Goal: Task Accomplishment & Management: Use online tool/utility

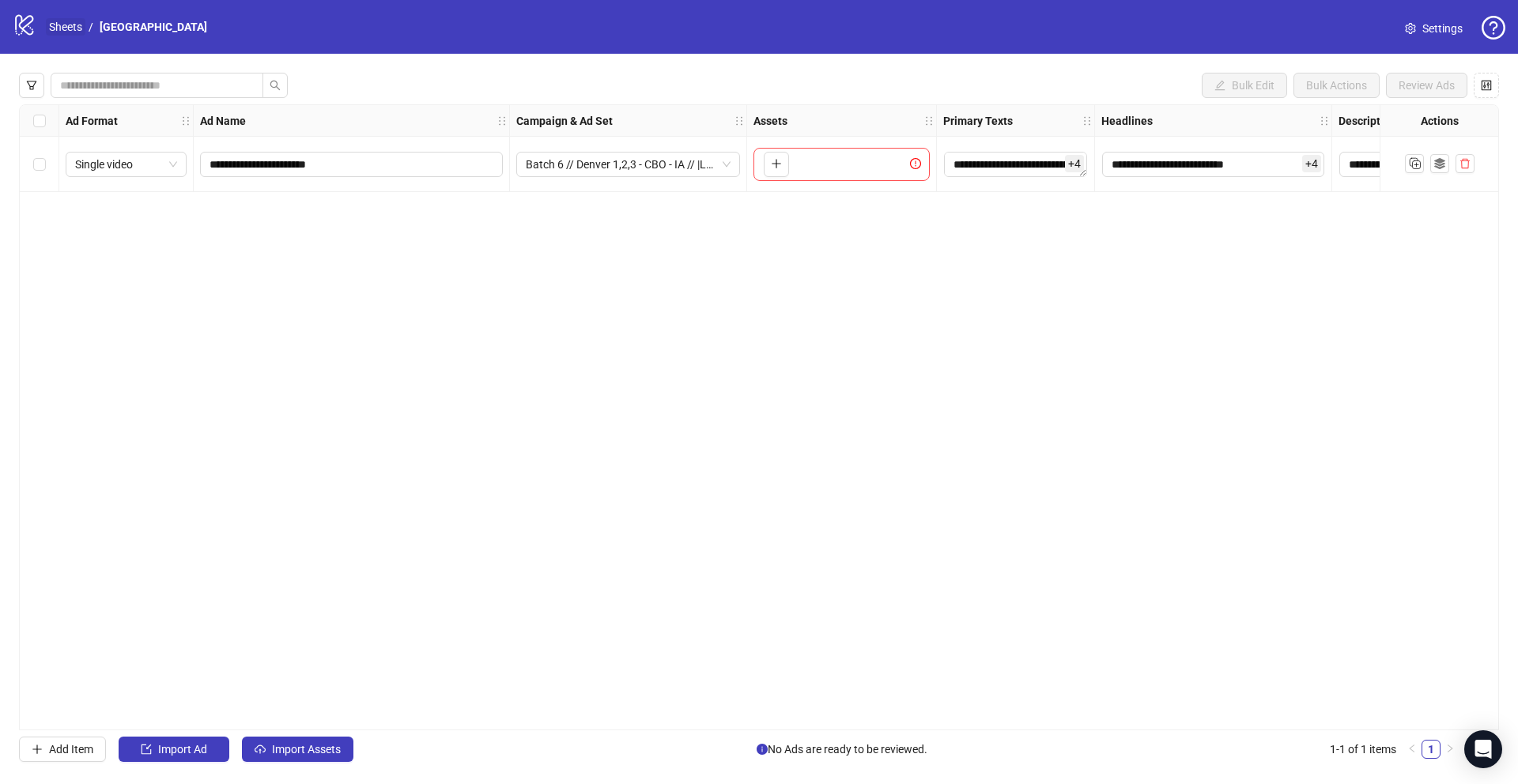
click at [69, 28] on link "Sheets" at bounding box center [65, 27] width 40 height 18
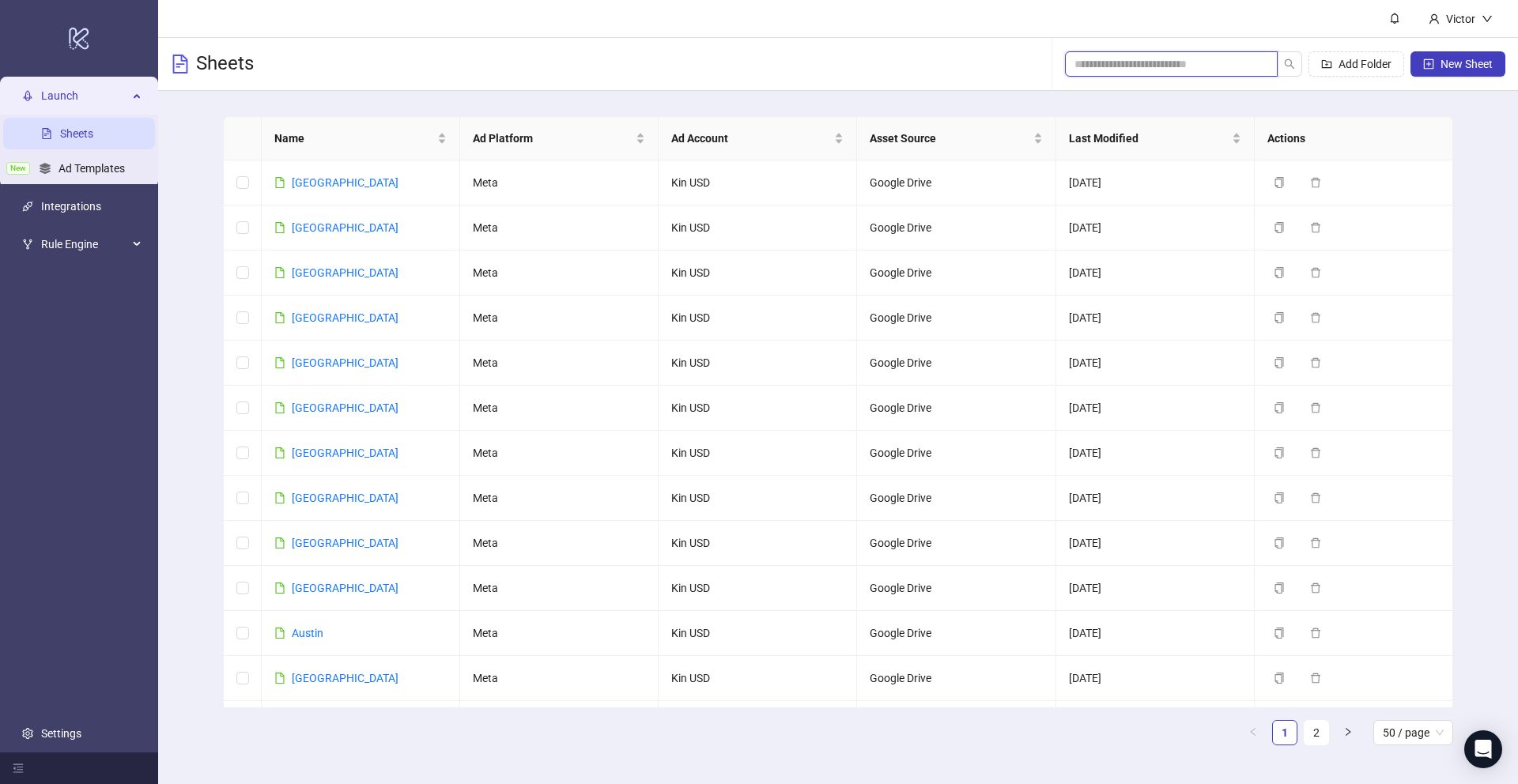
click at [1117, 59] on input "search" at bounding box center [1165, 64] width 181 height 18
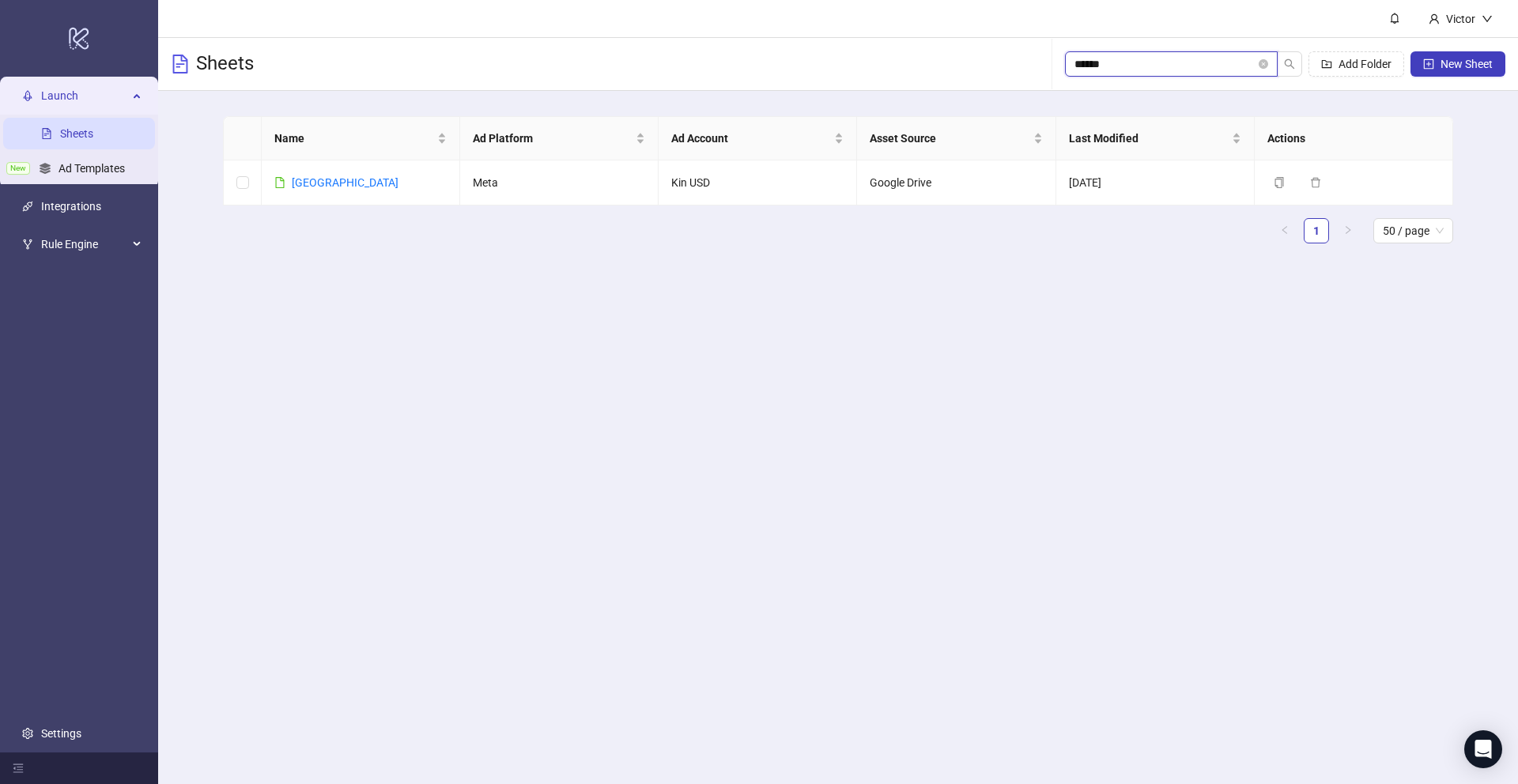
type input "******"
click at [303, 185] on link "[GEOGRAPHIC_DATA]" at bounding box center [344, 182] width 106 height 13
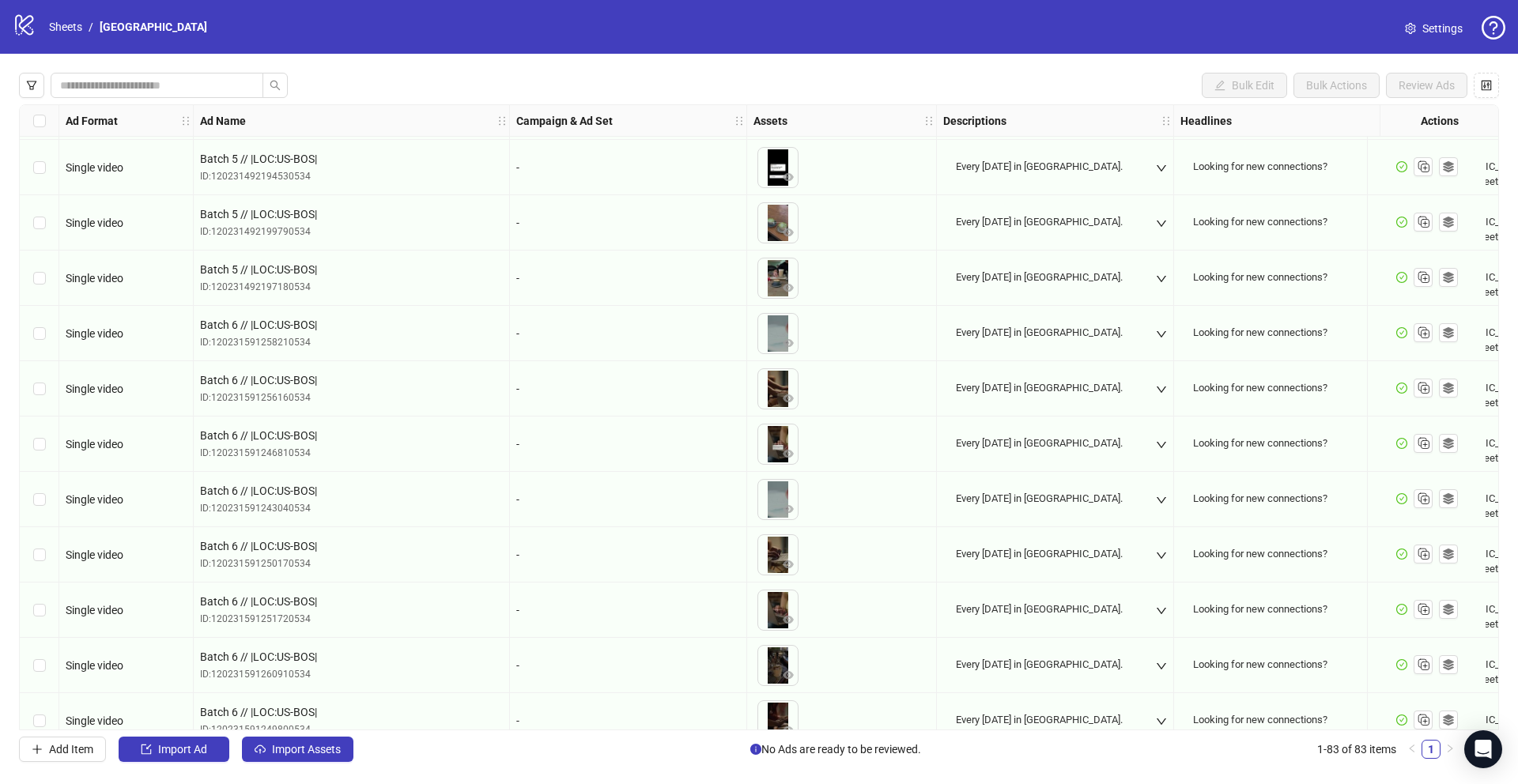
scroll to position [4004, 0]
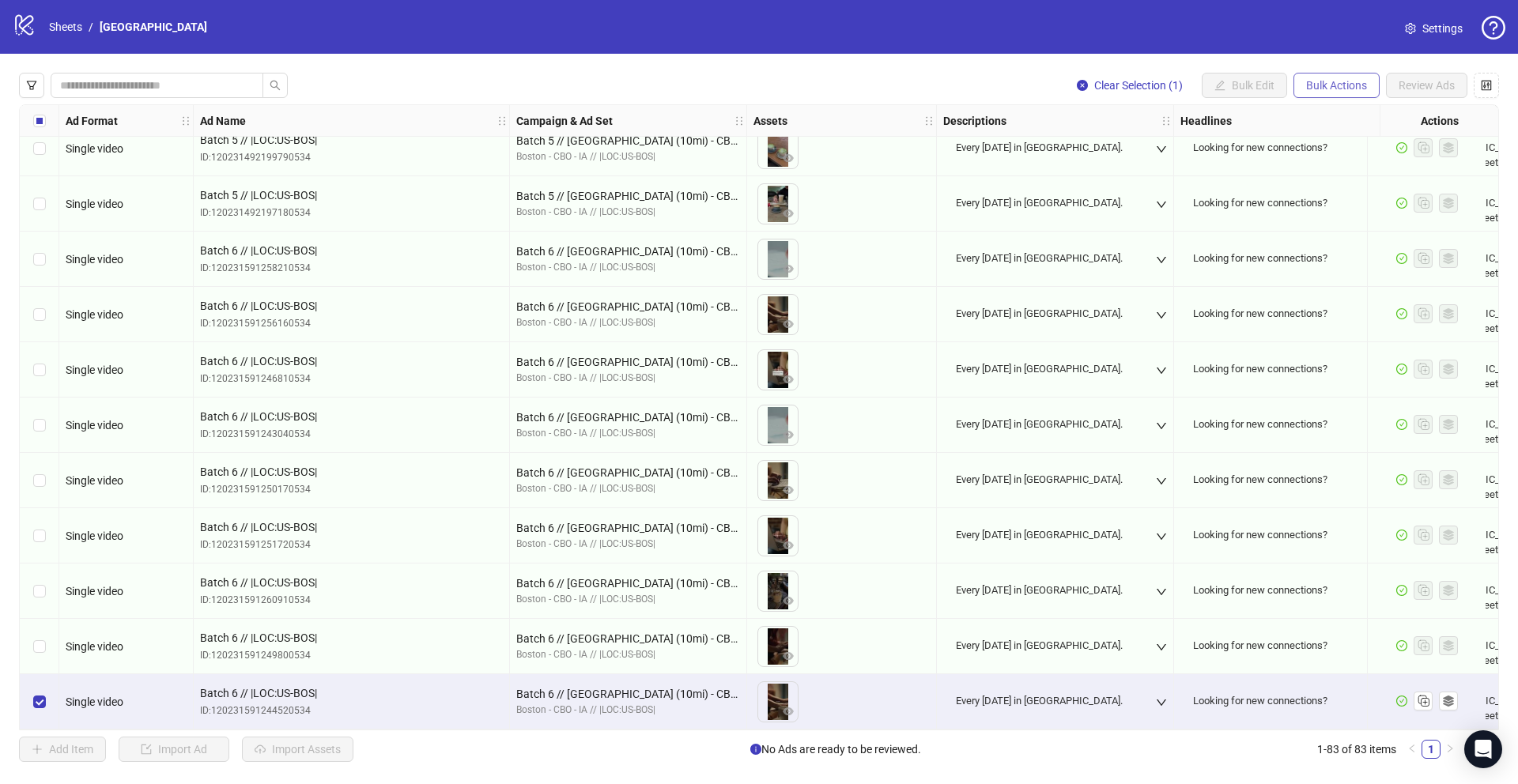
click at [1349, 93] on button "Bulk Actions" at bounding box center [1336, 86] width 86 height 25
click at [1346, 138] on span "Duplicate" at bounding box center [1359, 142] width 110 height 18
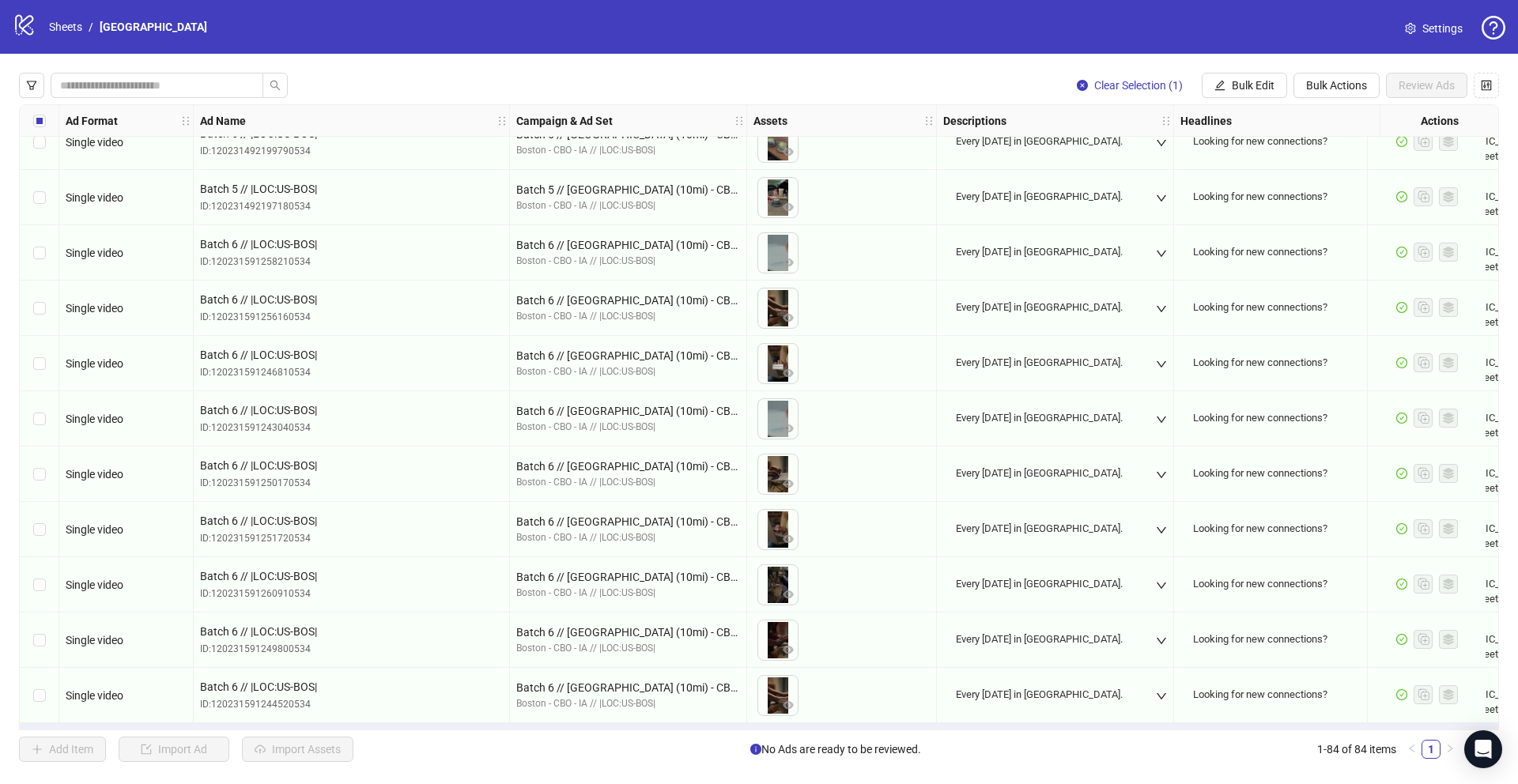
scroll to position [4059, 0]
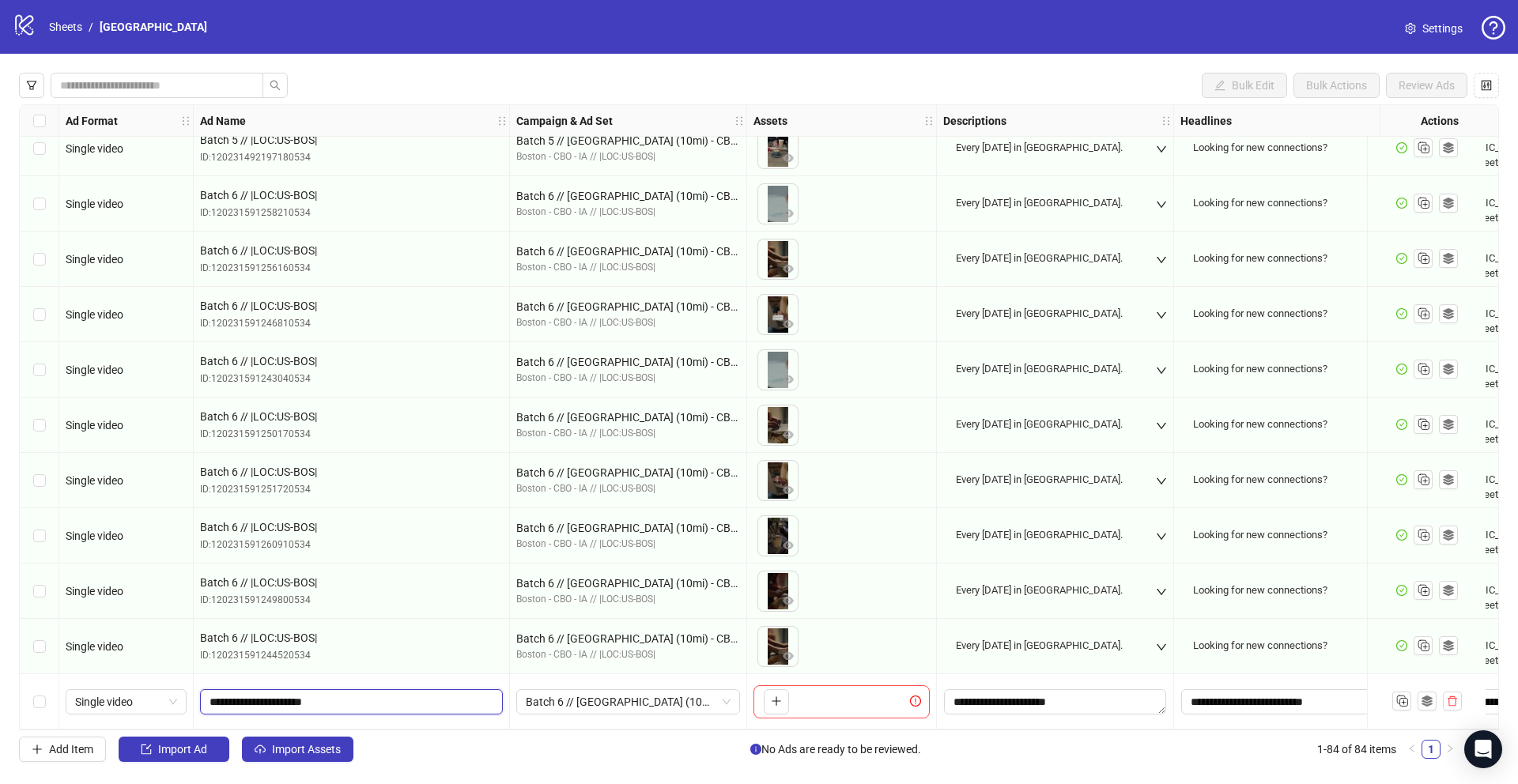
click at [245, 699] on input "**********" at bounding box center [350, 702] width 281 height 18
type input "**********"
click at [610, 698] on span "Batch 6 // [GEOGRAPHIC_DATA] (10mi) - CBO - IA // |LOC:US-BOS| // - English" at bounding box center [628, 701] width 205 height 23
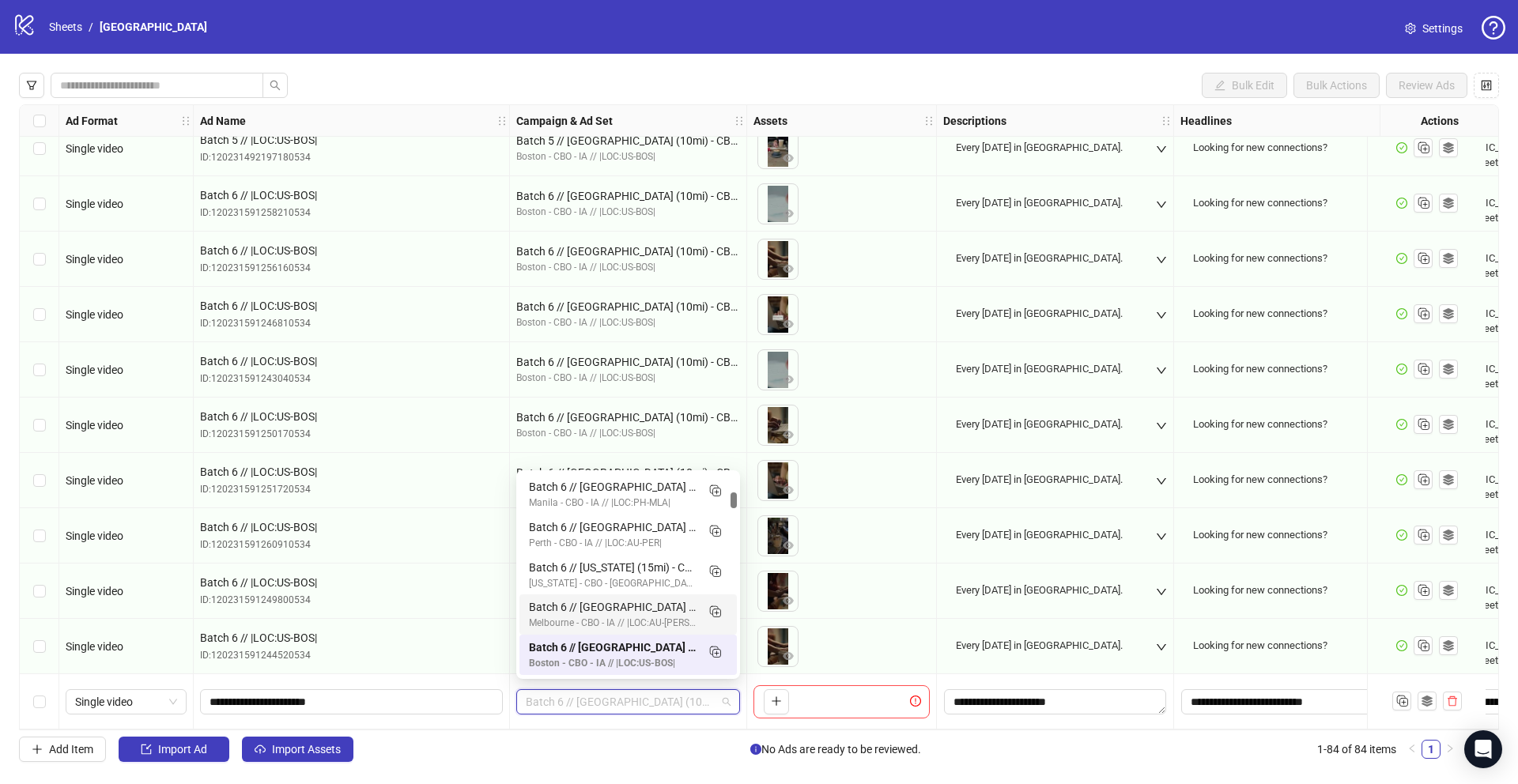
scroll to position [0, 0]
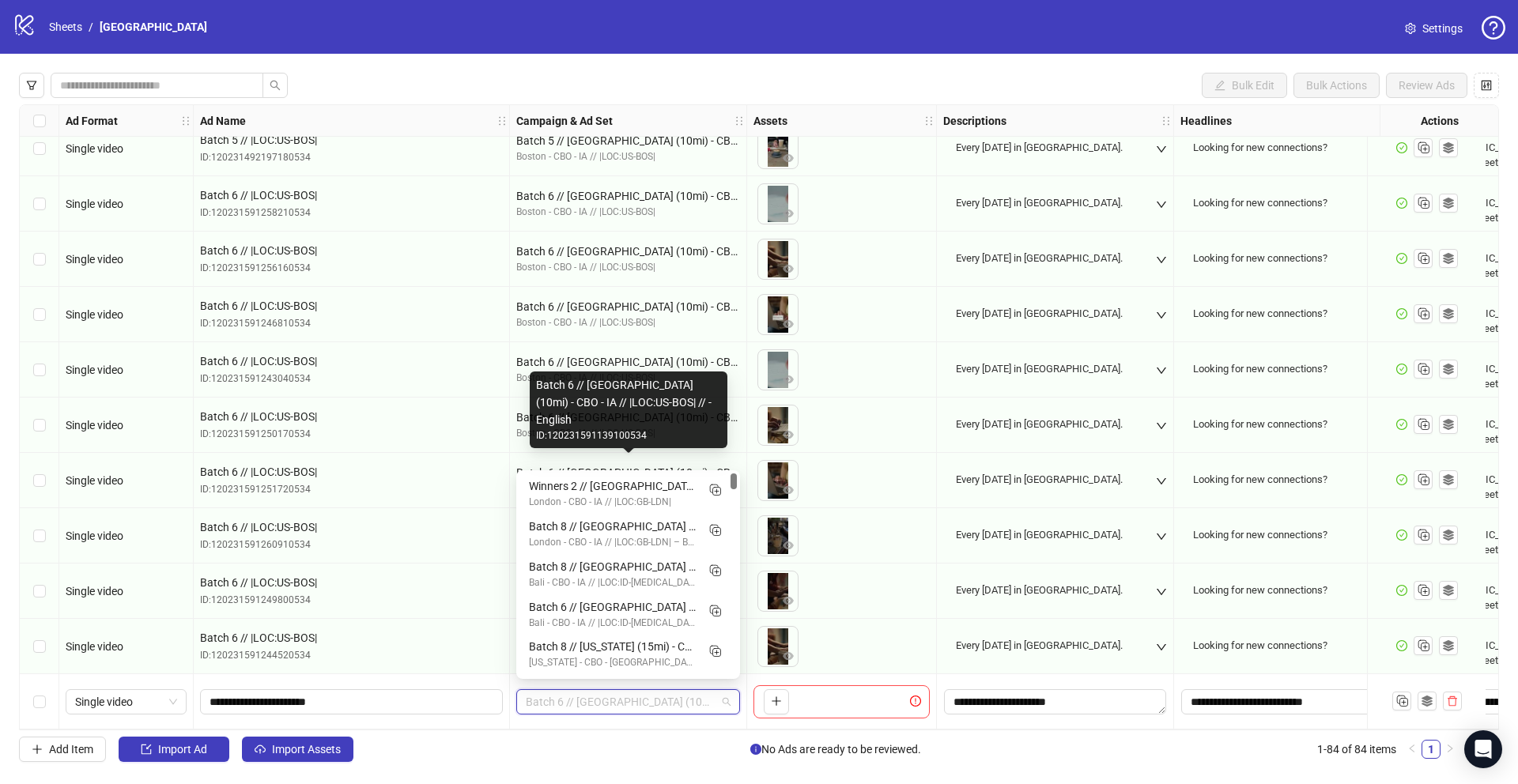
drag, startPoint x: 734, startPoint y: 497, endPoint x: 734, endPoint y: 470, distance: 27.0
click at [734, 465] on body "logo/logo-mobile Sheets / Boston Settings Bulk Edit Bulk Actions Review Ads Ad …" at bounding box center [759, 392] width 1518 height 784
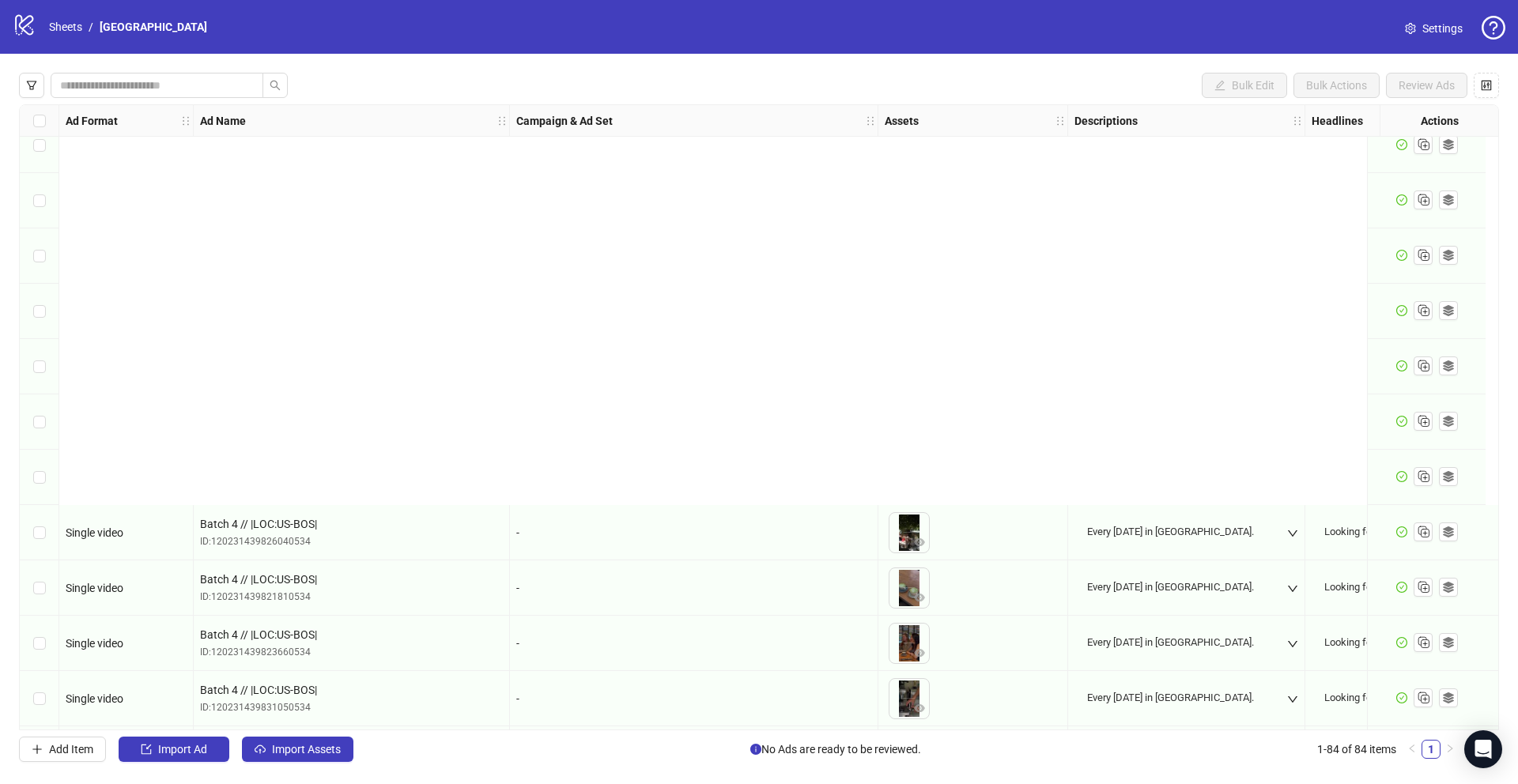
scroll to position [4059, 0]
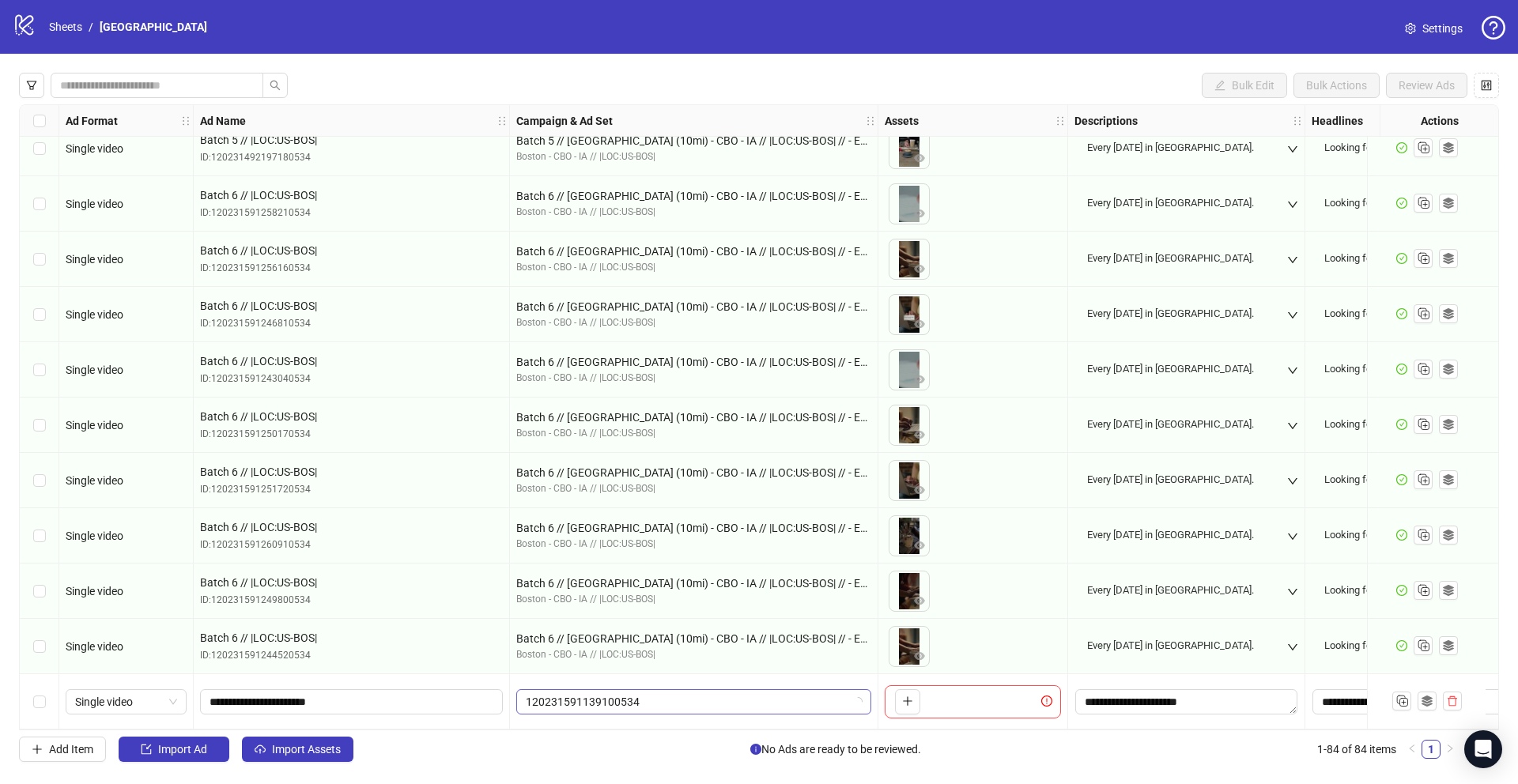
click at [694, 689] on span "120231591139100534" at bounding box center [694, 701] width 336 height 23
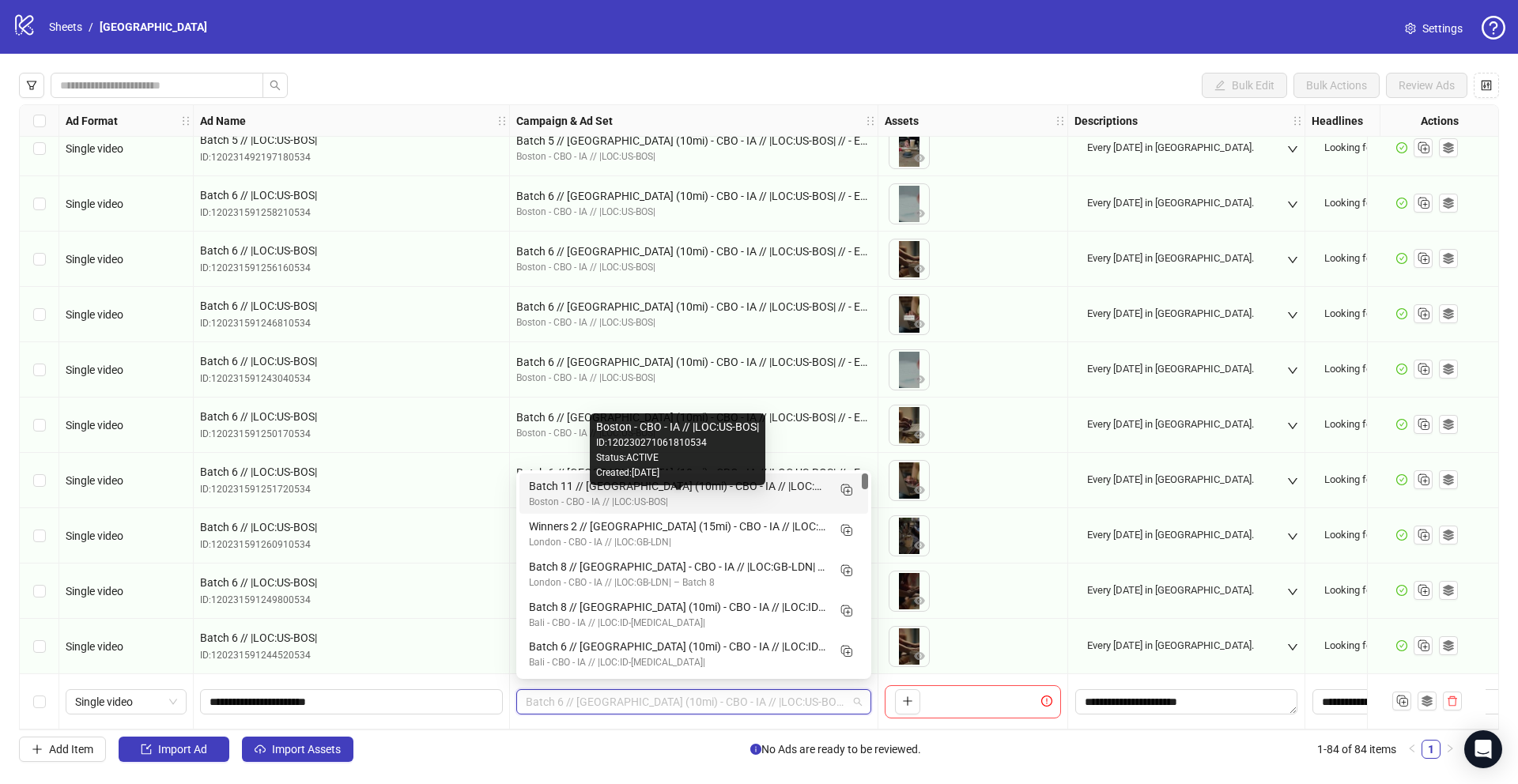
click at [733, 497] on div "Boston - CBO - IA // |LOC:US-BOS|" at bounding box center [677, 501] width 298 height 15
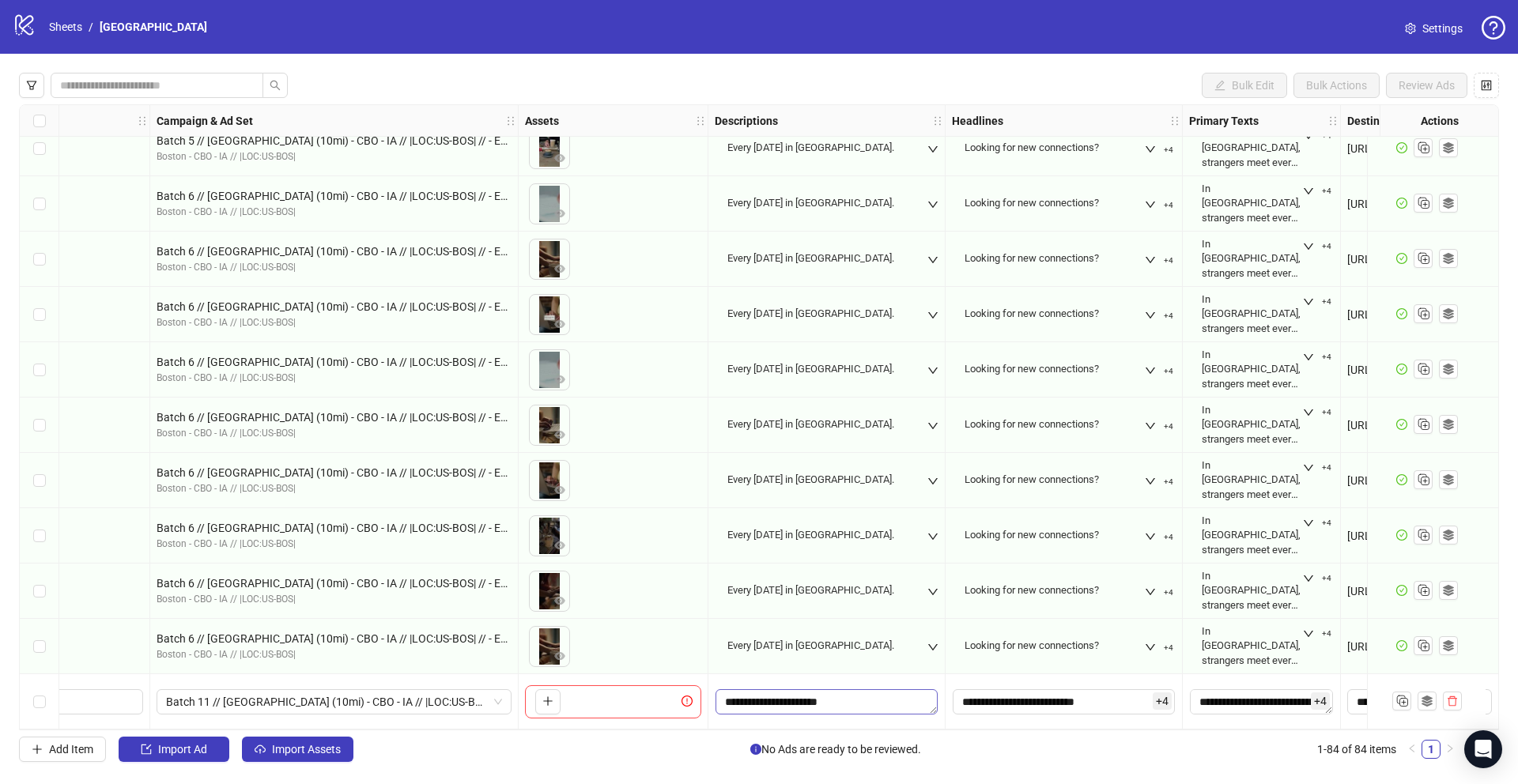
scroll to position [4059, 426]
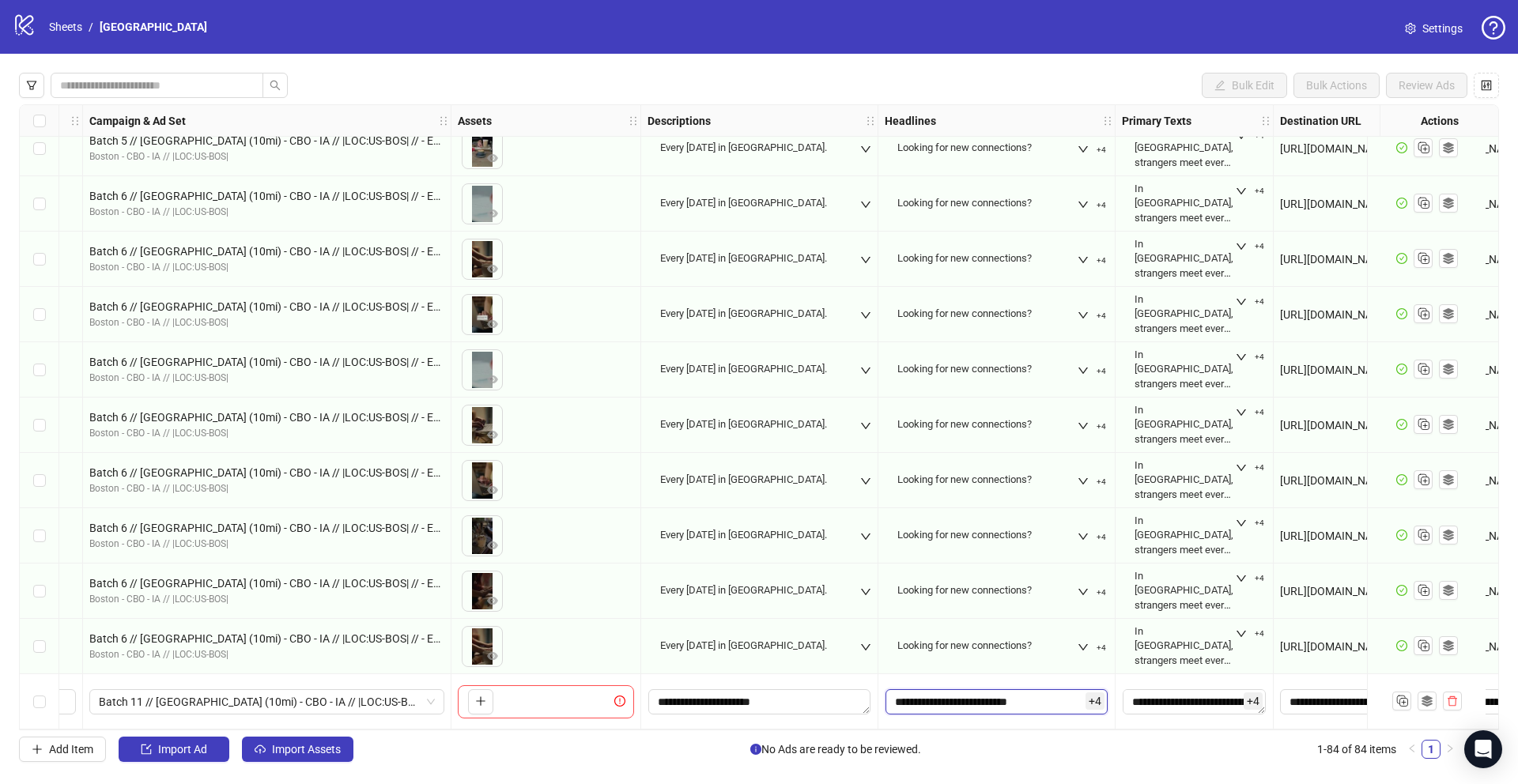
click at [989, 692] on input "**********" at bounding box center [996, 701] width 222 height 25
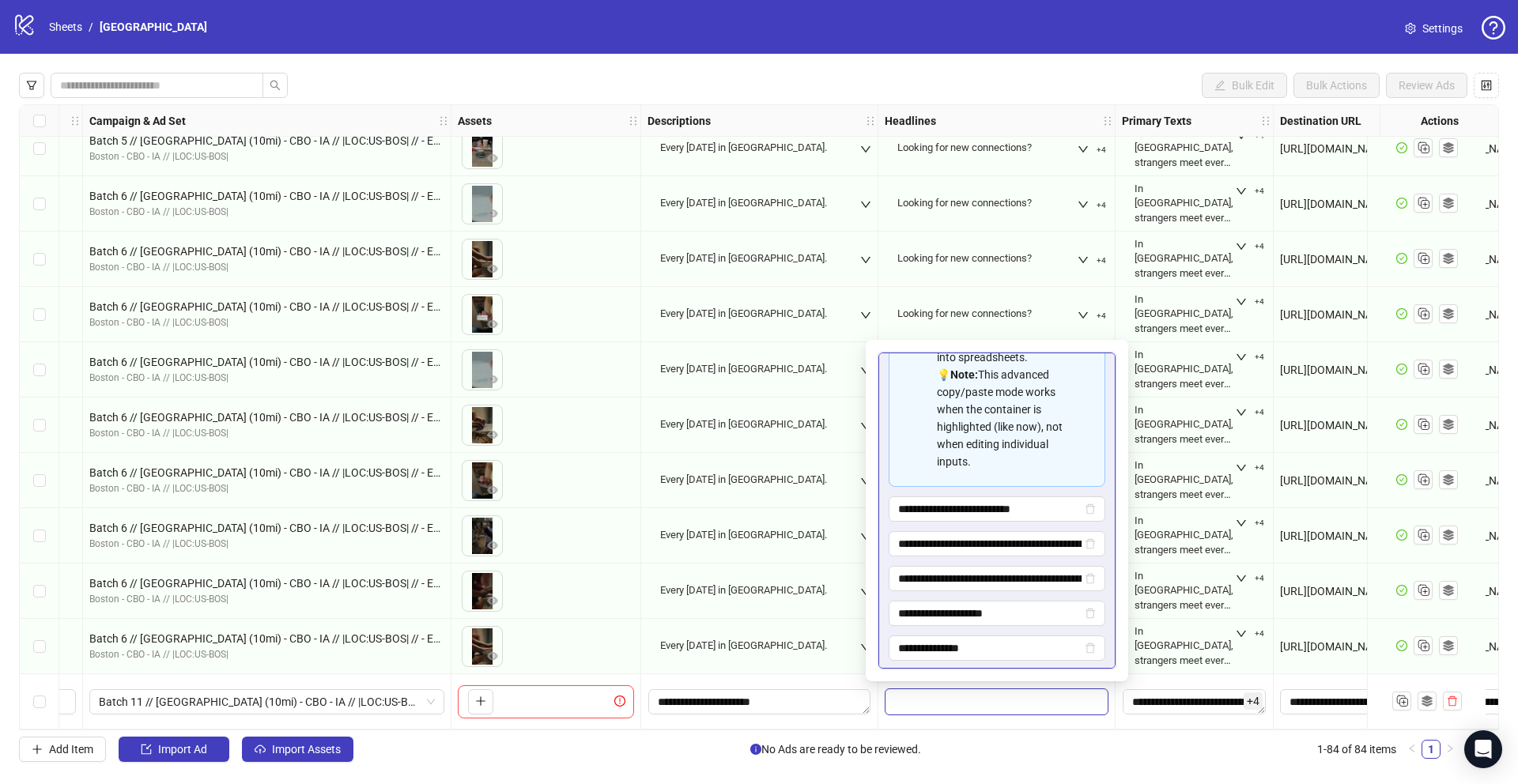
scroll to position [211, 0]
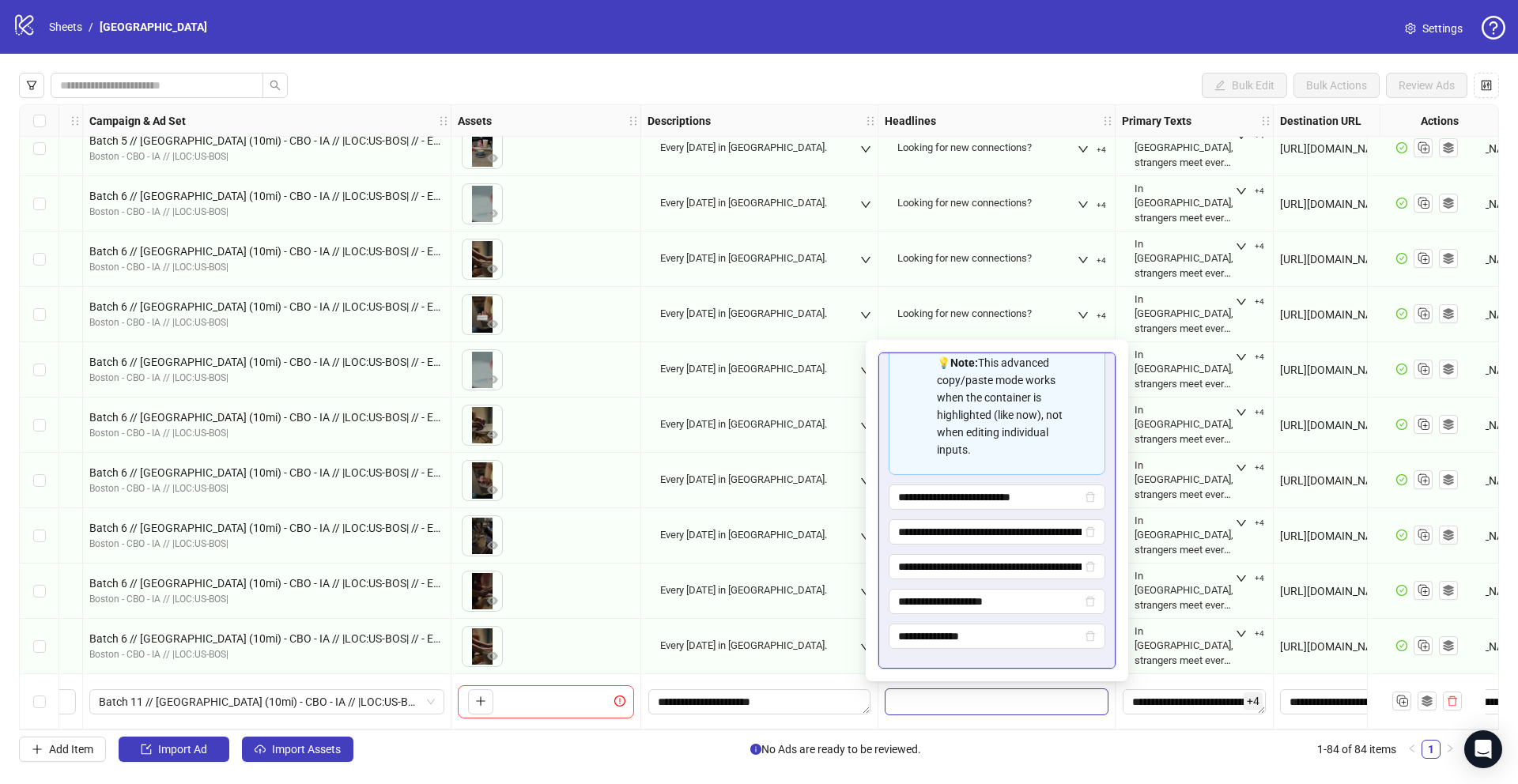
click at [1180, 560] on div "In [GEOGRAPHIC_DATA], strangers meet every [DATE] for coffee ☕" at bounding box center [1193, 591] width 132 height 62
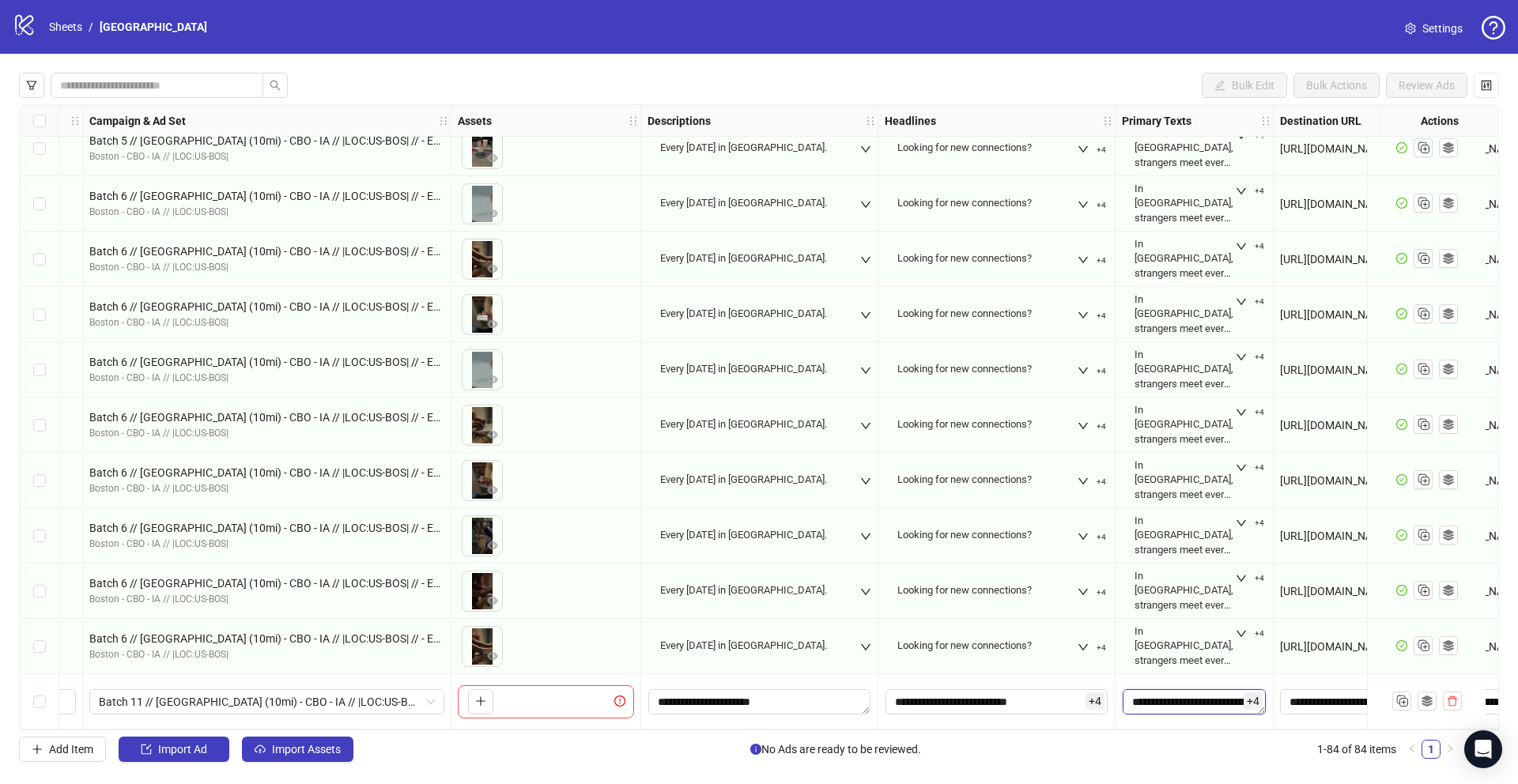
click at [1171, 688] on textarea "**********" at bounding box center [1193, 701] width 143 height 25
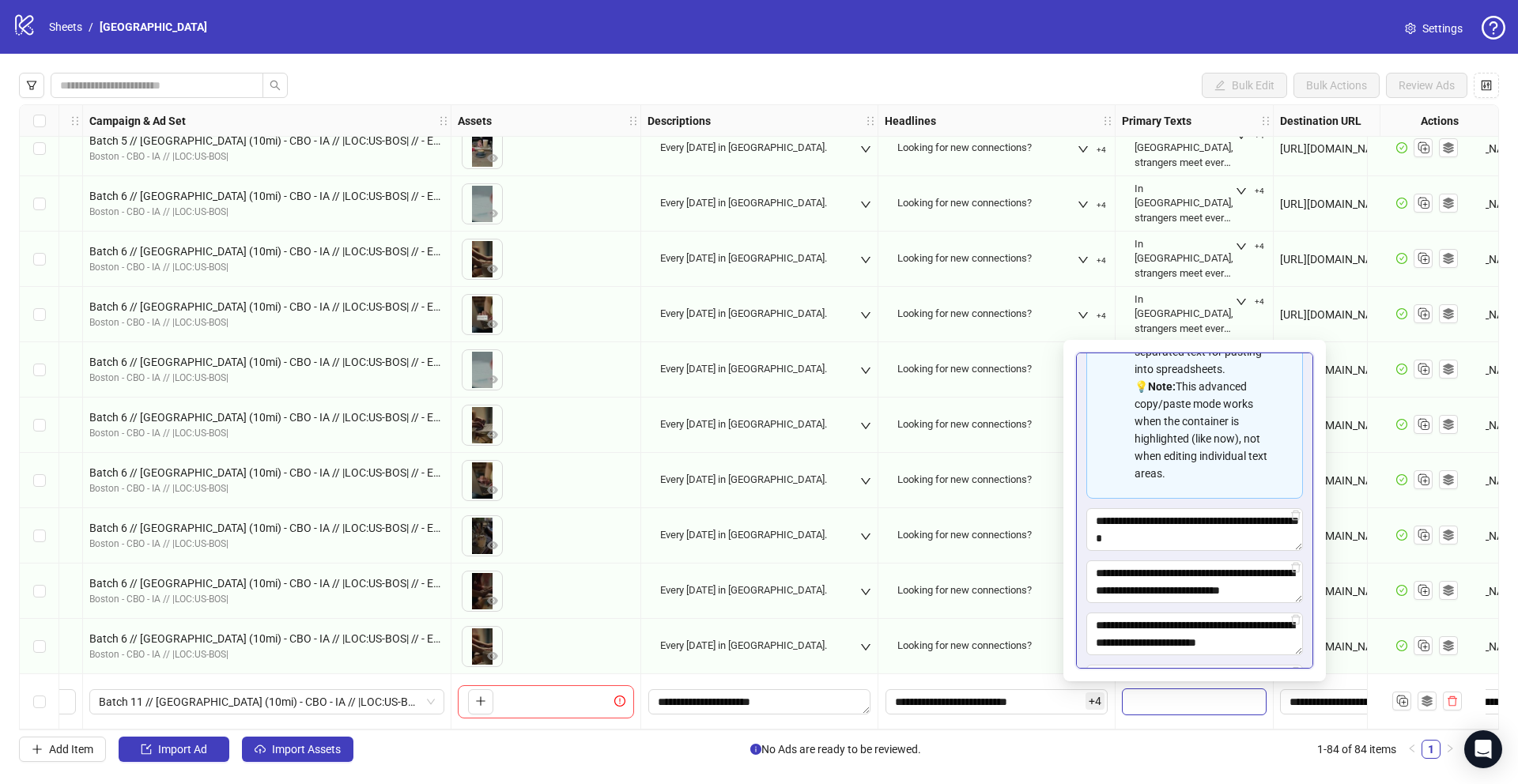
scroll to position [297, 0]
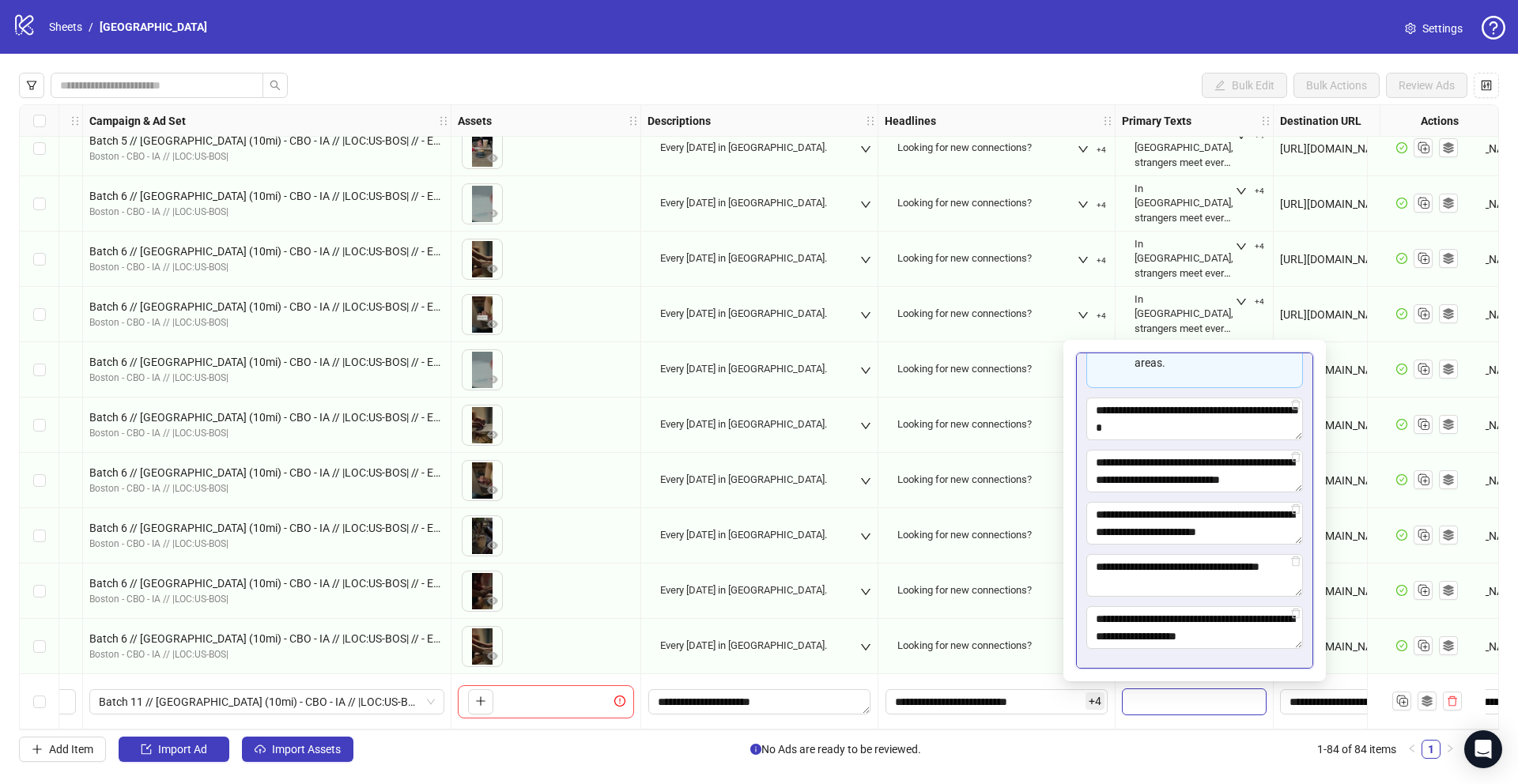
click at [980, 535] on div "Looking for new connections?" at bounding box center [974, 534] width 166 height 33
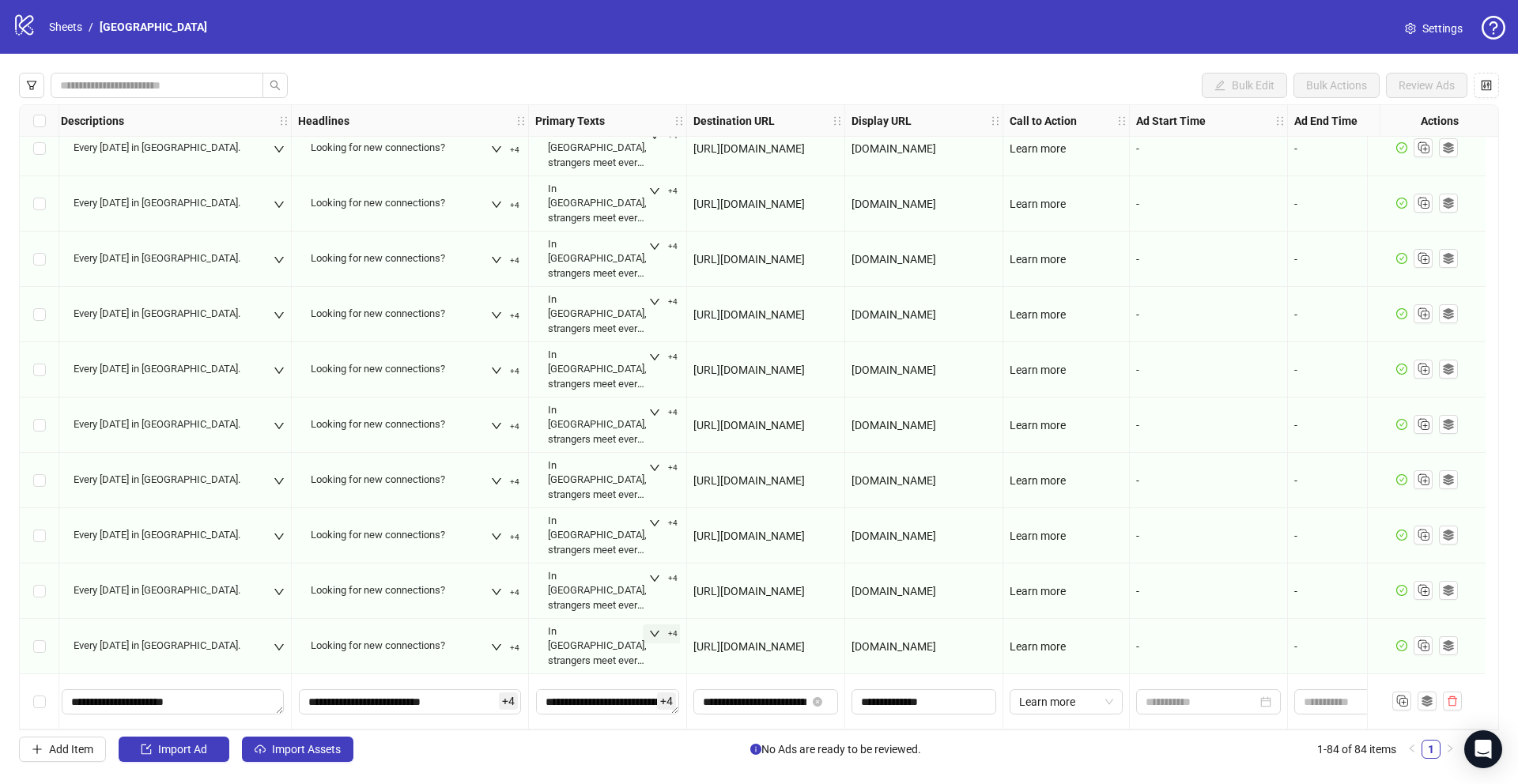
scroll to position [4059, 0]
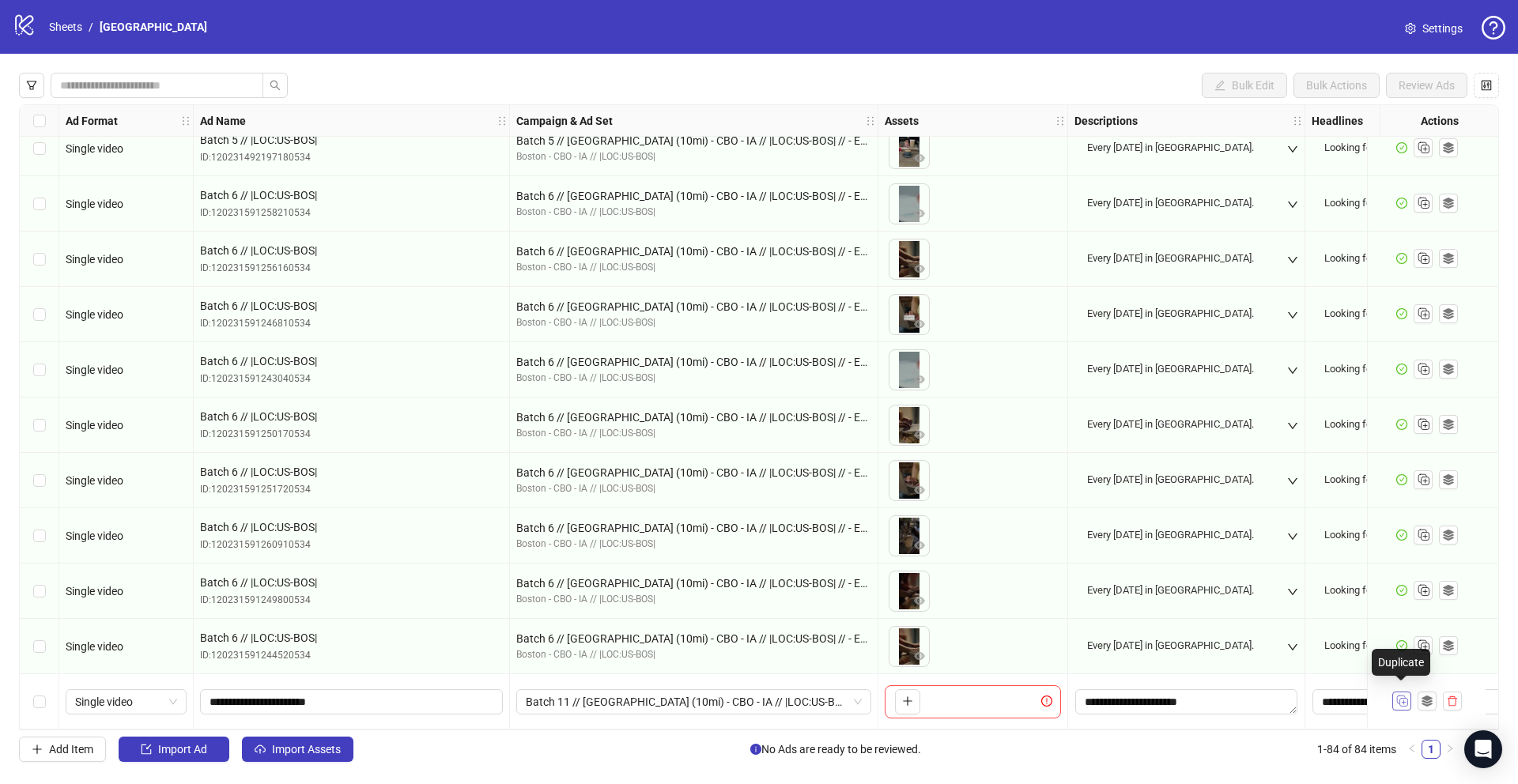
click at [1403, 694] on icon "Duplicate" at bounding box center [1401, 700] width 16 height 16
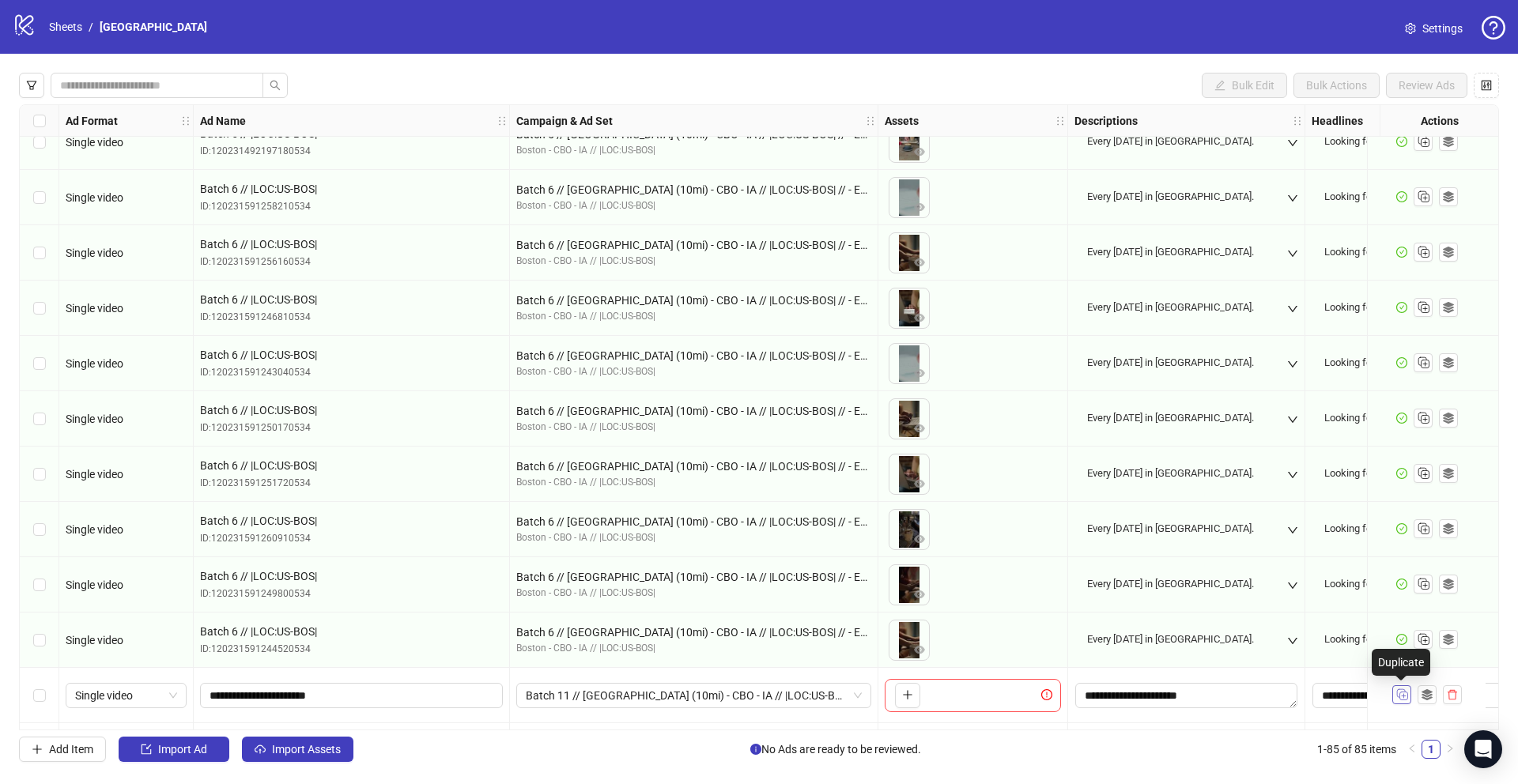
click at [1403, 694] on icon "Duplicate" at bounding box center [1401, 693] width 16 height 16
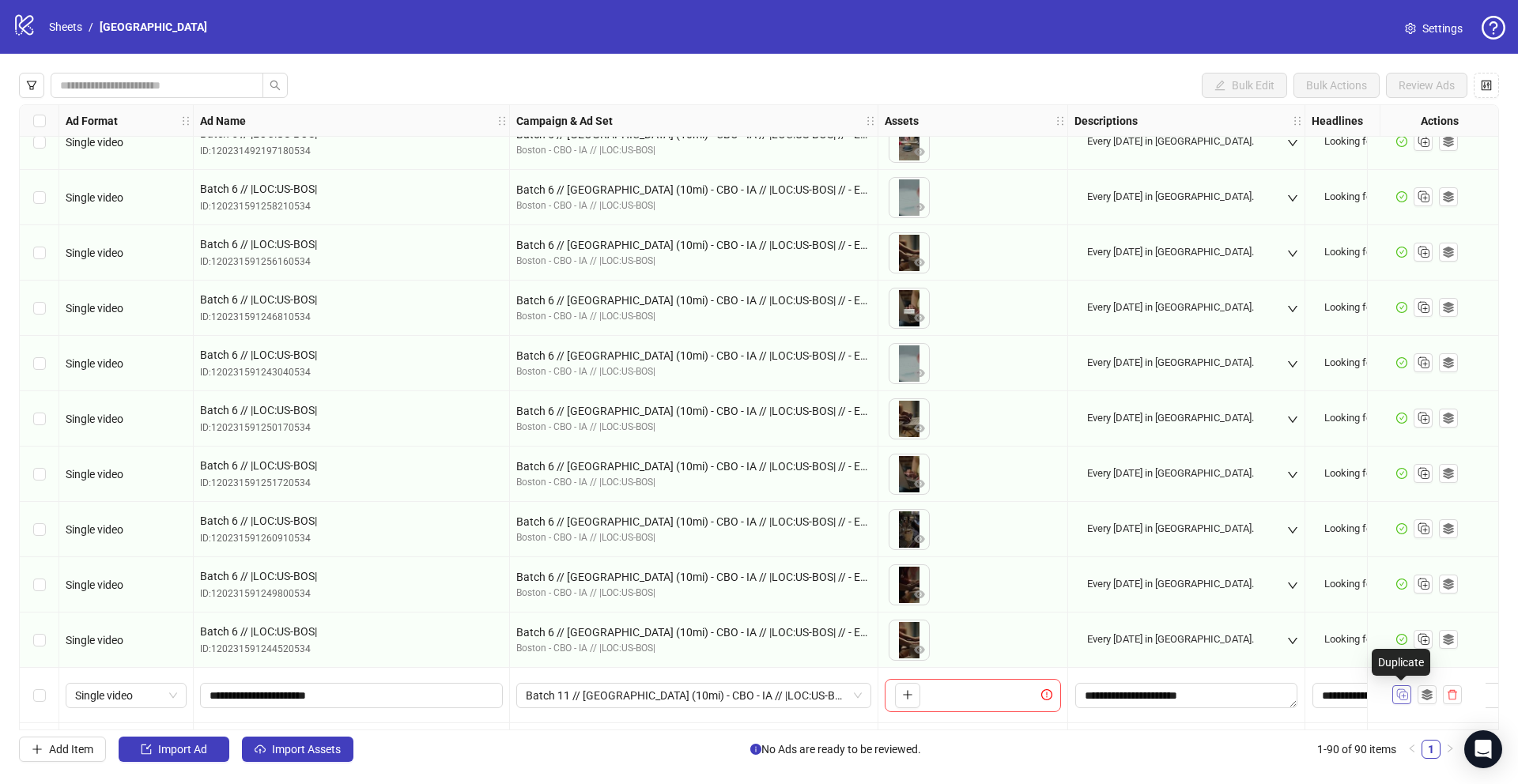
click at [1403, 694] on icon "Duplicate" at bounding box center [1401, 693] width 16 height 16
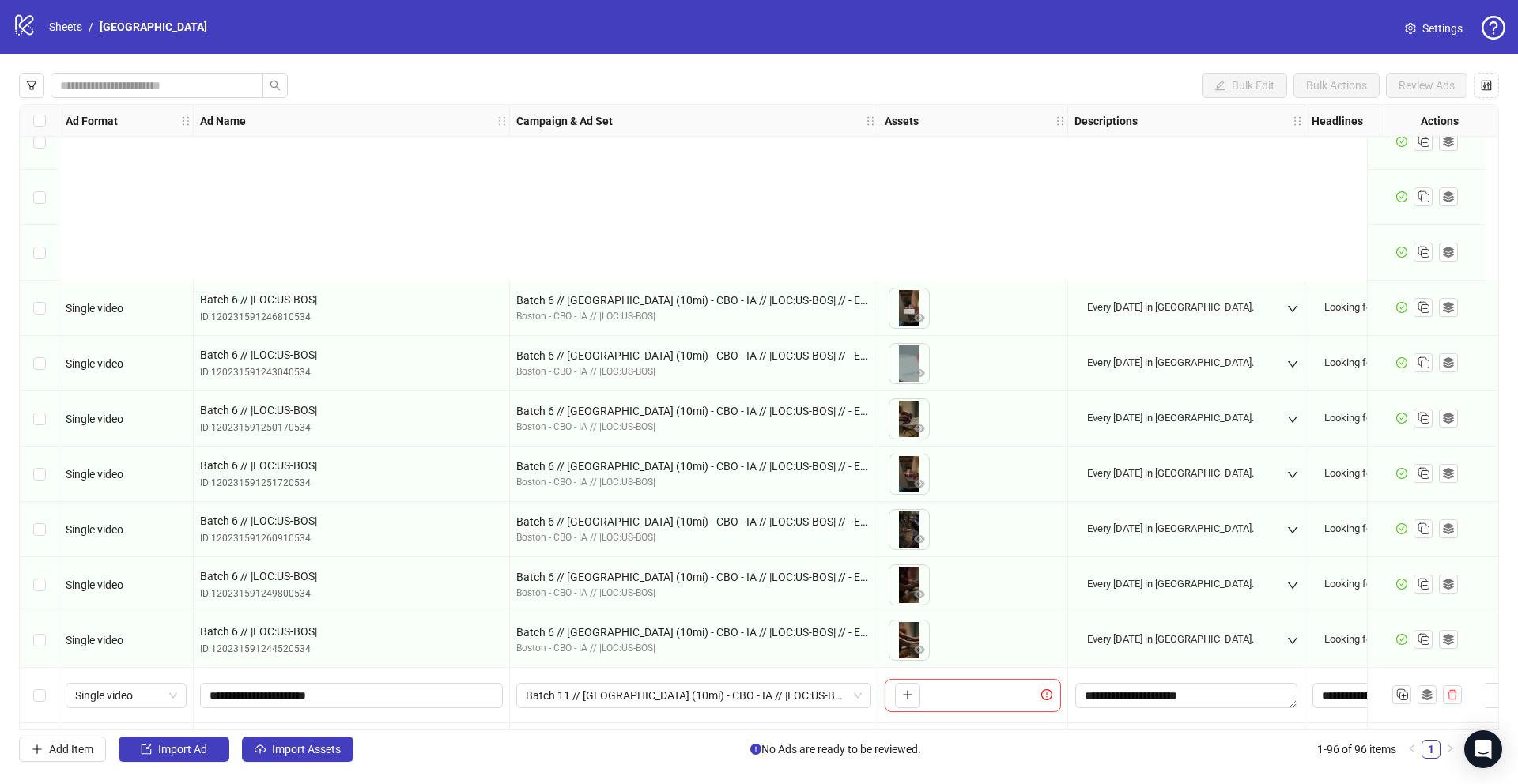
scroll to position [4339, 0]
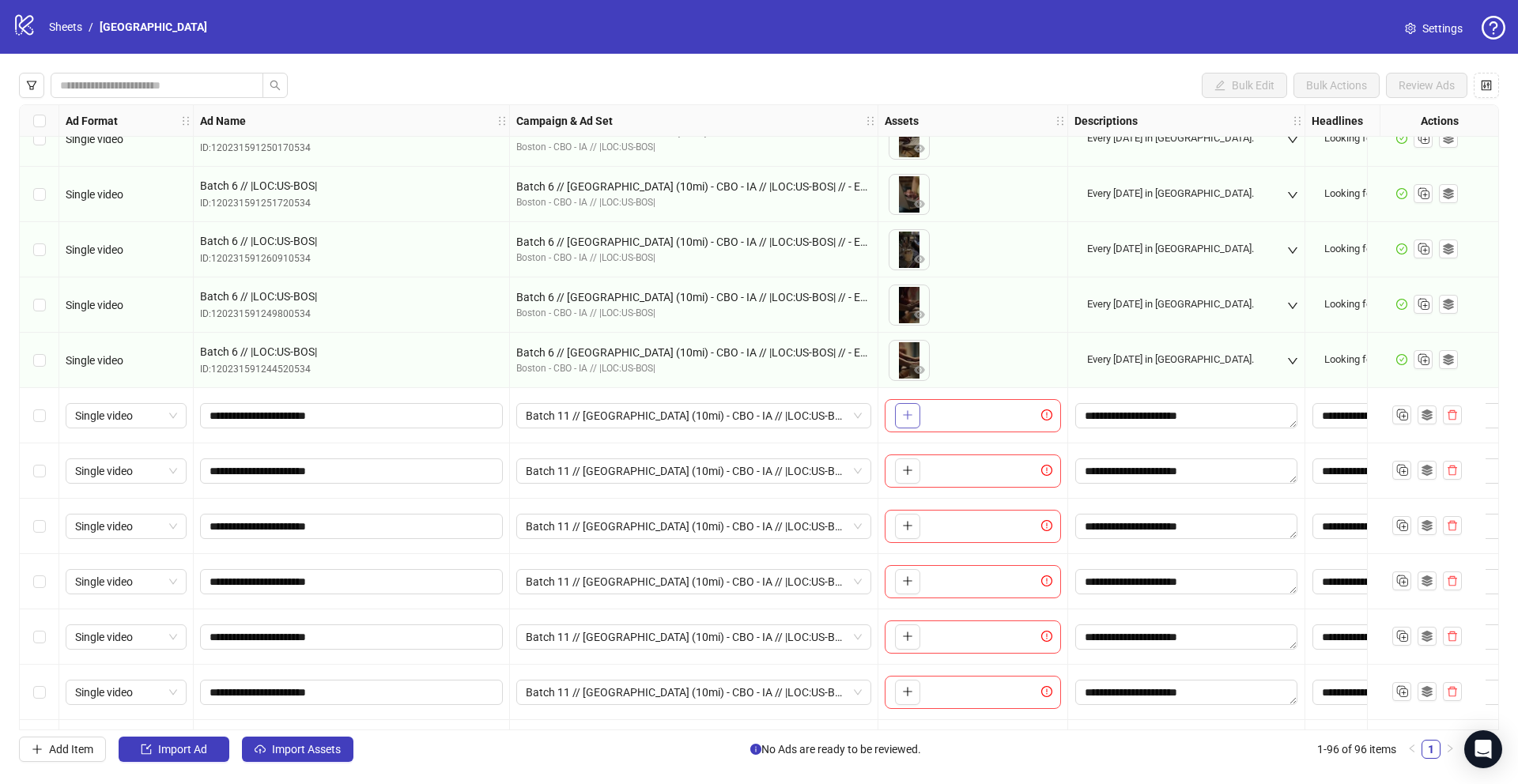
click at [912, 412] on icon "plus" at bounding box center [906, 414] width 11 height 11
click at [902, 468] on icon "plus" at bounding box center [906, 469] width 11 height 11
click at [904, 522] on icon "plus" at bounding box center [906, 525] width 11 height 11
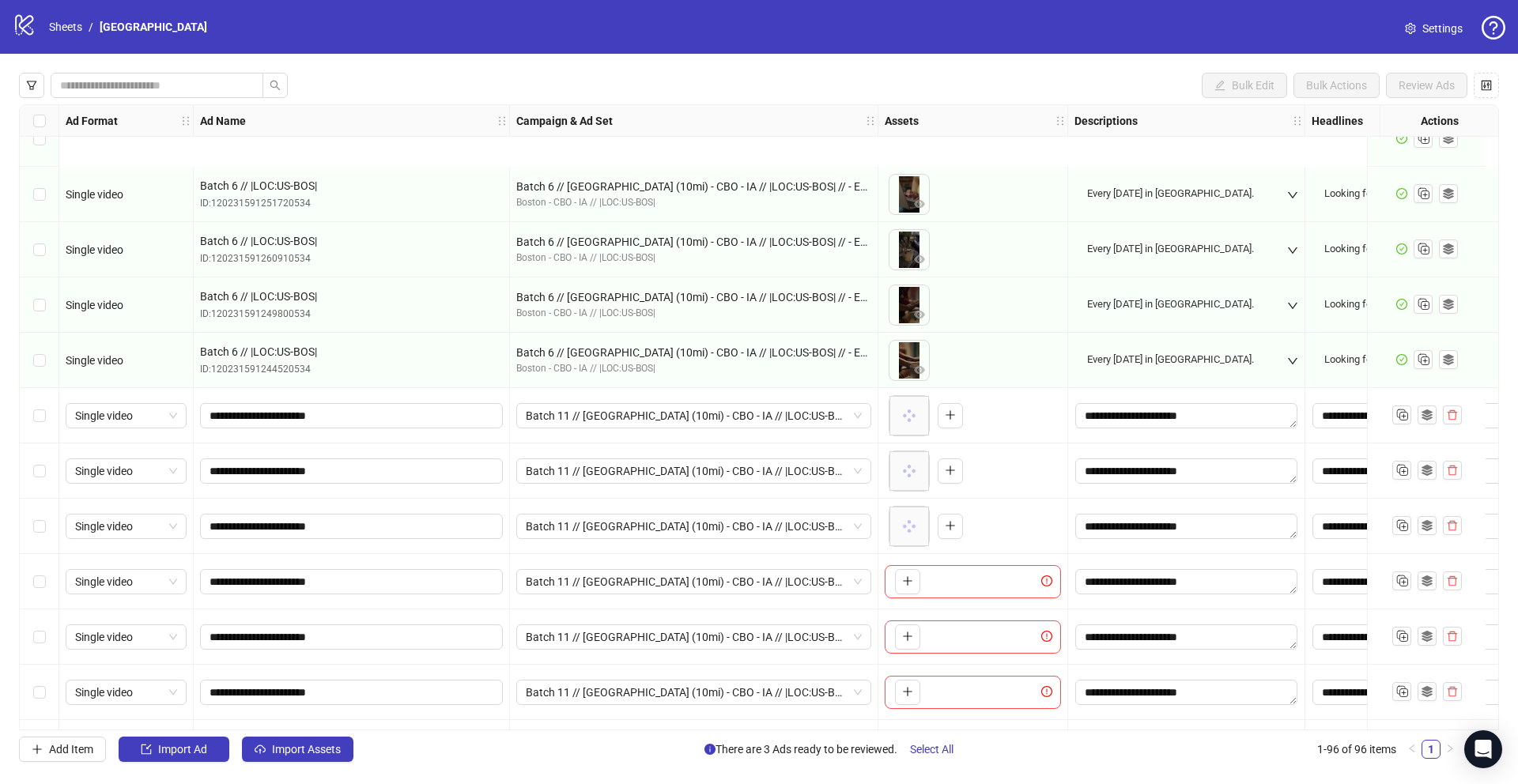
scroll to position [4523, 0]
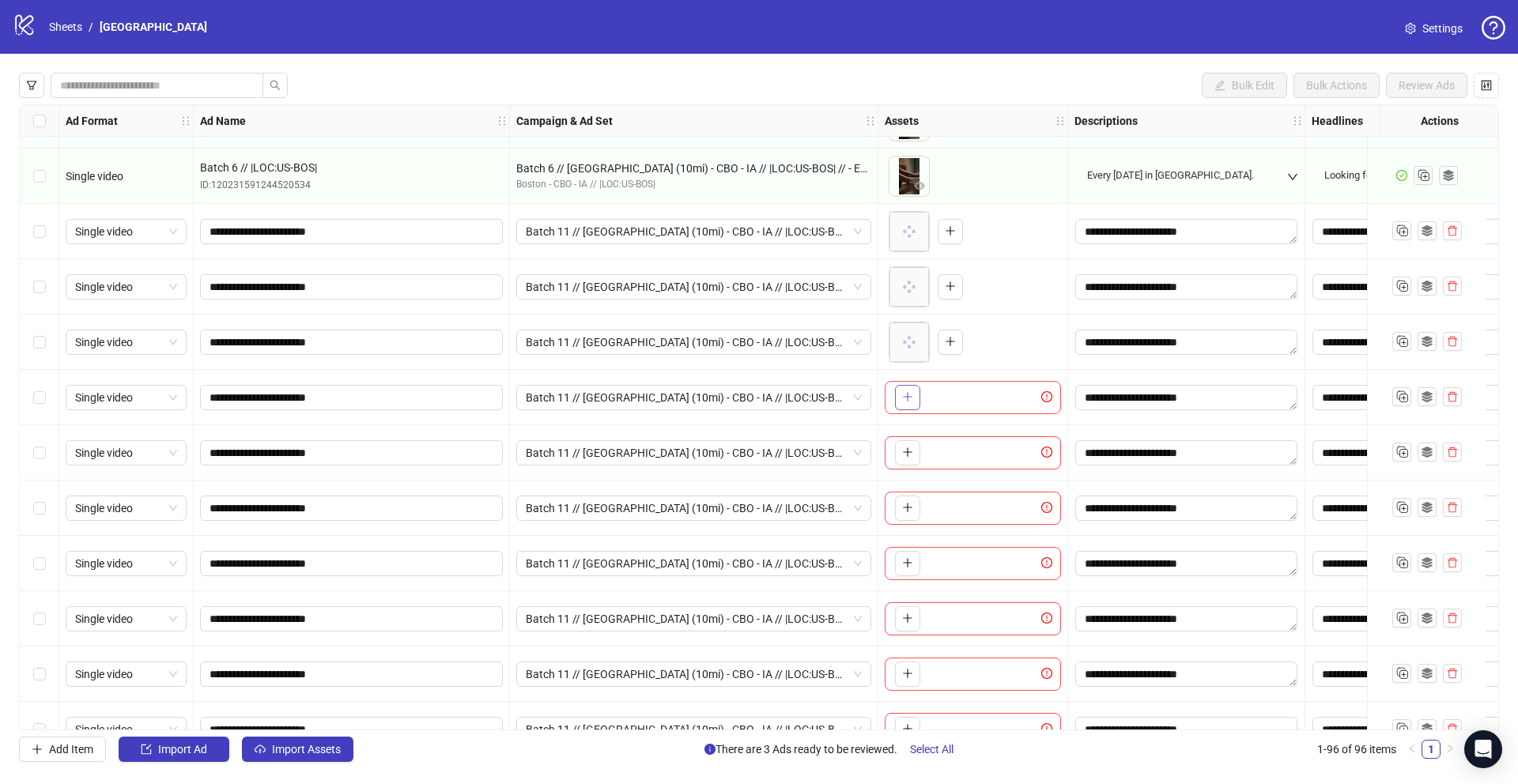
click at [905, 391] on icon "plus" at bounding box center [906, 396] width 11 height 11
click at [906, 455] on icon "plus" at bounding box center [906, 451] width 11 height 11
click at [901, 510] on icon "plus" at bounding box center [906, 506] width 11 height 11
click at [901, 557] on icon "plus" at bounding box center [906, 562] width 11 height 11
click at [908, 615] on icon "plus" at bounding box center [906, 617] width 11 height 11
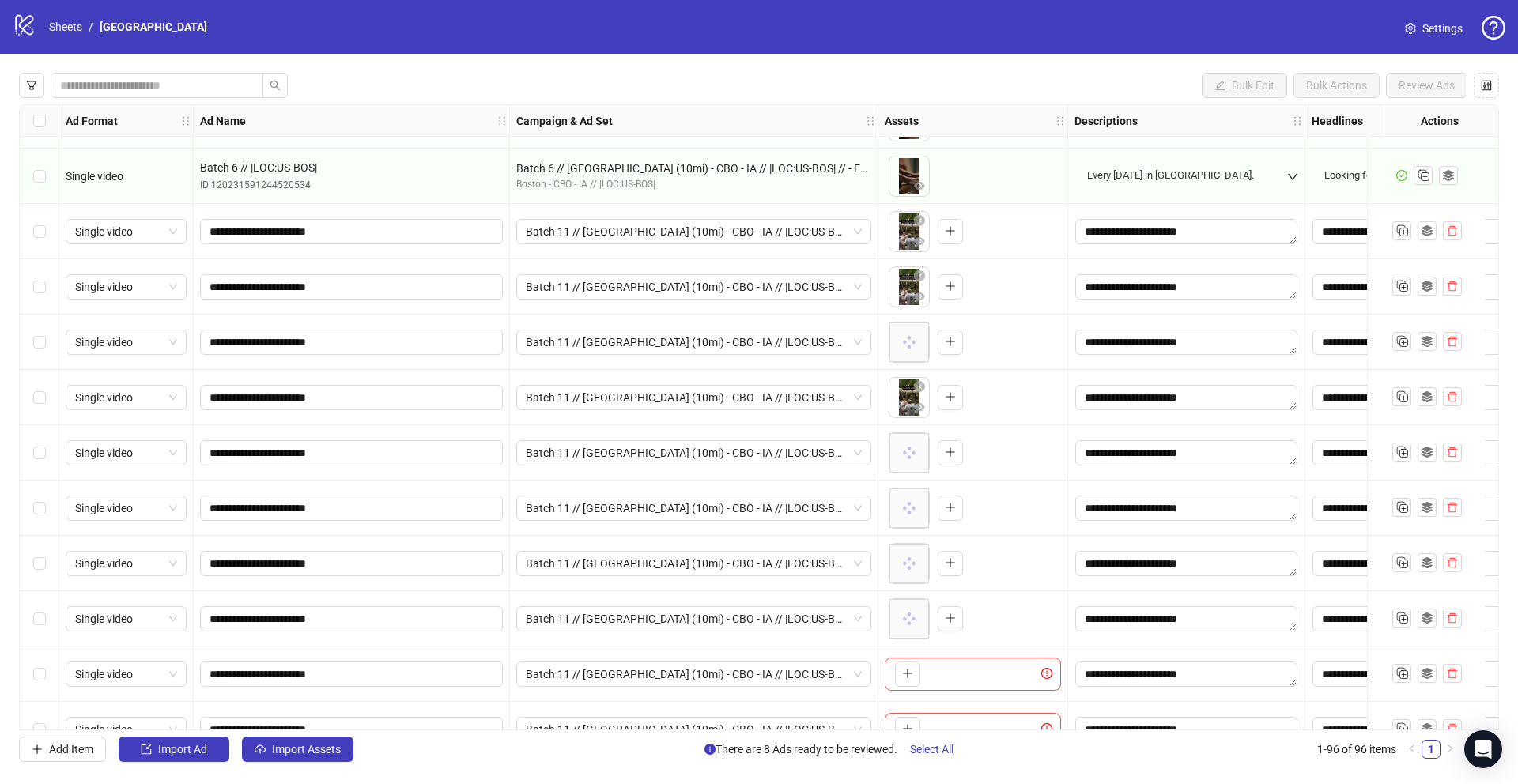
scroll to position [4723, 0]
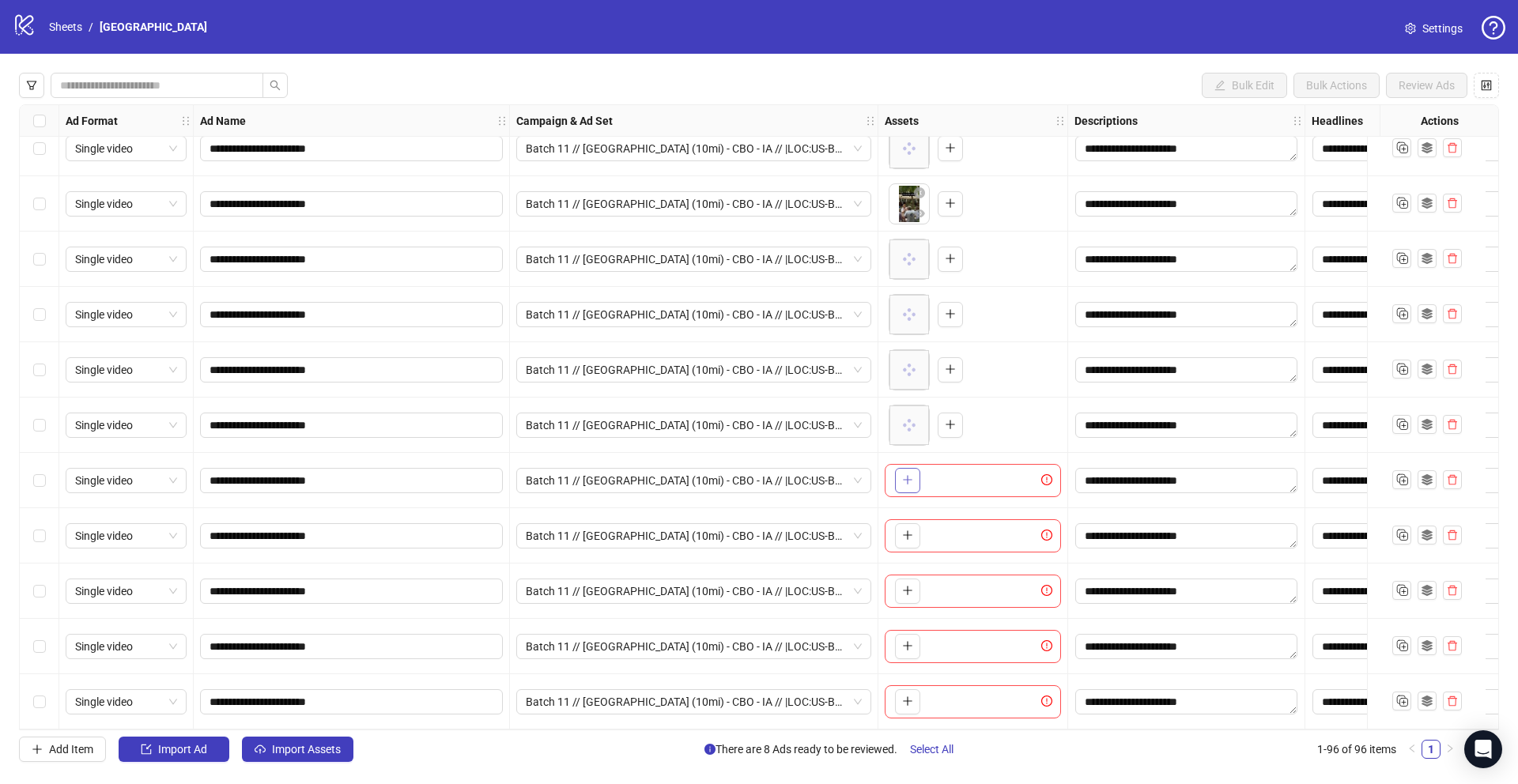
click at [906, 477] on icon "plus" at bounding box center [906, 480] width 1 height 9
click at [903, 533] on icon "plus" at bounding box center [906, 534] width 11 height 11
click at [913, 585] on button "button" at bounding box center [907, 591] width 25 height 25
click at [905, 640] on icon "plus" at bounding box center [906, 645] width 11 height 11
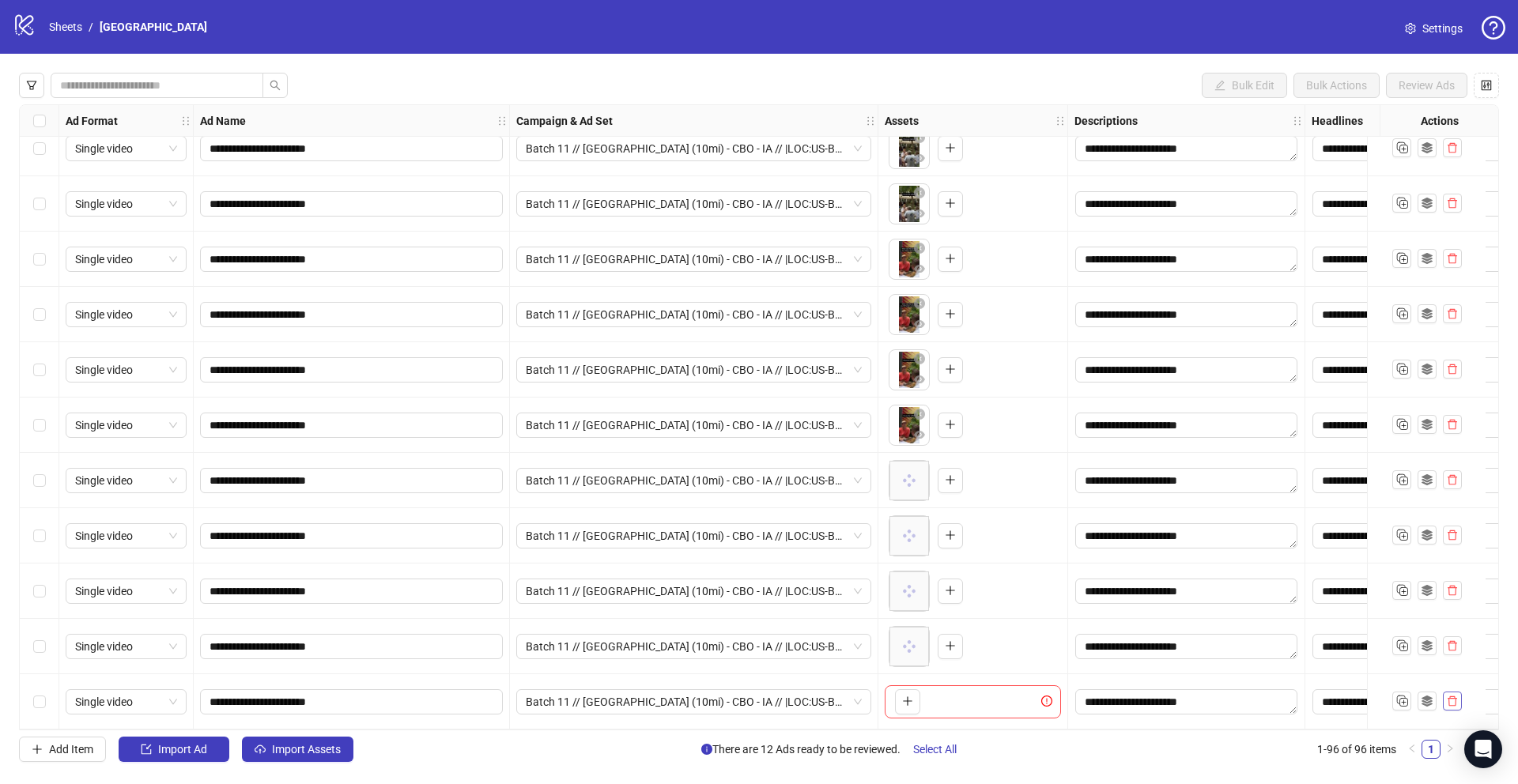
click at [1456, 702] on button "button" at bounding box center [1452, 700] width 19 height 19
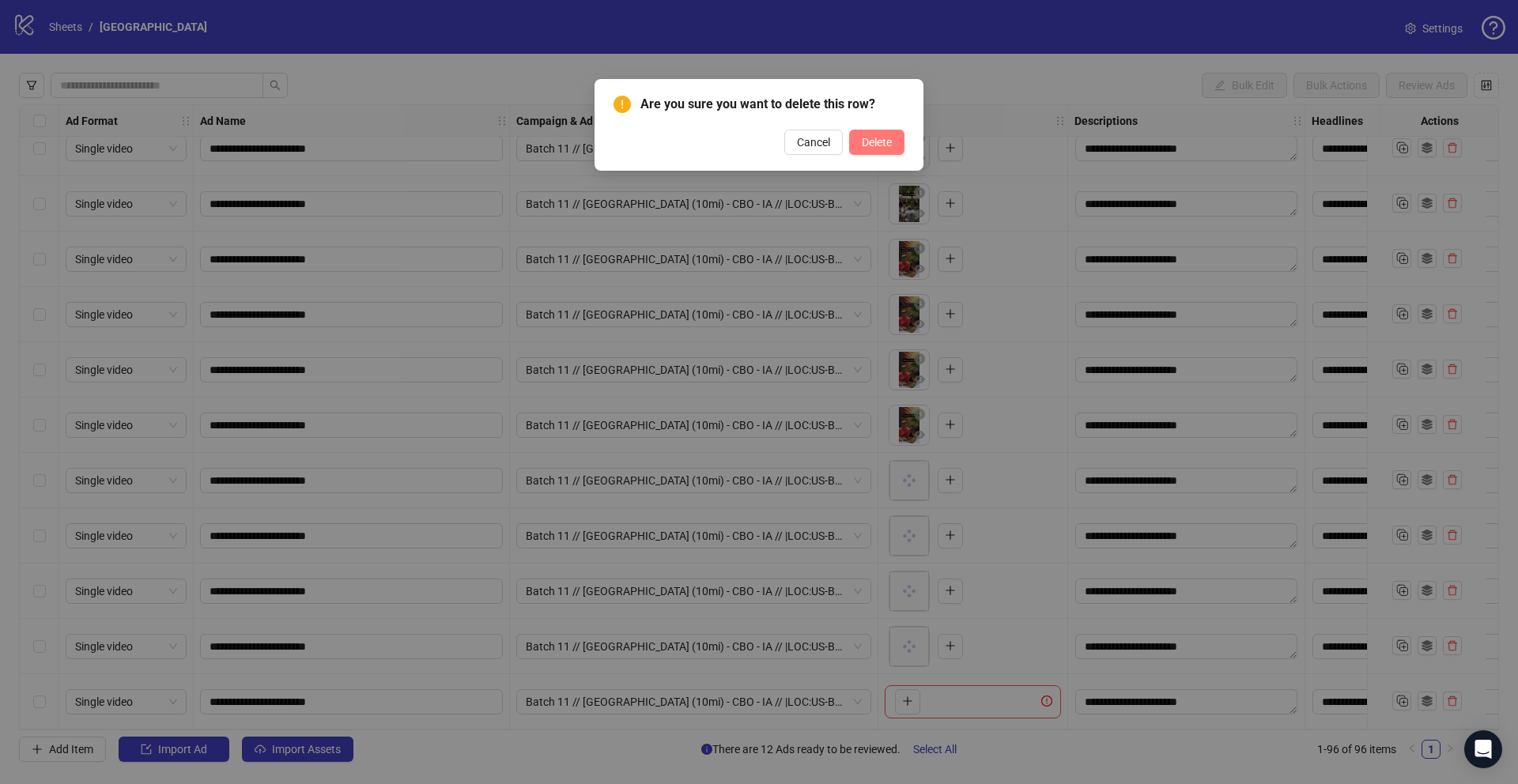
click at [882, 136] on span "Delete" at bounding box center [876, 141] width 30 height 13
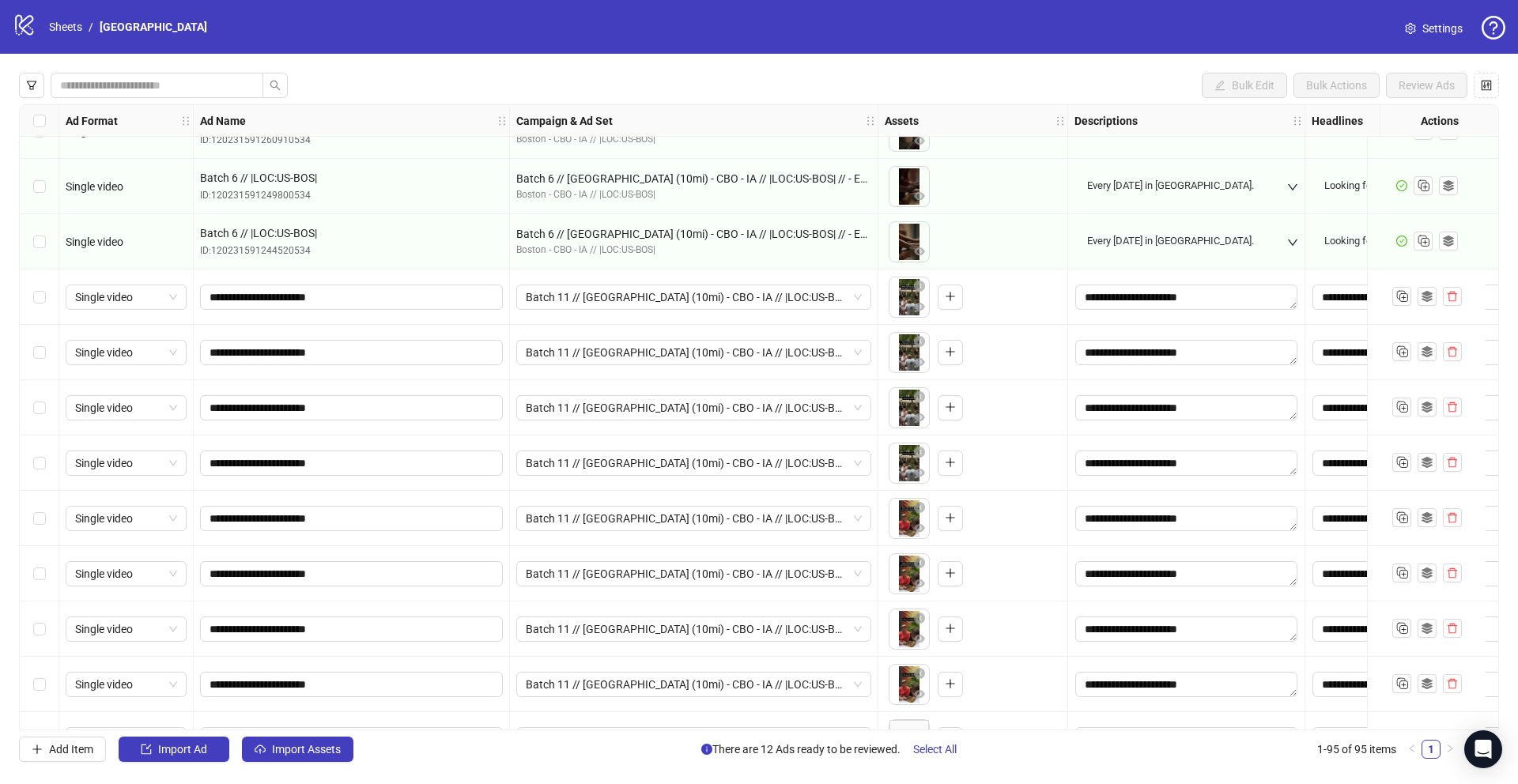
scroll to position [4525, 0]
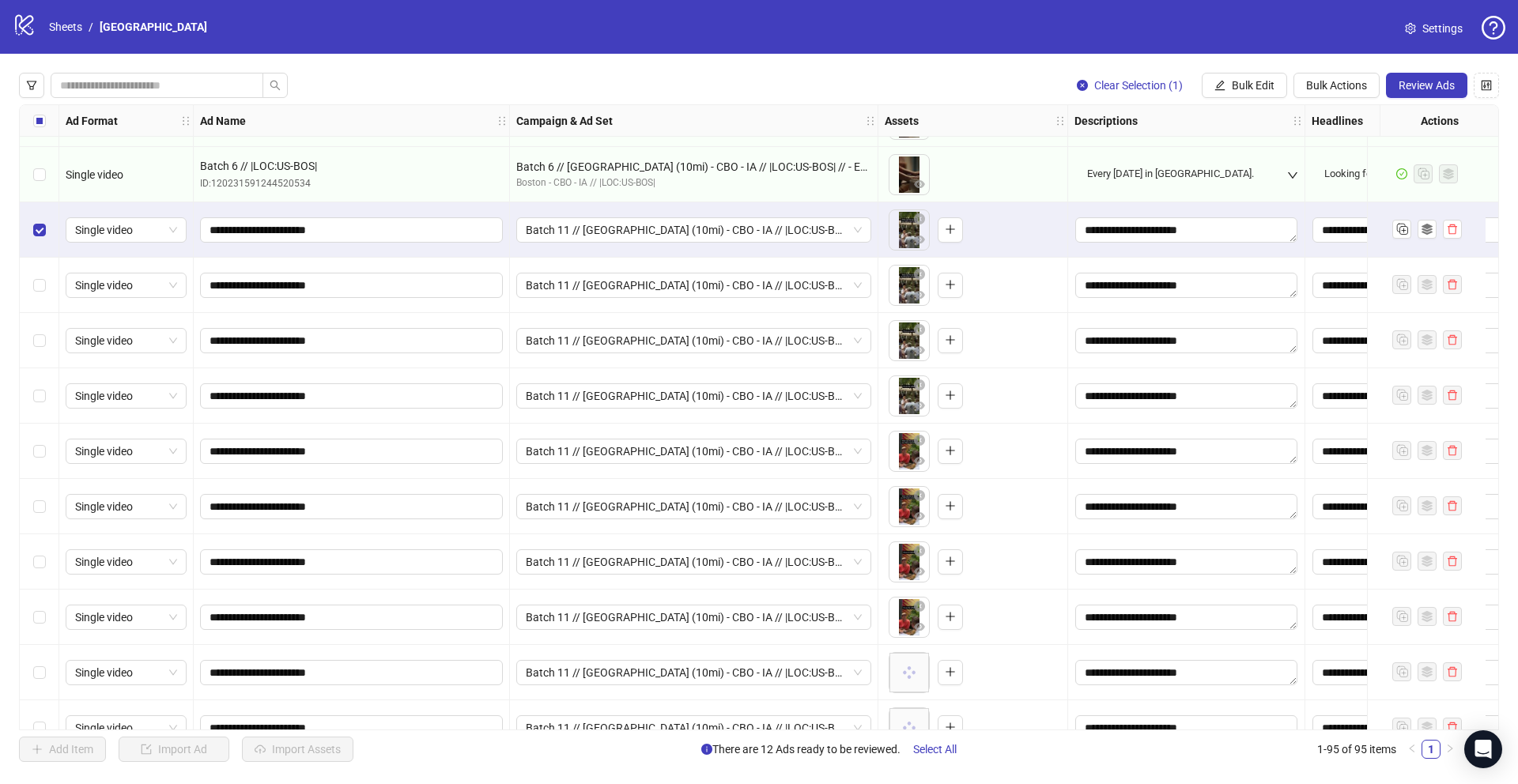
click at [39, 313] on div "Select row 86" at bounding box center [39, 340] width 40 height 56
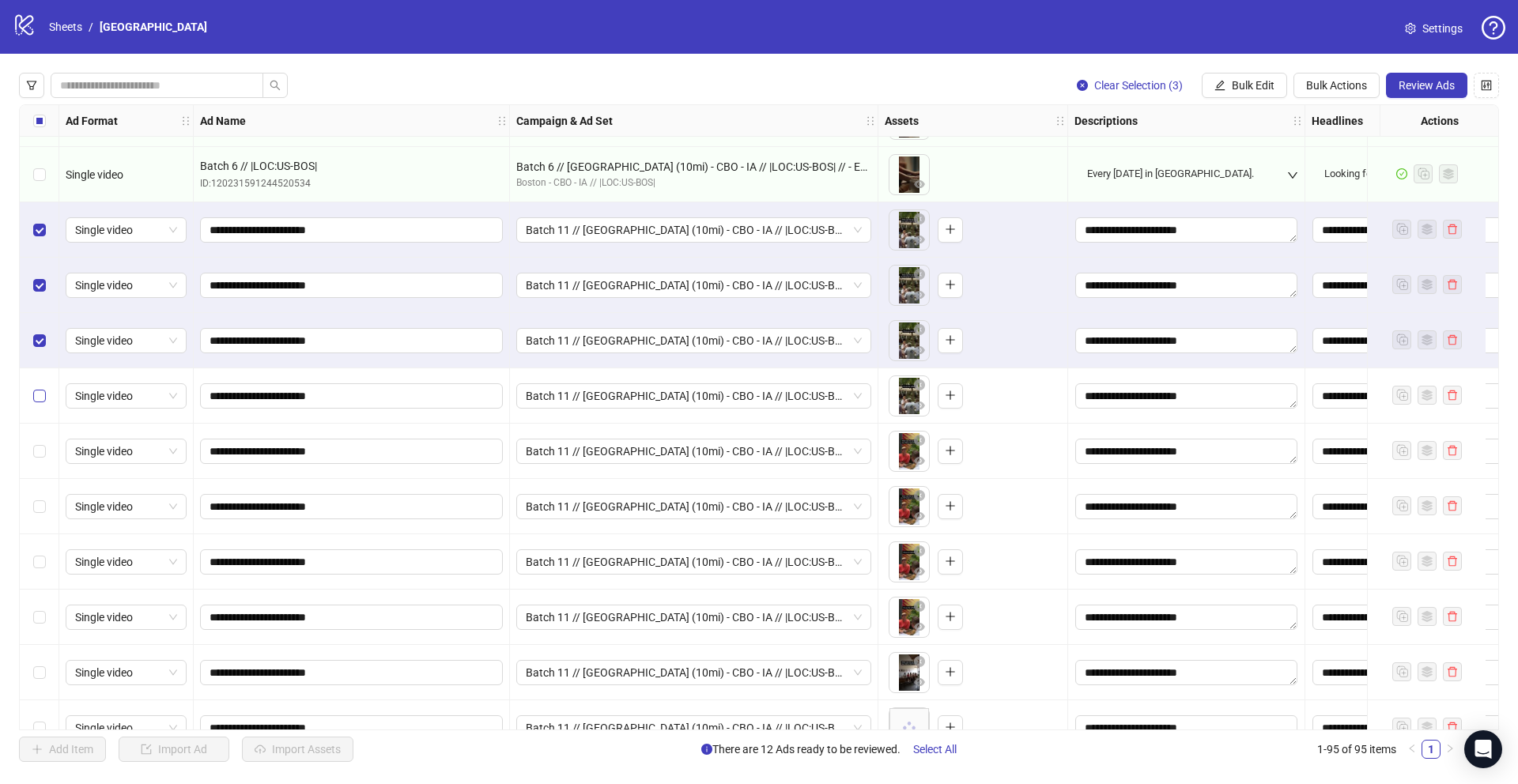
click at [40, 387] on label "Select row 87" at bounding box center [39, 396] width 13 height 18
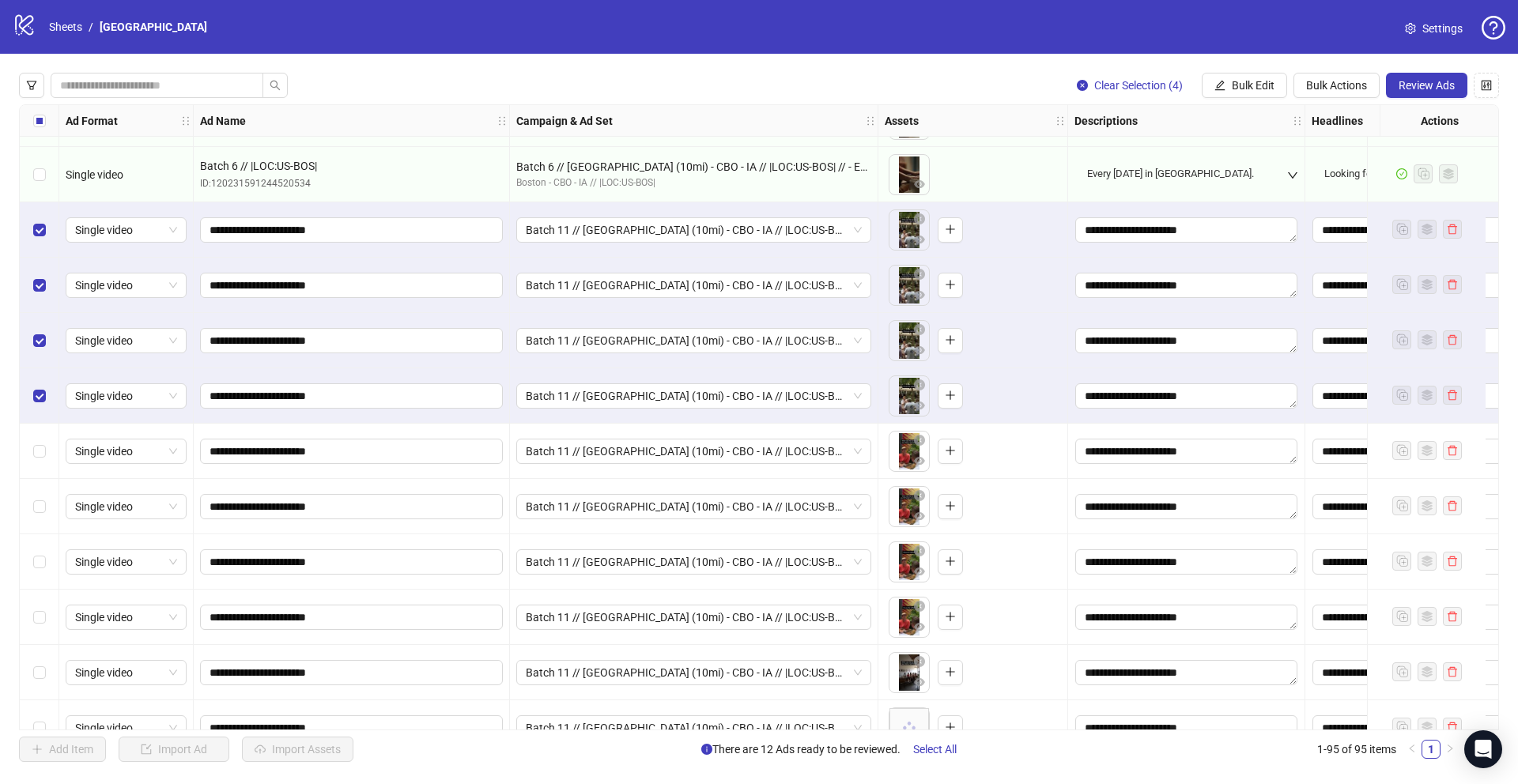
click at [40, 464] on div "Select row 88" at bounding box center [39, 451] width 40 height 56
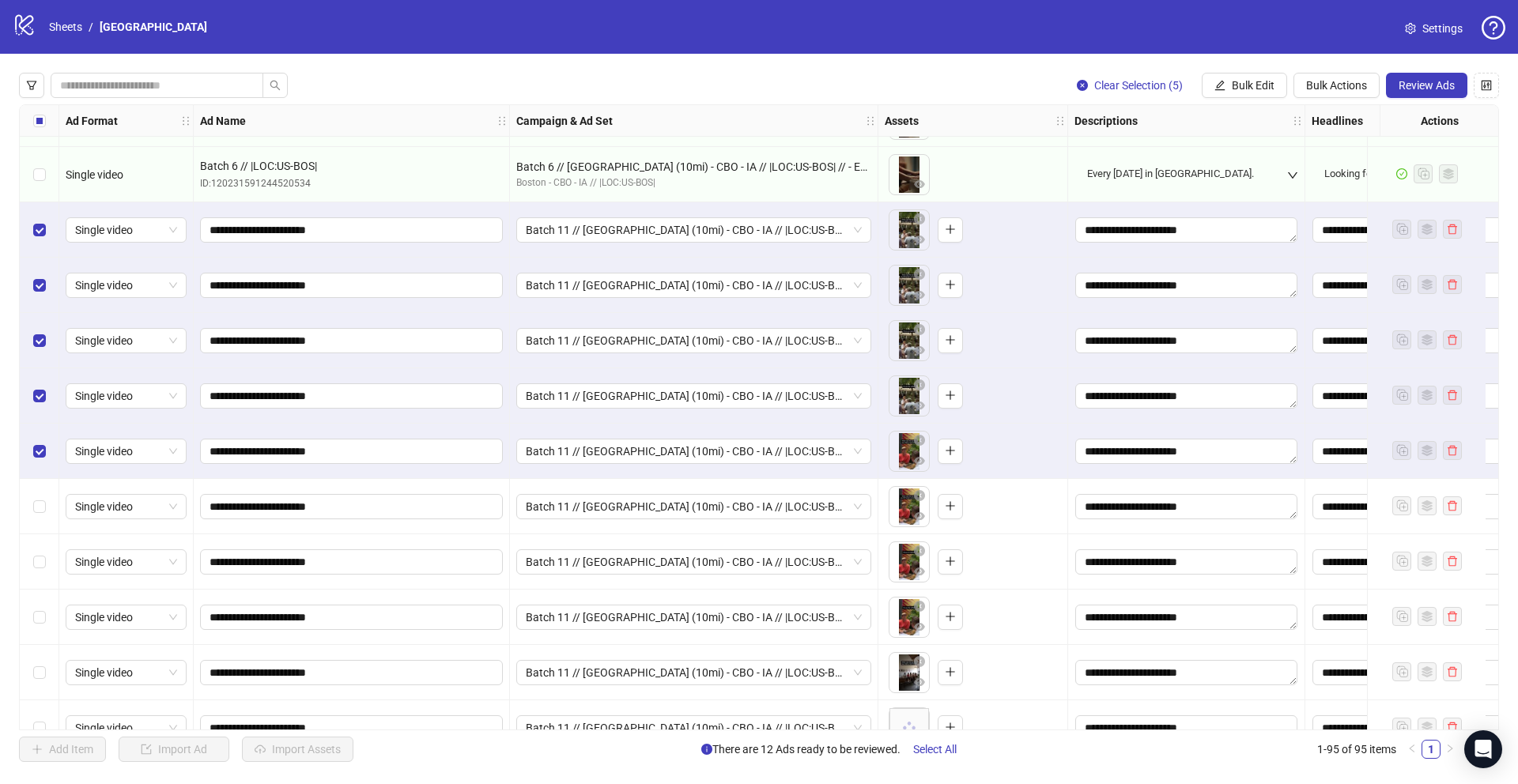
click at [40, 522] on div "Select row 89" at bounding box center [39, 506] width 40 height 56
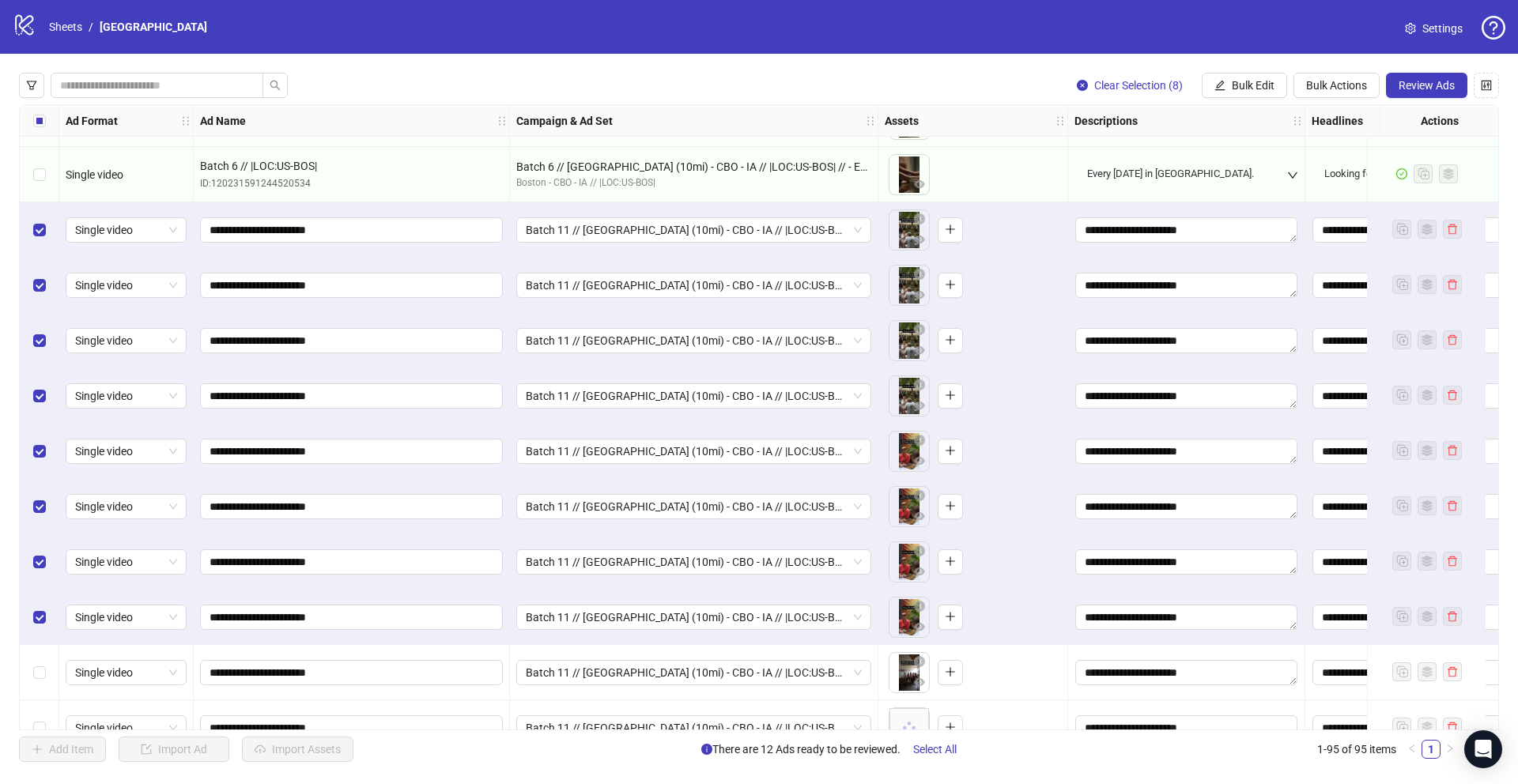
click at [40, 685] on div "Select row 92" at bounding box center [39, 672] width 40 height 56
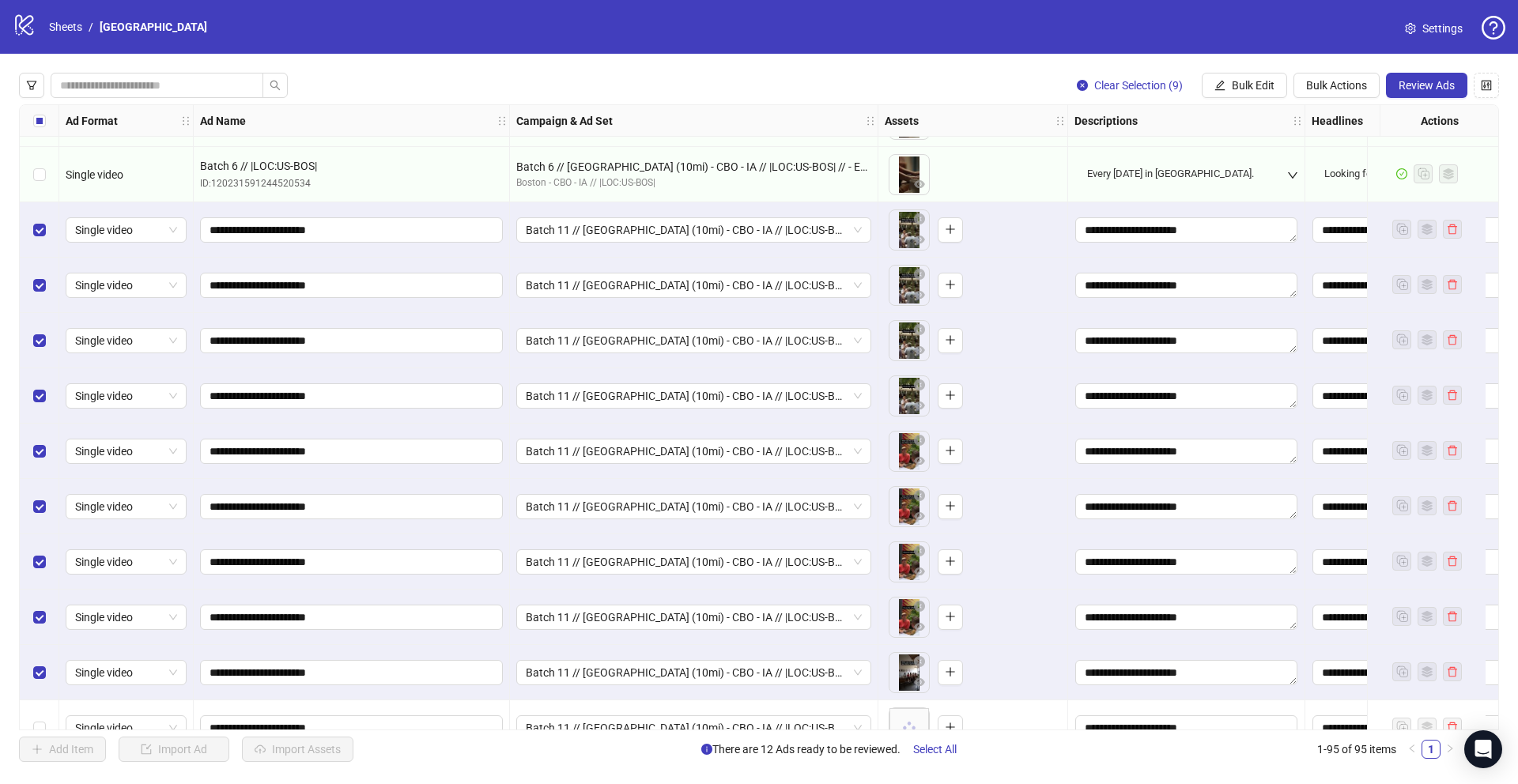
scroll to position [4668, 0]
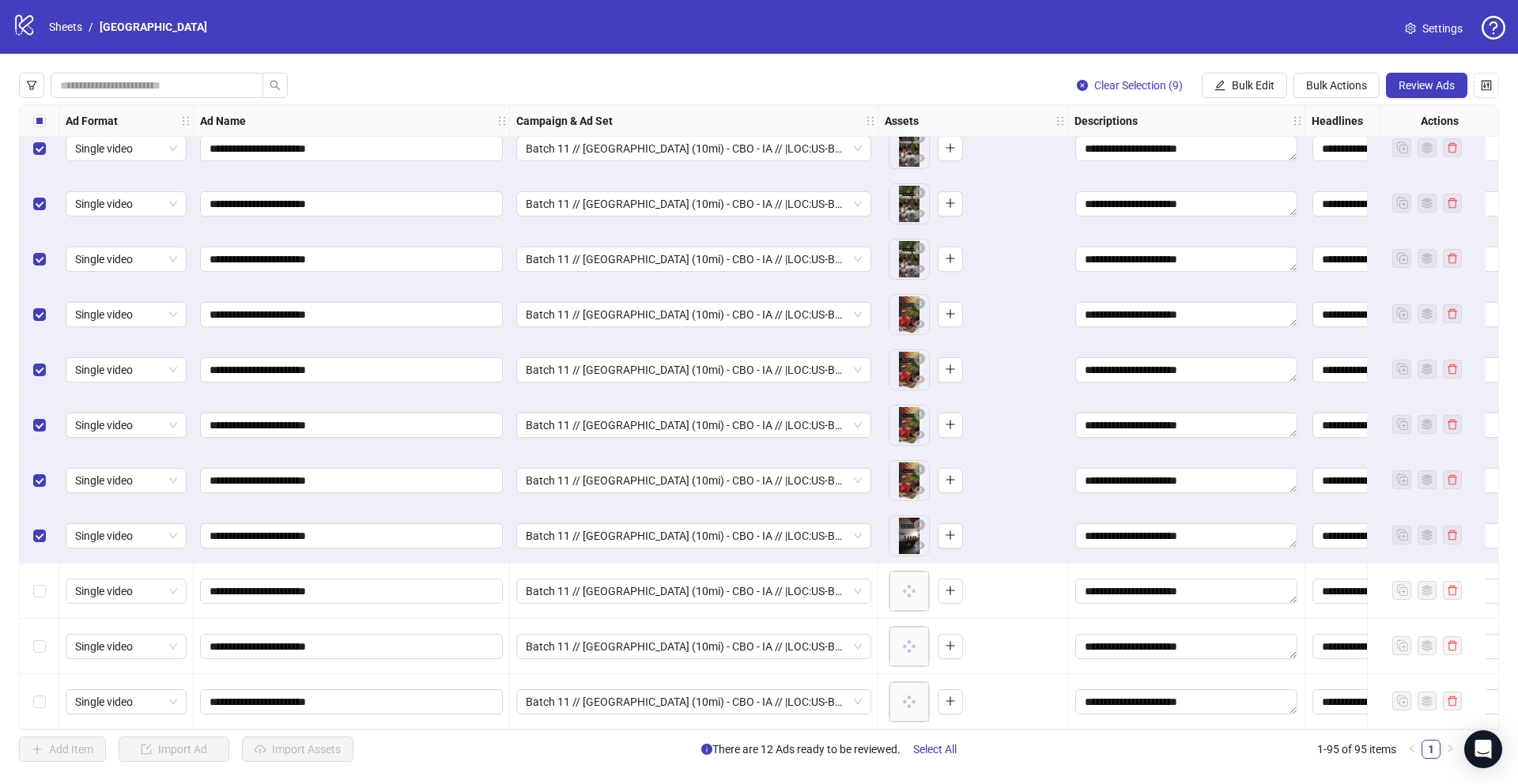
click at [29, 585] on div "Select row 93" at bounding box center [39, 591] width 40 height 56
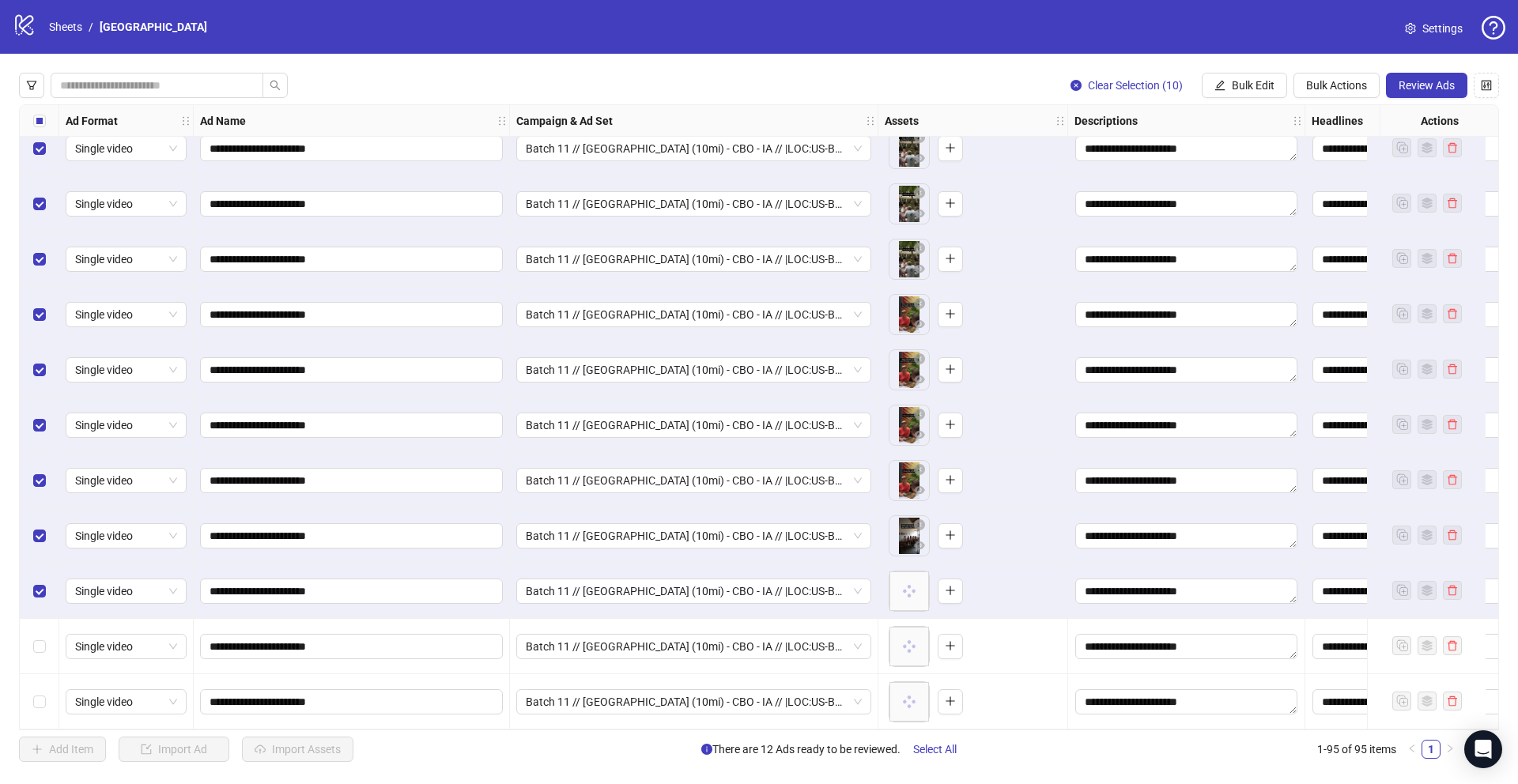
click at [29, 633] on div "Select row 94" at bounding box center [39, 646] width 40 height 56
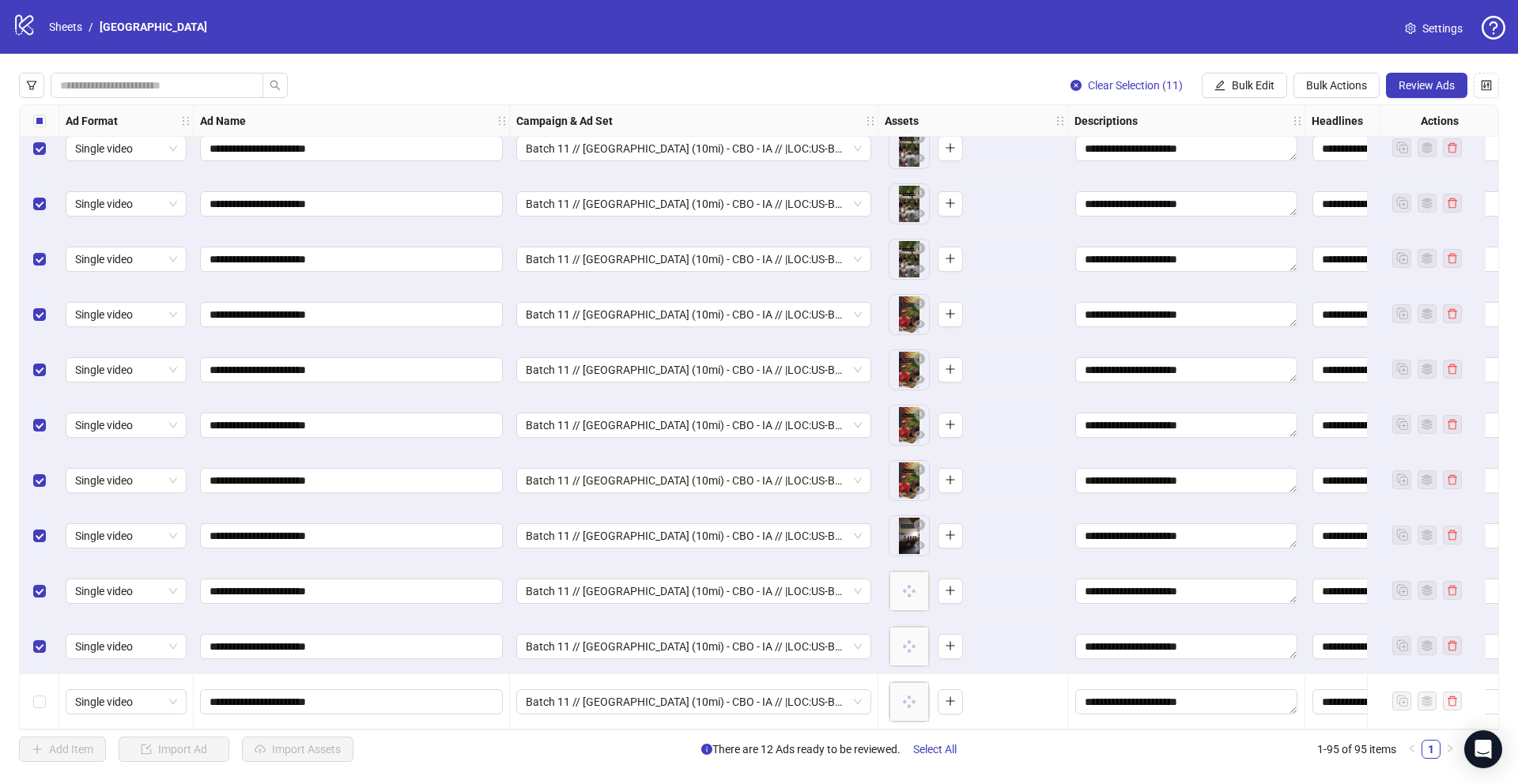
click at [36, 721] on div "Select row 95" at bounding box center [39, 701] width 40 height 56
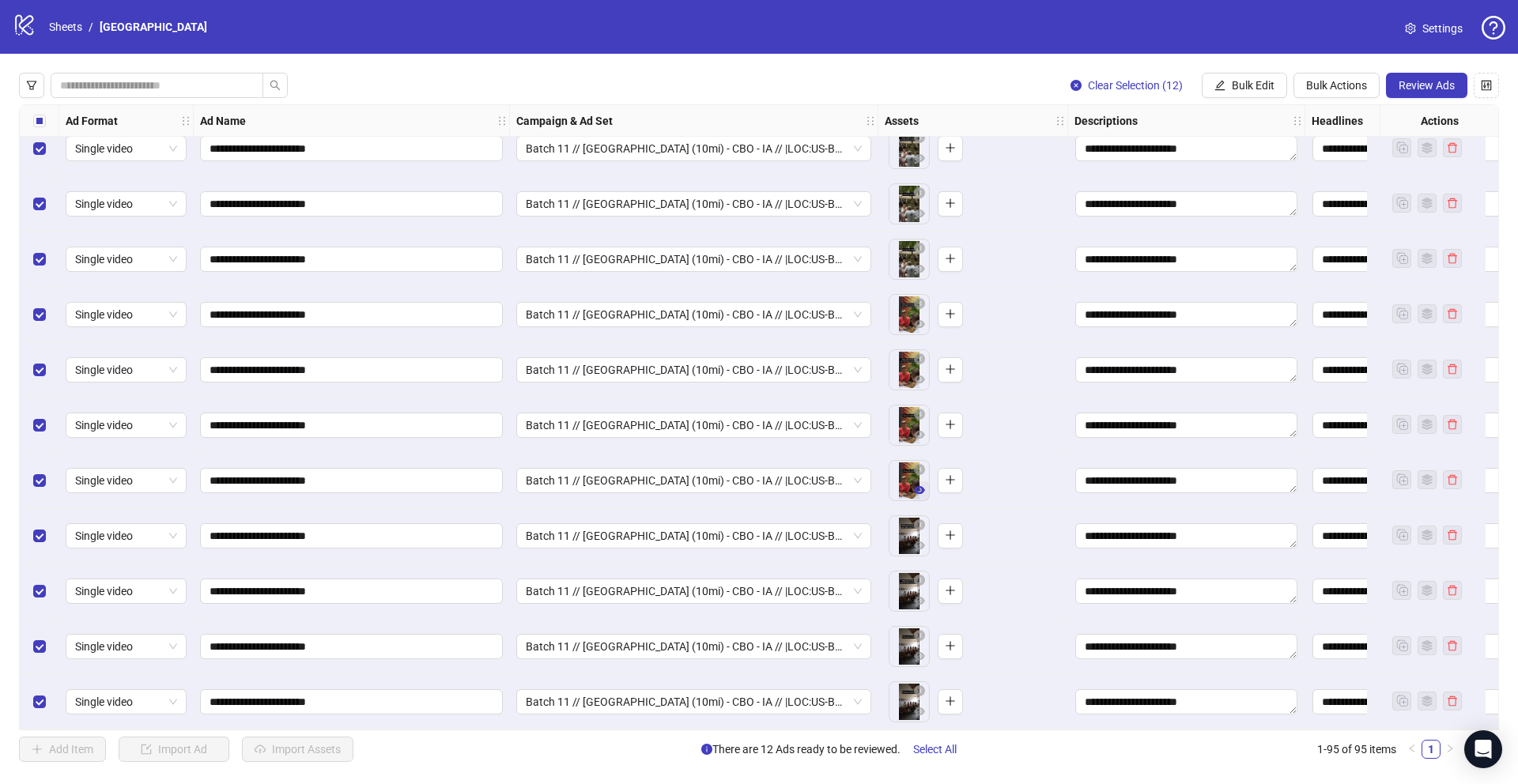
click at [924, 487] on icon "eye" at bounding box center [919, 490] width 11 height 11
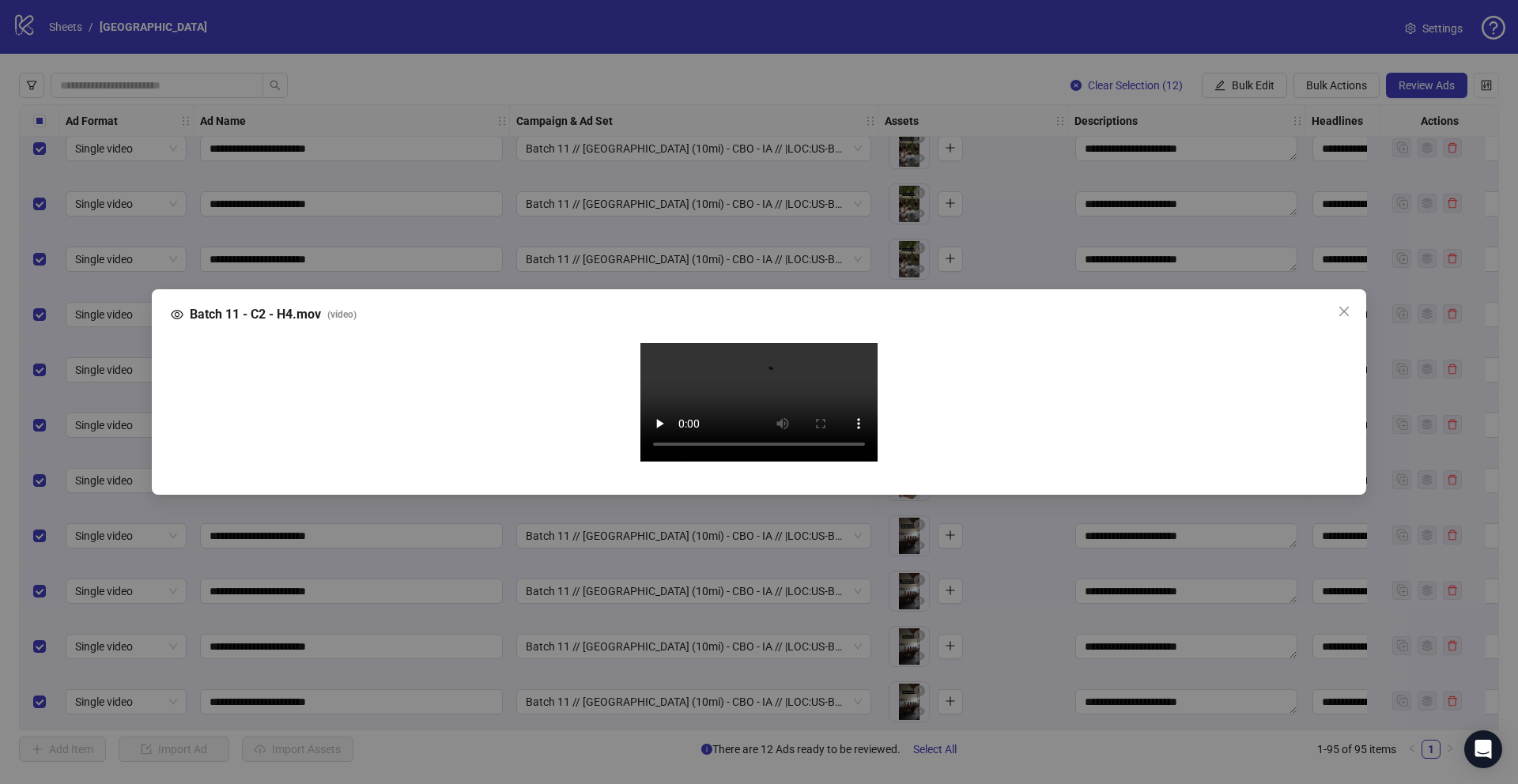
click at [635, 154] on div "Batch 11 - C2 - H4.mov ( video ) Your browser does not support the video tag." at bounding box center [759, 392] width 1518 height 784
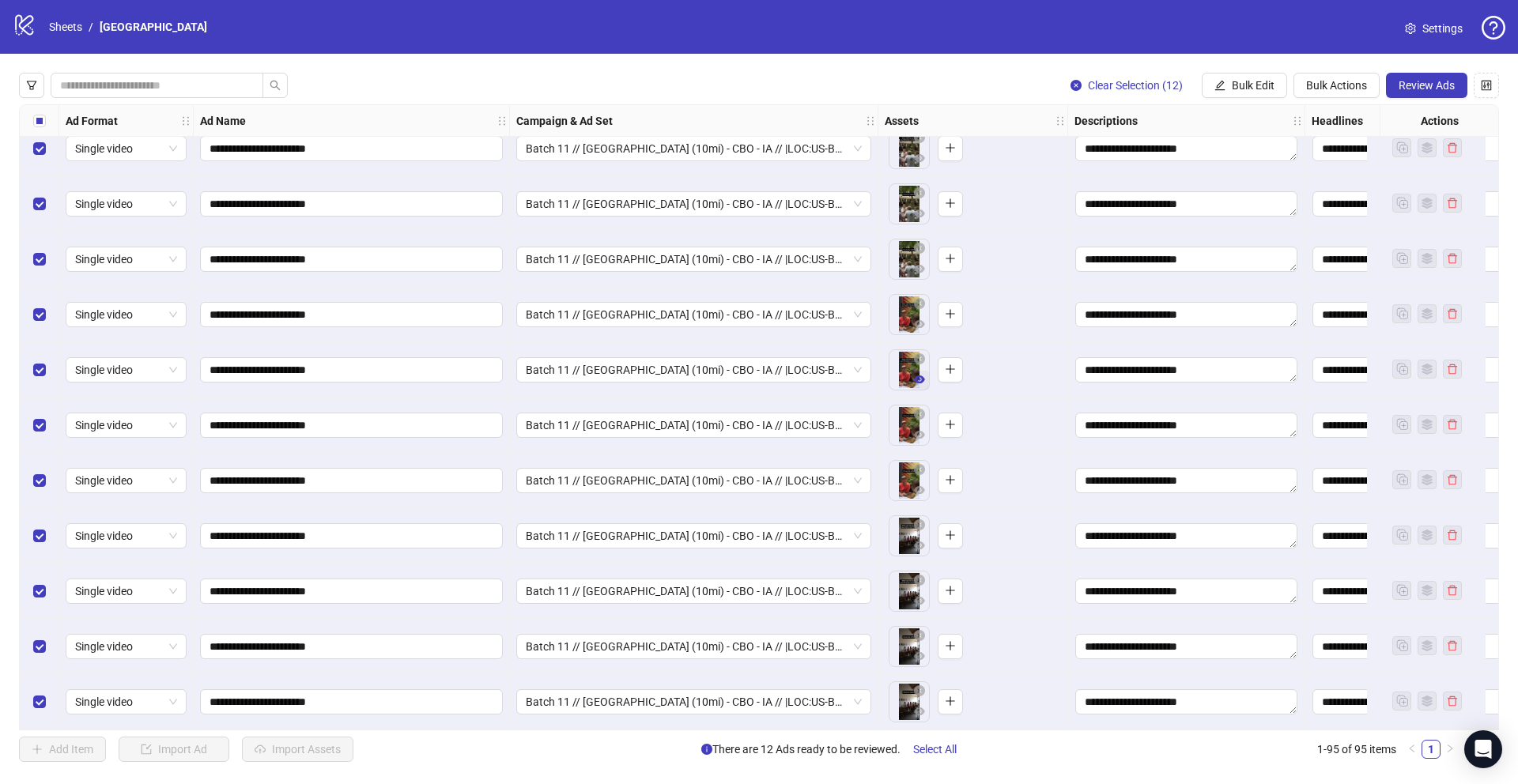
click at [922, 375] on icon "eye" at bounding box center [919, 379] width 11 height 8
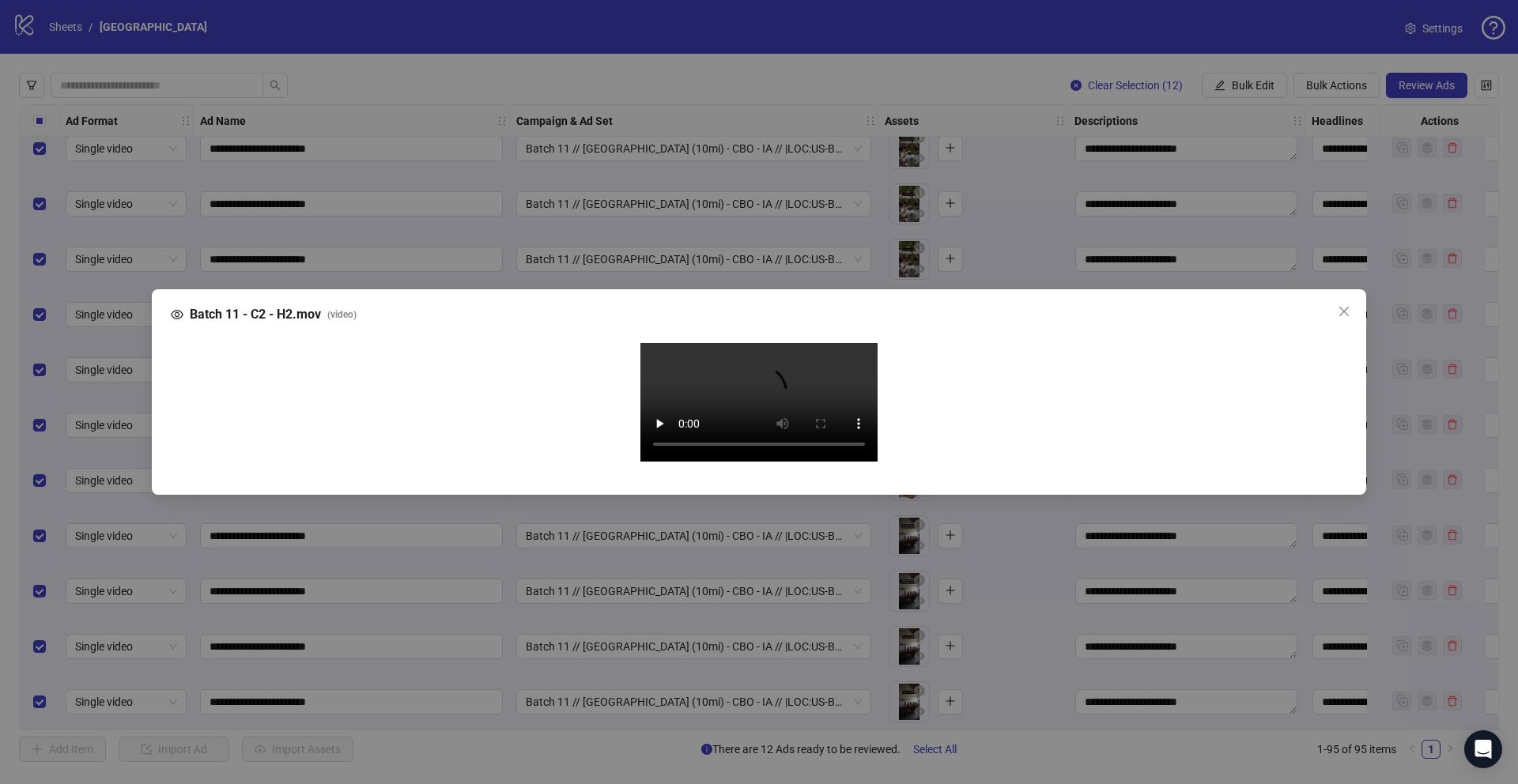
click at [648, 207] on div "Batch 11 - C2 - H2.mov ( video ) Your browser does not support the video tag." at bounding box center [759, 392] width 1518 height 784
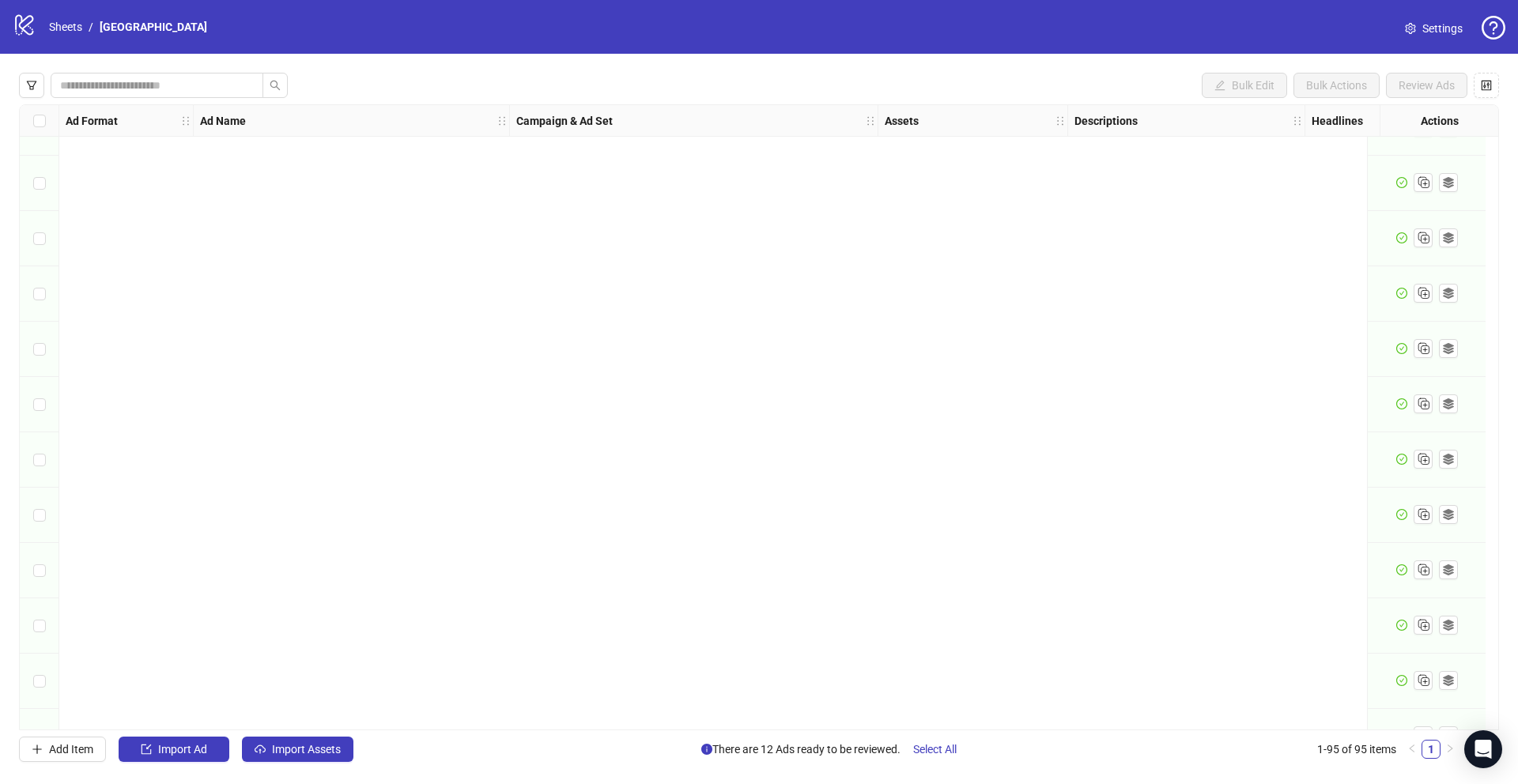
scroll to position [4668, 0]
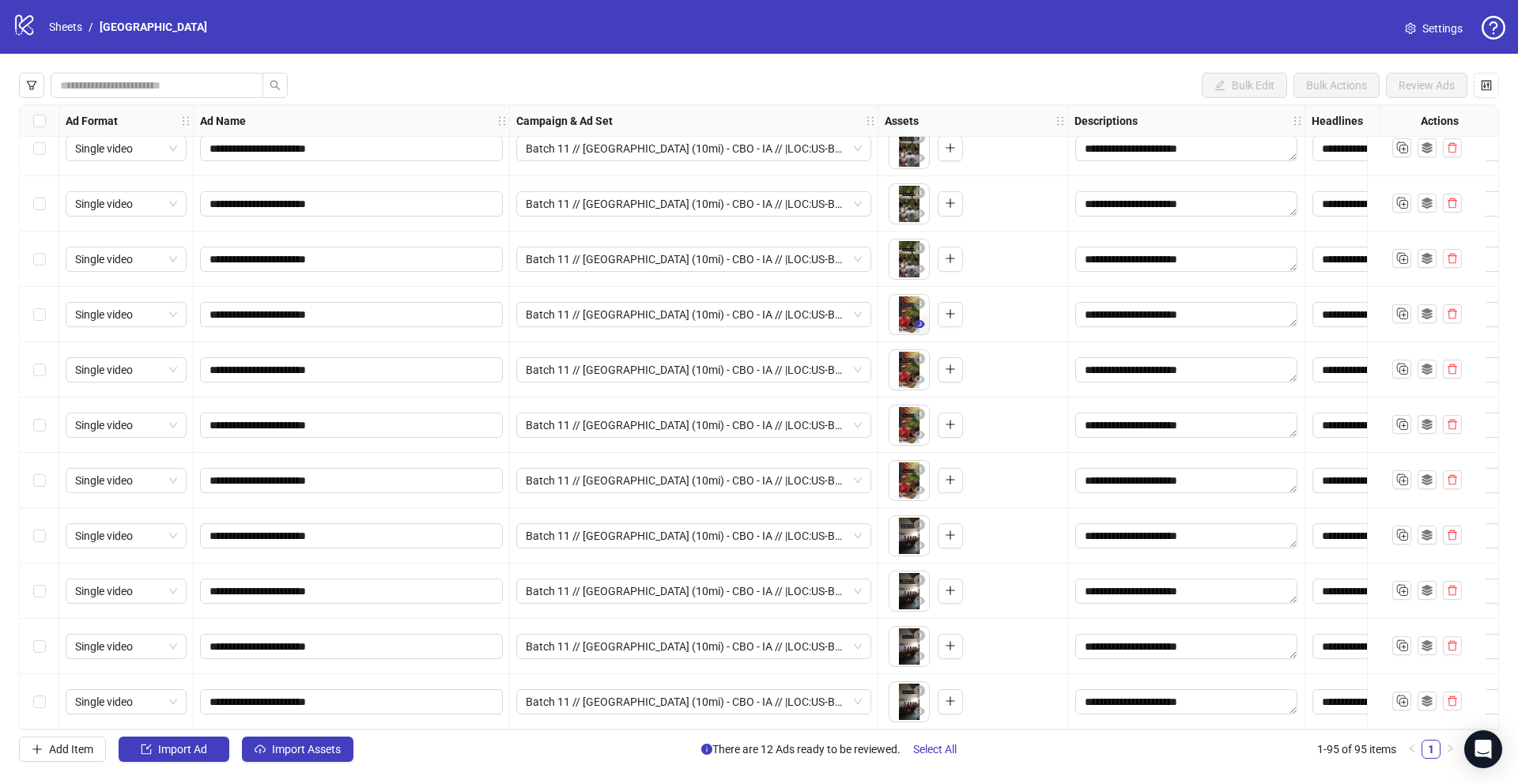
click at [916, 320] on icon "eye" at bounding box center [919, 324] width 11 height 8
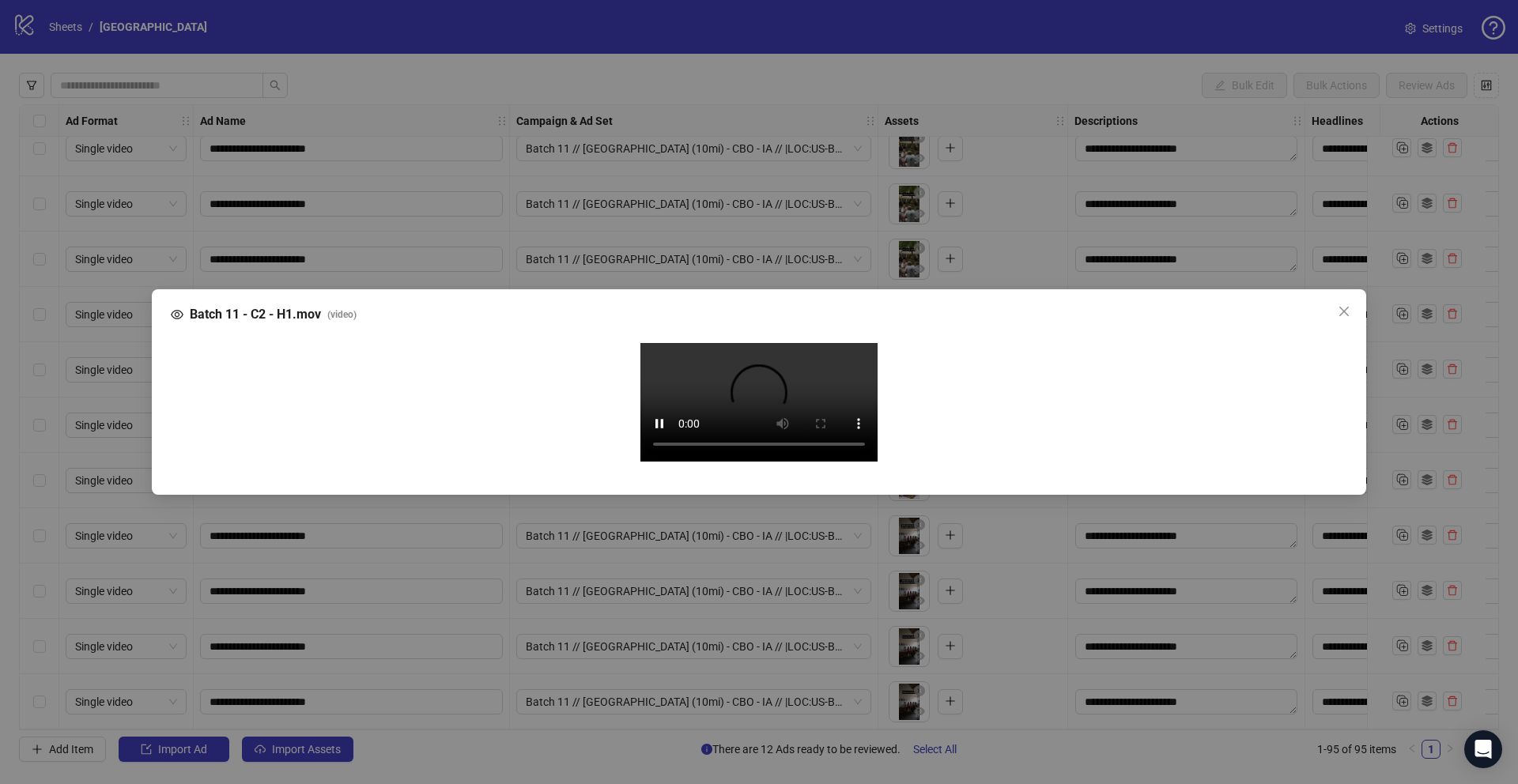
click at [657, 172] on div "Batch 11 - C2 - H1.mov ( video ) Your browser does not support the video tag." at bounding box center [759, 392] width 1518 height 784
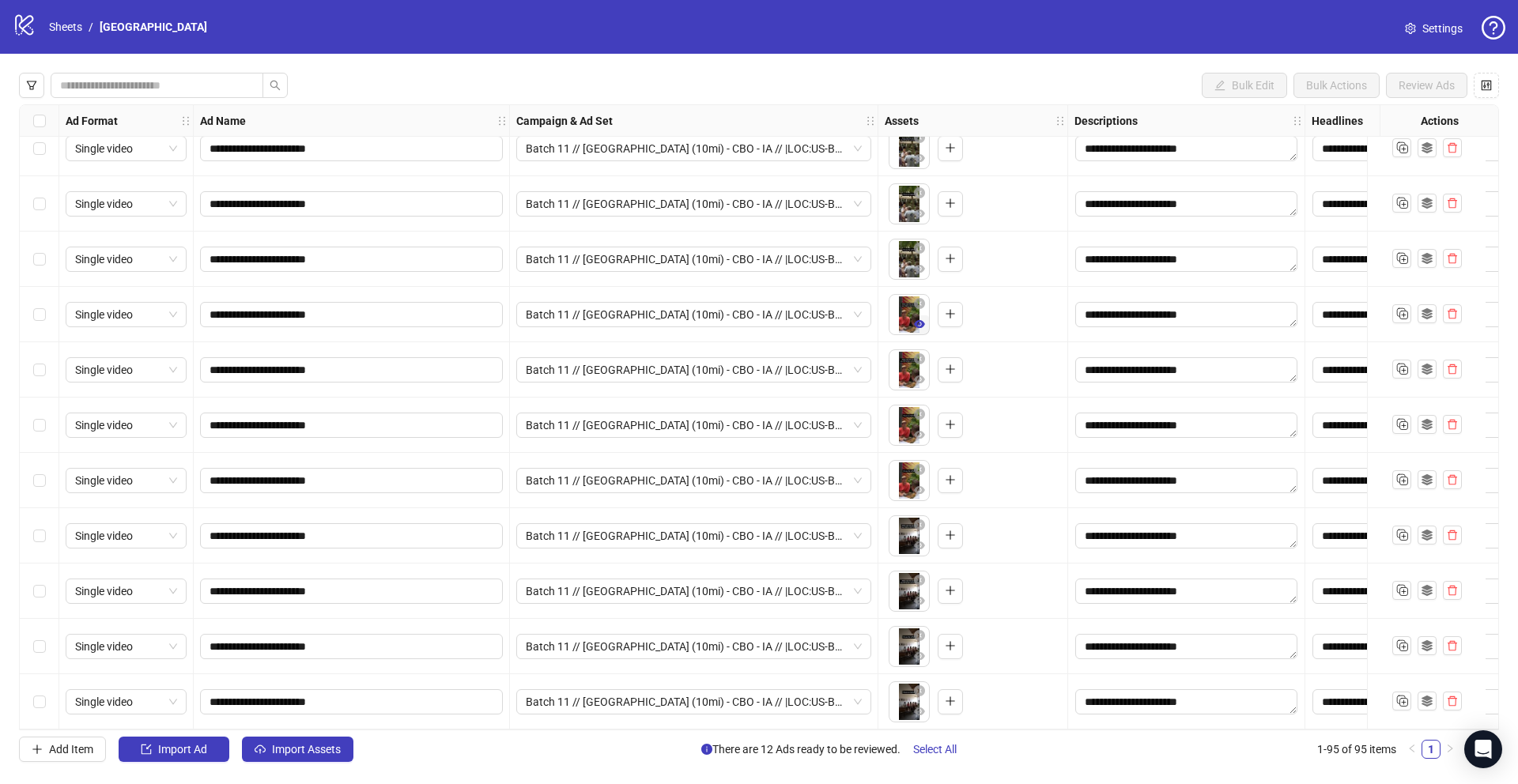
click at [919, 320] on icon "eye" at bounding box center [919, 324] width 11 height 8
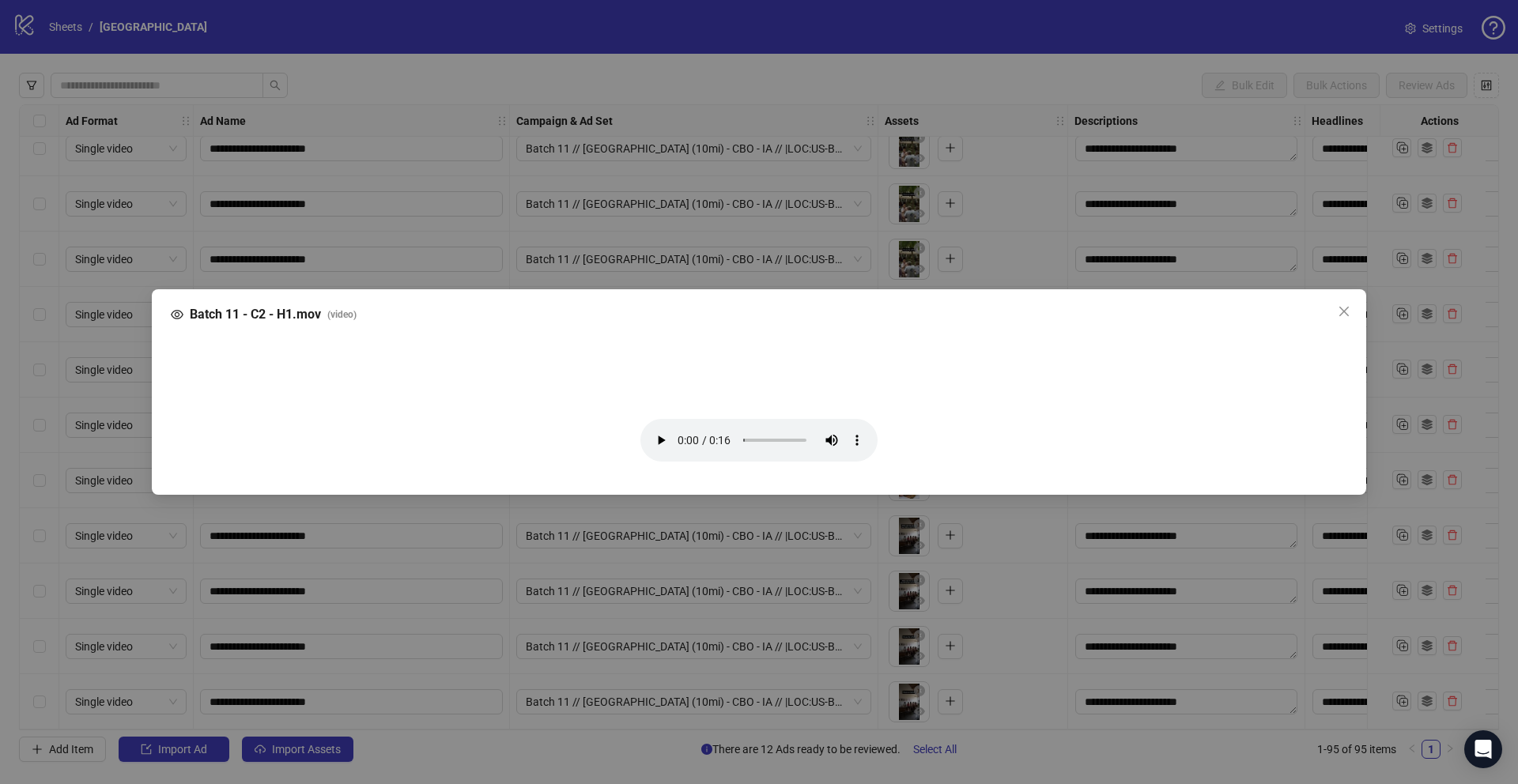
click at [552, 235] on div "Batch 11 - C2 - H1.mov ( video ) Your browser does not support the video tag." at bounding box center [759, 392] width 1518 height 784
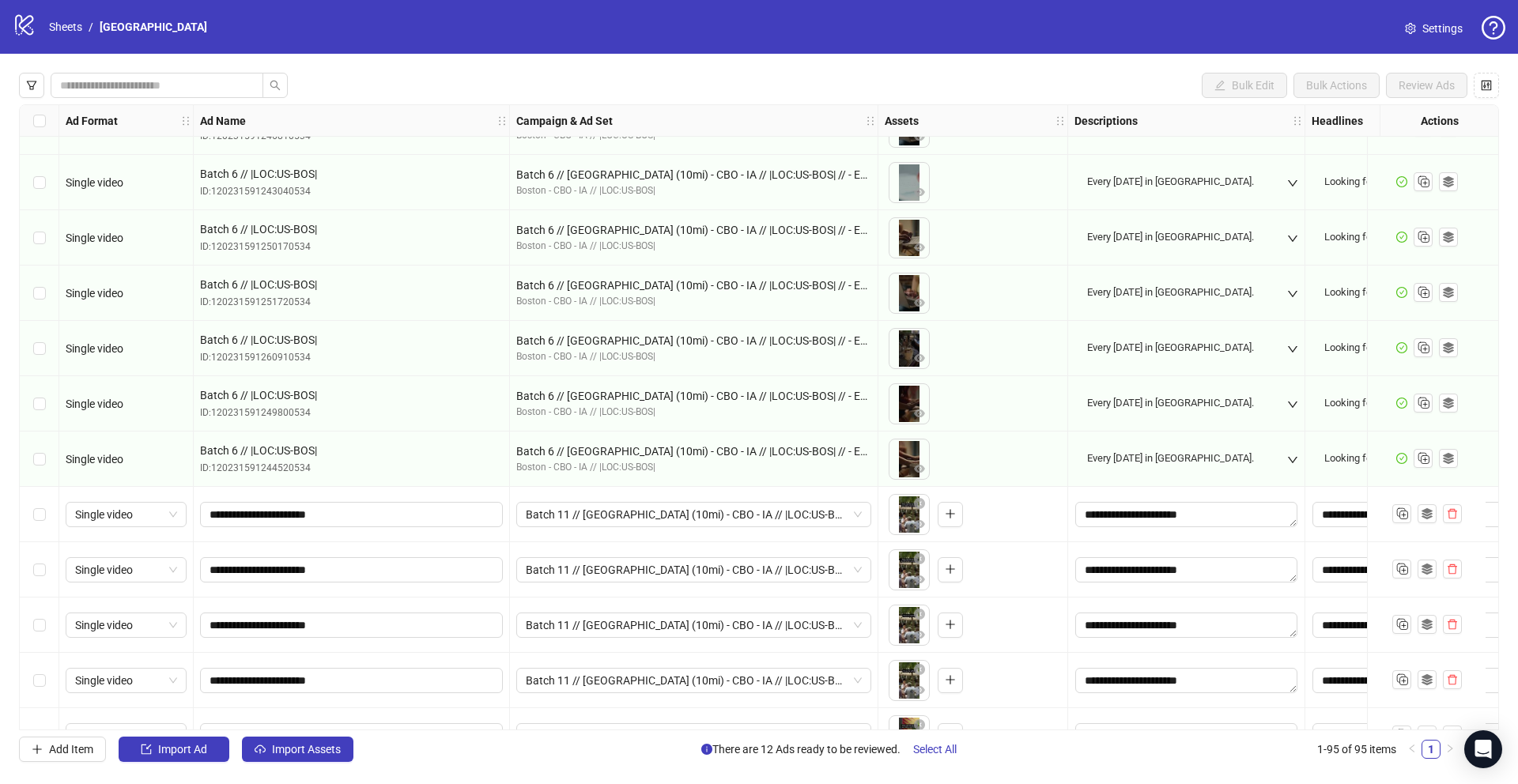
scroll to position [4223, 0]
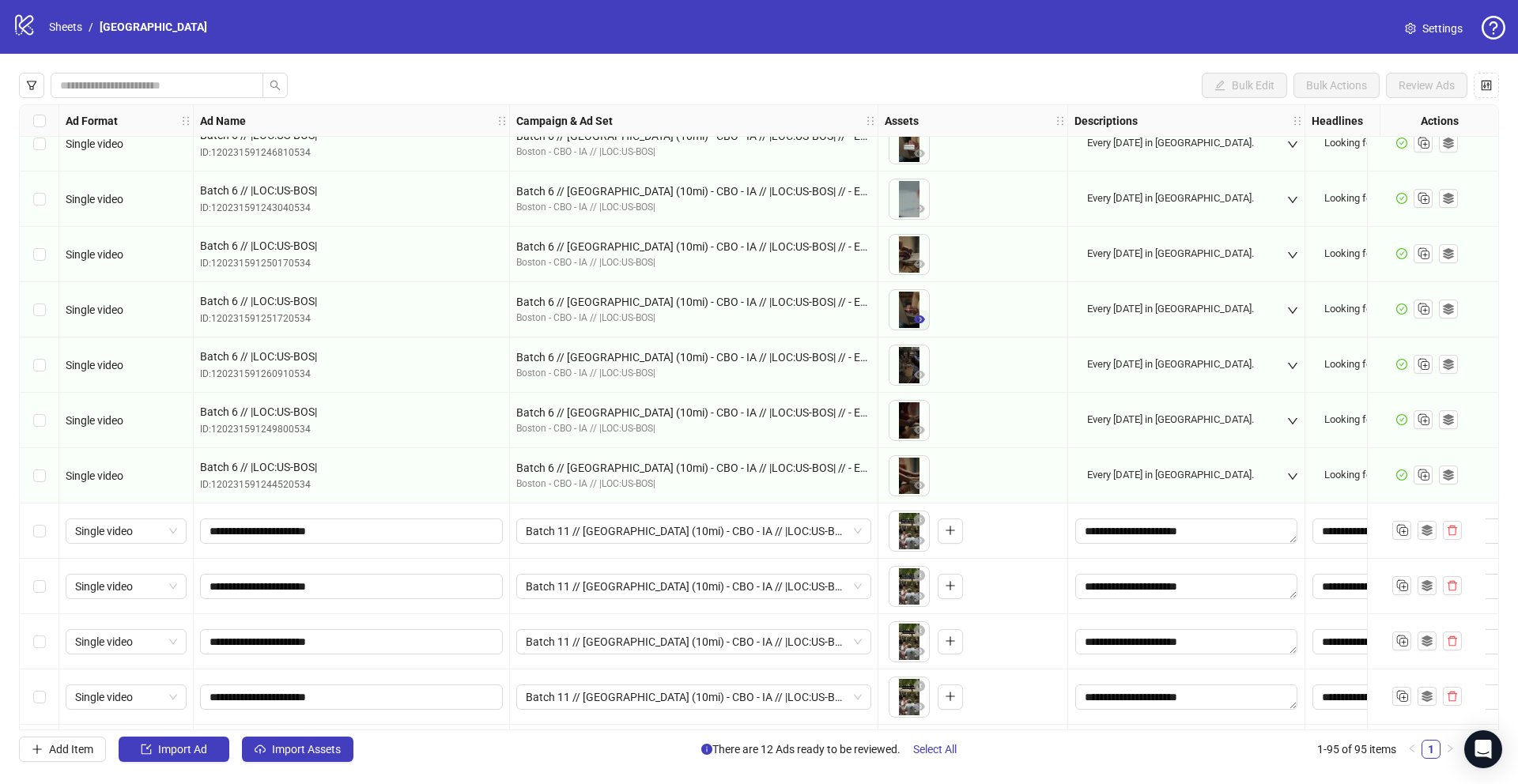
click at [918, 323] on icon "eye" at bounding box center [919, 319] width 11 height 8
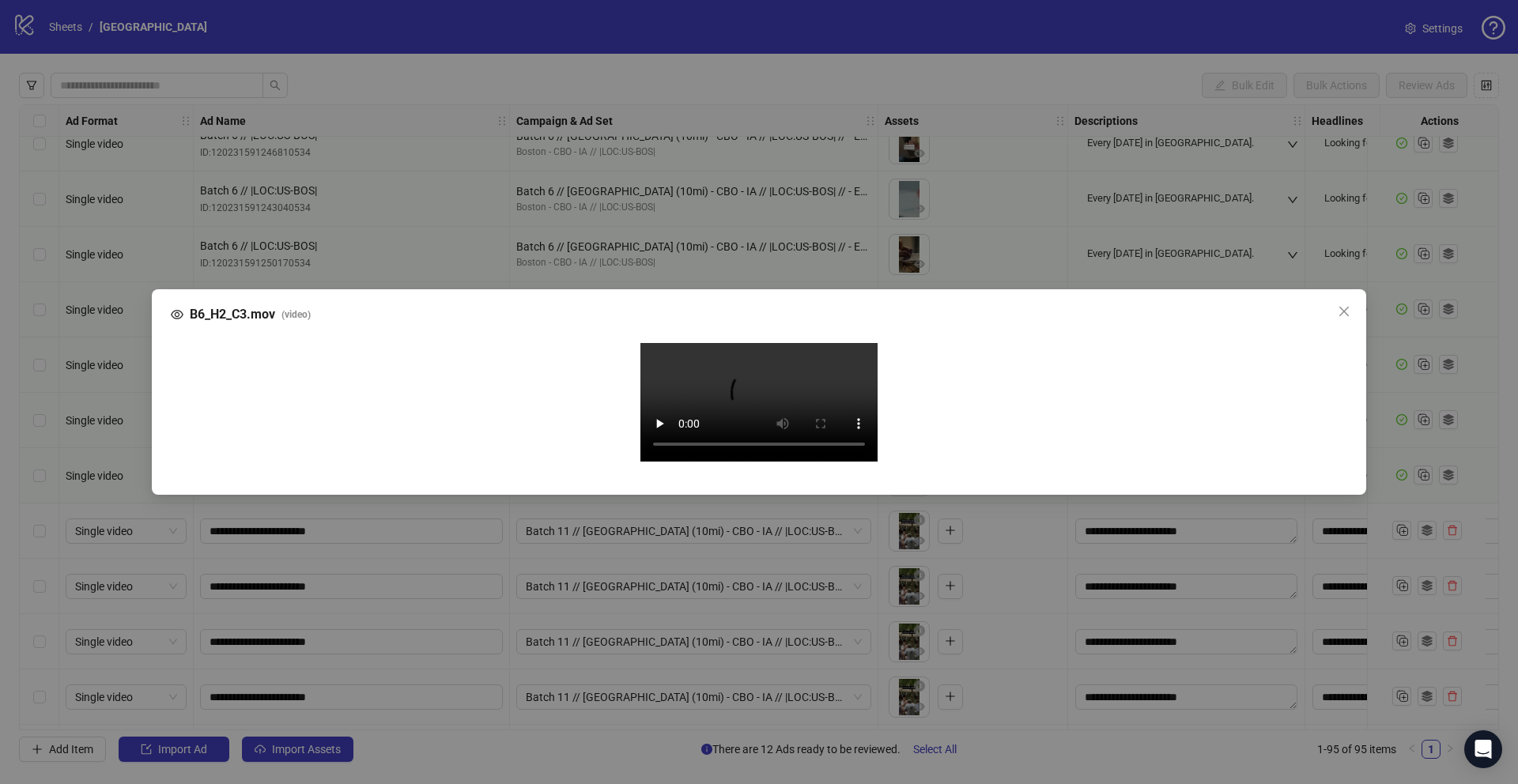
click at [58, 444] on div "B6_H2_C3.mov ( video ) Your browser does not support the video tag." at bounding box center [759, 392] width 1518 height 784
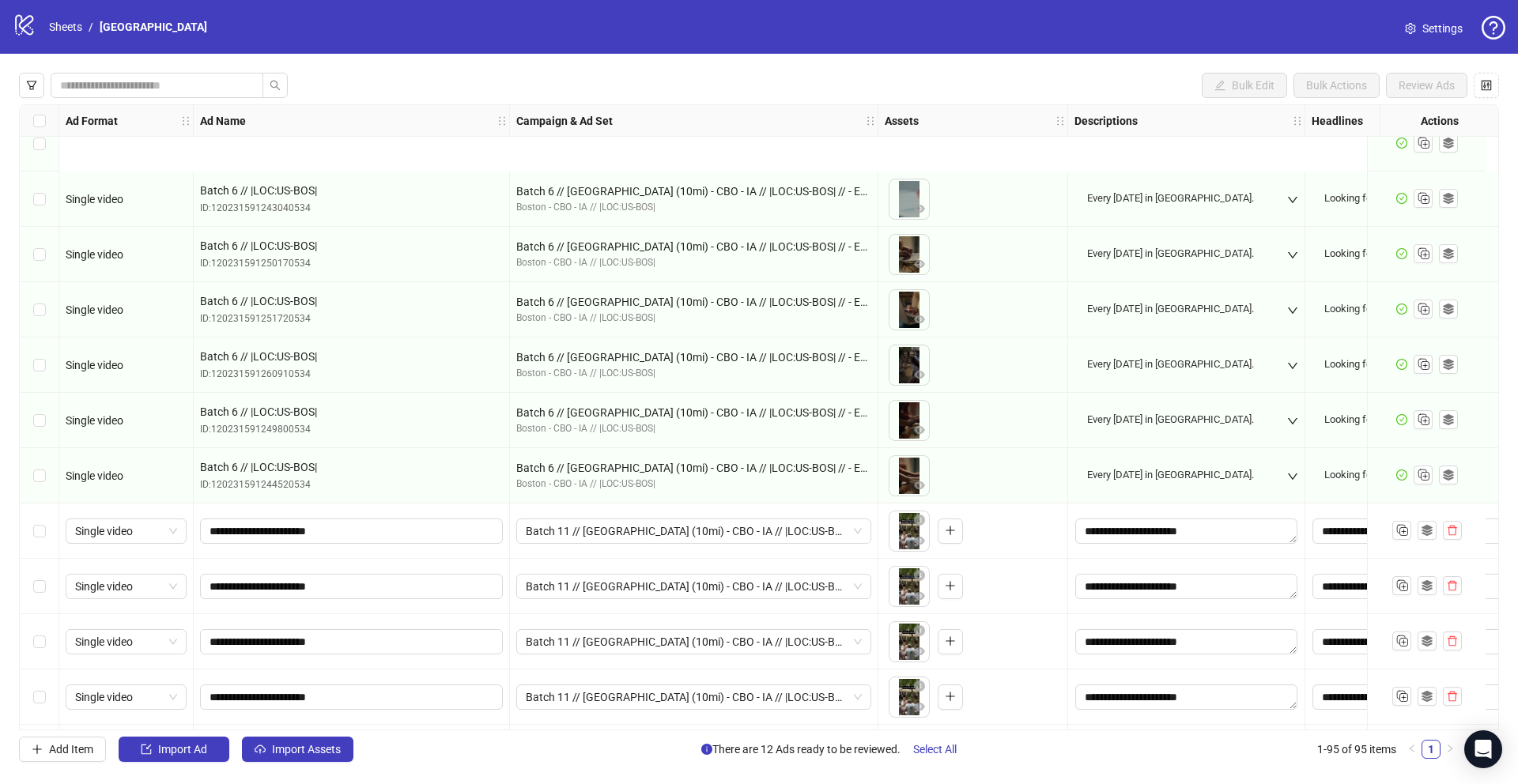
scroll to position [4389, 0]
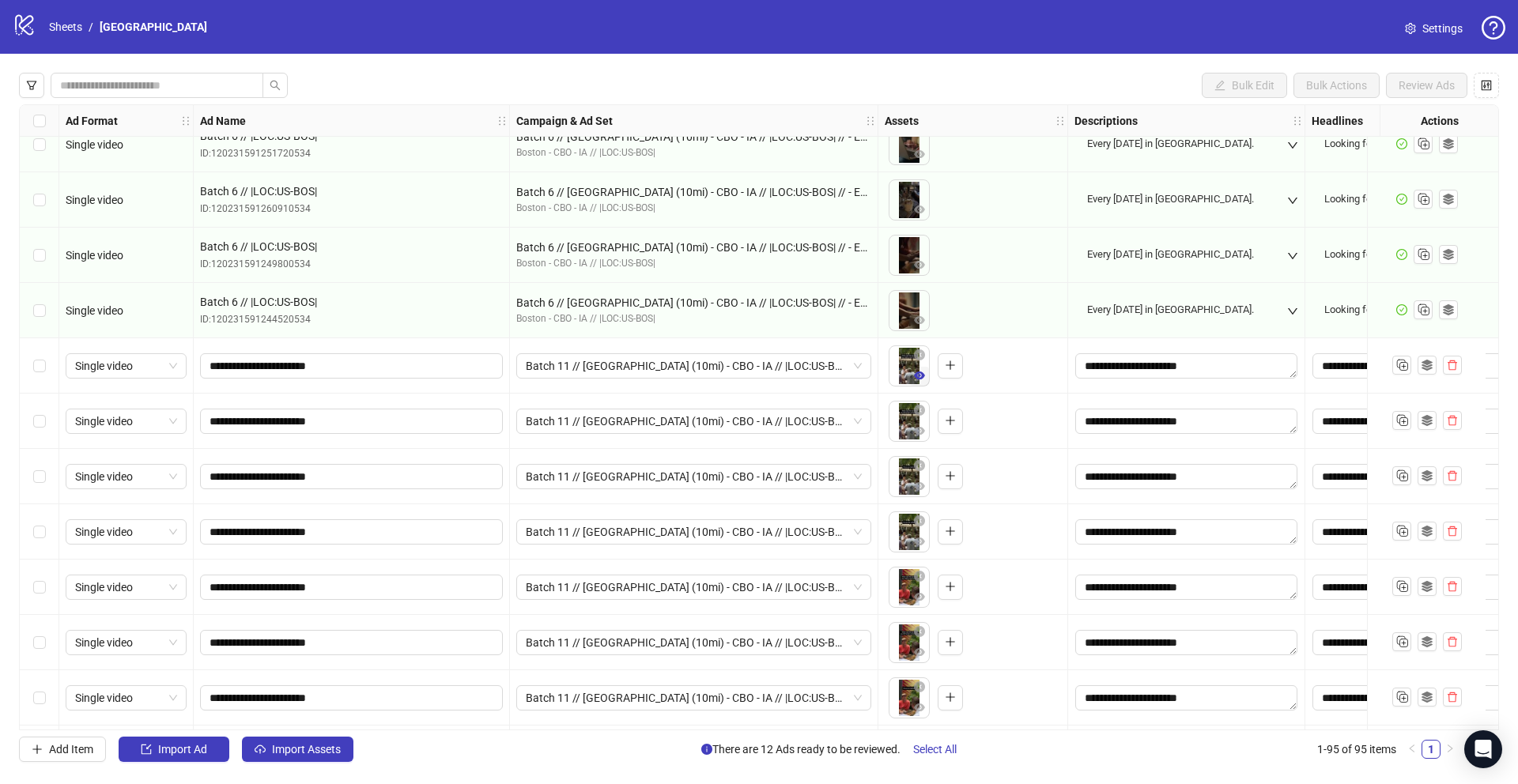
click at [914, 374] on icon "eye" at bounding box center [919, 374] width 11 height 11
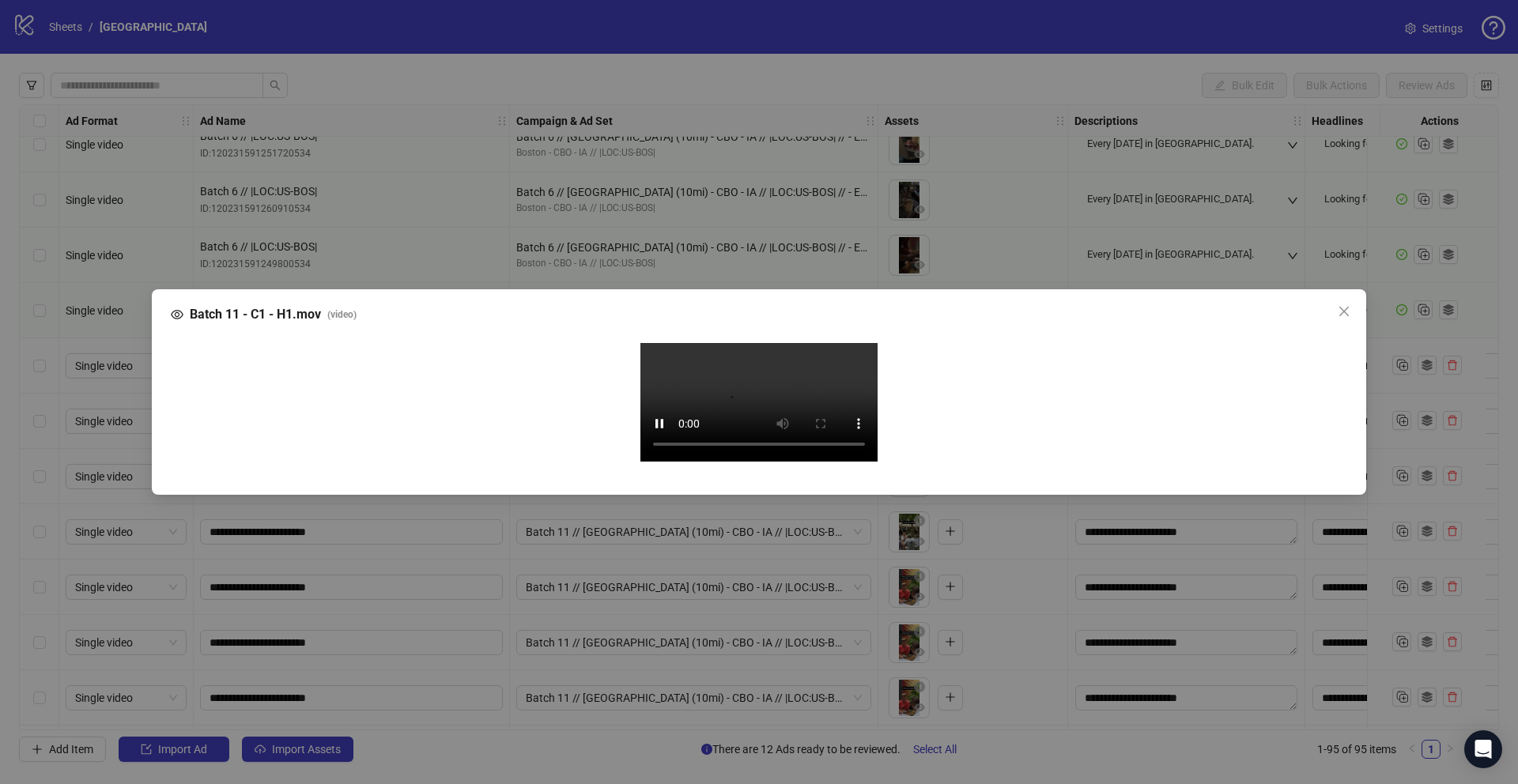
click at [783, 305] on div "Batch 11 - C1 - H1.mov ( video )" at bounding box center [759, 314] width 1177 height 19
click at [768, 346] on video "Your browser does not support the video tag." at bounding box center [758, 403] width 237 height 119
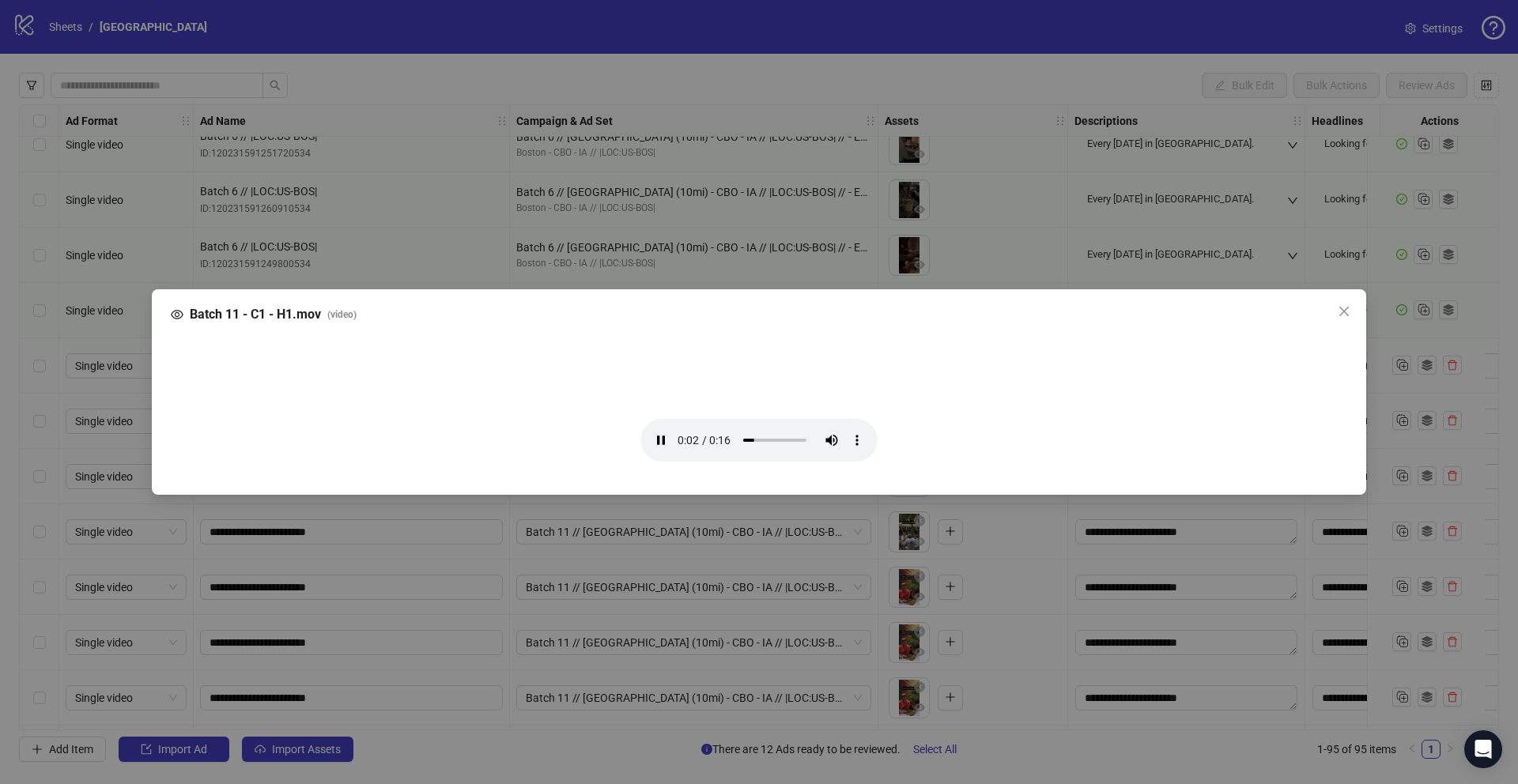
click at [460, 213] on div "Batch 11 - C1 - H1.mov ( video ) Your browser does not support the video tag." at bounding box center [759, 392] width 1518 height 784
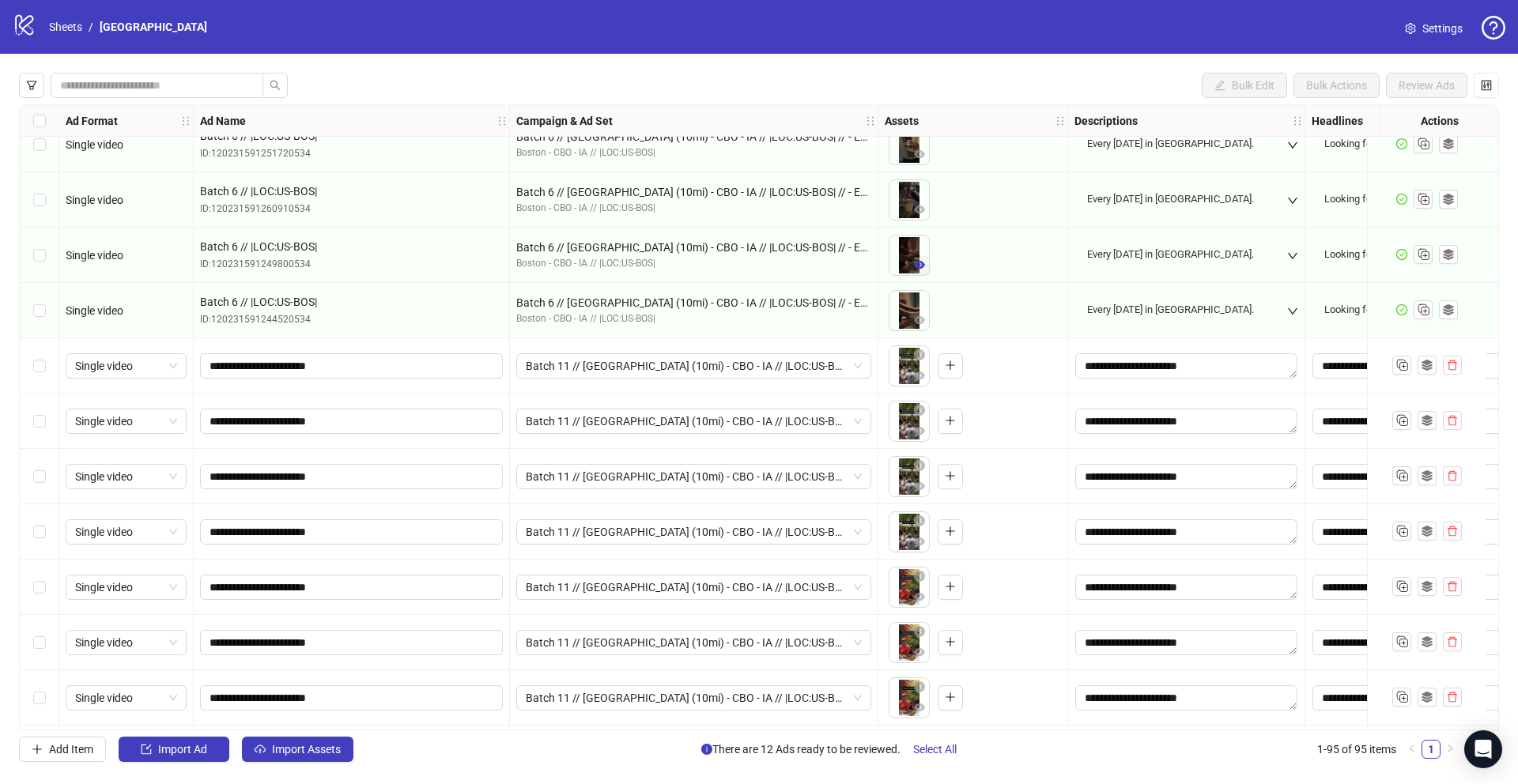
click at [918, 269] on icon "eye" at bounding box center [919, 264] width 11 height 11
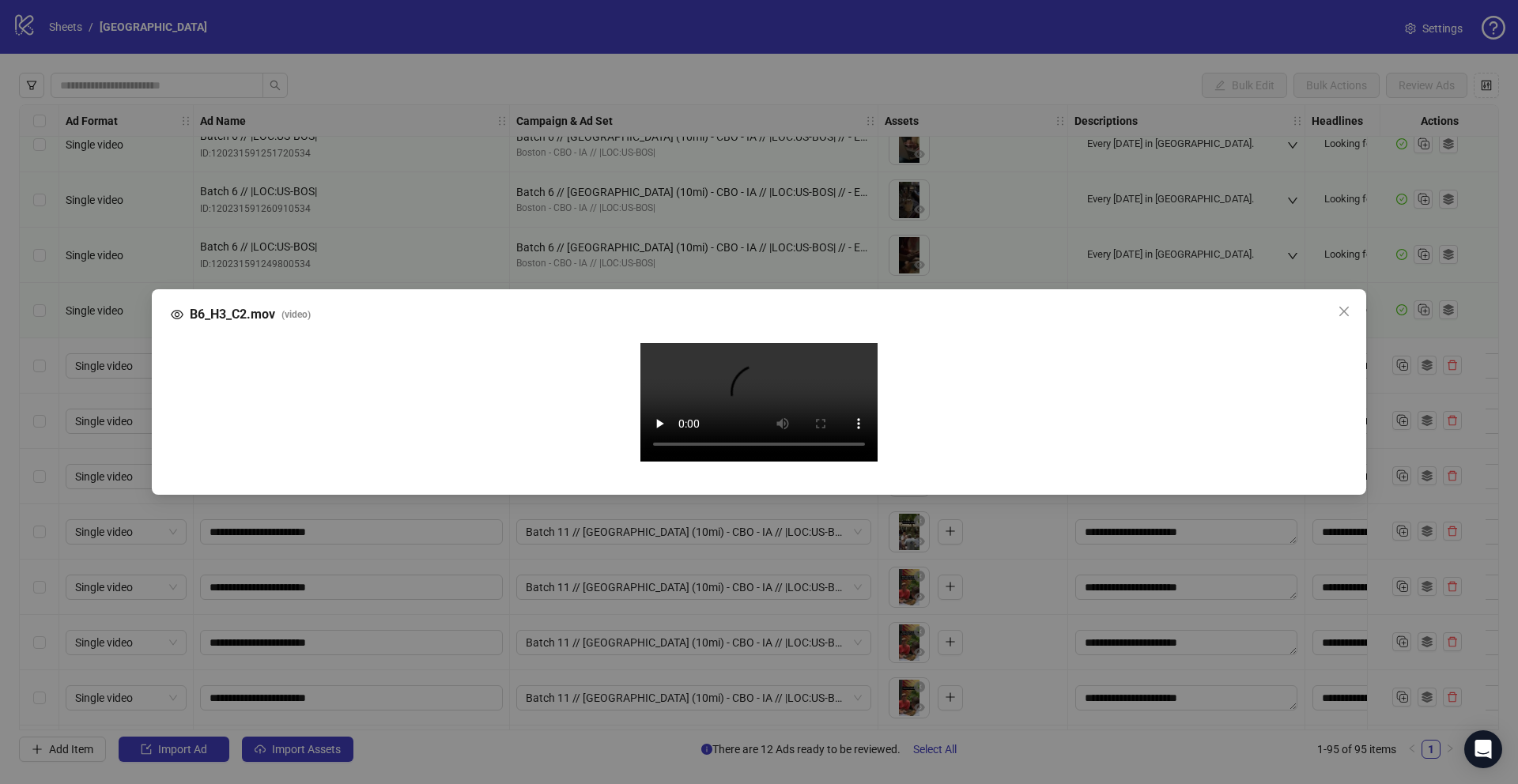
click at [128, 503] on div "B6_H3_C2.mov ( video ) Your browser does not support the video tag." at bounding box center [759, 392] width 1518 height 784
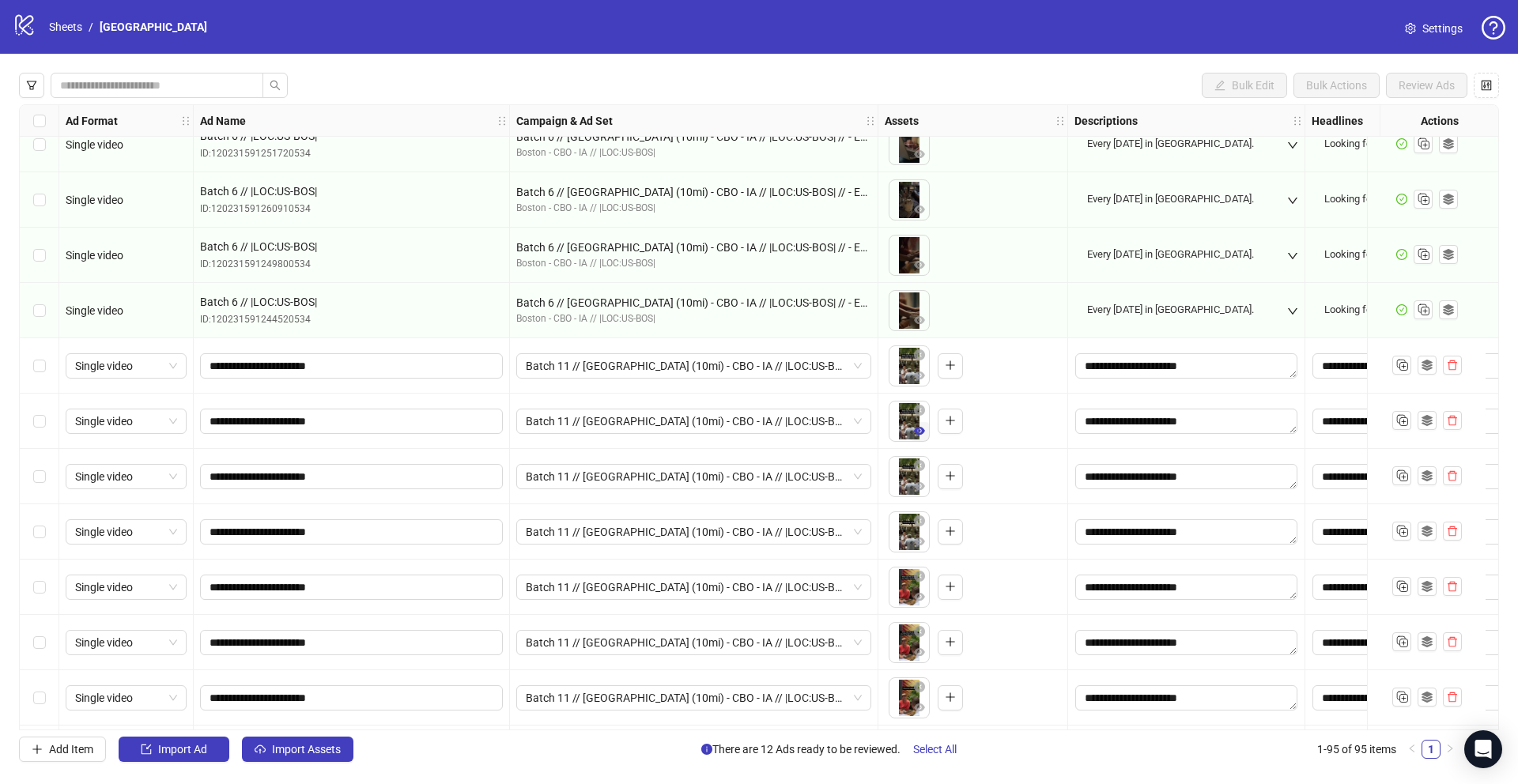
click at [924, 437] on span "button" at bounding box center [919, 430] width 11 height 13
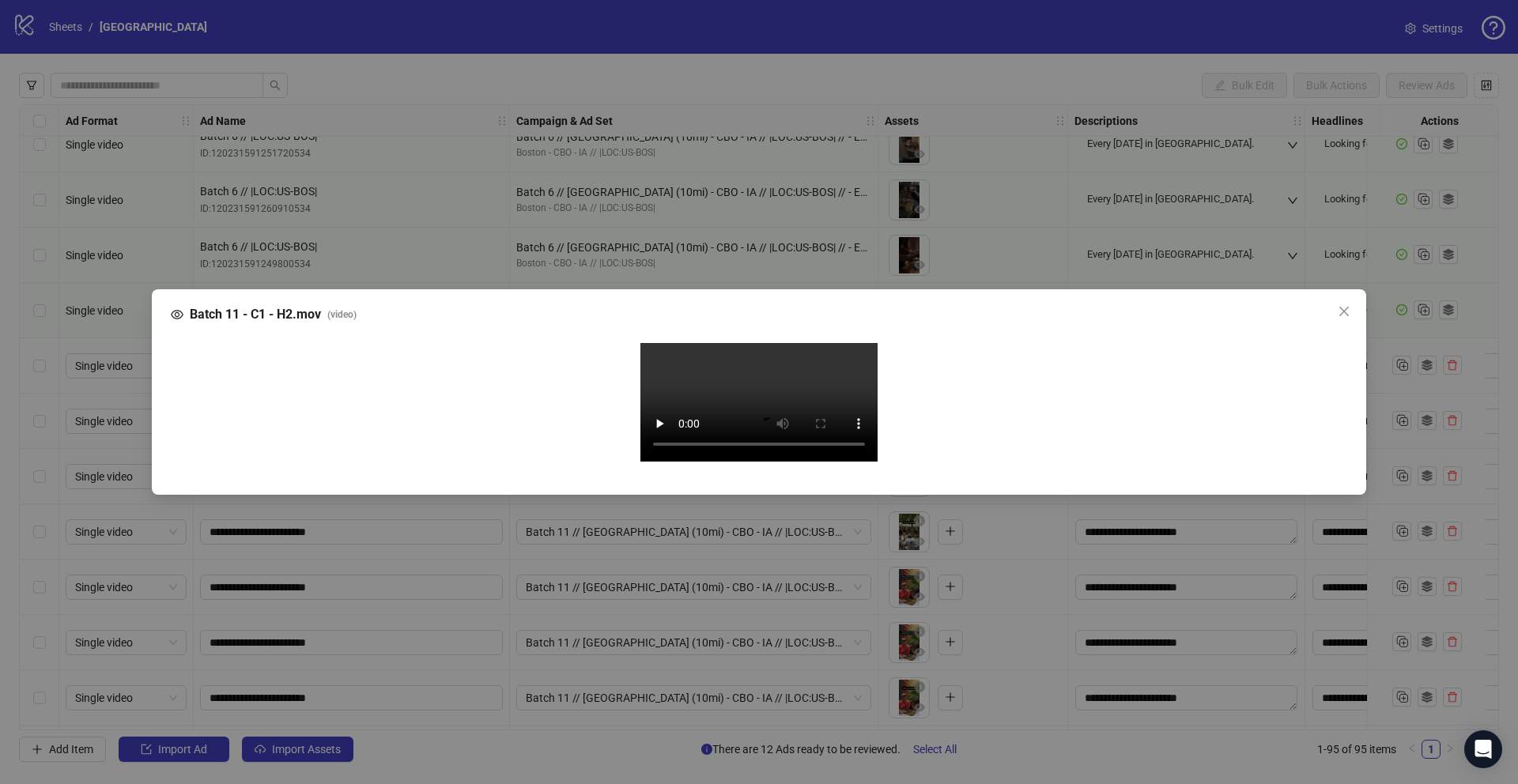
click at [109, 402] on div "Batch 11 - C1 - H2.mov ( video ) Your browser does not support the video tag." at bounding box center [759, 392] width 1518 height 784
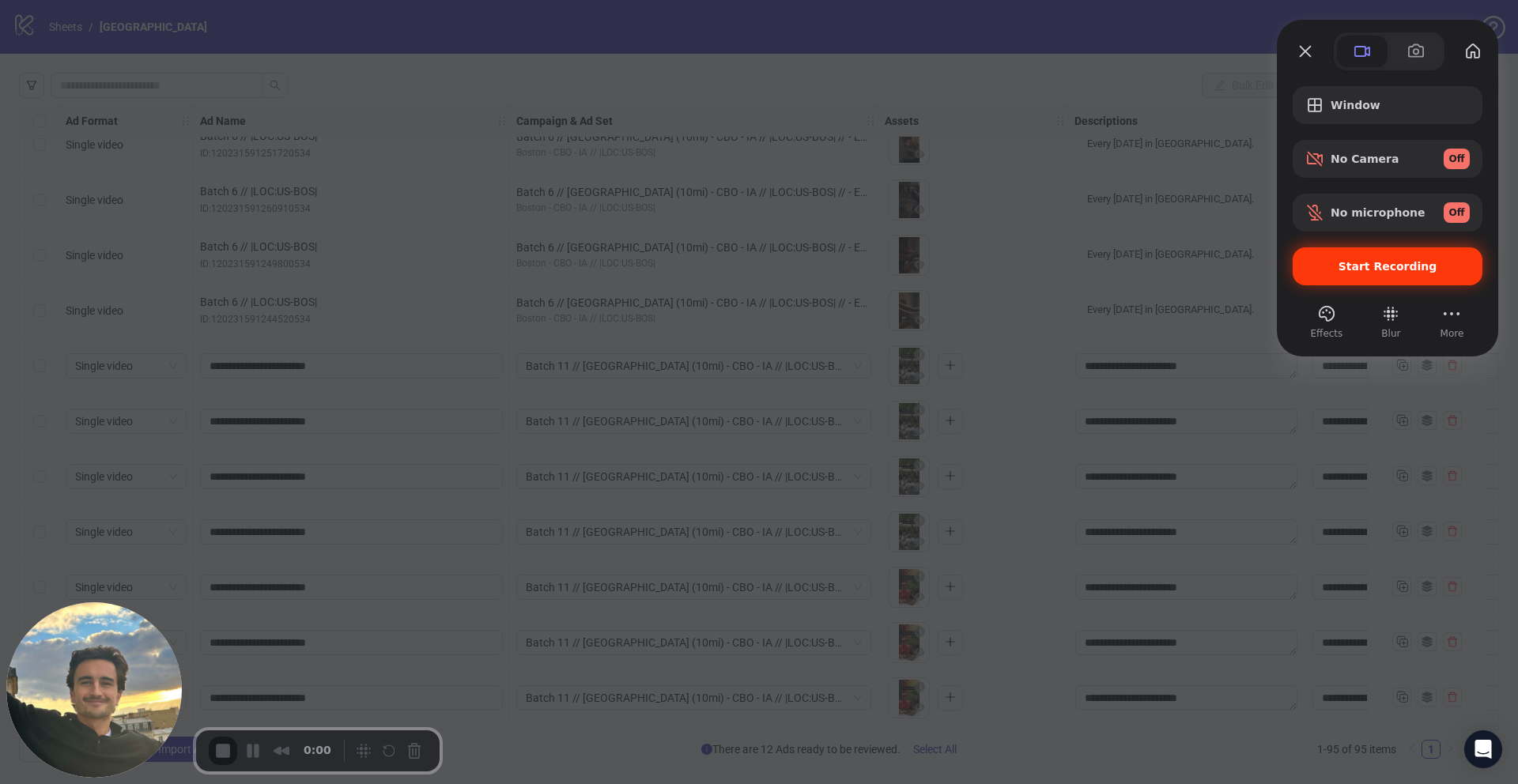
click at [1363, 271] on span "Start Recording" at bounding box center [1387, 266] width 99 height 13
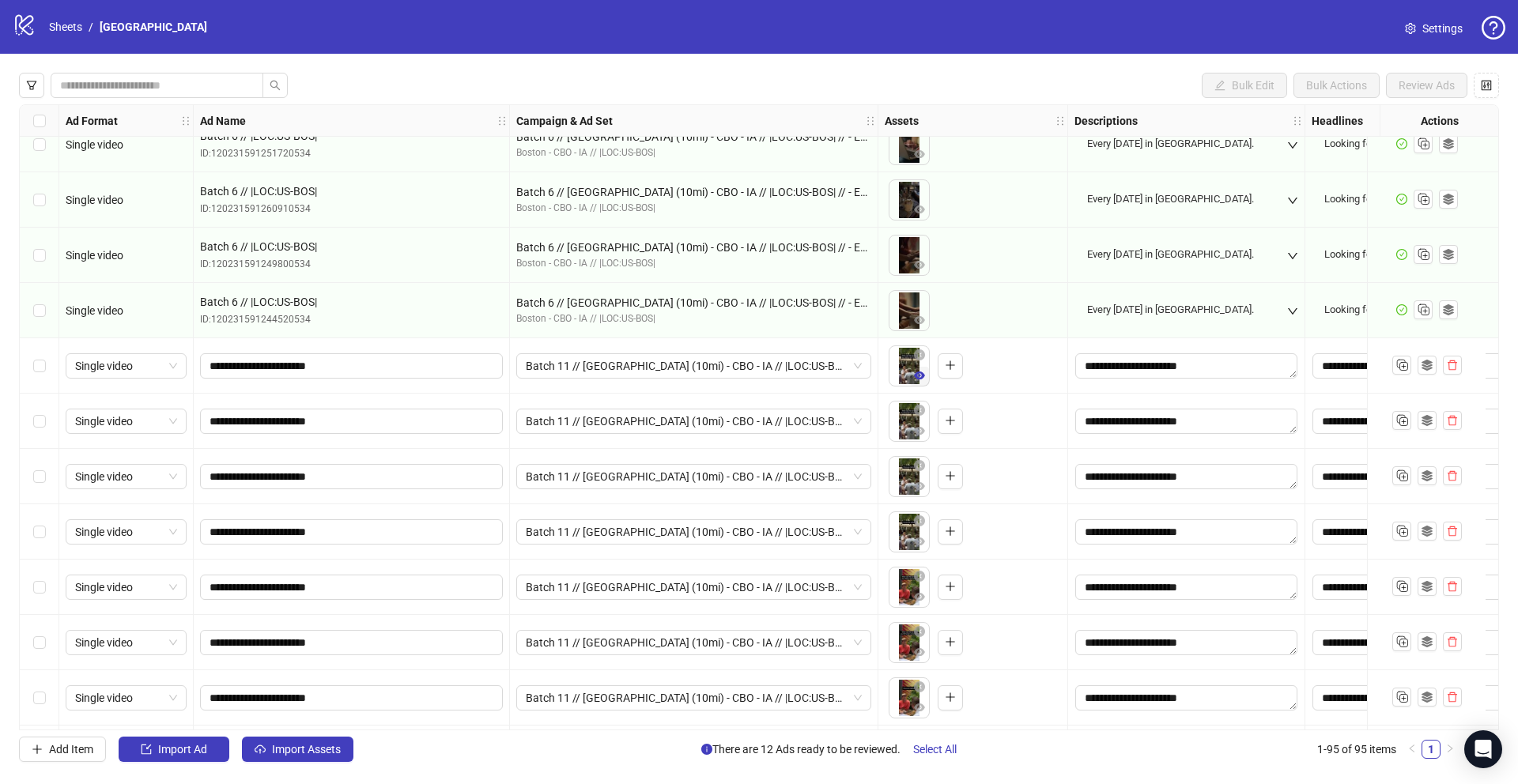
click at [921, 376] on icon "eye" at bounding box center [919, 374] width 11 height 11
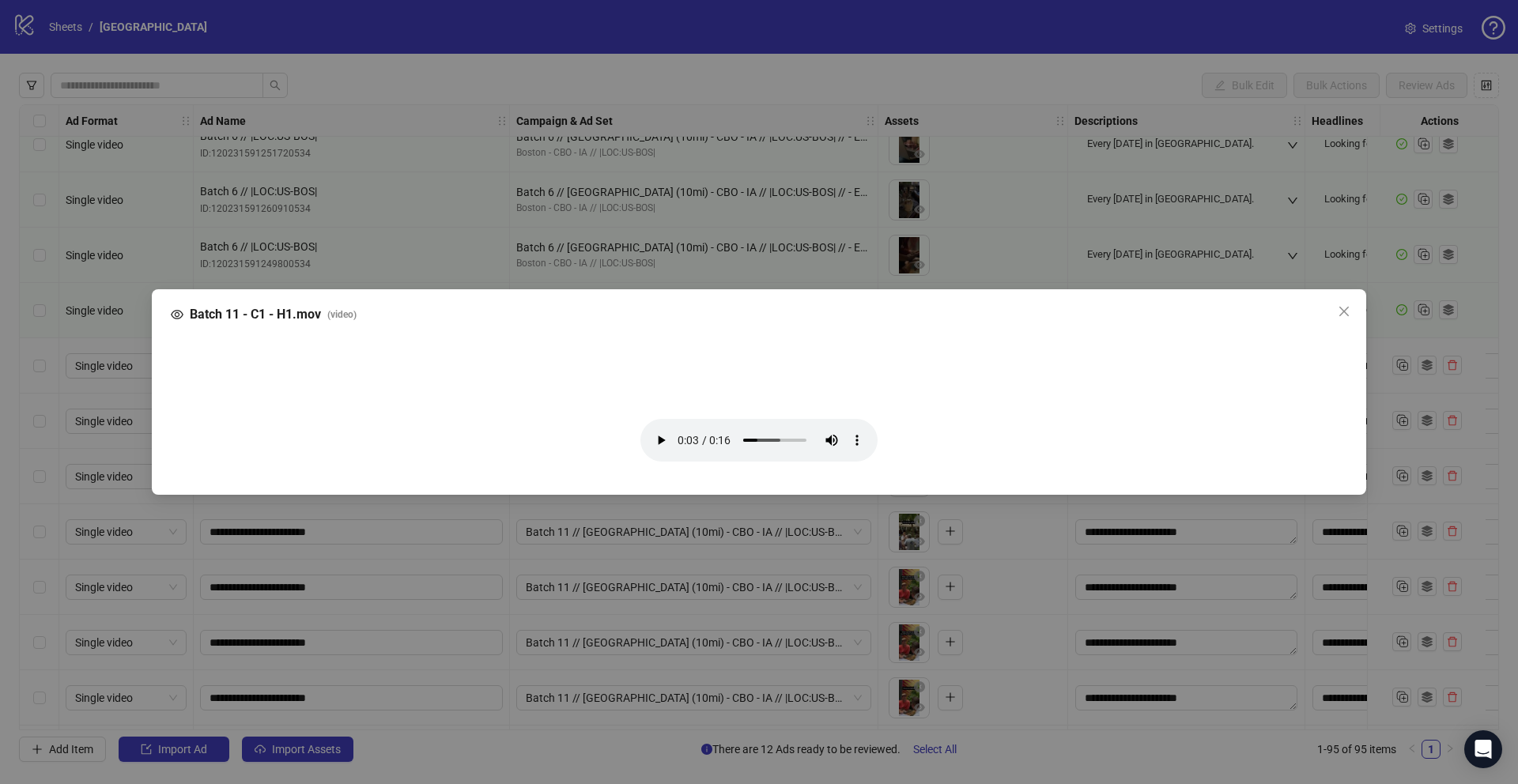
click at [533, 560] on div "Batch 11 - C1 - H1.mov ( video ) Your browser does not support the video tag." at bounding box center [759, 392] width 1518 height 784
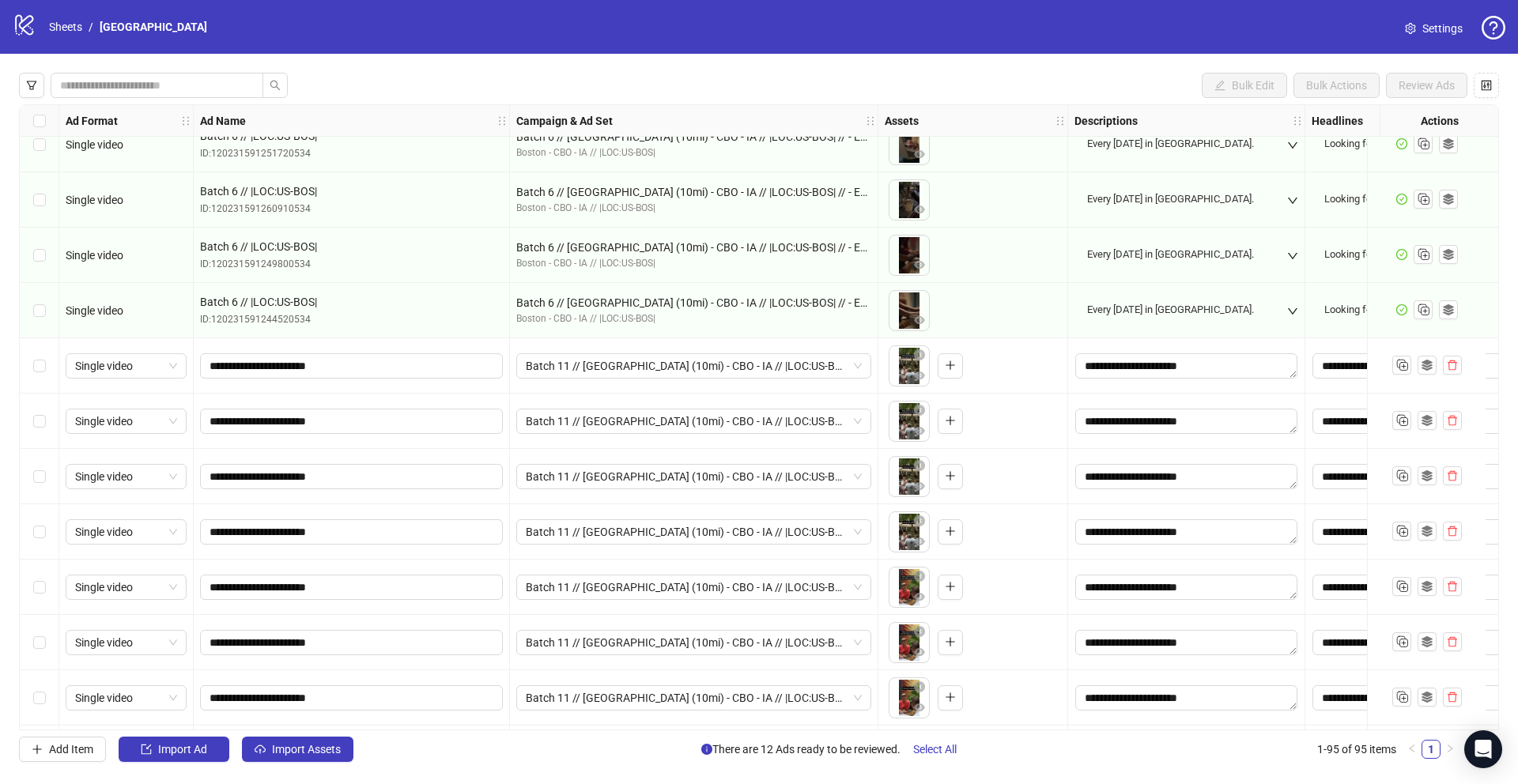
click at [1416, 23] on link "Settings" at bounding box center [1433, 28] width 83 height 25
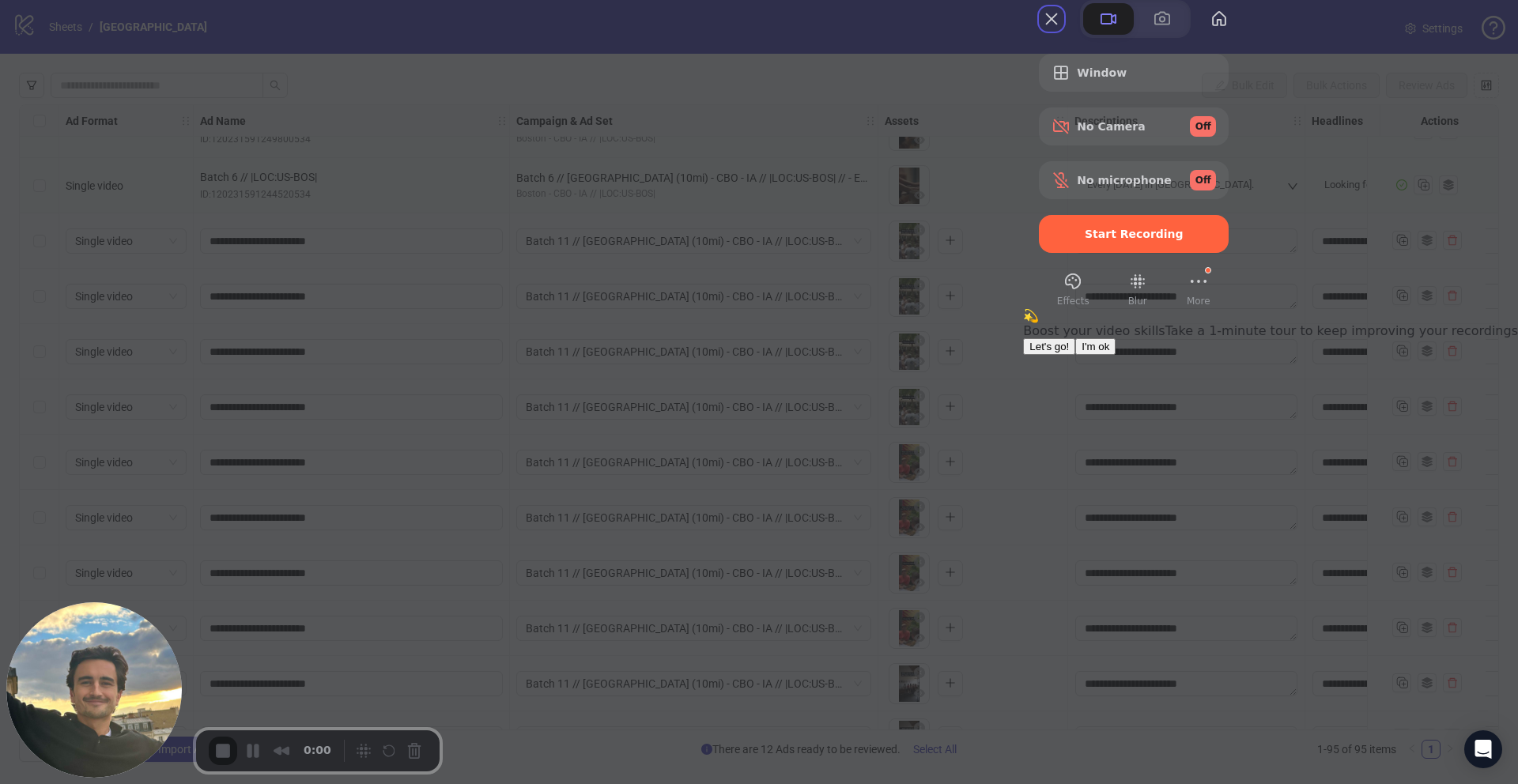
click at [1115, 355] on button "I'm ok" at bounding box center [1095, 346] width 40 height 17
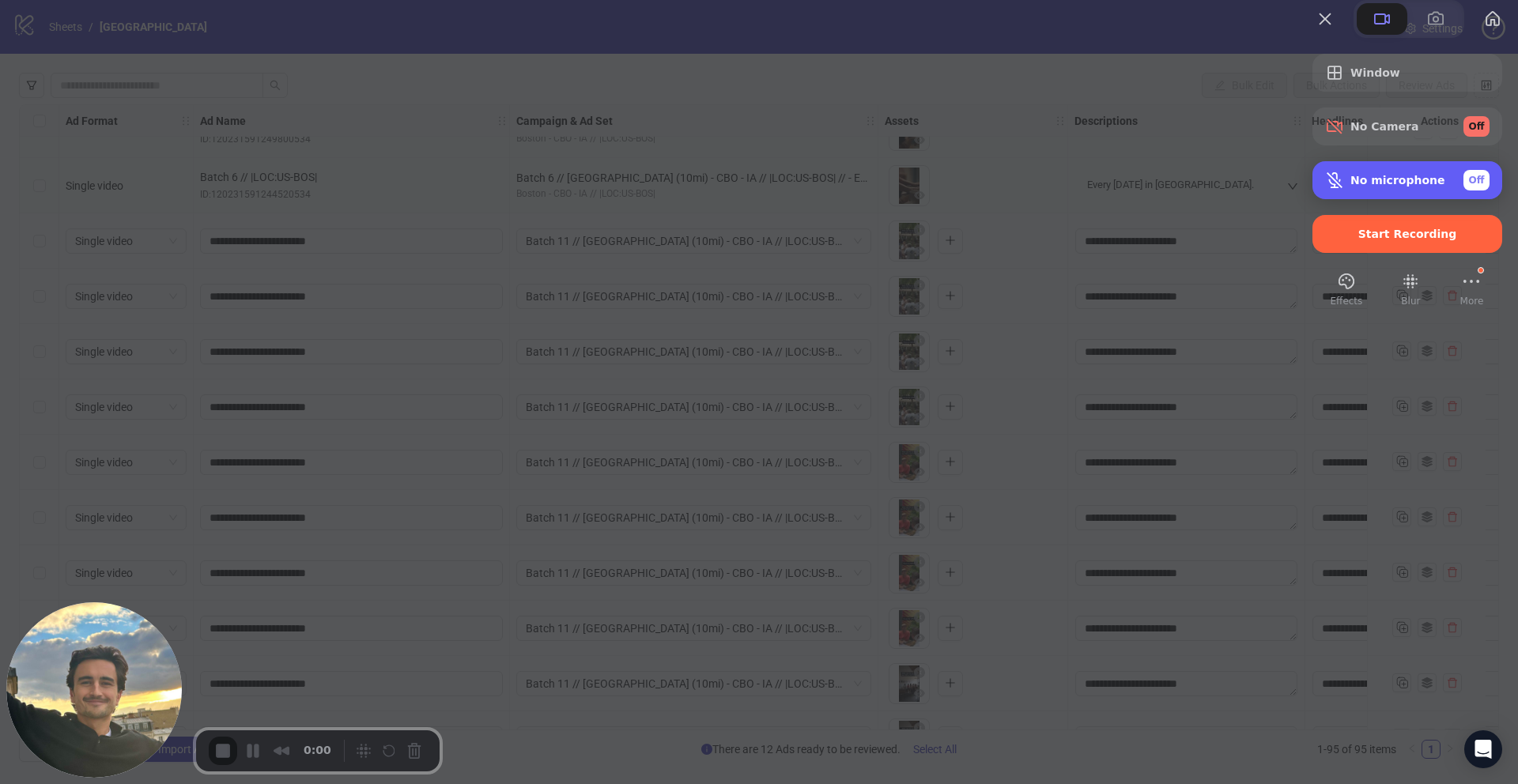
click at [1354, 186] on span "No microphone" at bounding box center [1397, 179] width 95 height 13
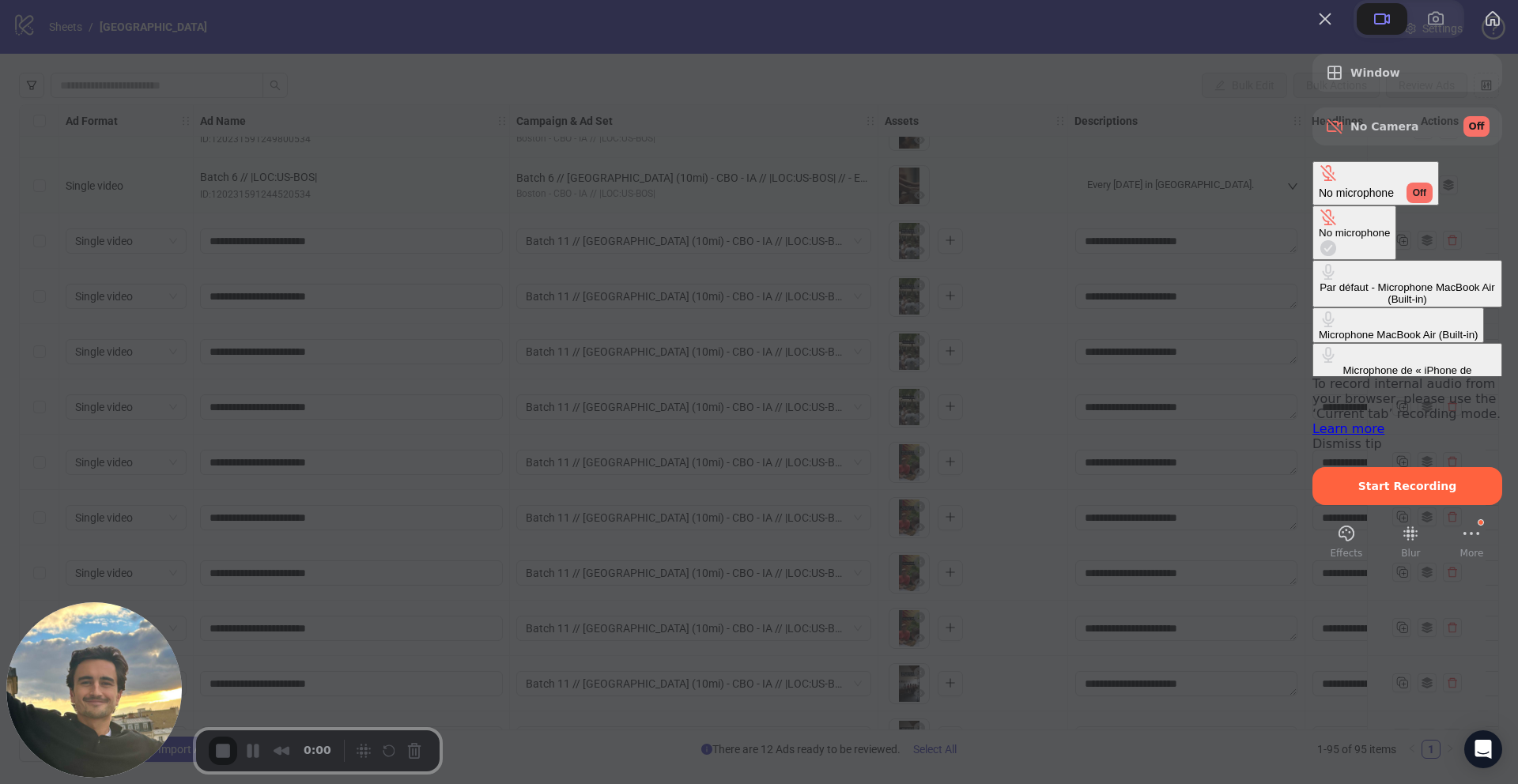
click at [1318, 329] on div "Microphone MacBook Air (Built-in)" at bounding box center [1397, 334] width 159 height 12
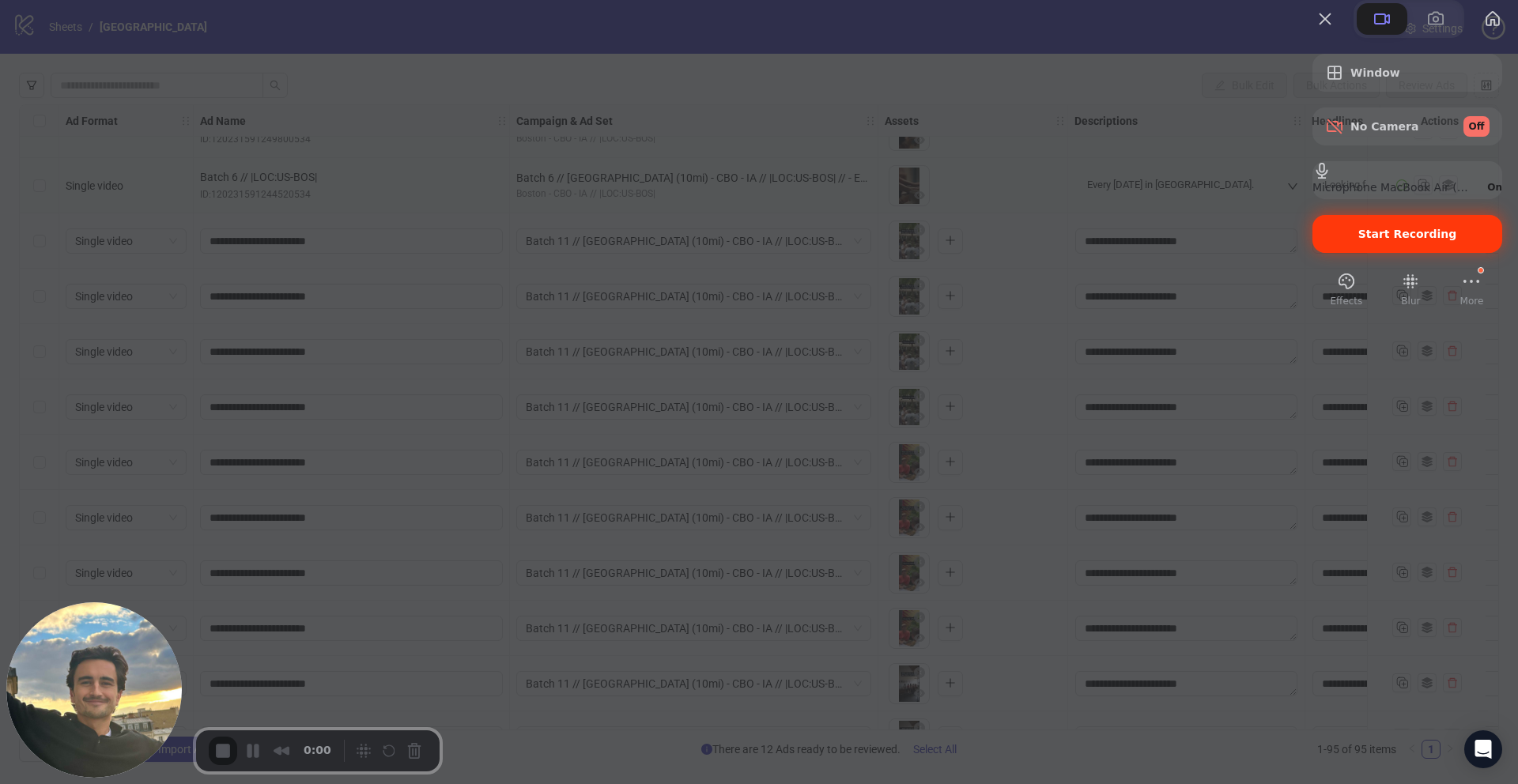
click at [1397, 240] on span "Start Recording" at bounding box center [1407, 233] width 99 height 13
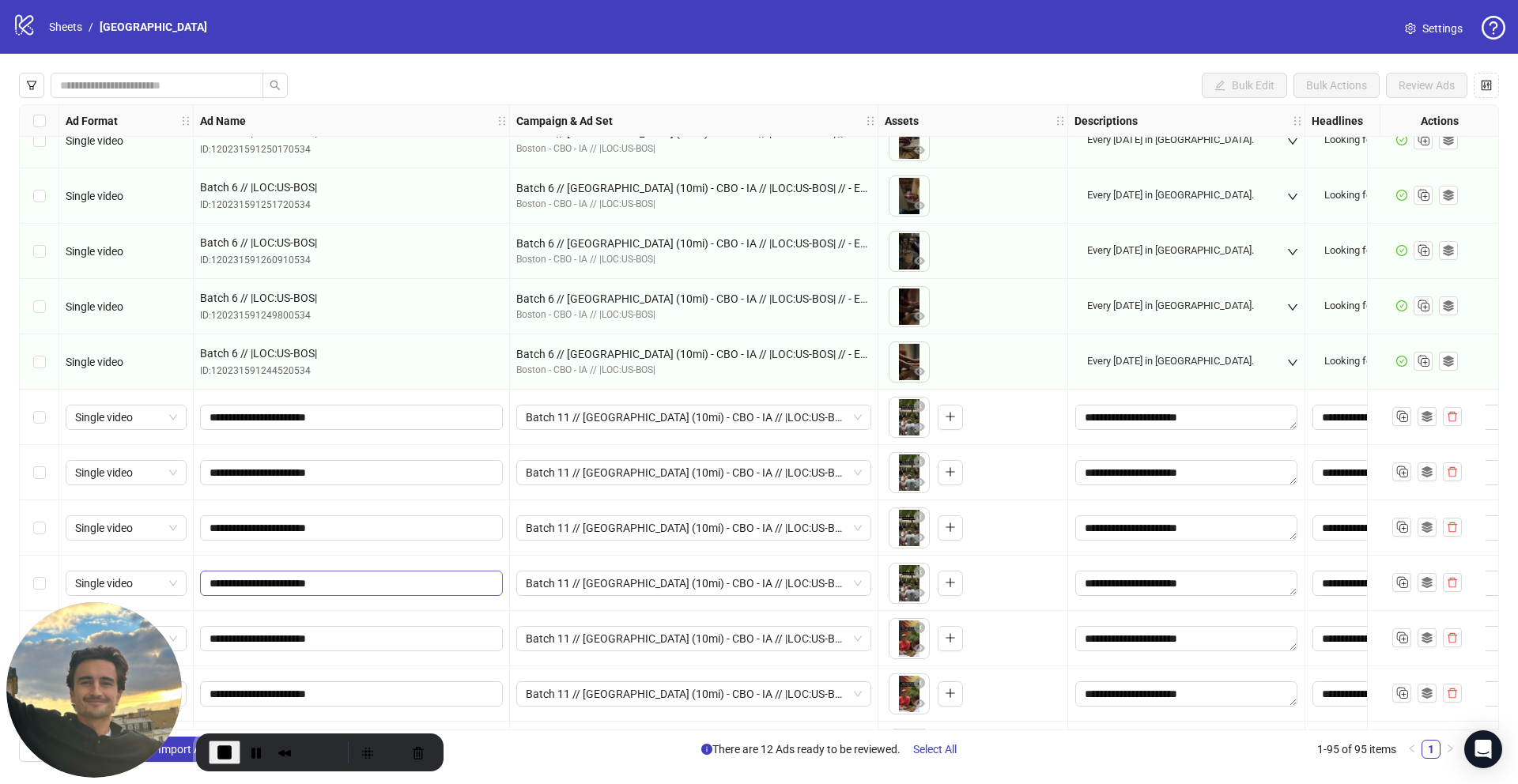
scroll to position [4388, 2]
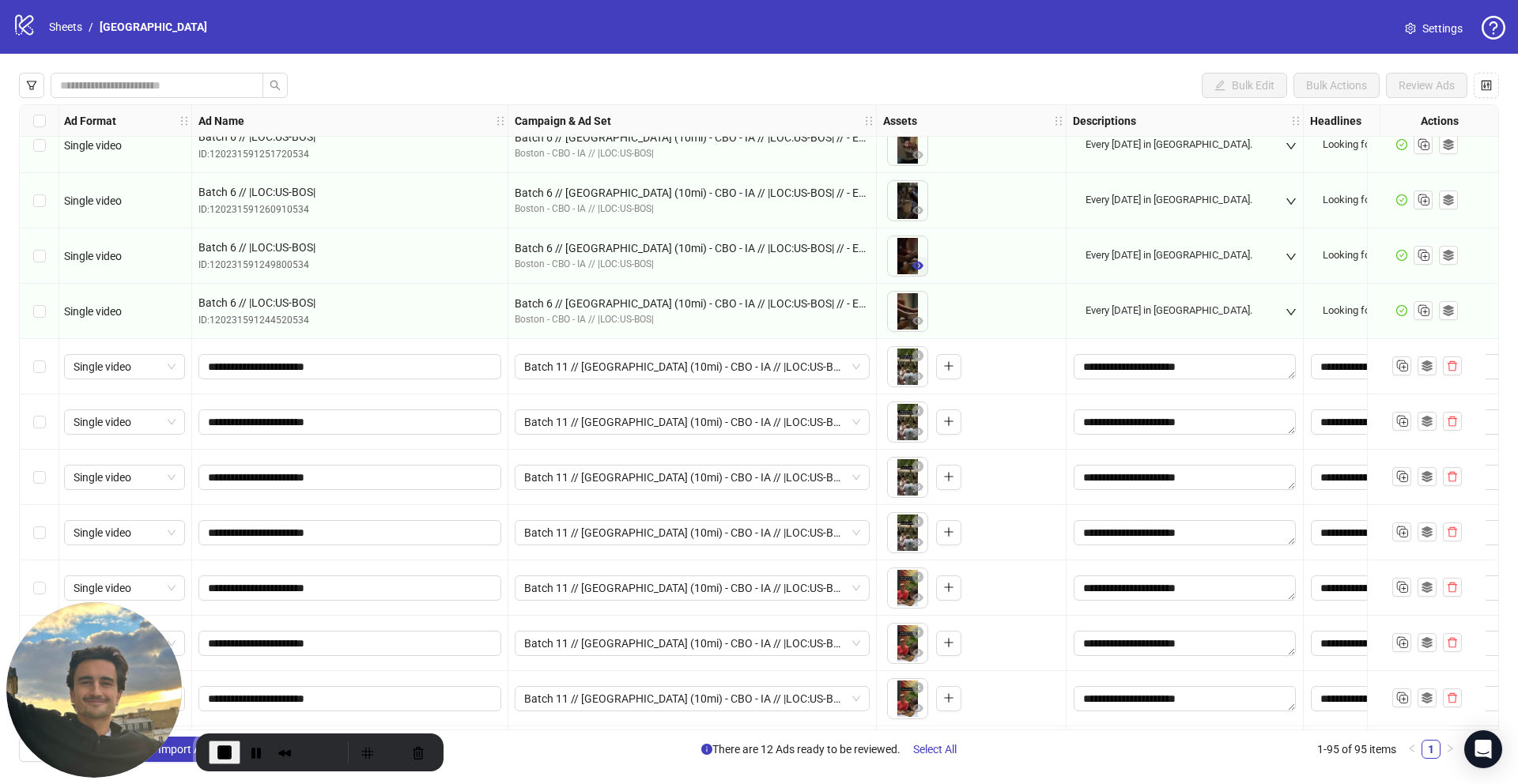
click at [920, 265] on icon "eye" at bounding box center [917, 265] width 11 height 8
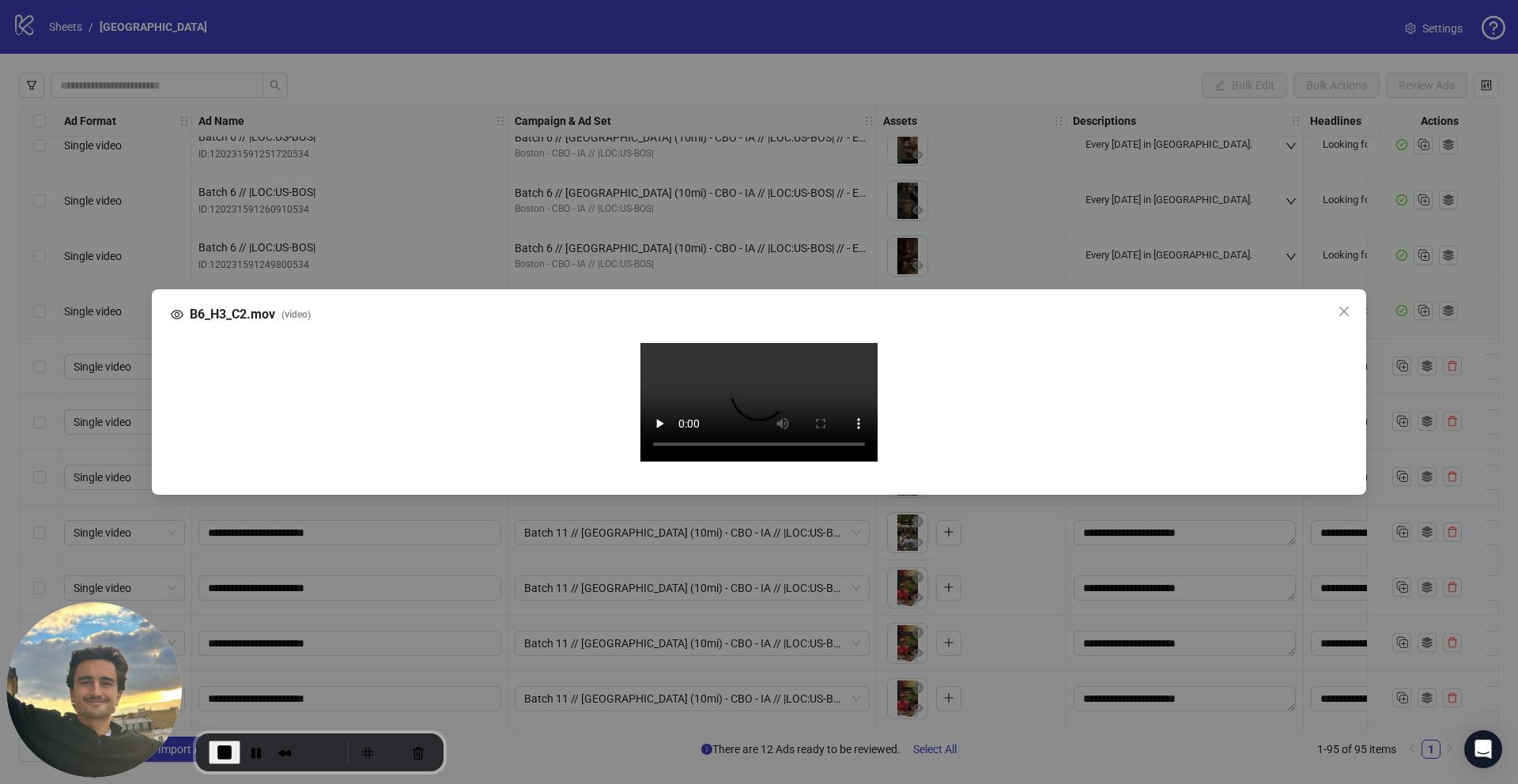
click at [102, 411] on div "B6_H3_C2.mov ( video ) Your browser does not support the video tag." at bounding box center [759, 392] width 1518 height 784
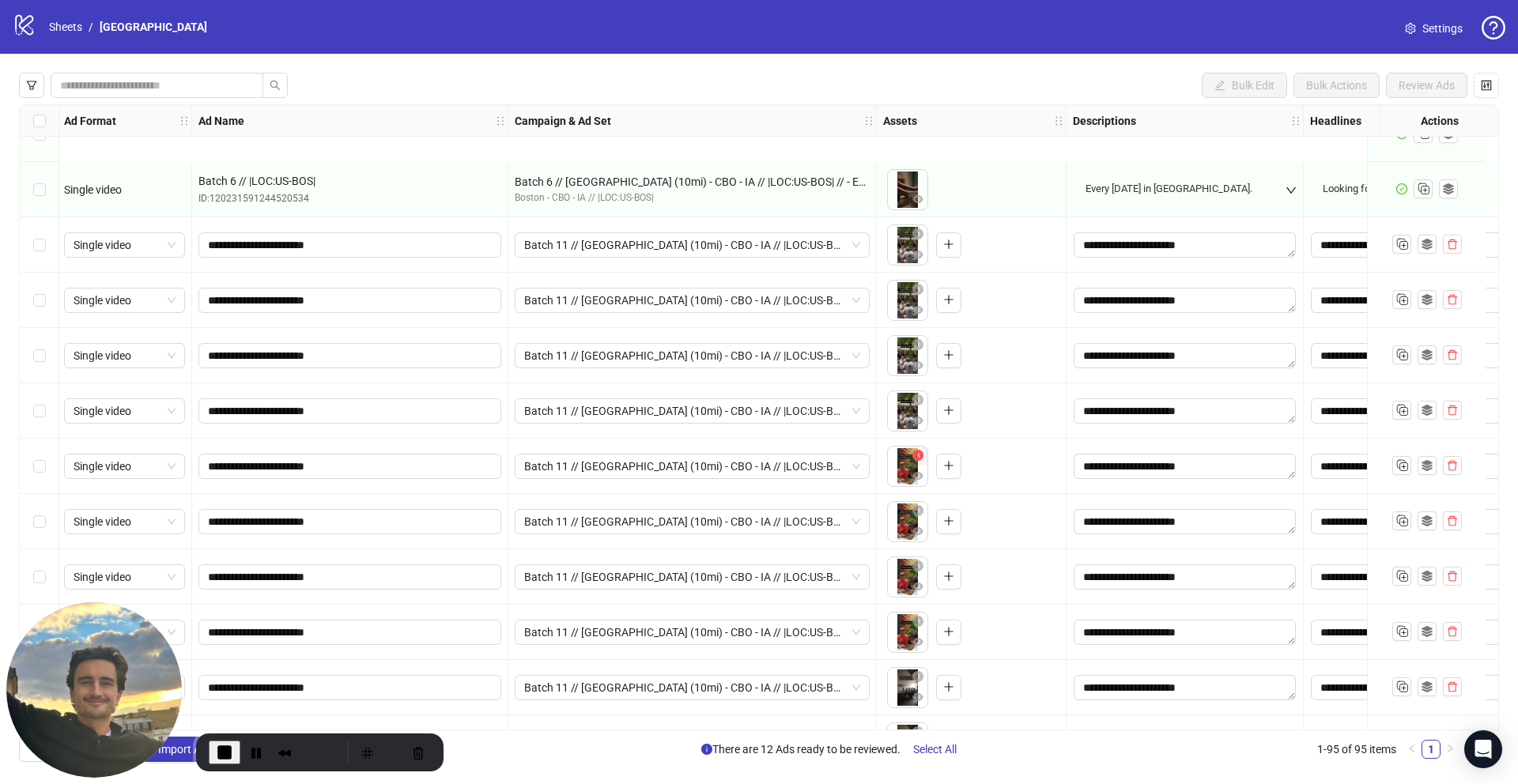
scroll to position [4668, 2]
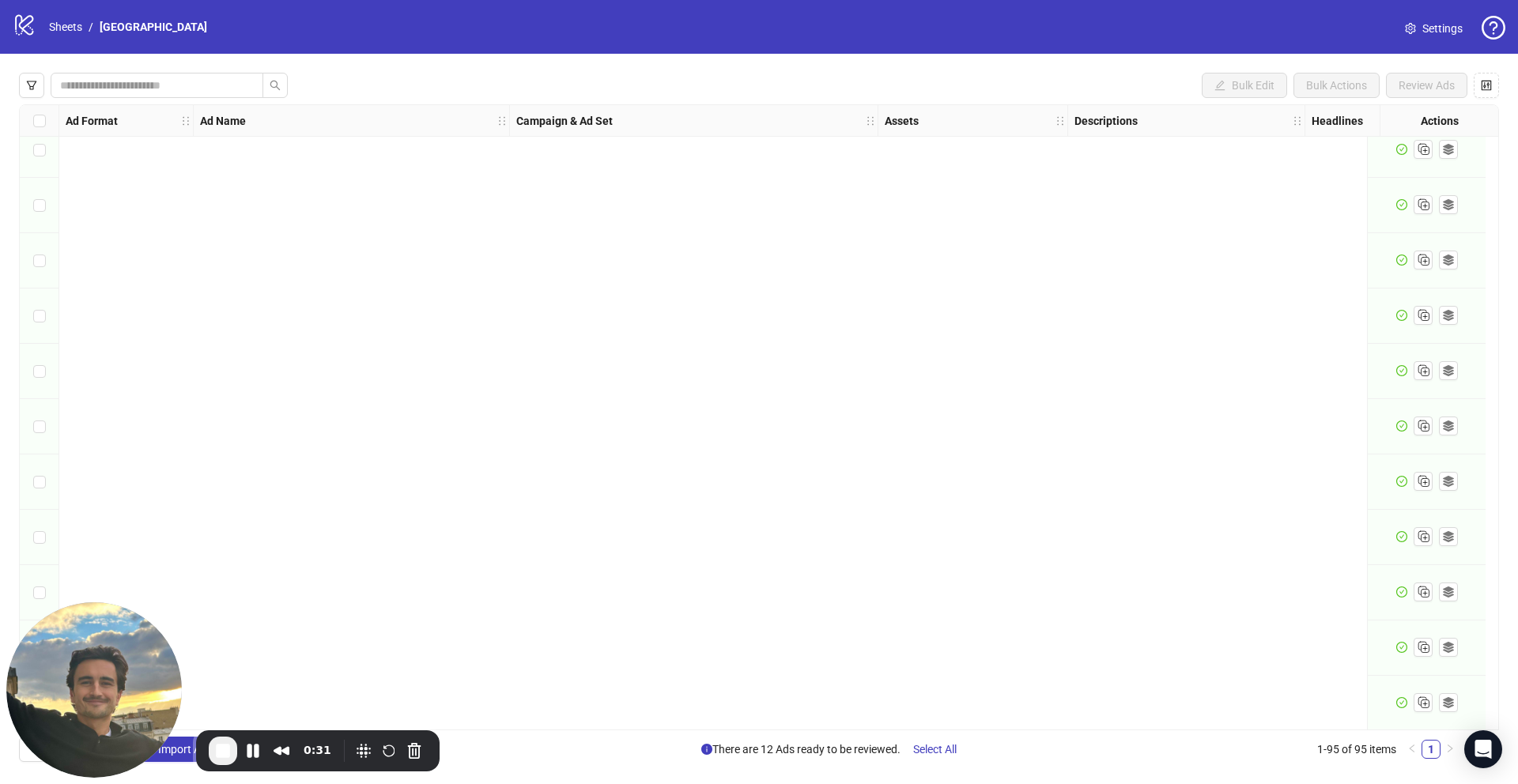
scroll to position [4668, 0]
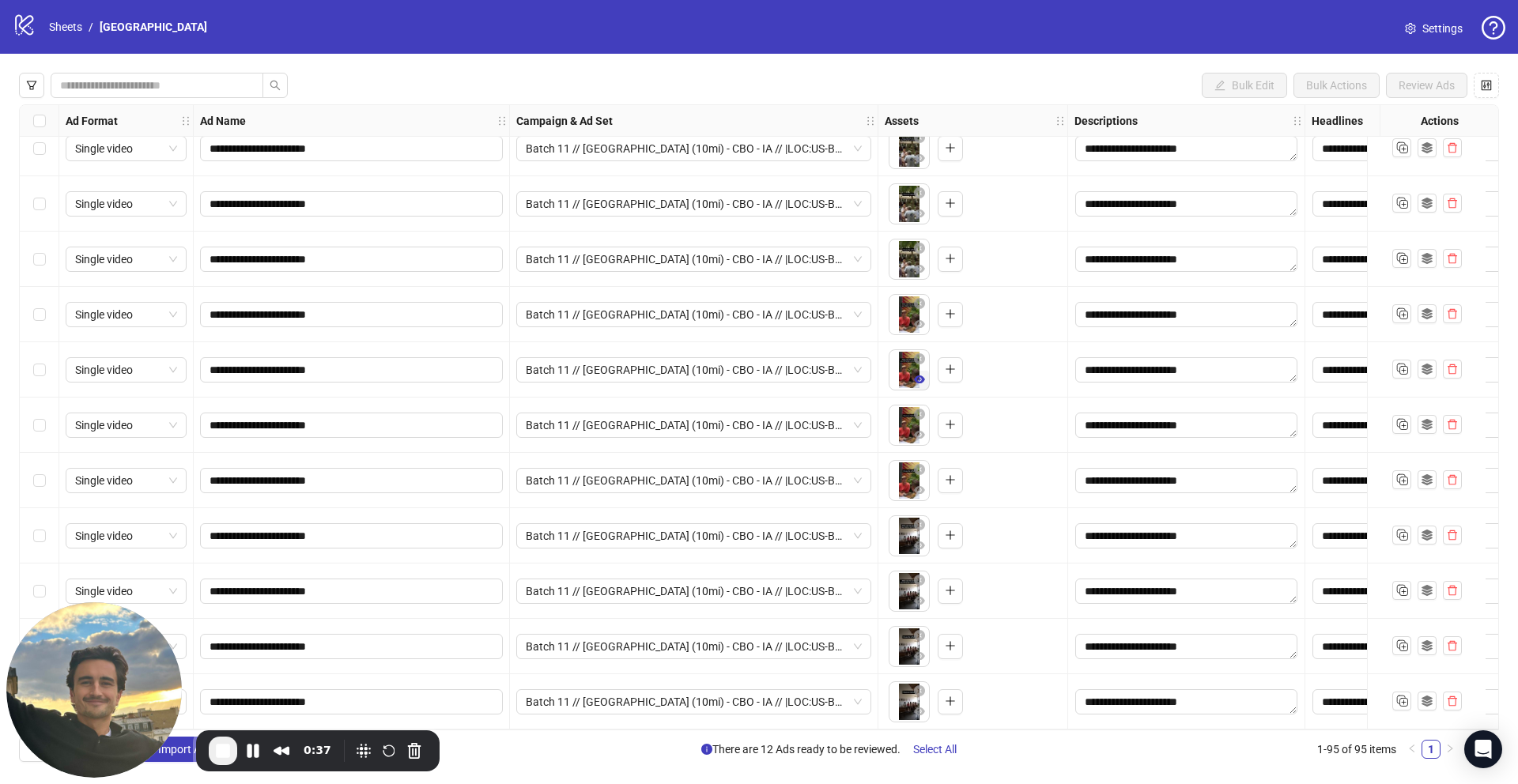
click at [918, 375] on icon "eye" at bounding box center [919, 379] width 11 height 8
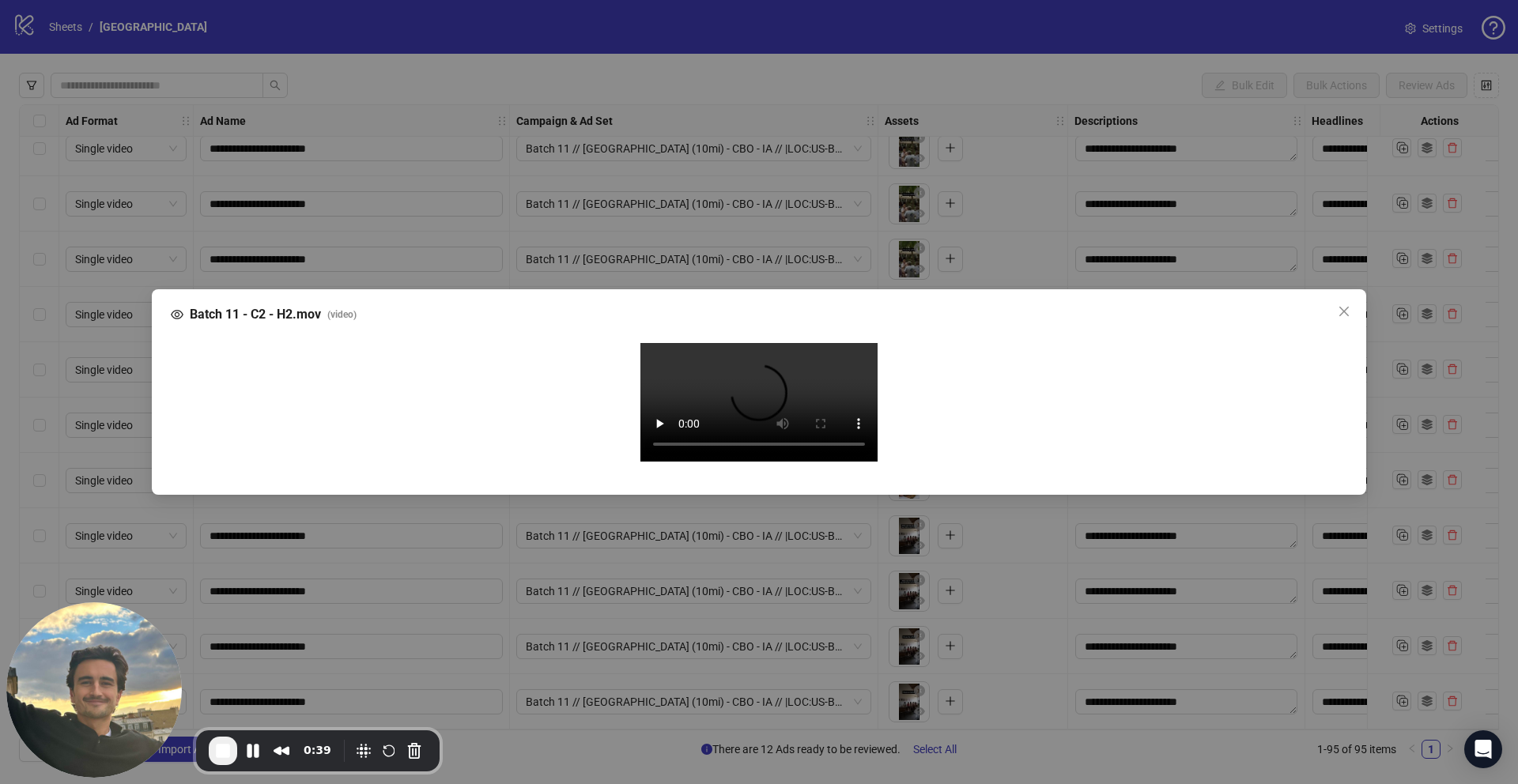
click at [697, 593] on div "Batch 11 - C2 - H2.mov ( video ) Your browser does not support the video tag." at bounding box center [759, 392] width 1518 height 784
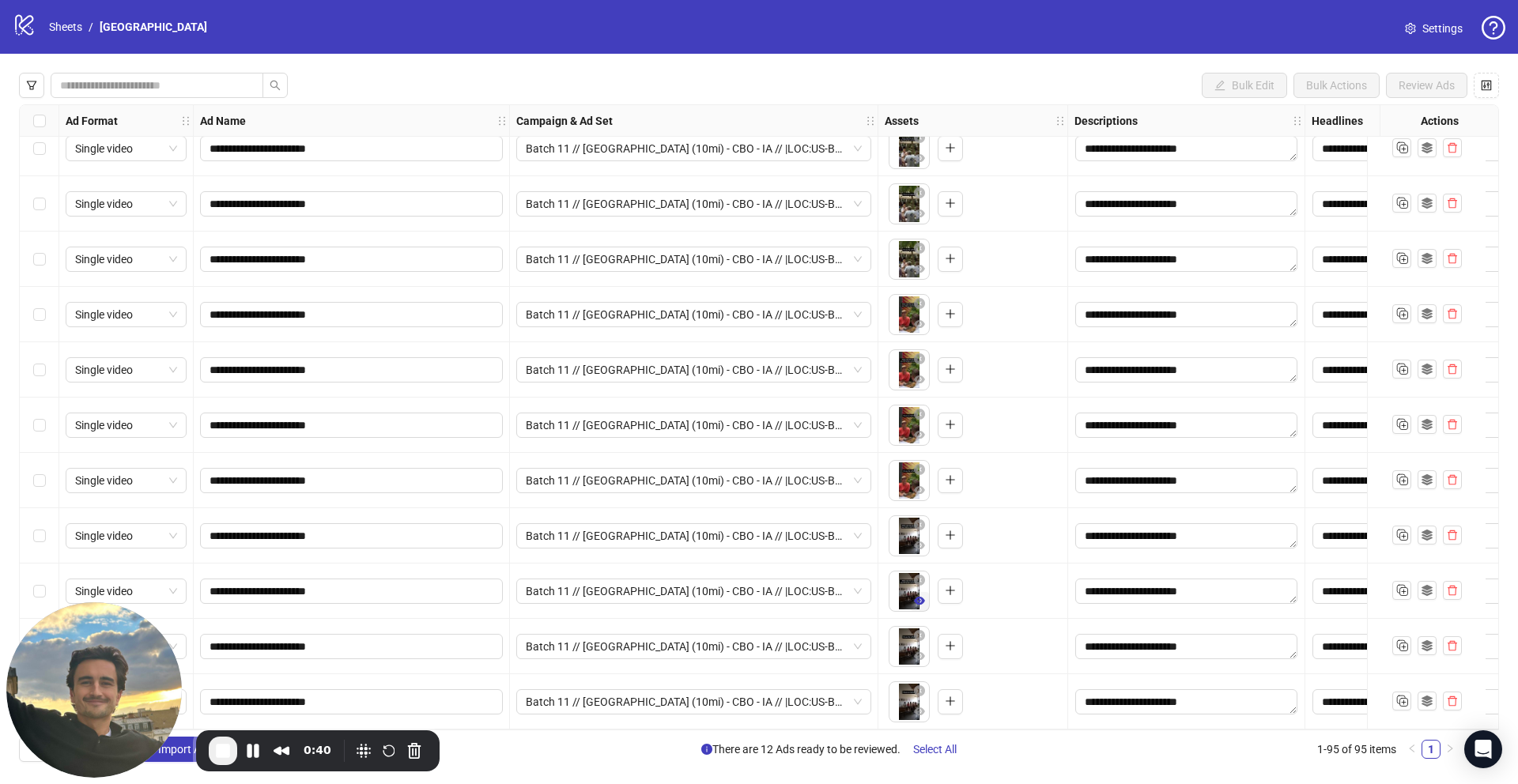
click at [920, 601] on span "button" at bounding box center [919, 600] width 11 height 13
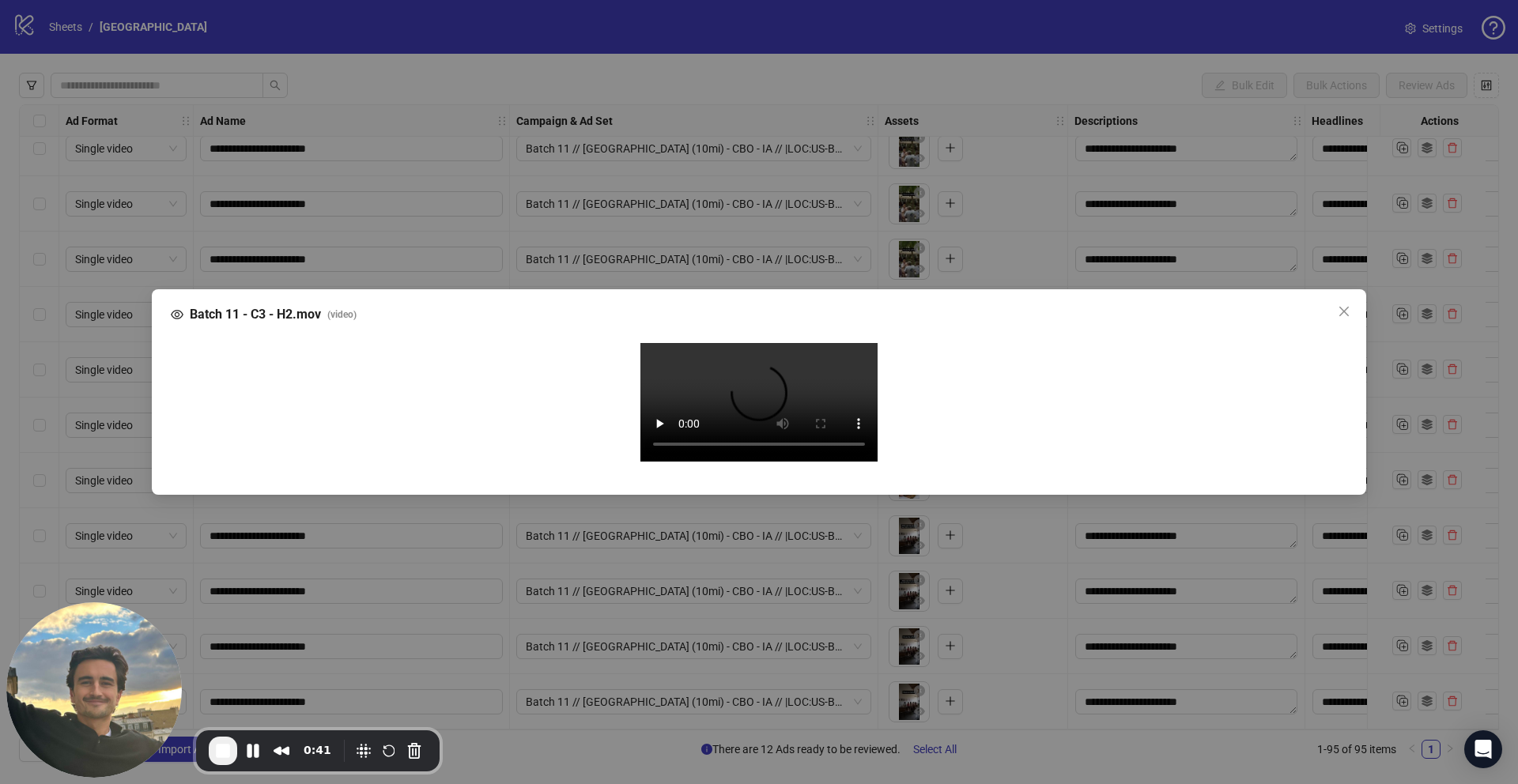
click at [747, 632] on div "Batch 11 - C3 - H2.mov ( video ) Your browser does not support the video tag." at bounding box center [759, 392] width 1518 height 784
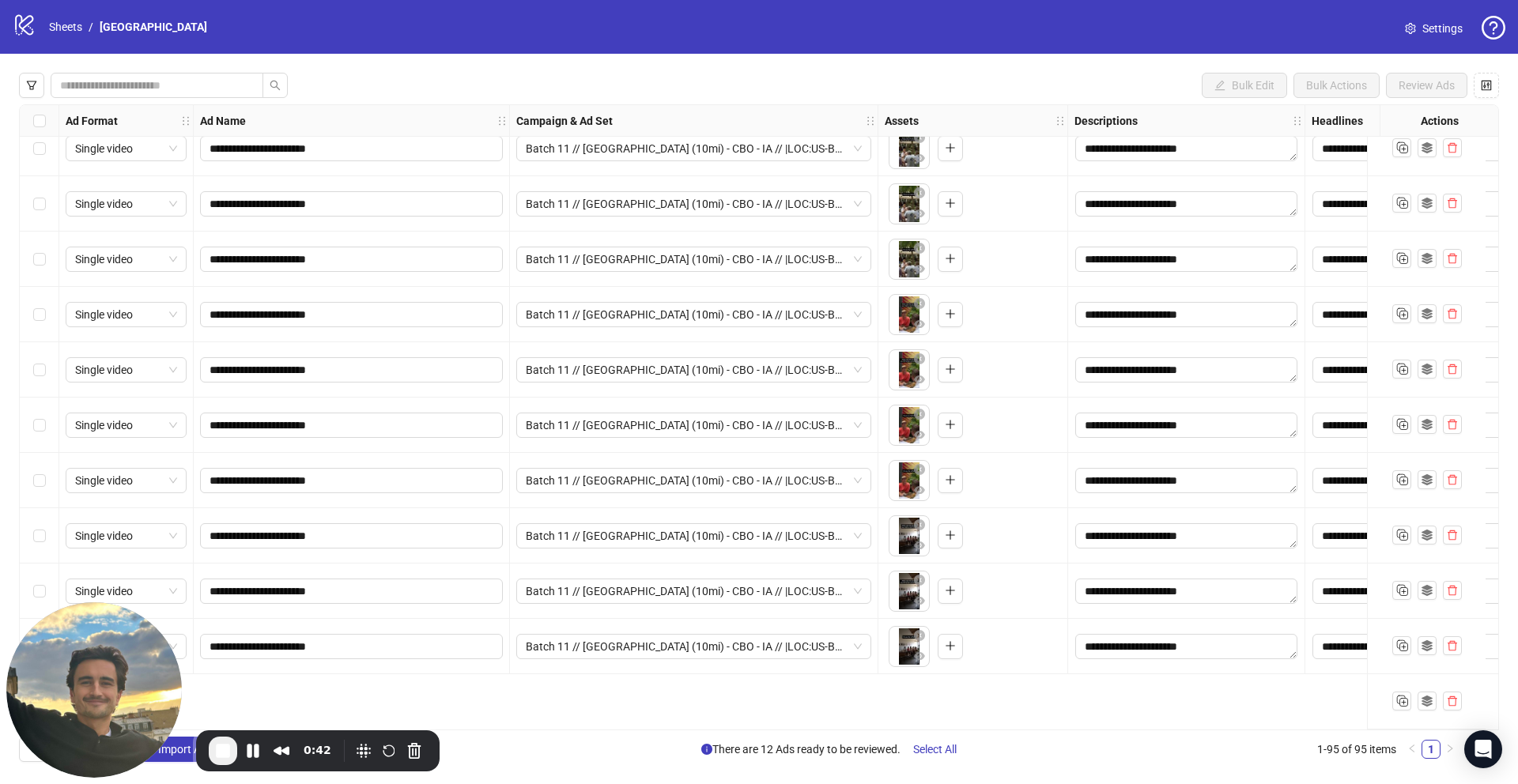
scroll to position [4514, 0]
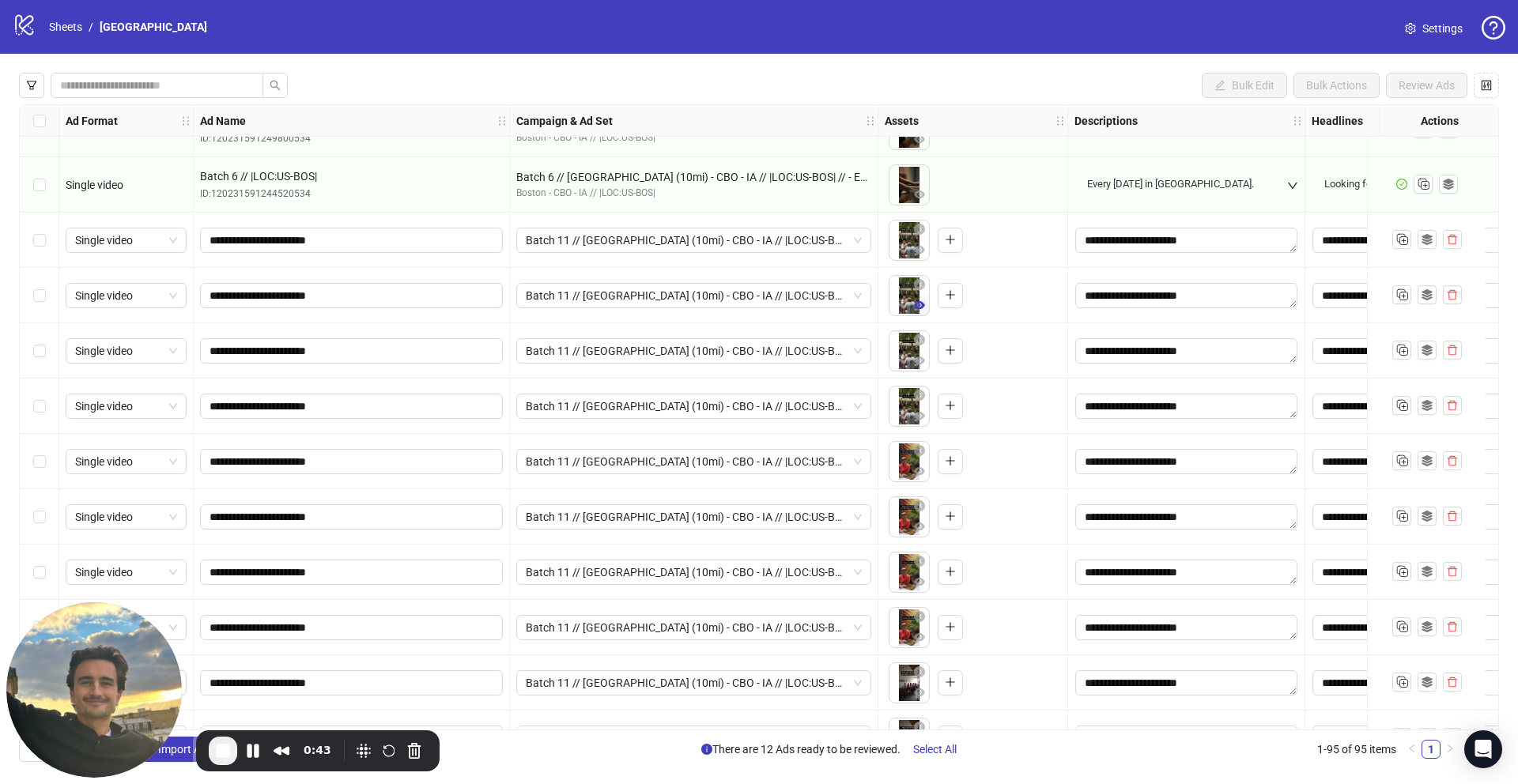
click at [921, 304] on icon "eye" at bounding box center [919, 304] width 11 height 11
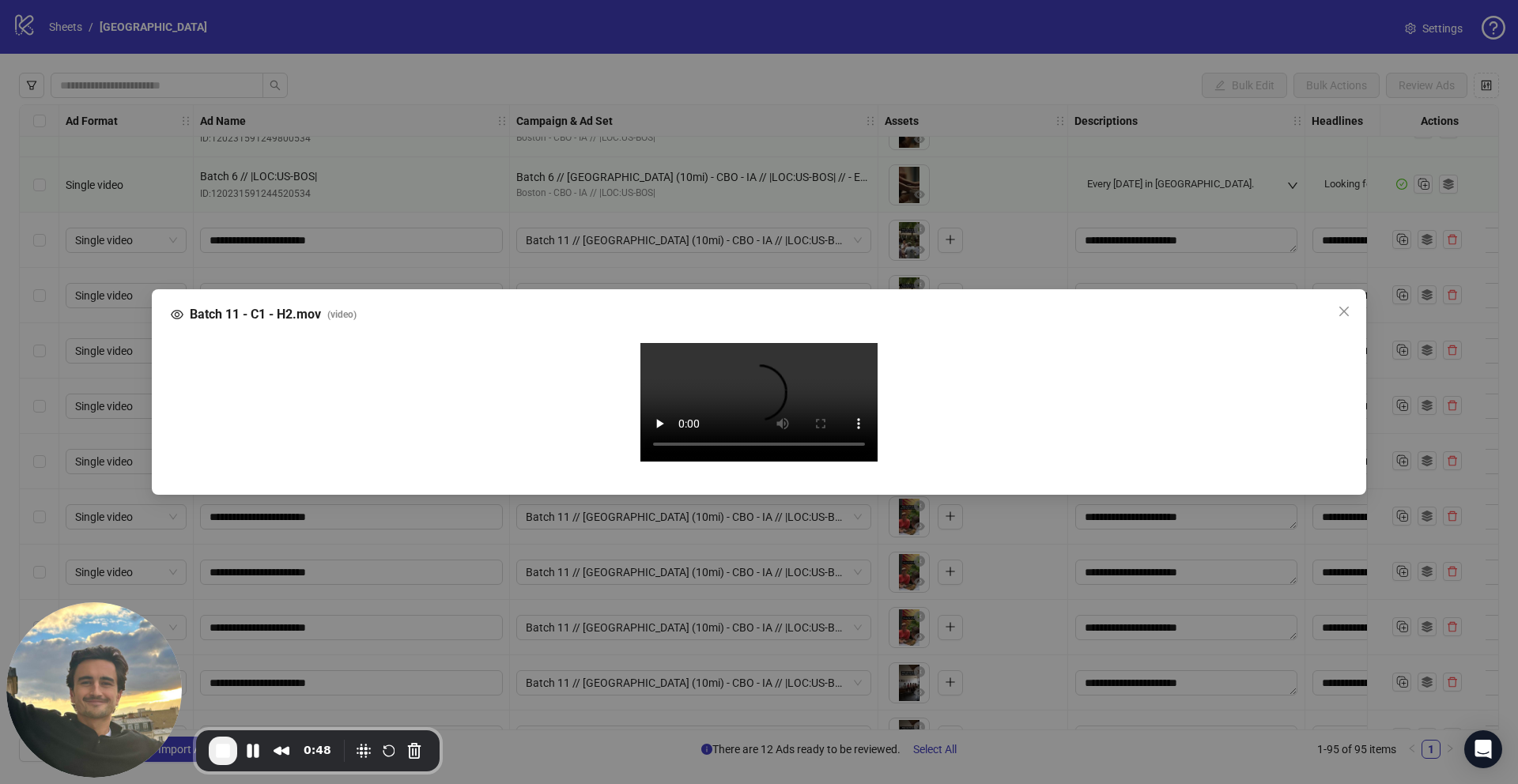
click at [639, 612] on div "Batch 11 - C1 - H2.mov ( video ) Your browser does not support the video tag." at bounding box center [759, 392] width 1518 height 784
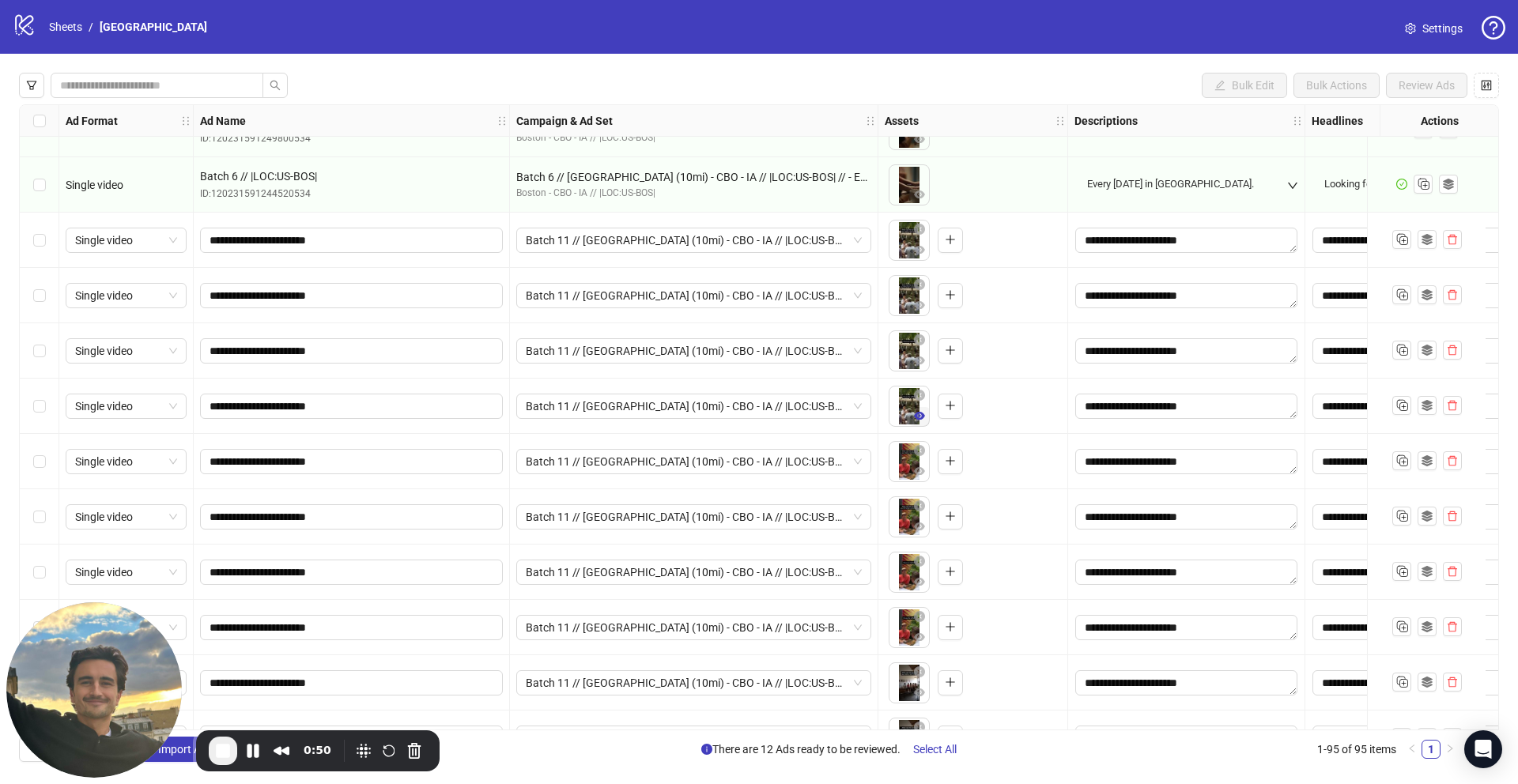
click at [920, 416] on icon "eye" at bounding box center [919, 414] width 11 height 11
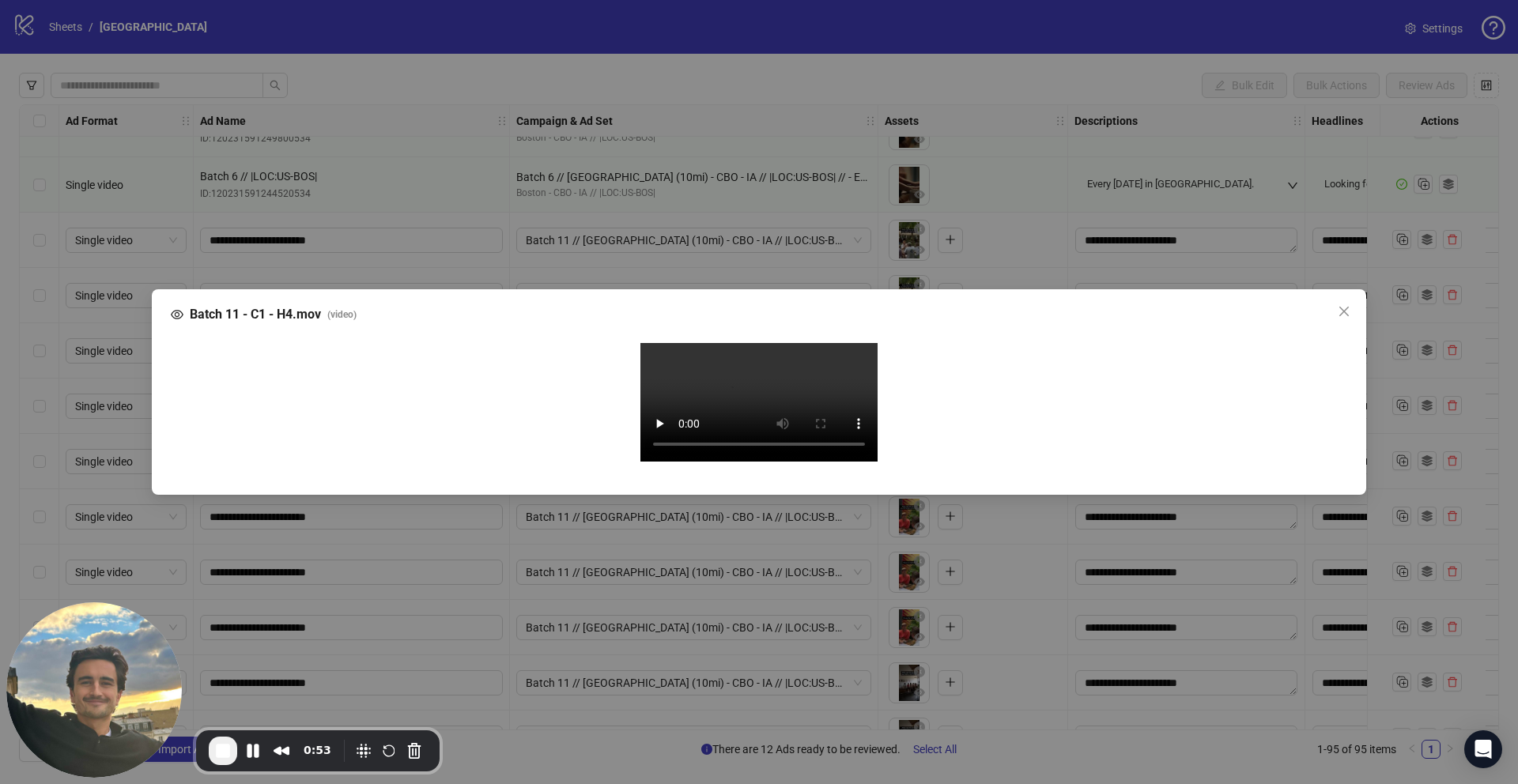
click at [518, 579] on div "Batch 11 - C1 - H4.mov ( video ) Your browser does not support the video tag." at bounding box center [759, 392] width 1518 height 784
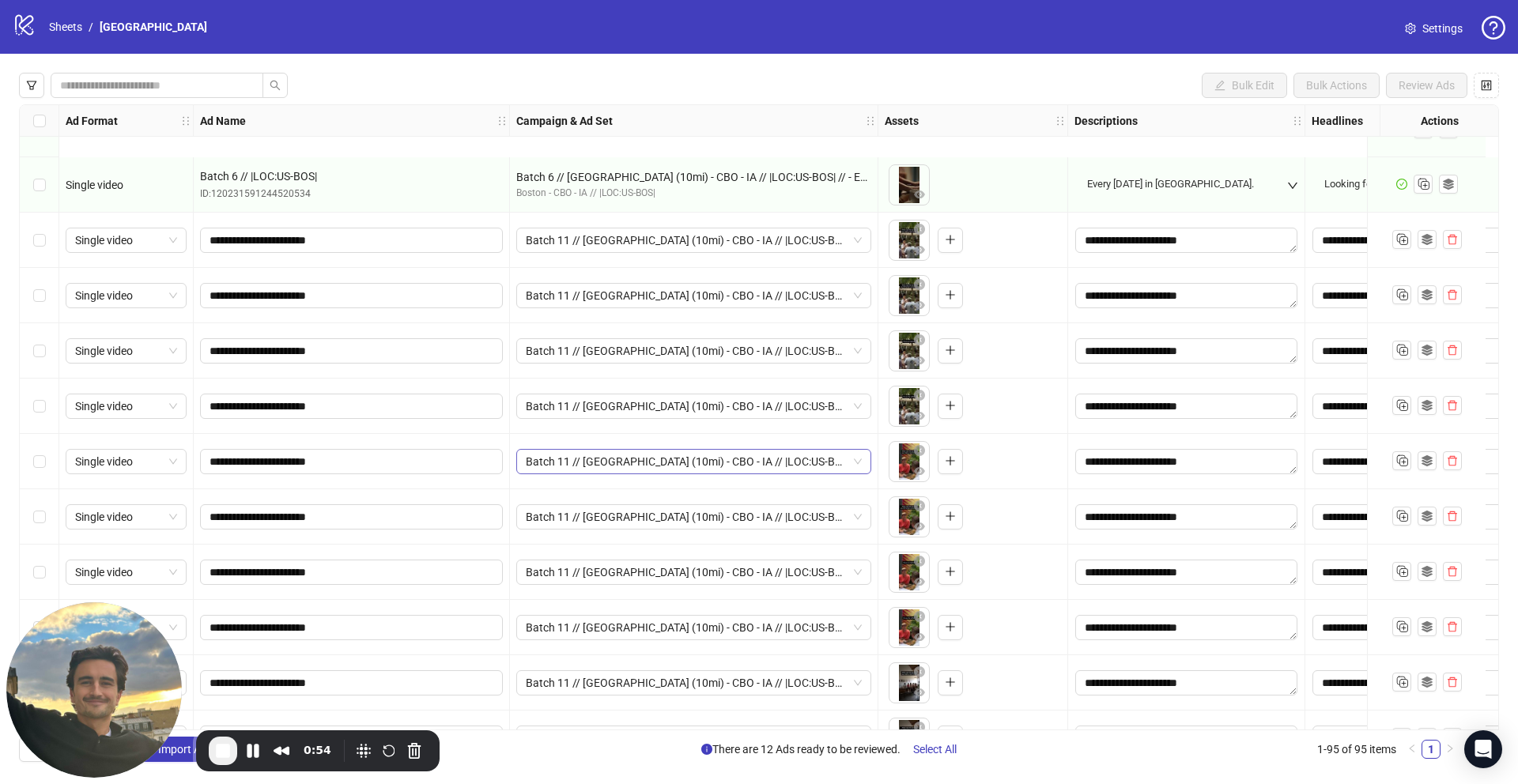
scroll to position [4668, 0]
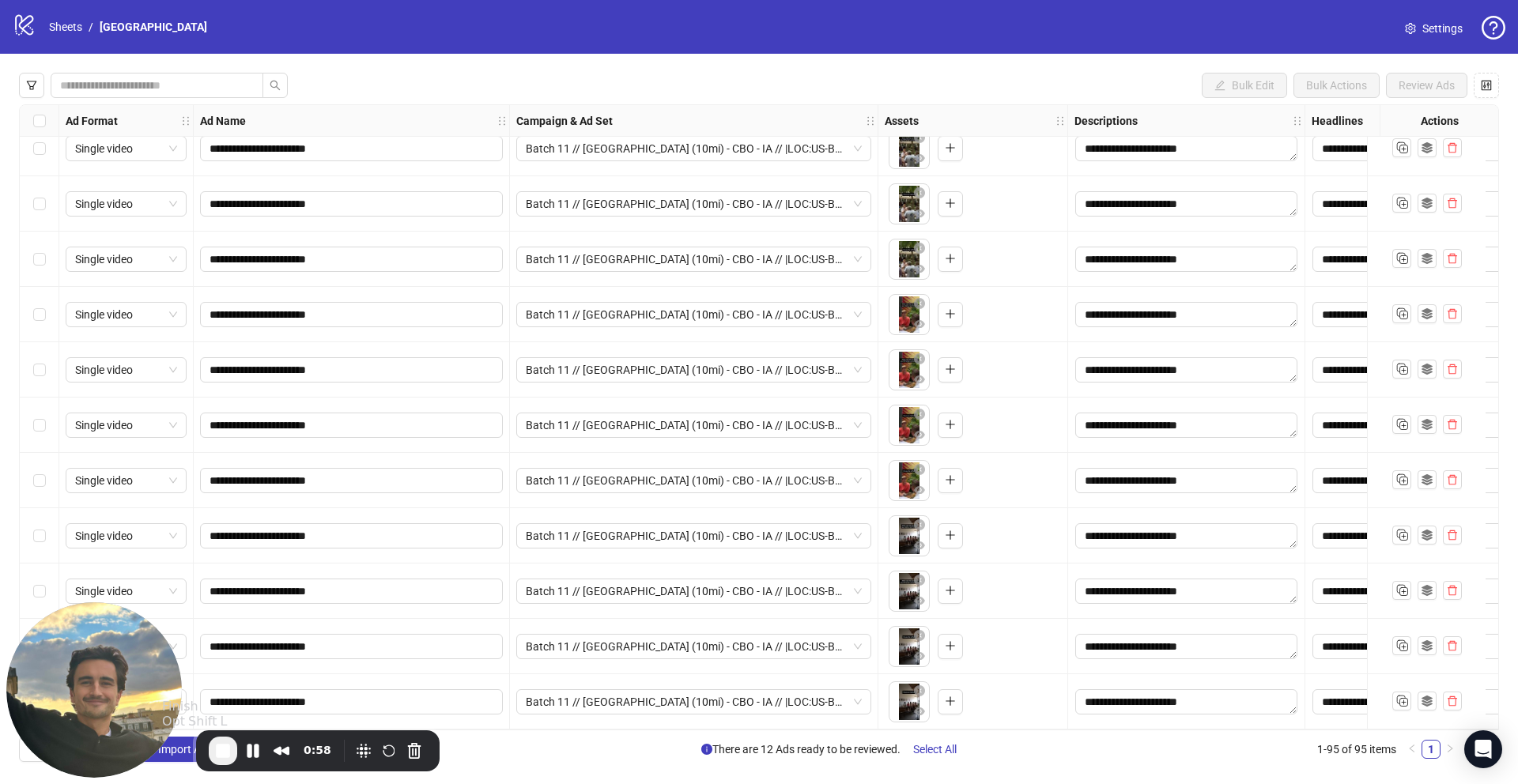
click at [224, 747] on span "End Recording" at bounding box center [222, 750] width 19 height 19
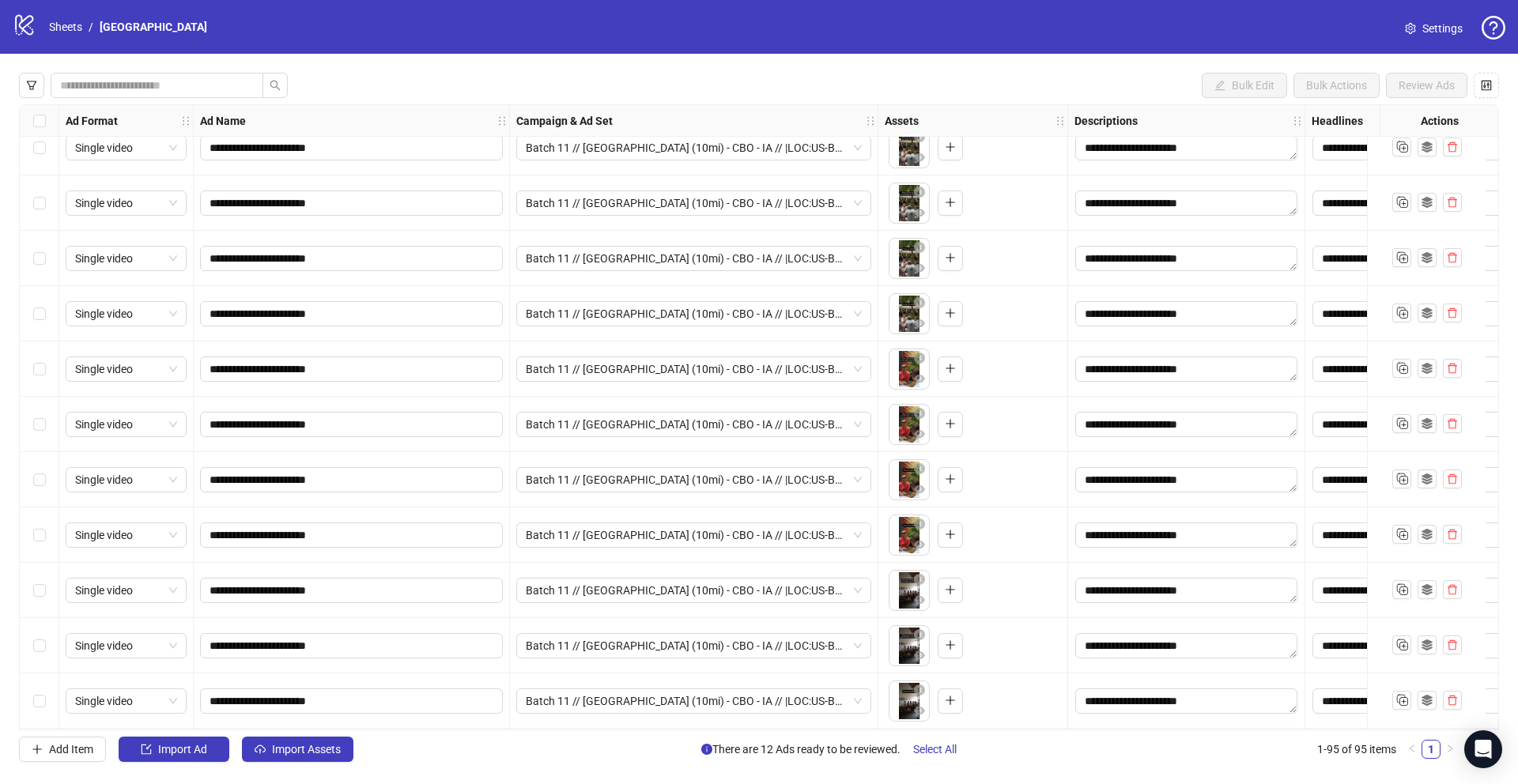
scroll to position [4570, 0]
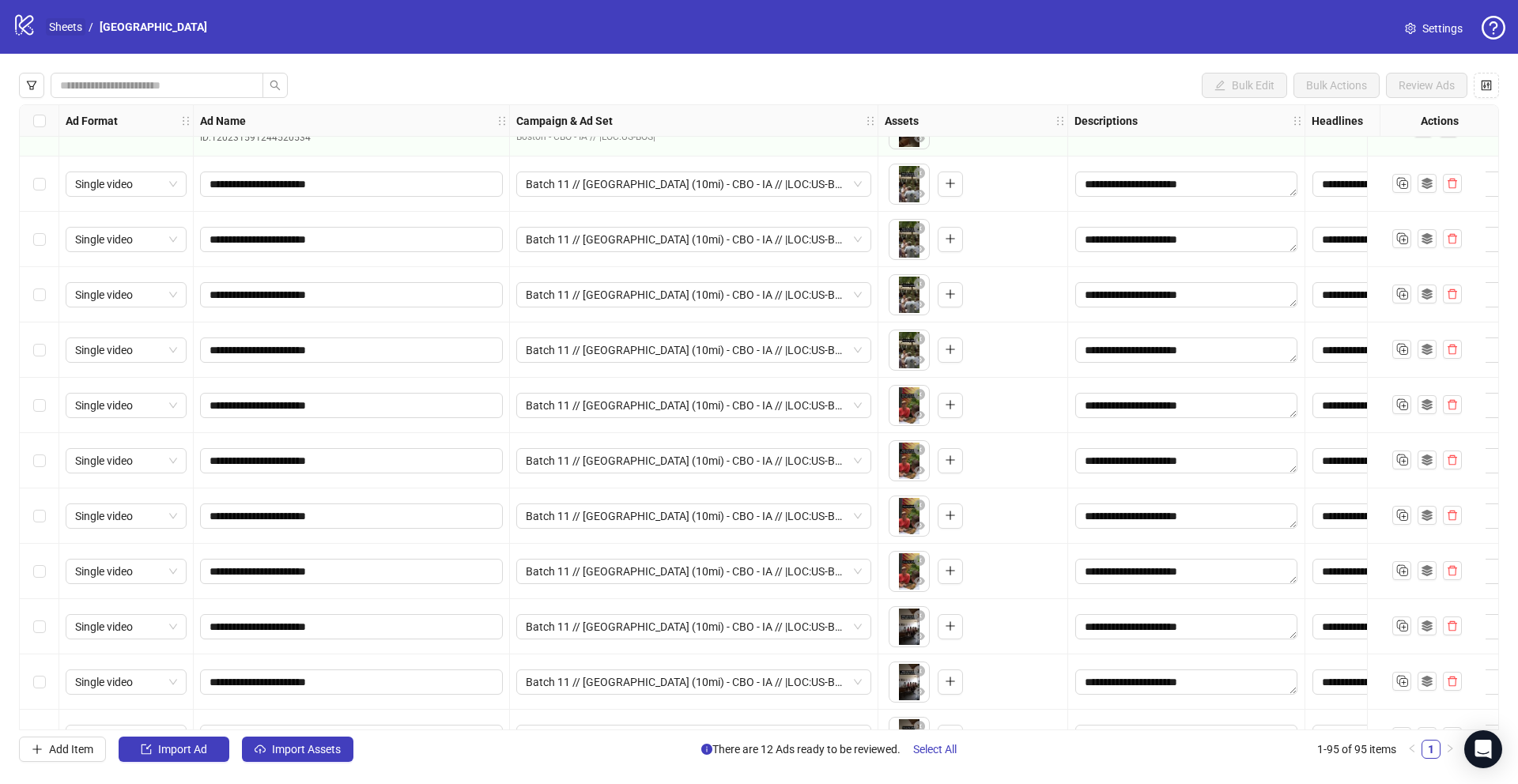
click at [63, 25] on link "Sheets" at bounding box center [65, 27] width 40 height 18
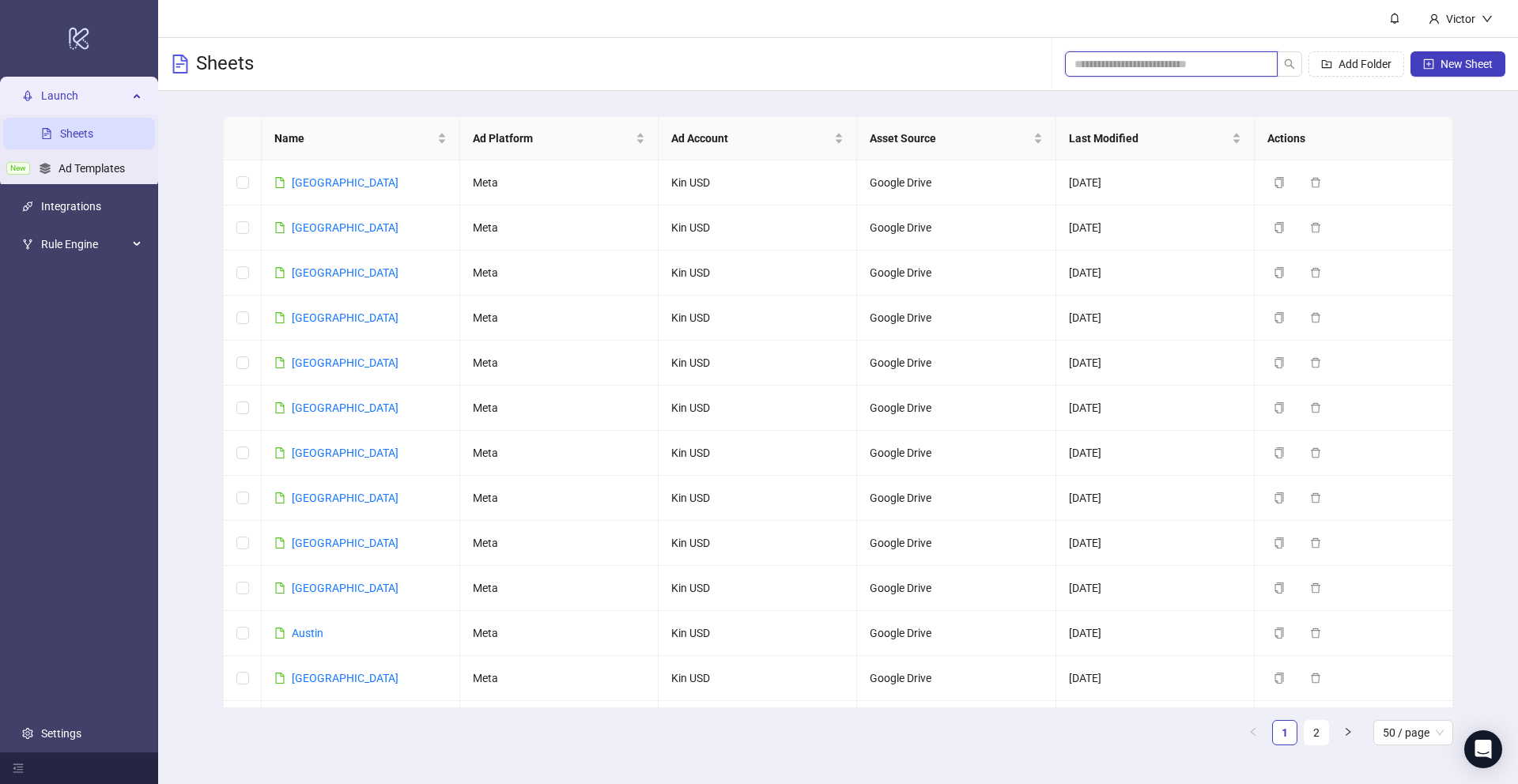
click at [1139, 68] on input "search" at bounding box center [1165, 64] width 181 height 18
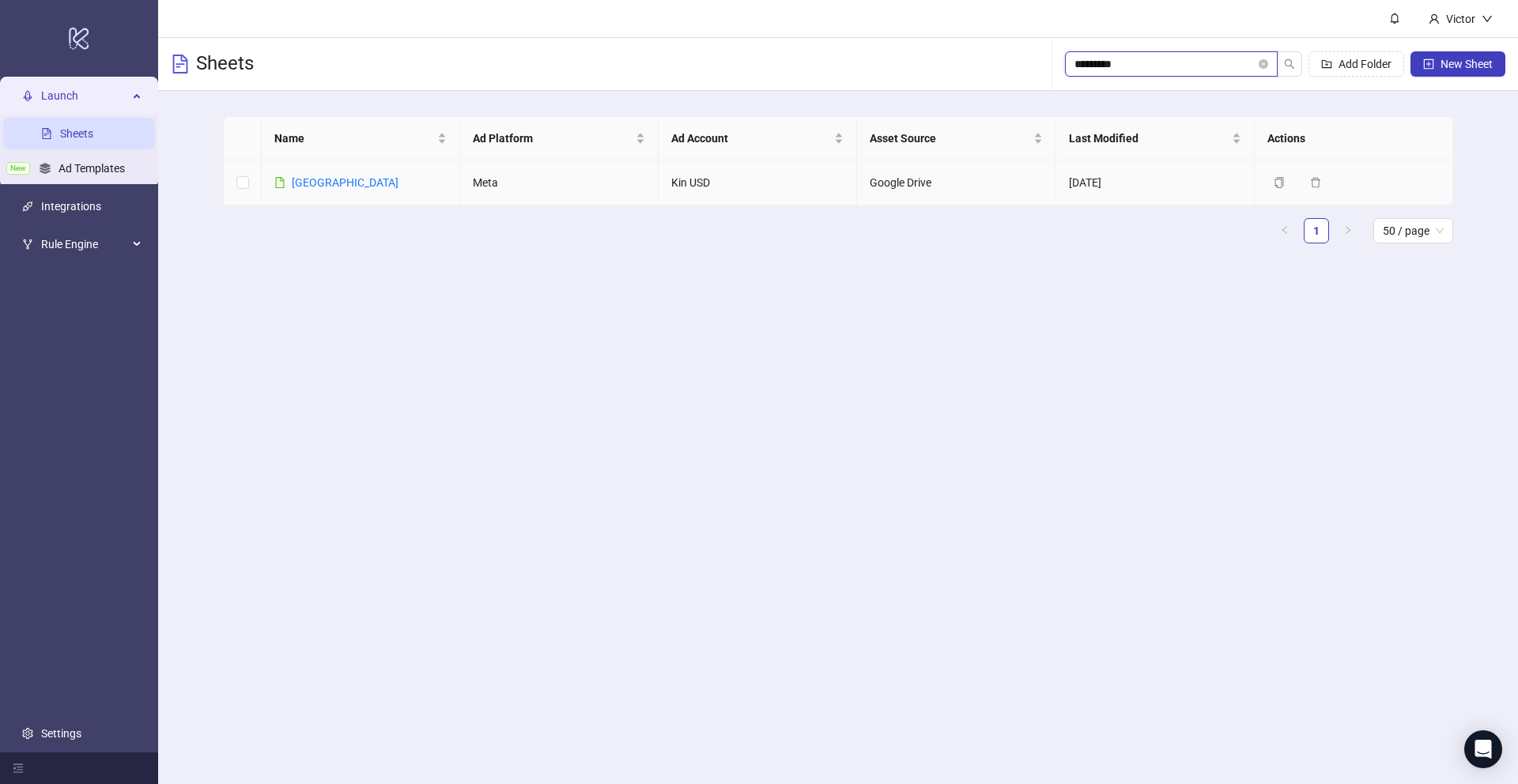
type input "*********"
click at [307, 175] on div "[GEOGRAPHIC_DATA]" at bounding box center [344, 182] width 106 height 18
click at [316, 187] on link "[GEOGRAPHIC_DATA]" at bounding box center [344, 182] width 106 height 13
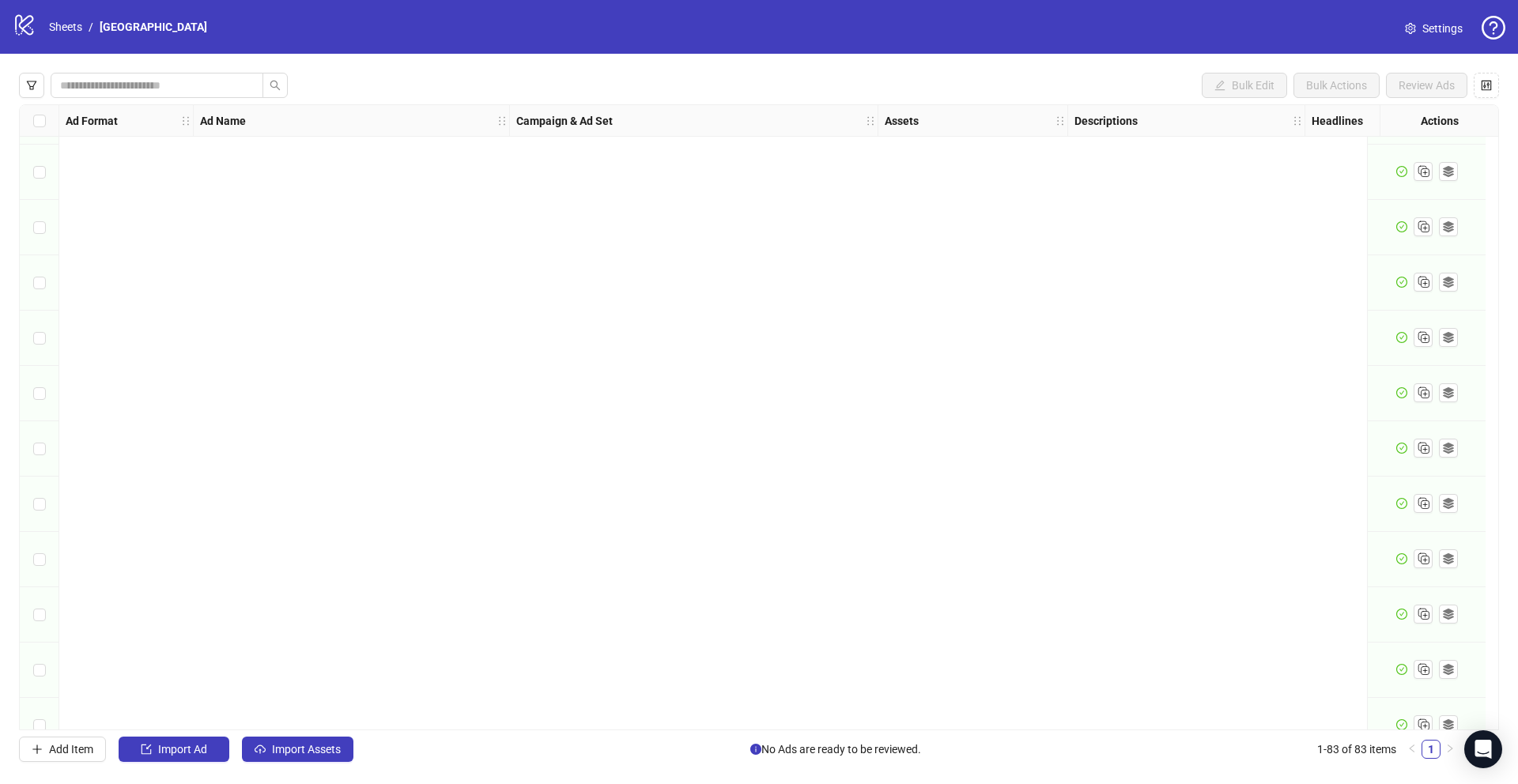
scroll to position [4004, 0]
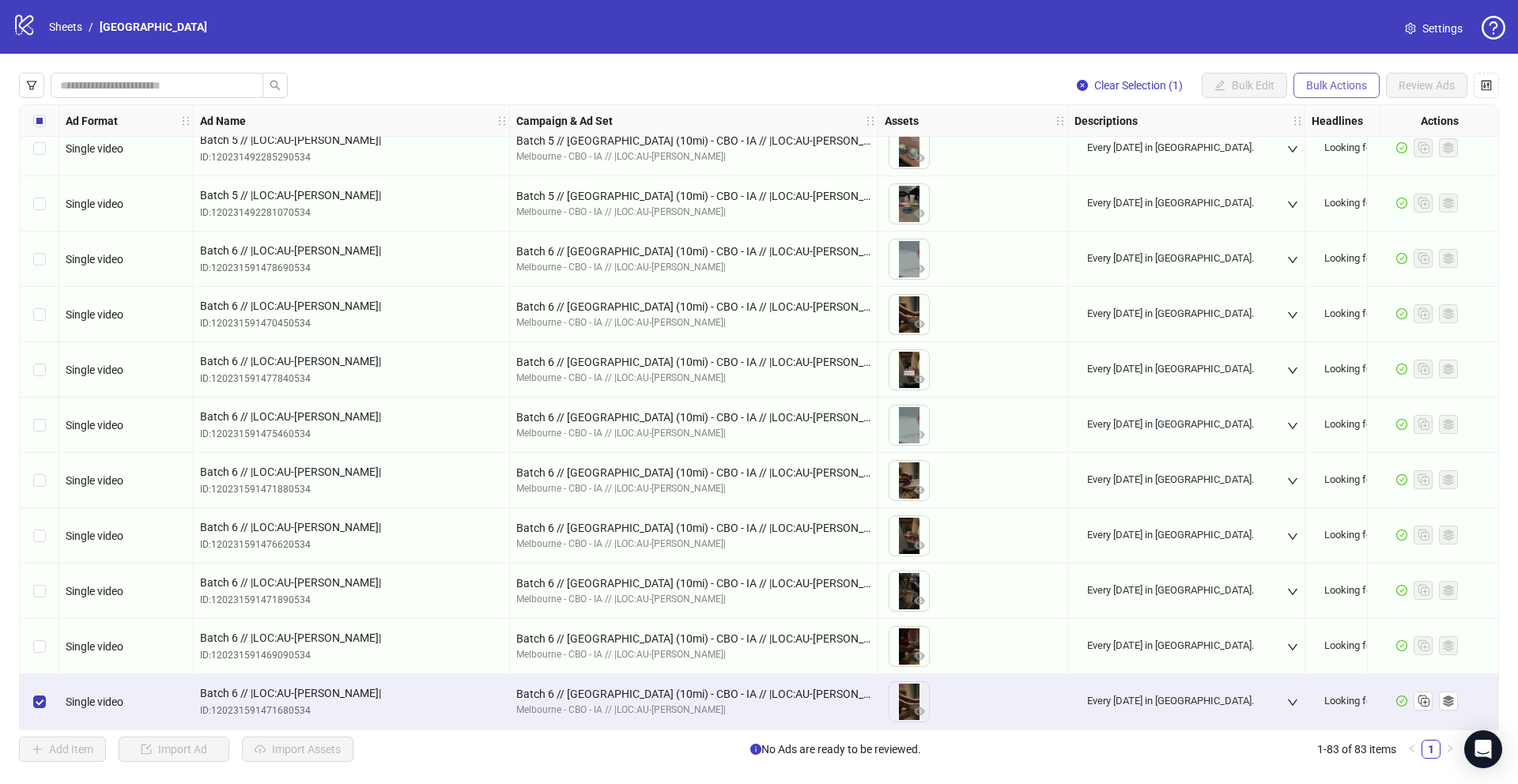
click at [1328, 94] on button "Bulk Actions" at bounding box center [1336, 86] width 86 height 25
click at [1333, 145] on span "Duplicate" at bounding box center [1359, 142] width 110 height 18
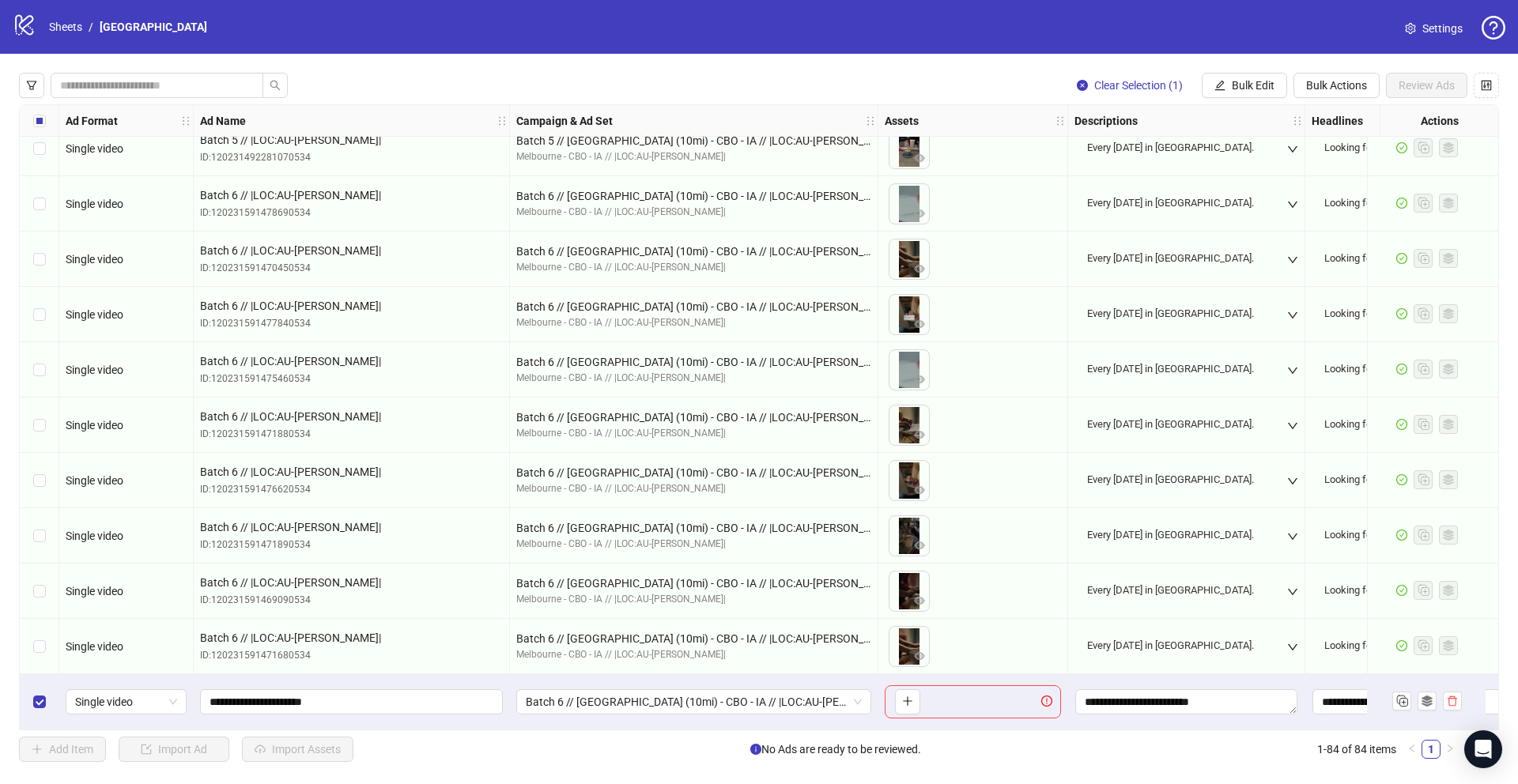
scroll to position [4059, 0]
click at [245, 699] on input "**********" at bounding box center [350, 702] width 281 height 18
type input "**********"
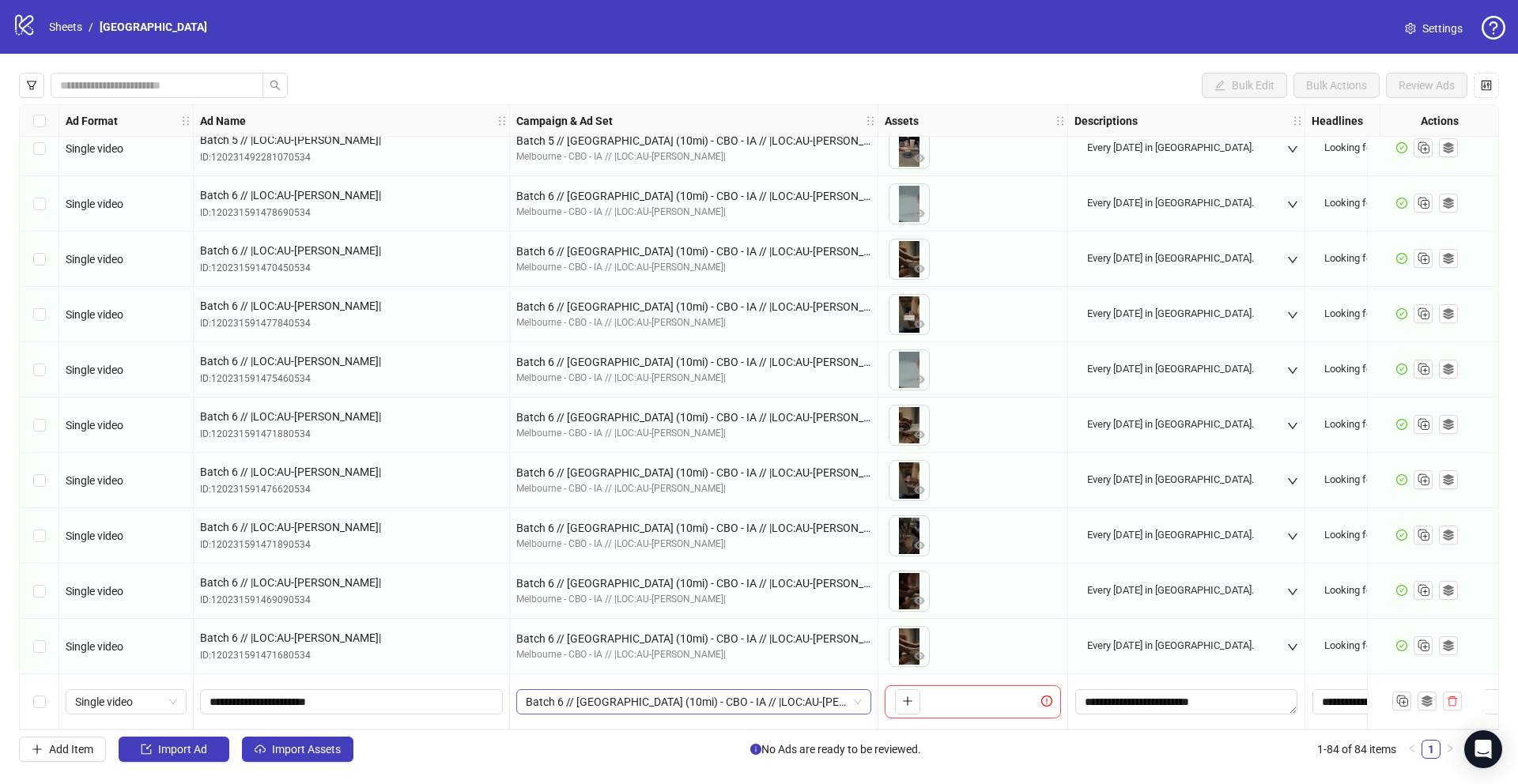
click at [605, 694] on span "Batch 6 // [GEOGRAPHIC_DATA] (10mi) - CBO - IA // |LOC:AU-[PERSON_NAME]| // - E…" at bounding box center [694, 701] width 336 height 23
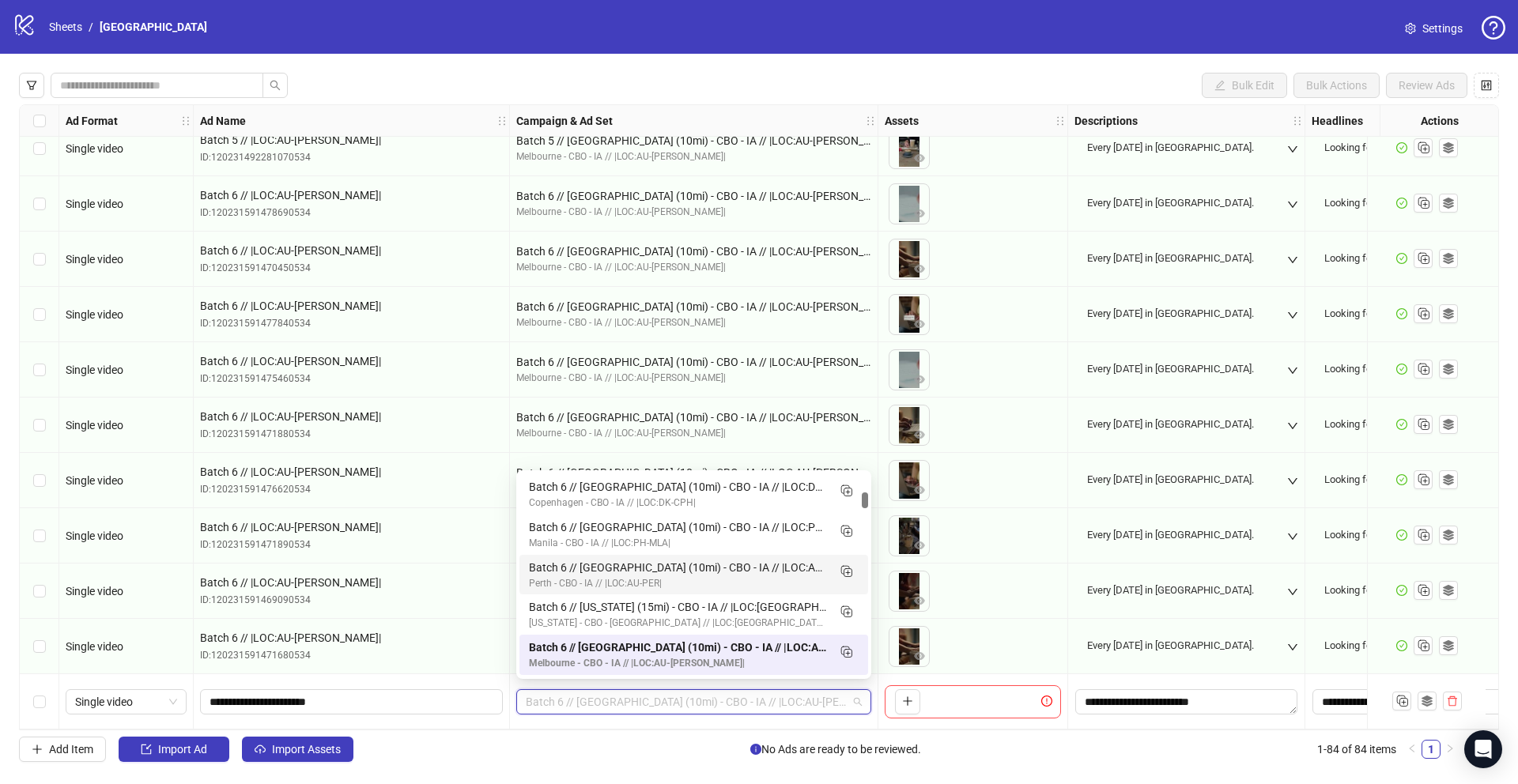
scroll to position [0, 0]
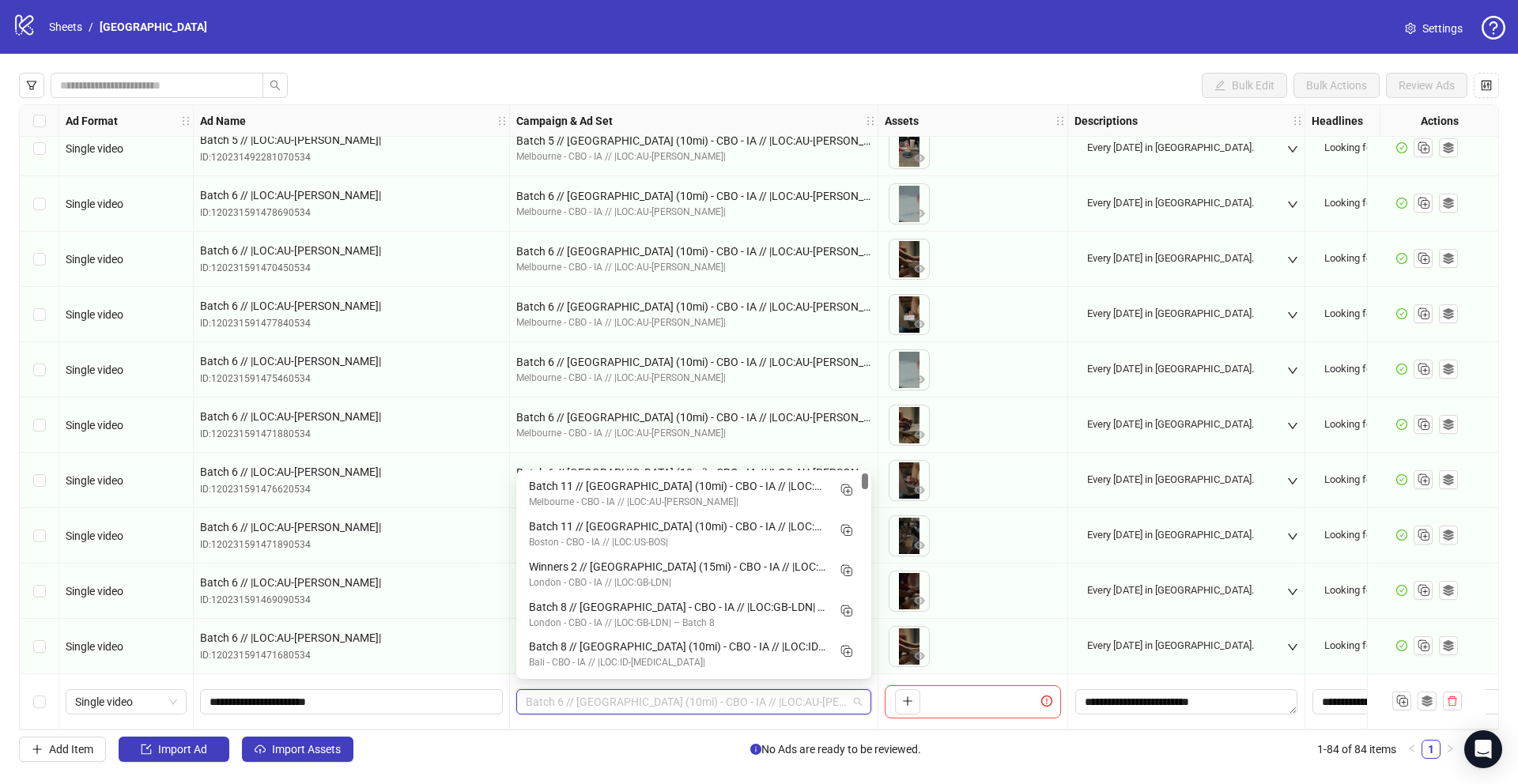
drag, startPoint x: 865, startPoint y: 501, endPoint x: 875, endPoint y: 465, distance: 37.4
click at [875, 465] on body "logo/logo-mobile Sheets / Melbourne Settings Bulk Edit Bulk Actions Review Ads …" at bounding box center [759, 392] width 1518 height 784
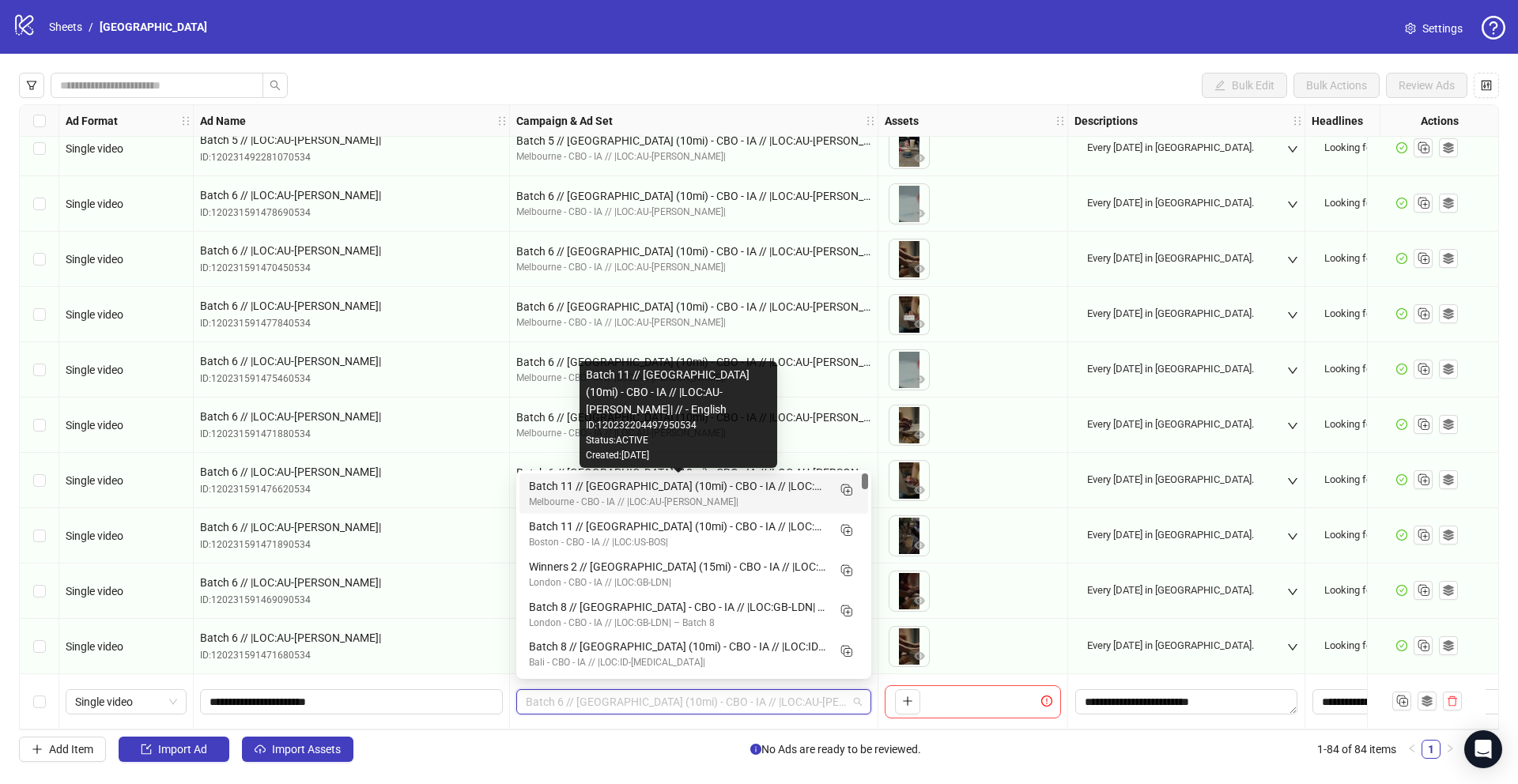
click at [746, 483] on div "Batch 11 // [GEOGRAPHIC_DATA] (10mi) - CBO - IA // |LOC:AU-[PERSON_NAME]| // - …" at bounding box center [677, 486] width 298 height 18
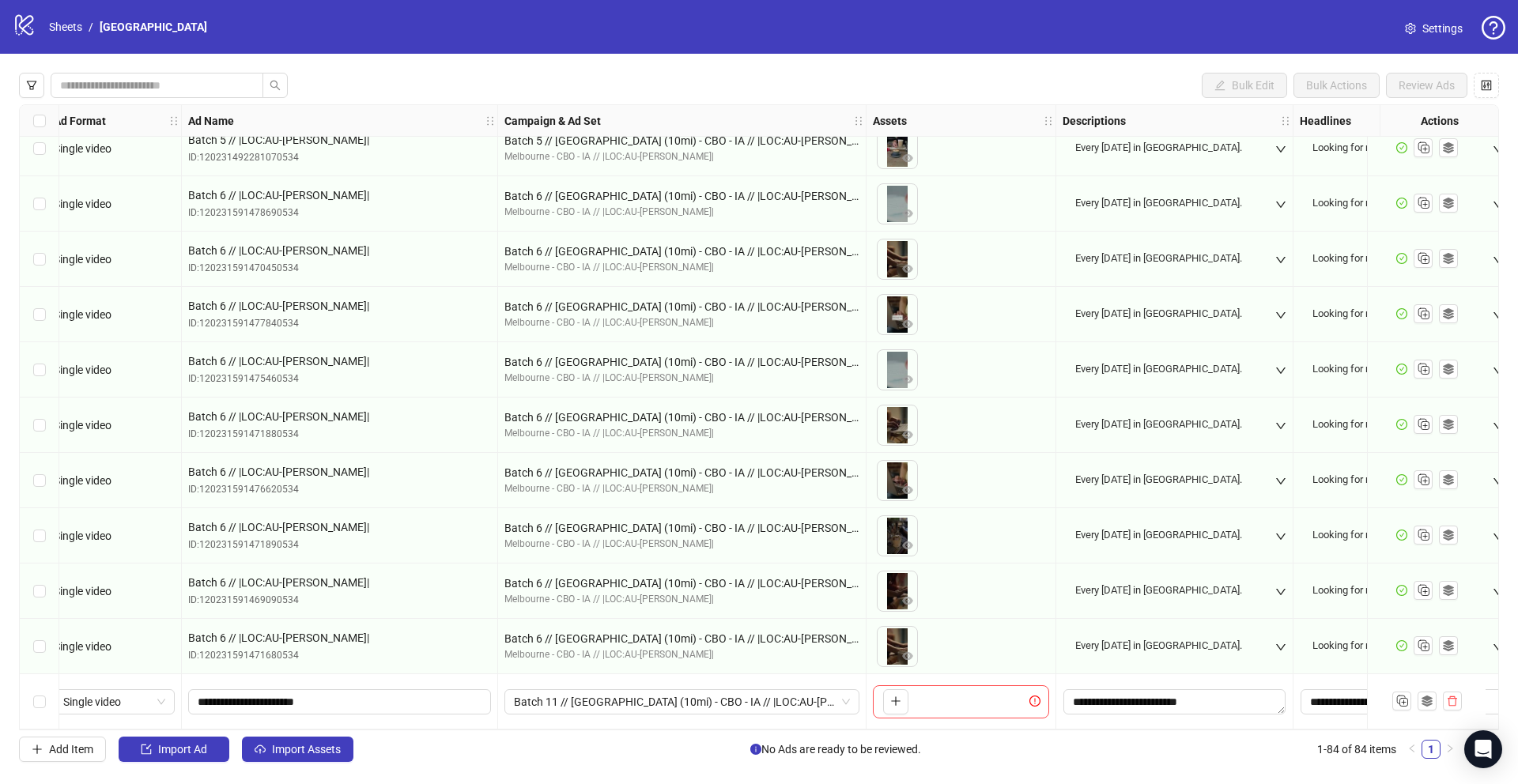
scroll to position [4059, 0]
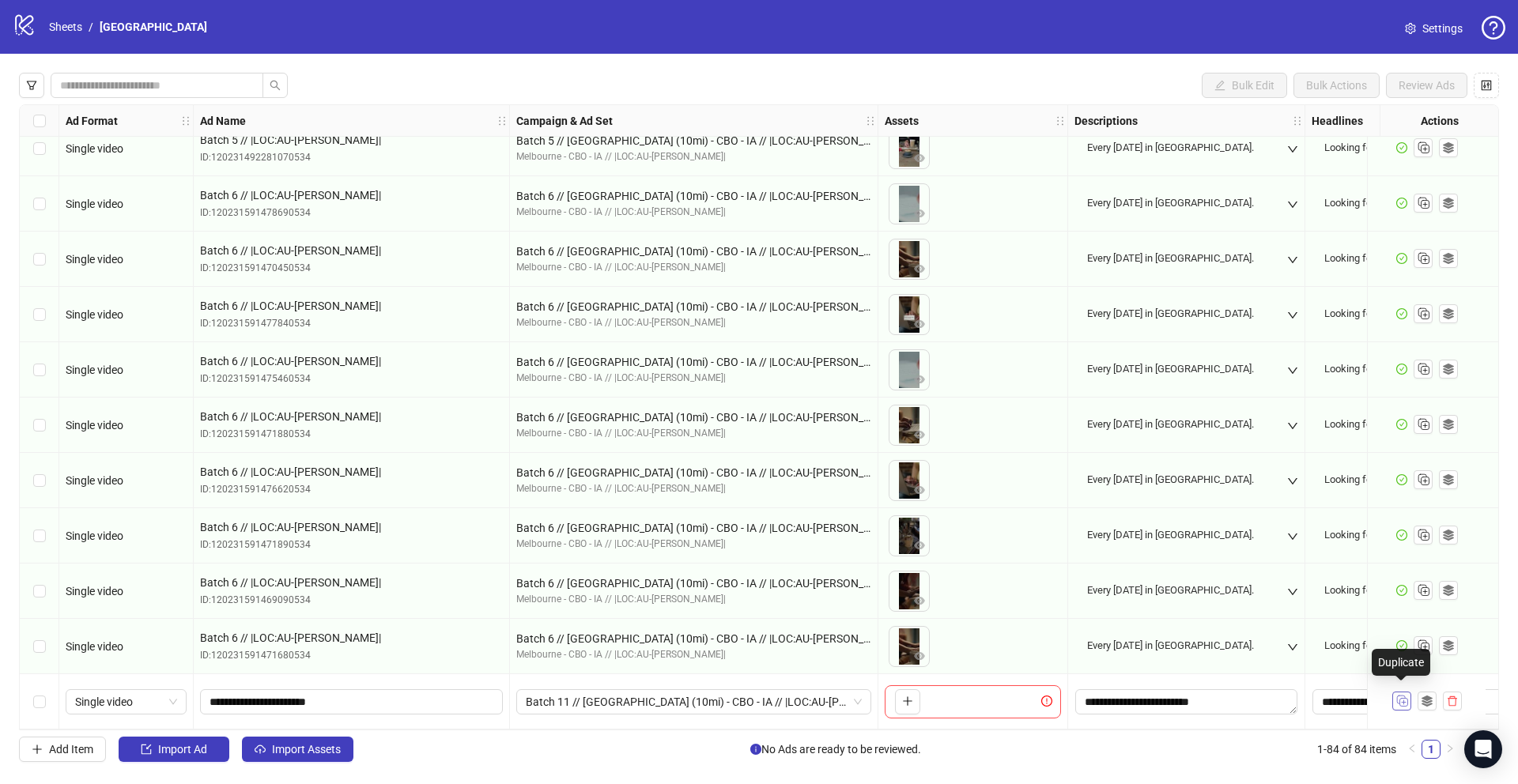
click at [1406, 695] on icon "Duplicate" at bounding box center [1401, 700] width 16 height 16
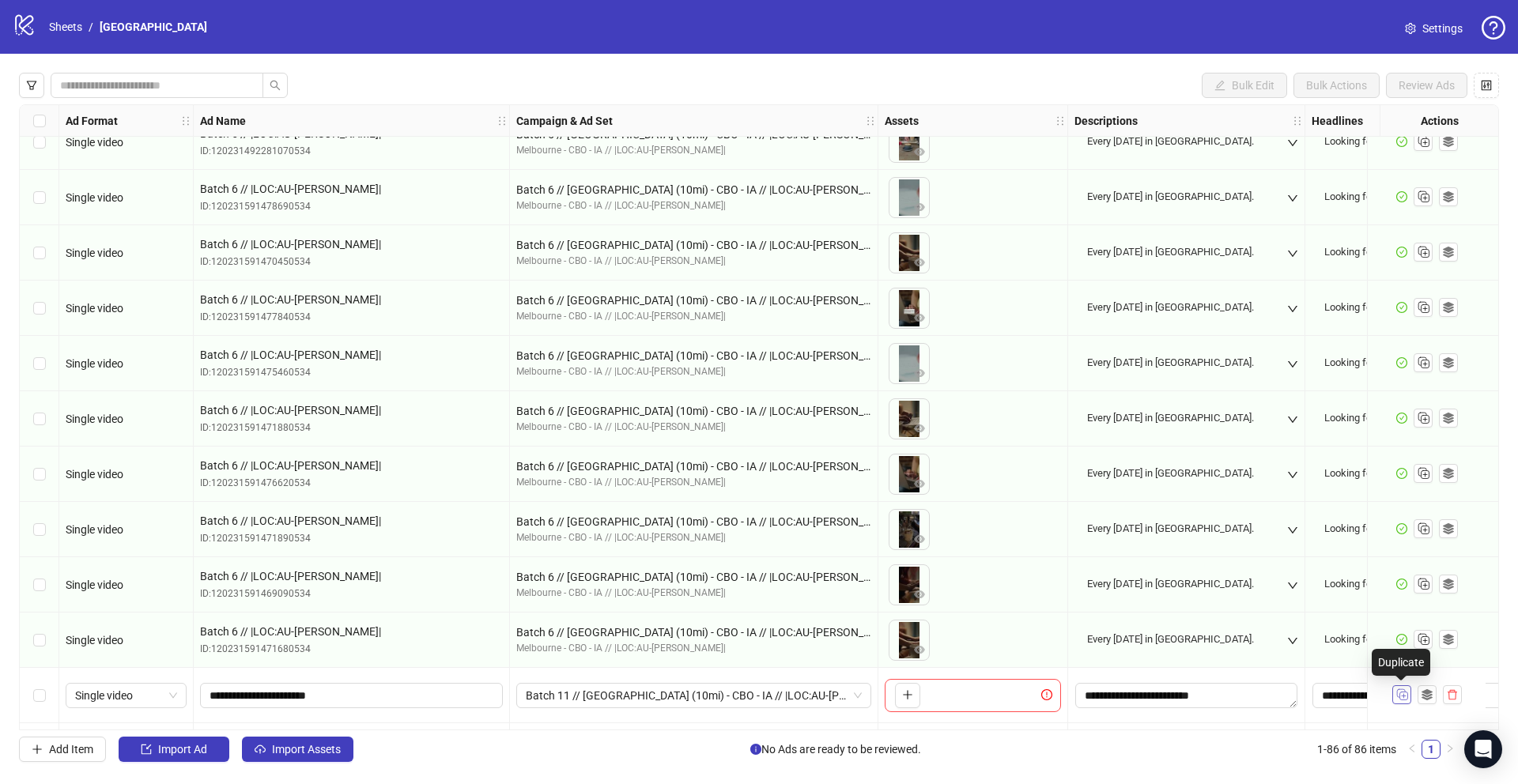
click at [1406, 695] on icon "Duplicate" at bounding box center [1401, 693] width 16 height 16
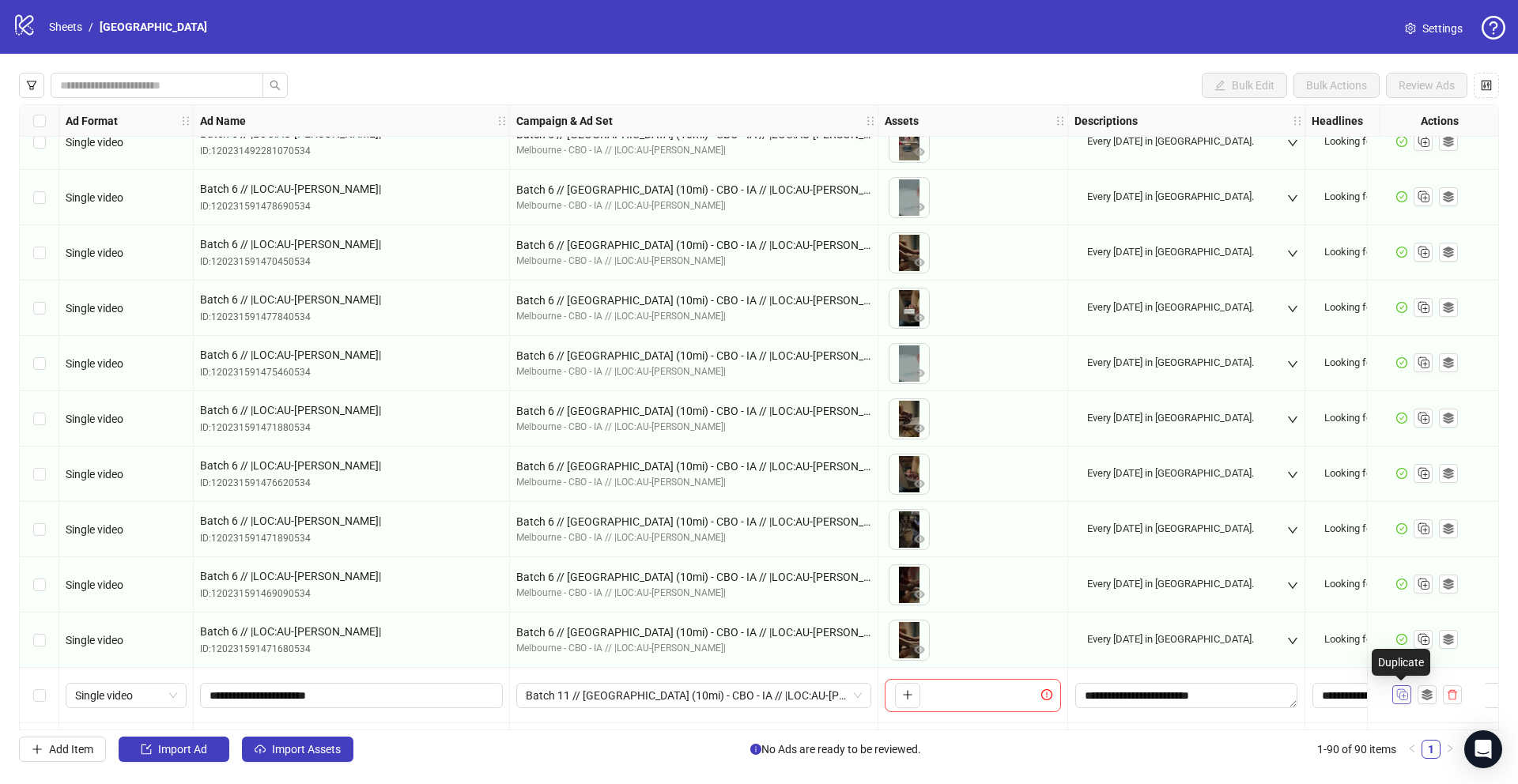
click at [1406, 695] on icon "Duplicate" at bounding box center [1401, 693] width 16 height 16
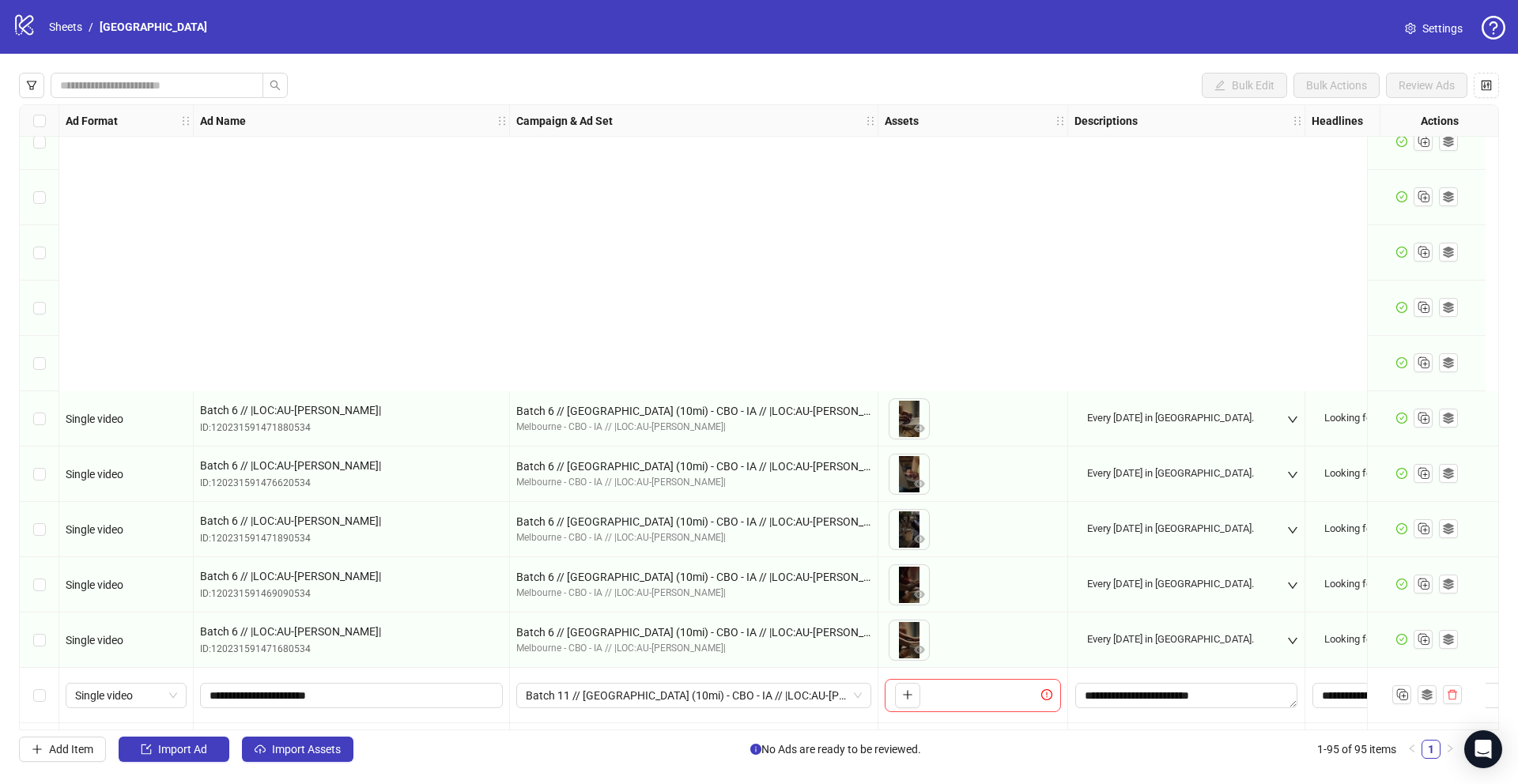
scroll to position [4448, 0]
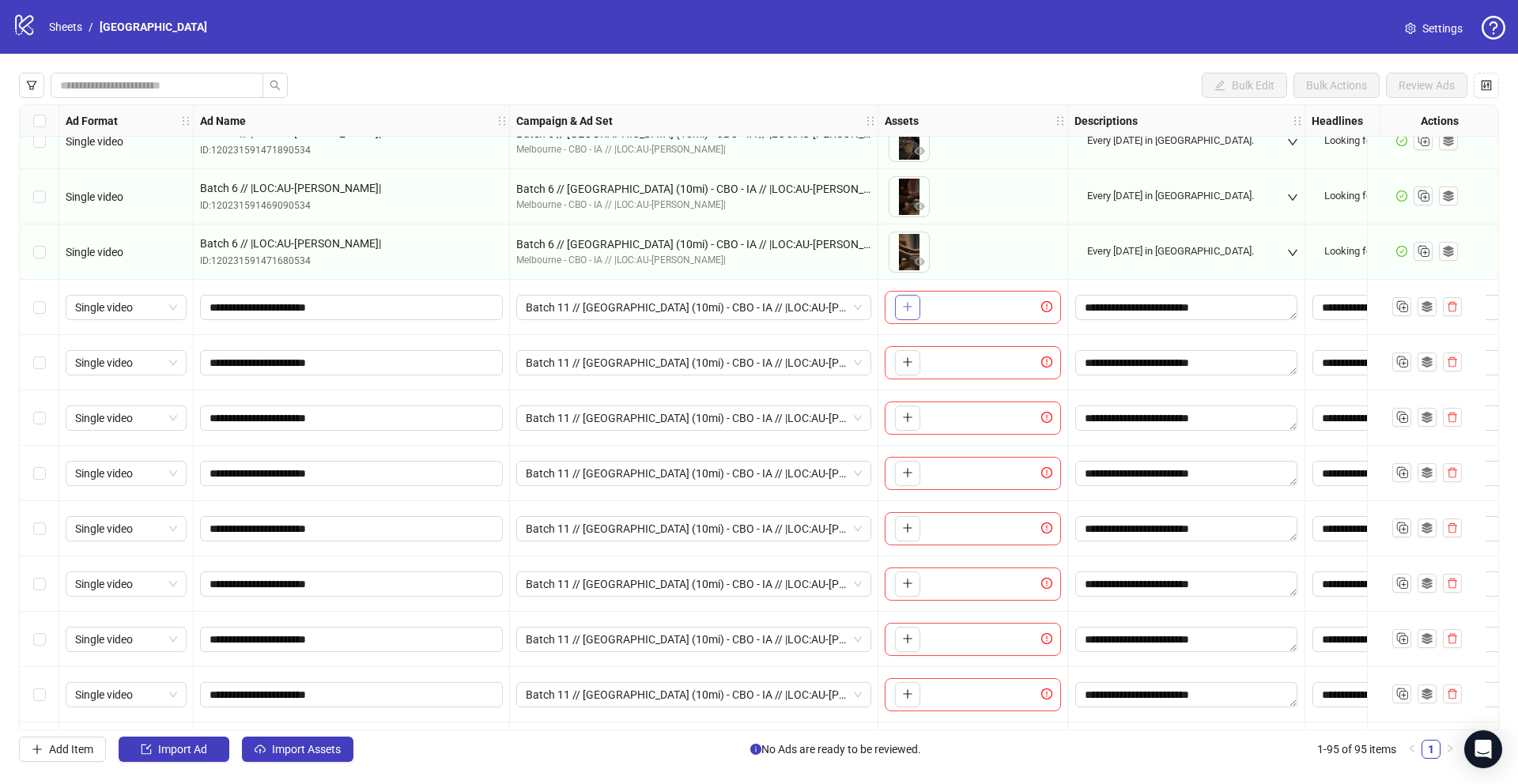
click at [908, 313] on button "button" at bounding box center [907, 307] width 25 height 25
click at [908, 357] on icon "plus" at bounding box center [906, 361] width 11 height 11
click at [911, 416] on icon "plus" at bounding box center [906, 416] width 11 height 11
click at [904, 480] on button "button" at bounding box center [907, 473] width 25 height 25
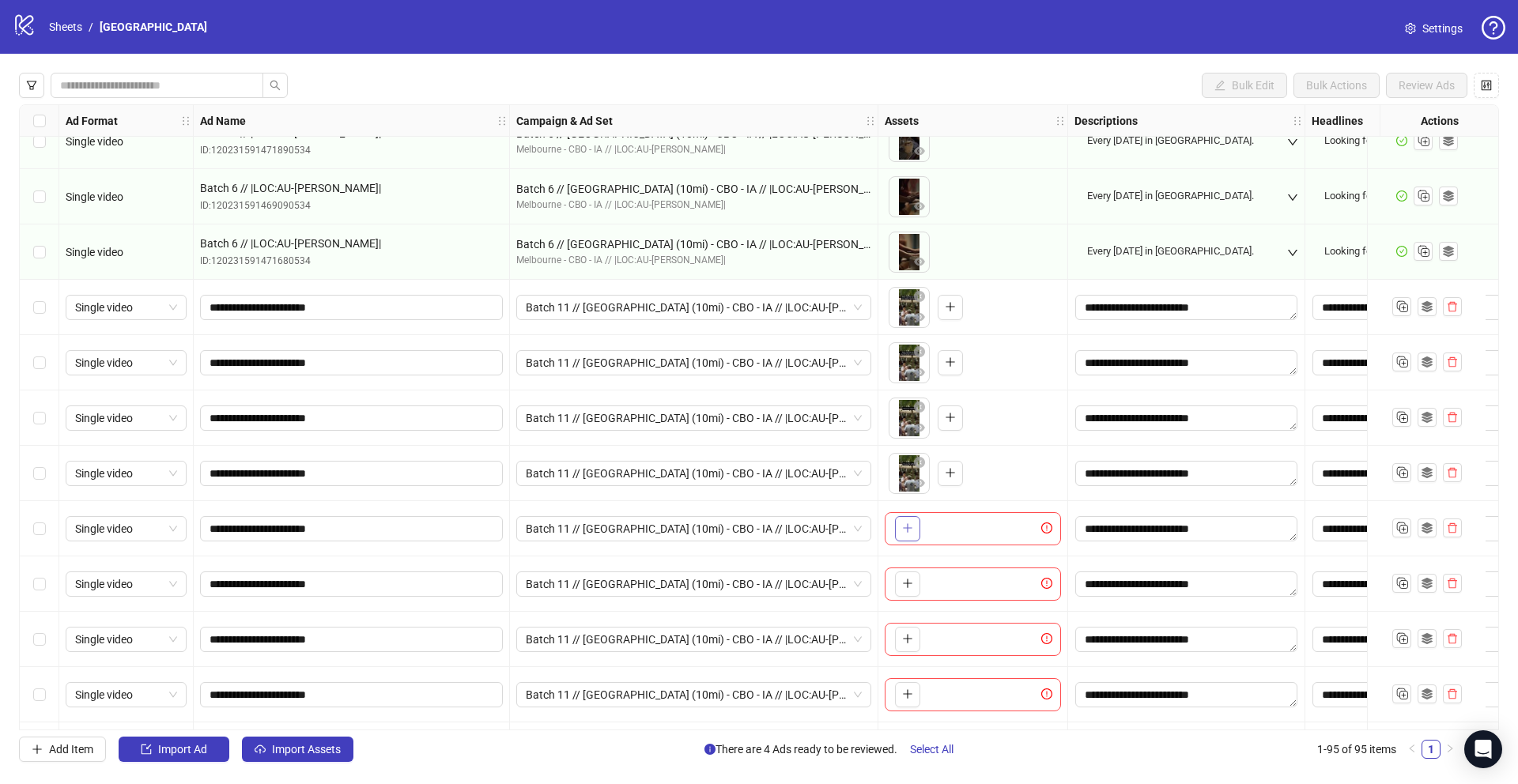
click at [905, 536] on button "button" at bounding box center [907, 529] width 25 height 25
click at [909, 561] on div "To pick up a draggable item, press the space bar. While dragging, use the arrow…" at bounding box center [973, 583] width 189 height 56
click at [910, 593] on button "button" at bounding box center [907, 584] width 25 height 25
click at [906, 641] on icon "plus" at bounding box center [906, 638] width 11 height 11
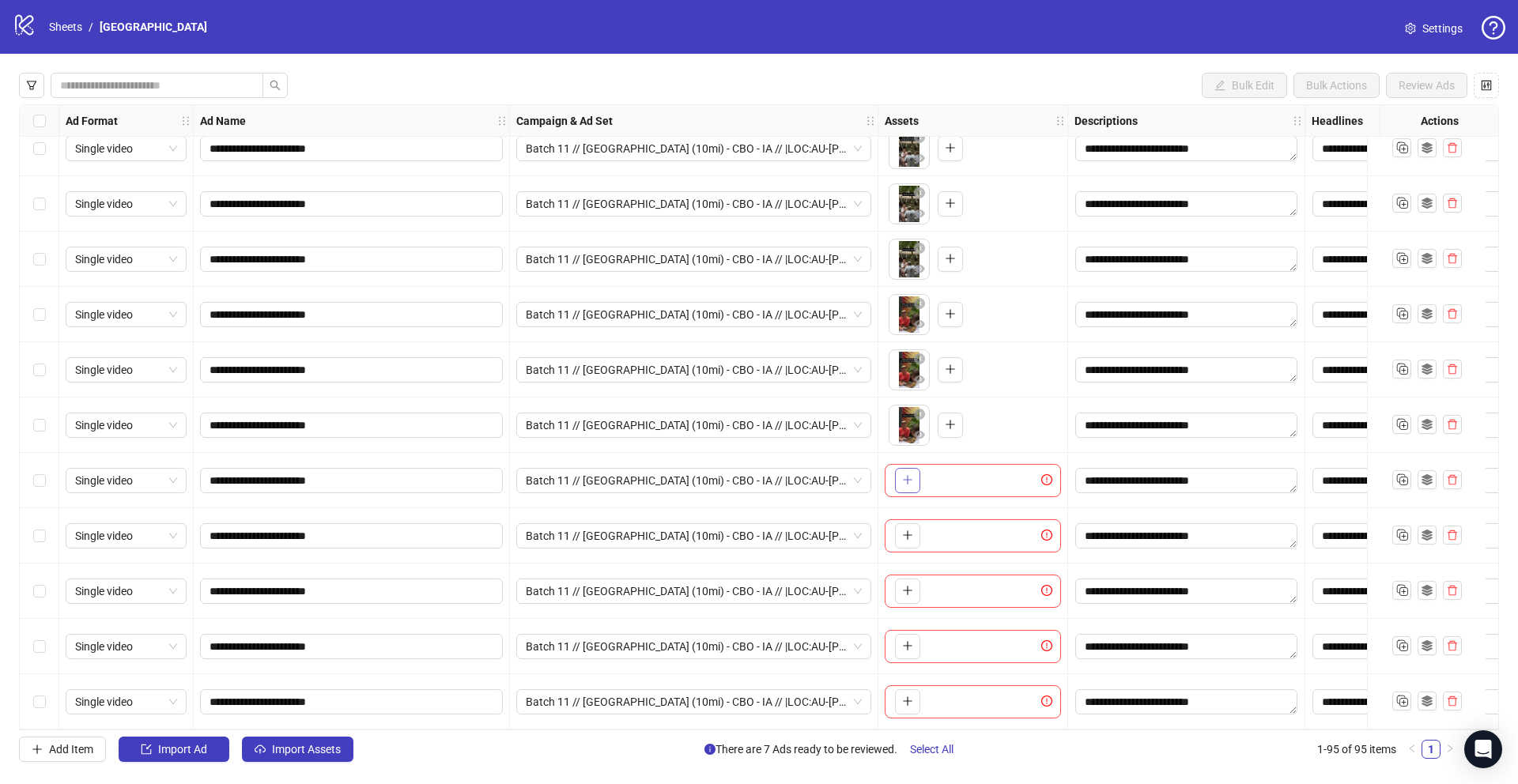
click at [901, 468] on button "button" at bounding box center [907, 481] width 25 height 25
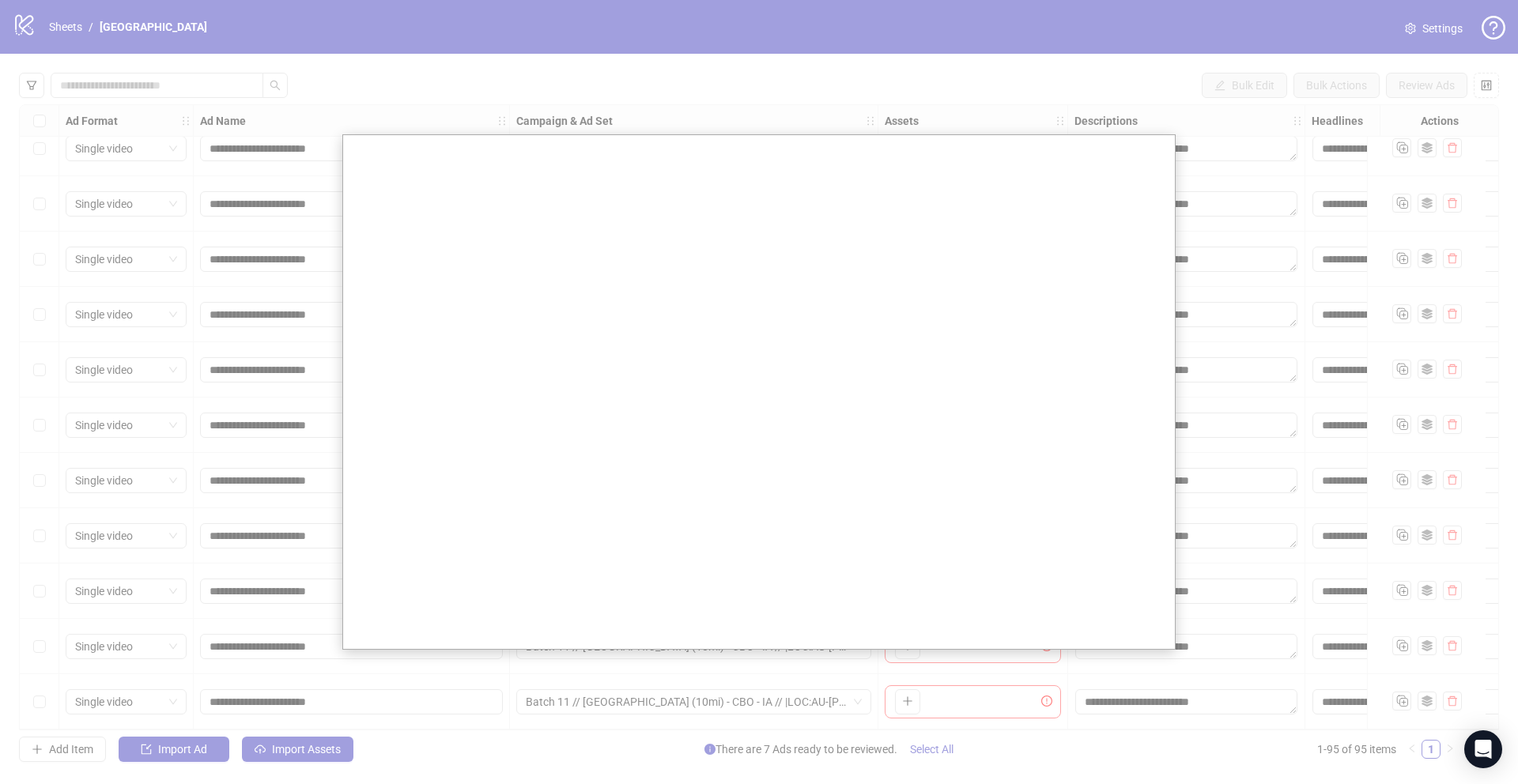
click at [268, 441] on div at bounding box center [759, 392] width 1518 height 784
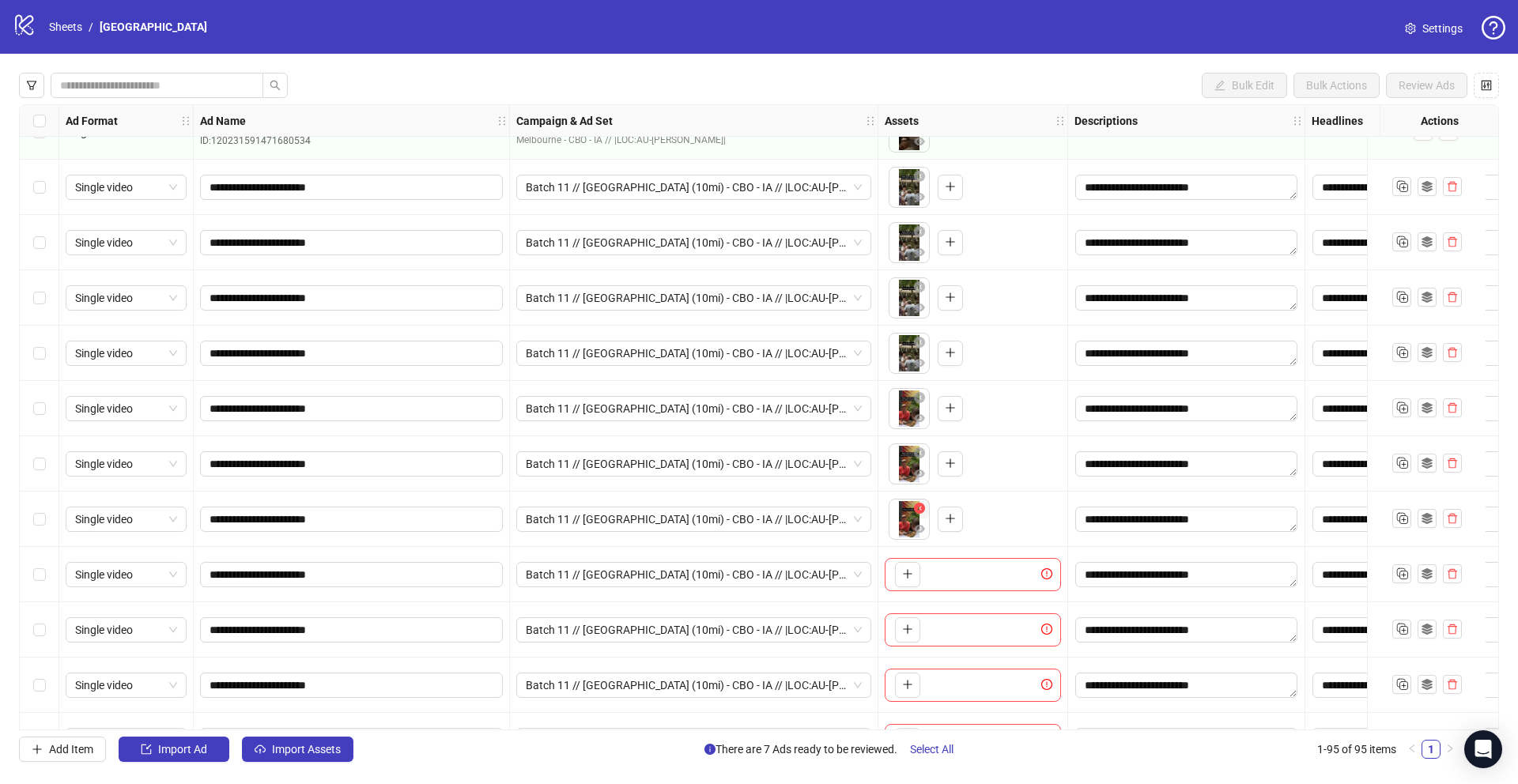
scroll to position [4637, 0]
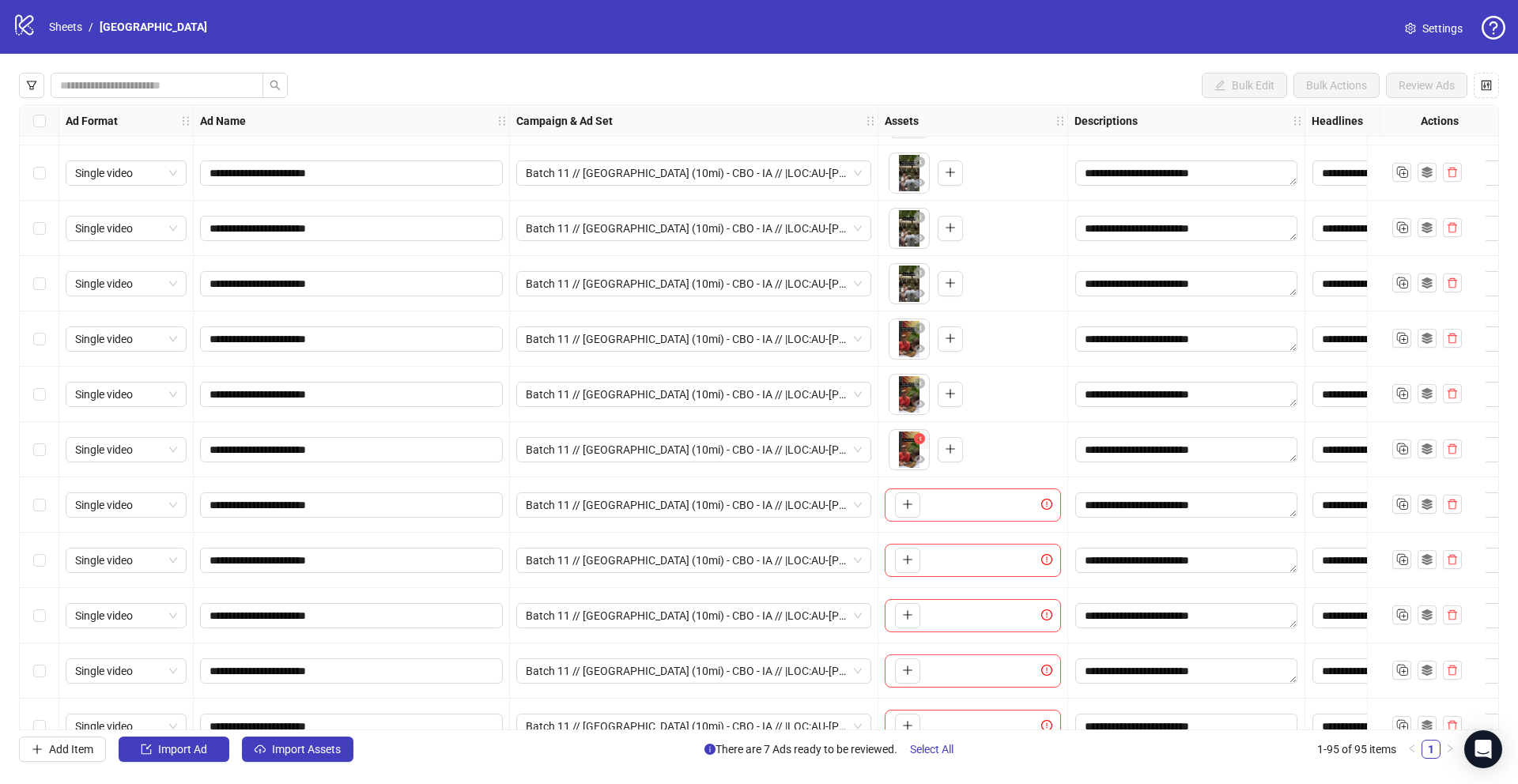
click at [918, 437] on icon "close-circle" at bounding box center [919, 438] width 11 height 11
click at [905, 450] on icon "plus" at bounding box center [906, 449] width 11 height 11
click at [905, 495] on button "button" at bounding box center [907, 505] width 25 height 25
click at [906, 572] on div "To pick up a draggable item, press the space bar. While dragging, use the arrow…" at bounding box center [973, 560] width 177 height 33
click at [906, 563] on icon "plus" at bounding box center [906, 560] width 1 height 9
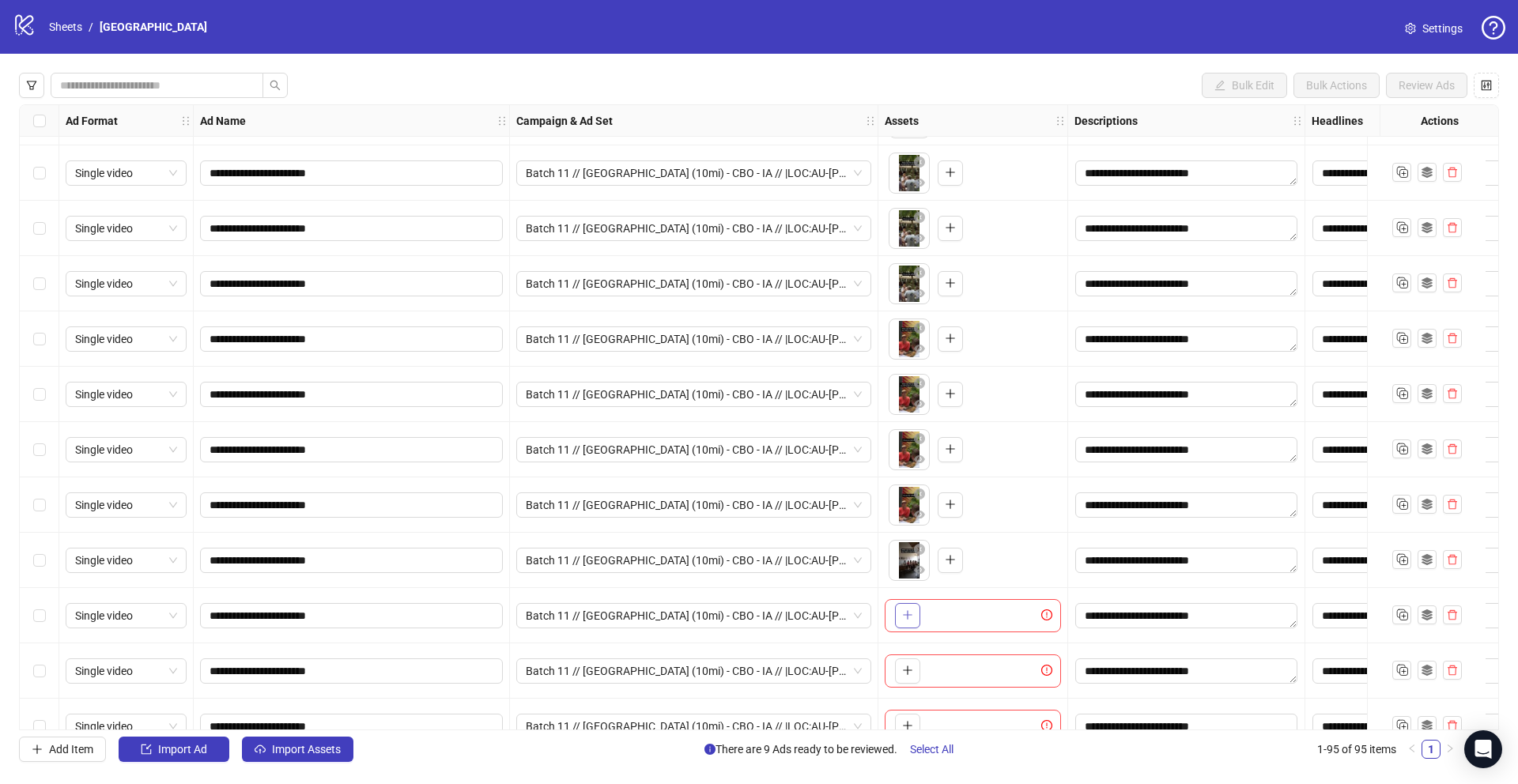
click at [904, 618] on icon "plus" at bounding box center [906, 614] width 11 height 11
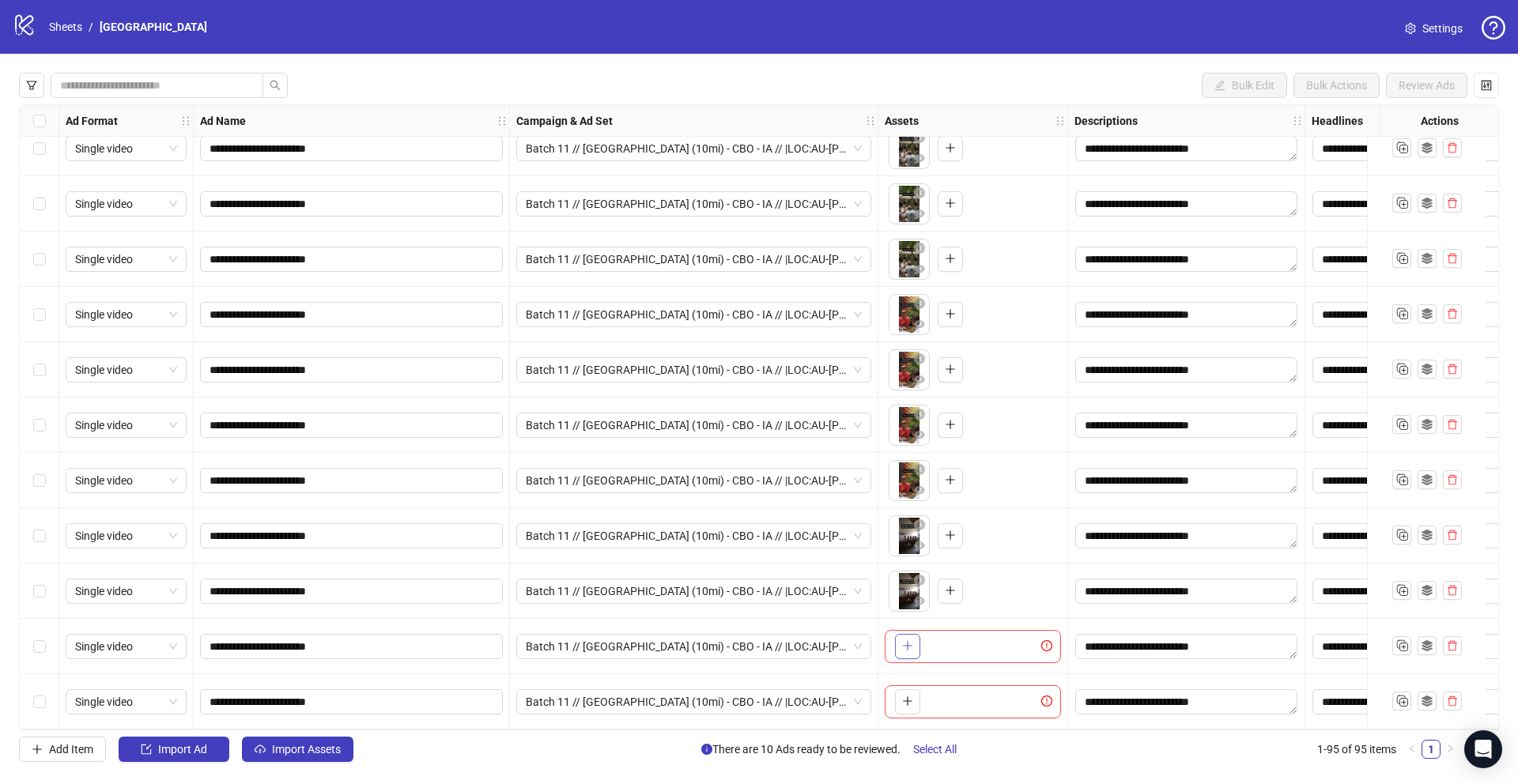
click at [907, 641] on icon "plus" at bounding box center [906, 645] width 11 height 11
click at [924, 630] on icon "close-circle" at bounding box center [919, 635] width 11 height 11
click at [910, 643] on icon "plus" at bounding box center [906, 645] width 11 height 11
click at [900, 694] on button "button" at bounding box center [907, 701] width 25 height 25
click at [76, 25] on link "Sheets" at bounding box center [65, 27] width 40 height 18
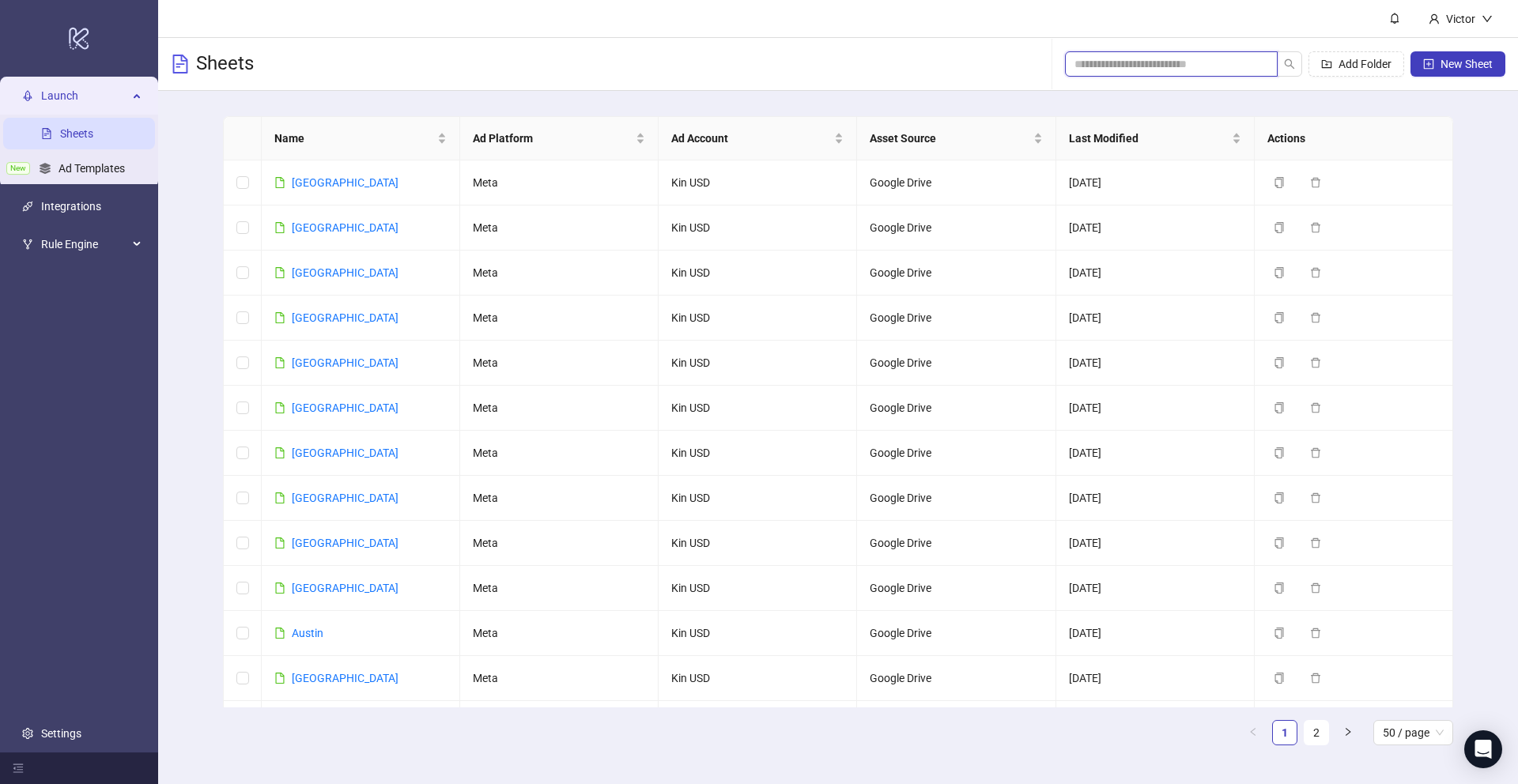
click at [1177, 61] on input "search" at bounding box center [1165, 64] width 181 height 18
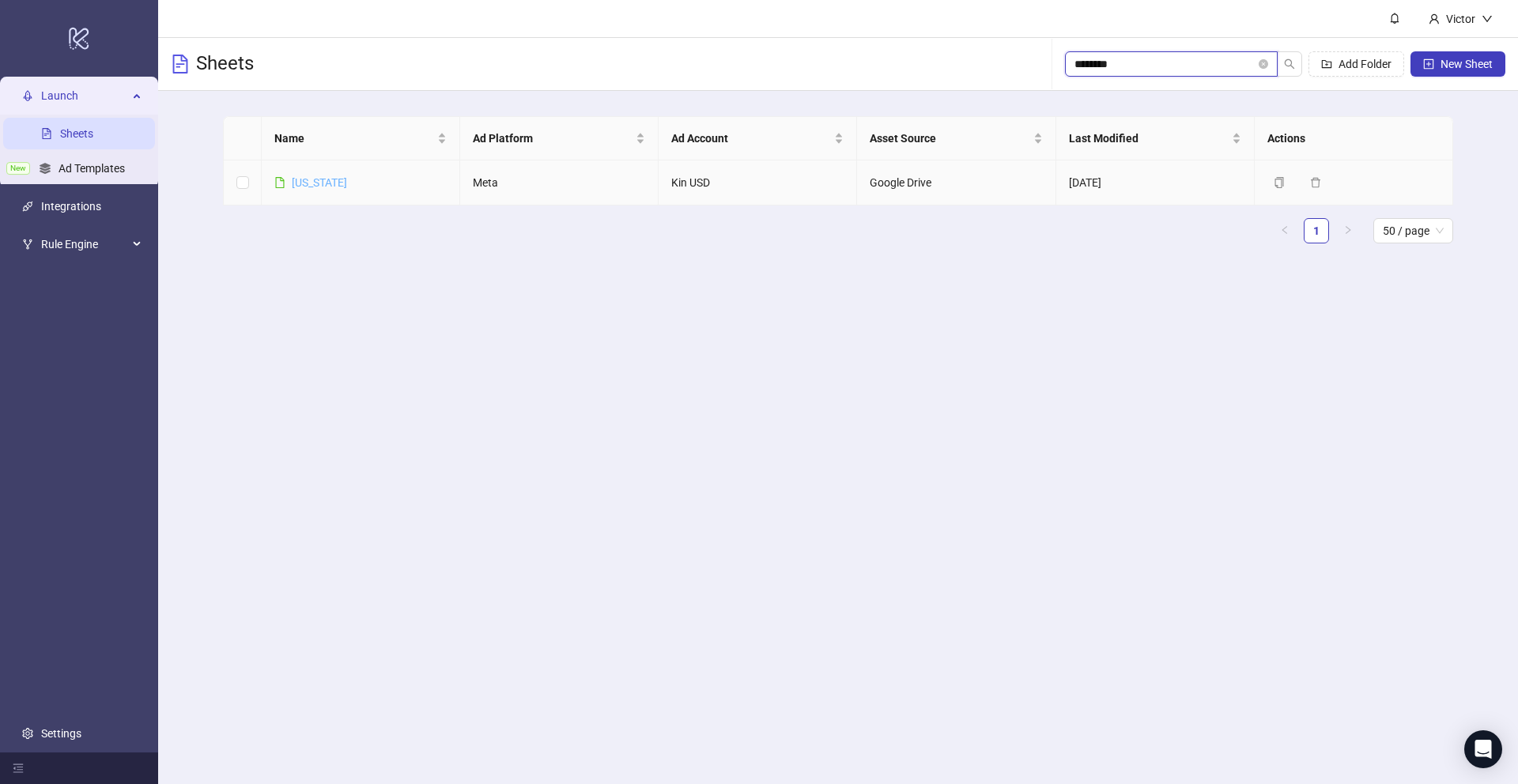
type input "********"
click at [338, 179] on link "[US_STATE]" at bounding box center [319, 182] width 56 height 13
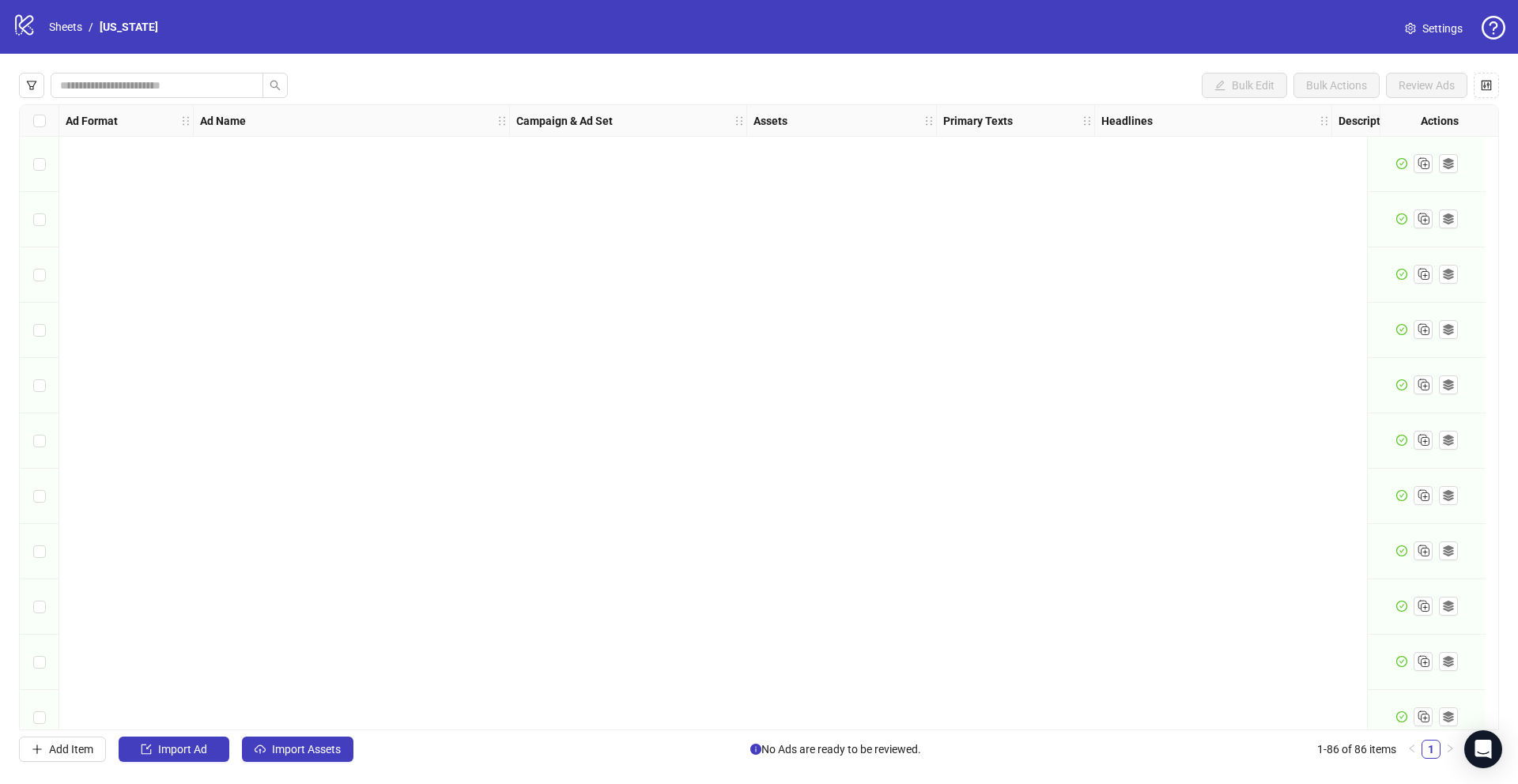
scroll to position [4170, 0]
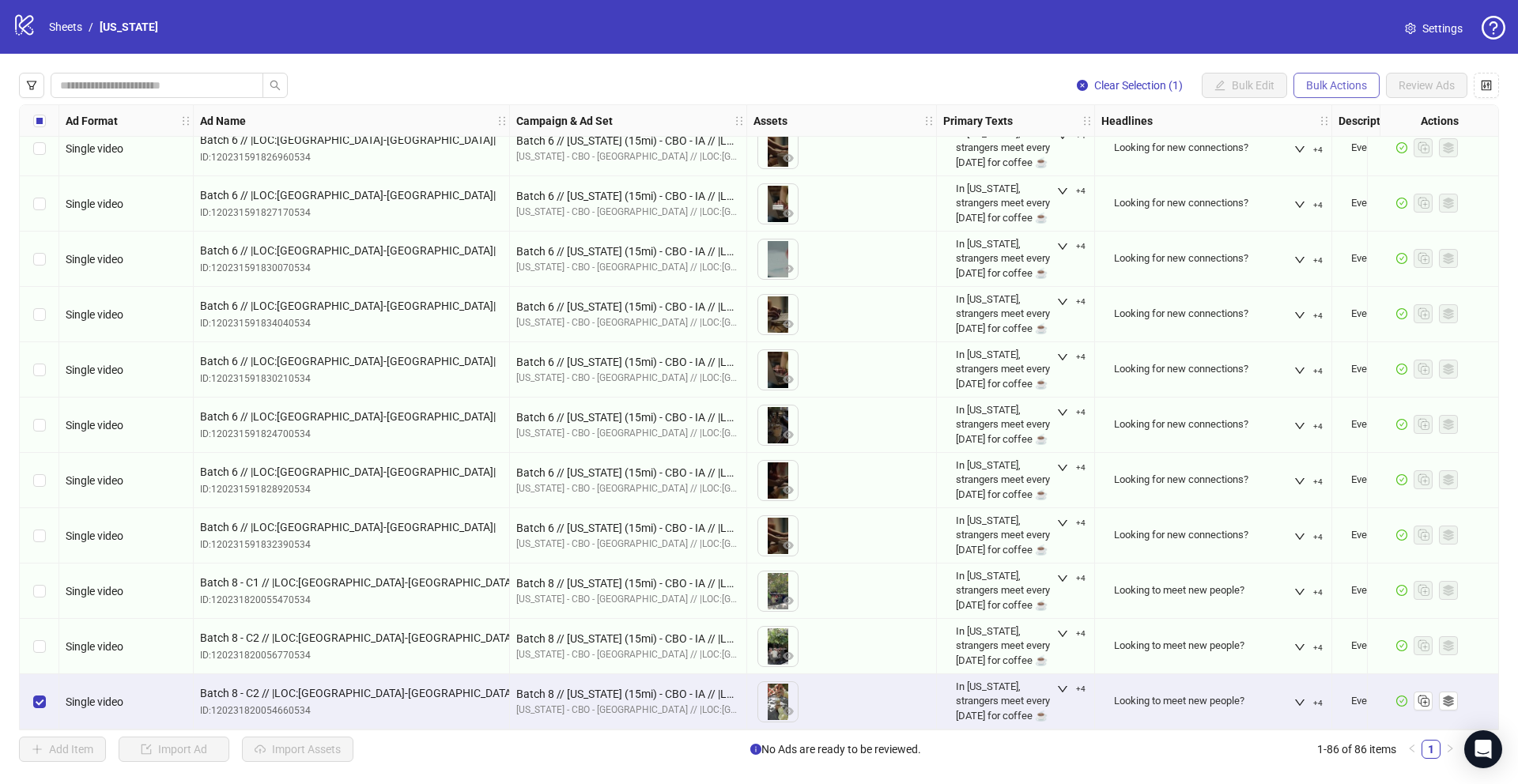
click at [1313, 87] on span "Bulk Actions" at bounding box center [1336, 85] width 60 height 13
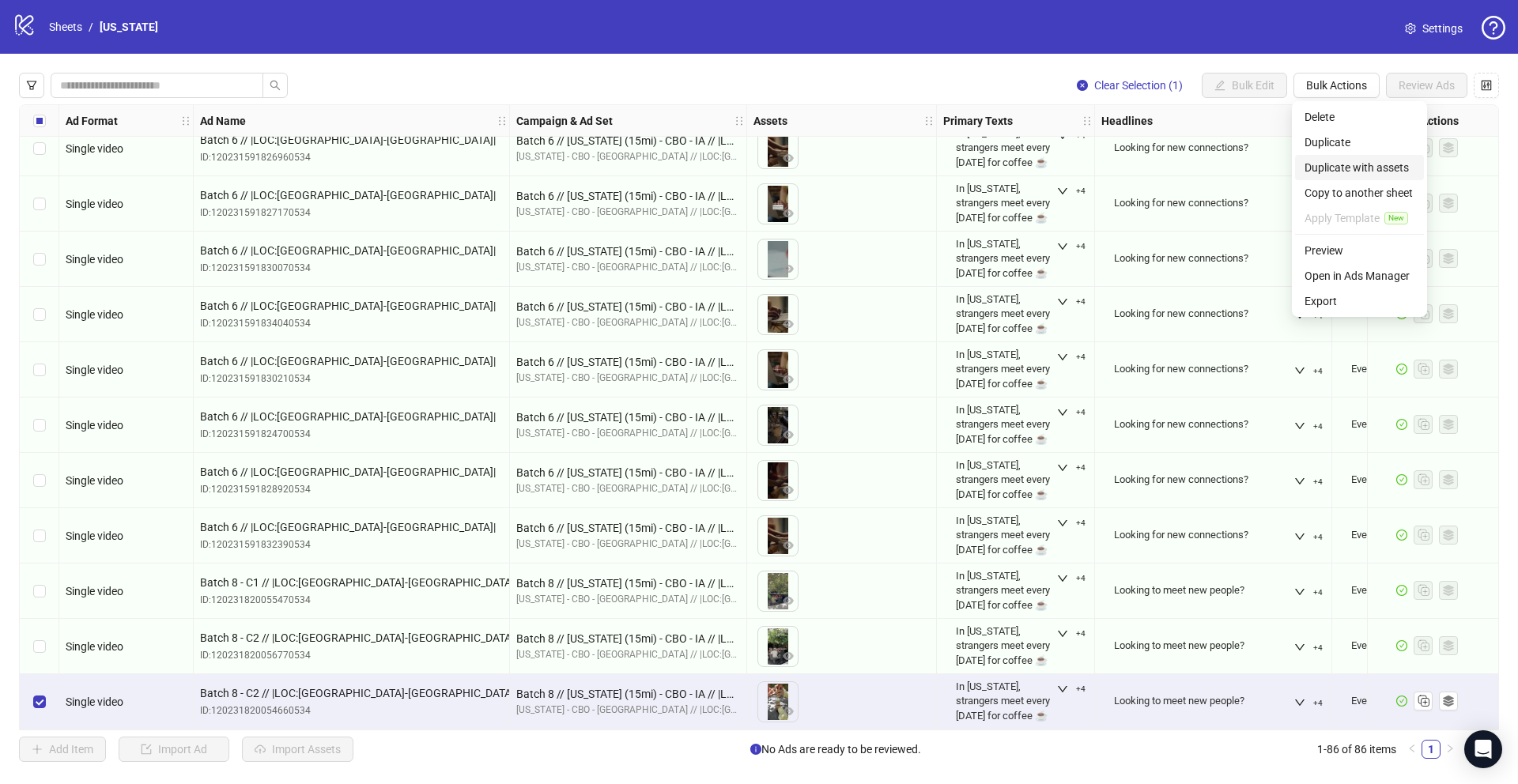
click at [1327, 165] on span "Duplicate with assets" at bounding box center [1359, 168] width 110 height 18
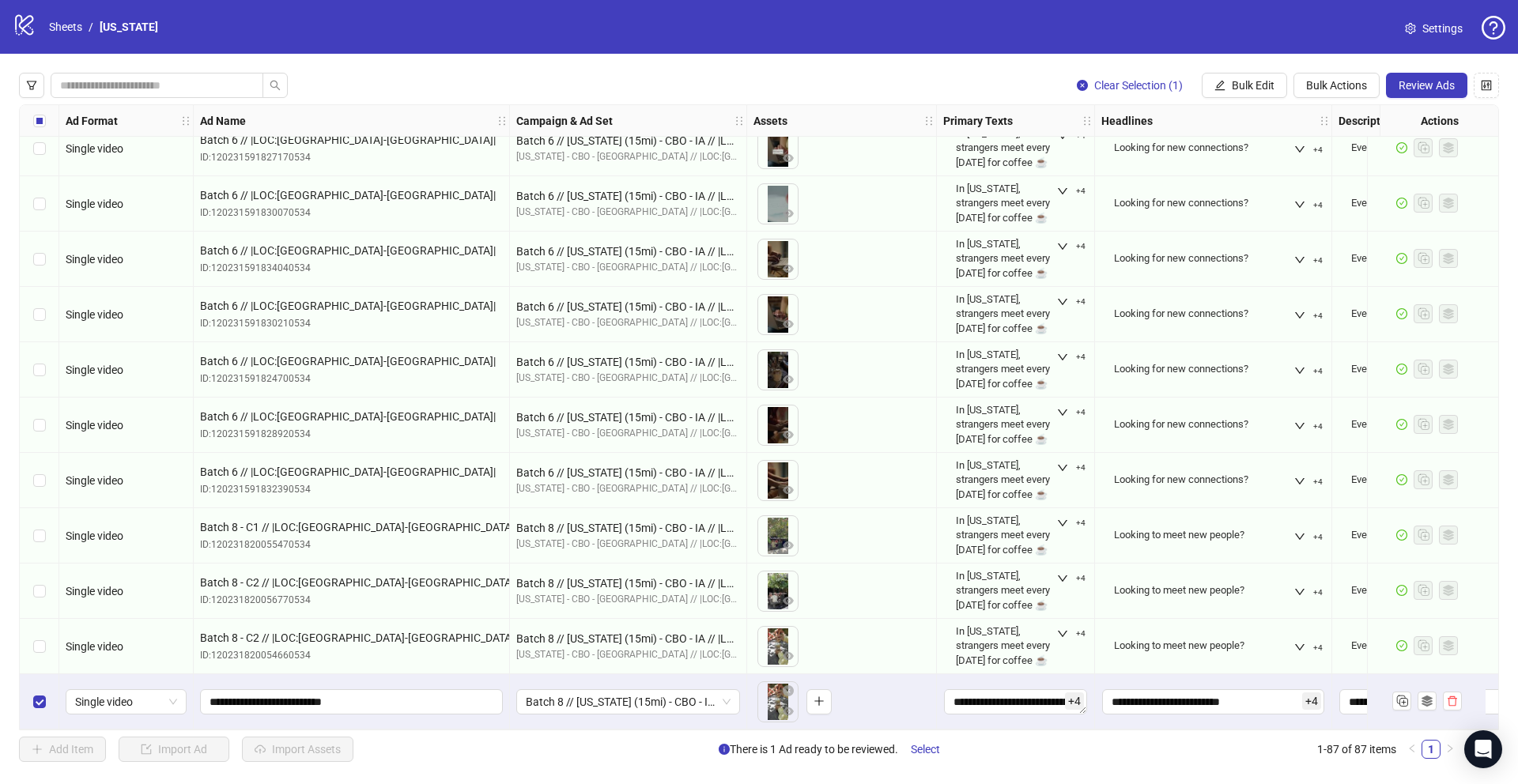
scroll to position [4225, 0]
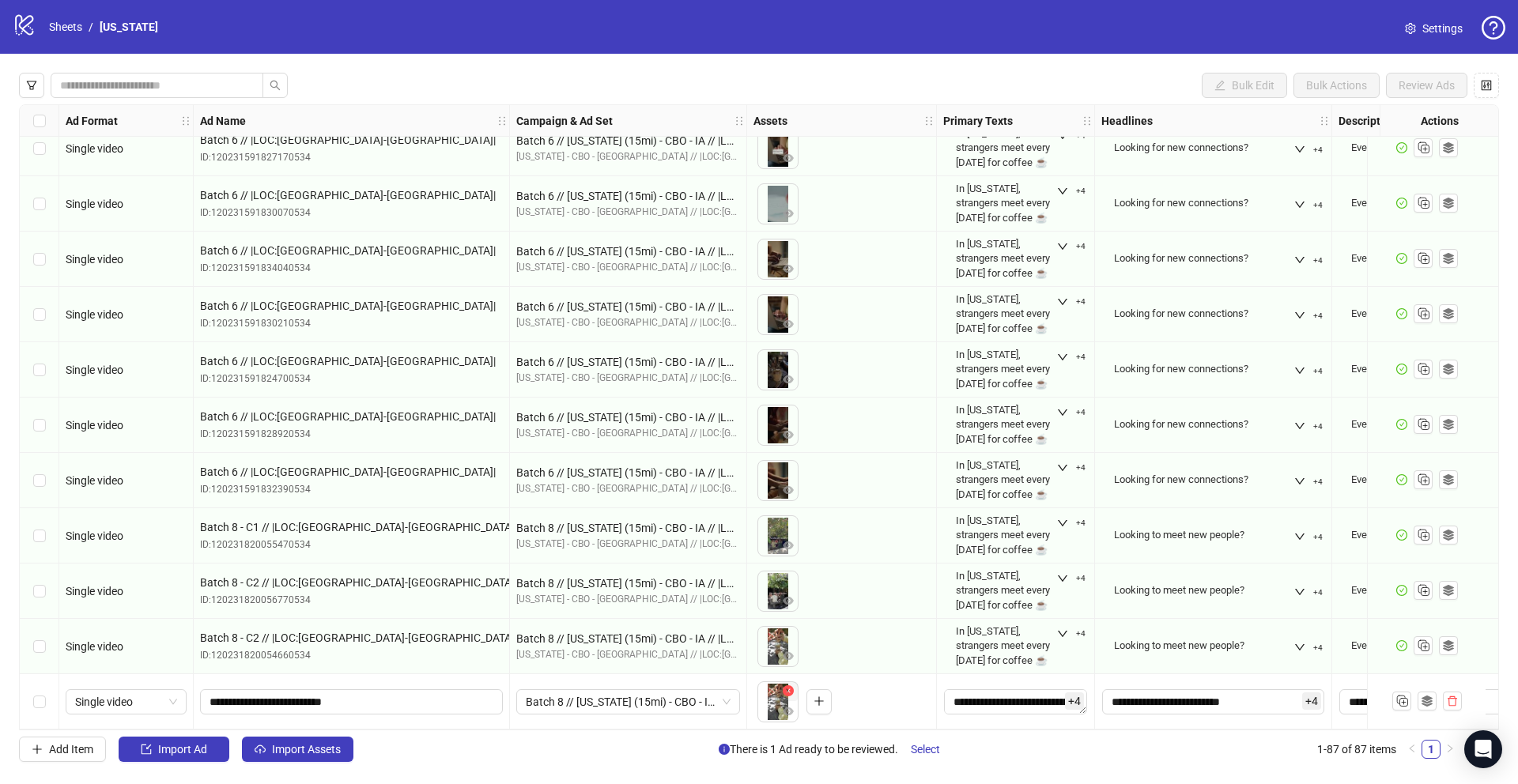
click at [785, 686] on icon "close-circle" at bounding box center [787, 689] width 11 height 11
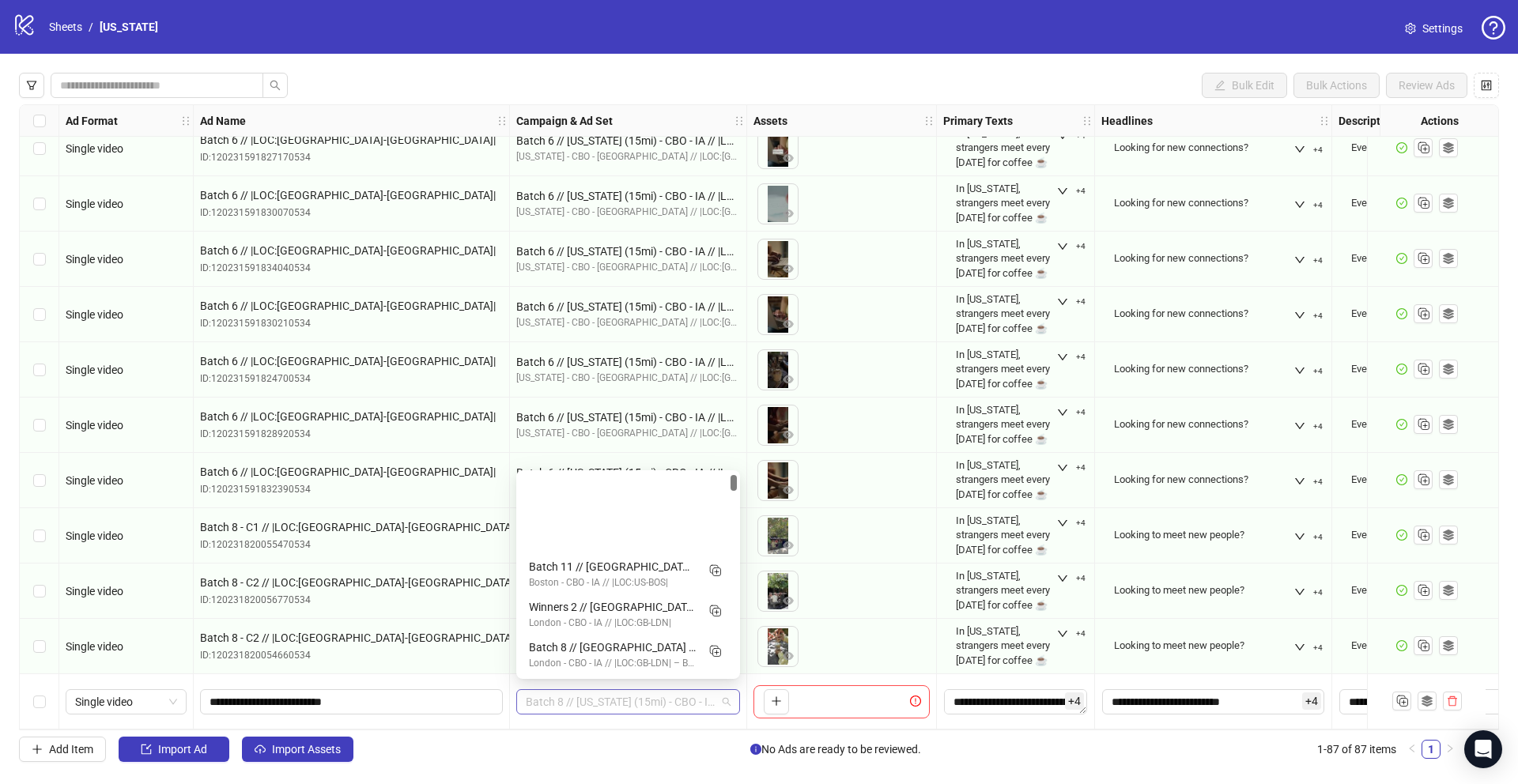
click at [609, 704] on span "Batch 8 // [US_STATE] (15mi) - CBO - IA // |LOC:[GEOGRAPHIC_DATA]-[GEOGRAPHIC_D…" at bounding box center [628, 701] width 205 height 23
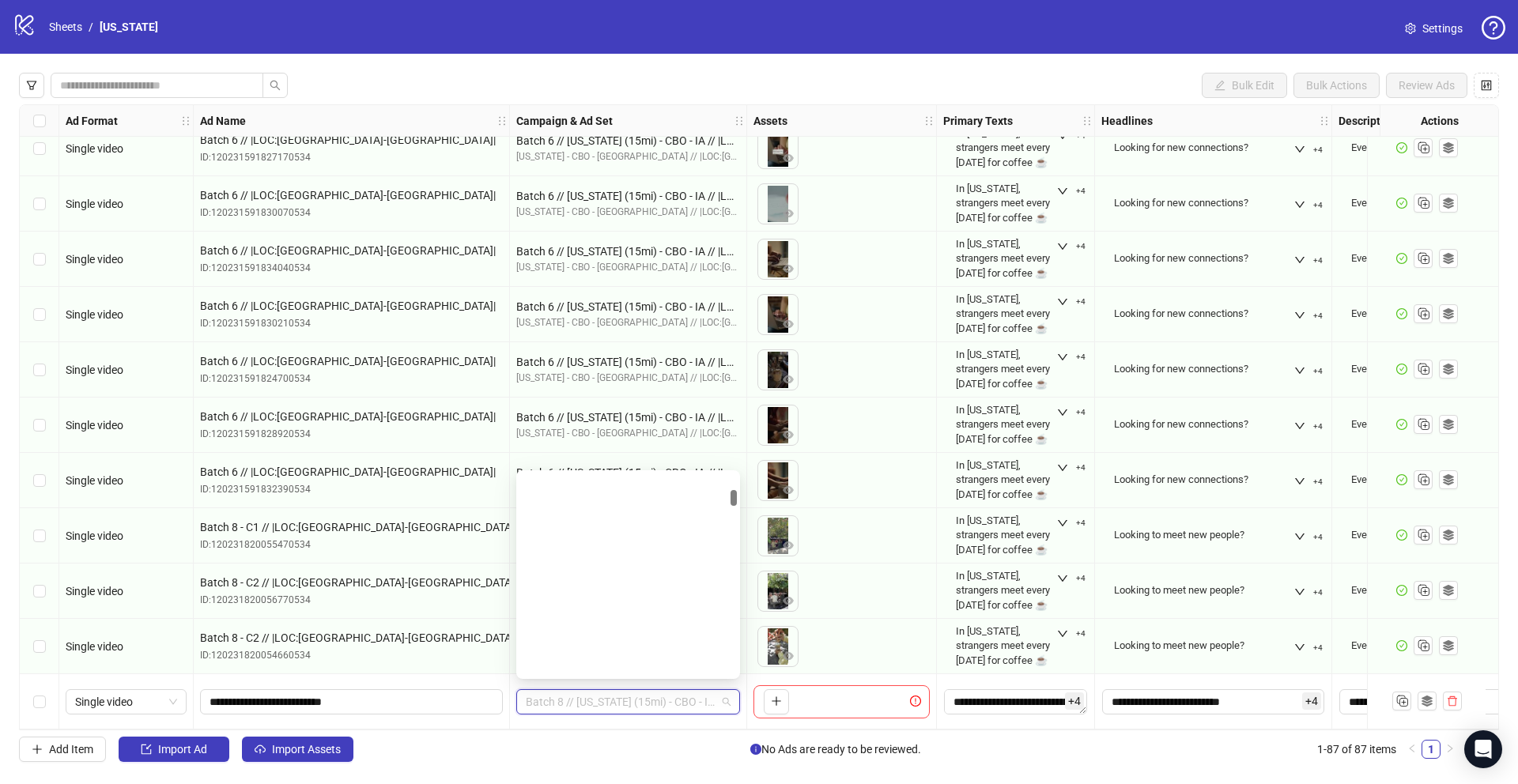
scroll to position [0, 0]
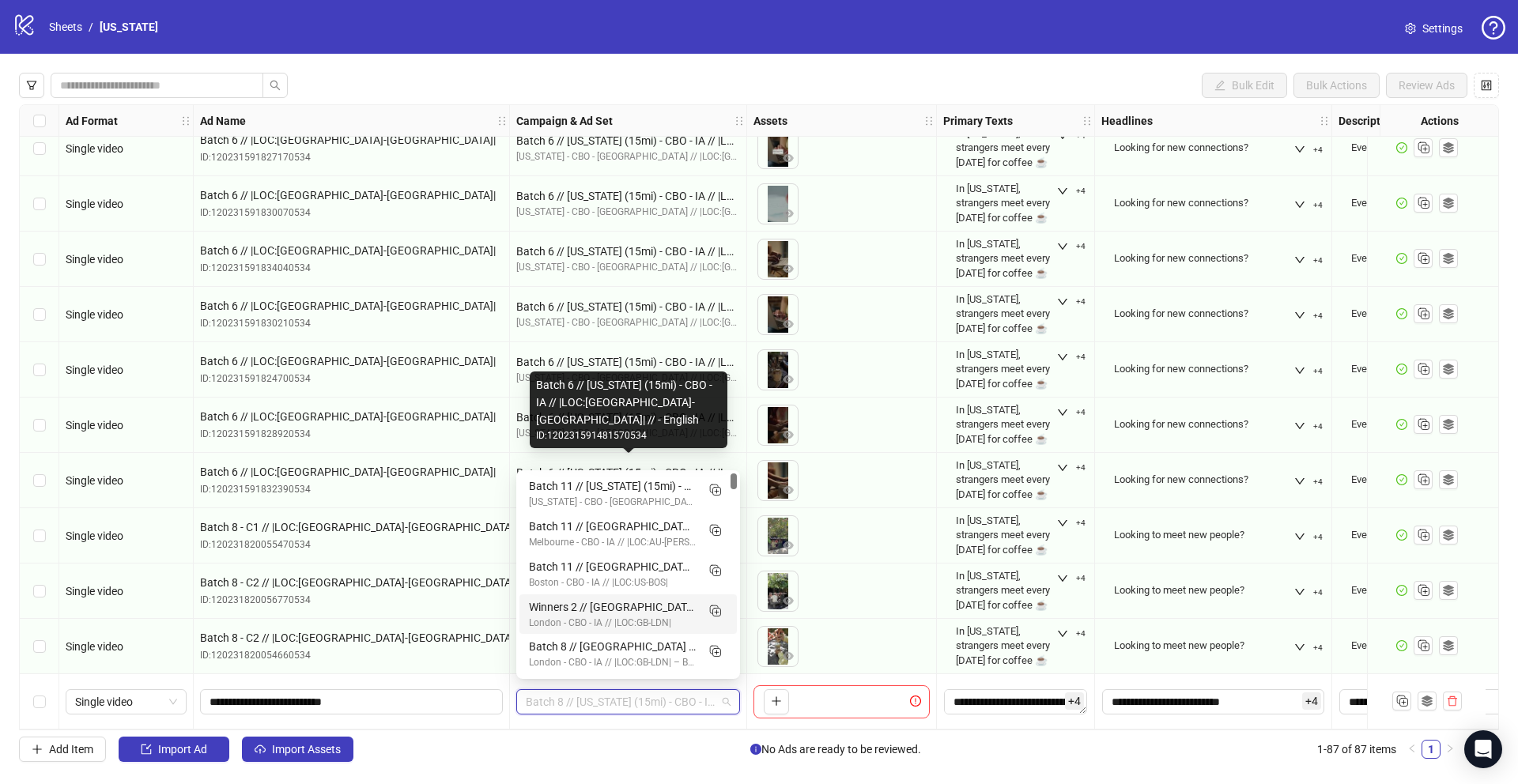
drag, startPoint x: 735, startPoint y: 486, endPoint x: 739, endPoint y: 455, distance: 31.3
click at [739, 455] on body "logo/logo-mobile Sheets / New York Settings Bulk Edit Bulk Actions Review Ads A…" at bounding box center [759, 392] width 1518 height 784
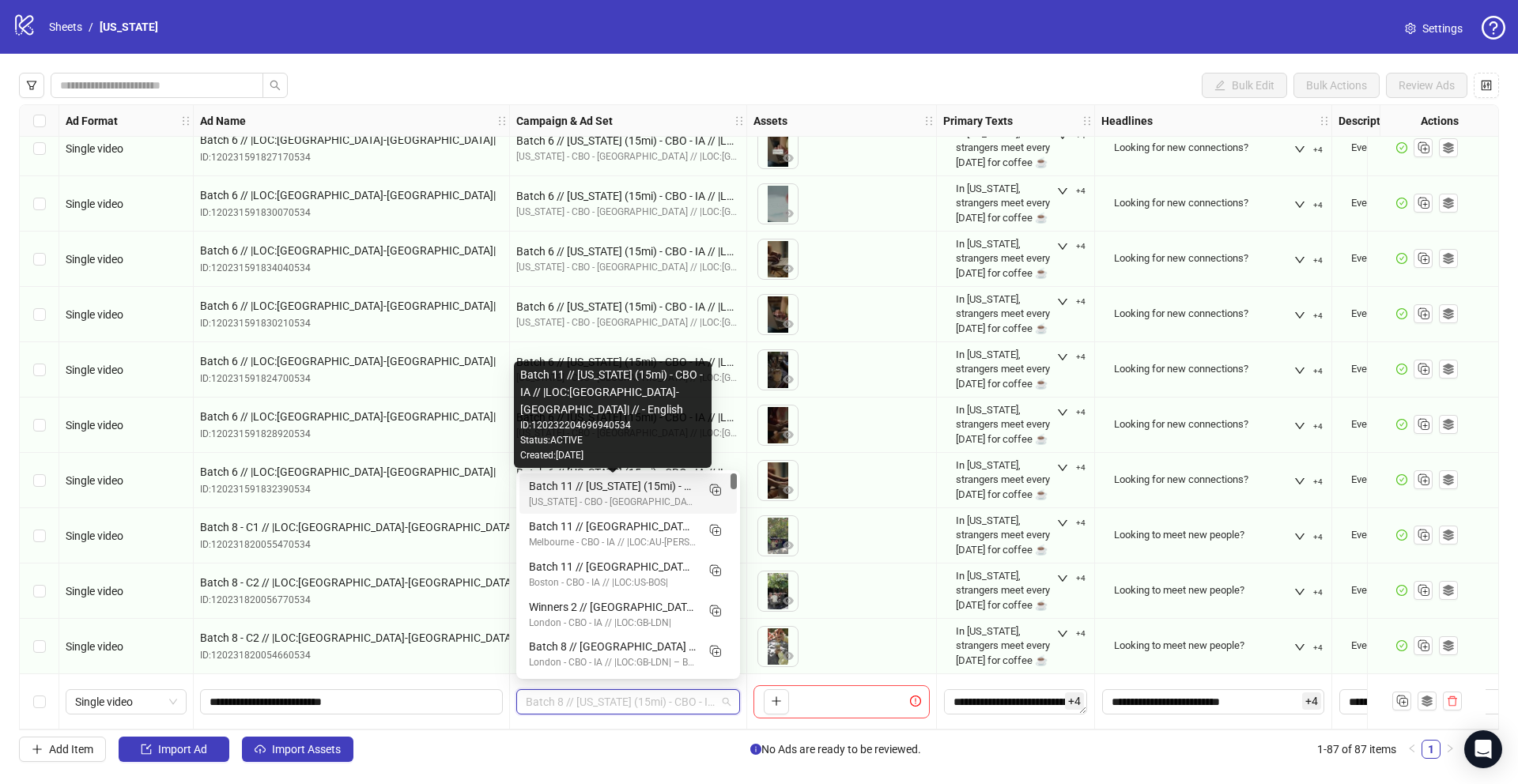
click at [633, 490] on div "Batch 11 // [US_STATE] (15mi) - CBO - IA // |LOC:[GEOGRAPHIC_DATA]-[GEOGRAPHIC_…" at bounding box center [612, 486] width 167 height 18
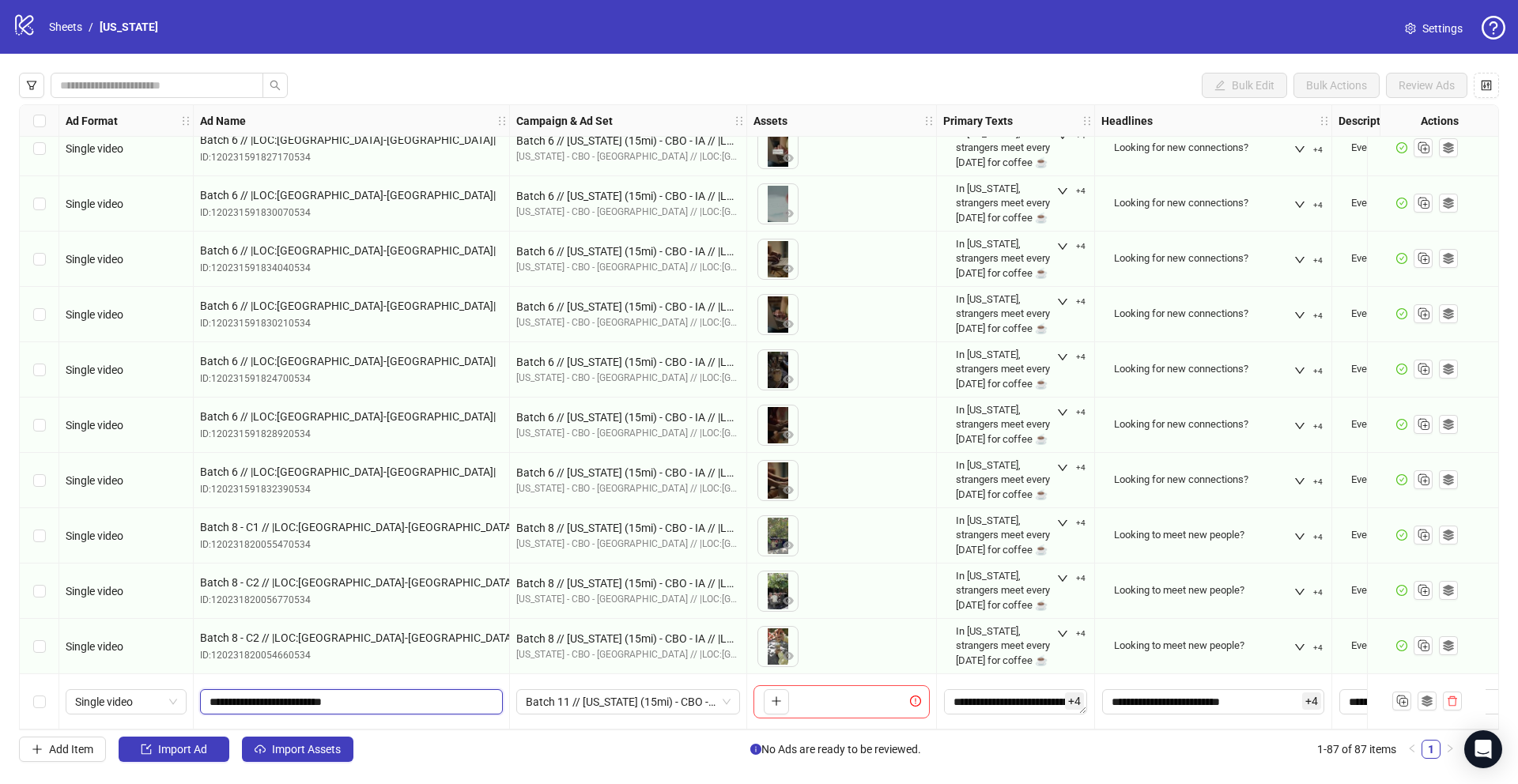
click at [245, 697] on input "**********" at bounding box center [350, 702] width 281 height 18
drag, startPoint x: 287, startPoint y: 697, endPoint x: 256, endPoint y: 698, distance: 31.0
click at [256, 698] on input "**********" at bounding box center [350, 702] width 281 height 18
type input "**********"
click at [452, 600] on div at bounding box center [351, 608] width 302 height 19
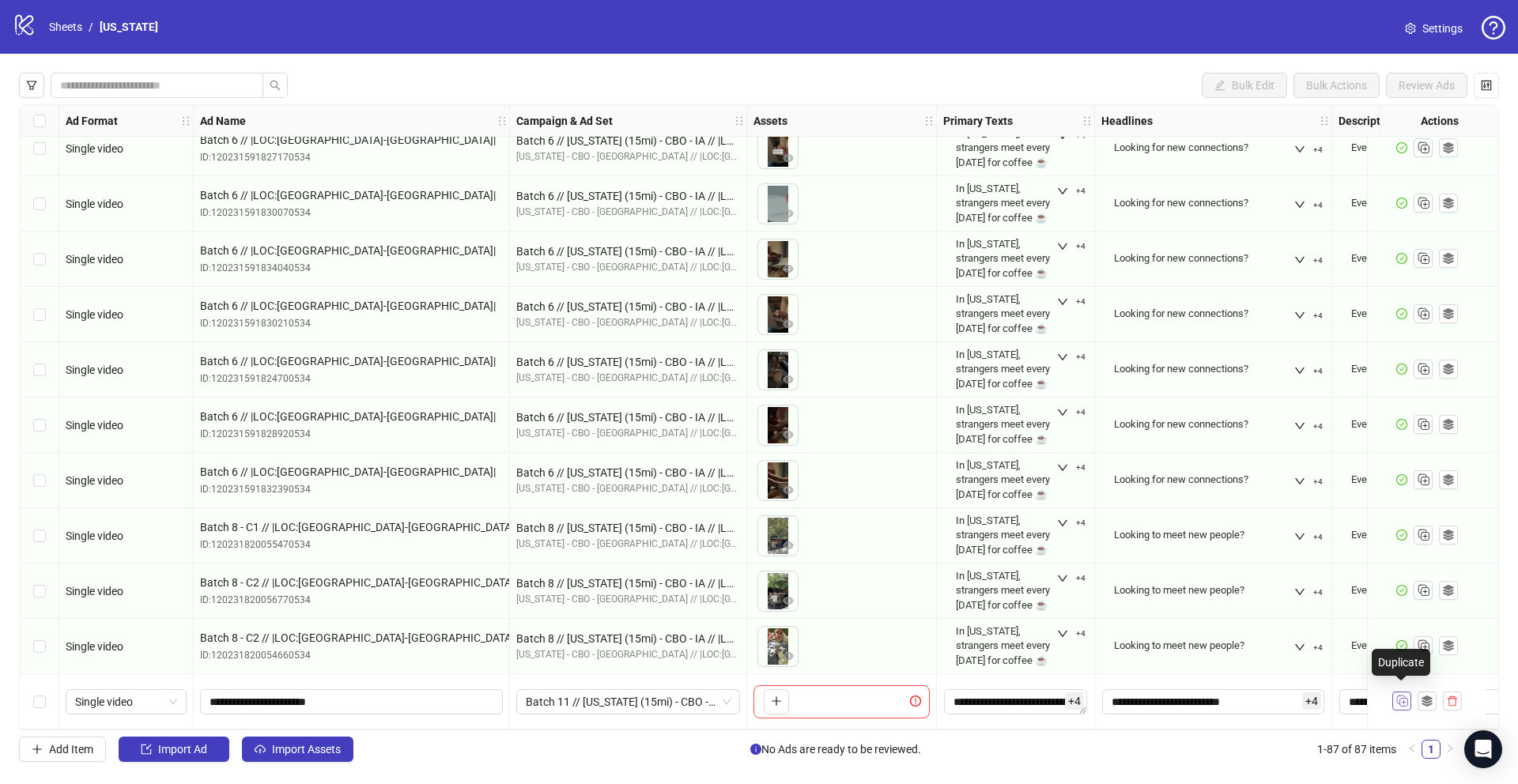
click at [1397, 695] on rect "Duplicate" at bounding box center [1401, 699] width 8 height 8
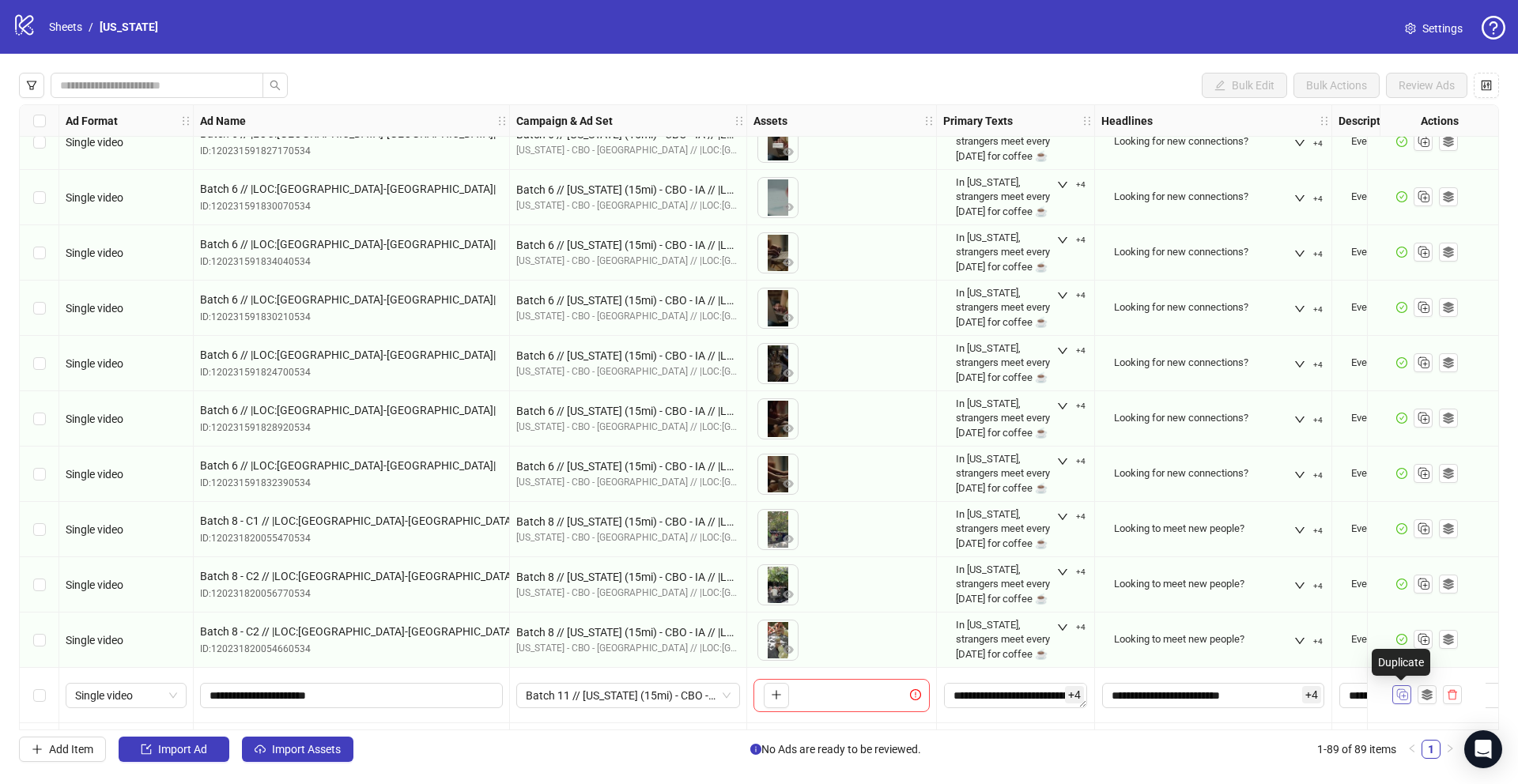
click at [1397, 695] on rect "Duplicate" at bounding box center [1401, 692] width 8 height 8
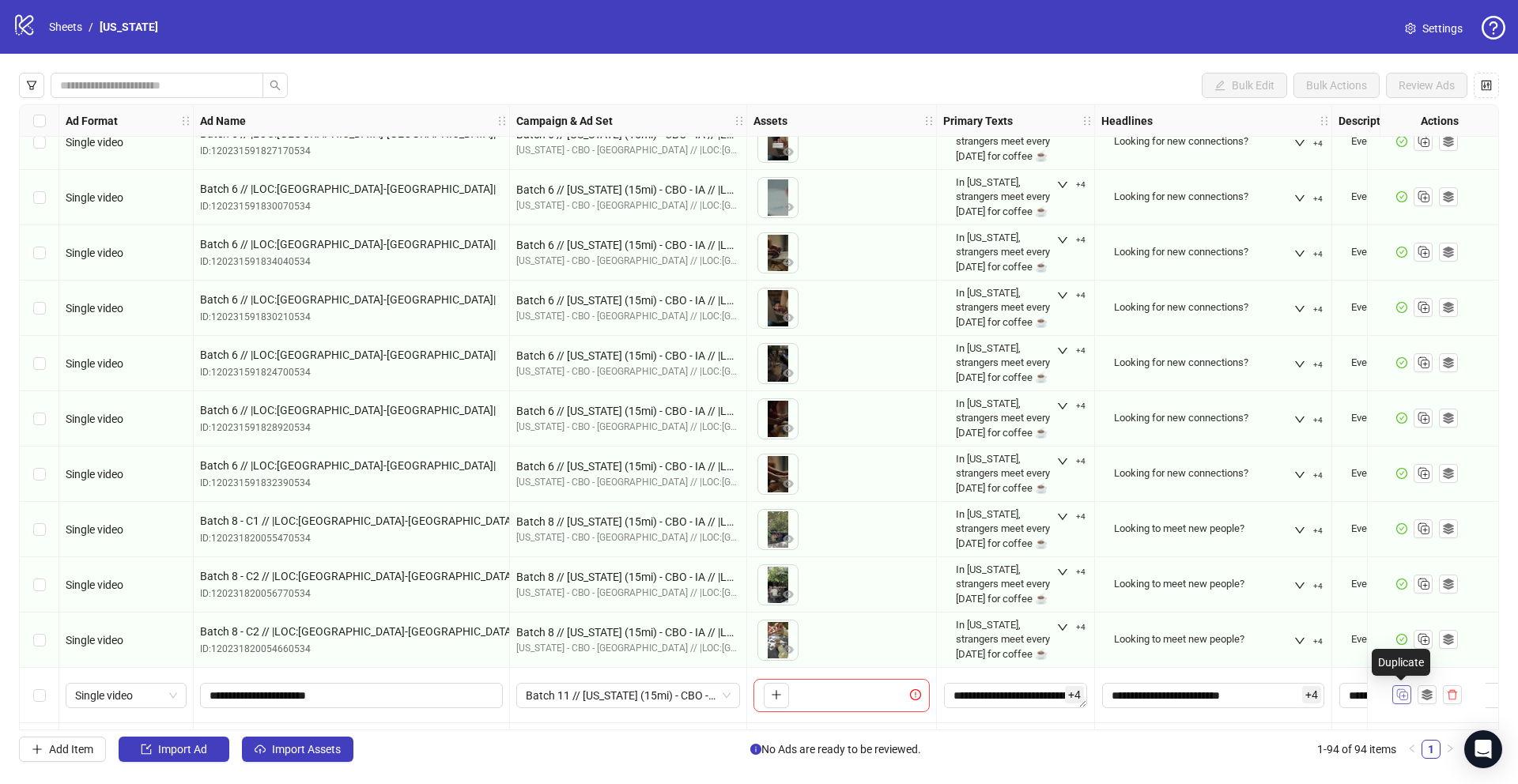
click at [1397, 695] on rect "Duplicate" at bounding box center [1401, 692] width 8 height 8
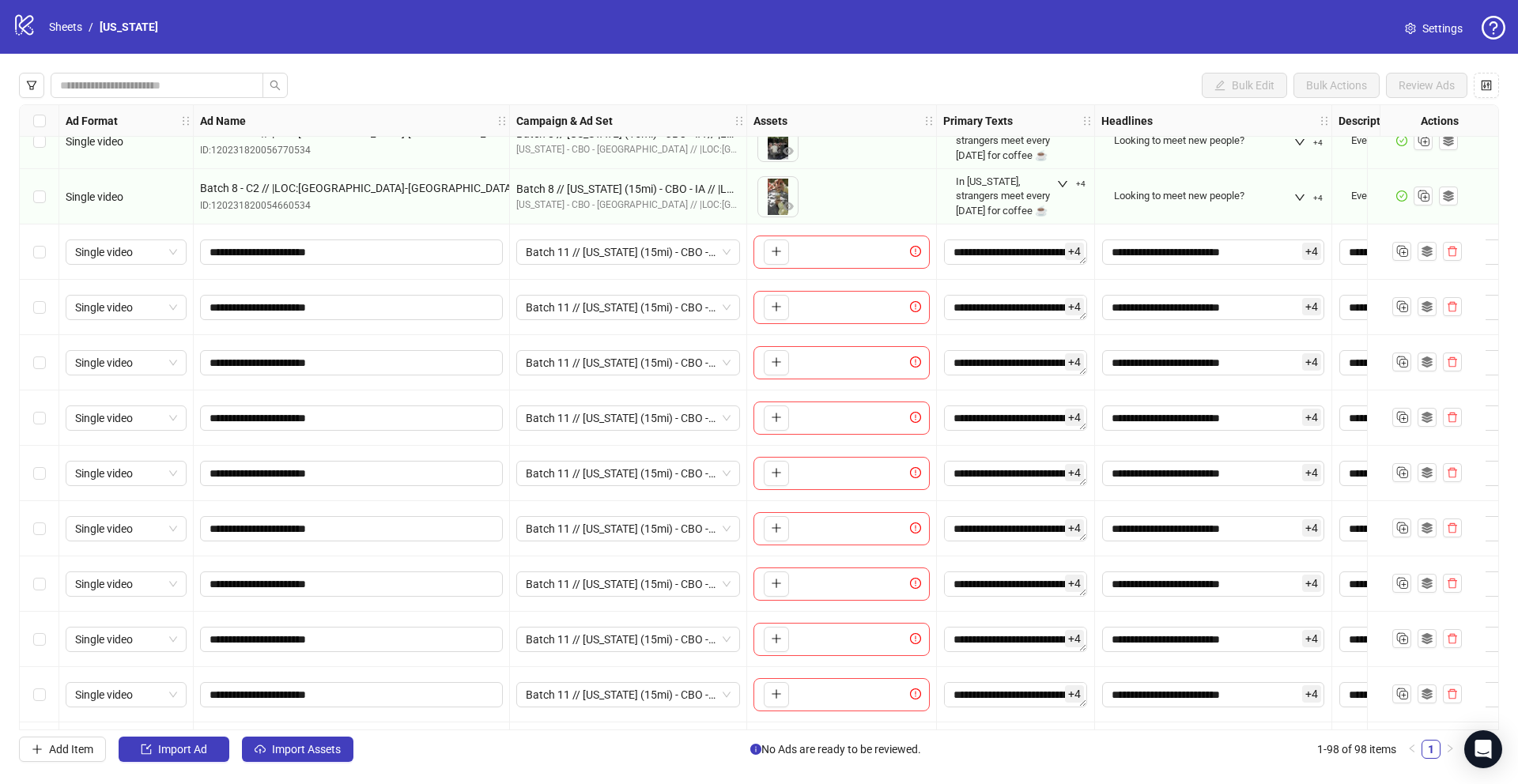
scroll to position [4599, 0]
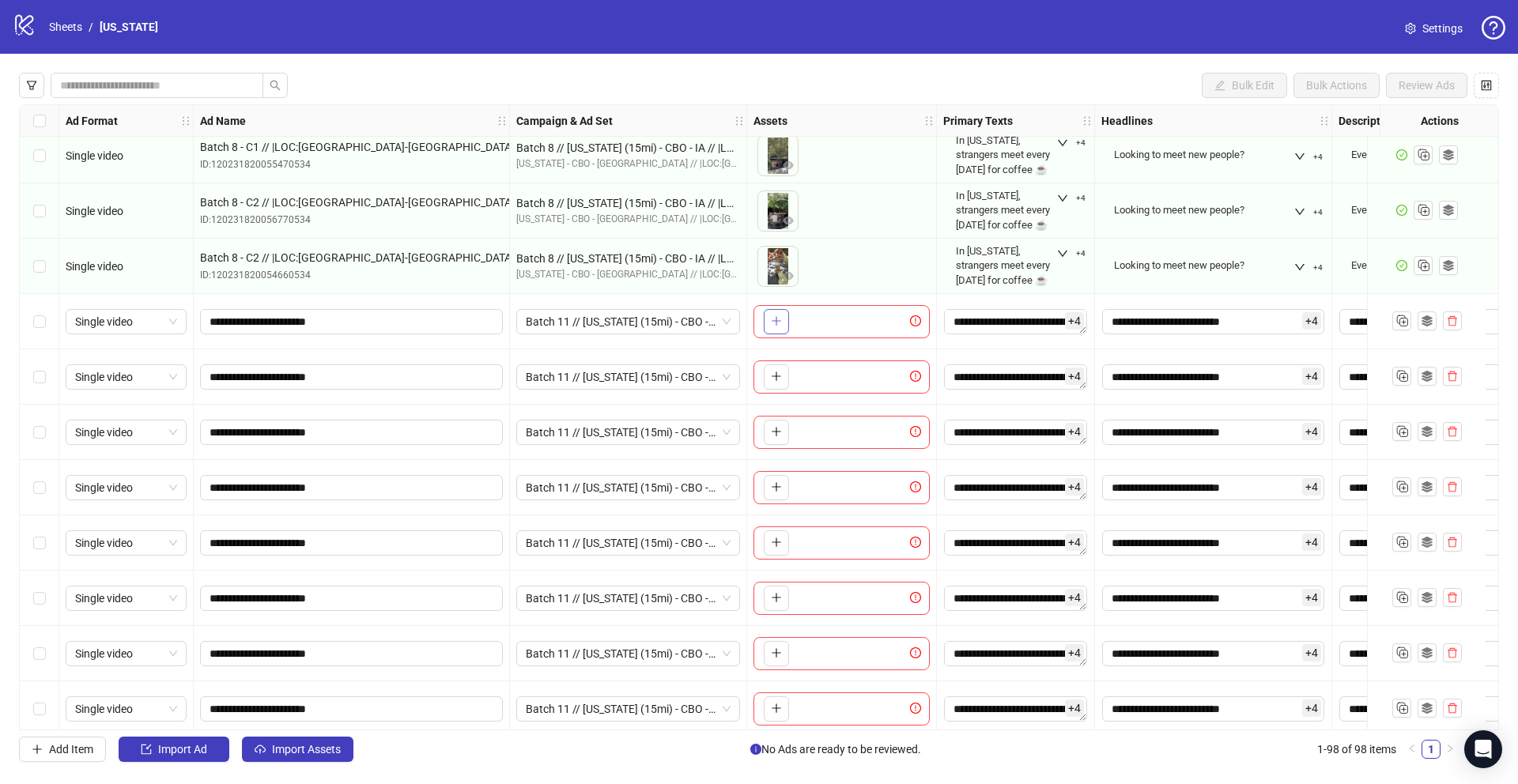
click at [777, 319] on icon "plus" at bounding box center [776, 320] width 11 height 11
click at [774, 381] on span "button" at bounding box center [776, 375] width 11 height 13
click at [773, 438] on span "button" at bounding box center [776, 431] width 11 height 13
click at [779, 492] on span "button" at bounding box center [776, 487] width 11 height 13
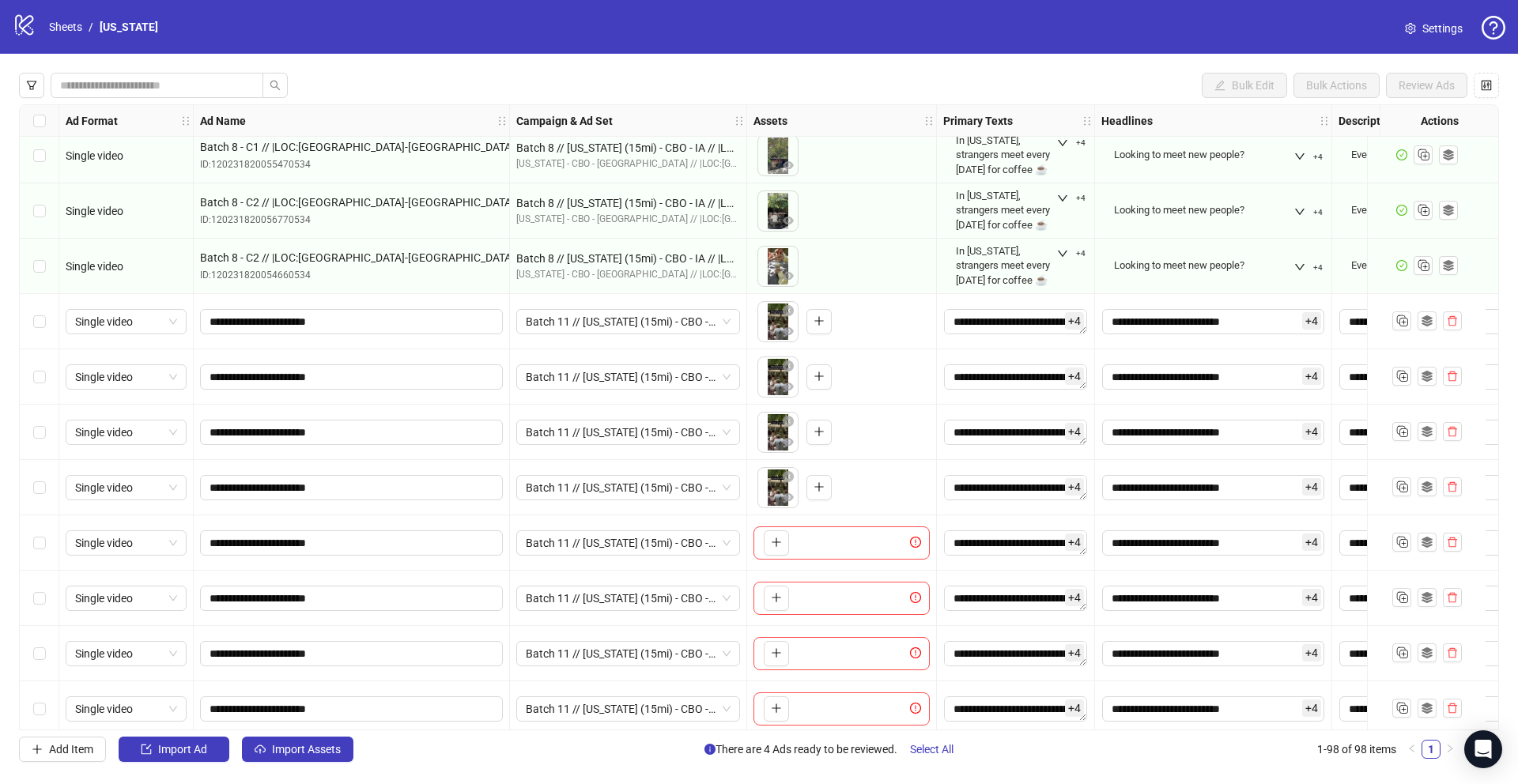
scroll to position [4834, 0]
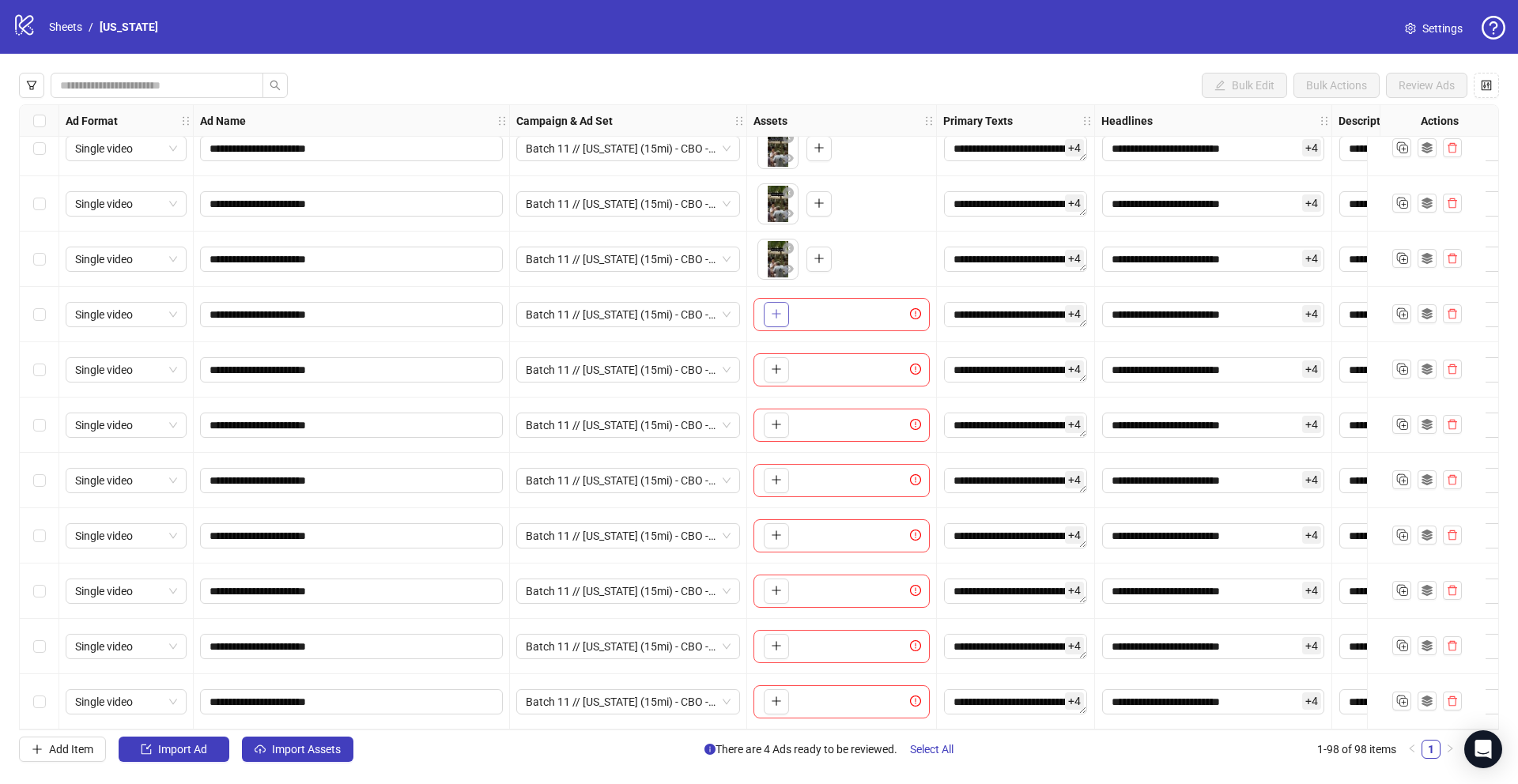
click at [771, 308] on icon "plus" at bounding box center [776, 313] width 11 height 11
click at [771, 353] on div "To pick up a draggable item, press the space bar. While dragging, use the arrow…" at bounding box center [841, 370] width 177 height 33
click at [771, 357] on button "button" at bounding box center [777, 370] width 25 height 25
click at [778, 418] on icon "plus" at bounding box center [776, 423] width 11 height 11
click at [778, 480] on icon "plus" at bounding box center [776, 480] width 9 height 1
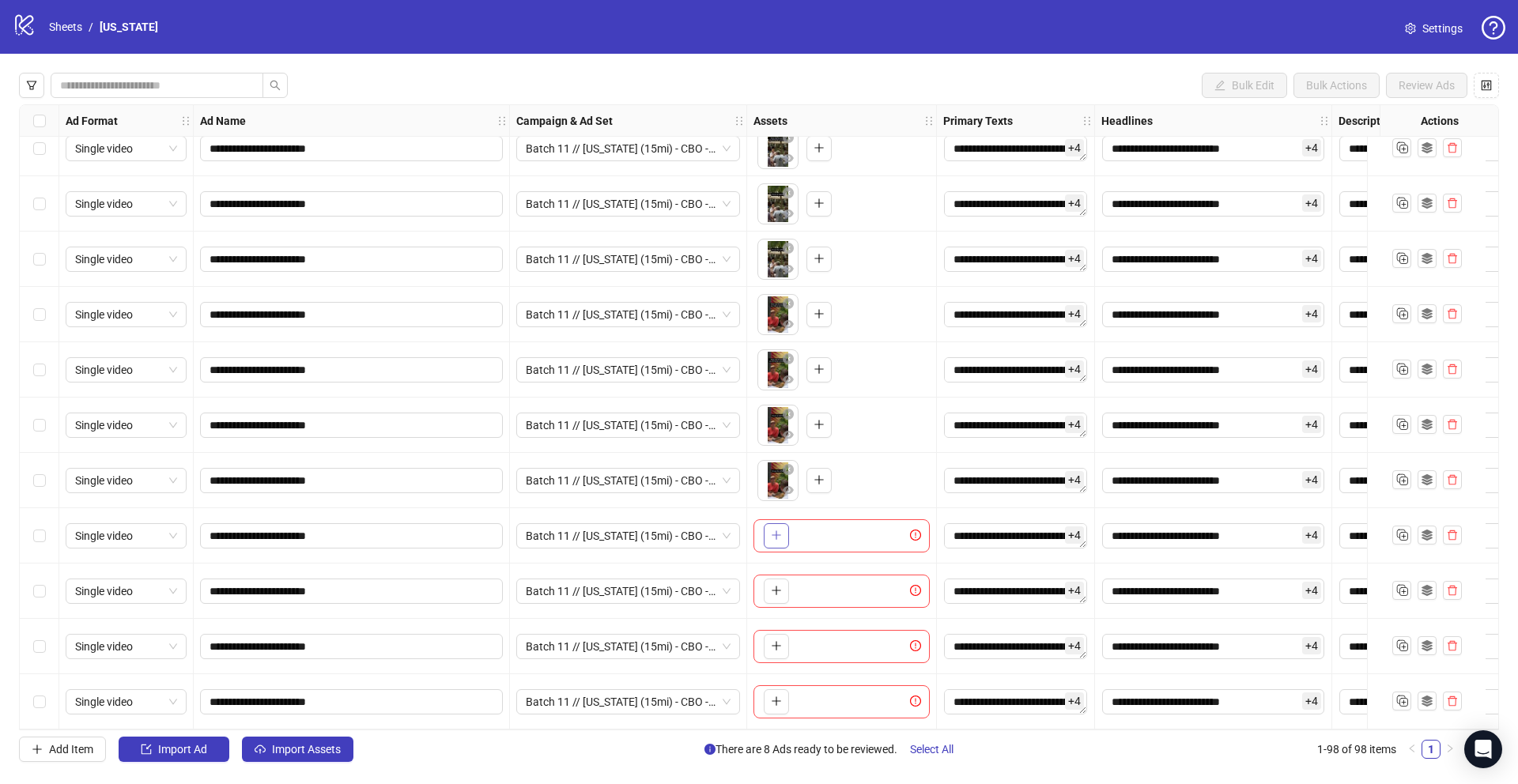
click at [777, 533] on icon "plus" at bounding box center [776, 534] width 11 height 11
click at [777, 589] on icon "plus" at bounding box center [776, 590] width 11 height 11
click at [777, 640] on icon "plus" at bounding box center [776, 645] width 11 height 11
click at [774, 695] on icon "plus" at bounding box center [776, 700] width 11 height 11
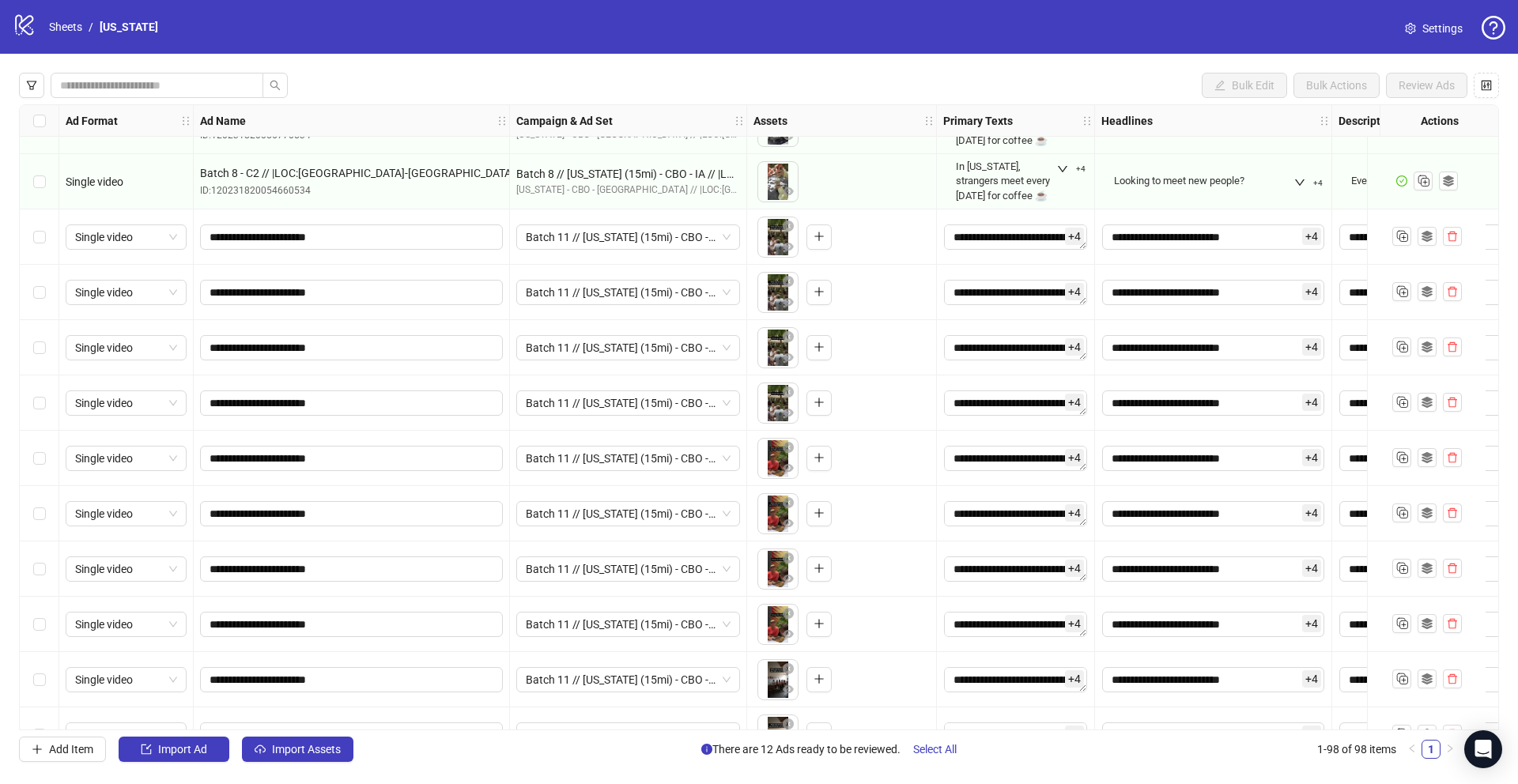
scroll to position [4625, 0]
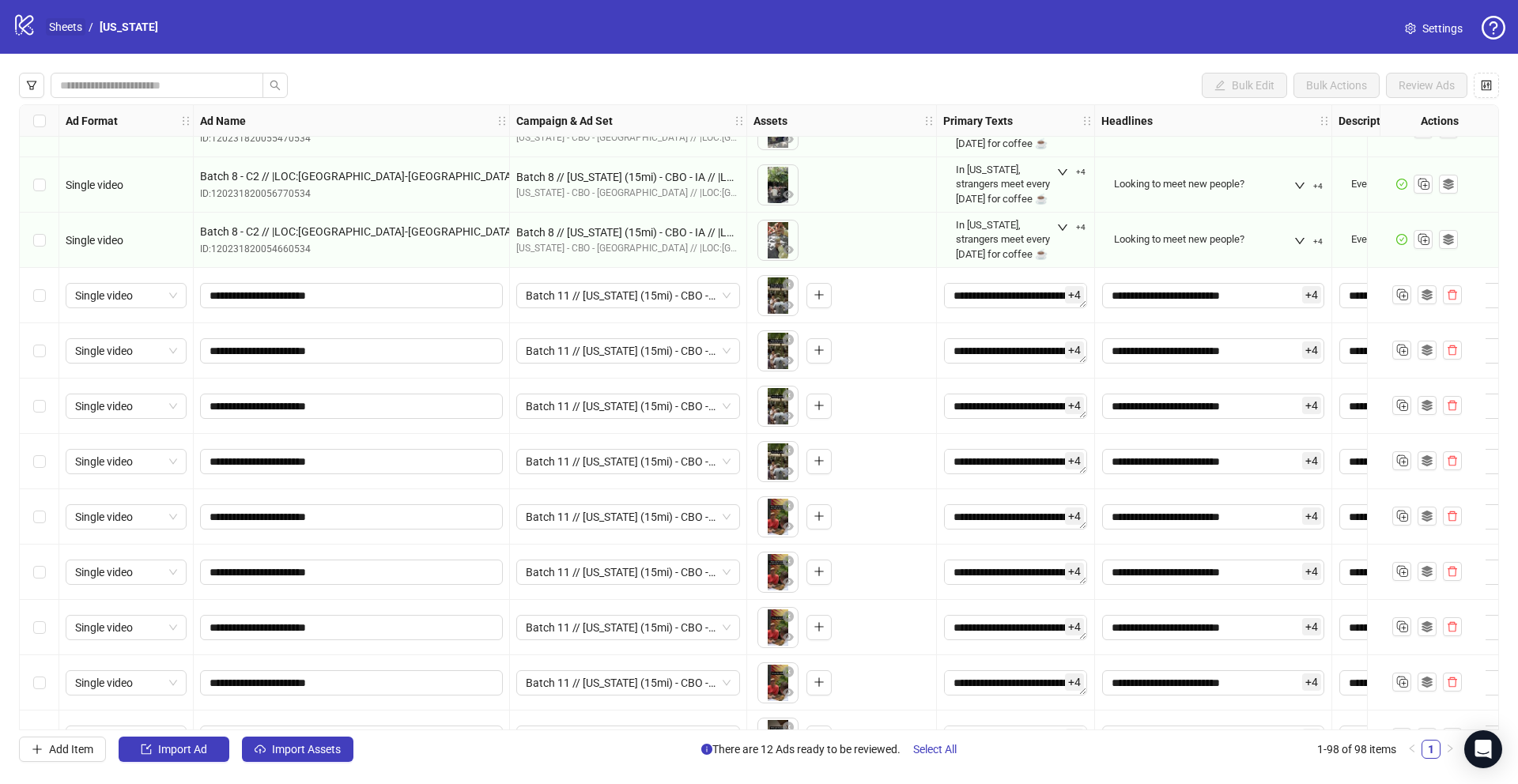
click at [64, 27] on link "Sheets" at bounding box center [65, 27] width 40 height 18
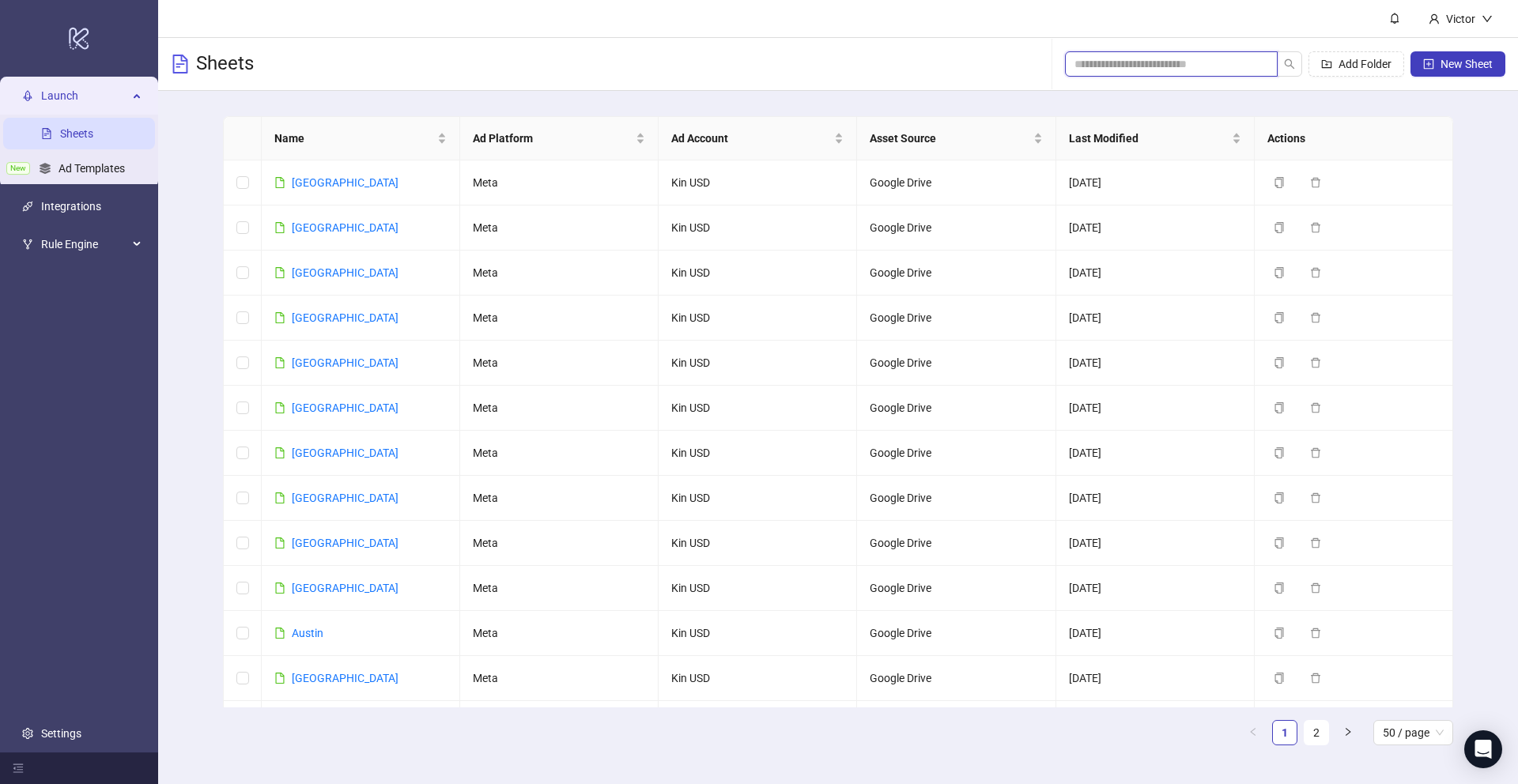
click at [1231, 59] on input "search" at bounding box center [1165, 64] width 181 height 18
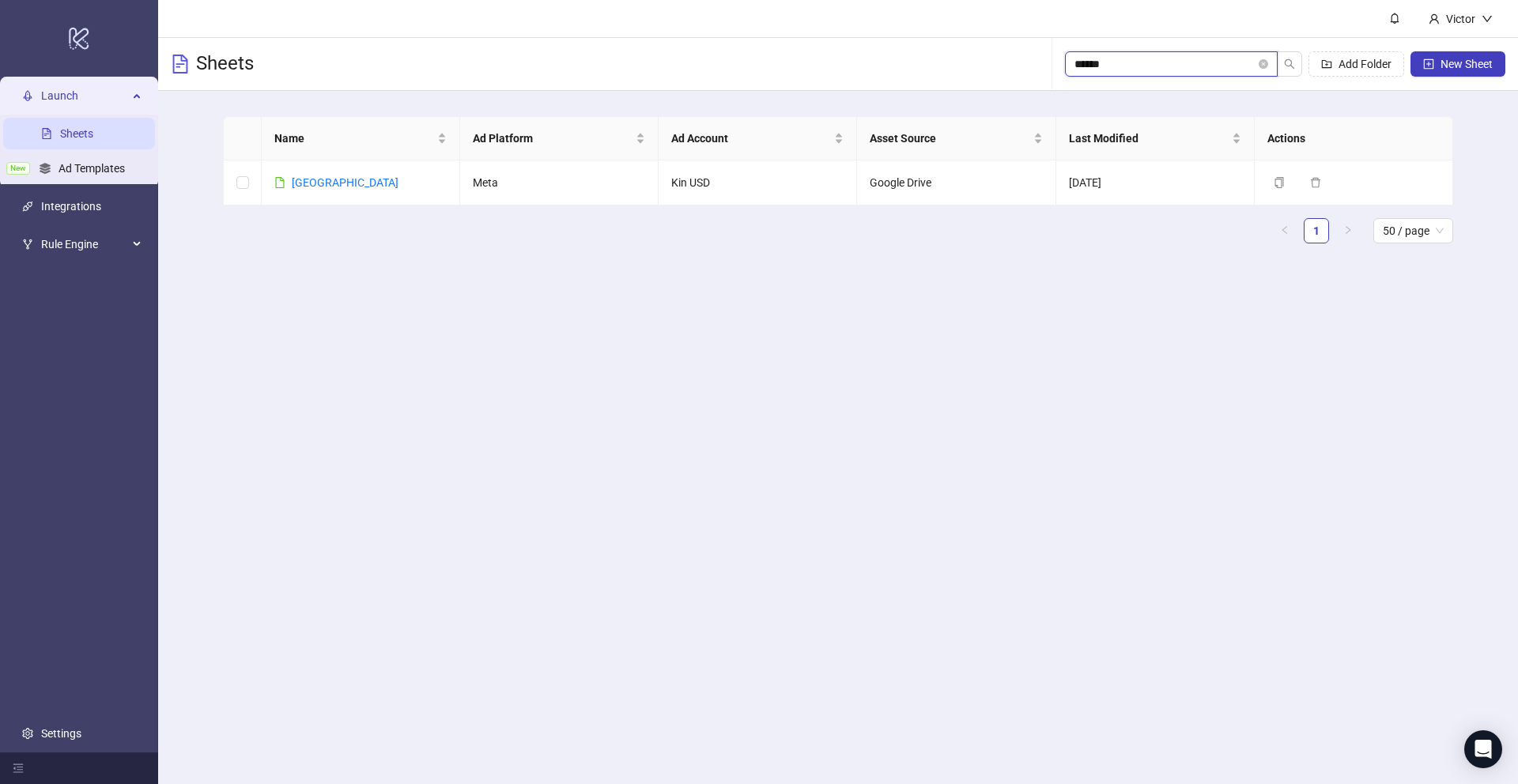
type input "******"
click at [313, 178] on link "[GEOGRAPHIC_DATA]" at bounding box center [344, 182] width 106 height 13
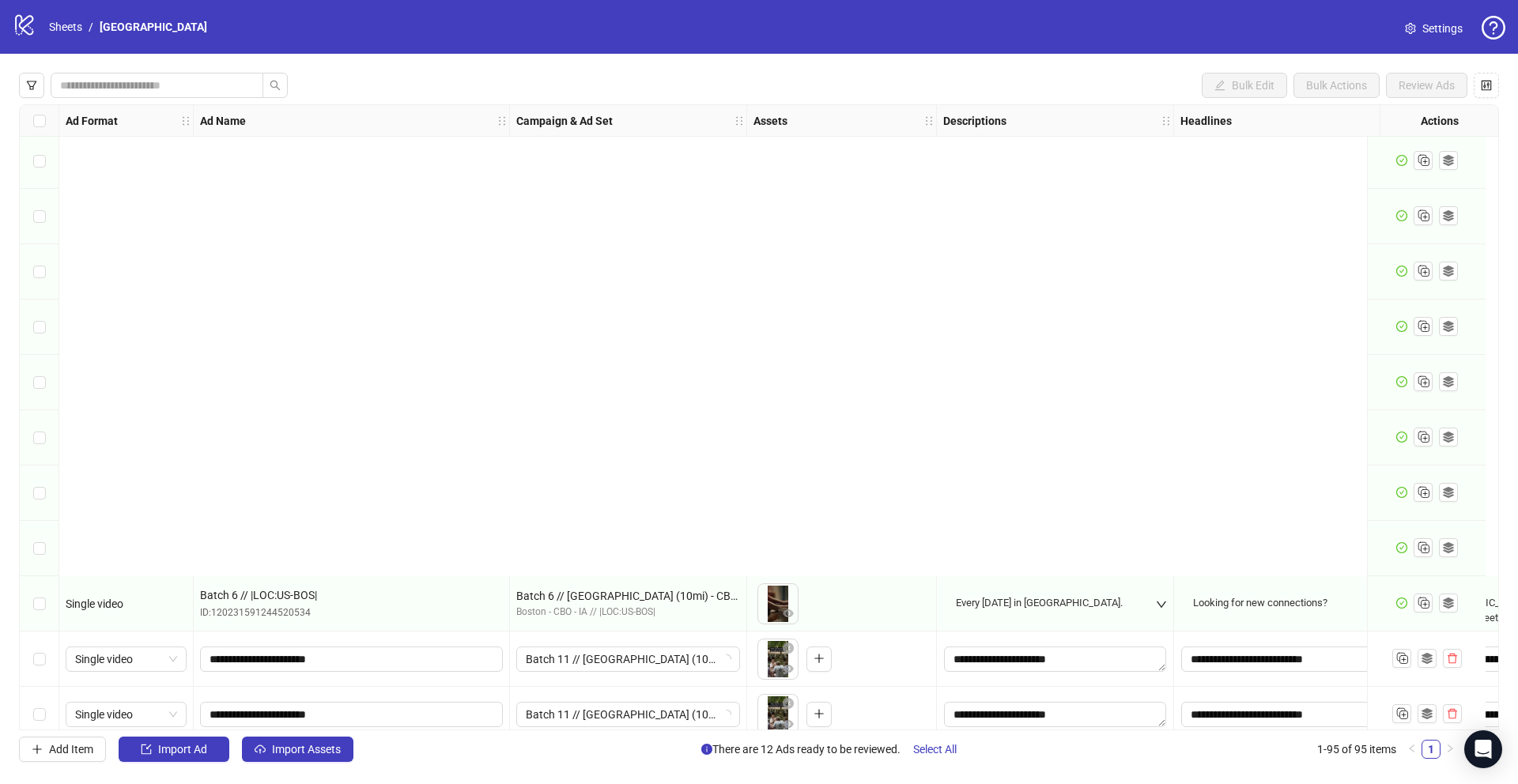
scroll to position [4668, 0]
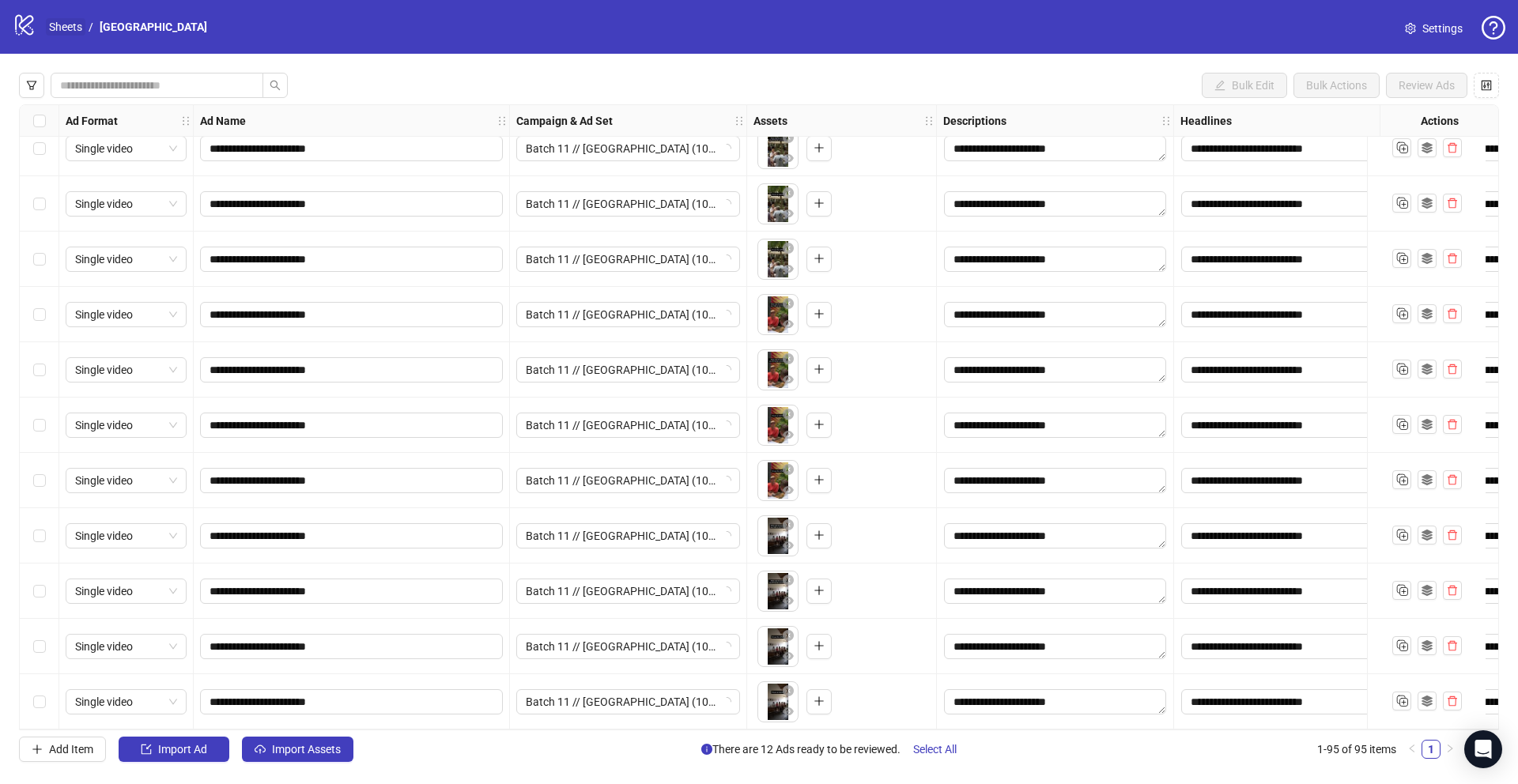
click at [65, 33] on link "Sheets" at bounding box center [65, 27] width 40 height 18
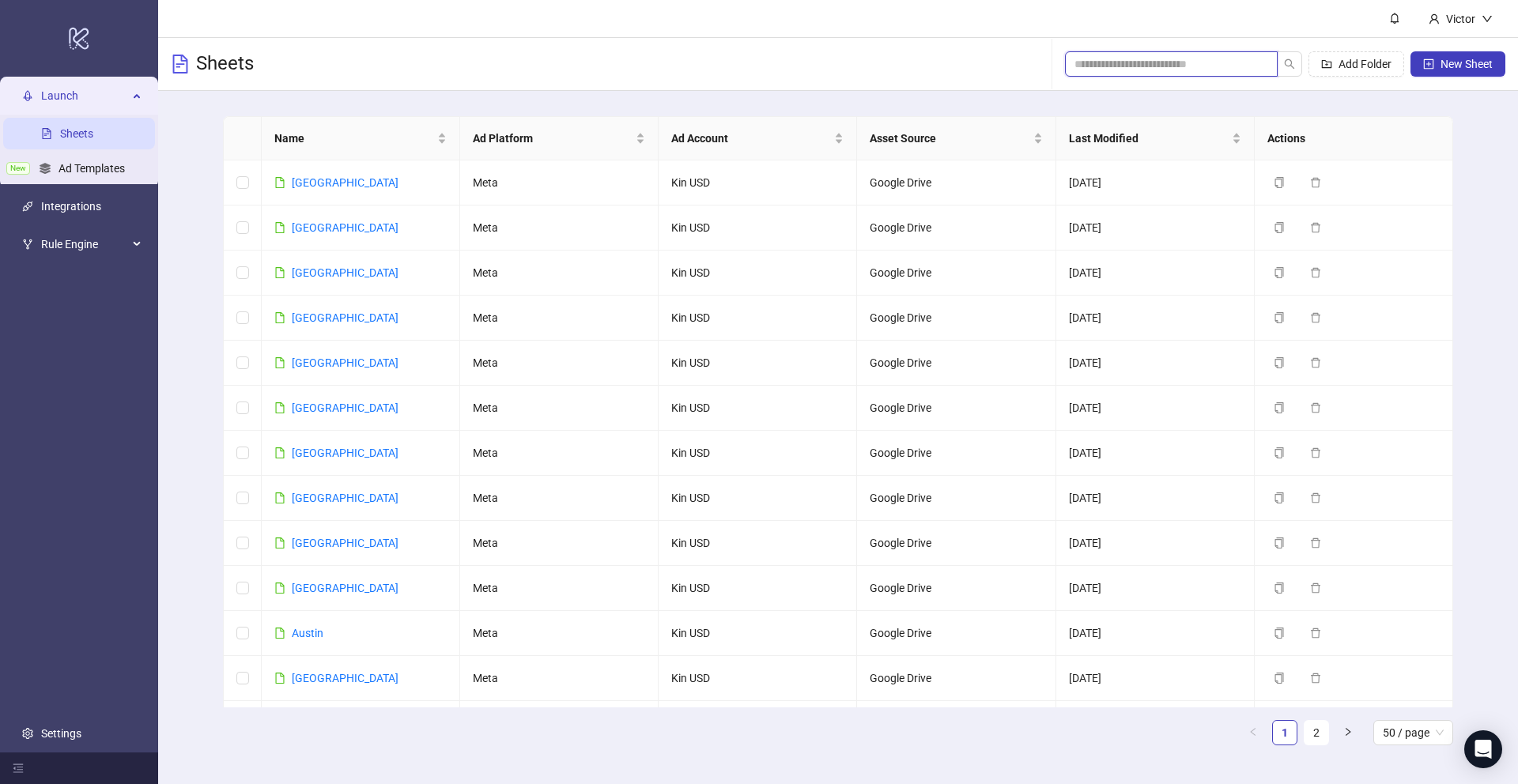
click at [1190, 57] on input "search" at bounding box center [1165, 64] width 181 height 18
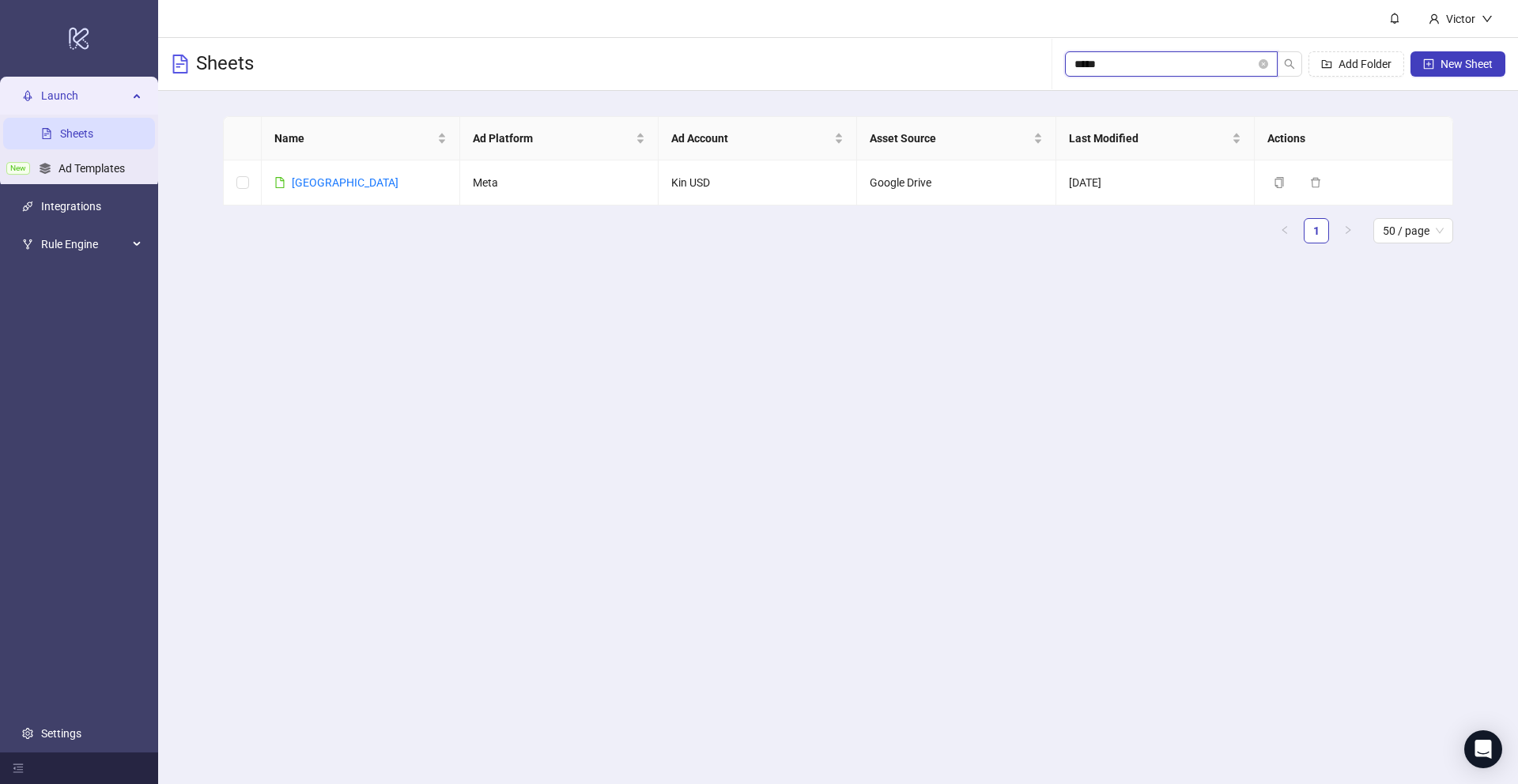
click at [1149, 58] on input "*****" at bounding box center [1165, 64] width 181 height 18
type input "********"
click at [306, 183] on link "[US_STATE]" at bounding box center [319, 182] width 56 height 13
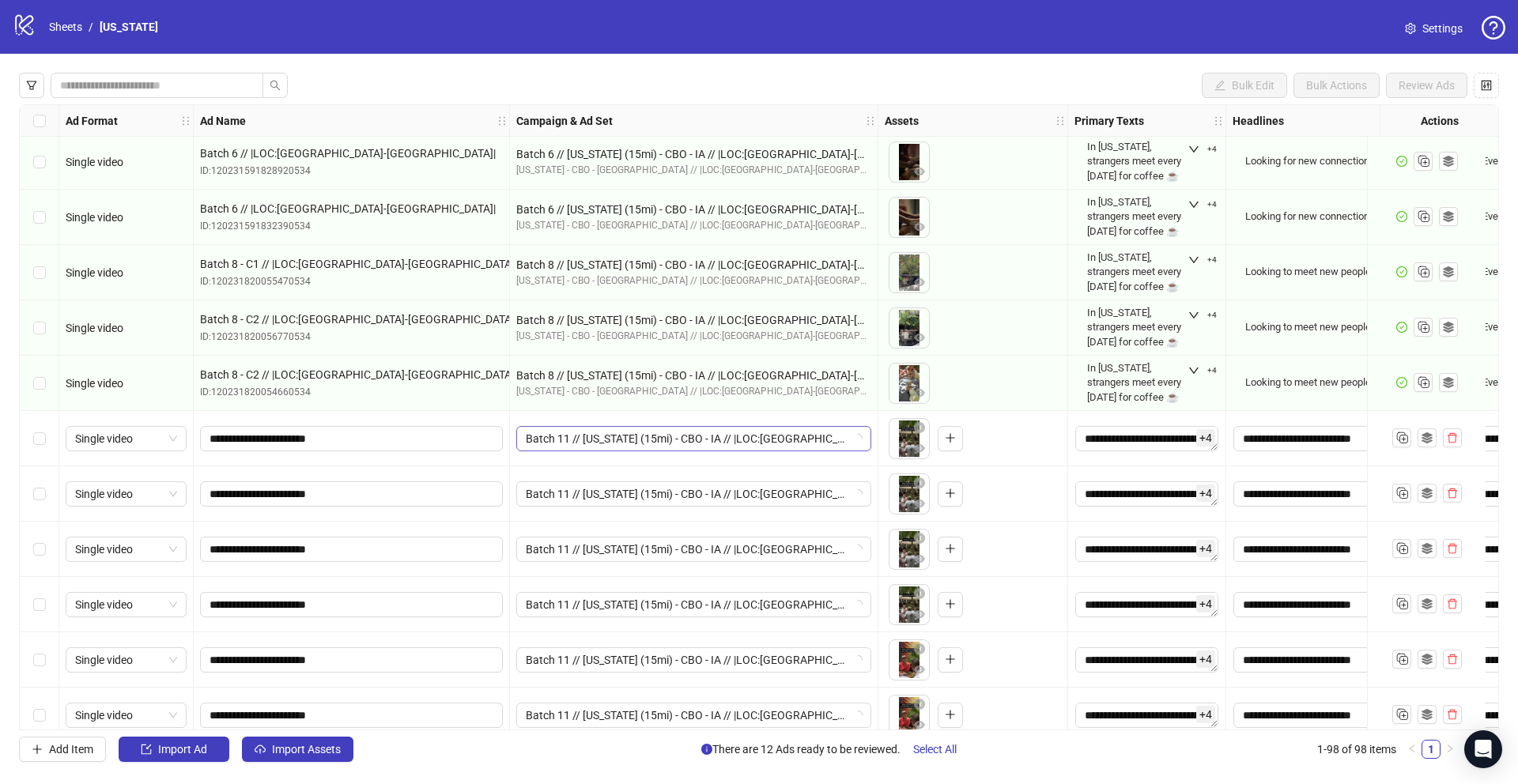
scroll to position [4567, 0]
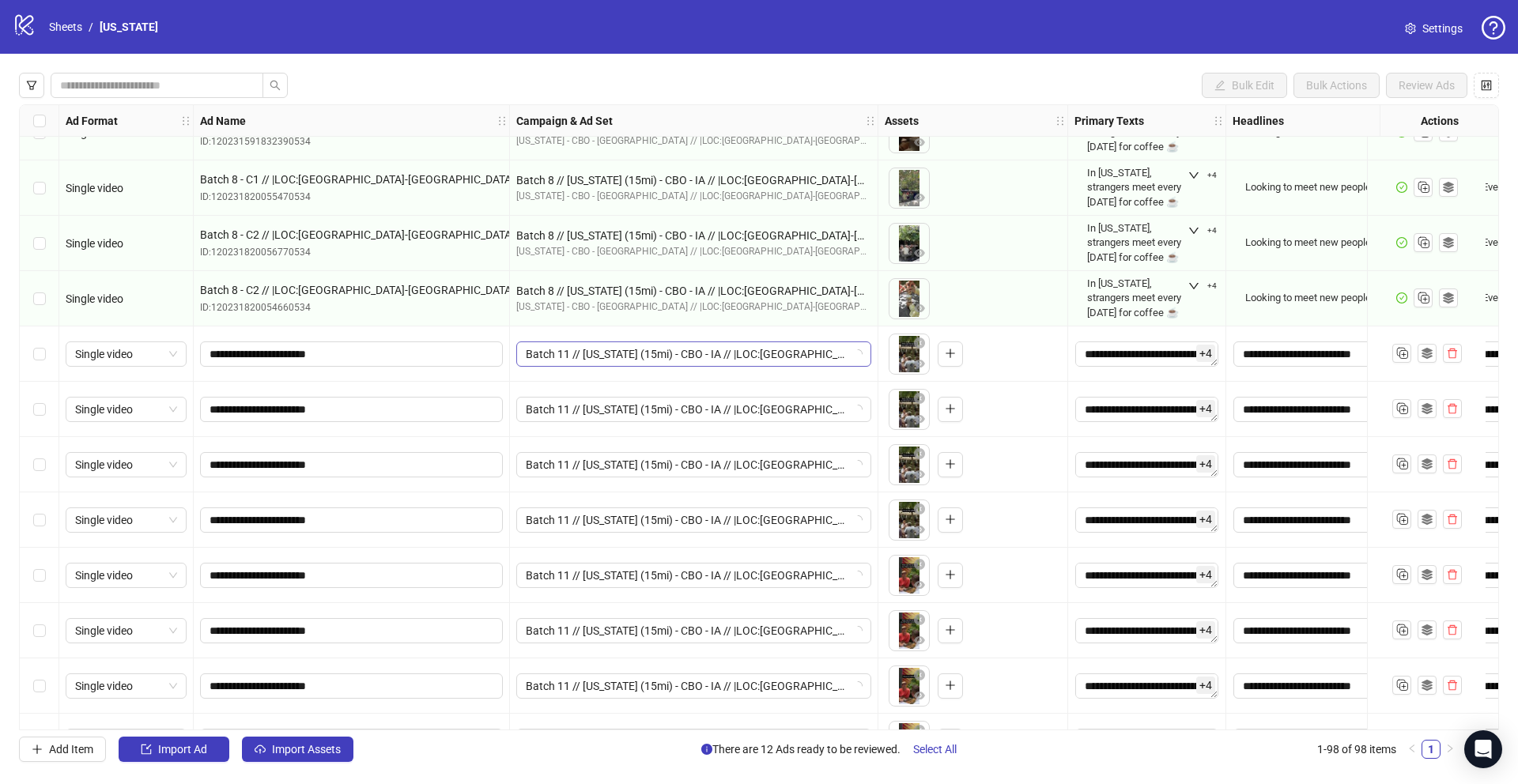
click at [666, 358] on span "Batch 11 // [US_STATE] (15mi) - CBO - IA // |LOC:[GEOGRAPHIC_DATA]-[GEOGRAPHIC_…" at bounding box center [694, 354] width 336 height 23
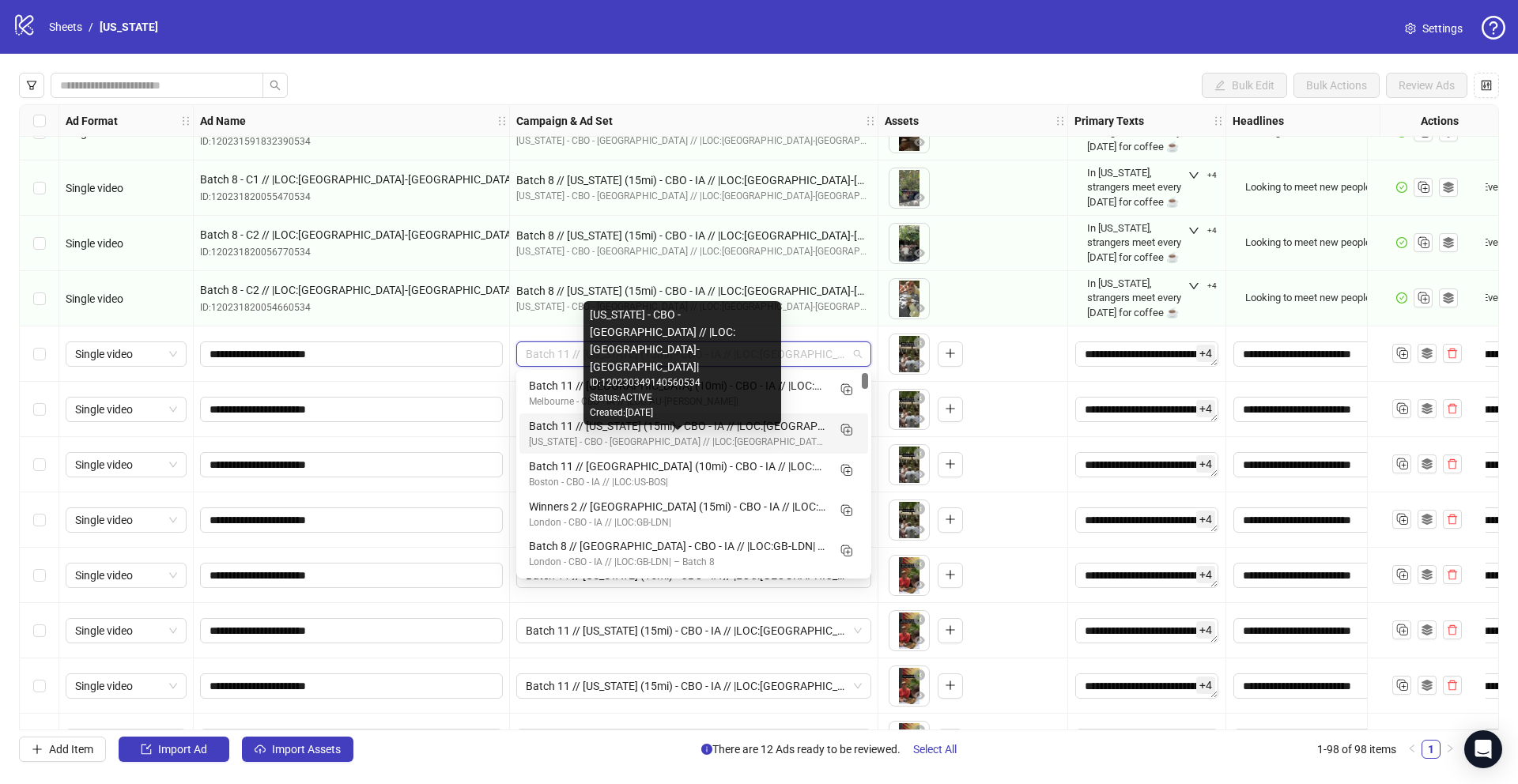
click at [739, 440] on div "[US_STATE] - CBO - [GEOGRAPHIC_DATA] // |LOC:[GEOGRAPHIC_DATA]-[GEOGRAPHIC_DATA…" at bounding box center [677, 442] width 298 height 15
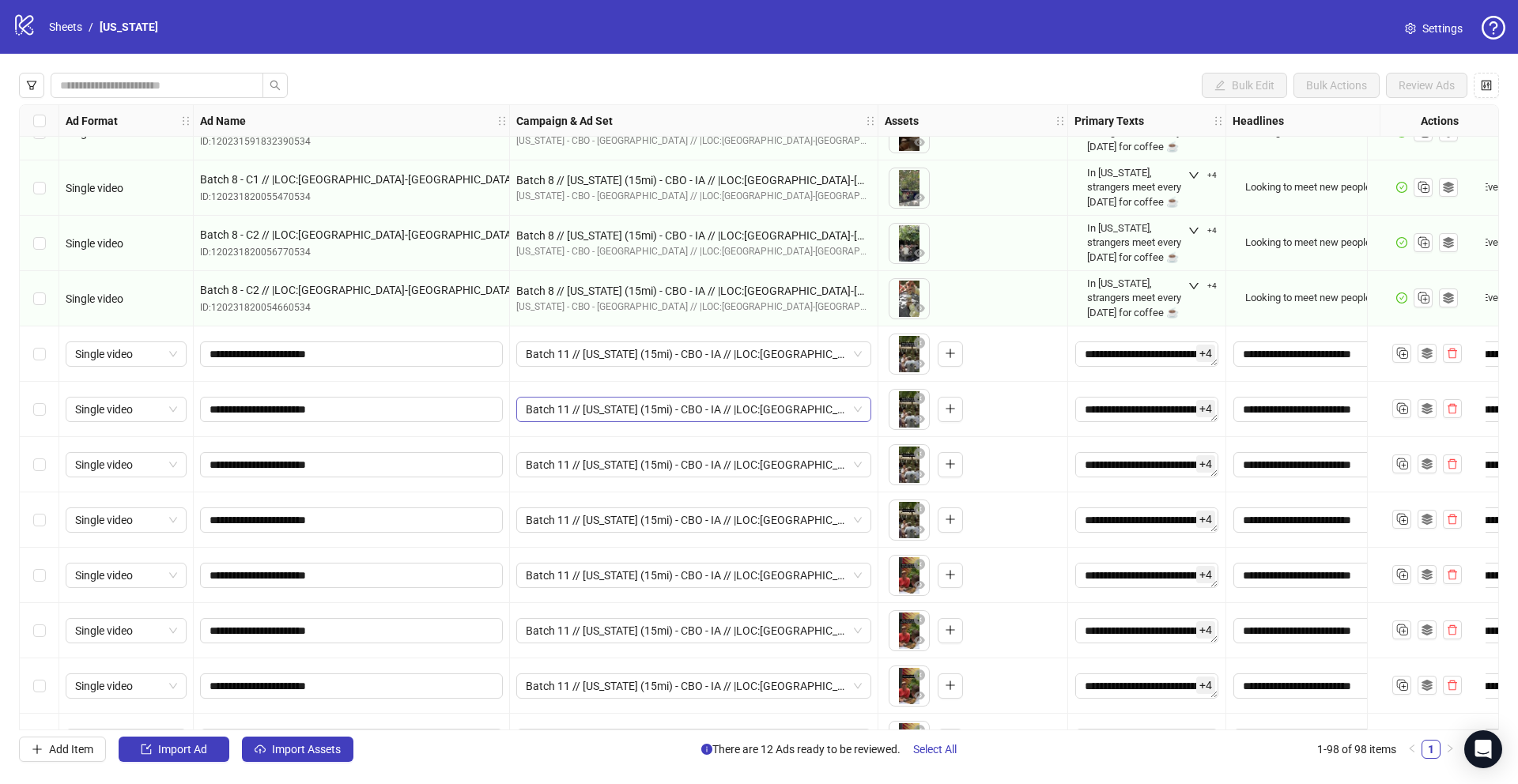
click at [860, 414] on span "Batch 11 // [US_STATE] (15mi) - CBO - IA // |LOC:[GEOGRAPHIC_DATA]-[GEOGRAPHIC_…" at bounding box center [694, 410] width 336 height 23
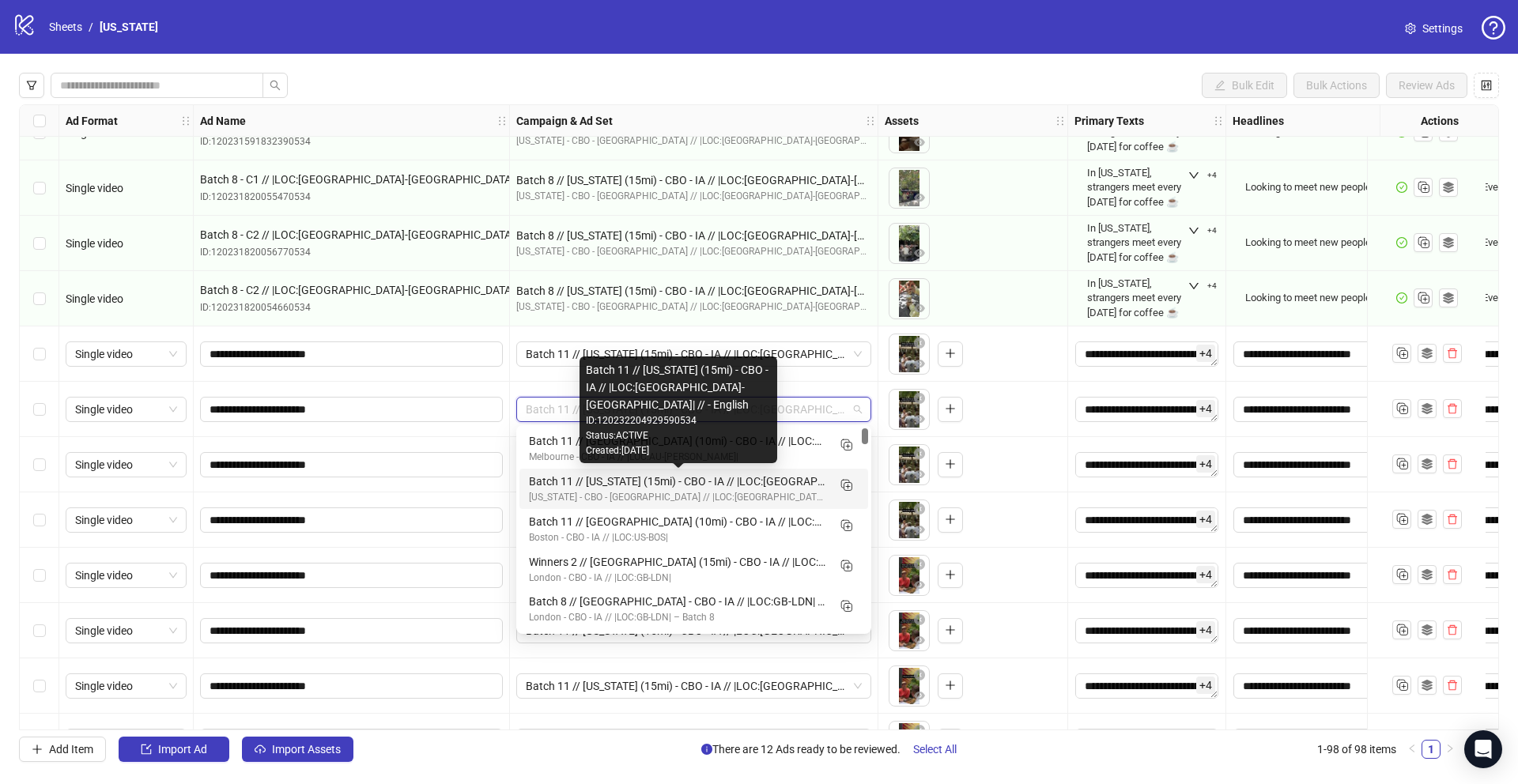
click at [711, 485] on div "Batch 11 // [US_STATE] (15mi) - CBO - IA // |LOC:[GEOGRAPHIC_DATA]-[GEOGRAPHIC_…" at bounding box center [677, 481] width 298 height 18
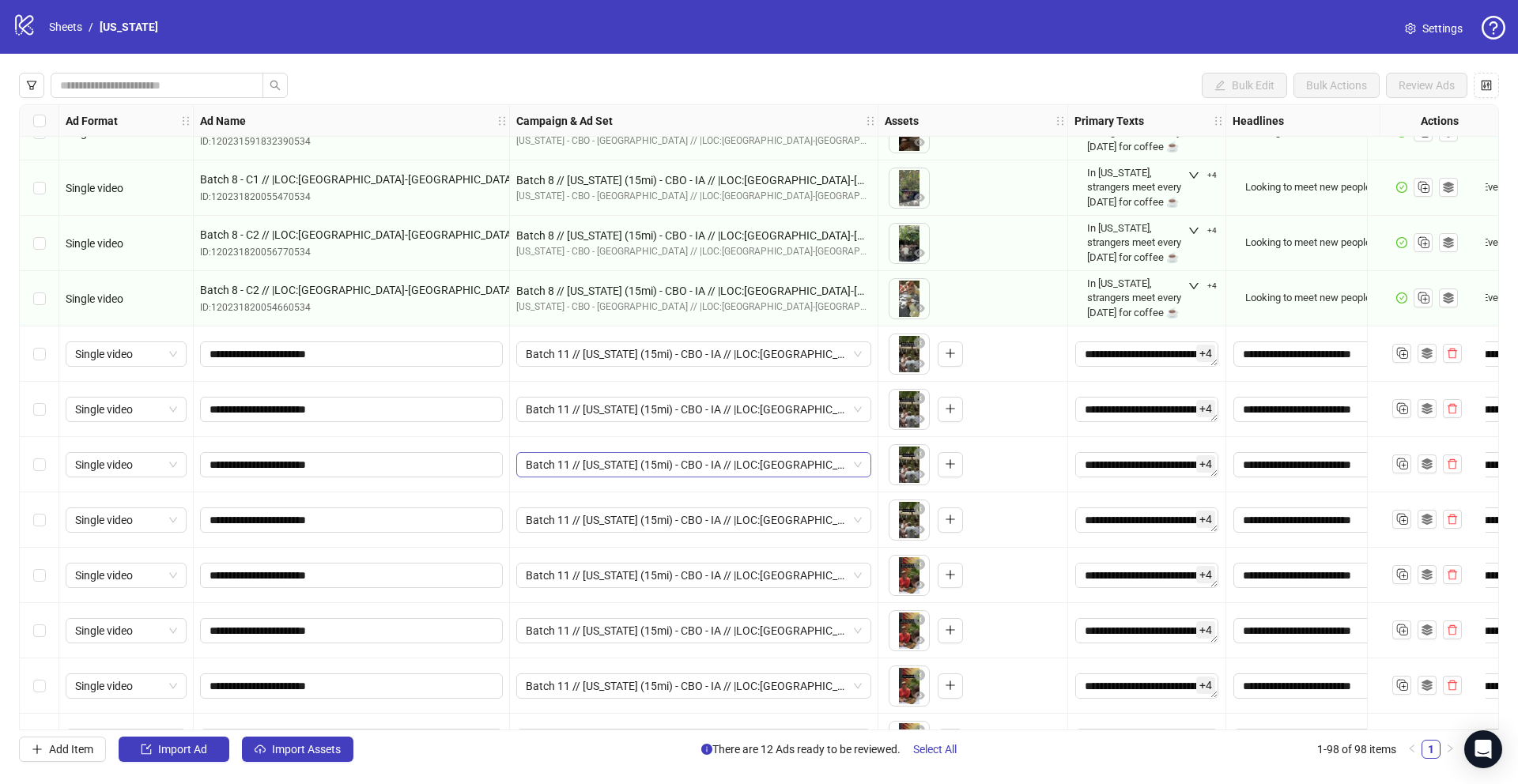
click at [739, 468] on span "Batch 11 // [US_STATE] (15mi) - CBO - IA // |LOC:[GEOGRAPHIC_DATA]-[GEOGRAPHIC_…" at bounding box center [694, 464] width 336 height 23
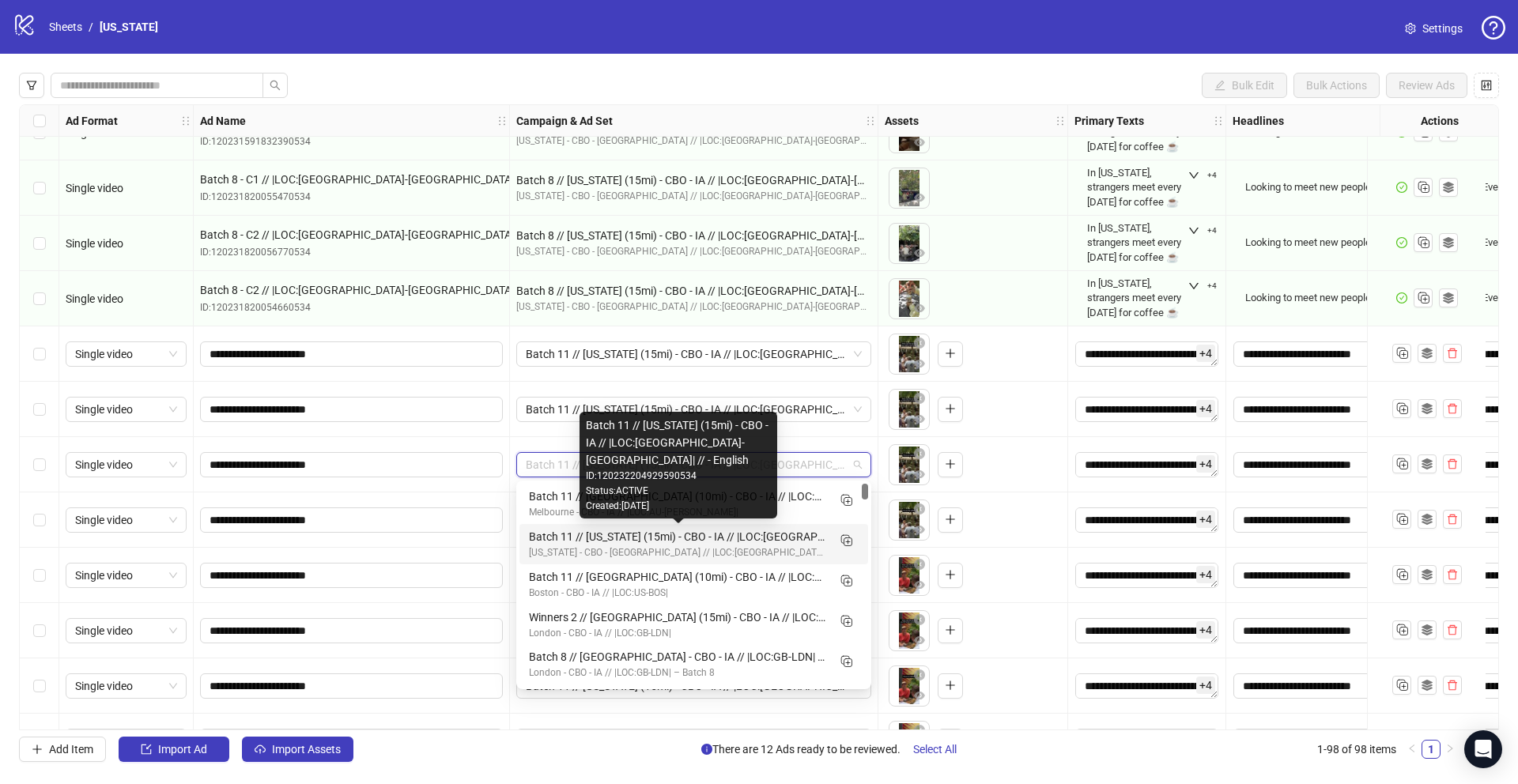
click at [723, 535] on div "Batch 11 // [US_STATE] (15mi) - CBO - IA // |LOC:[GEOGRAPHIC_DATA]-[GEOGRAPHIC_…" at bounding box center [677, 536] width 298 height 18
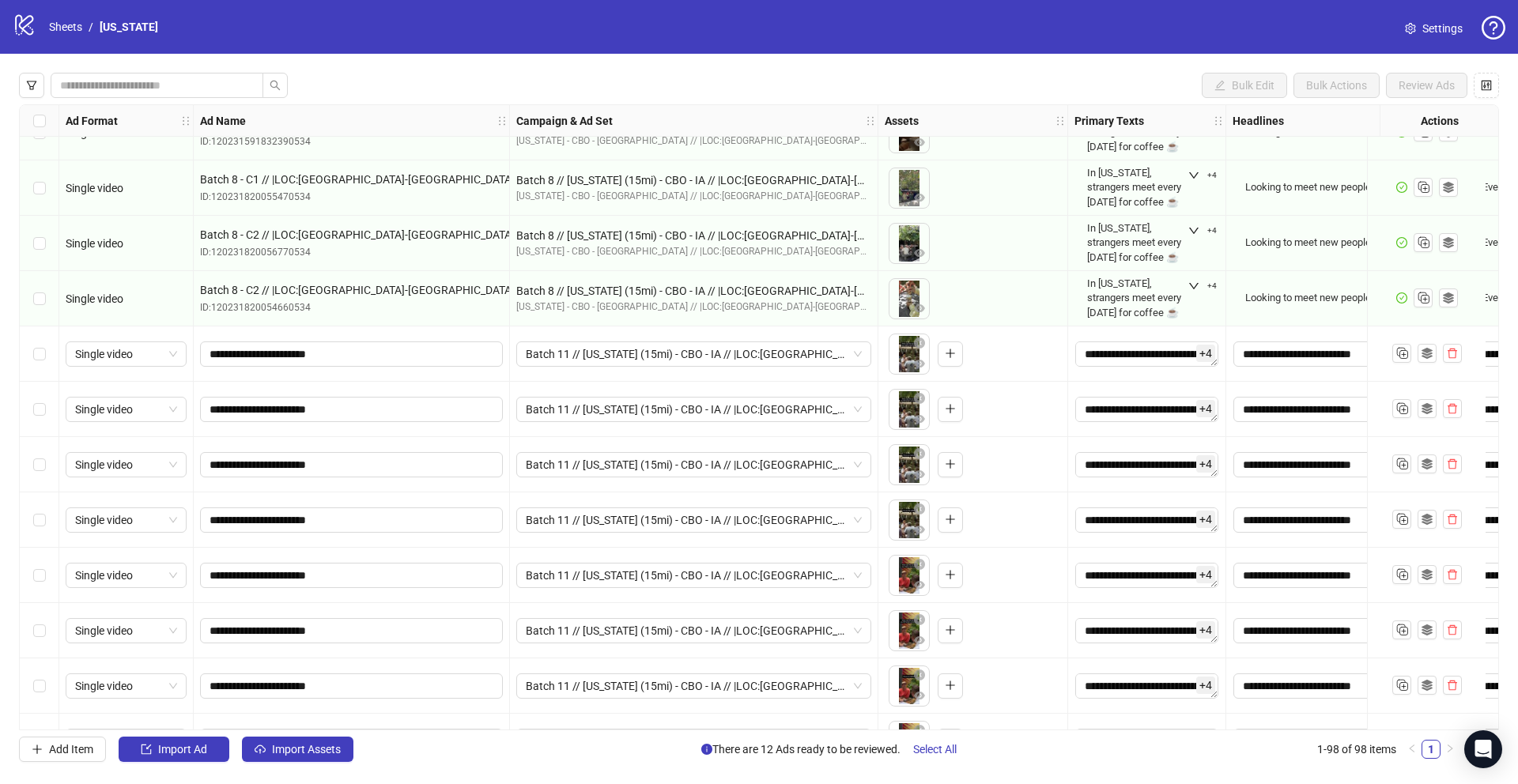
scroll to position [4647, 0]
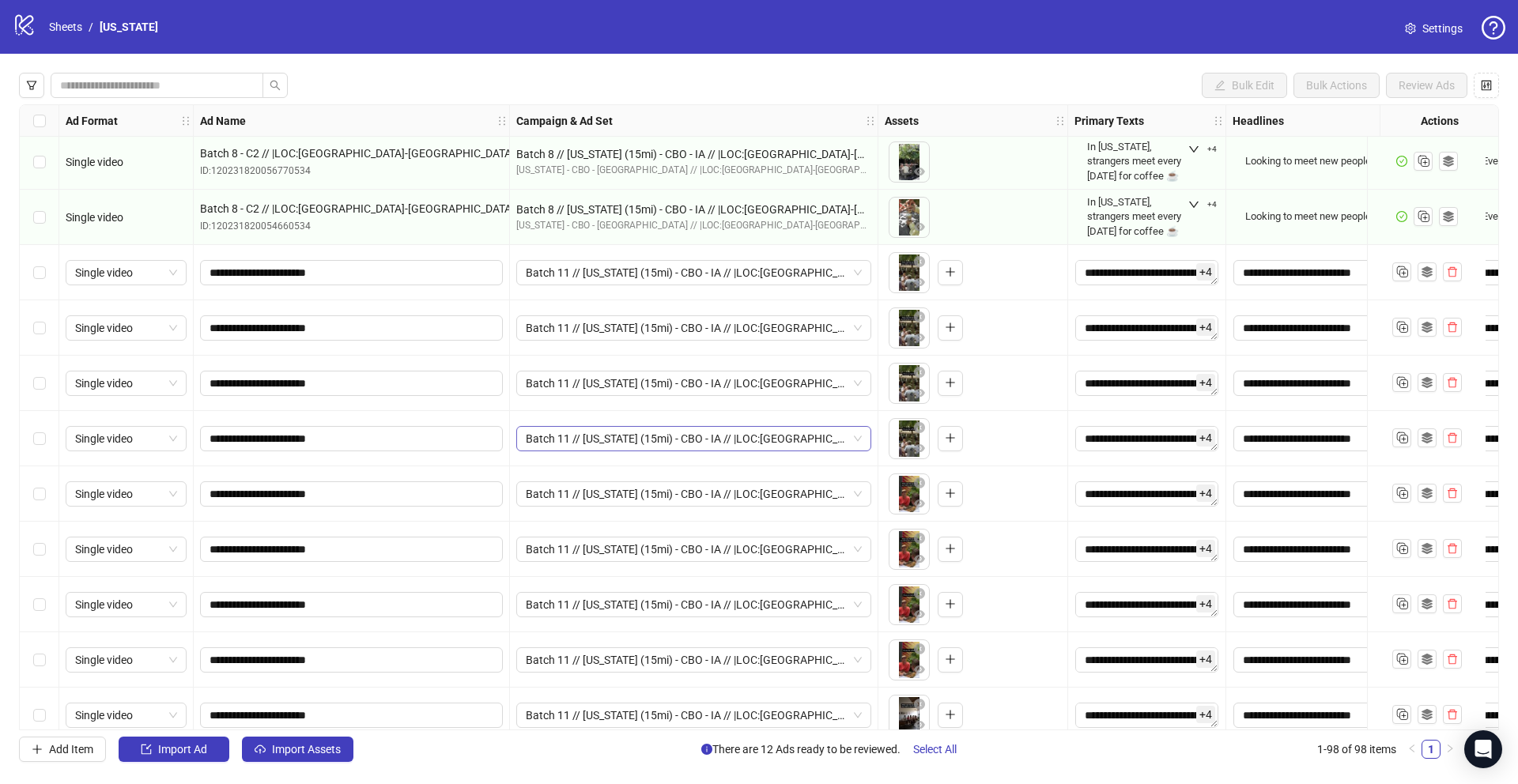
click at [739, 441] on span "Batch 11 // [US_STATE] (15mi) - CBO - IA // |LOC:[GEOGRAPHIC_DATA]-[GEOGRAPHIC_…" at bounding box center [694, 438] width 336 height 23
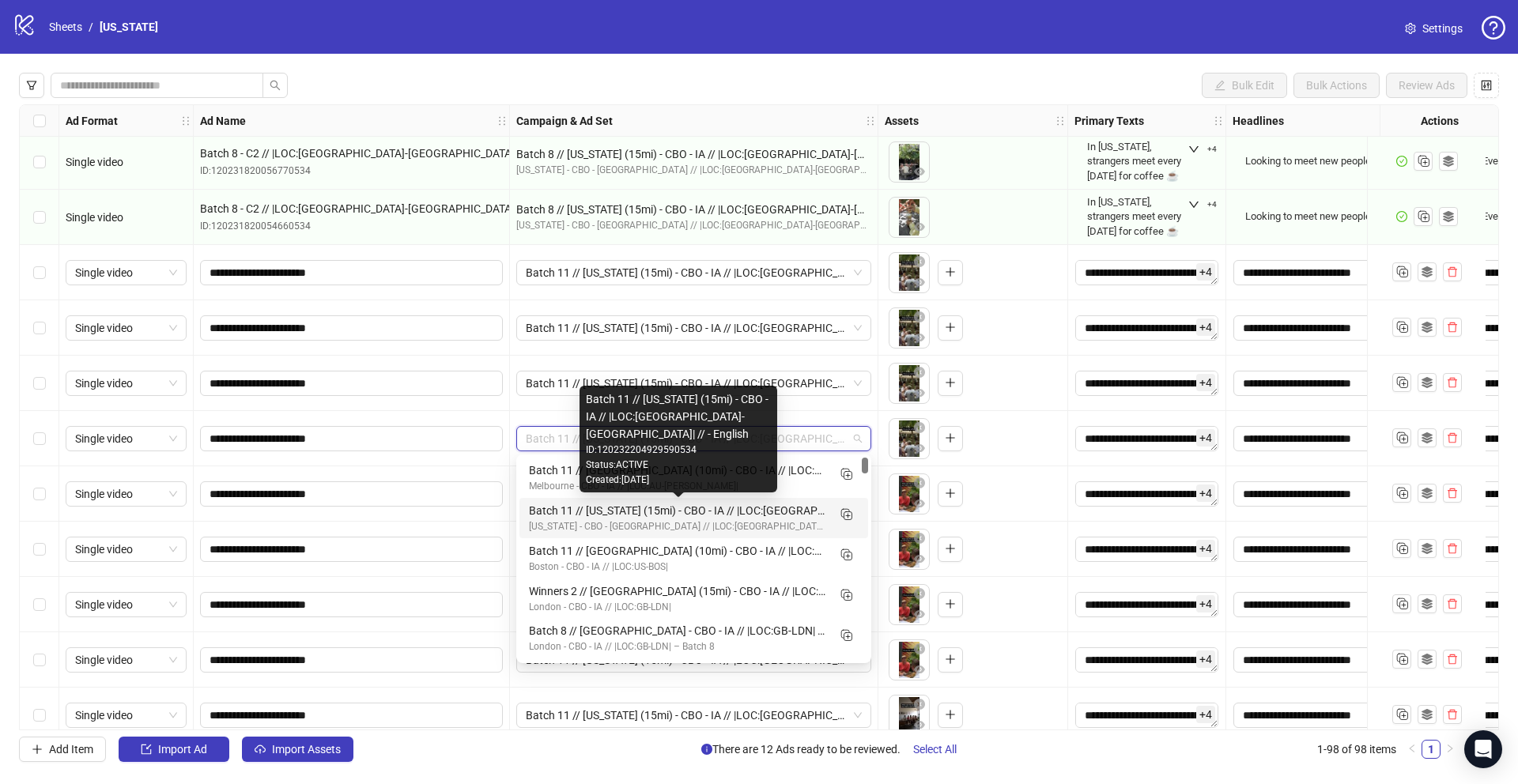
click at [716, 518] on div "Batch 11 // [US_STATE] (15mi) - CBO - IA // |LOC:[GEOGRAPHIC_DATA]-[GEOGRAPHIC_…" at bounding box center [677, 510] width 298 height 18
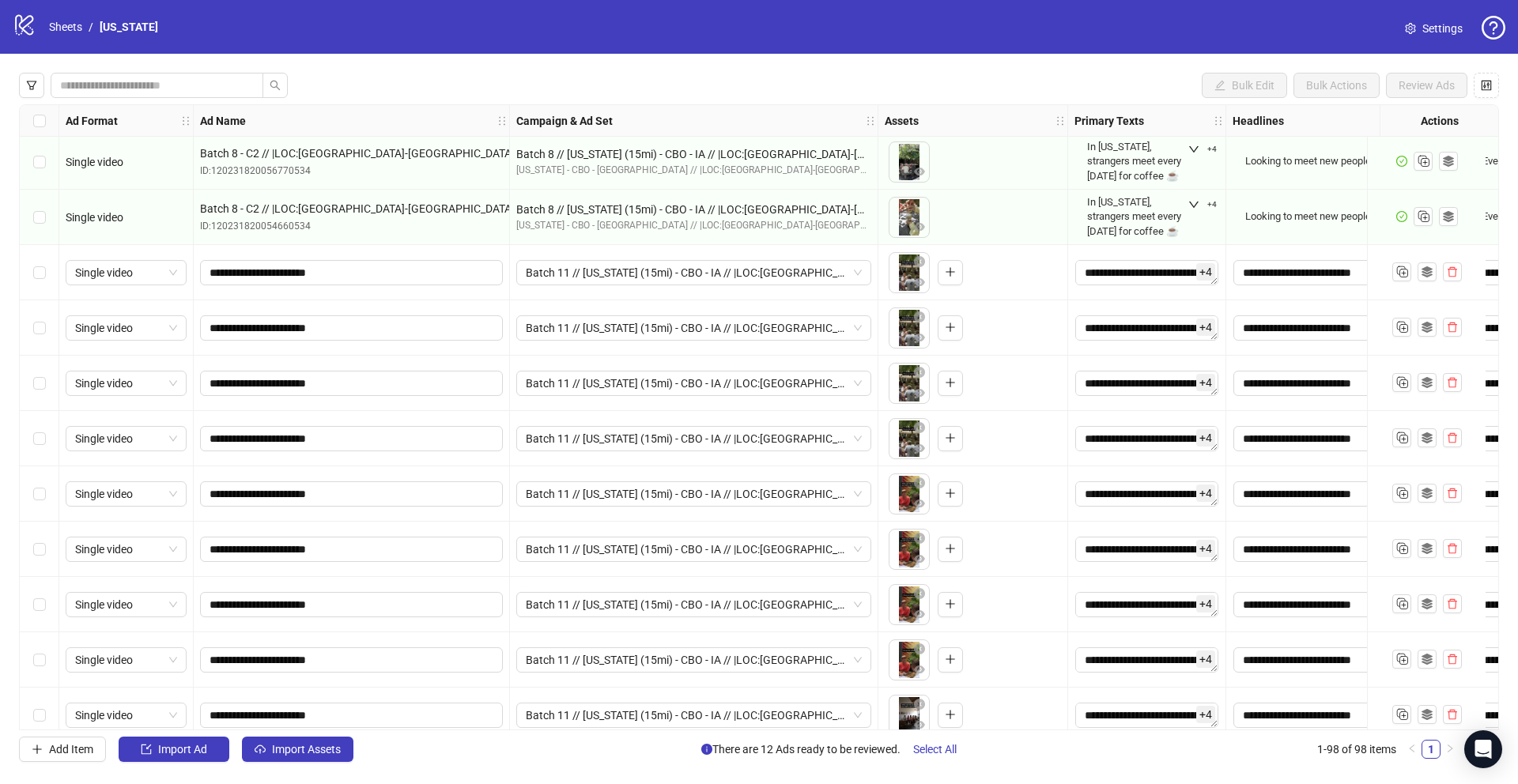
scroll to position [4718, 0]
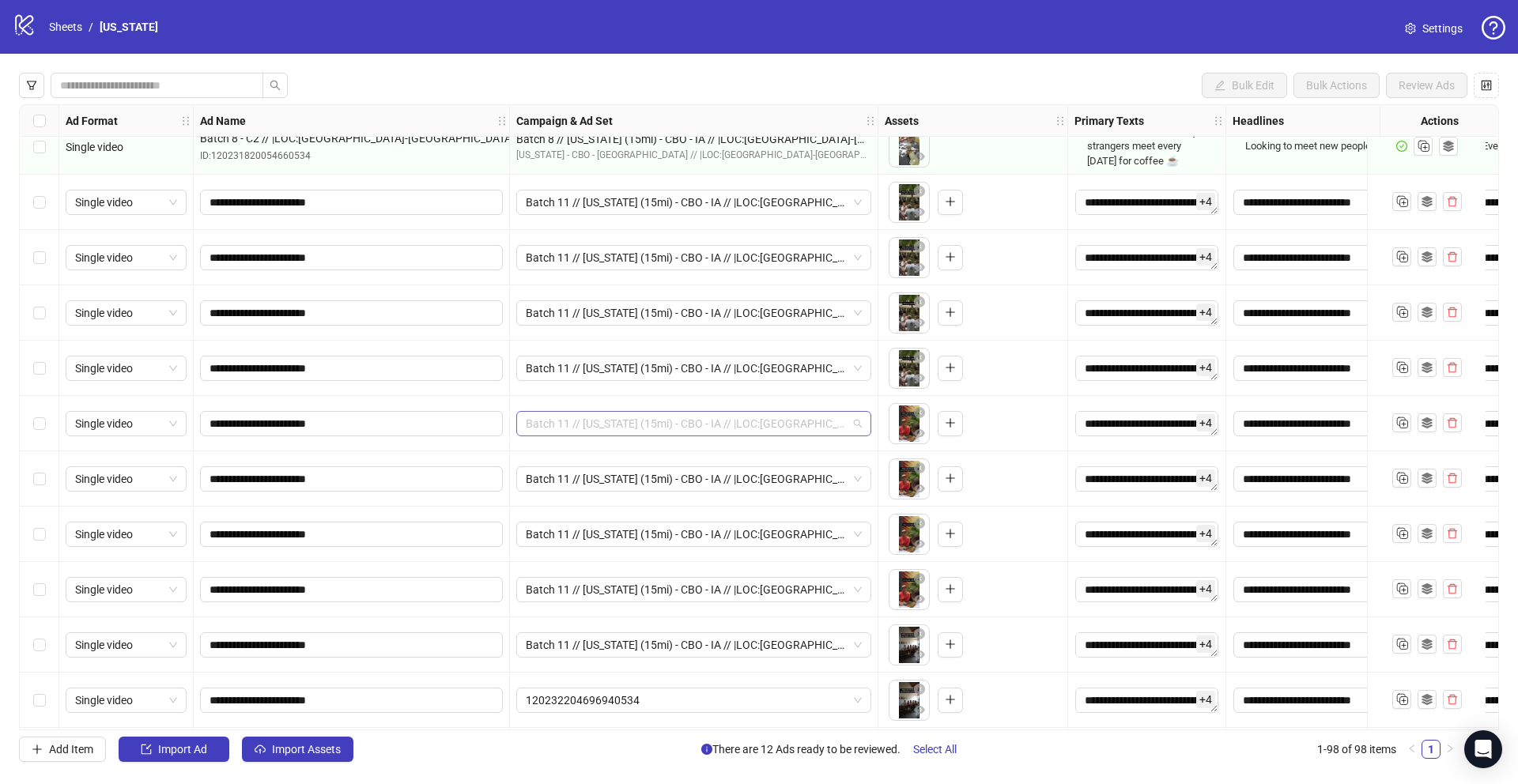
click at [722, 425] on span "Batch 11 // [US_STATE] (15mi) - CBO - IA // |LOC:[GEOGRAPHIC_DATA]-[GEOGRAPHIC_…" at bounding box center [694, 423] width 336 height 23
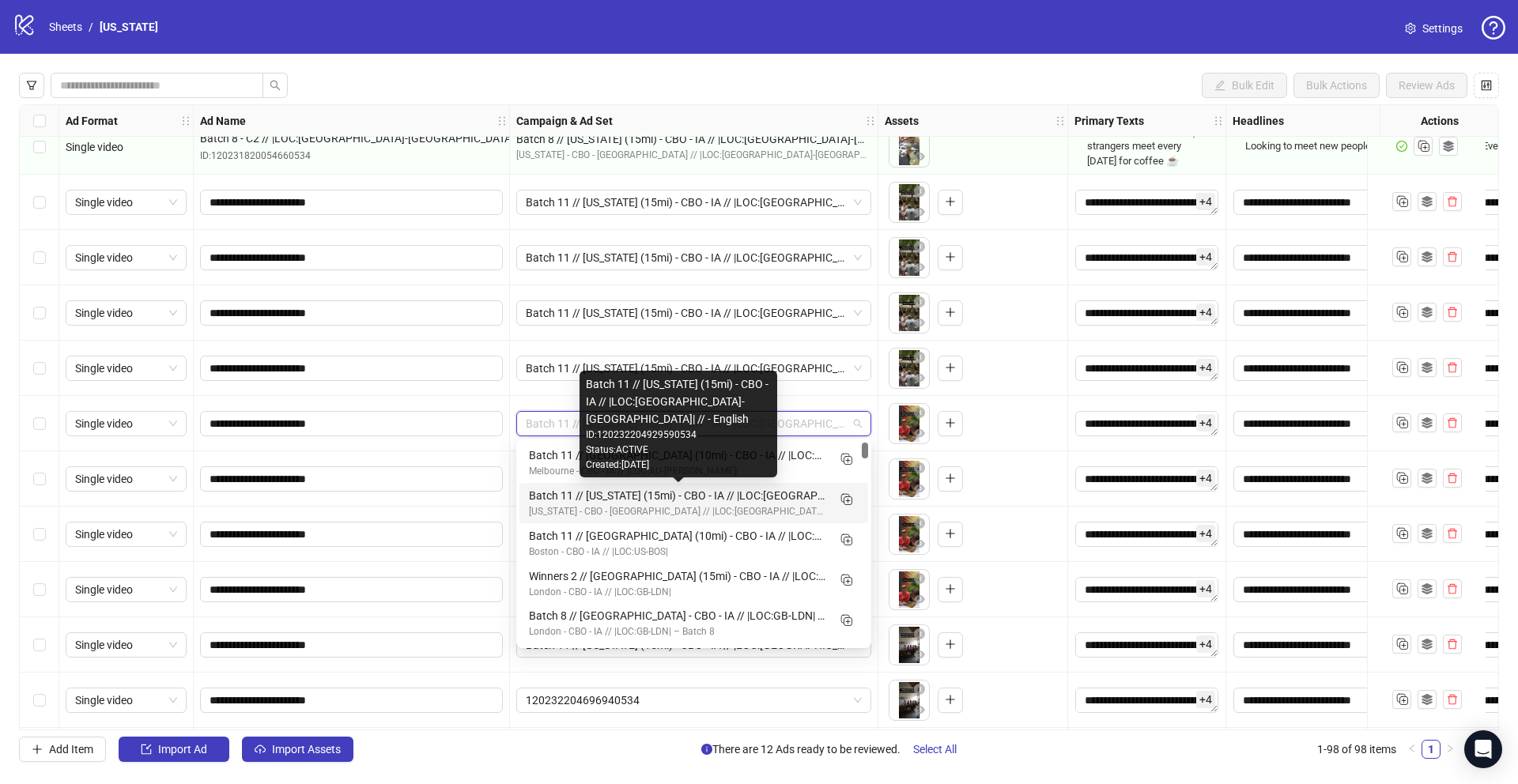
click at [701, 501] on div "Batch 11 // [US_STATE] (15mi) - CBO - IA // |LOC:[GEOGRAPHIC_DATA]-[GEOGRAPHIC_…" at bounding box center [677, 495] width 298 height 18
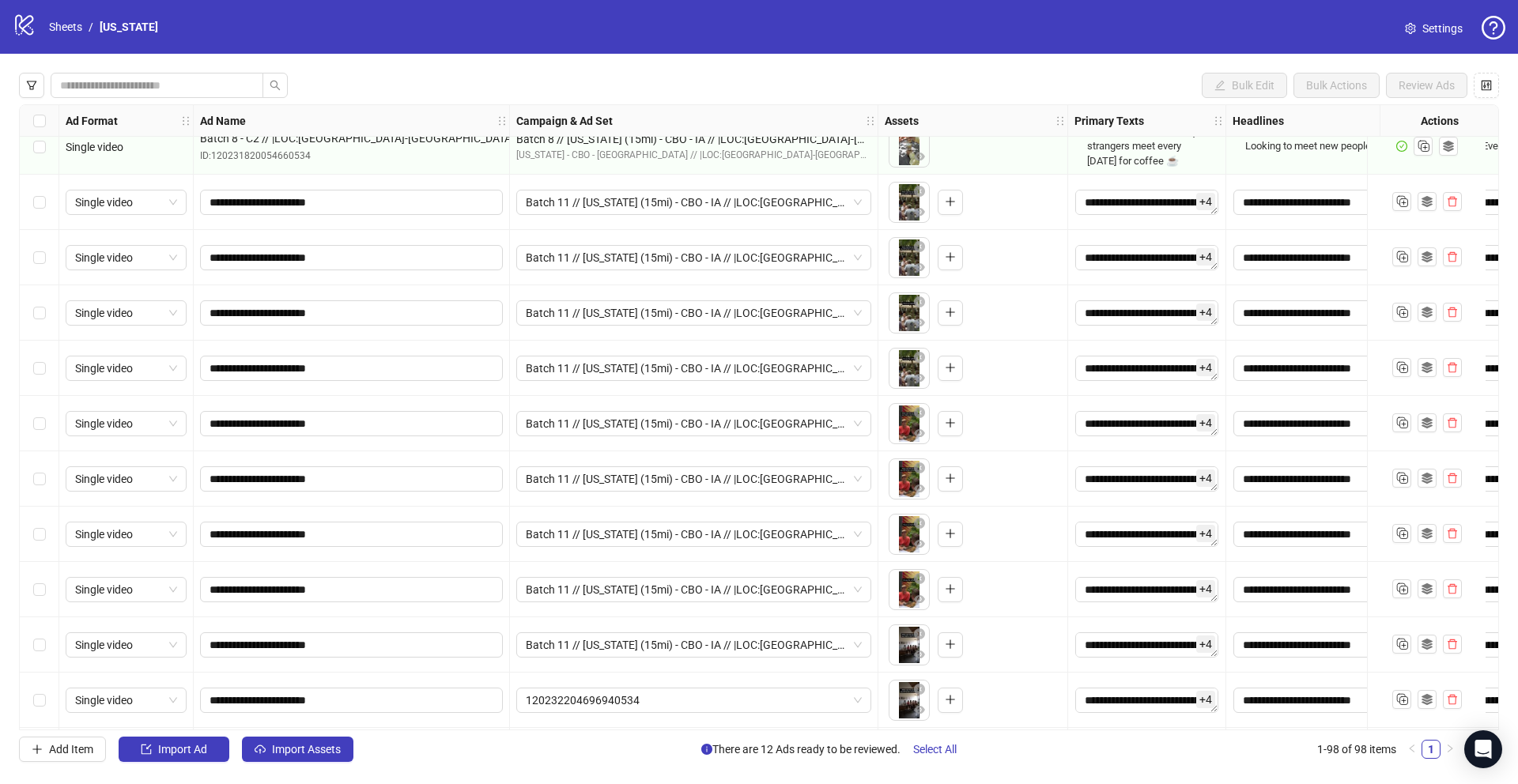
scroll to position [4780, 0]
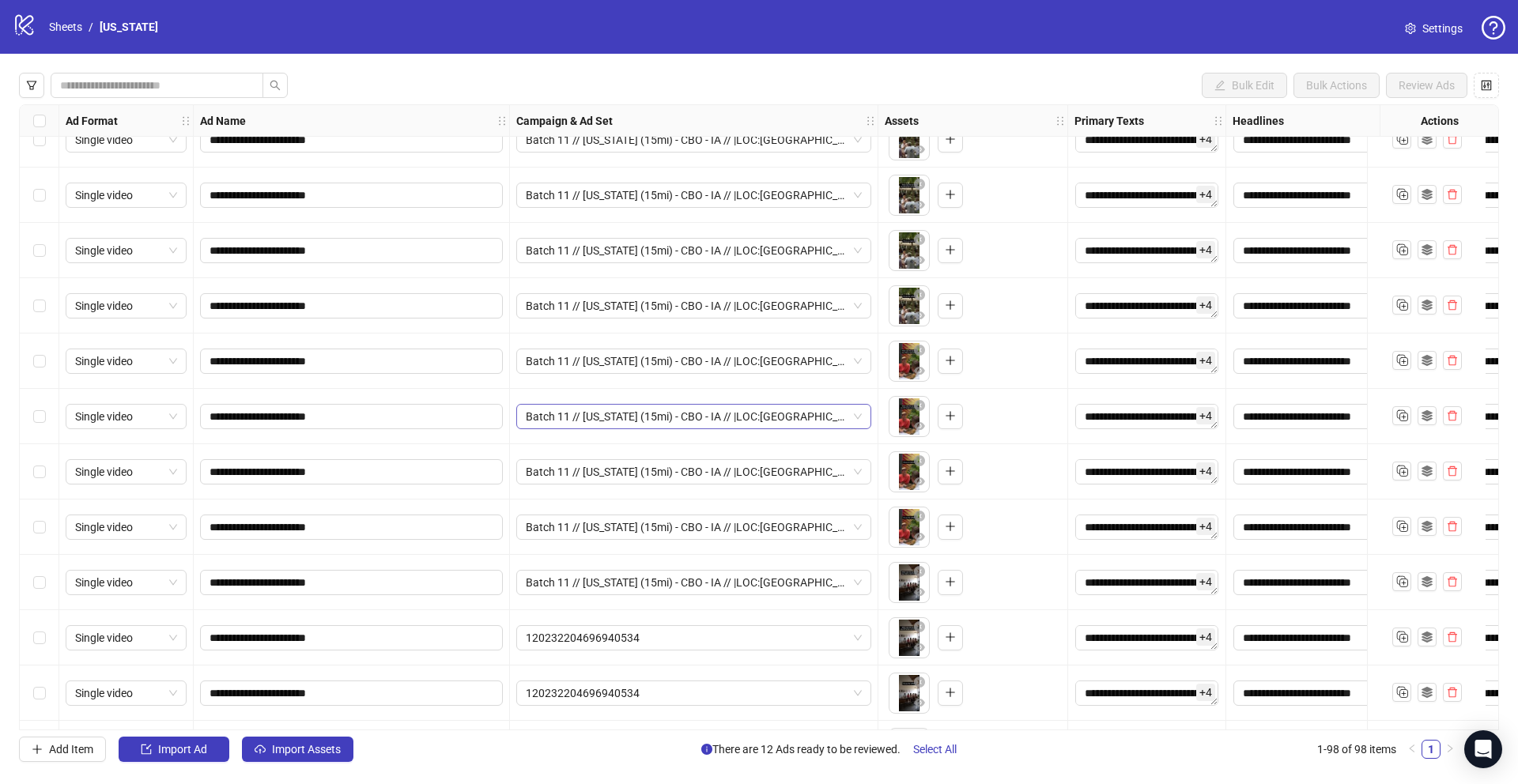
click at [714, 410] on span "Batch 11 // [US_STATE] (15mi) - CBO - IA // |LOC:[GEOGRAPHIC_DATA]-[GEOGRAPHIC_…" at bounding box center [694, 416] width 336 height 23
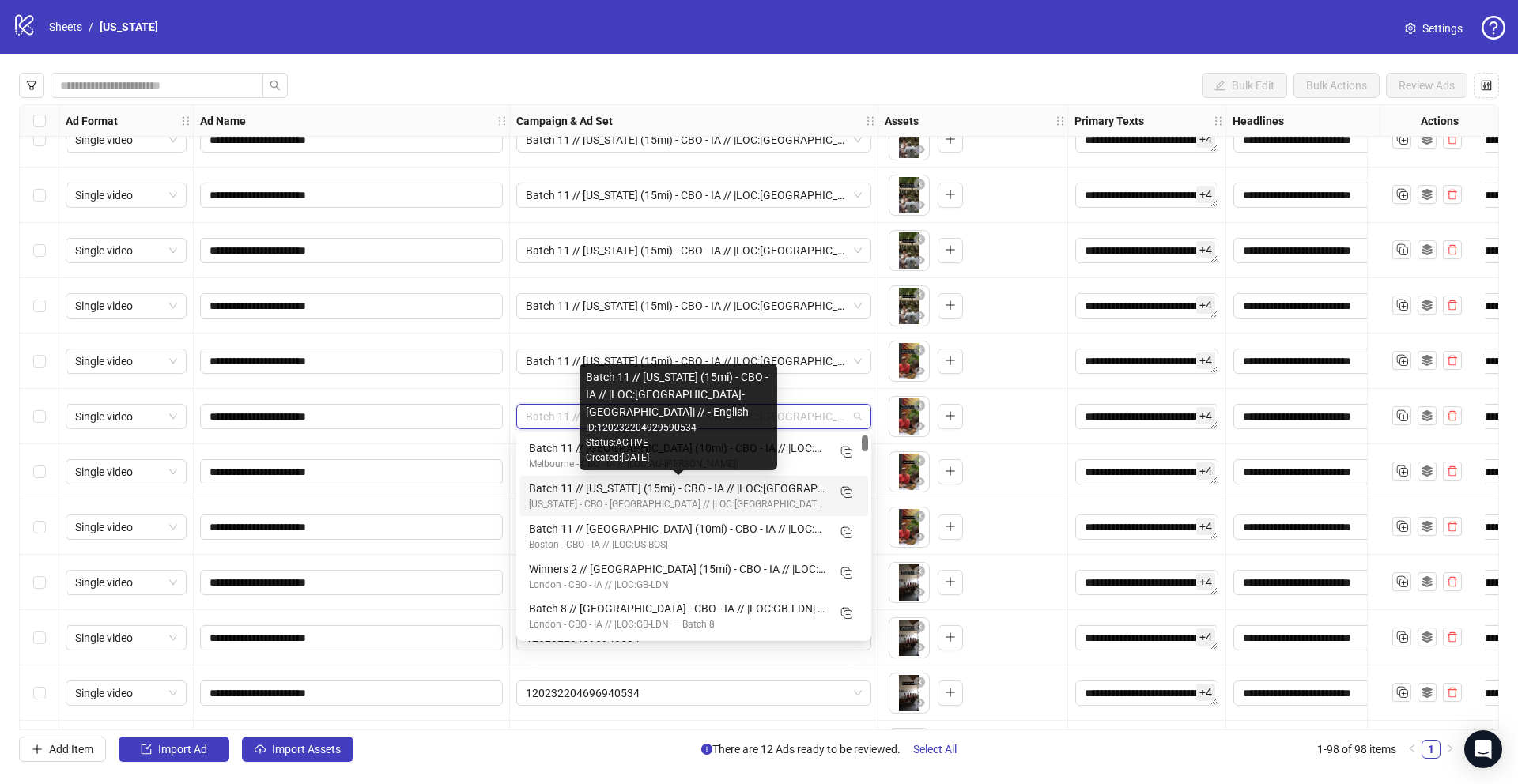
click at [694, 487] on div "Batch 11 // [US_STATE] (15mi) - CBO - IA // |LOC:[GEOGRAPHIC_DATA]-[GEOGRAPHIC_…" at bounding box center [677, 489] width 298 height 18
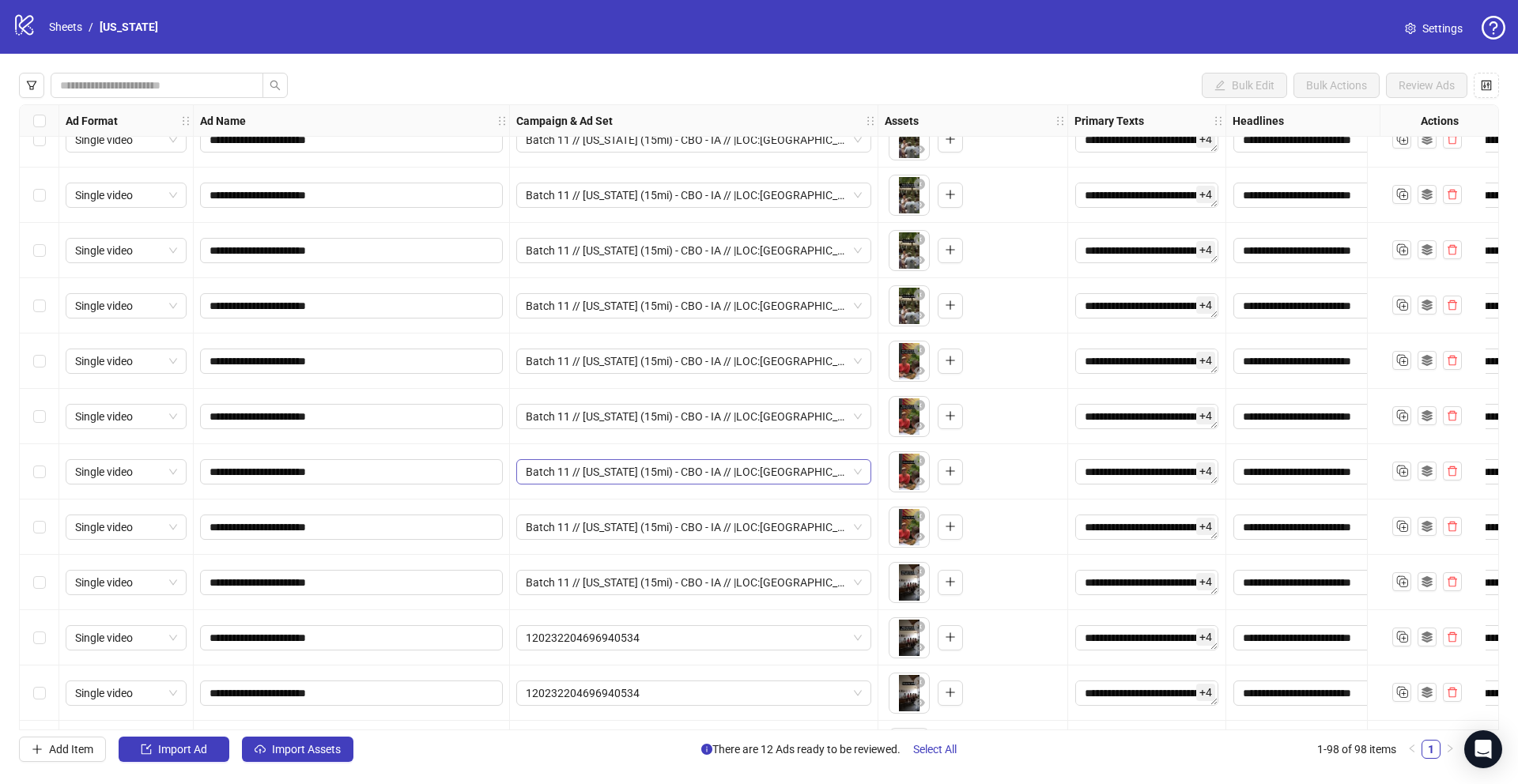
click at [684, 472] on span "Batch 11 // [US_STATE] (15mi) - CBO - IA // |LOC:[GEOGRAPHIC_DATA]-[GEOGRAPHIC_…" at bounding box center [694, 472] width 336 height 23
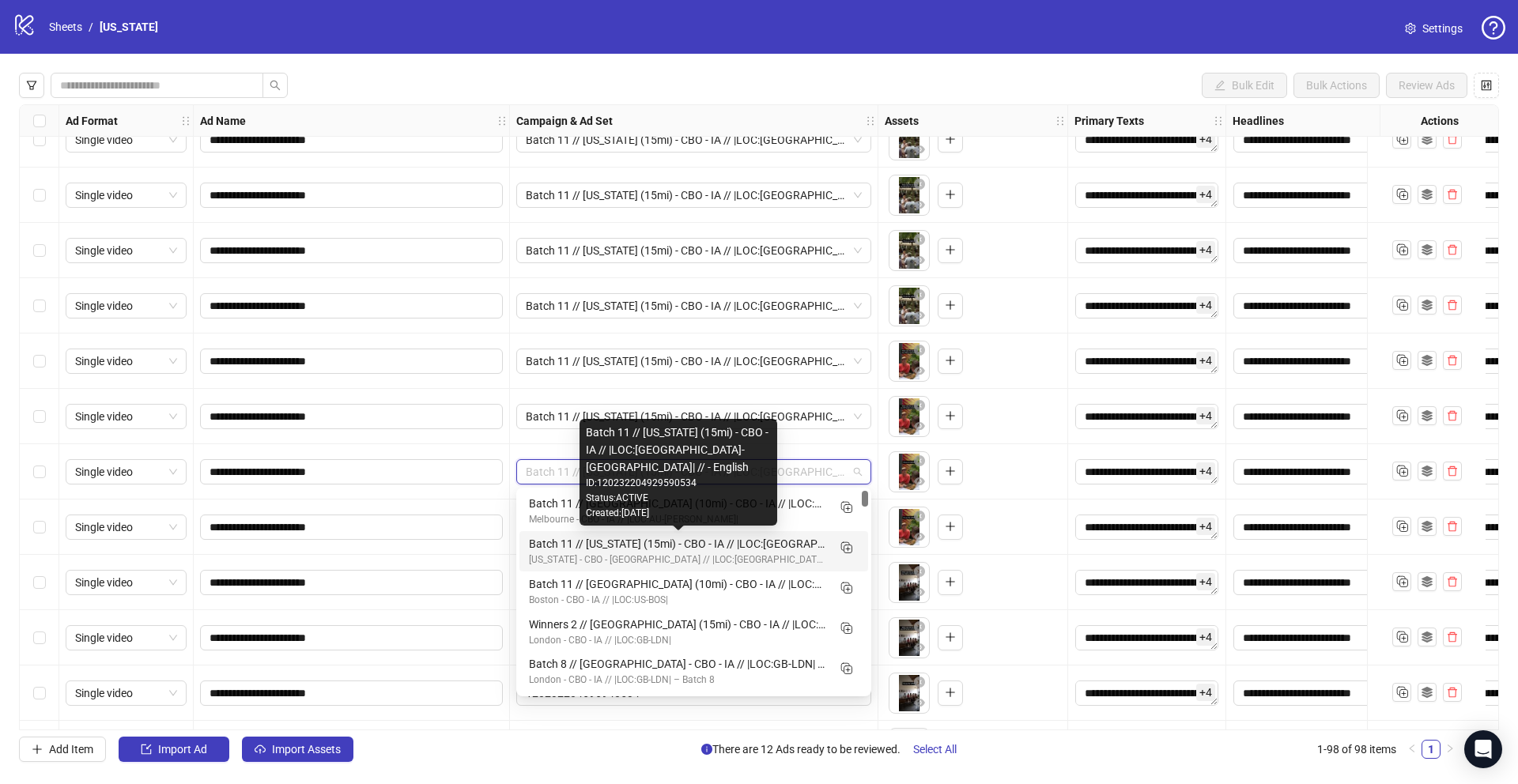
click at [664, 545] on div "Batch 11 // [US_STATE] (15mi) - CBO - IA // |LOC:[GEOGRAPHIC_DATA]-[GEOGRAPHIC_…" at bounding box center [677, 543] width 298 height 18
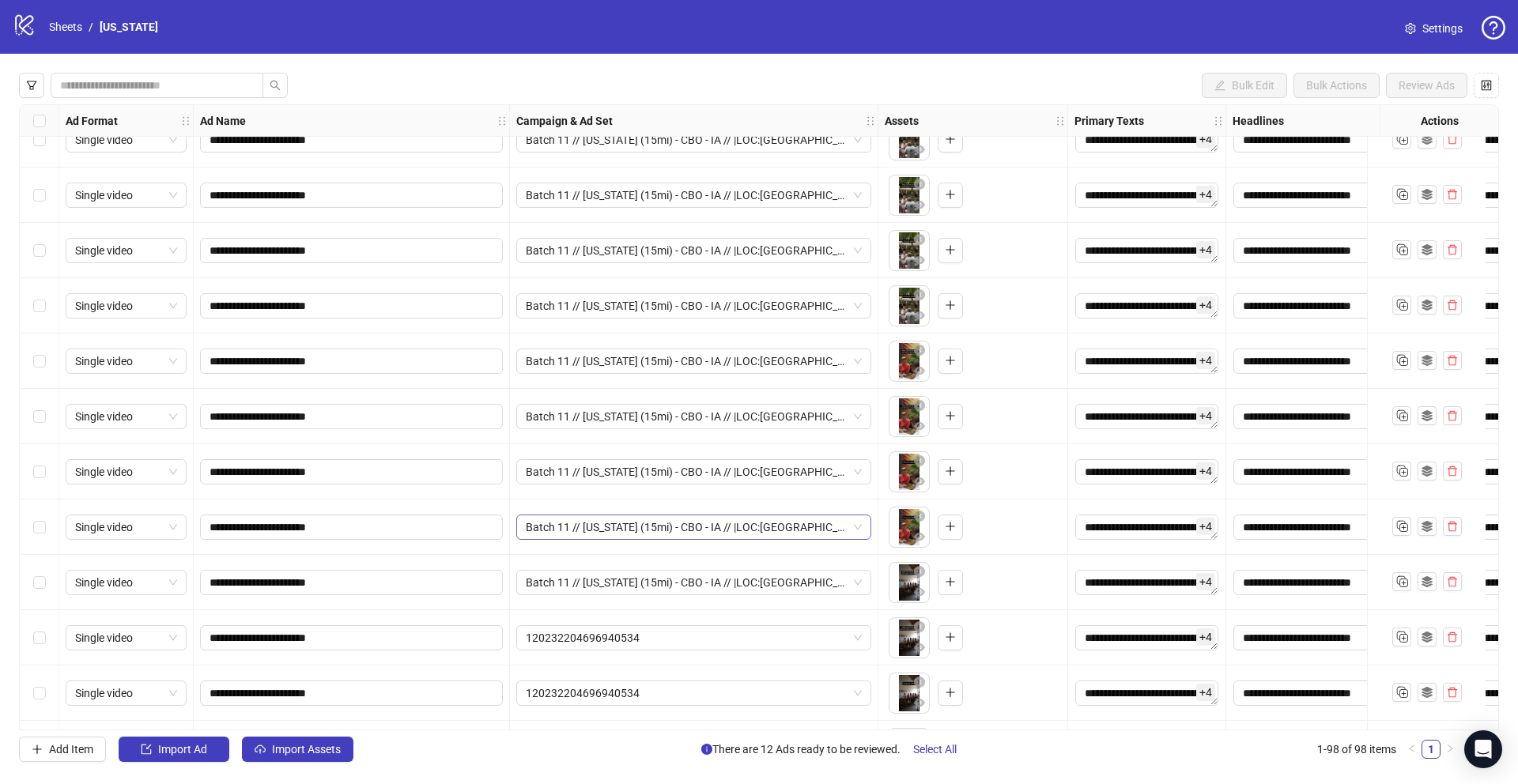
click at [650, 528] on span "Batch 11 // [US_STATE] (15mi) - CBO - IA // |LOC:[GEOGRAPHIC_DATA]-[GEOGRAPHIC_…" at bounding box center [694, 527] width 336 height 23
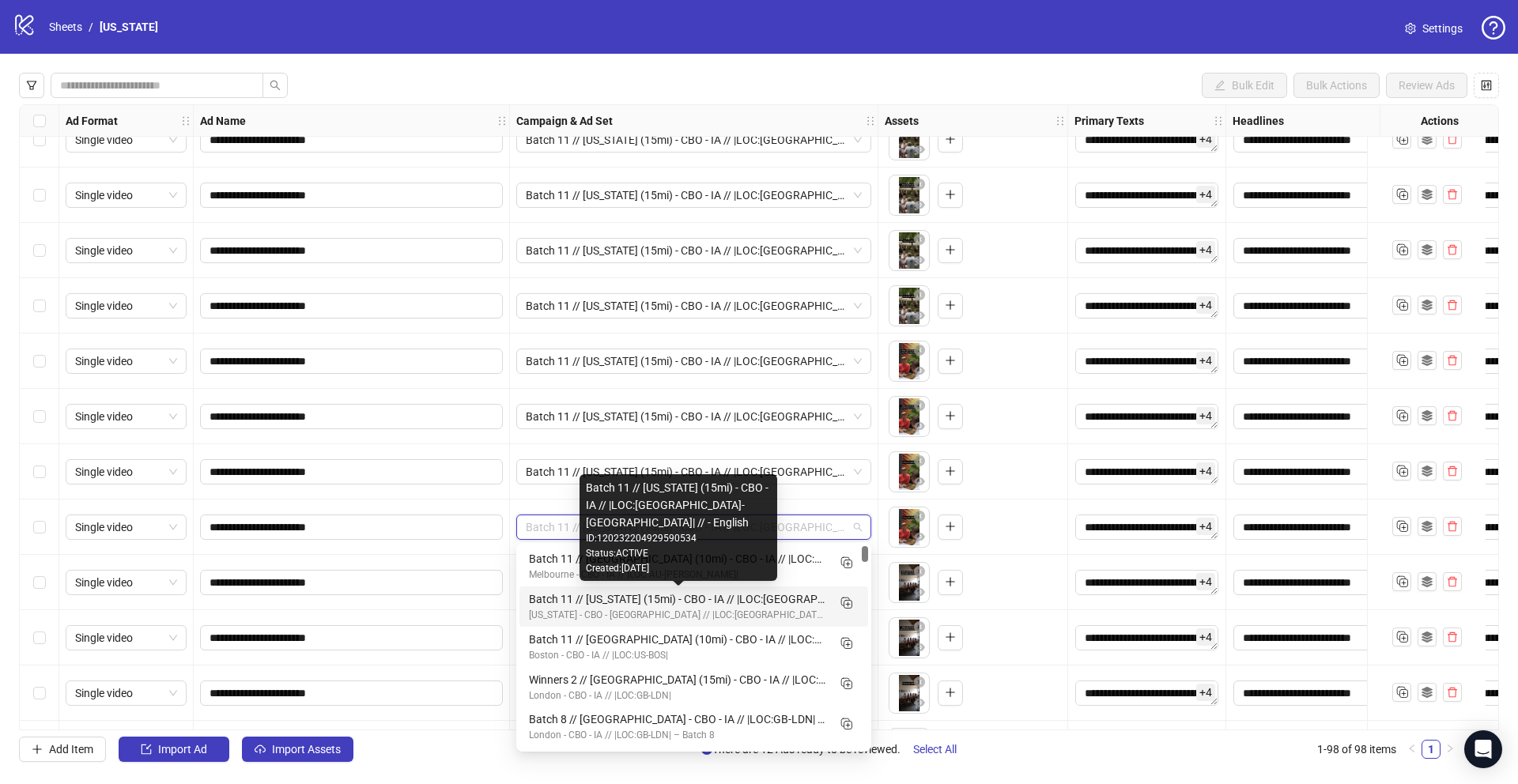
click at [638, 600] on div "Batch 11 // [US_STATE] (15mi) - CBO - IA // |LOC:[GEOGRAPHIC_DATA]-[GEOGRAPHIC_…" at bounding box center [677, 599] width 298 height 18
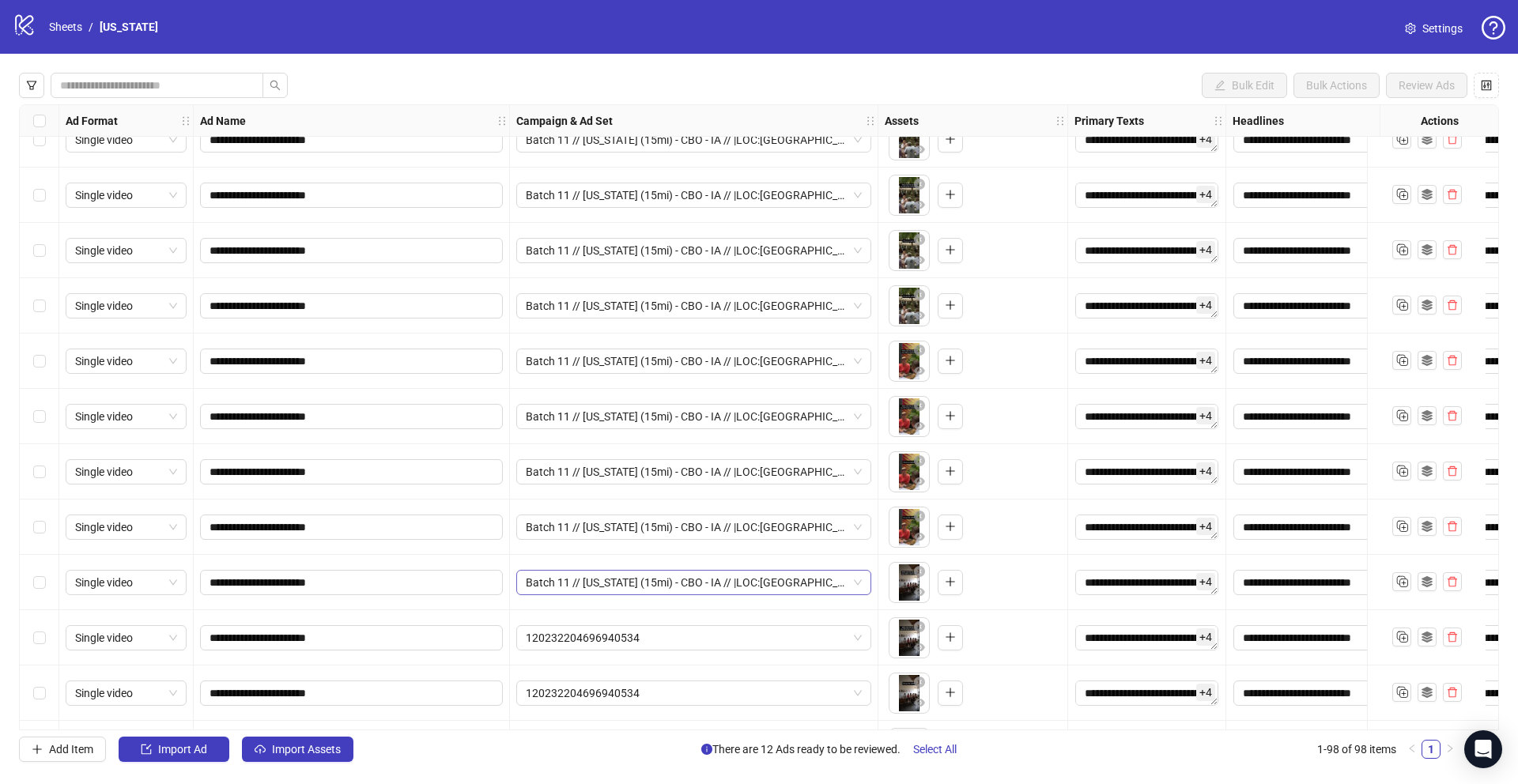
click at [652, 581] on span "Batch 11 // [US_STATE] (15mi) - CBO - IA // |LOC:[GEOGRAPHIC_DATA]-[GEOGRAPHIC_…" at bounding box center [694, 582] width 336 height 23
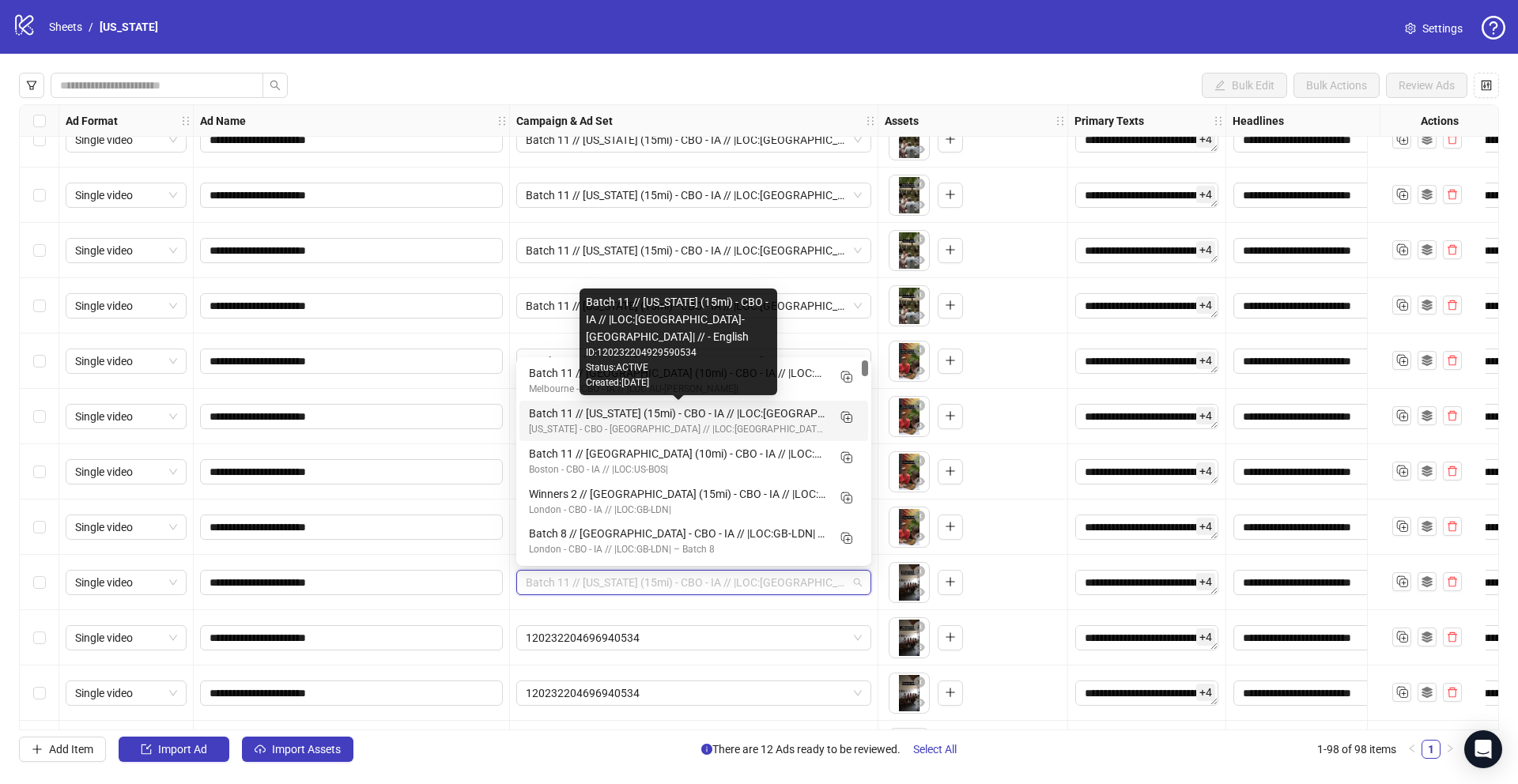
click at [800, 420] on div "Batch 11 // [US_STATE] (15mi) - CBO - IA // |LOC:[GEOGRAPHIC_DATA]-[GEOGRAPHIC_…" at bounding box center [677, 413] width 298 height 18
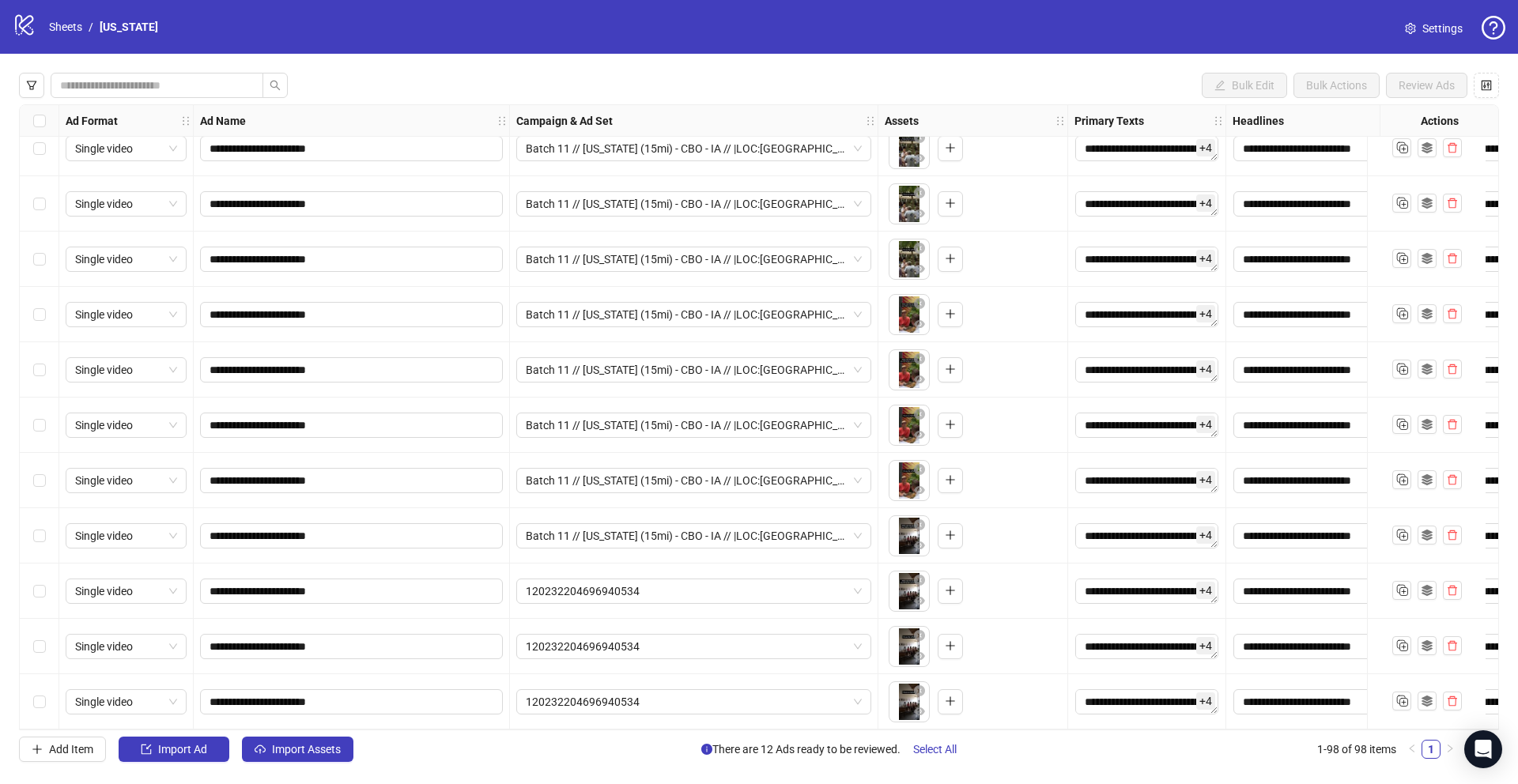
scroll to position [4834, 1]
click at [630, 422] on span "Batch 11 // [US_STATE] (15mi) - CBO - IA // |LOC:[GEOGRAPHIC_DATA]-[GEOGRAPHIC_…" at bounding box center [693, 425] width 336 height 23
click at [448, 509] on div "**********" at bounding box center [351, 535] width 316 height 56
click at [623, 369] on span "Batch 11 // [US_STATE] (15mi) - CBO - IA // |LOC:[GEOGRAPHIC_DATA]-[GEOGRAPHIC_…" at bounding box center [693, 370] width 336 height 23
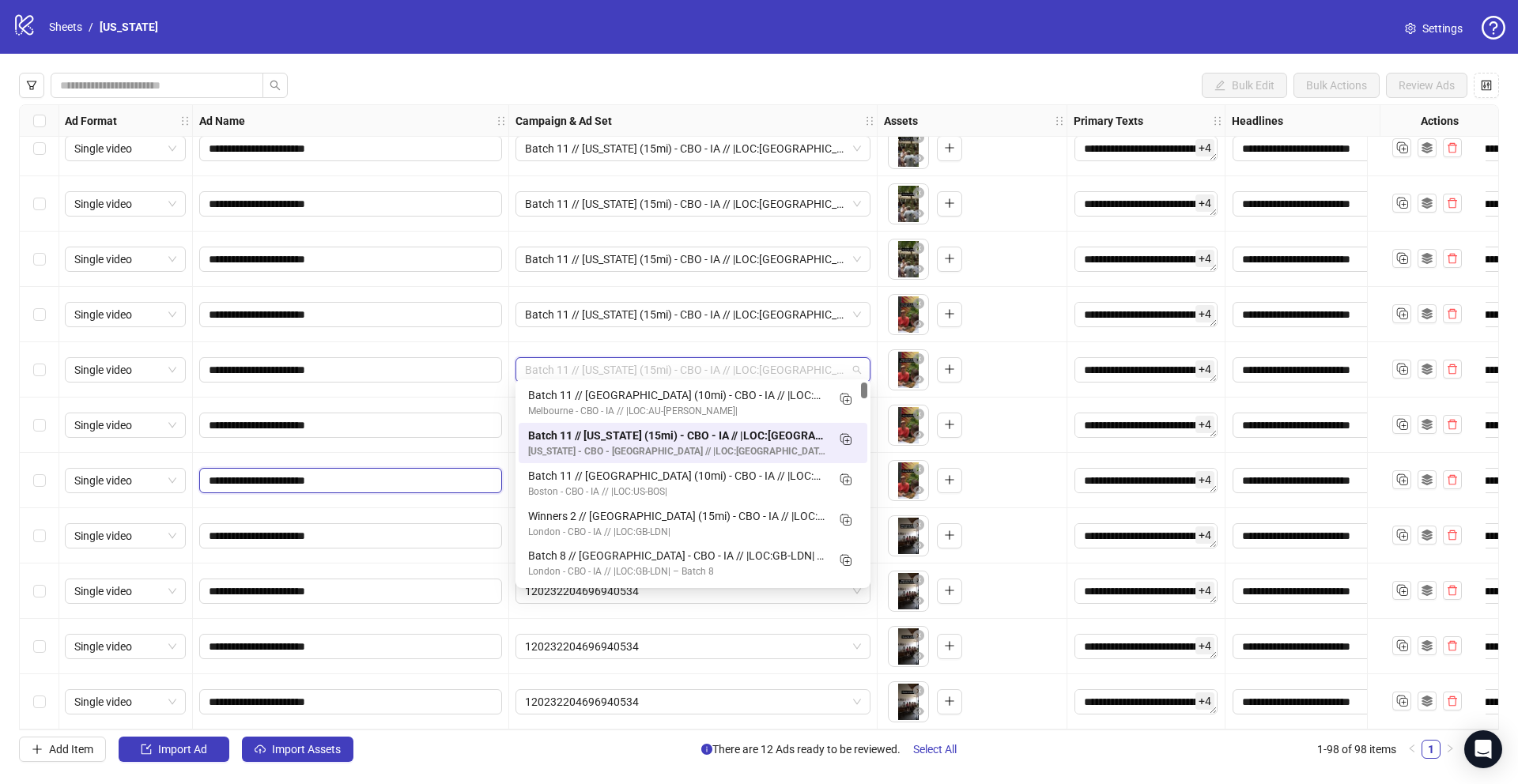
click at [459, 477] on input "**********" at bounding box center [349, 481] width 281 height 18
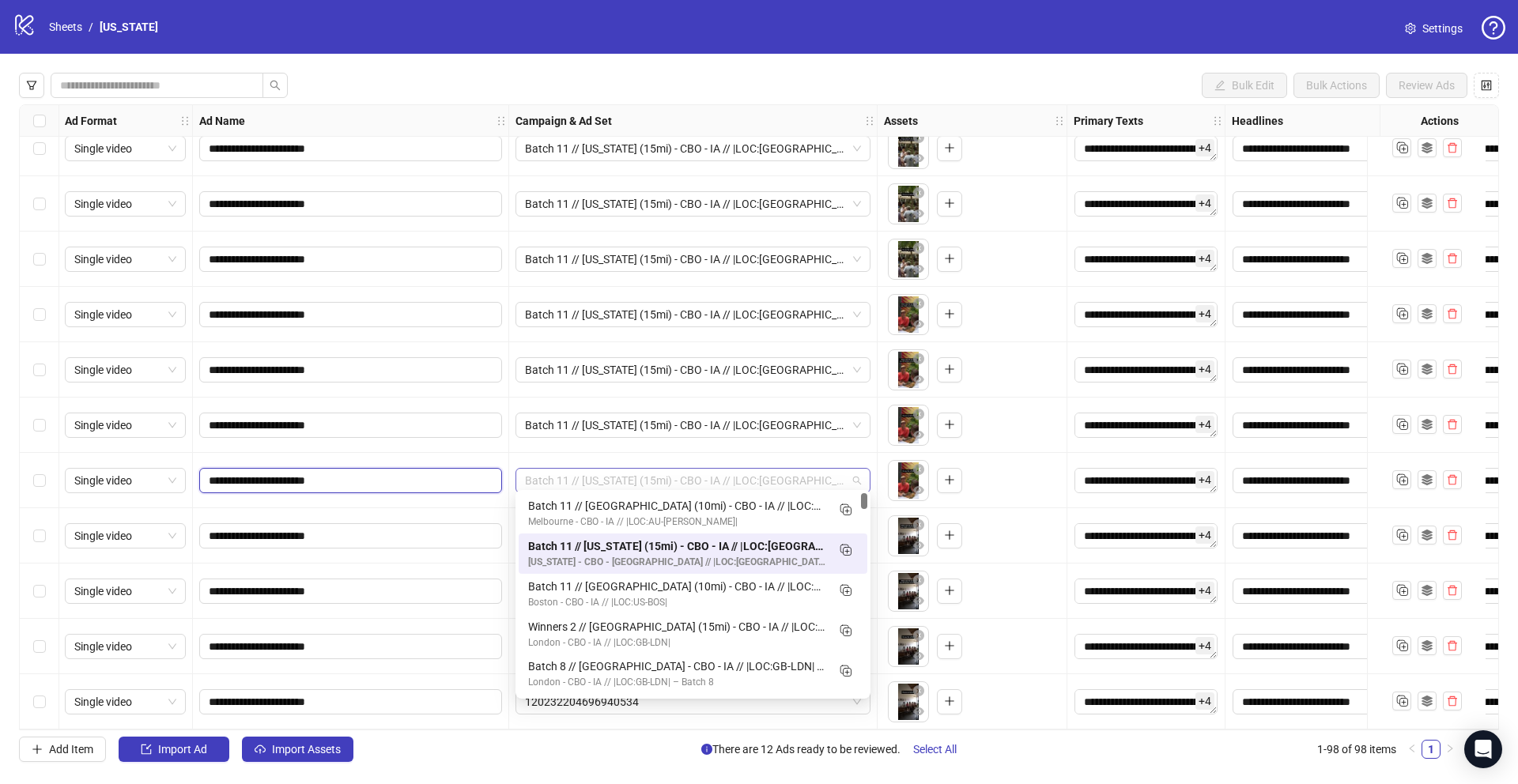
click at [619, 481] on span "Batch 11 // [US_STATE] (15mi) - CBO - IA // |LOC:[GEOGRAPHIC_DATA]-[GEOGRAPHIC_…" at bounding box center [693, 480] width 336 height 23
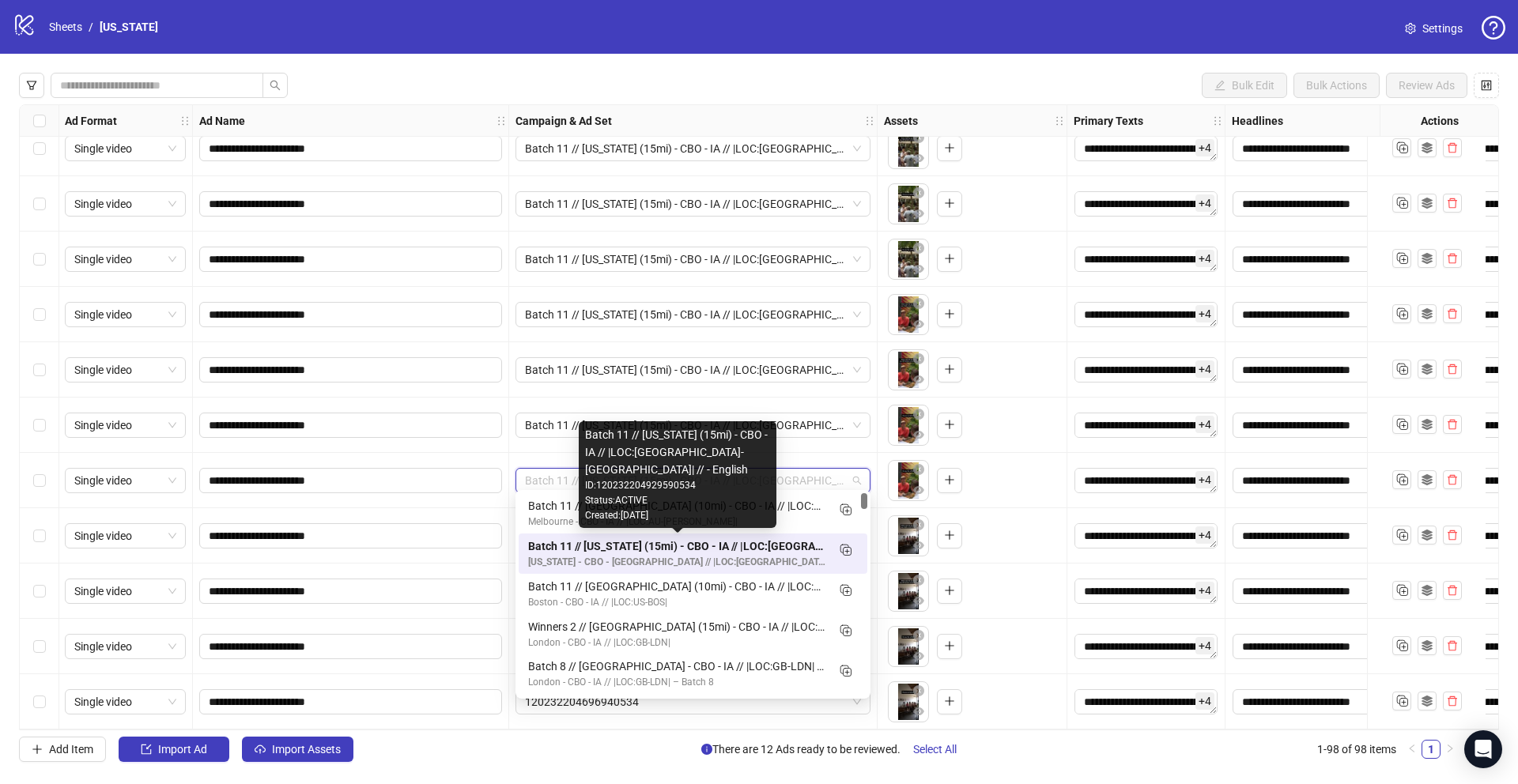
click at [604, 552] on div "Batch 11 // [US_STATE] (15mi) - CBO - IA // |LOC:[GEOGRAPHIC_DATA]-[GEOGRAPHIC_…" at bounding box center [676, 546] width 298 height 18
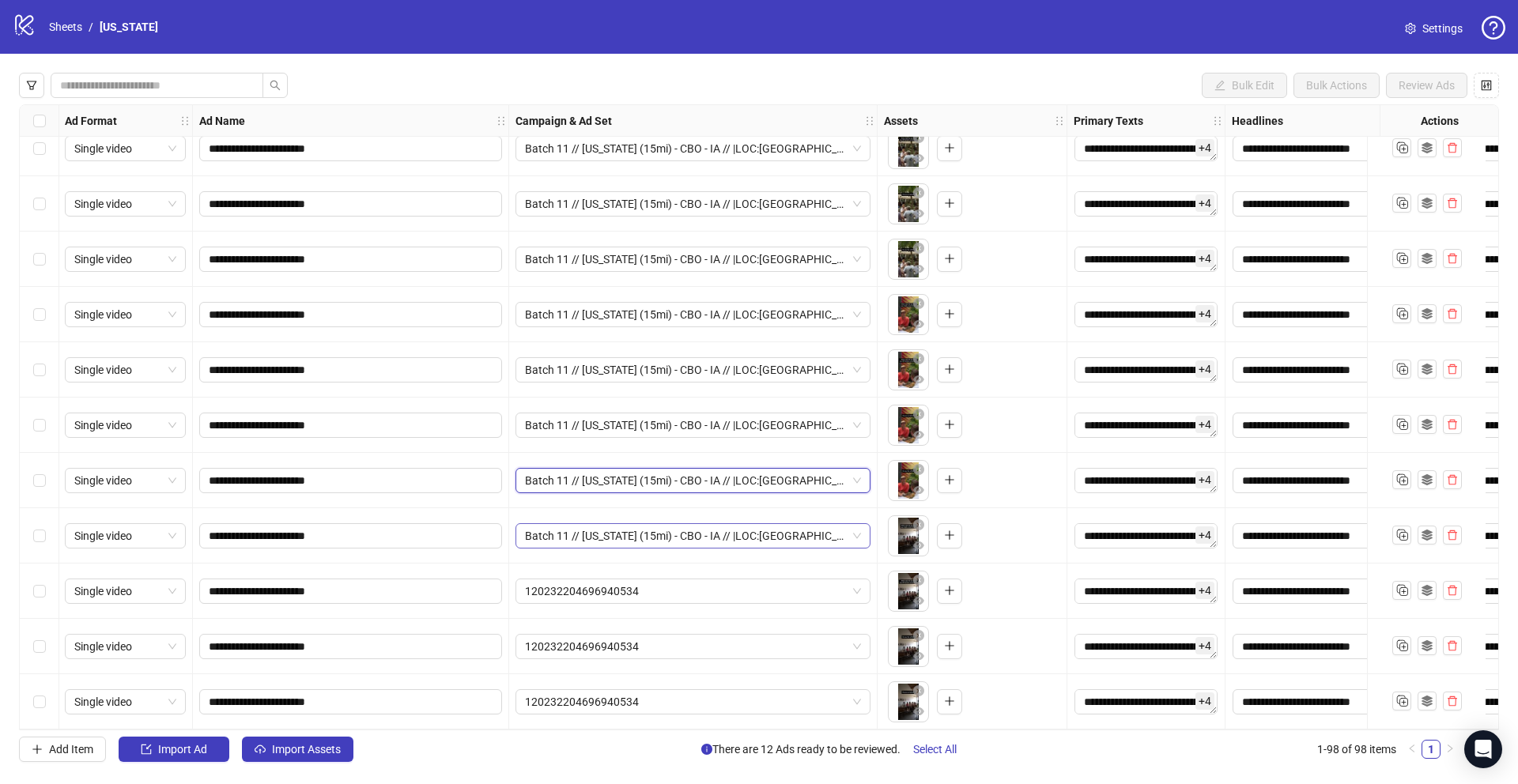
click at [613, 529] on span "Batch 11 // [US_STATE] (15mi) - CBO - IA // |LOC:[GEOGRAPHIC_DATA]-[GEOGRAPHIC_…" at bounding box center [693, 535] width 336 height 23
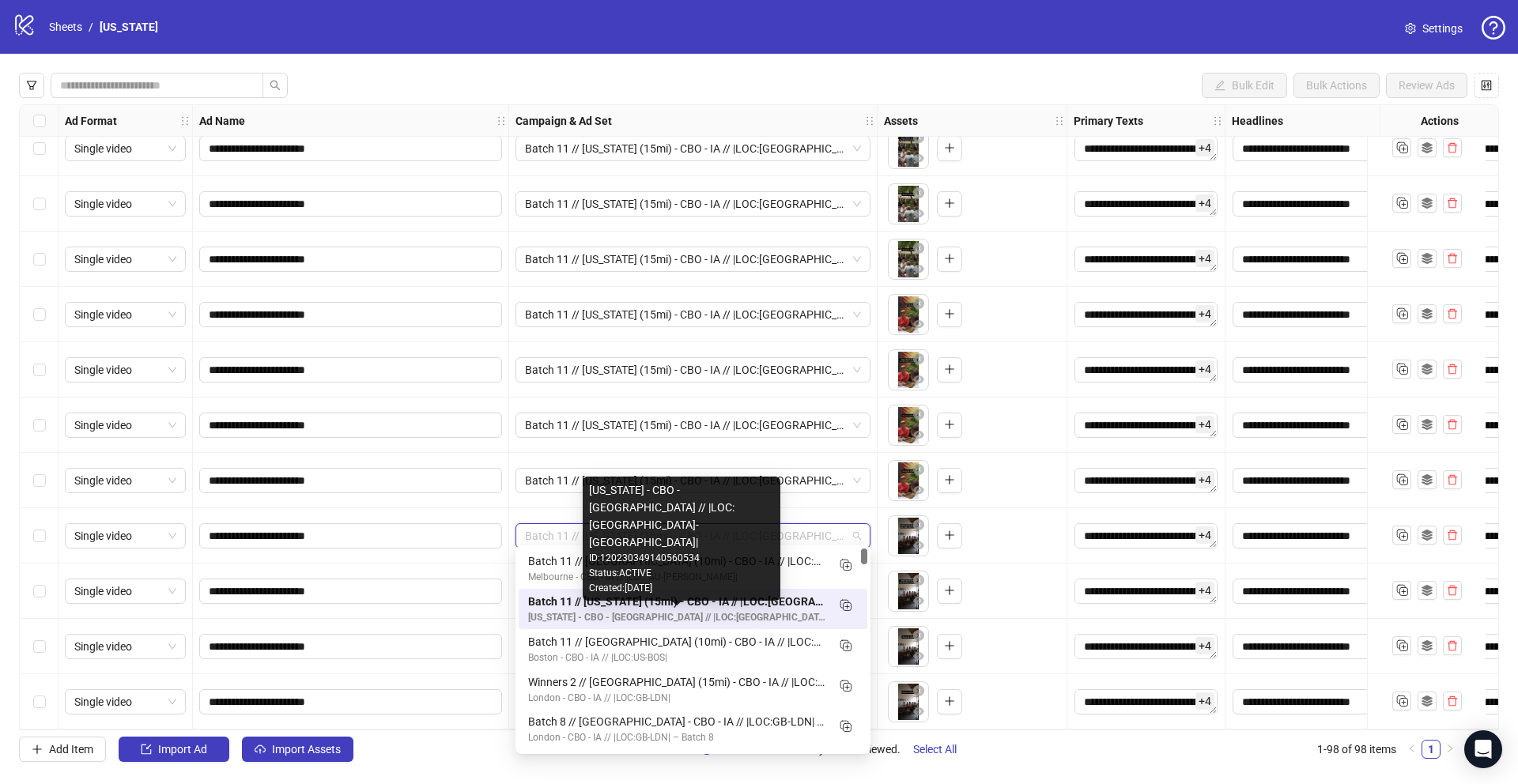
click at [615, 610] on div "[US_STATE] - CBO - [GEOGRAPHIC_DATA] // |LOC:[GEOGRAPHIC_DATA]-[GEOGRAPHIC_DATA…" at bounding box center [676, 616] width 298 height 15
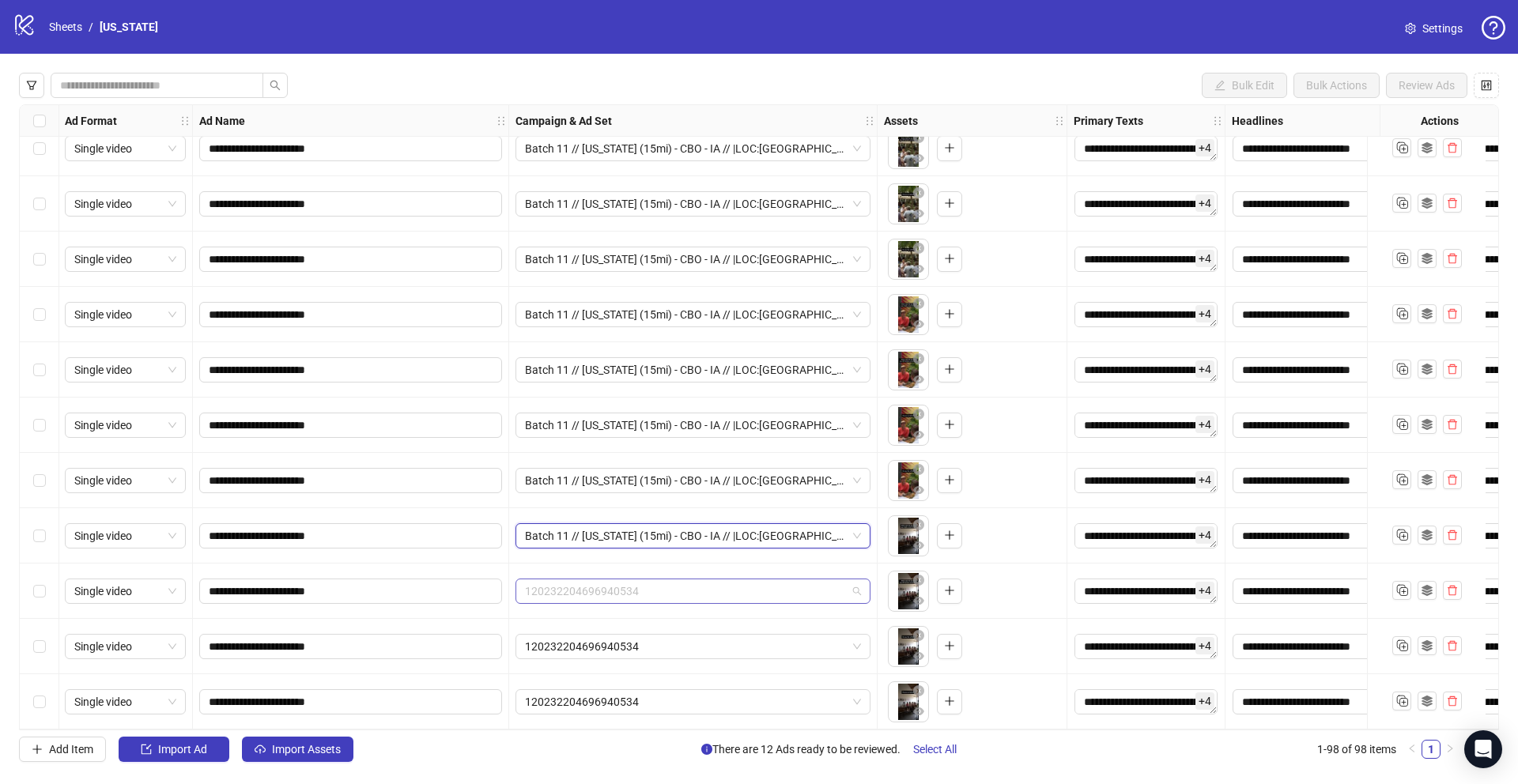
click at [645, 585] on span "120232204696940534" at bounding box center [693, 591] width 336 height 23
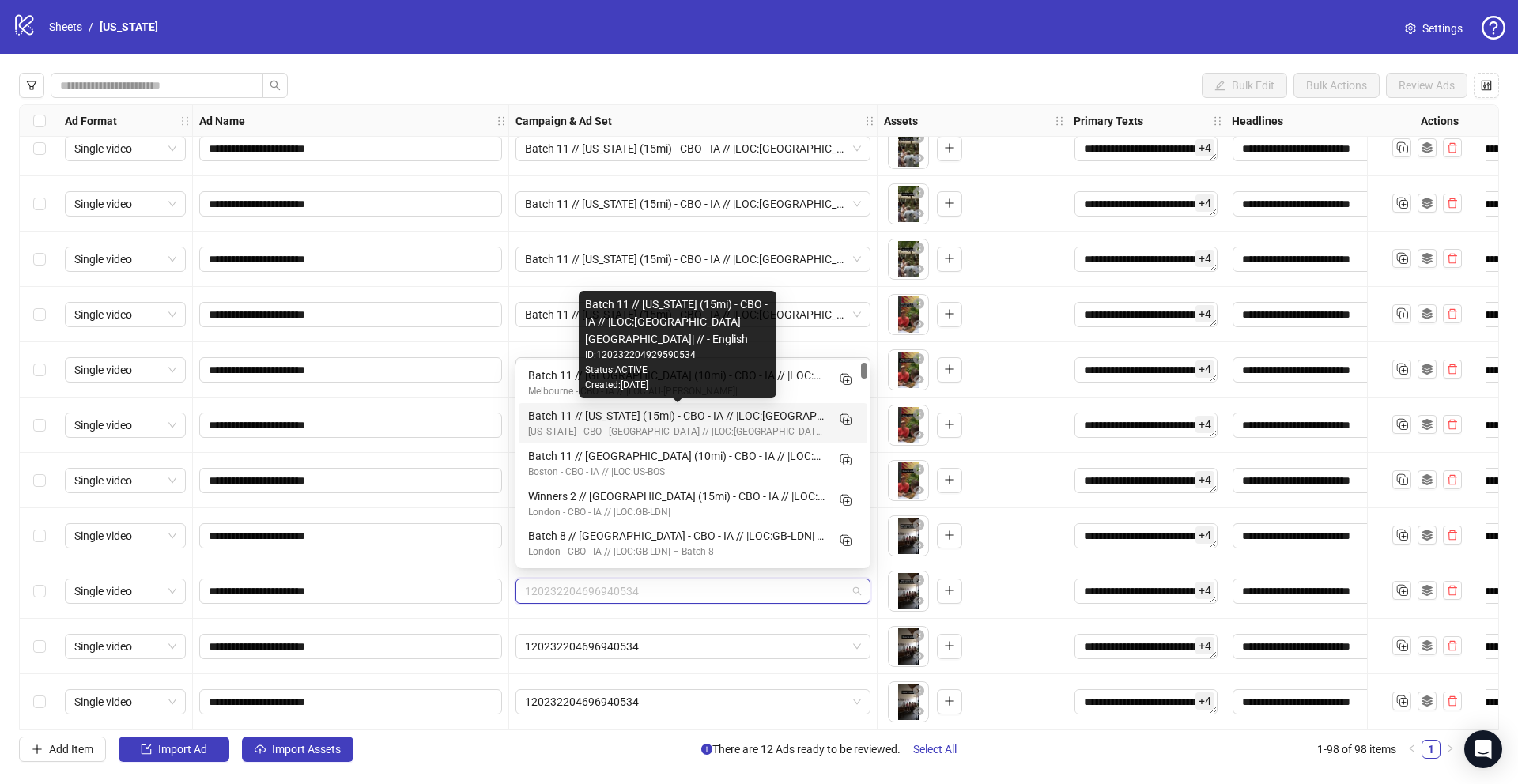
click at [564, 420] on div "Batch 11 // [US_STATE] (15mi) - CBO - IA // |LOC:[GEOGRAPHIC_DATA]-[GEOGRAPHIC_…" at bounding box center [676, 415] width 298 height 18
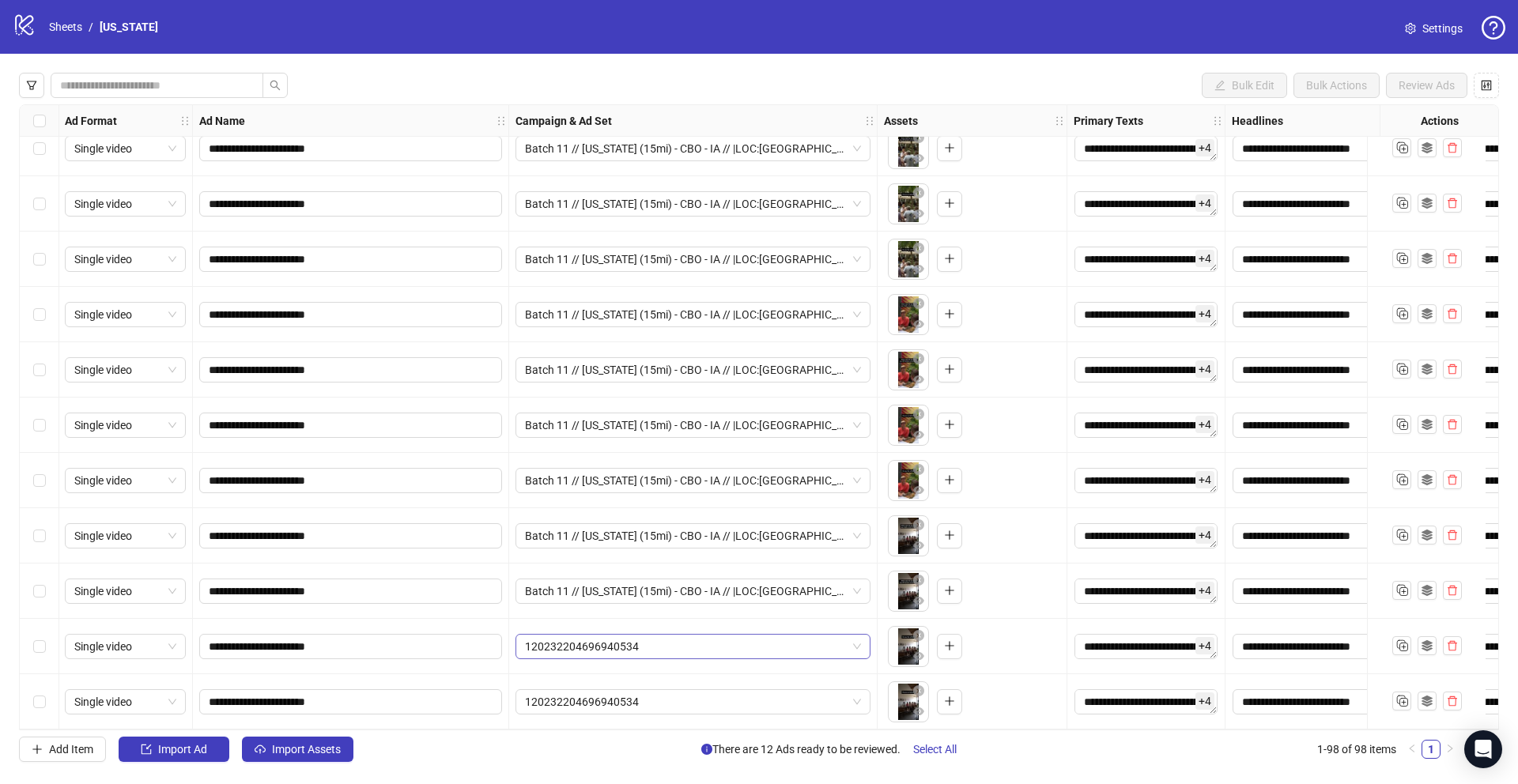
click at [601, 638] on span "120232204696940534" at bounding box center [693, 647] width 336 height 23
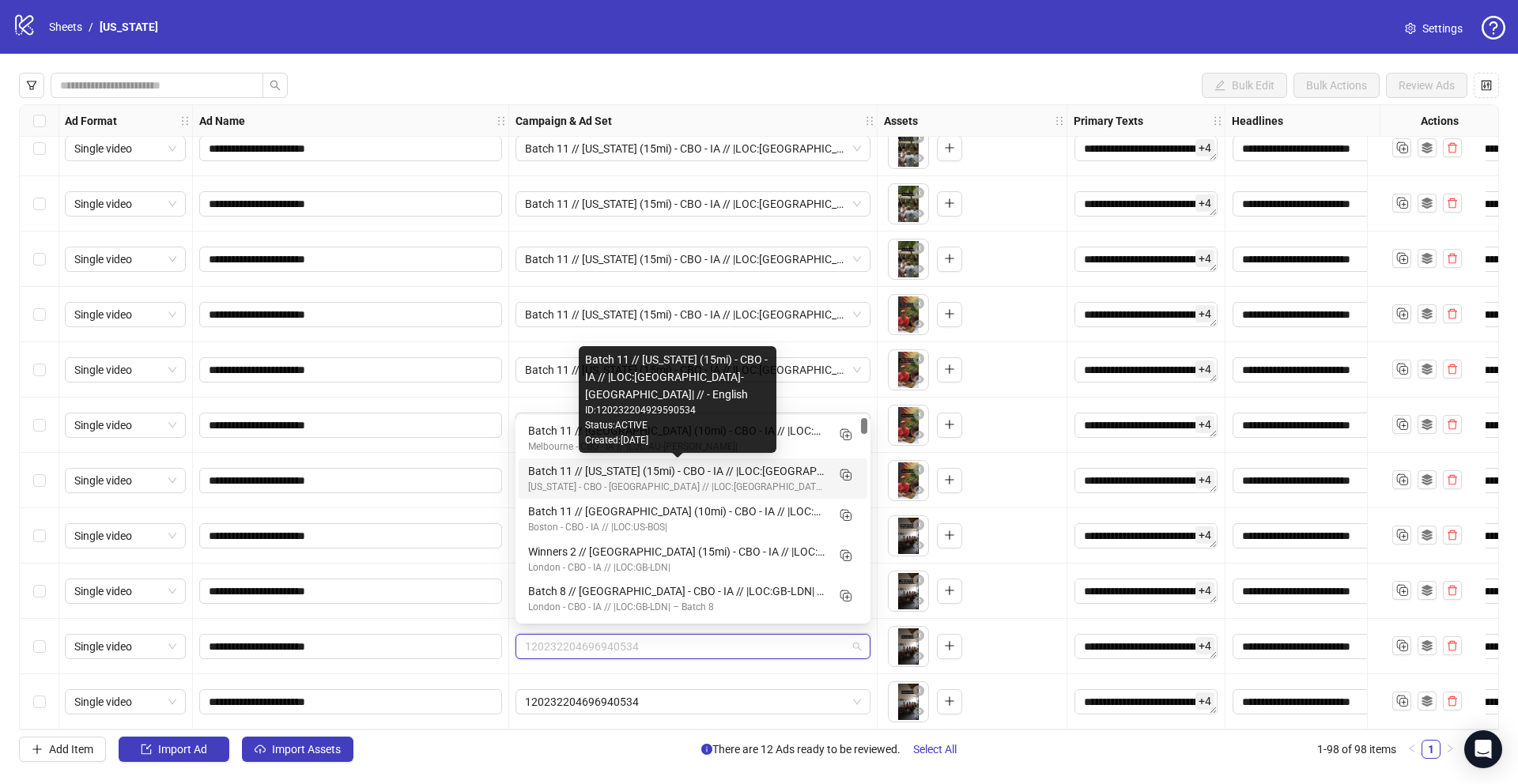
click at [556, 477] on div "Batch 11 // [US_STATE] (15mi) - CBO - IA // |LOC:[GEOGRAPHIC_DATA]-[GEOGRAPHIC_…" at bounding box center [676, 471] width 298 height 18
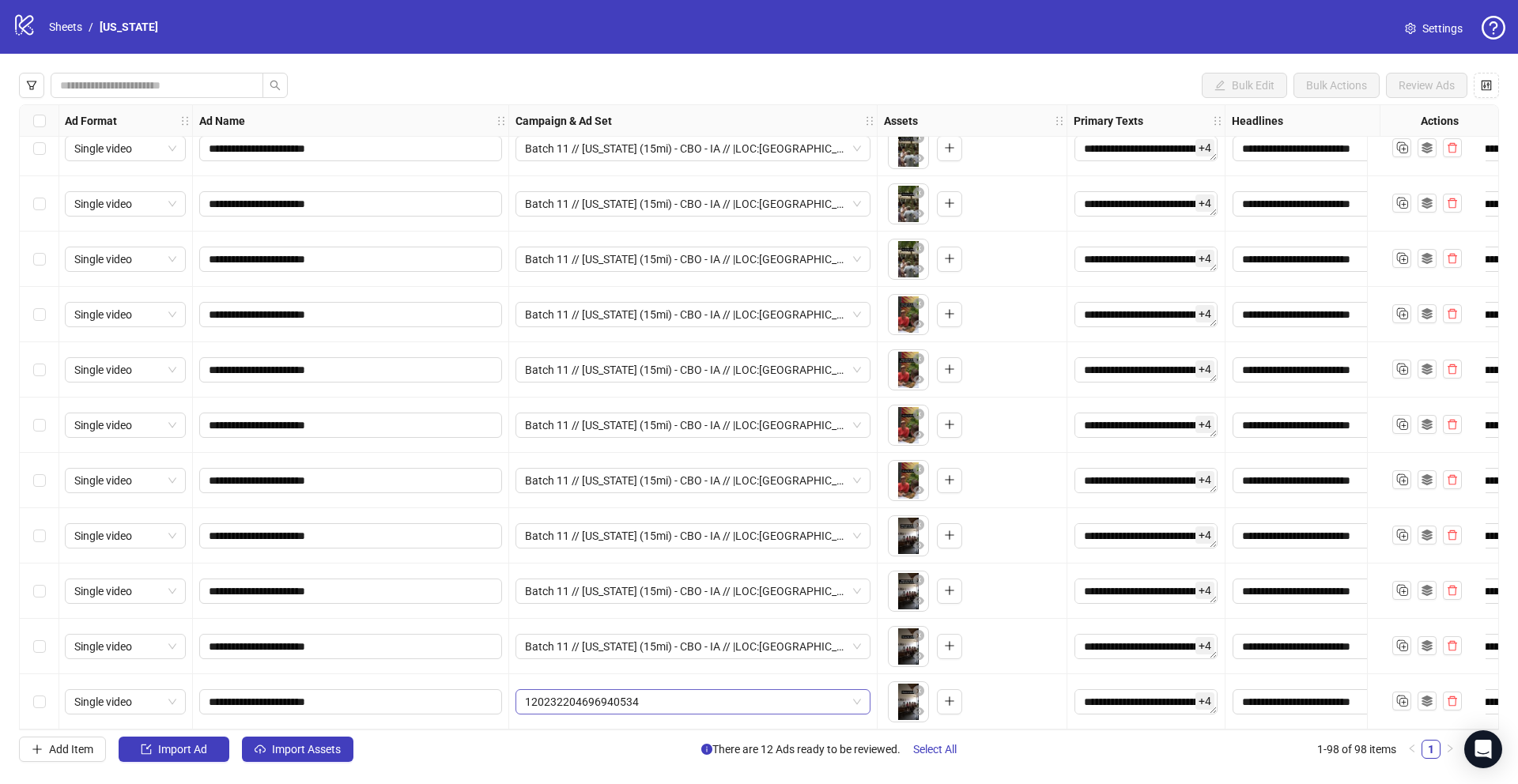
click at [589, 701] on span "120232204696940534" at bounding box center [693, 701] width 336 height 23
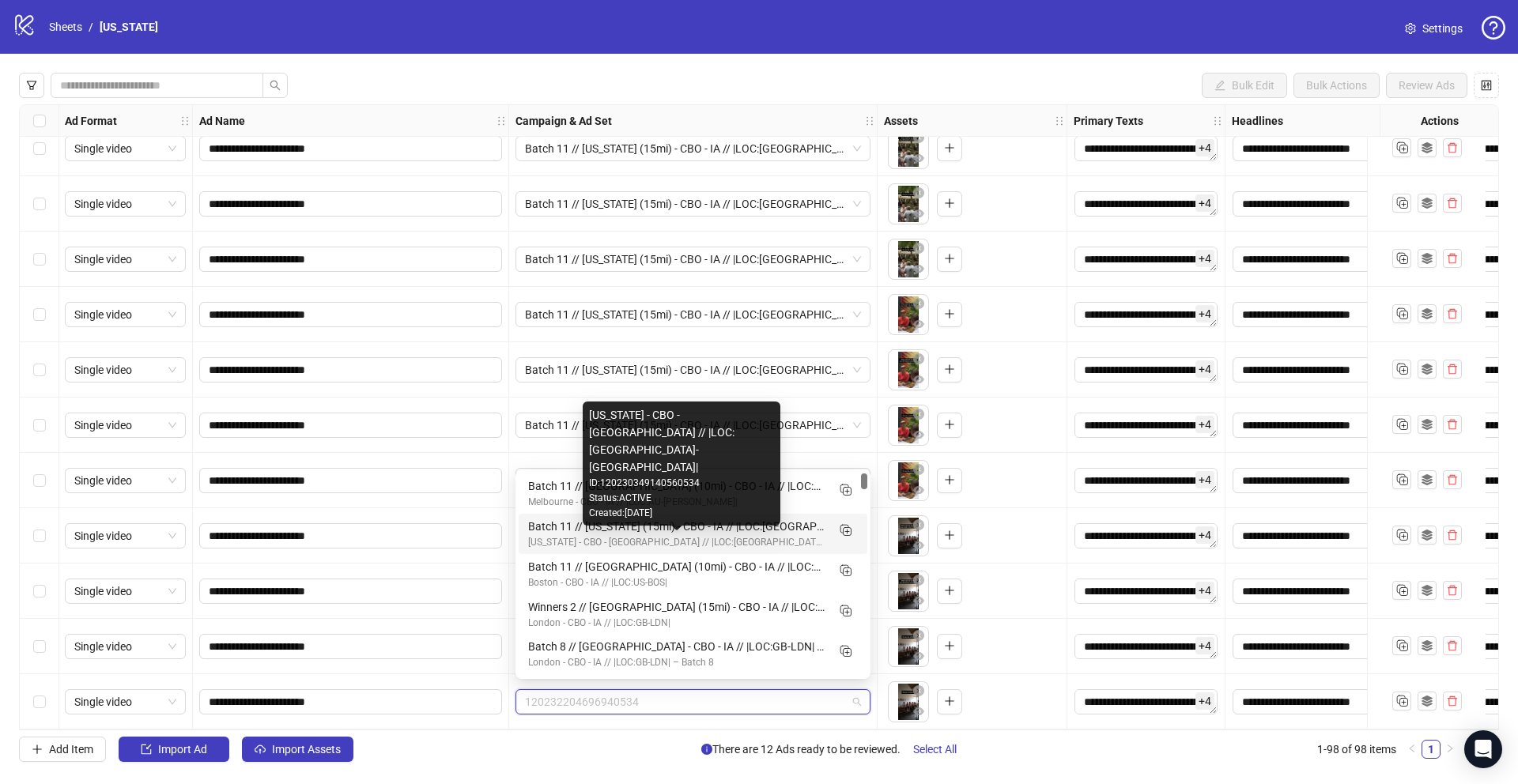
click at [572, 539] on div "[US_STATE] - CBO - [GEOGRAPHIC_DATA] // |LOC:[GEOGRAPHIC_DATA]-[GEOGRAPHIC_DATA…" at bounding box center [676, 541] width 298 height 15
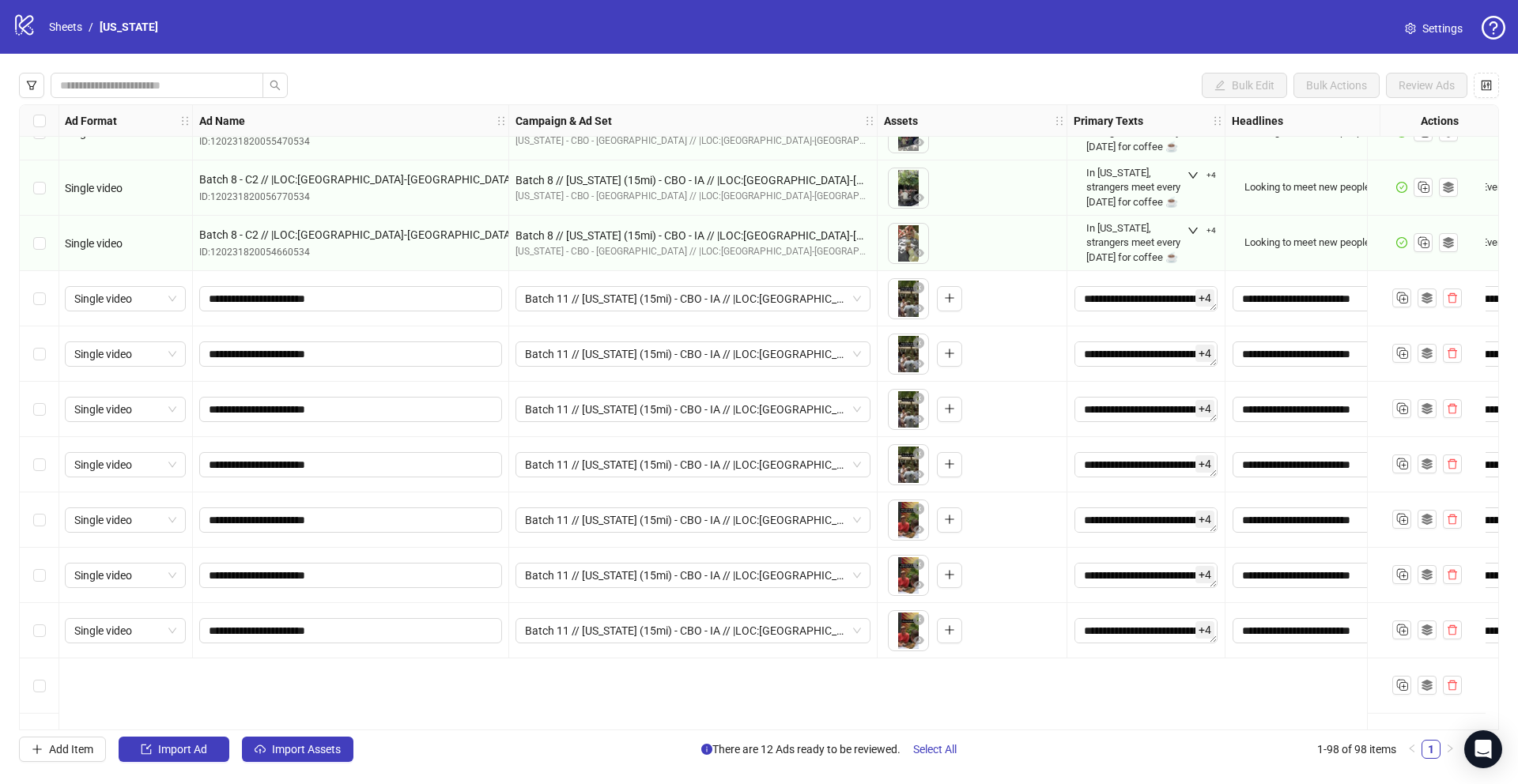
scroll to position [4481, 1]
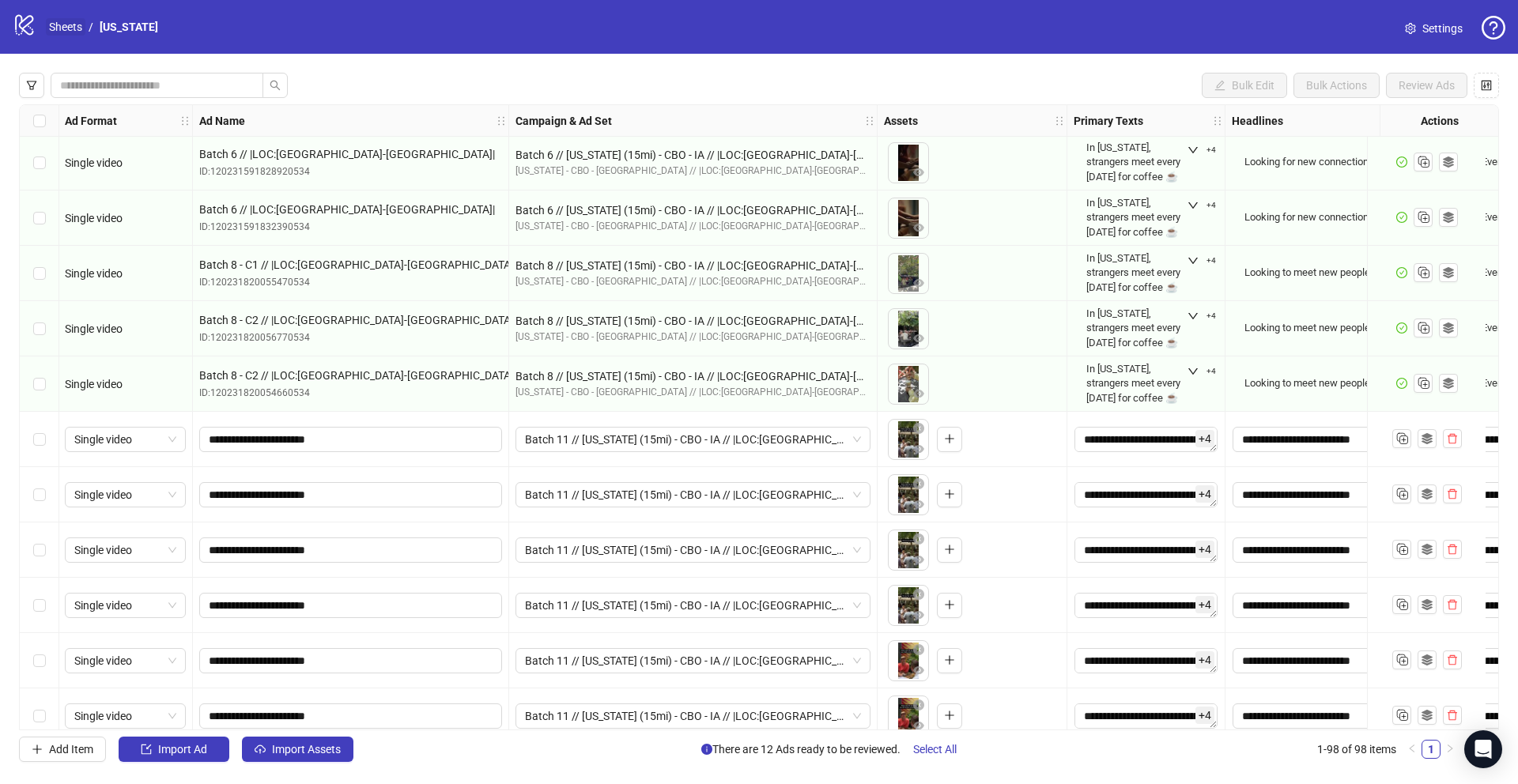
click at [73, 23] on link "Sheets" at bounding box center [65, 27] width 40 height 18
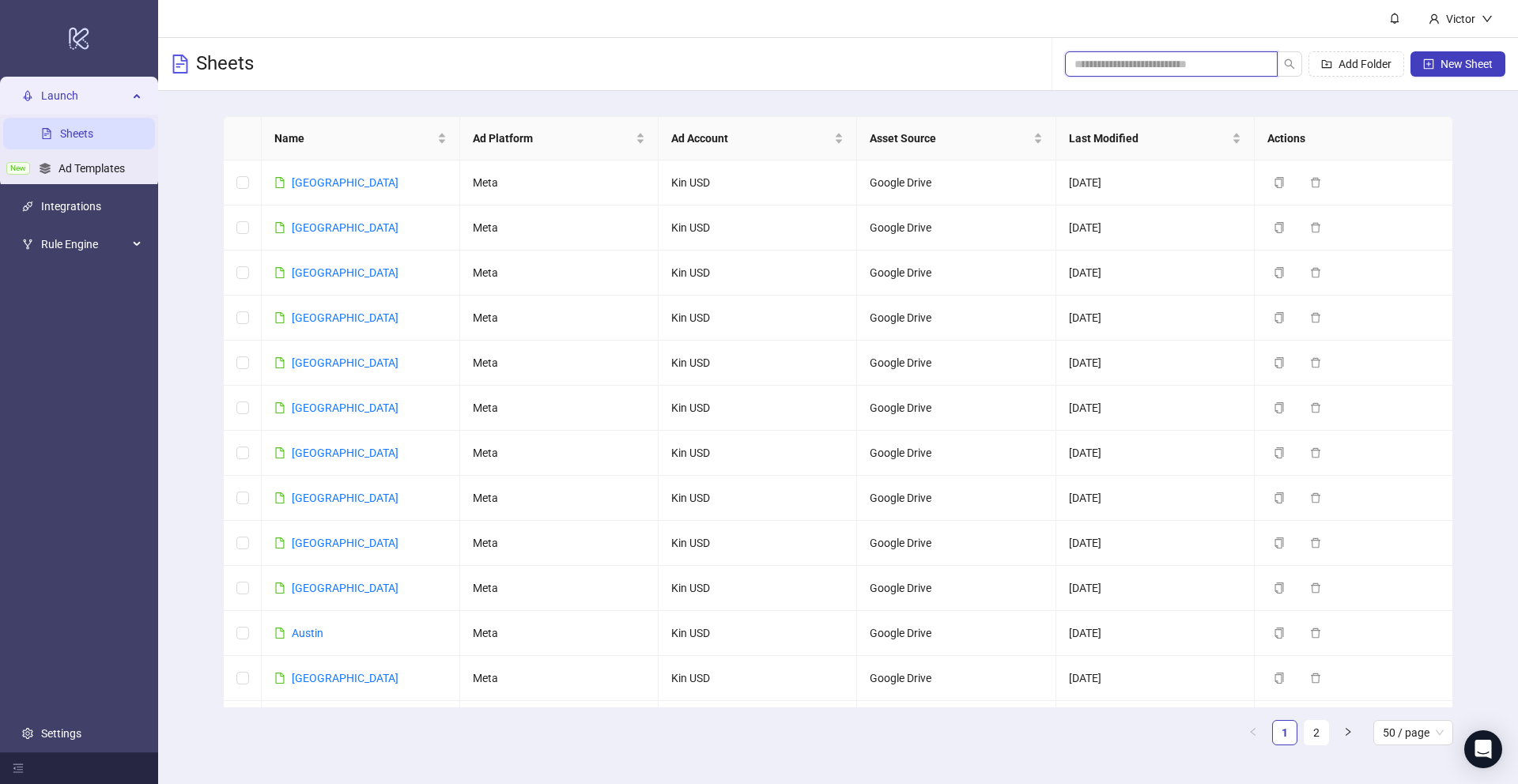
click at [1134, 63] on input "search" at bounding box center [1165, 64] width 181 height 18
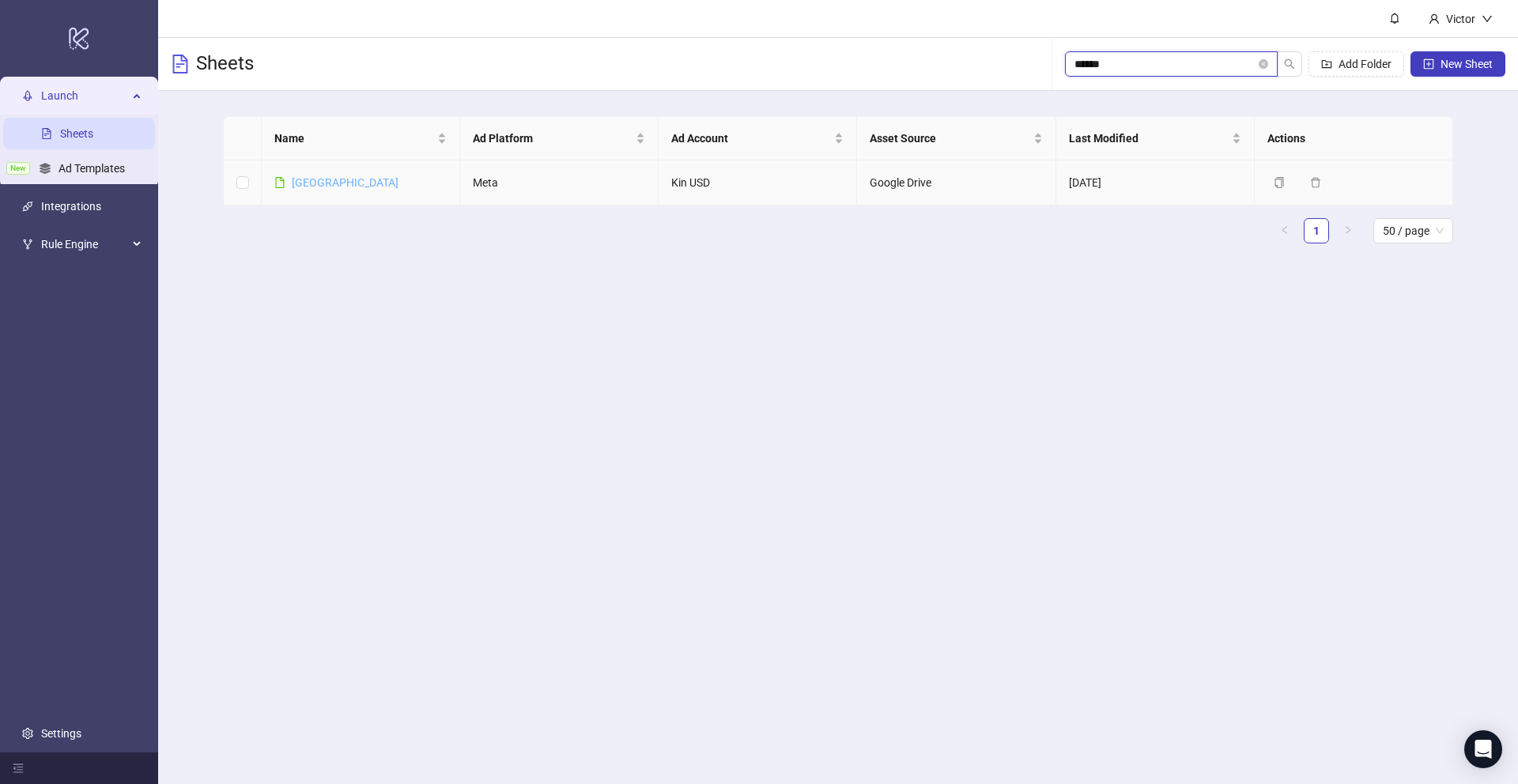
type input "******"
click at [316, 178] on link "[GEOGRAPHIC_DATA]" at bounding box center [344, 182] width 106 height 13
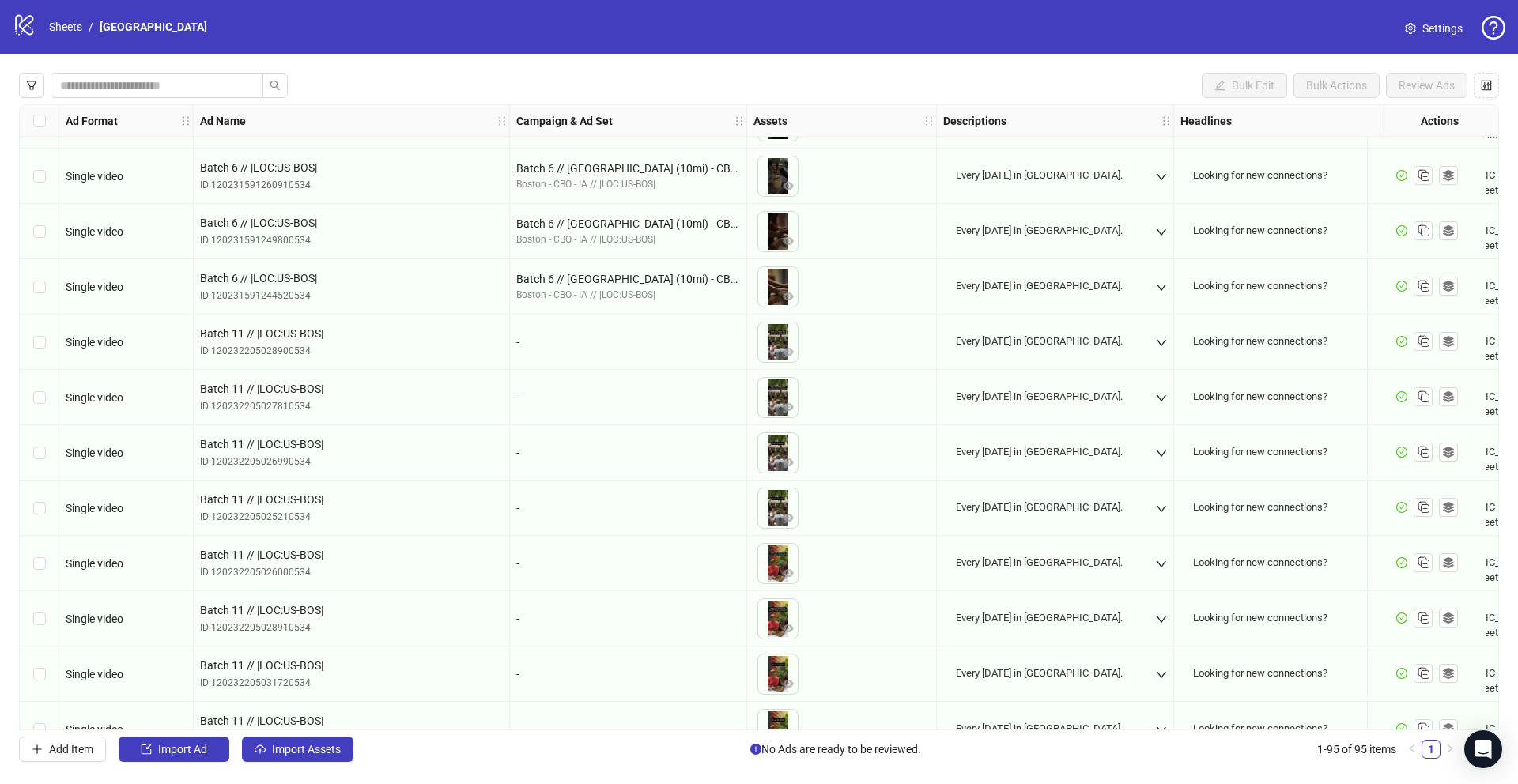
scroll to position [4401, 0]
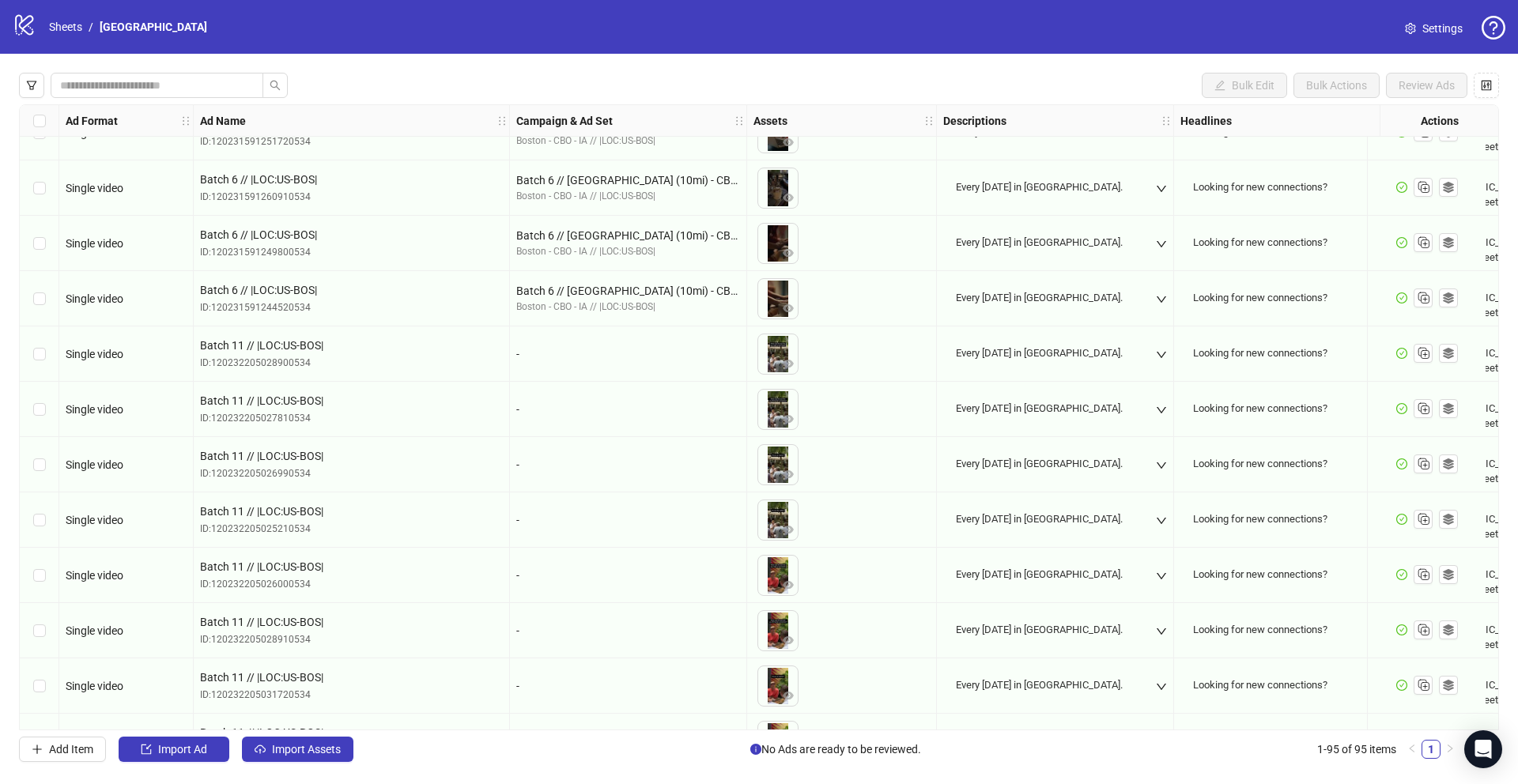
click at [569, 356] on div "-" at bounding box center [627, 354] width 223 height 18
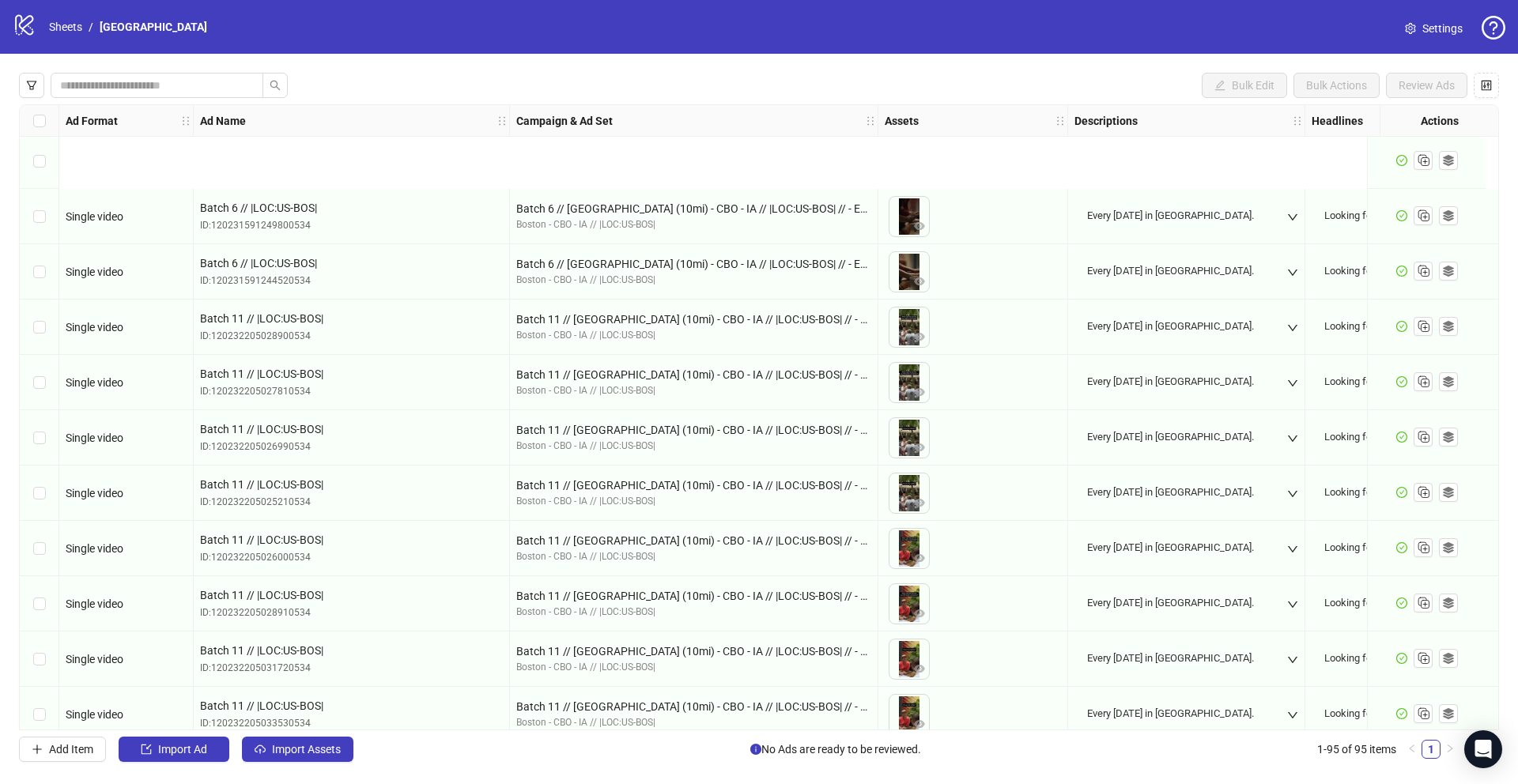
scroll to position [4668, 0]
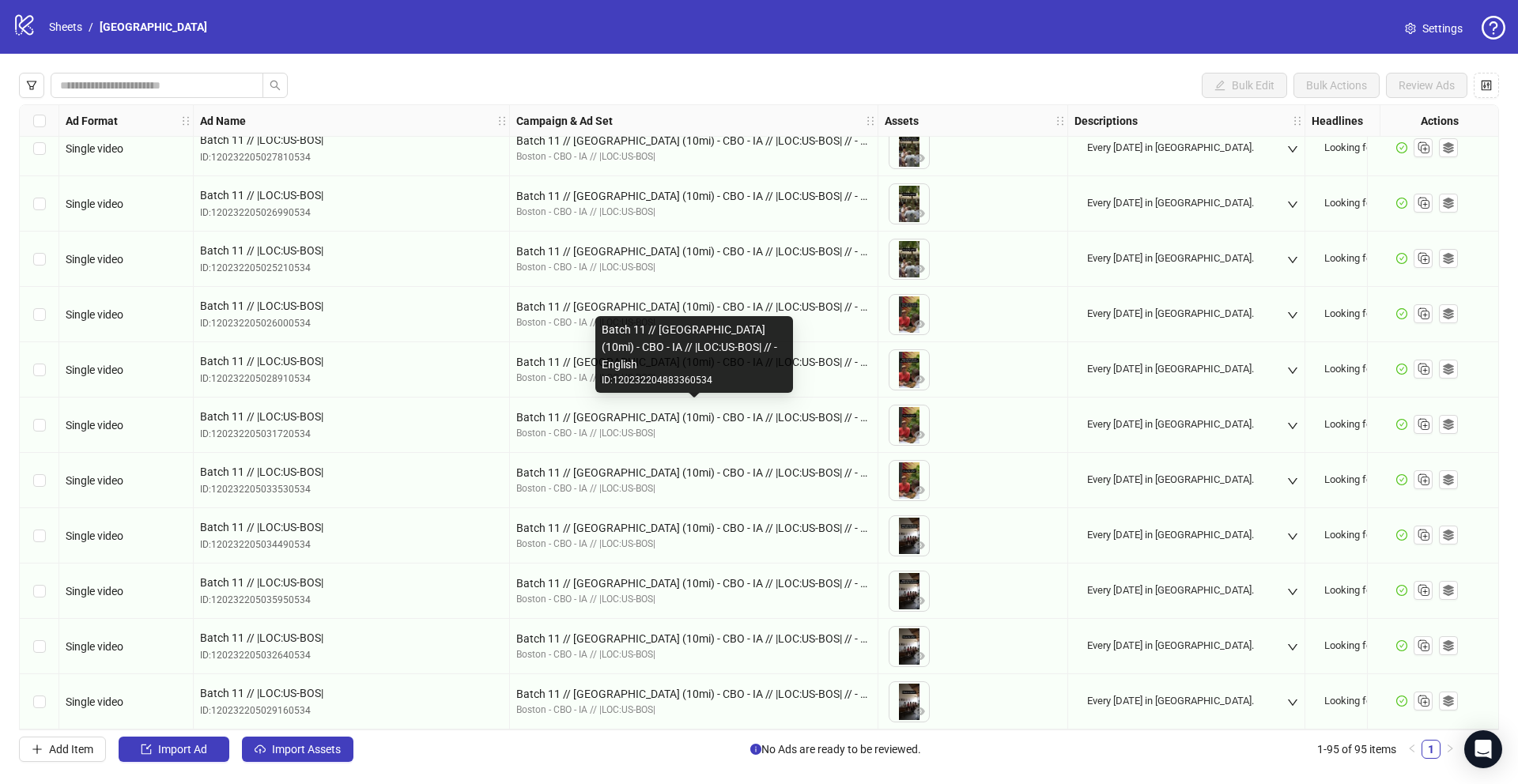
click at [621, 410] on div "Batch 11 // [GEOGRAPHIC_DATA] (10mi) - CBO - IA // |LOC:US-BOS| // - English" at bounding box center [694, 417] width 355 height 18
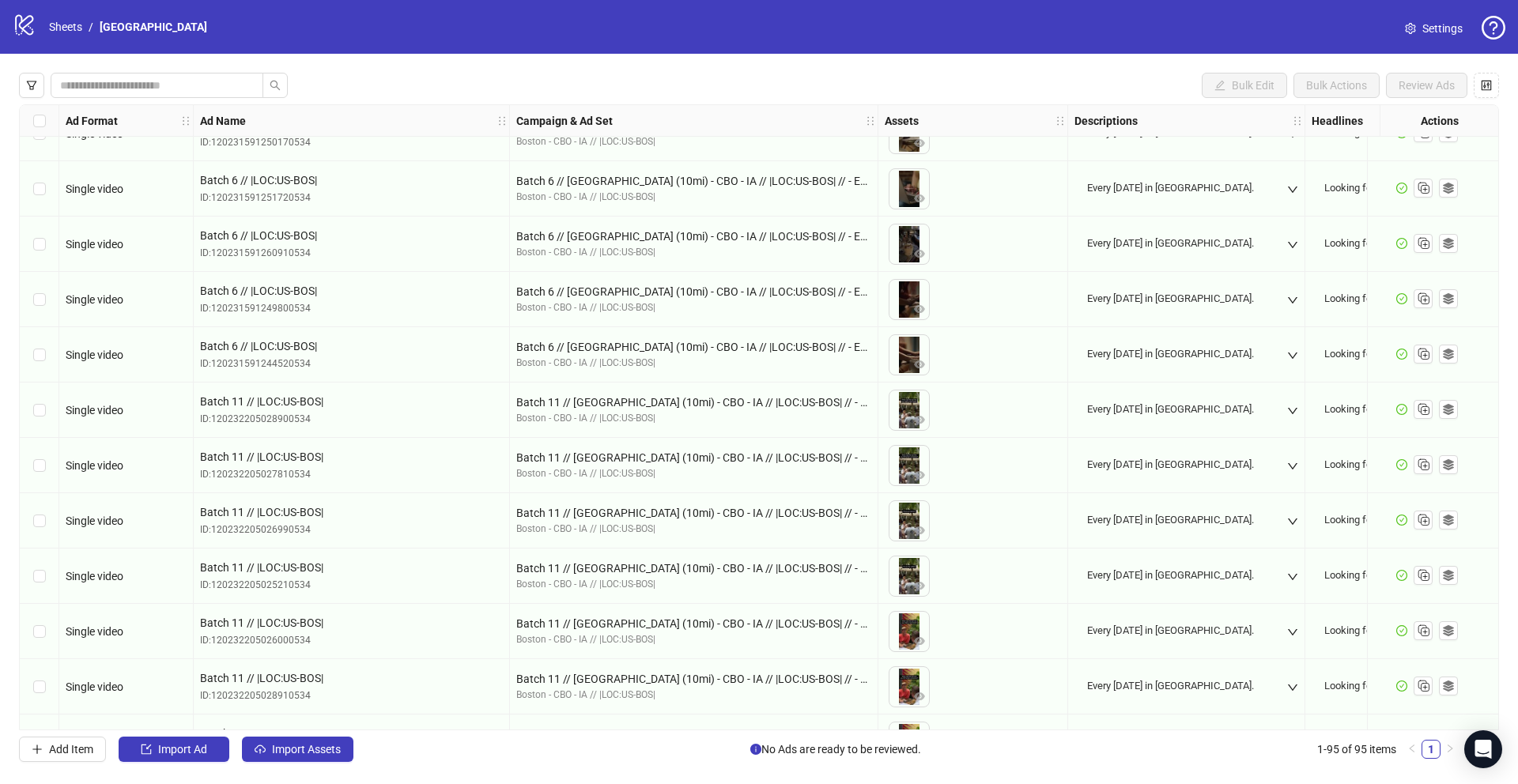
scroll to position [4282, 0]
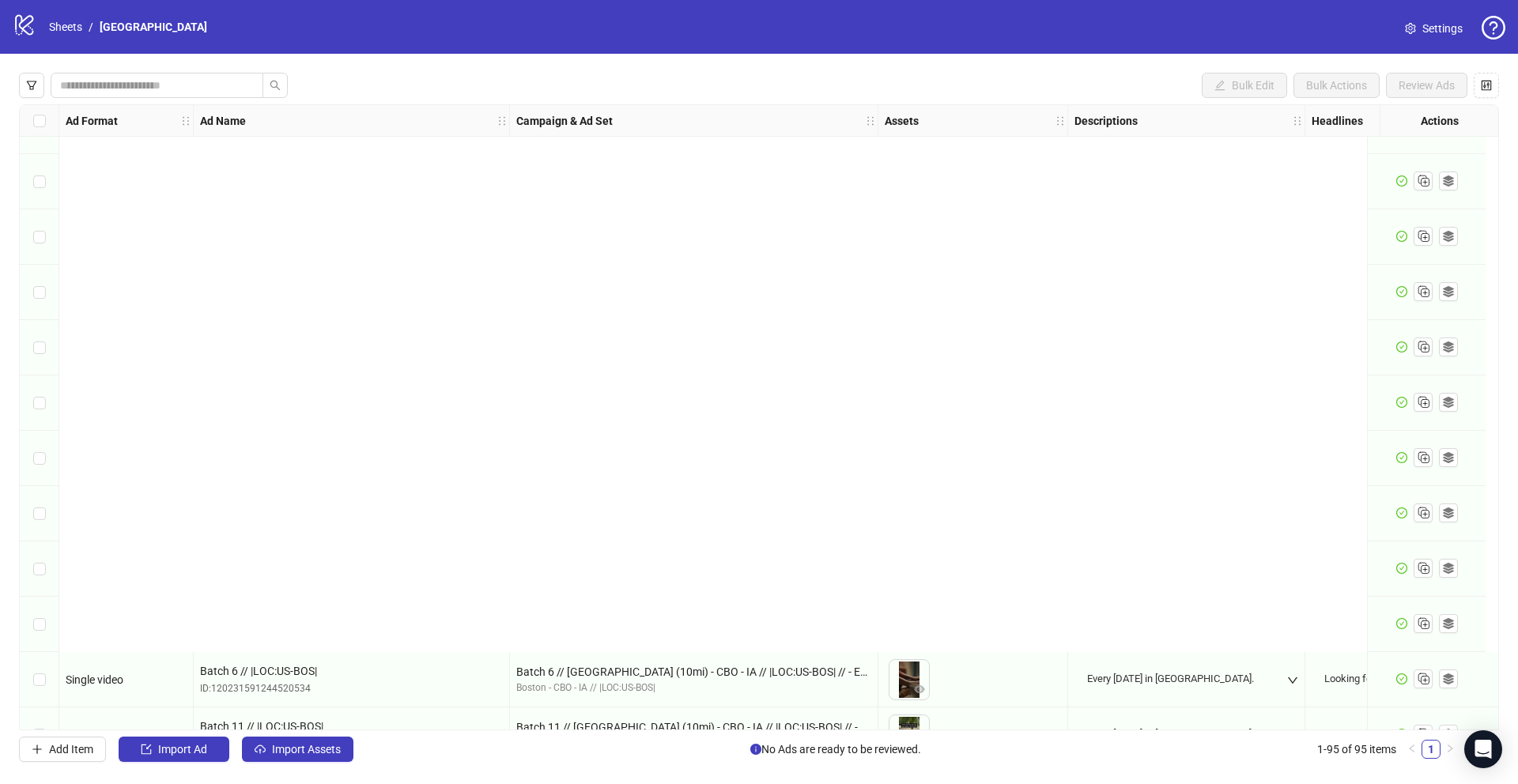
scroll to position [4668, 0]
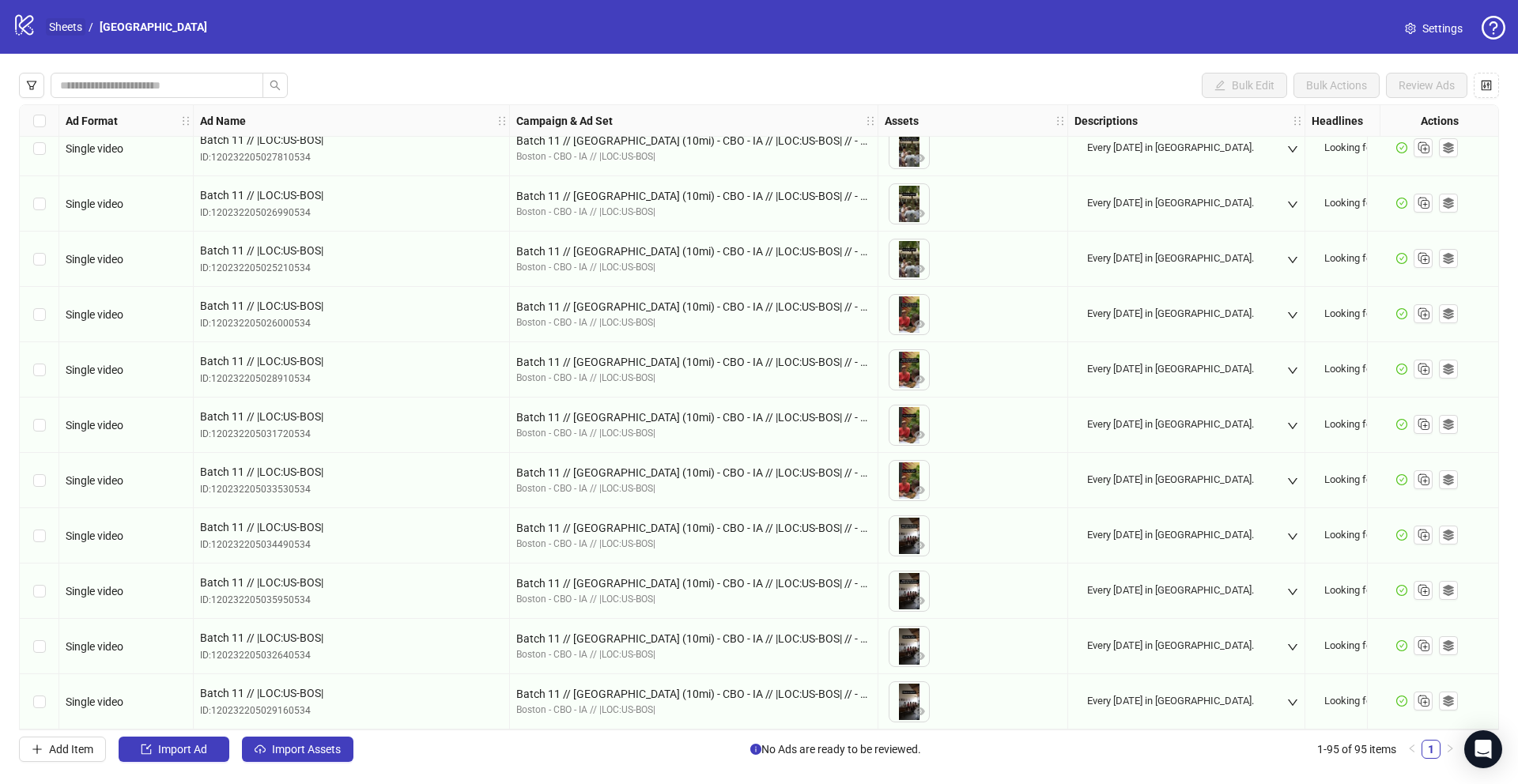
click at [67, 29] on link "Sheets" at bounding box center [65, 27] width 40 height 18
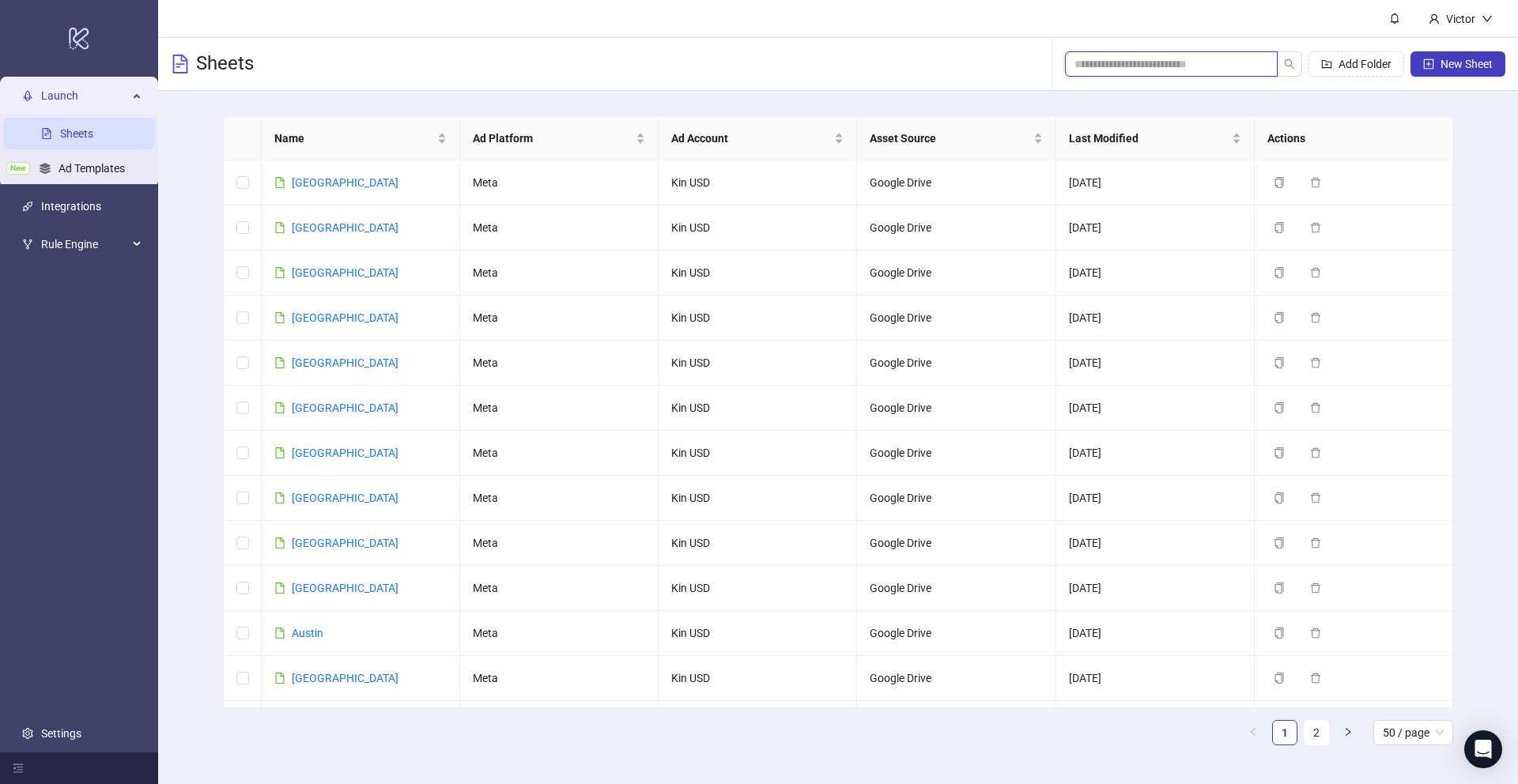
click at [1184, 69] on input "search" at bounding box center [1165, 64] width 181 height 18
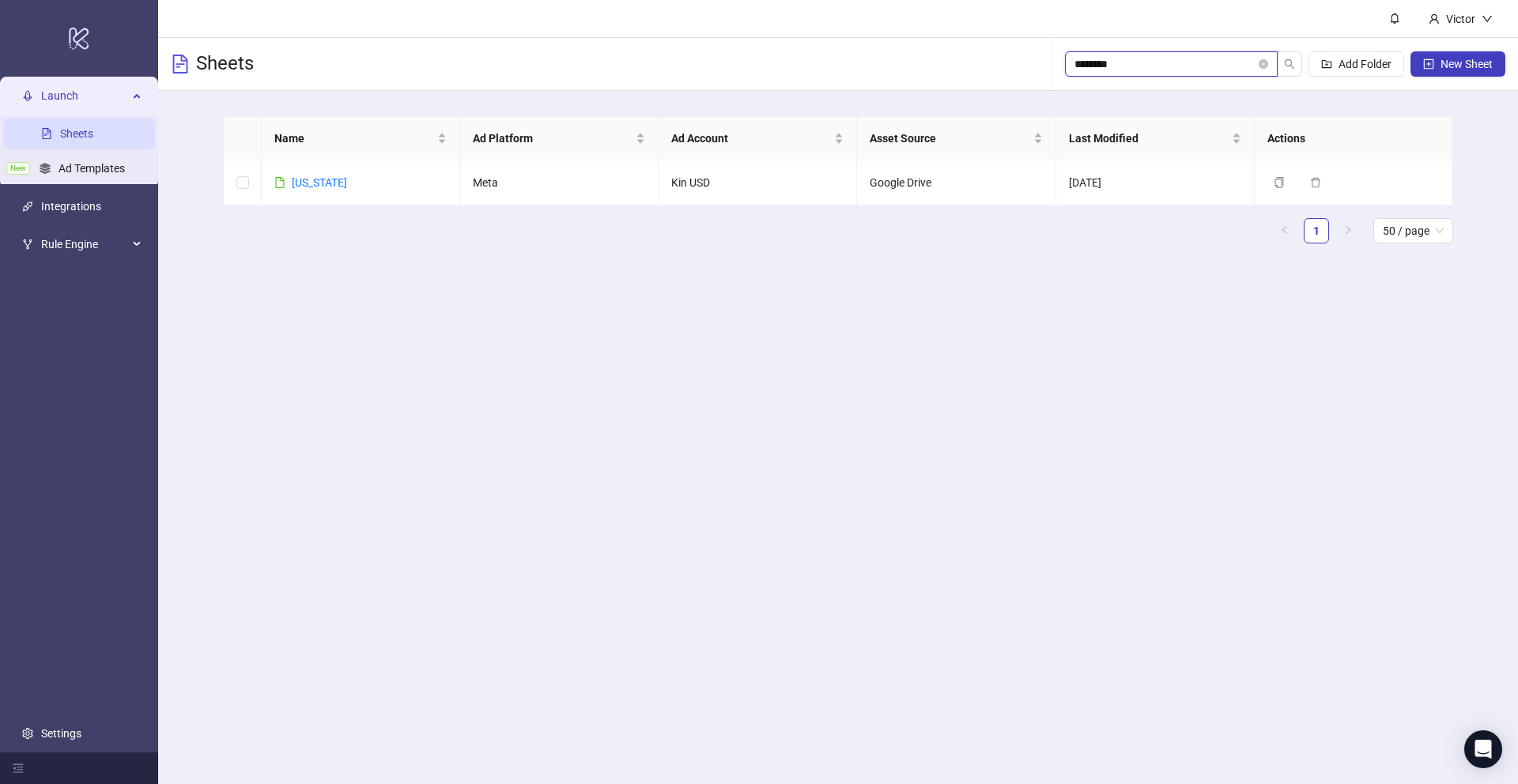
type input "********"
click at [313, 178] on link "[US_STATE]" at bounding box center [319, 182] width 56 height 13
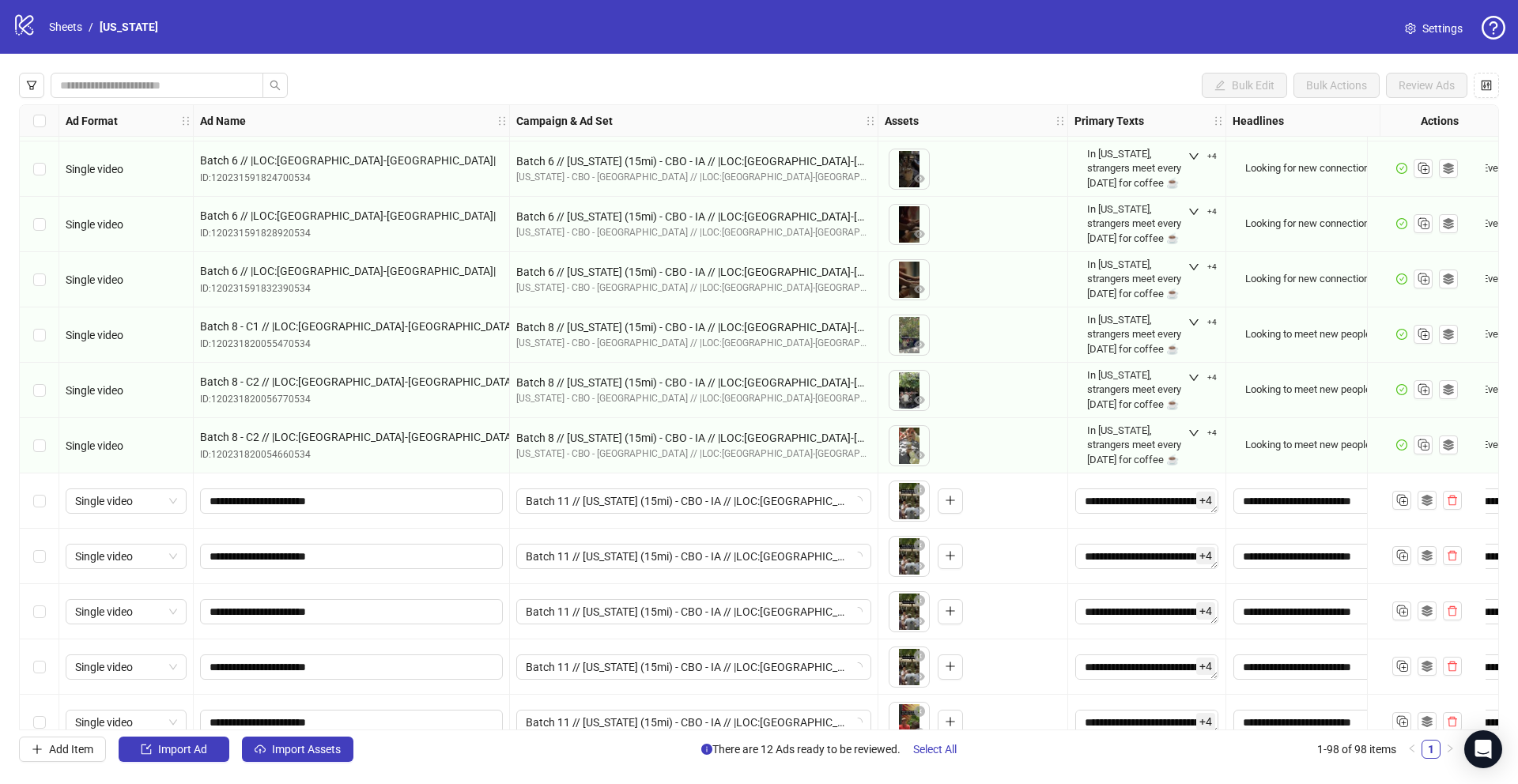
scroll to position [4505, 0]
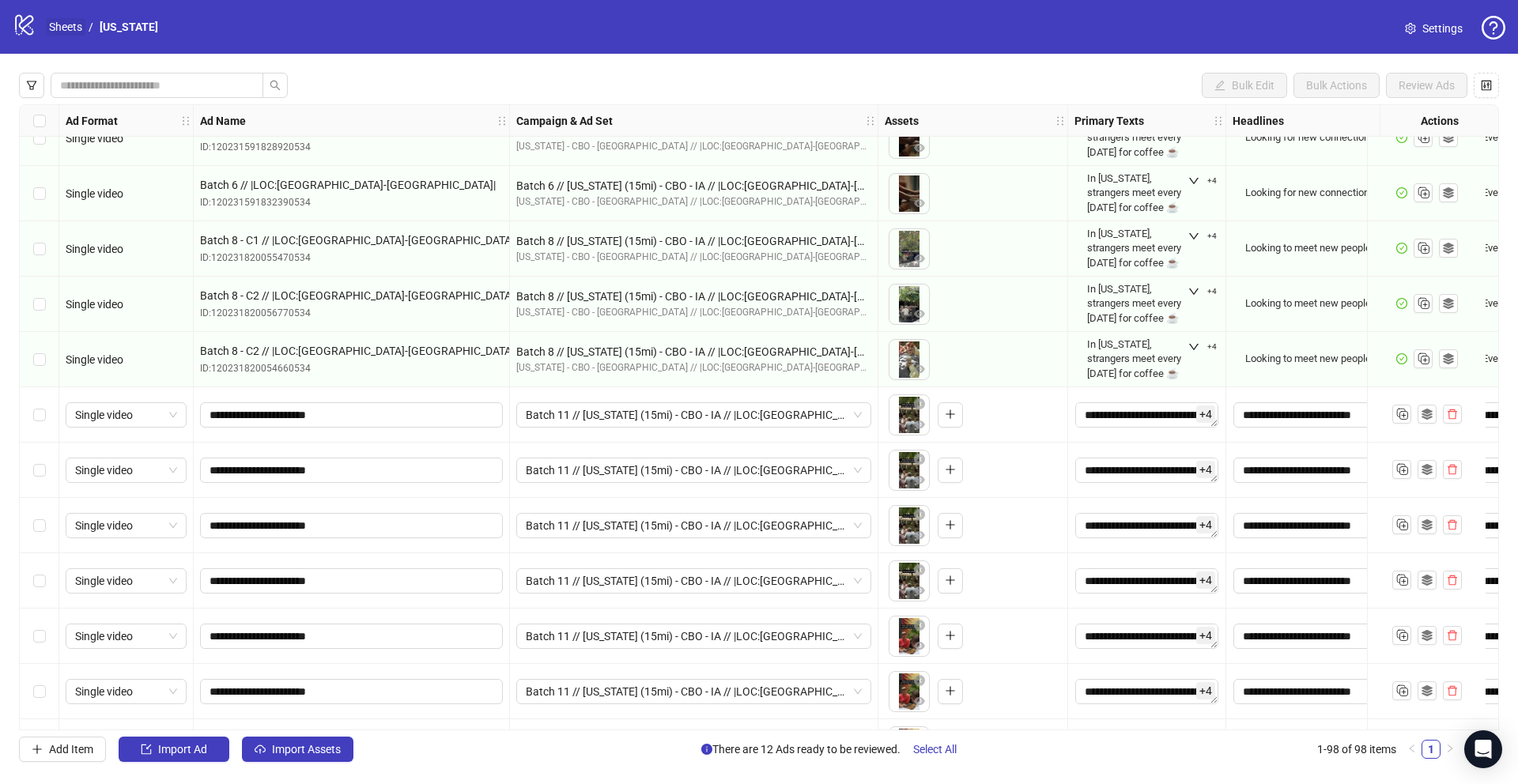
click at [73, 31] on link "Sheets" at bounding box center [65, 27] width 40 height 18
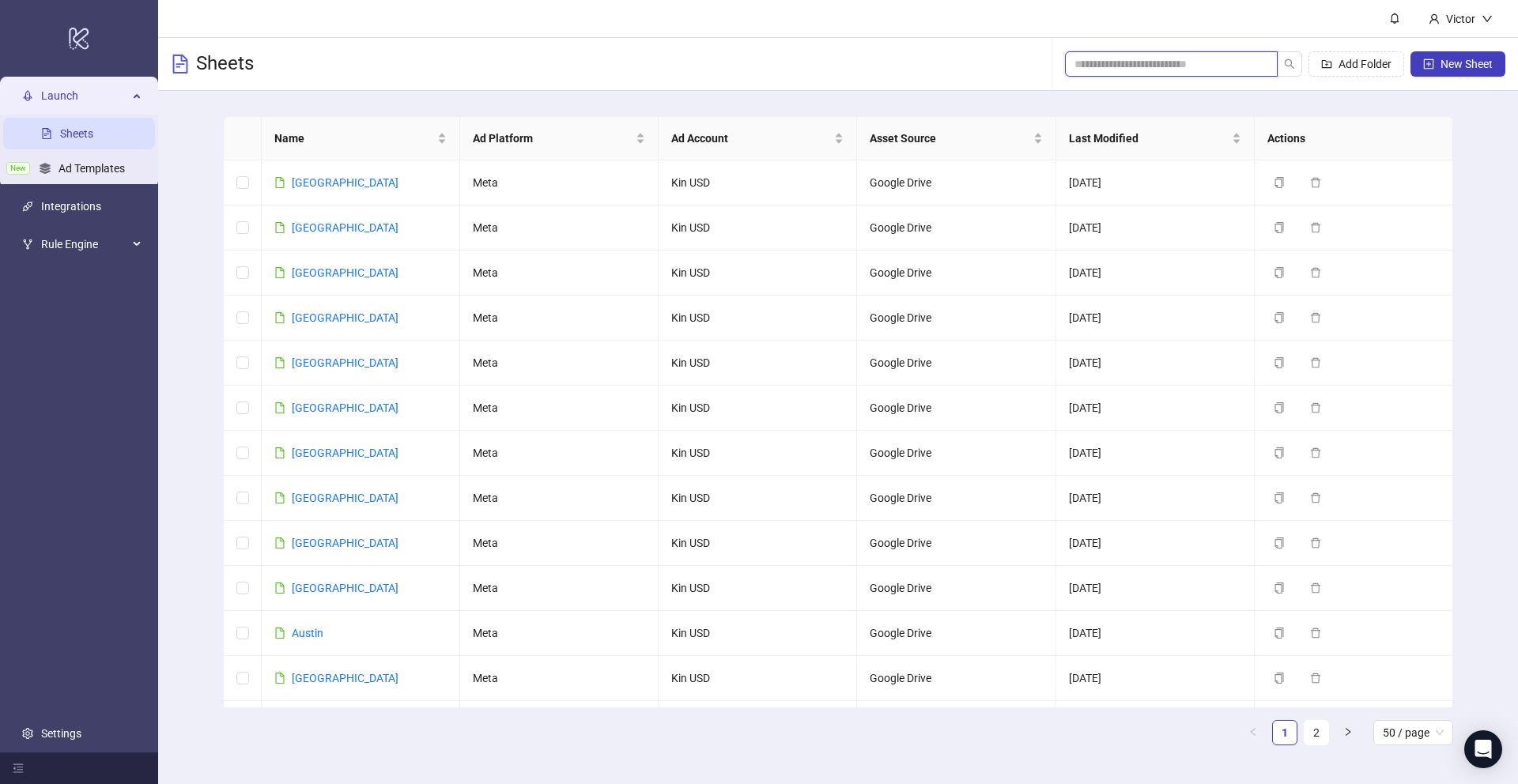
click at [1141, 60] on input "search" at bounding box center [1165, 64] width 181 height 18
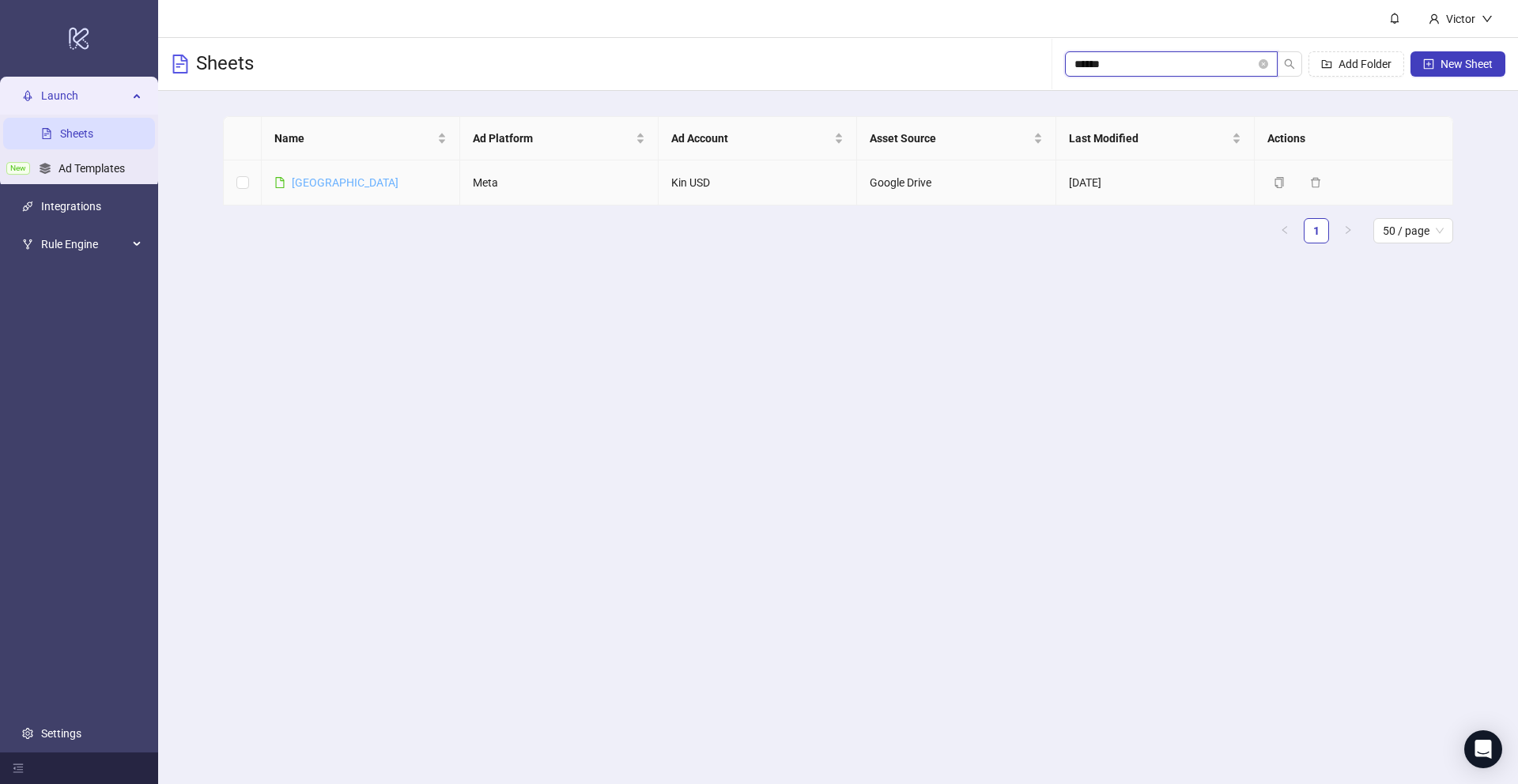
type input "******"
click at [337, 179] on link "[GEOGRAPHIC_DATA]" at bounding box center [344, 182] width 106 height 13
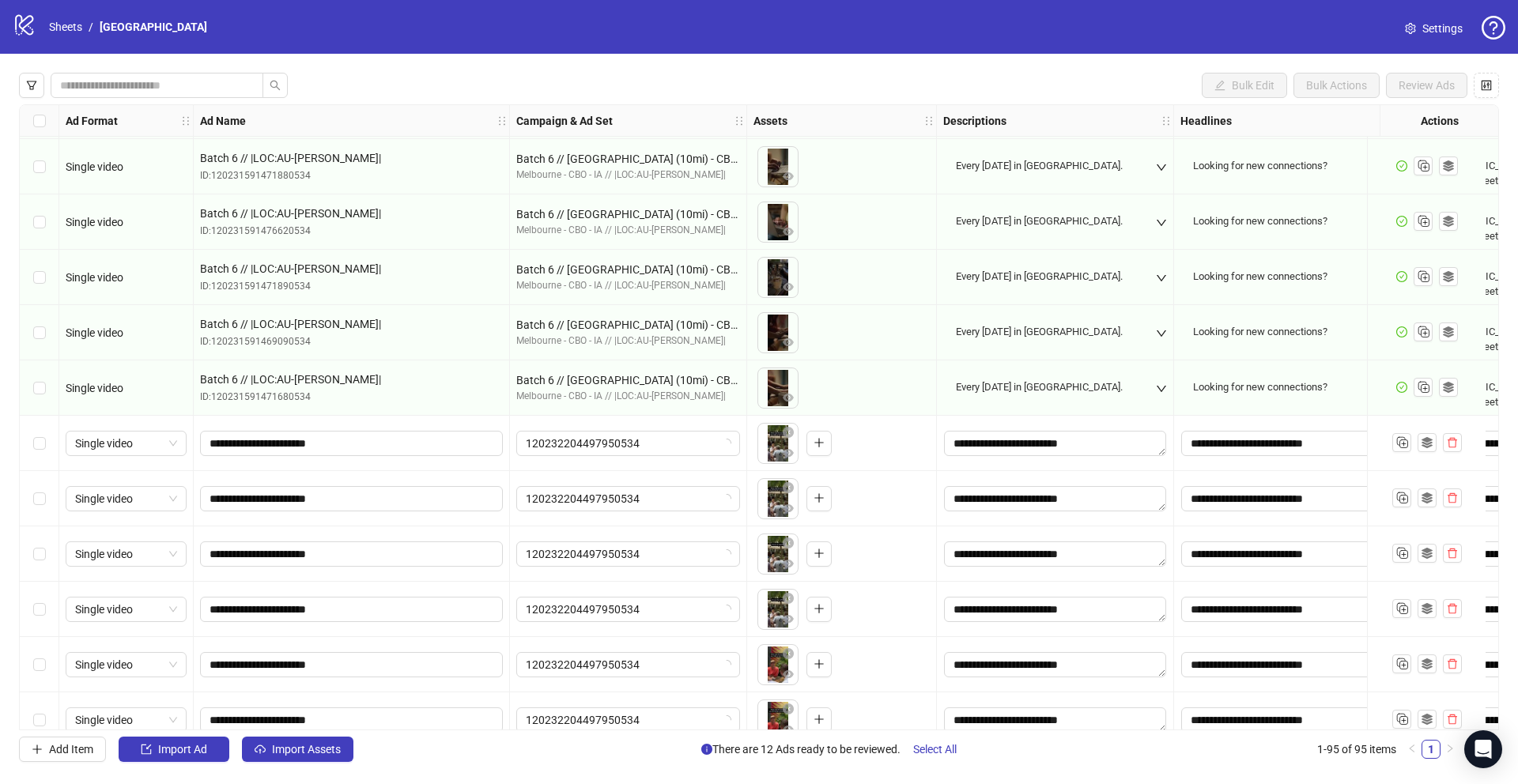
scroll to position [4372, 0]
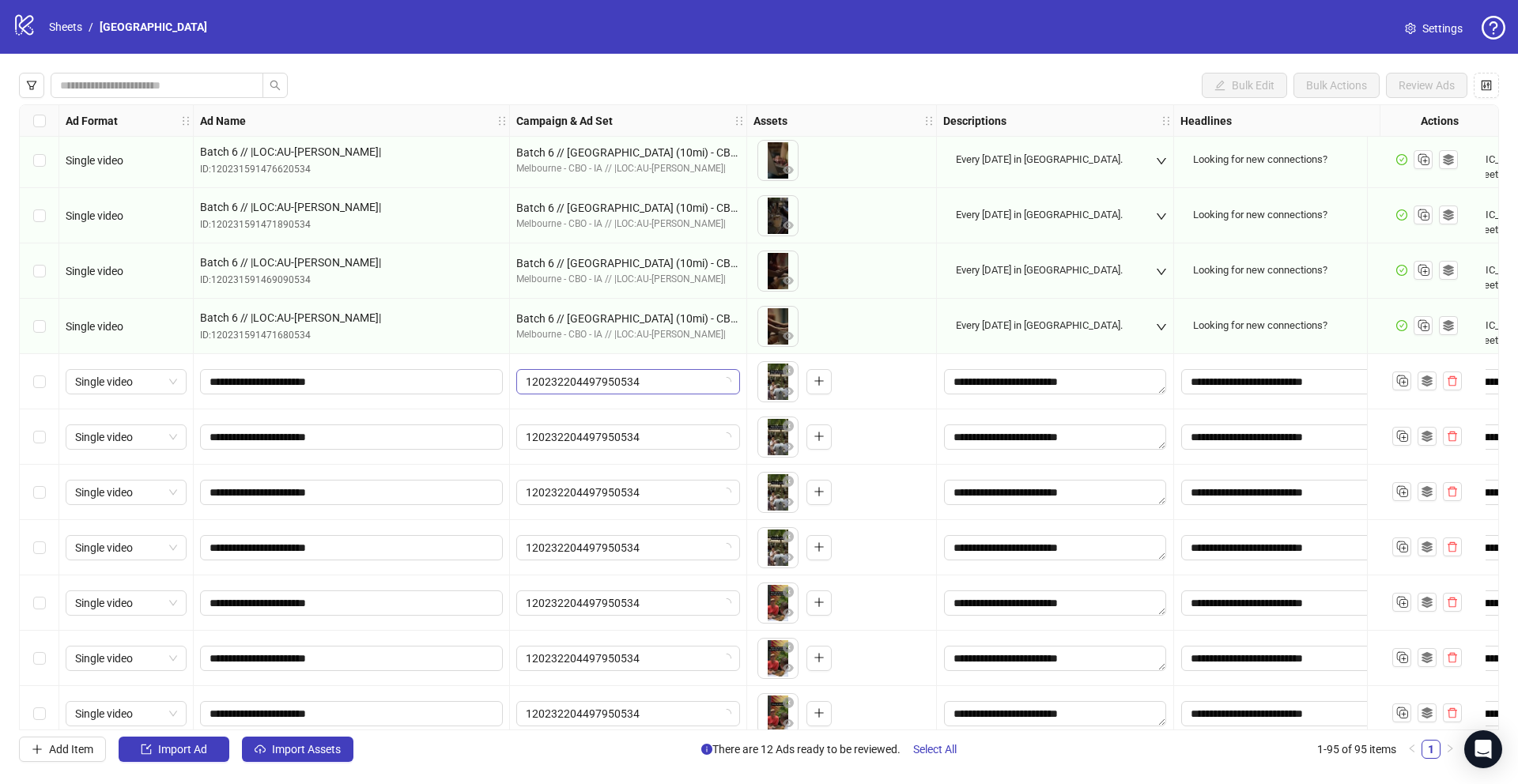
click at [572, 382] on span "120232204497950534" at bounding box center [628, 381] width 205 height 23
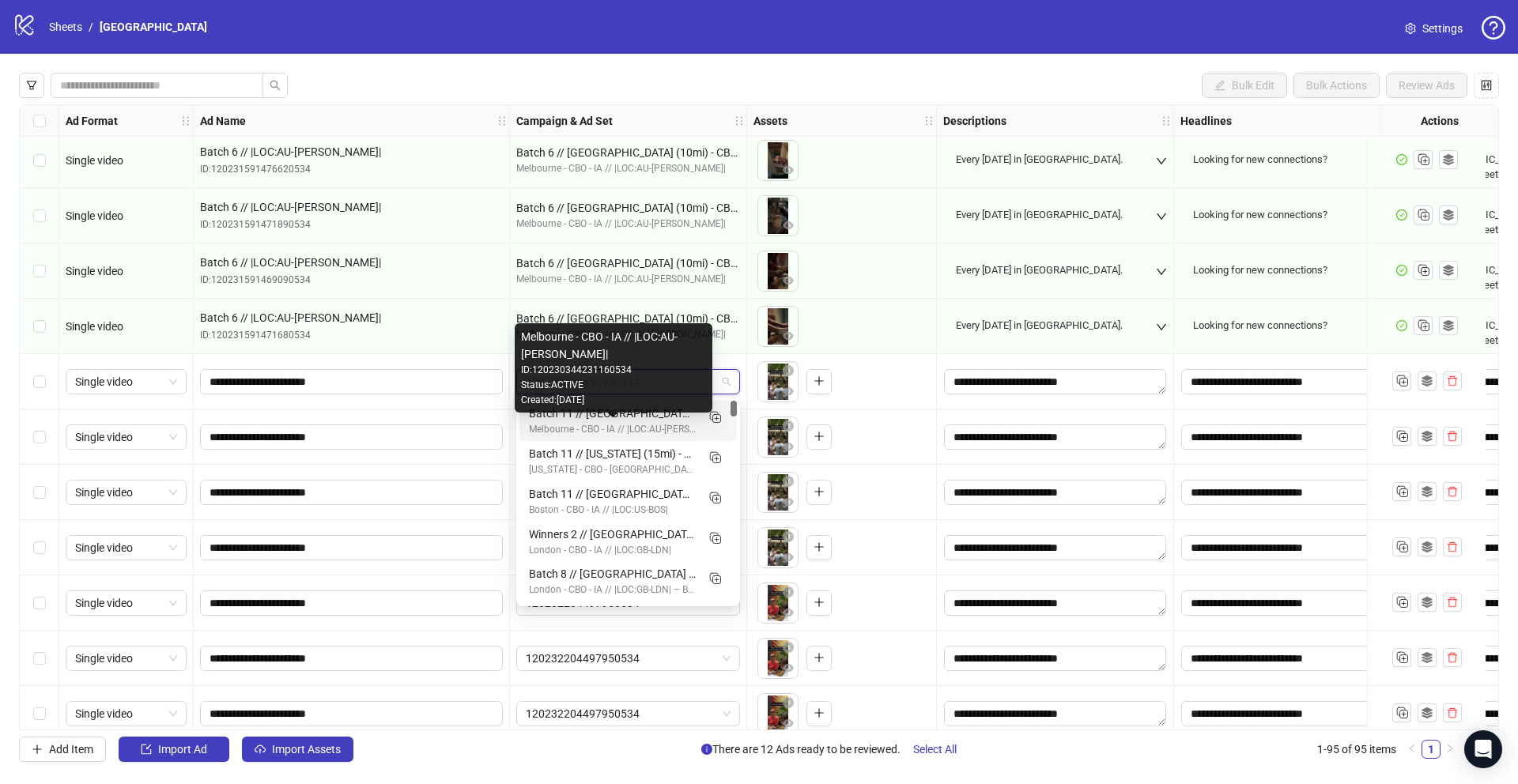
click at [605, 427] on div "Melbourne - CBO - IA // |LOC:AU-[PERSON_NAME]|" at bounding box center [612, 429] width 167 height 15
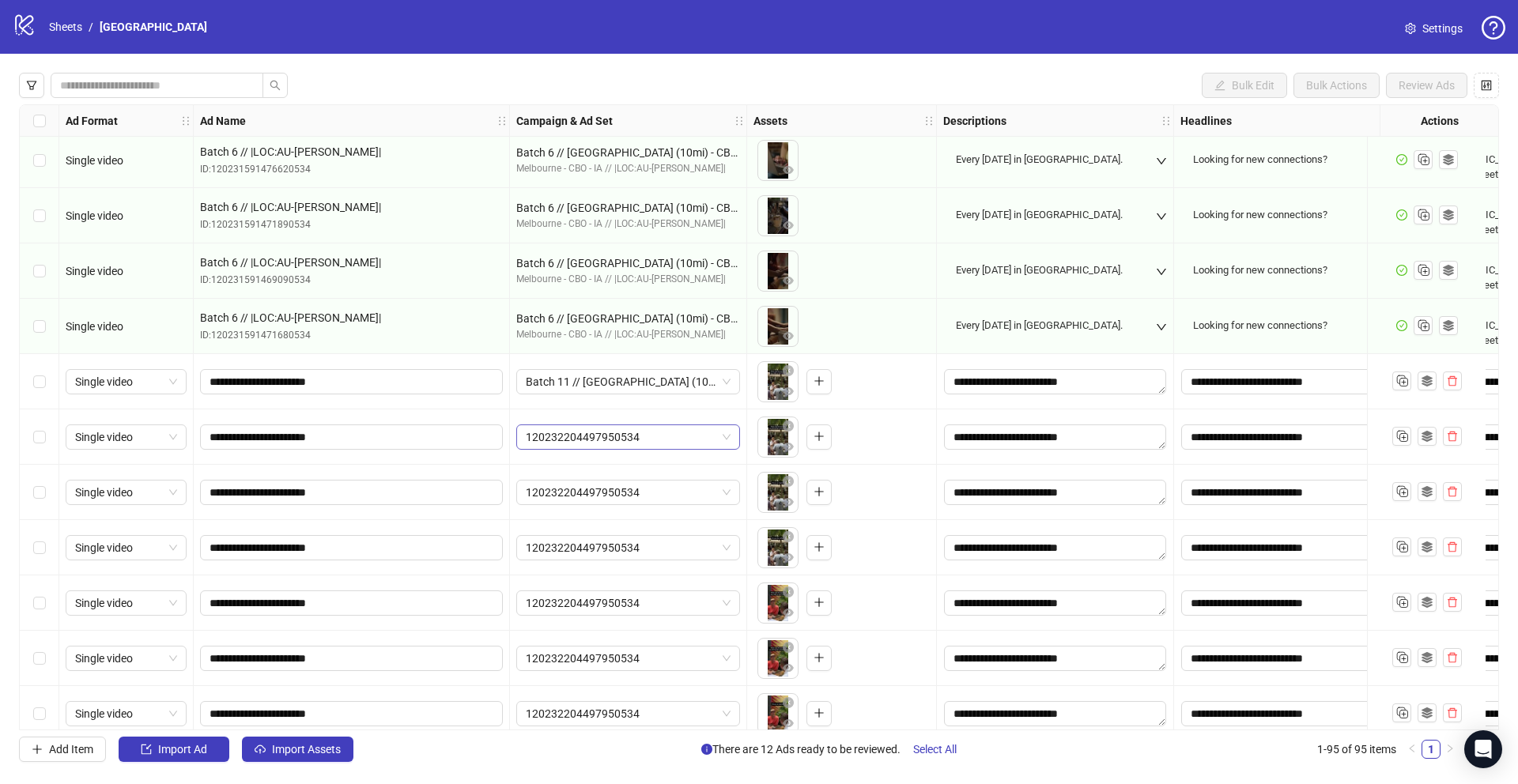
click at [603, 438] on span "120232204497950534" at bounding box center [628, 437] width 205 height 23
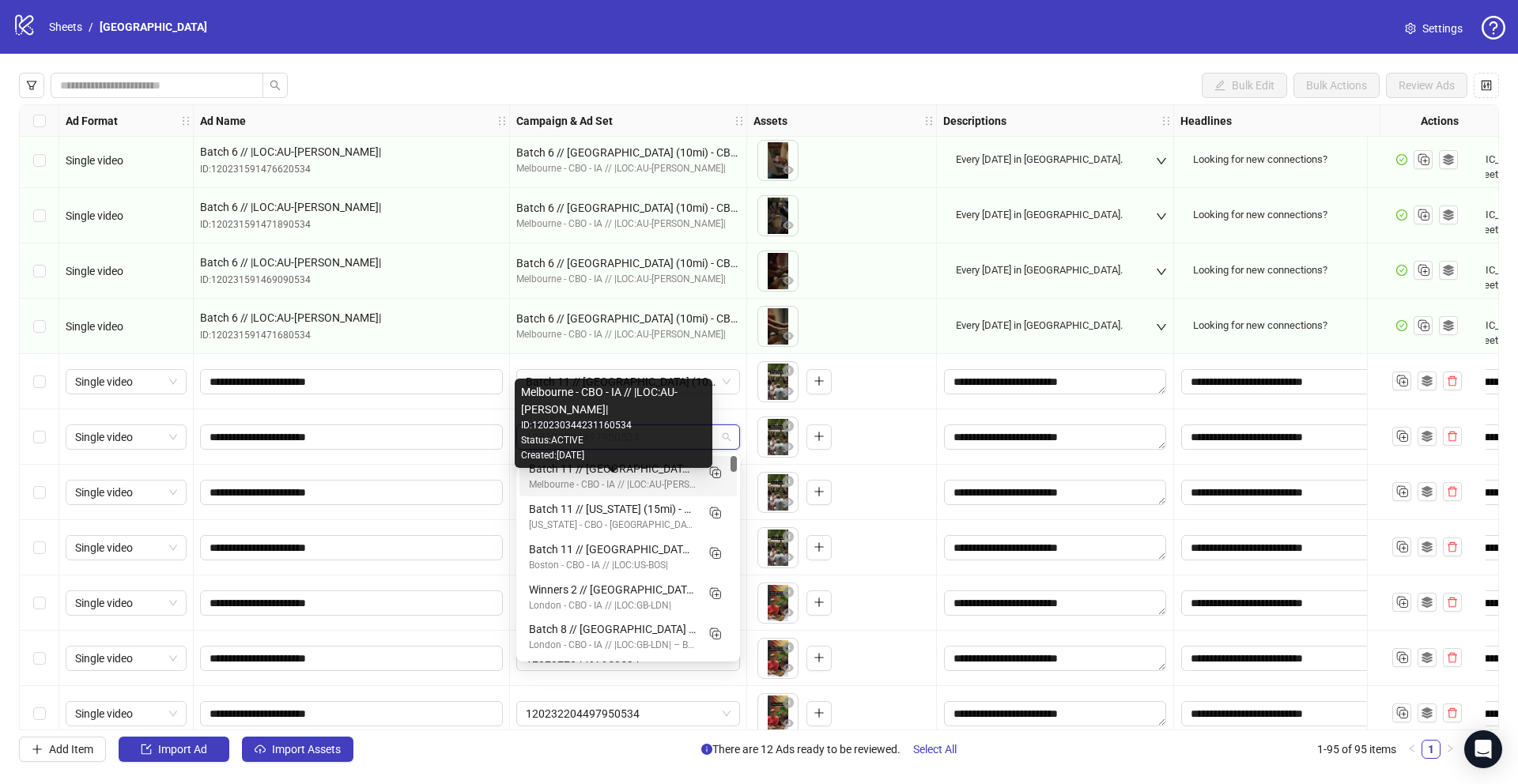
click at [590, 489] on div "Melbourne - CBO - IA // |LOC:AU-[PERSON_NAME]|" at bounding box center [612, 484] width 167 height 15
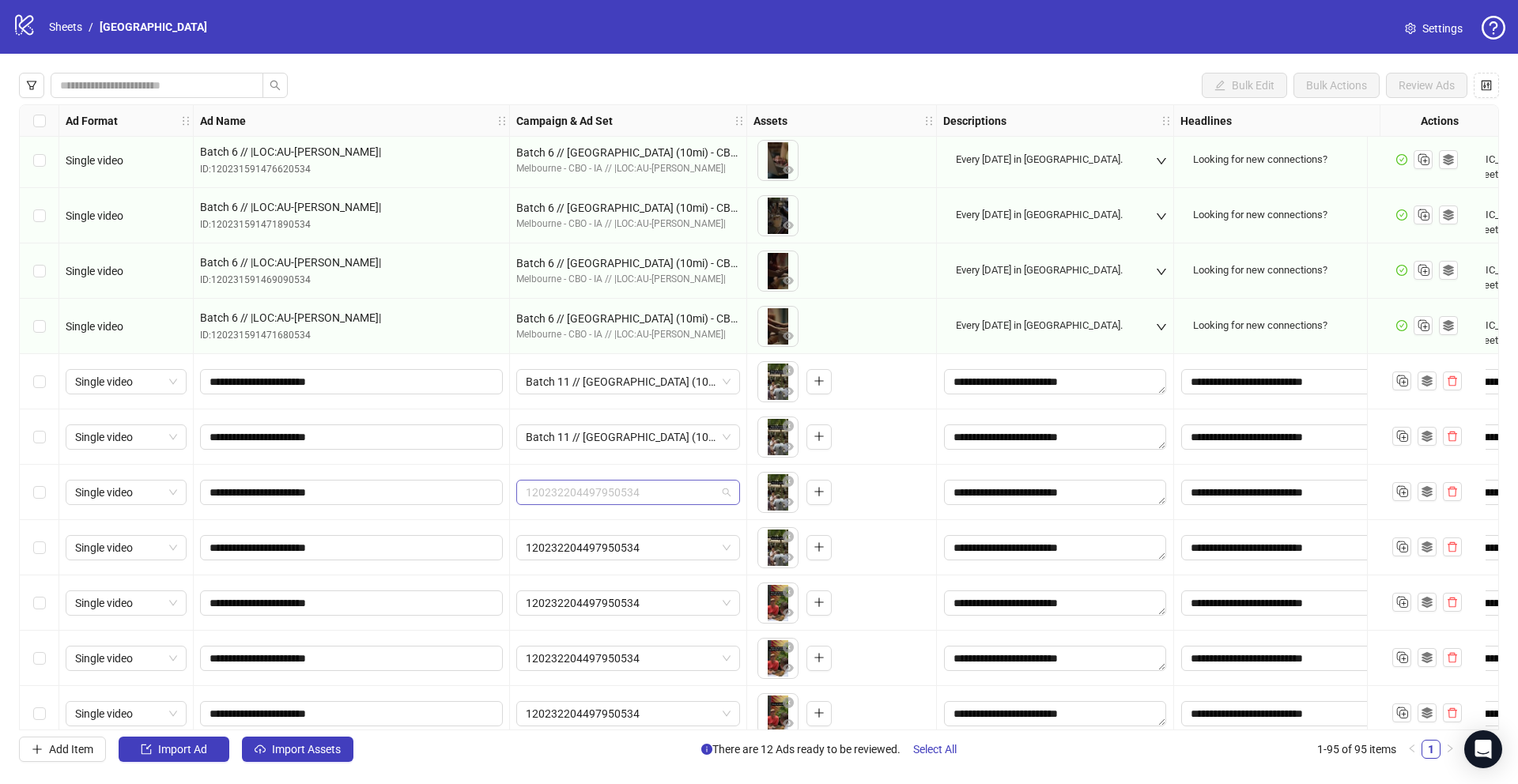
click at [615, 497] on span "120232204497950534" at bounding box center [628, 492] width 205 height 23
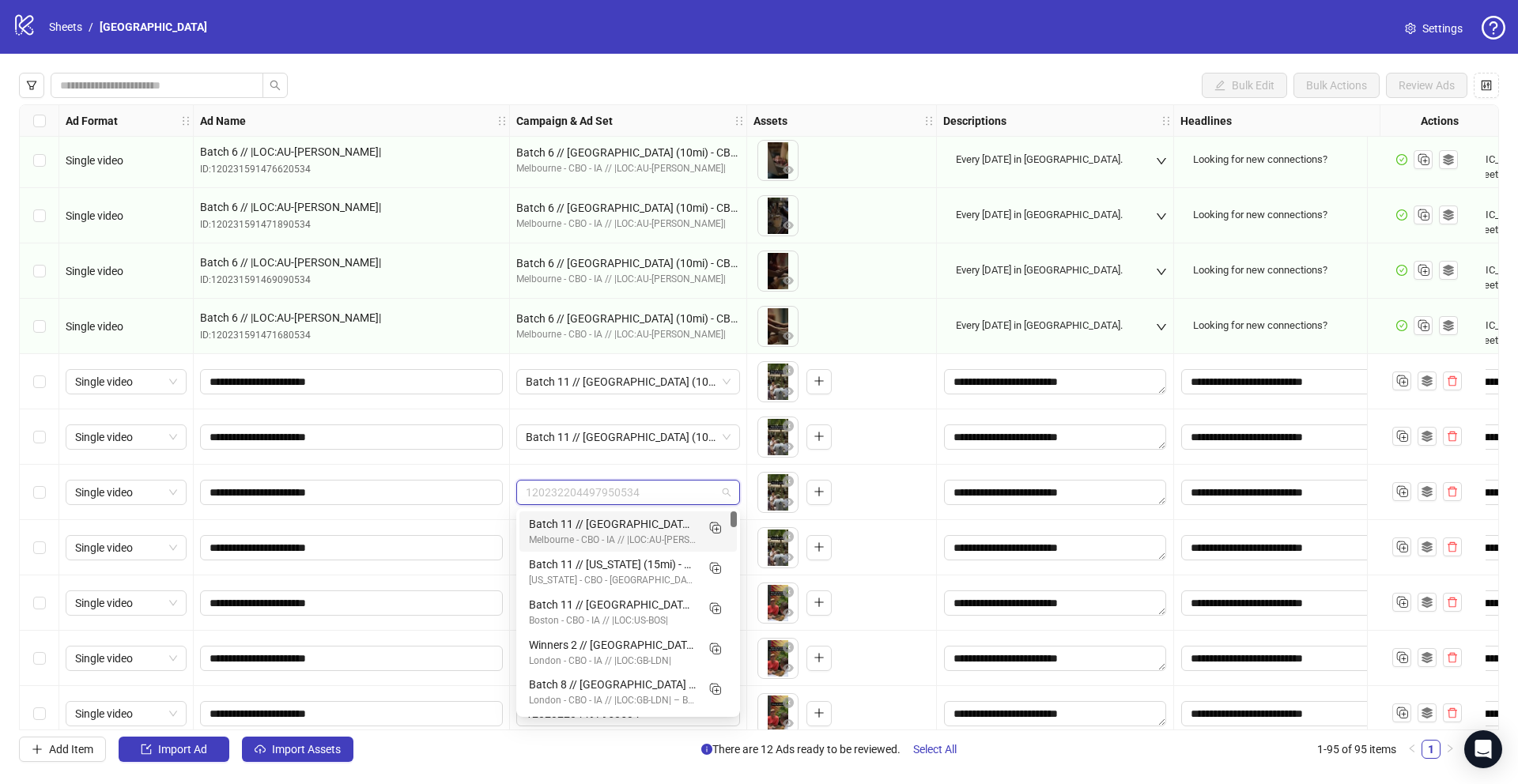
click at [593, 532] on div "Melbourne - CBO - IA // |LOC:AU-[PERSON_NAME]|" at bounding box center [612, 539] width 167 height 15
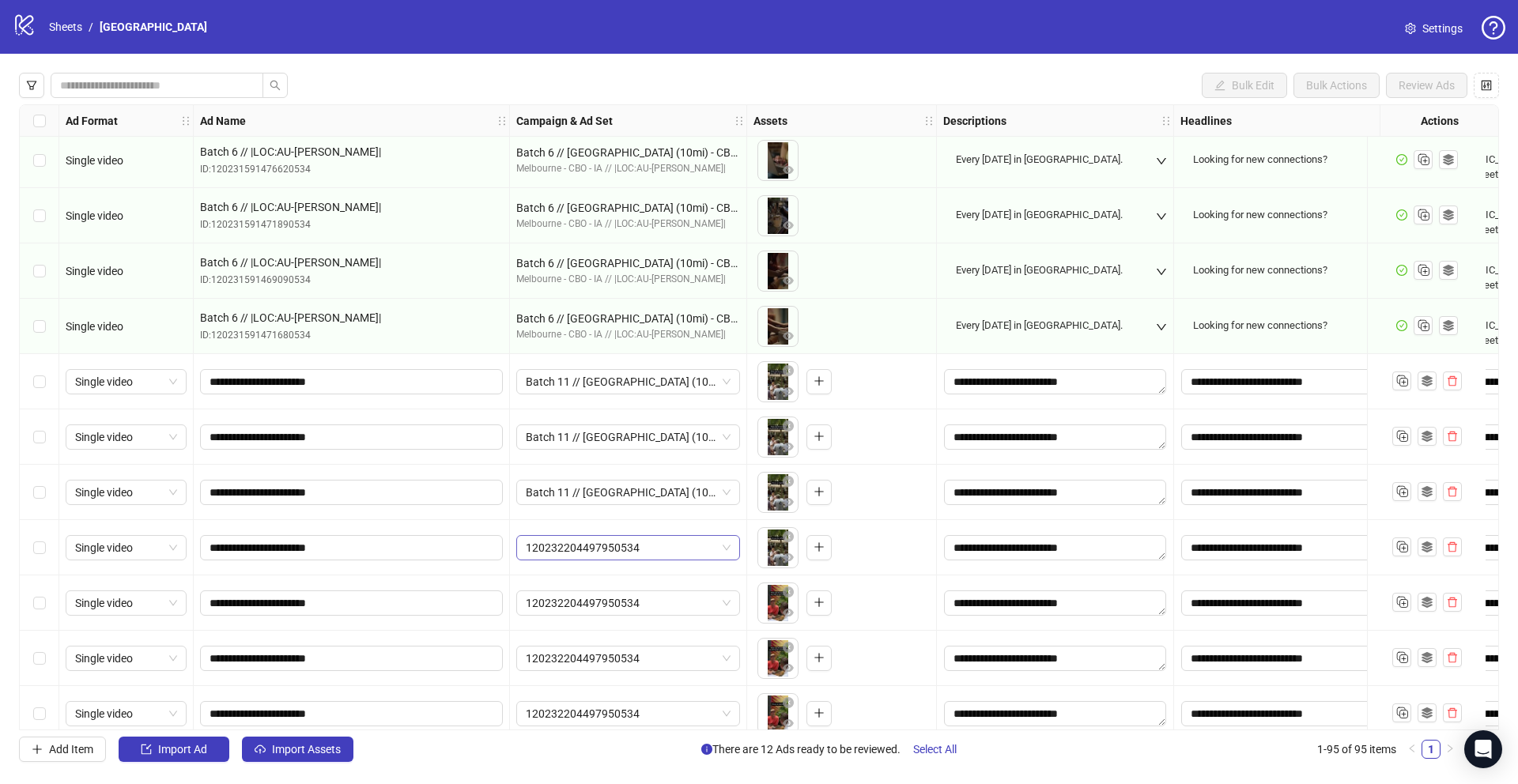
click at [597, 552] on span "120232204497950534" at bounding box center [628, 547] width 205 height 23
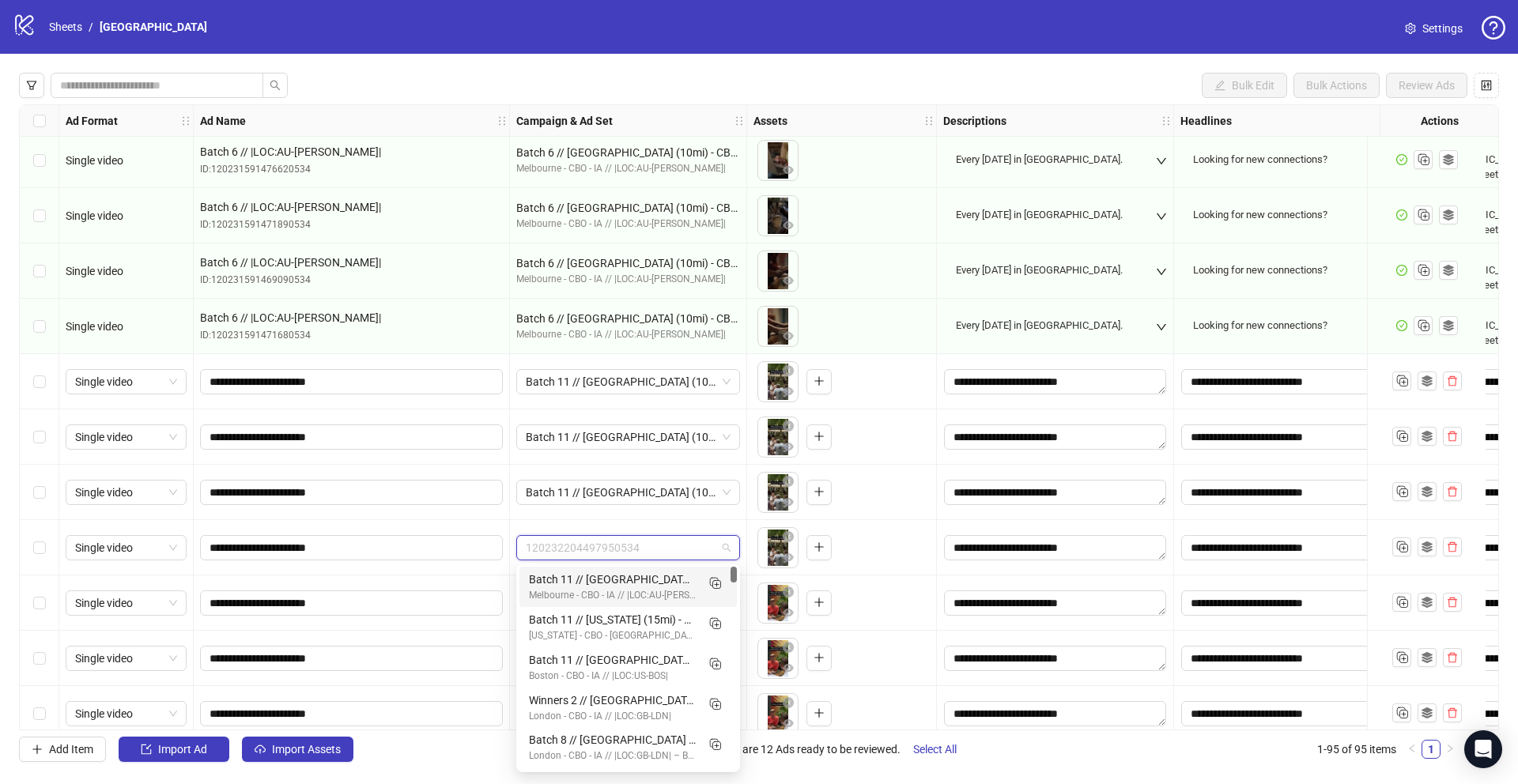
click at [595, 588] on div "Melbourne - CBO - IA // |LOC:AU-[PERSON_NAME]|" at bounding box center [612, 595] width 167 height 15
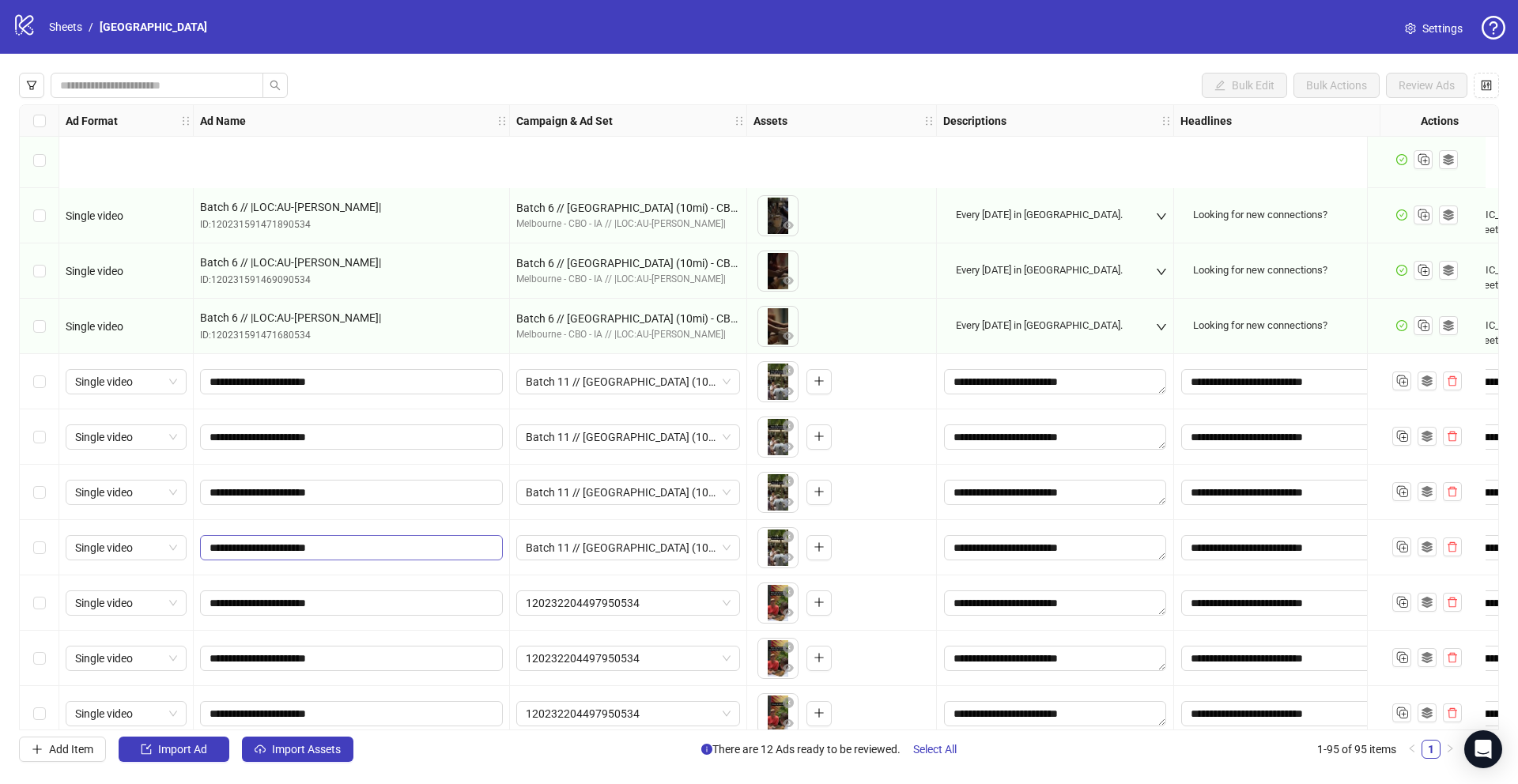
scroll to position [4605, 0]
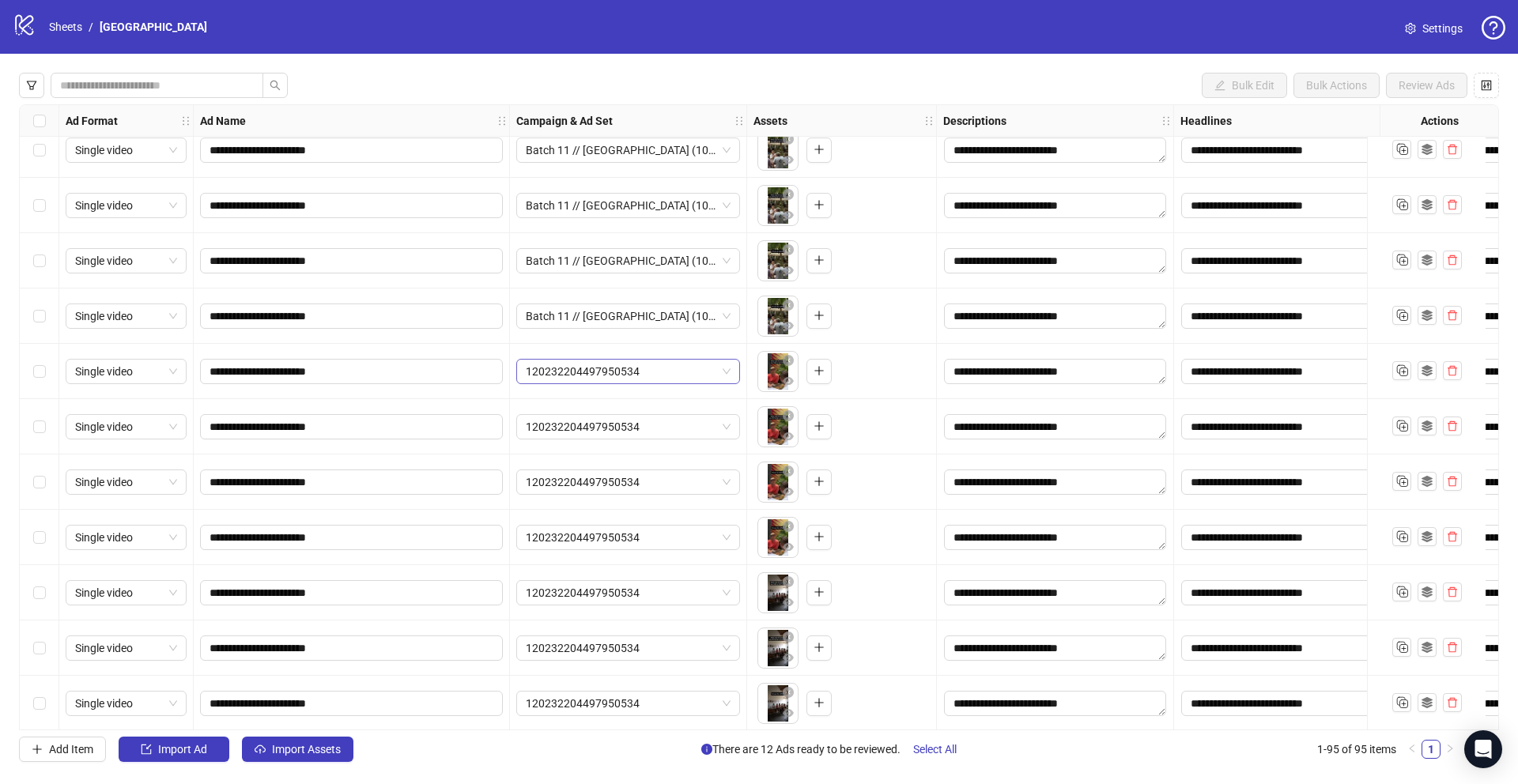
click at [608, 364] on span "120232204497950534" at bounding box center [628, 372] width 205 height 23
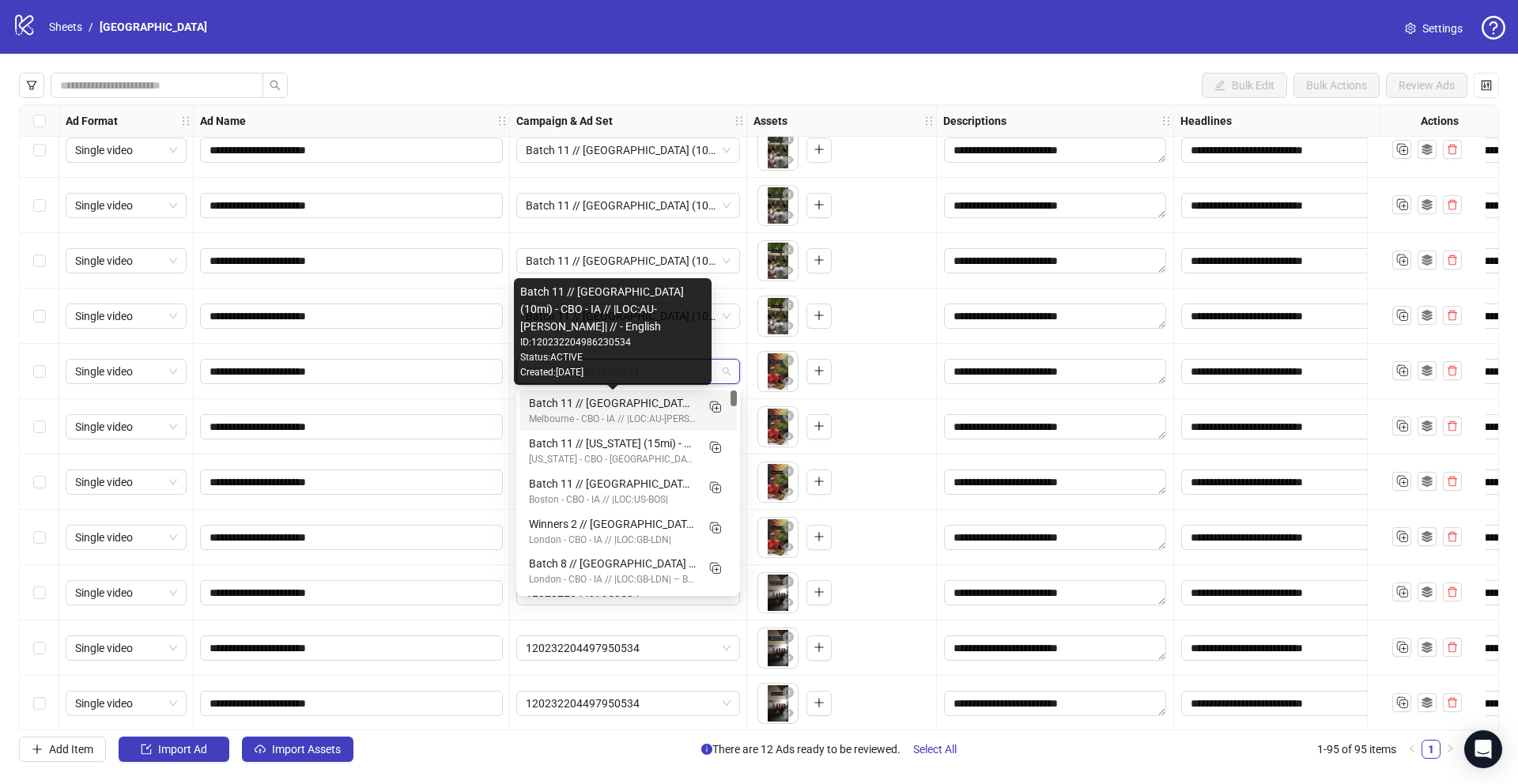
click at [594, 408] on div "Batch 11 // [GEOGRAPHIC_DATA] (10mi) - CBO - IA // |LOC:AU-[PERSON_NAME]| // - …" at bounding box center [612, 403] width 167 height 18
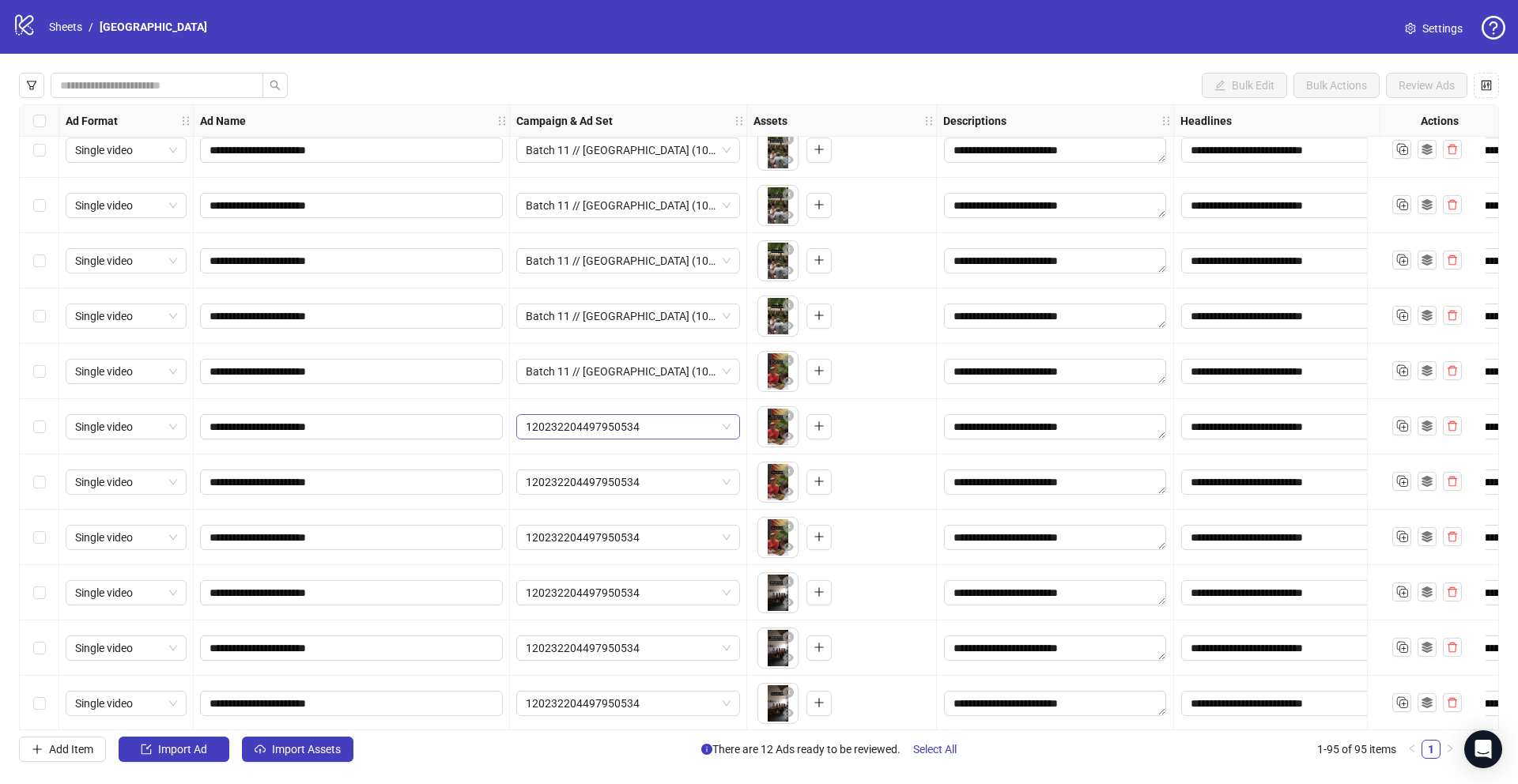
click at [585, 428] on span "120232204497950534" at bounding box center [628, 426] width 205 height 23
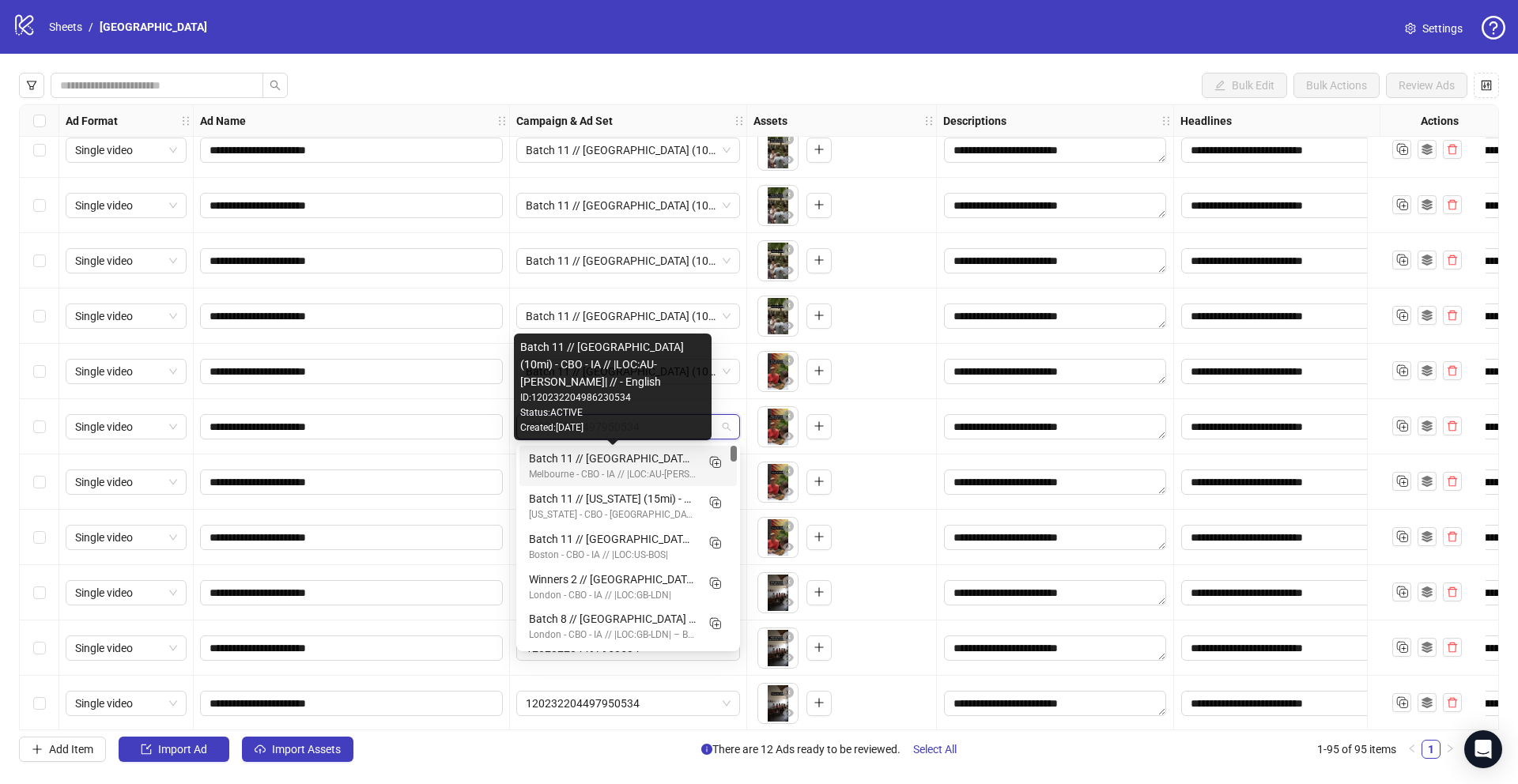
click at [585, 461] on div "Batch 11 // [GEOGRAPHIC_DATA] (10mi) - CBO - IA // |LOC:AU-[PERSON_NAME]| // - …" at bounding box center [612, 458] width 167 height 18
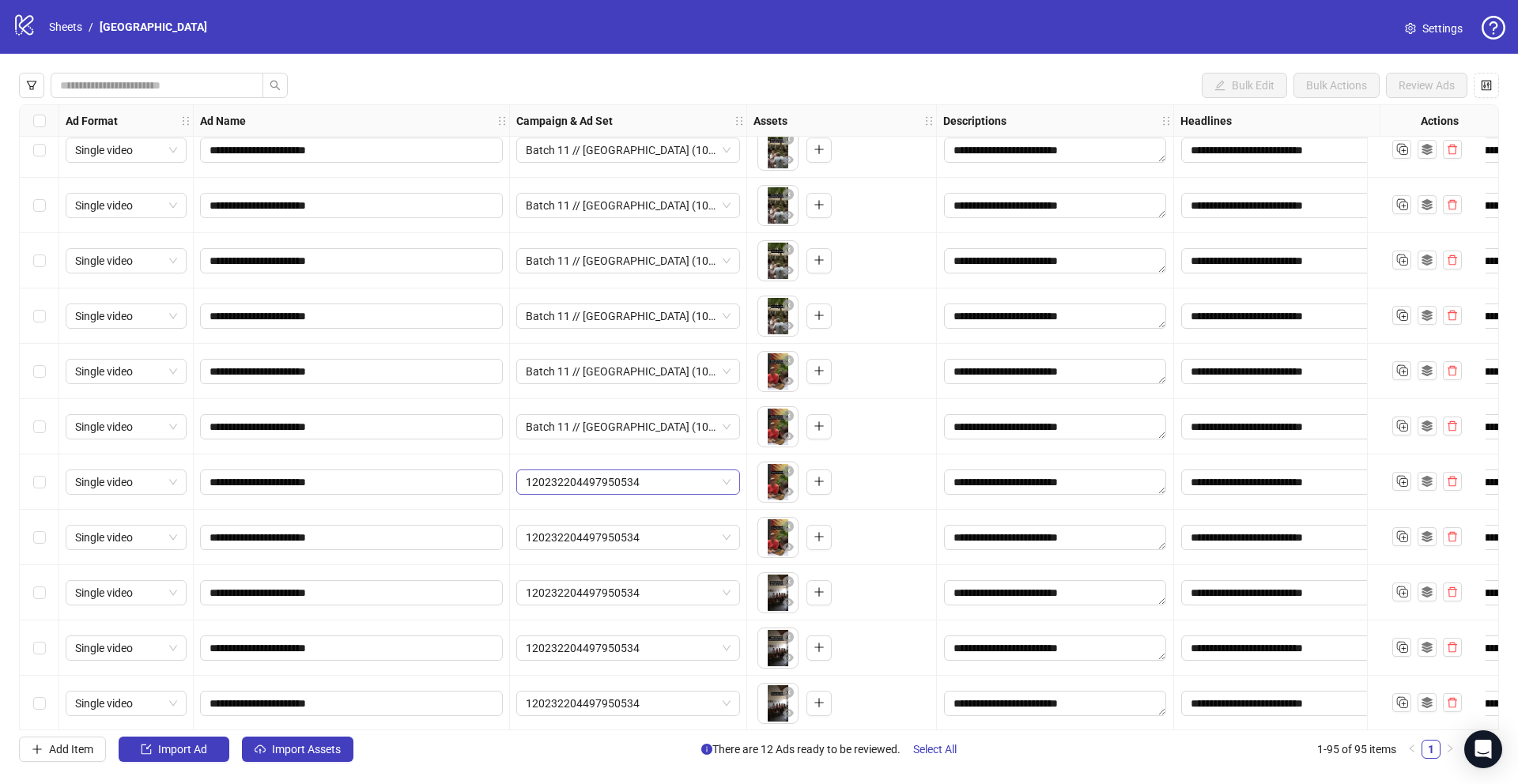
click at [584, 490] on span "120232204497950534" at bounding box center [628, 482] width 205 height 23
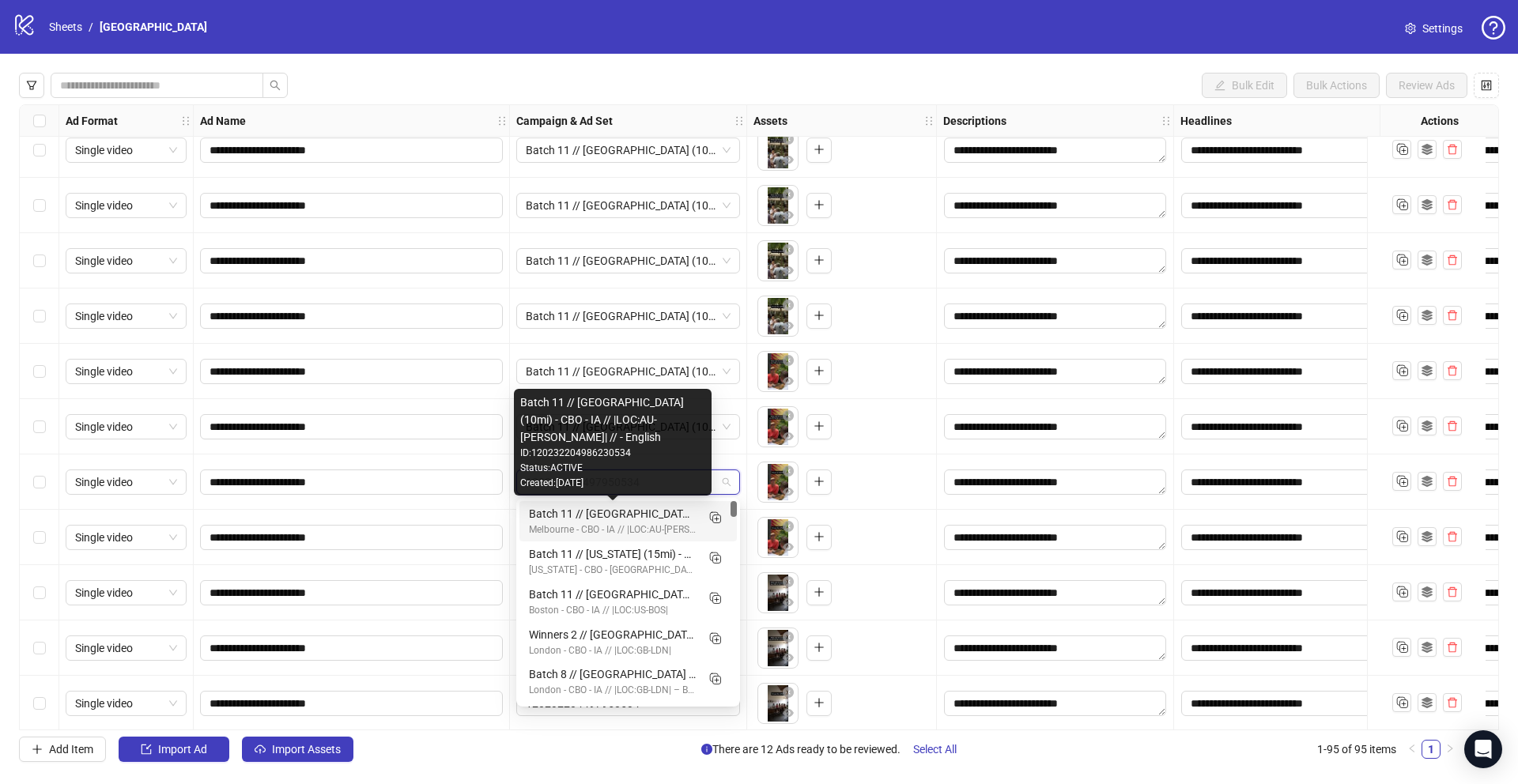
click at [583, 514] on div "Batch 11 // [GEOGRAPHIC_DATA] (10mi) - CBO - IA // |LOC:AU-[PERSON_NAME]| // - …" at bounding box center [612, 514] width 167 height 18
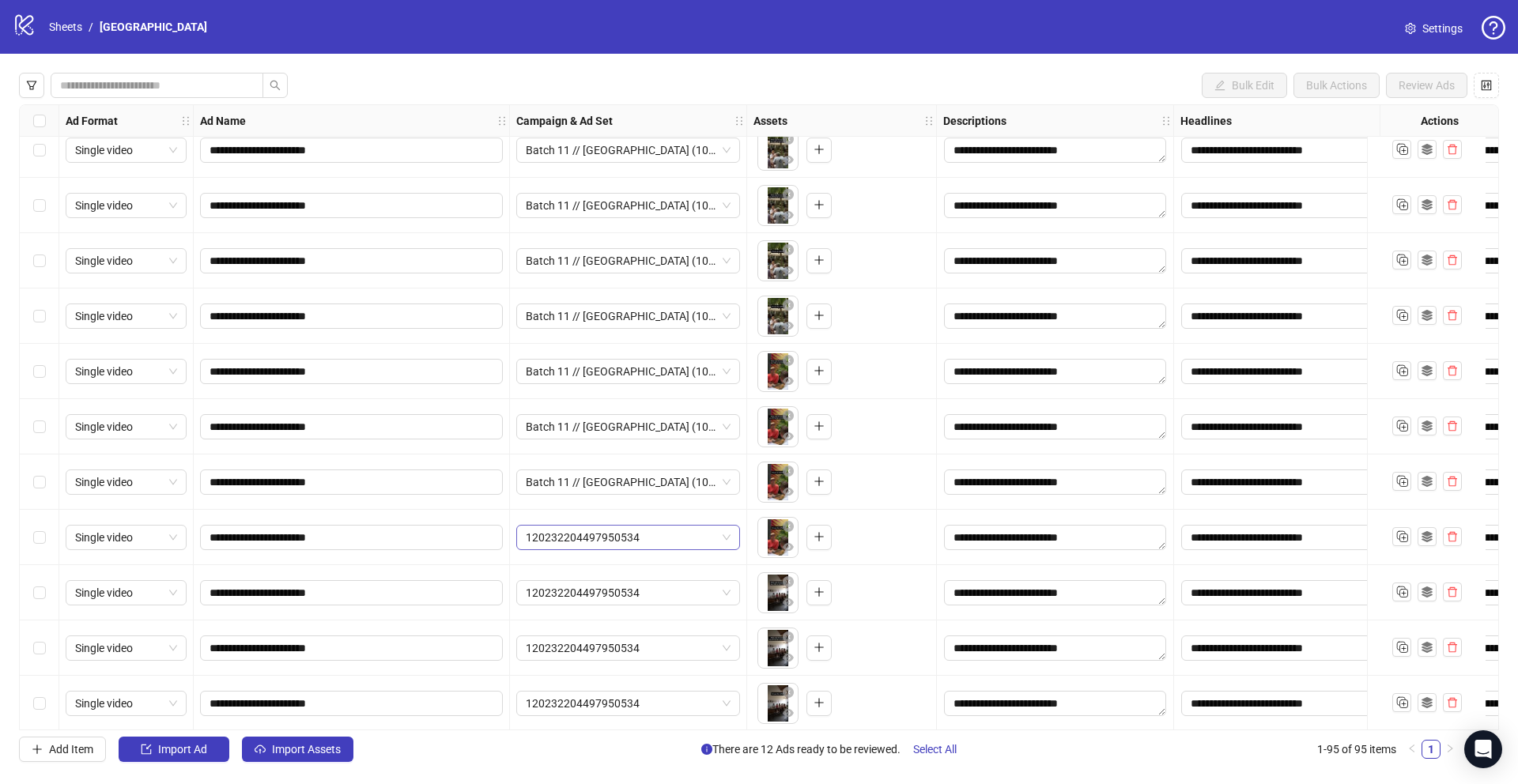
click at [584, 541] on span "120232204497950534" at bounding box center [628, 537] width 205 height 23
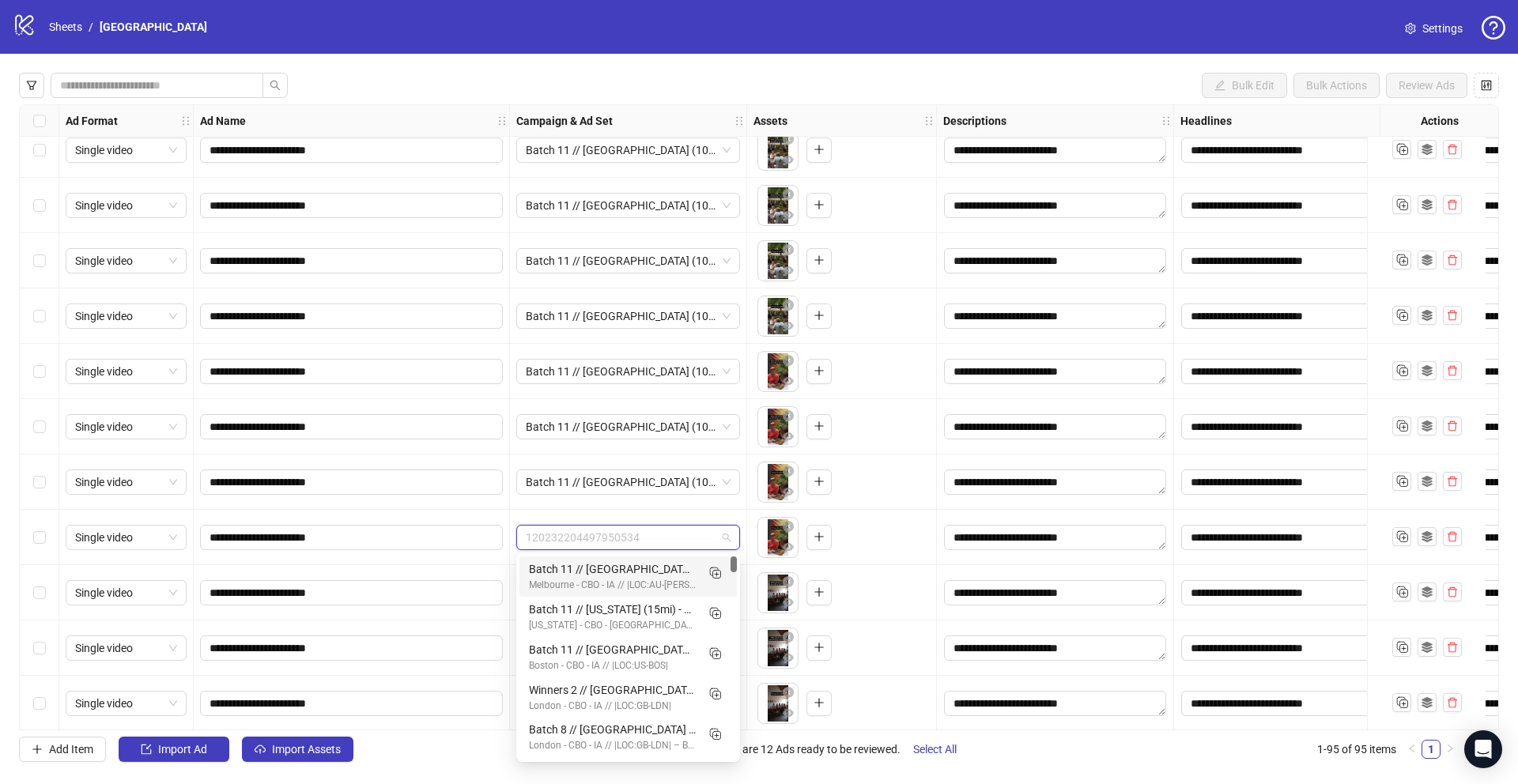
click at [584, 570] on div "Batch 11 // [GEOGRAPHIC_DATA] (10mi) - CBO - IA // |LOC:AU-[PERSON_NAME]| // - …" at bounding box center [612, 568] width 167 height 18
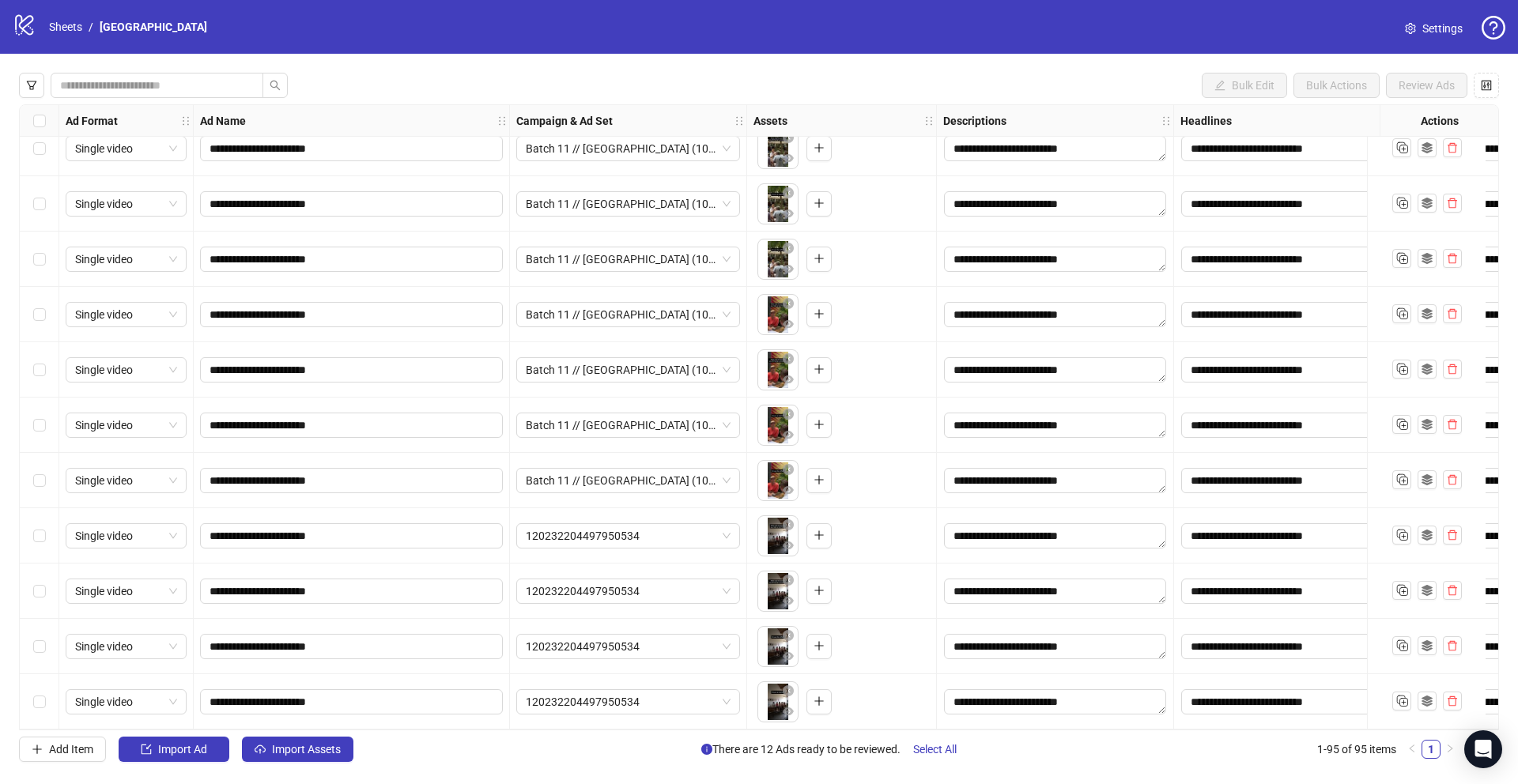
scroll to position [4668, 0]
click at [610, 531] on span "120232204497950534" at bounding box center [628, 535] width 205 height 23
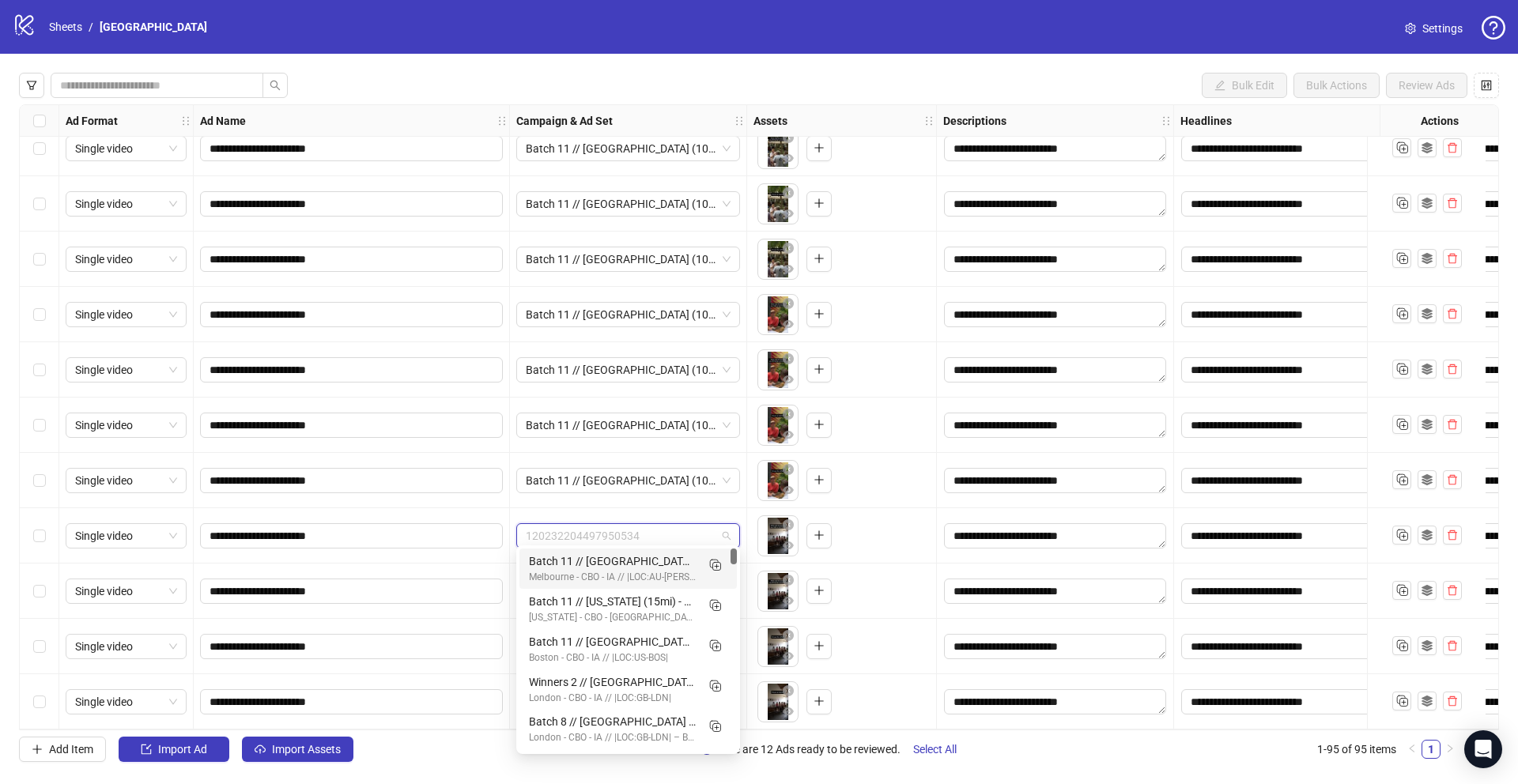
click at [601, 575] on div "Melbourne - CBO - IA // |LOC:AU-[PERSON_NAME]|" at bounding box center [612, 576] width 167 height 15
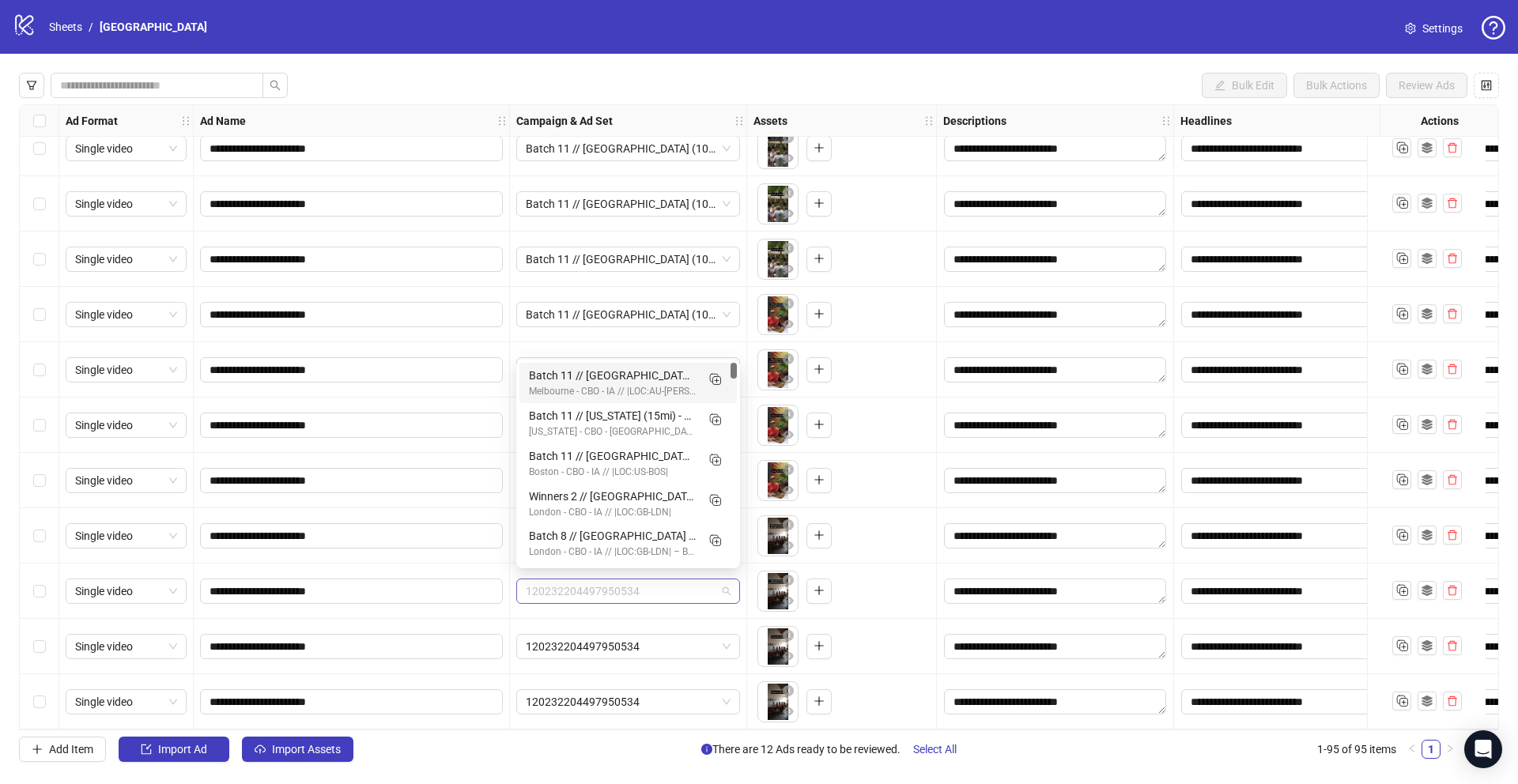
click at [586, 586] on span "120232204497950534" at bounding box center [628, 591] width 205 height 23
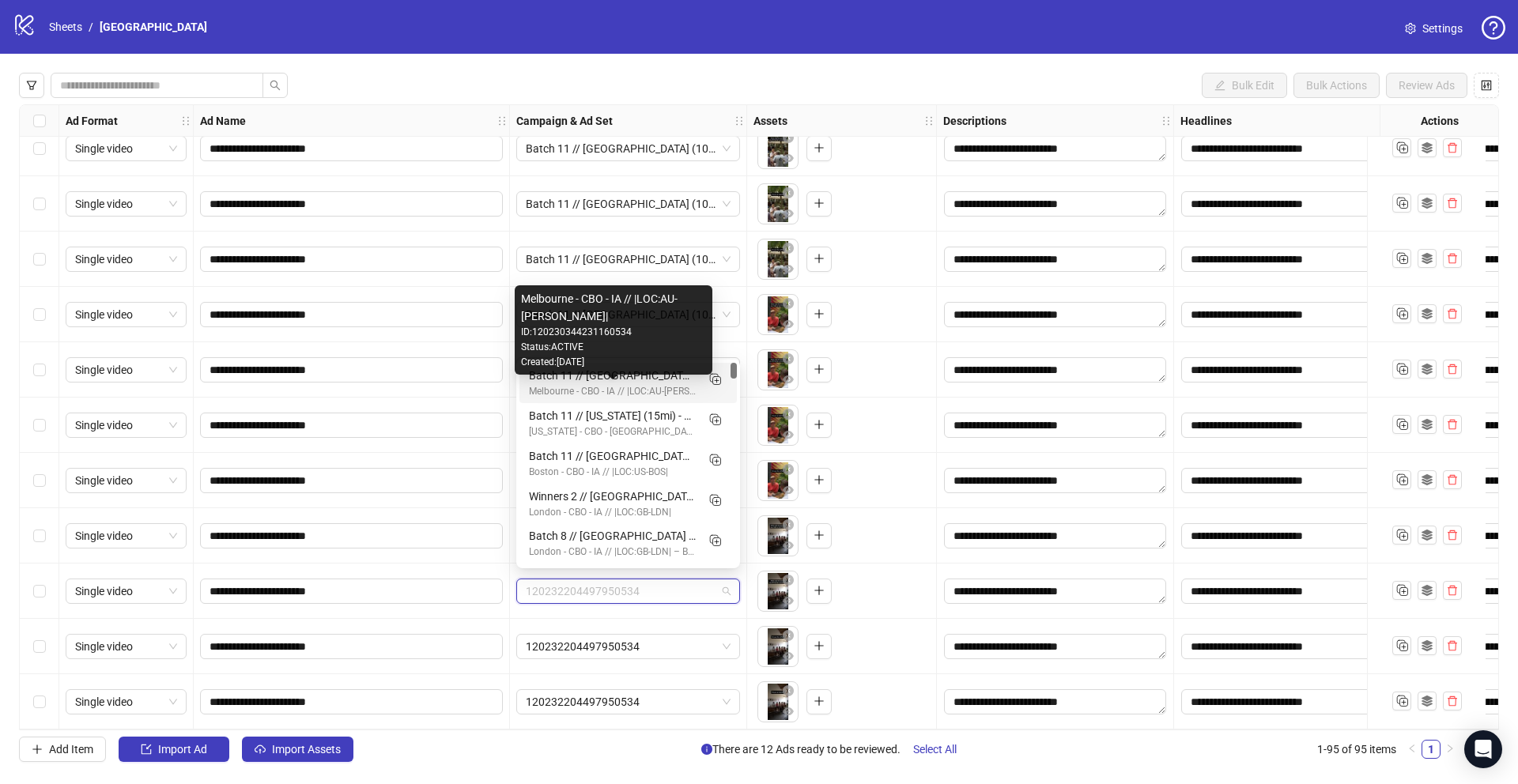
click at [645, 385] on div "Melbourne - CBO - IA // |LOC:AU-[PERSON_NAME]|" at bounding box center [612, 391] width 167 height 15
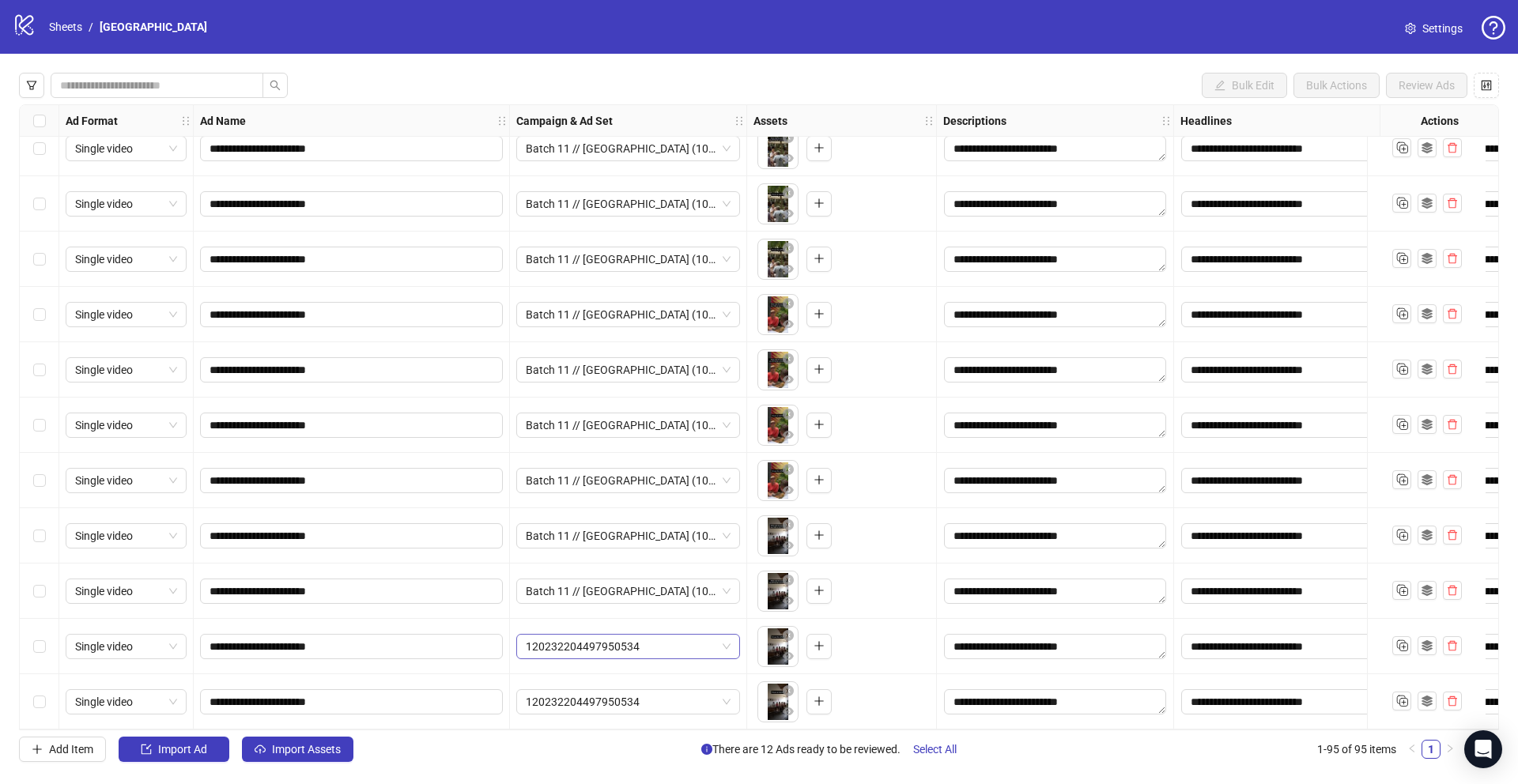
click at [592, 637] on span "120232204497950534" at bounding box center [628, 647] width 205 height 23
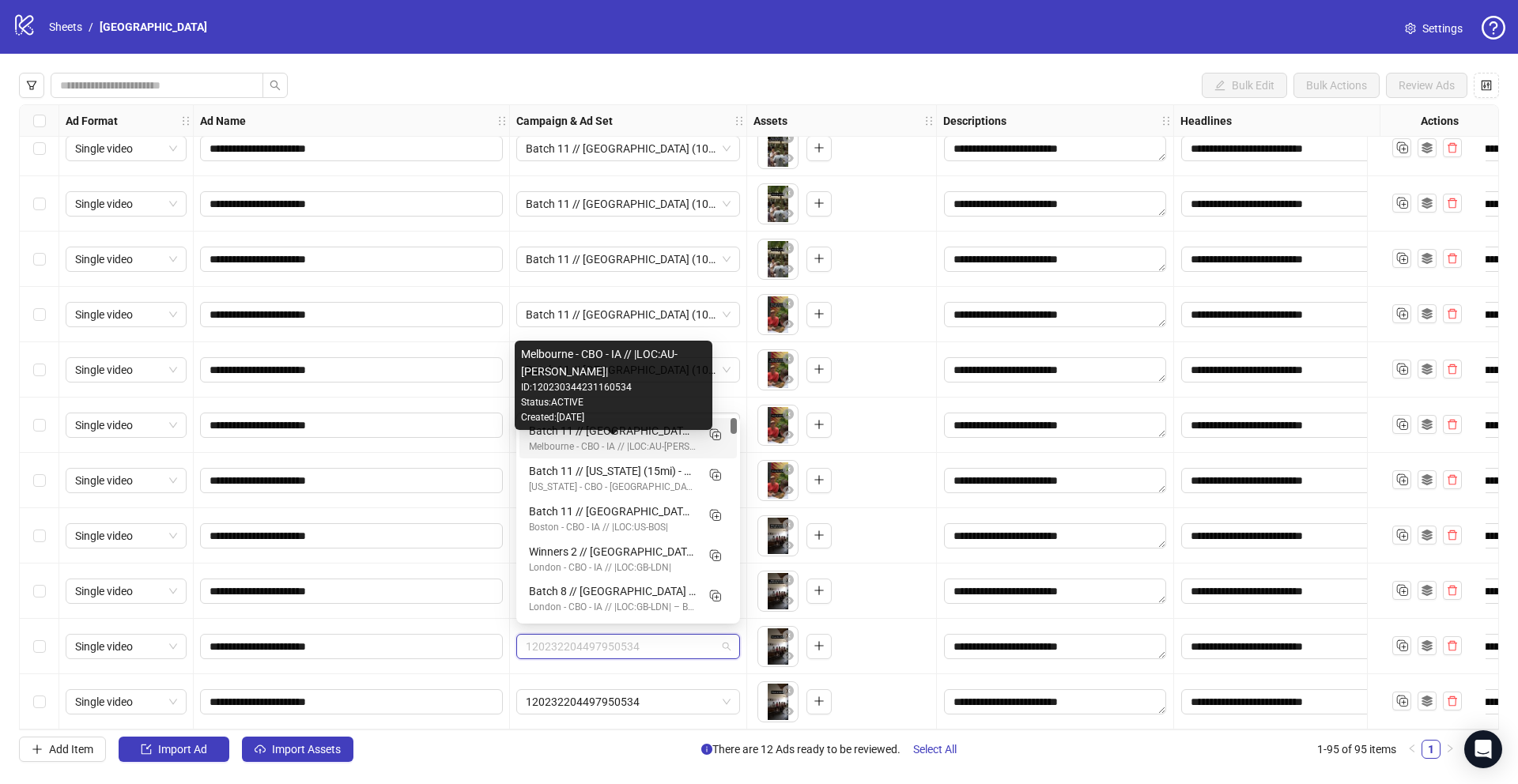
click at [611, 450] on div "Melbourne - CBO - IA // |LOC:AU-[PERSON_NAME]|" at bounding box center [612, 446] width 167 height 15
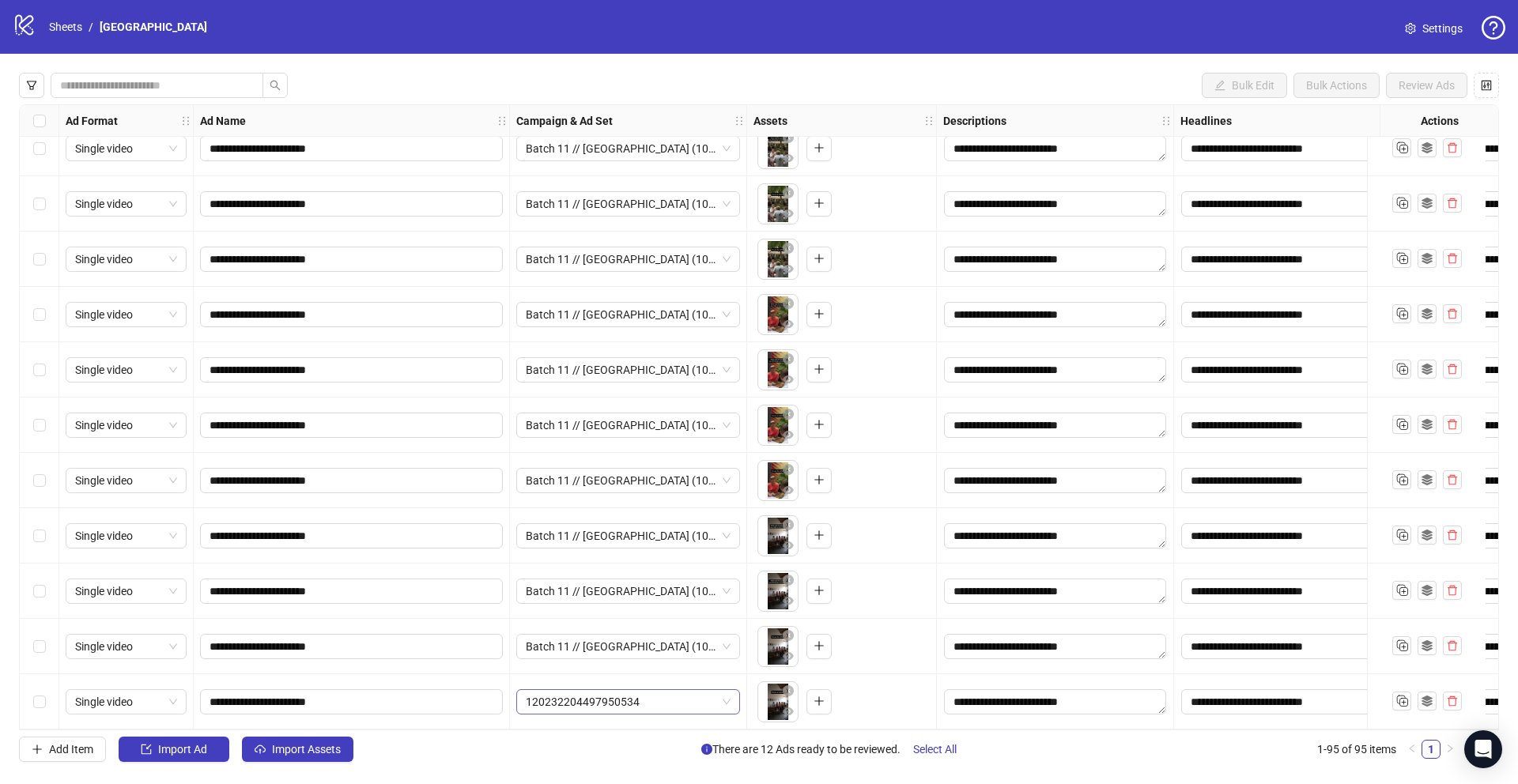
click at [577, 689] on span "120232204497950534" at bounding box center [628, 701] width 205 height 23
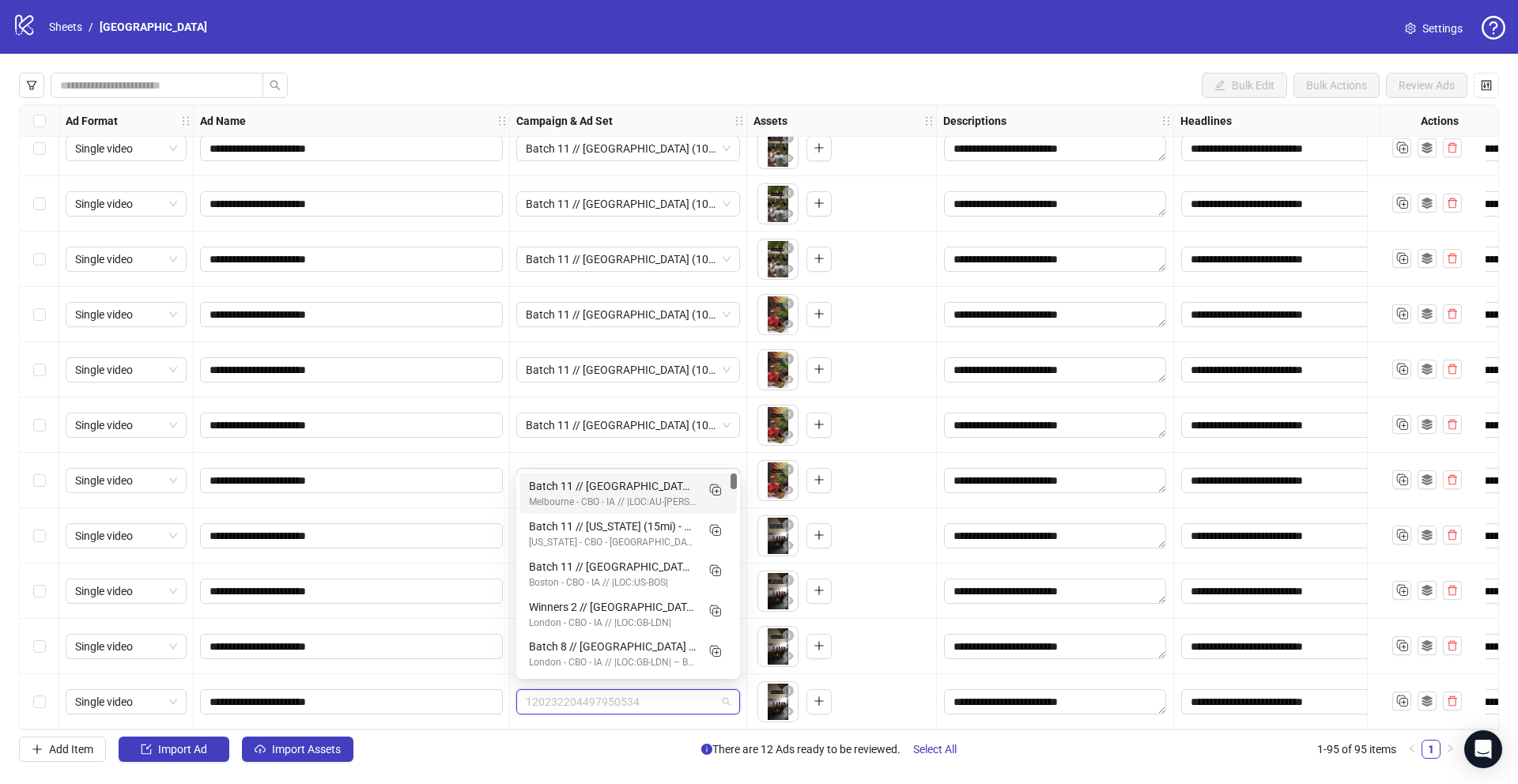
click at [611, 490] on div "Batch 11 // [GEOGRAPHIC_DATA] (10mi) - CBO - IA // |LOC:AU-[PERSON_NAME]| // - …" at bounding box center [612, 486] width 167 height 18
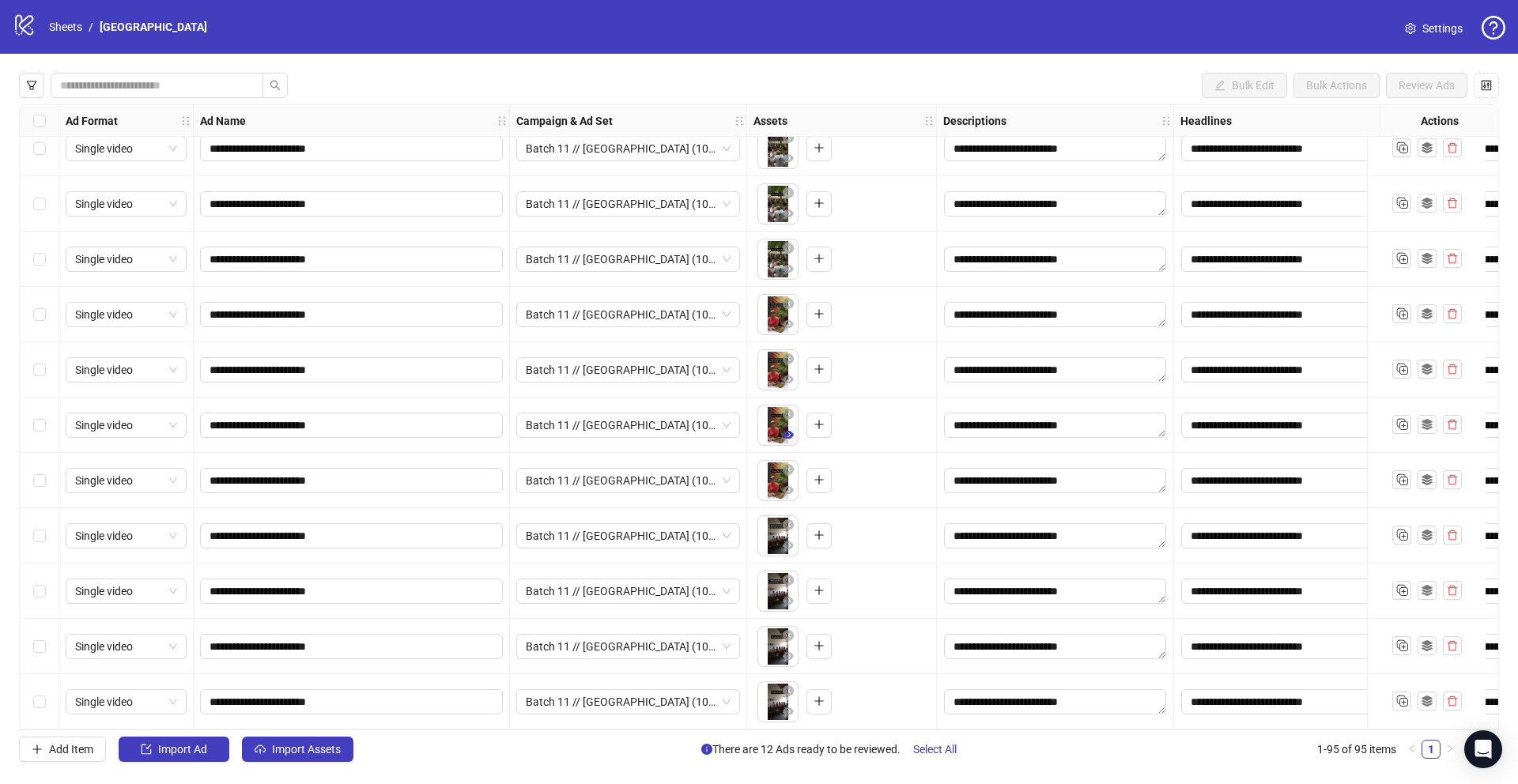
click at [791, 431] on icon "eye" at bounding box center [787, 435] width 11 height 8
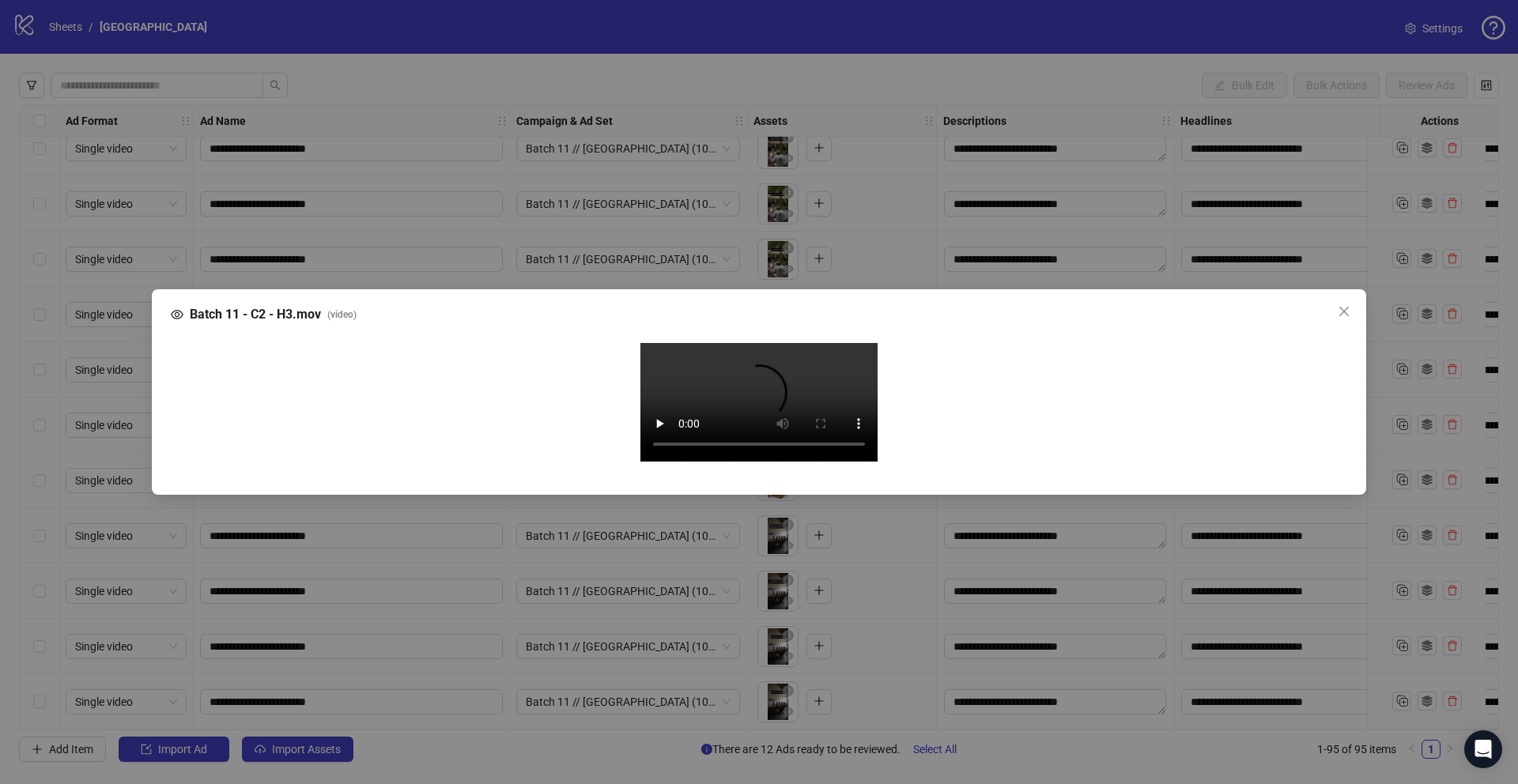
click at [472, 556] on div "Batch 11 - C2 - H3.mov ( video ) Your browser does not support the video tag." at bounding box center [759, 392] width 1518 height 784
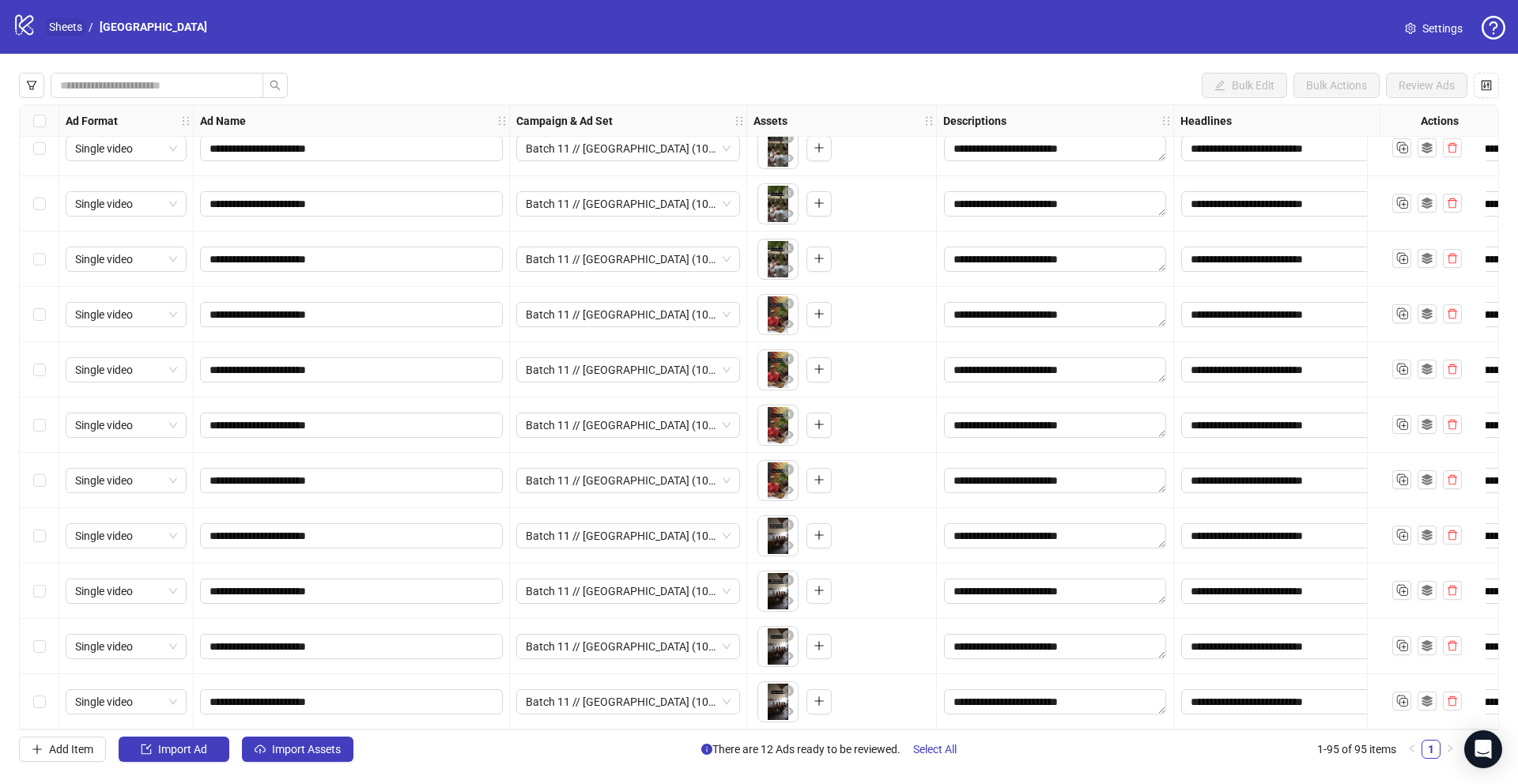
click at [69, 28] on link "Sheets" at bounding box center [65, 27] width 40 height 18
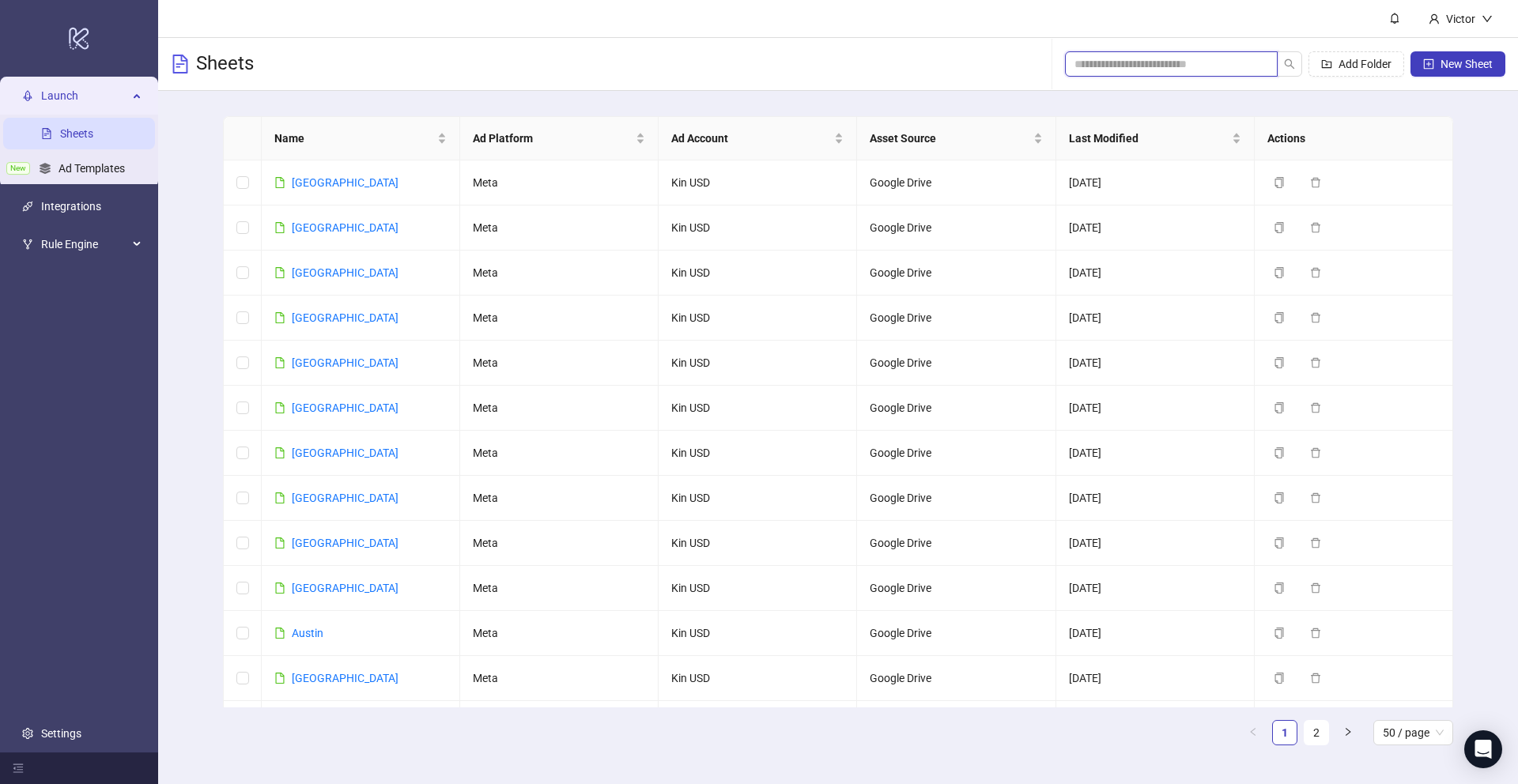
click at [1155, 68] on input "search" at bounding box center [1165, 64] width 181 height 18
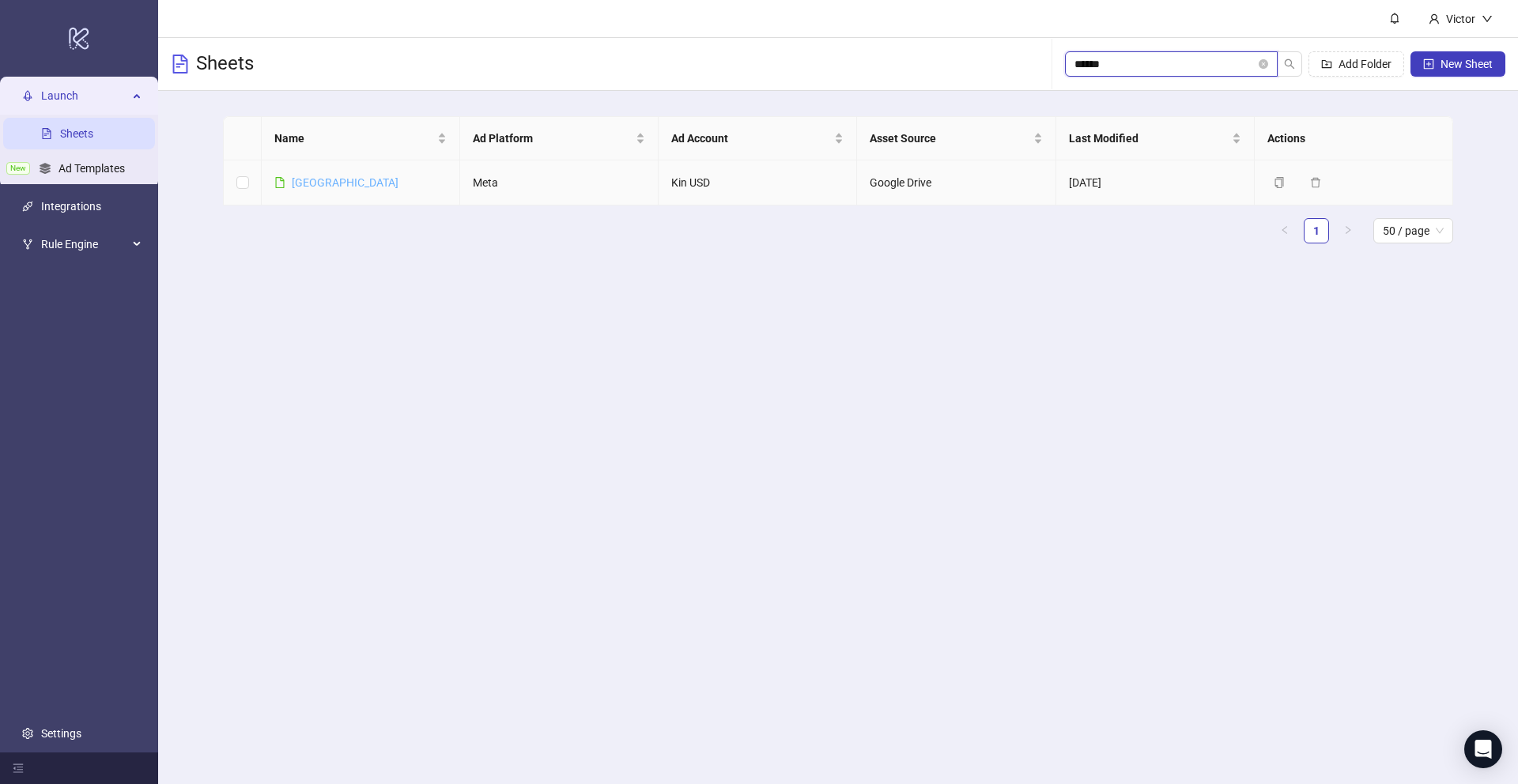
type input "******"
click at [306, 178] on link "[GEOGRAPHIC_DATA]" at bounding box center [344, 182] width 106 height 13
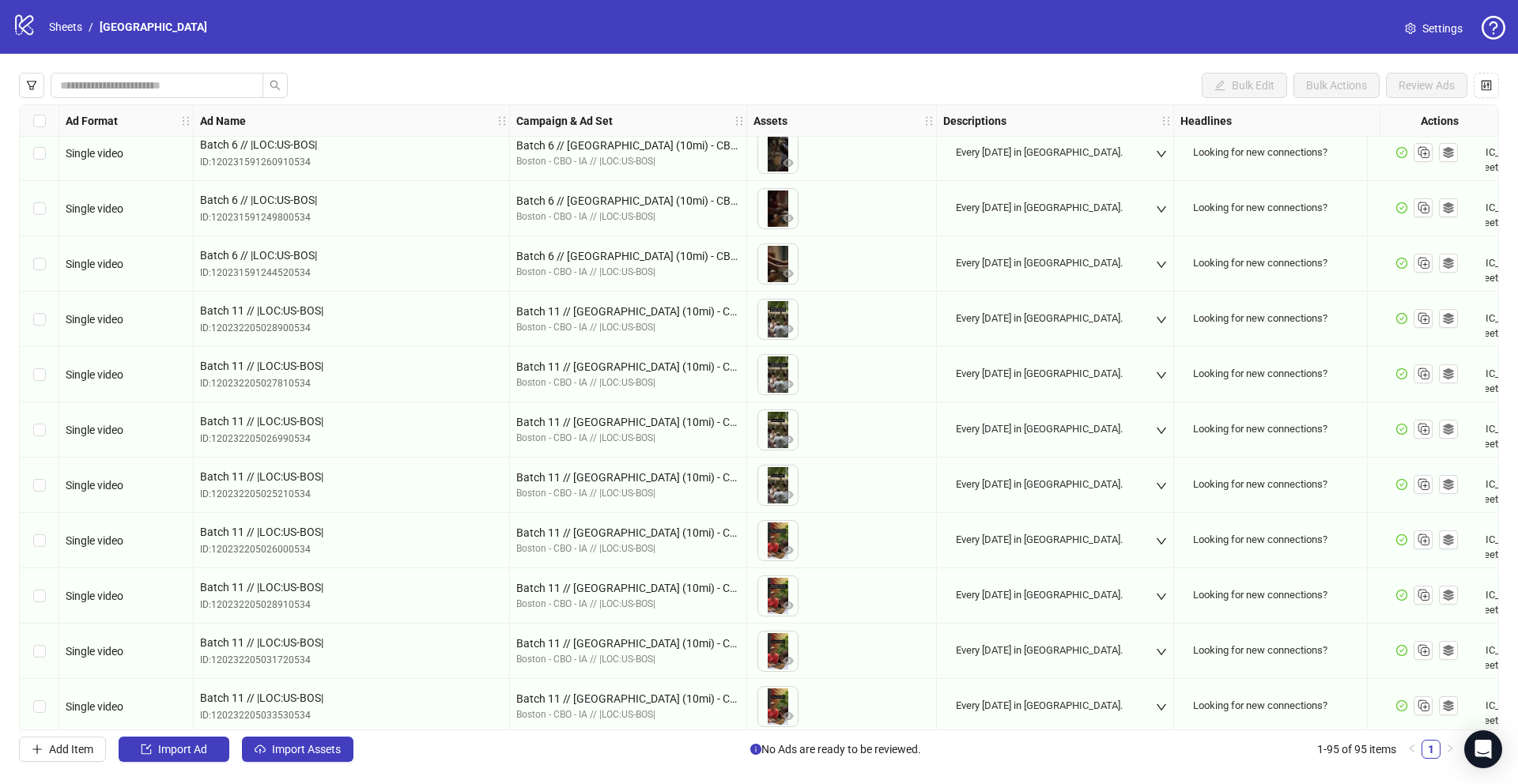
scroll to position [4442, 0]
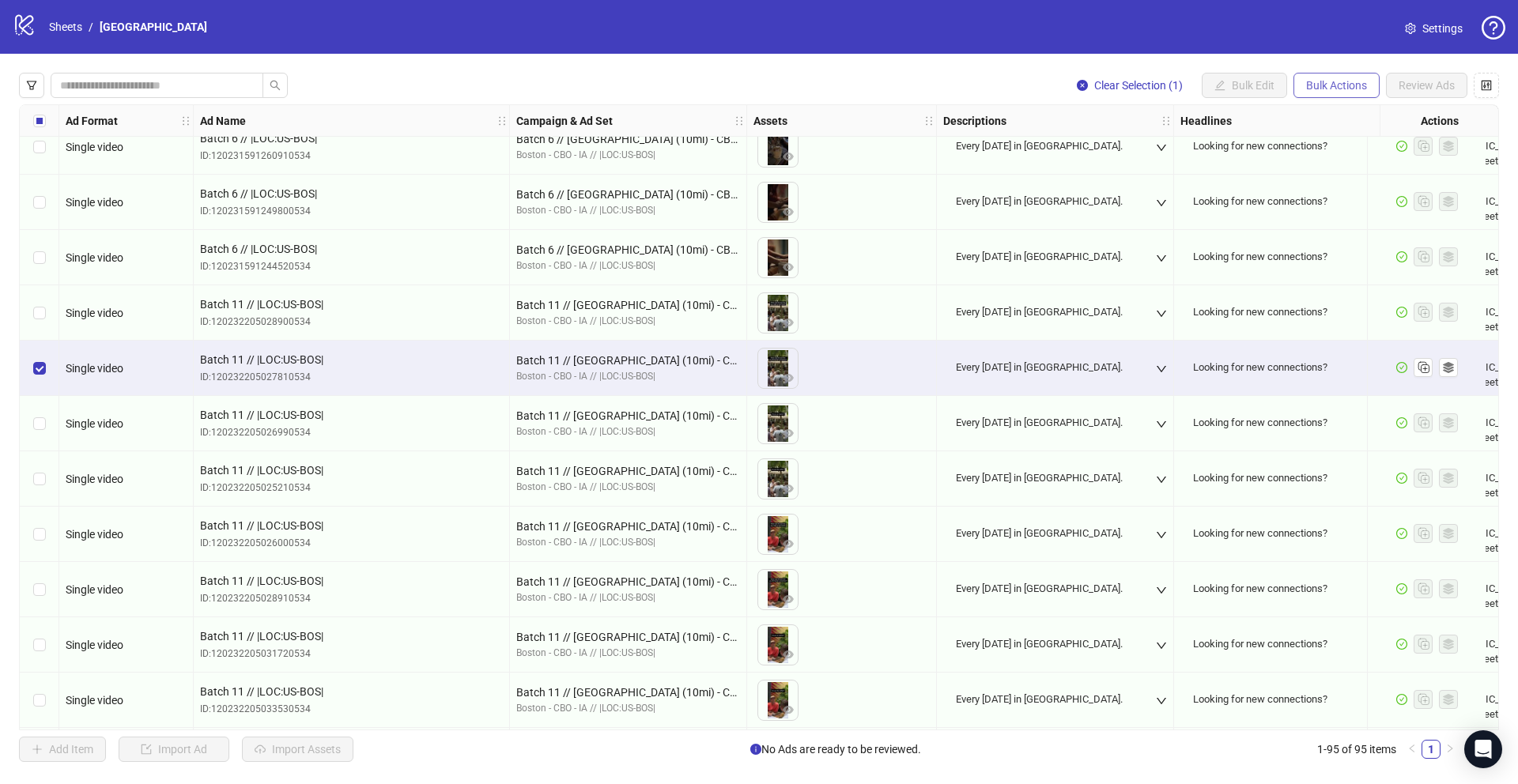
click at [1324, 87] on span "Bulk Actions" at bounding box center [1336, 85] width 60 height 13
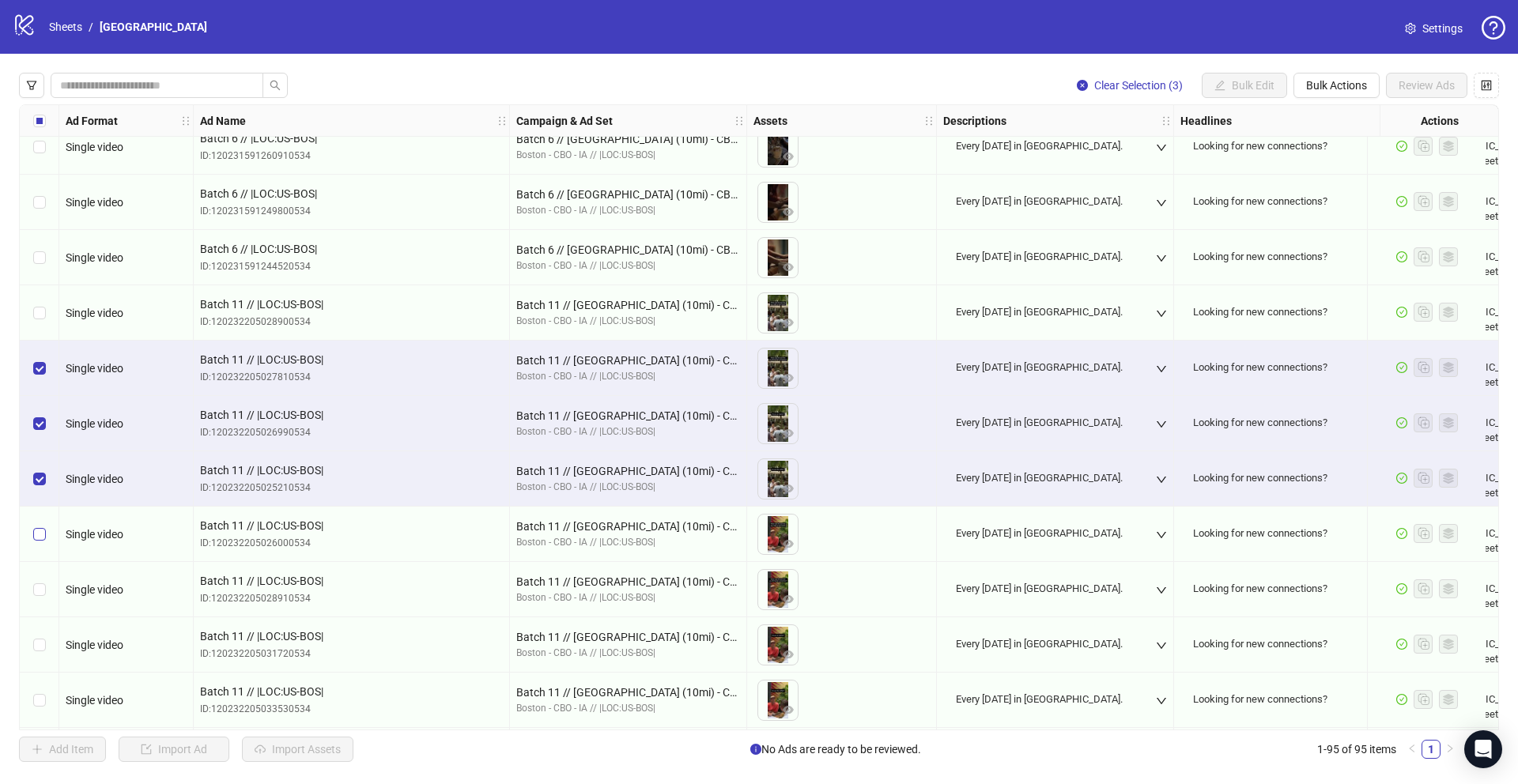
click at [40, 540] on label "Select row 88" at bounding box center [39, 534] width 13 height 18
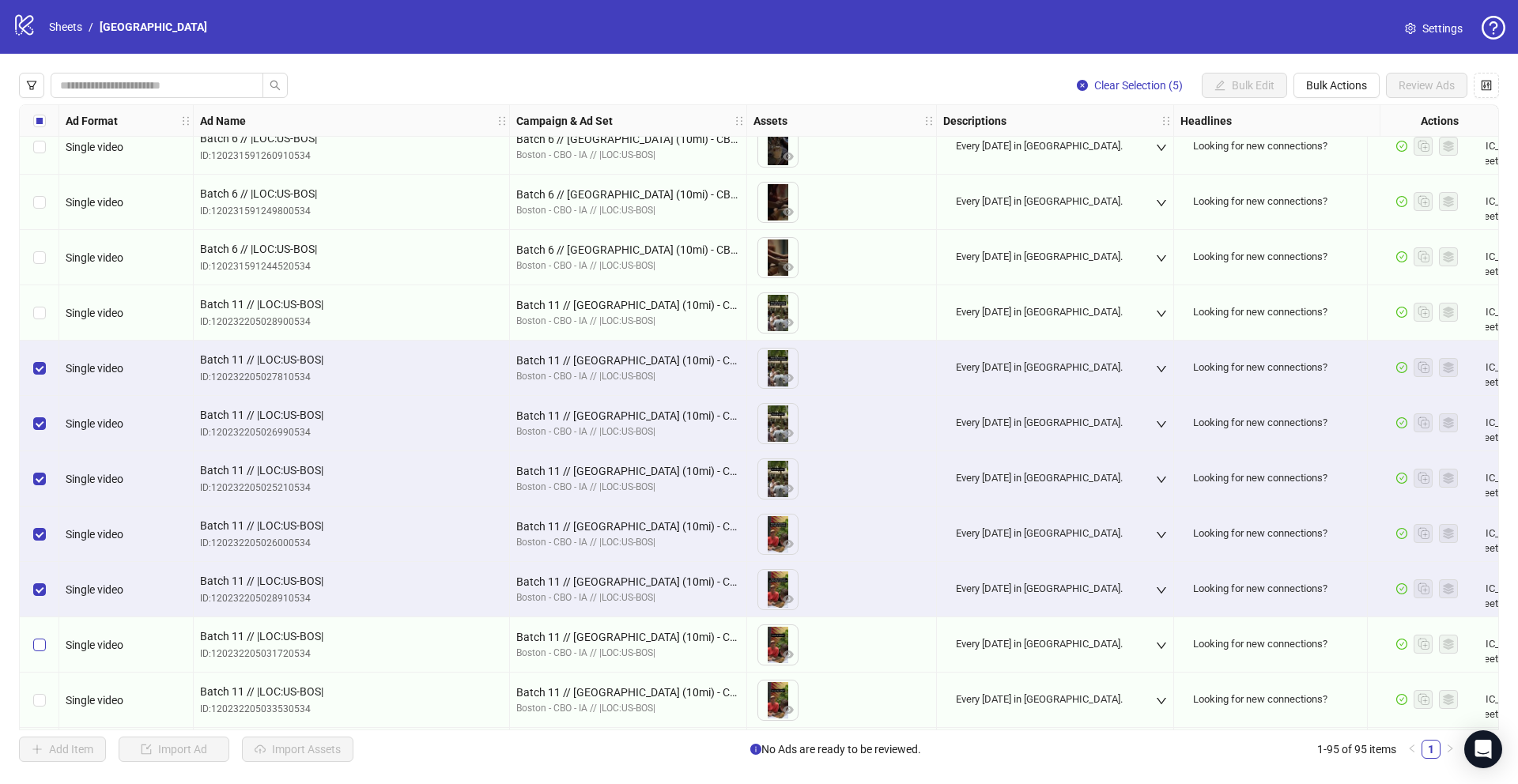
click at [40, 651] on label "Select row 90" at bounding box center [39, 645] width 13 height 18
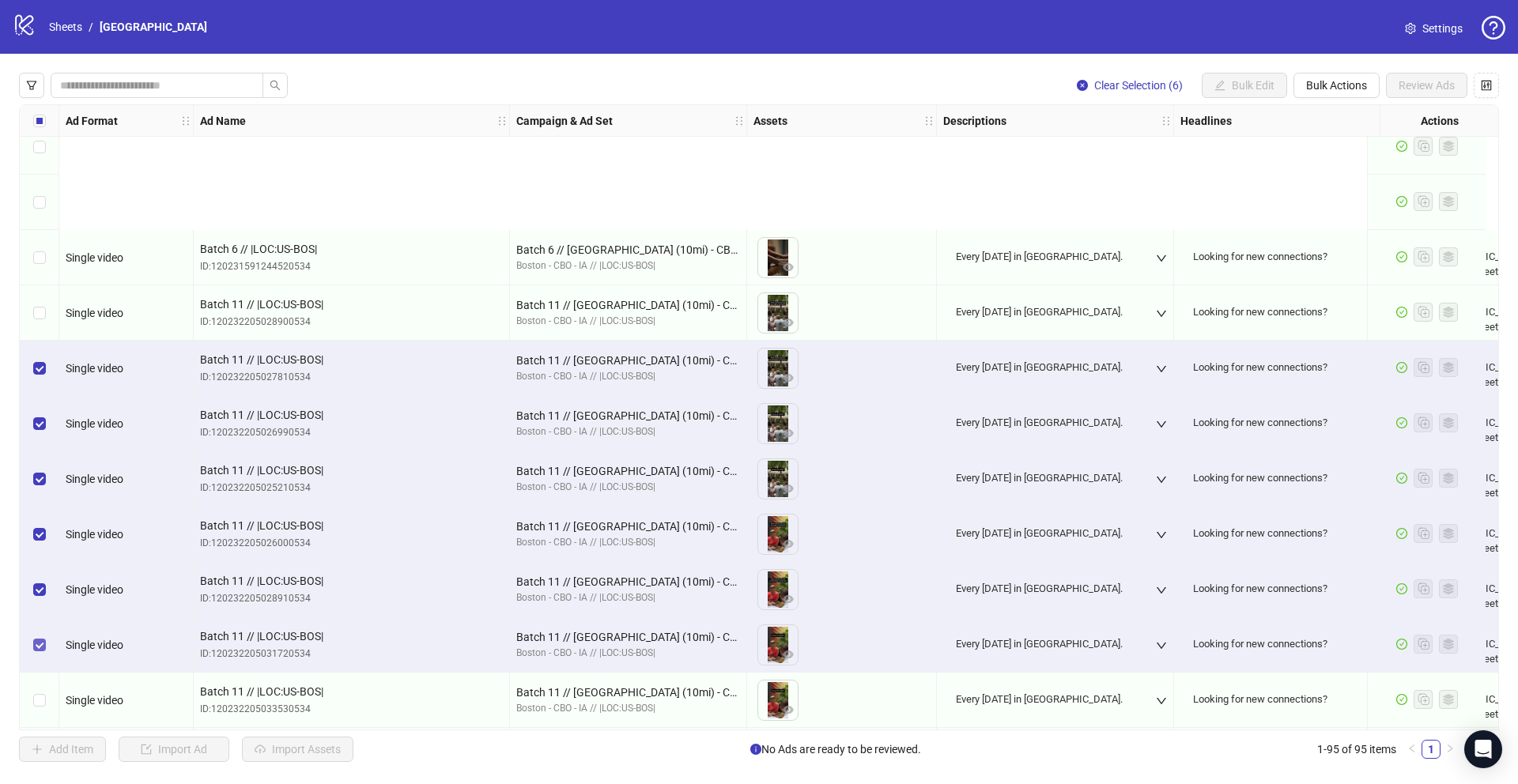
scroll to position [4668, 0]
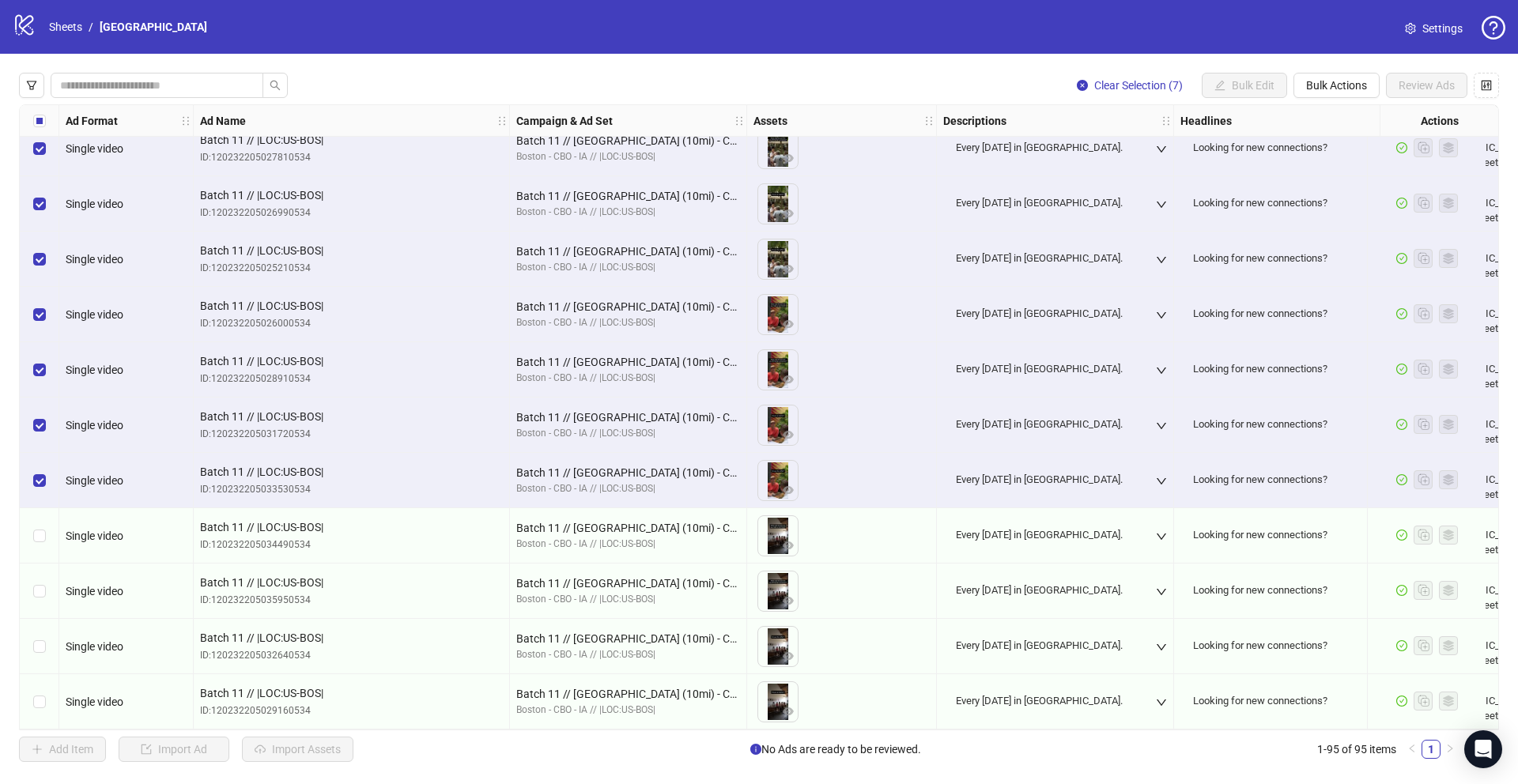
click at [40, 547] on div "Select row 92" at bounding box center [39, 535] width 40 height 56
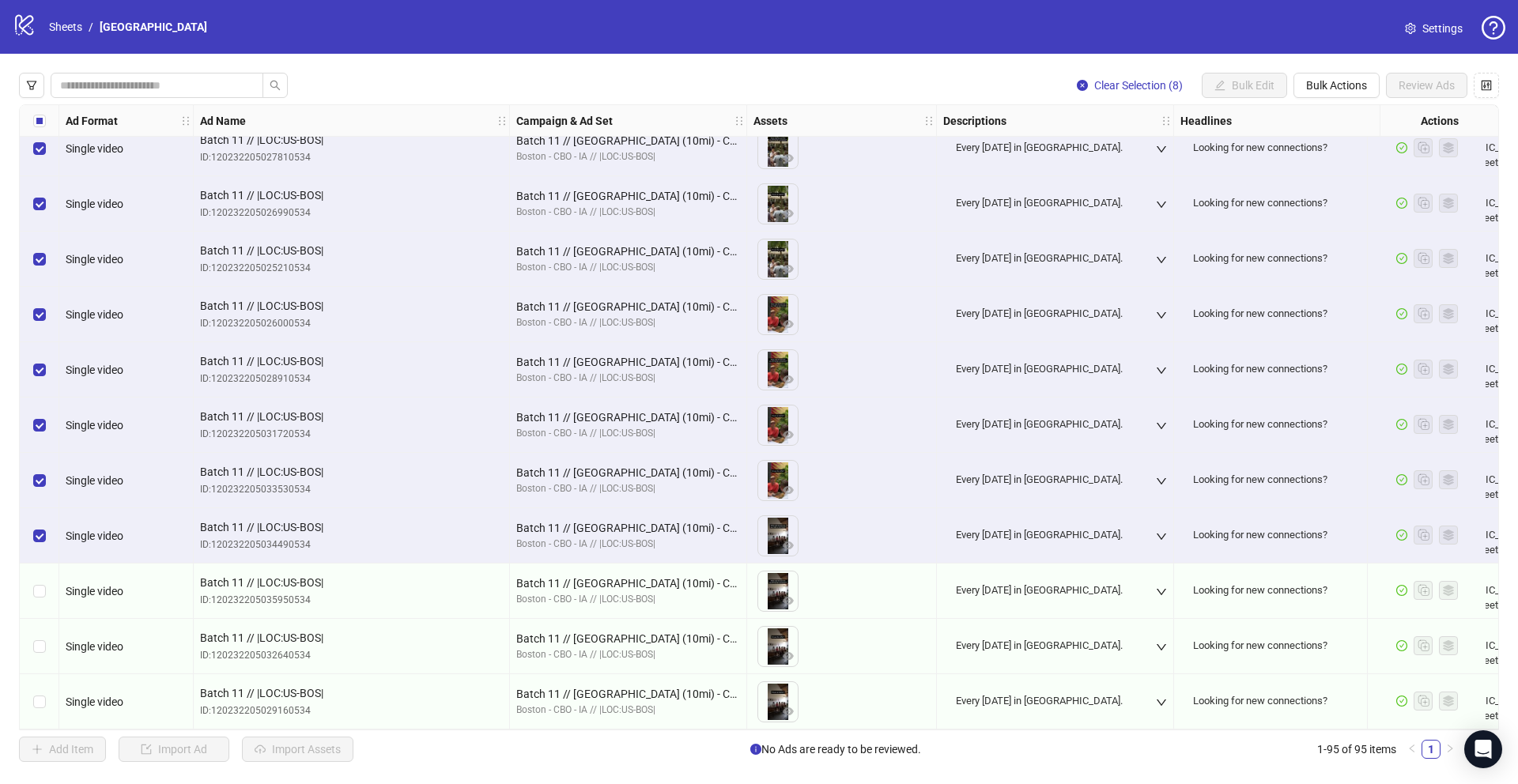
click at [40, 595] on div "Select row 93" at bounding box center [39, 591] width 40 height 56
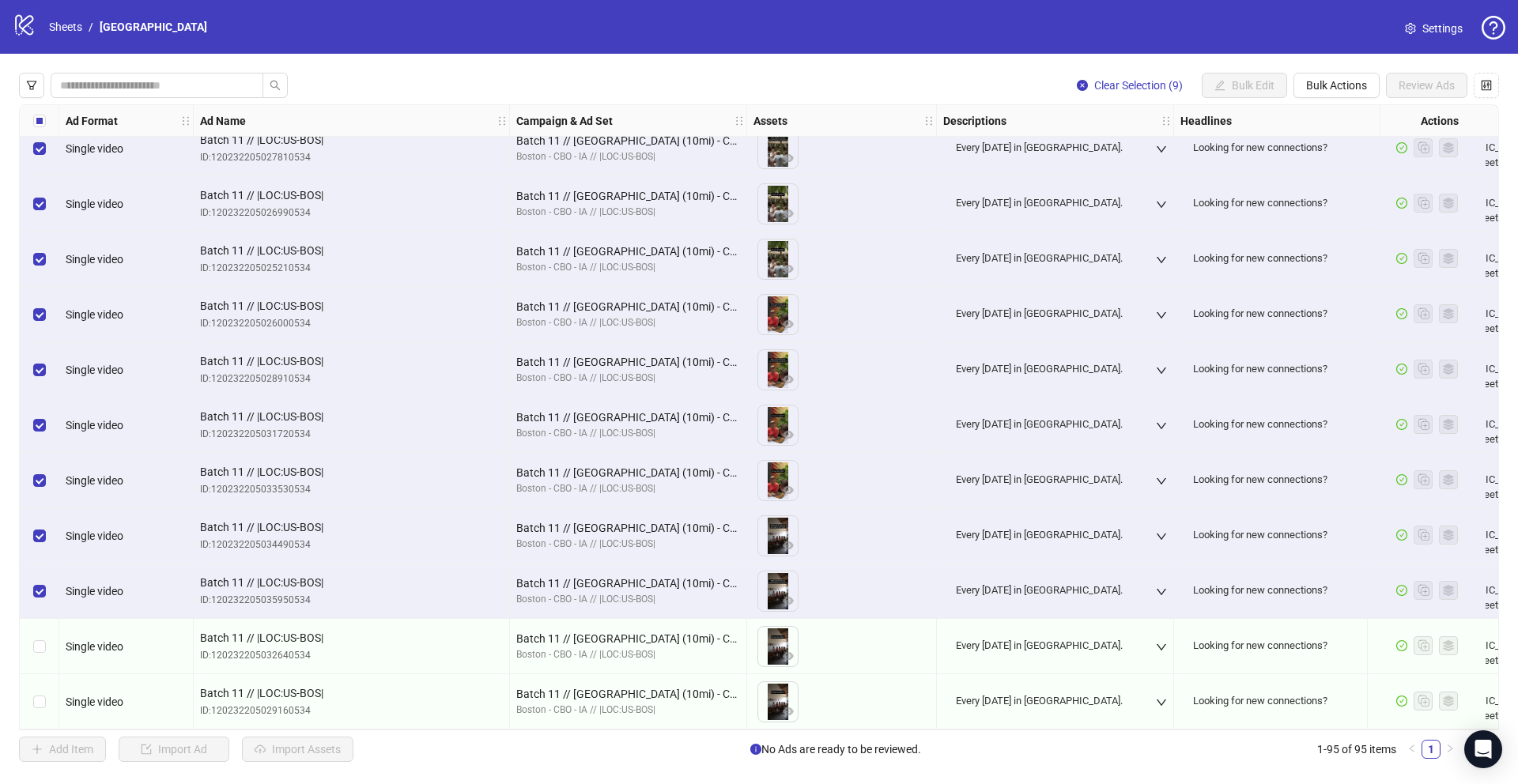
click at [40, 656] on div "Select row 94" at bounding box center [39, 646] width 40 height 56
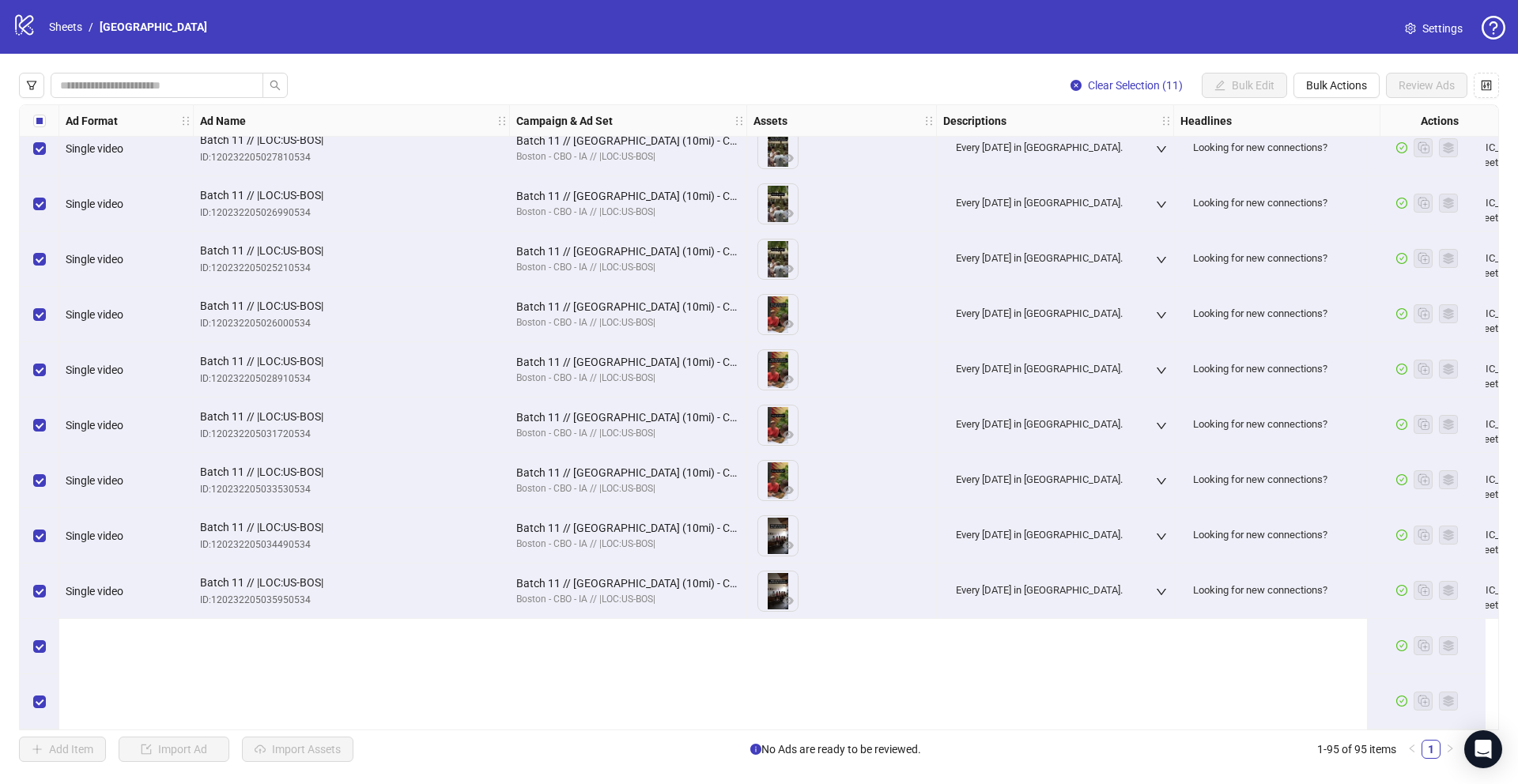
scroll to position [4459, 0]
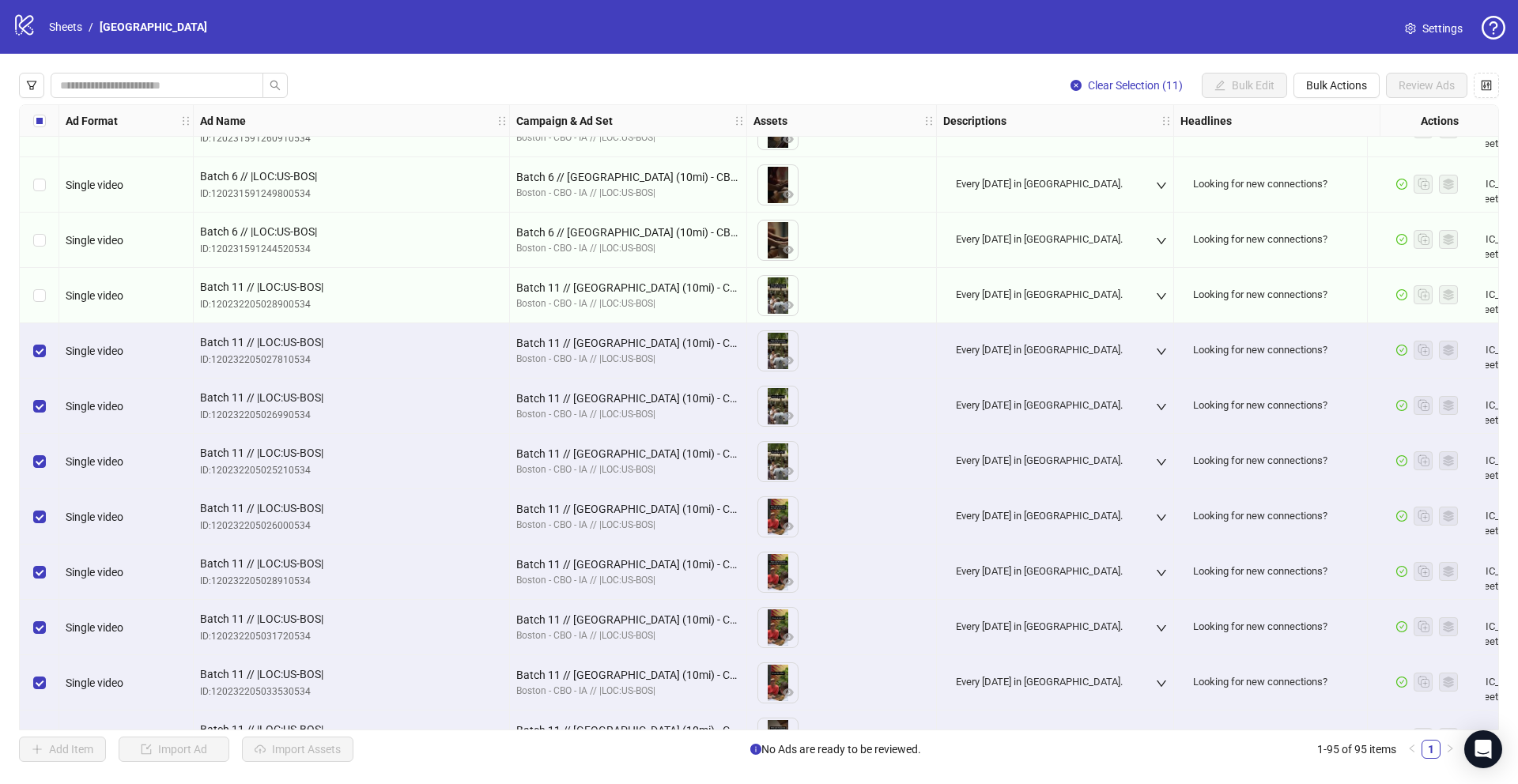
click at [48, 297] on div "Select row 84" at bounding box center [39, 295] width 40 height 56
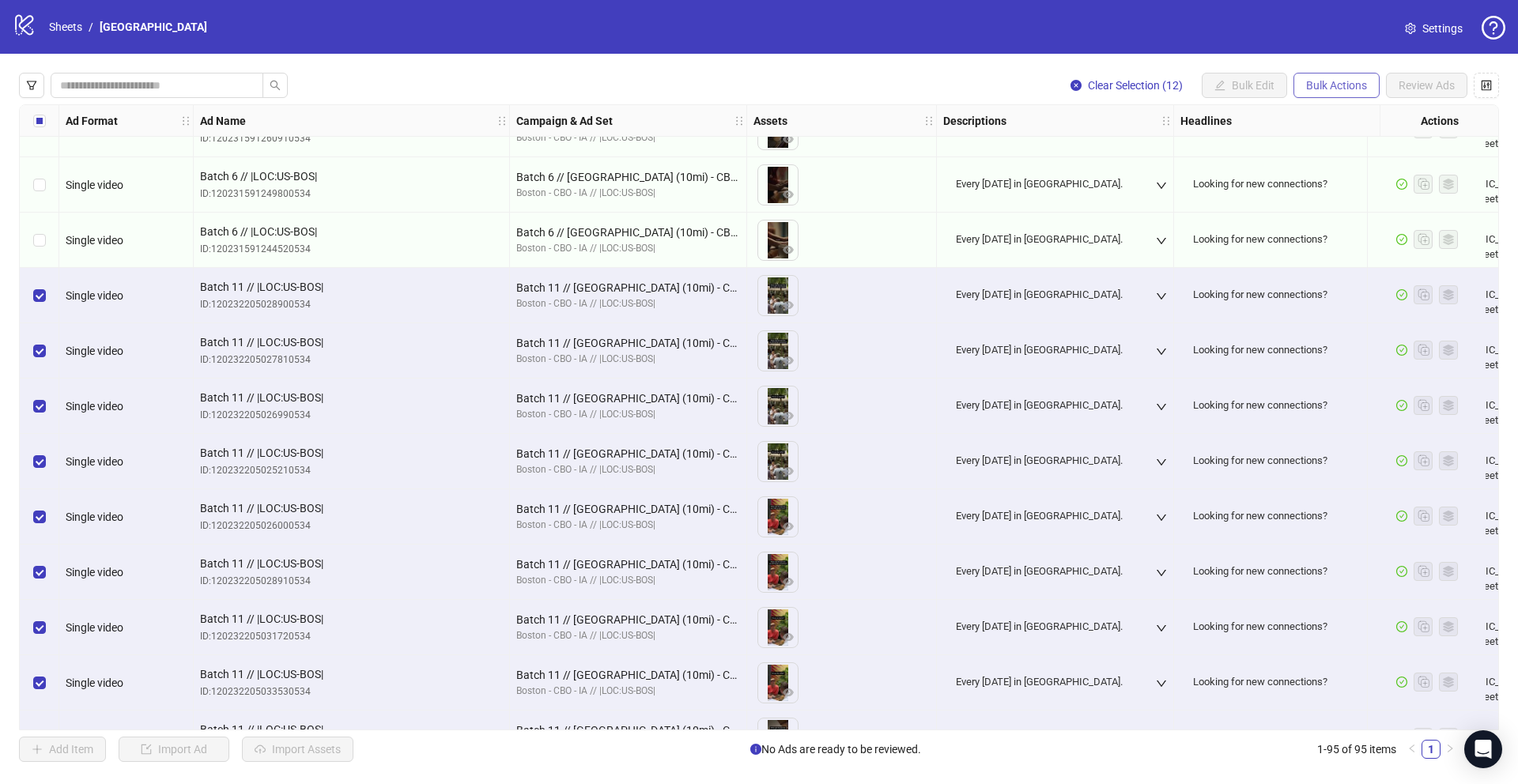
click at [1325, 83] on span "Bulk Actions" at bounding box center [1336, 85] width 60 height 13
click at [1333, 106] on li "Delete" at bounding box center [1359, 117] width 129 height 25
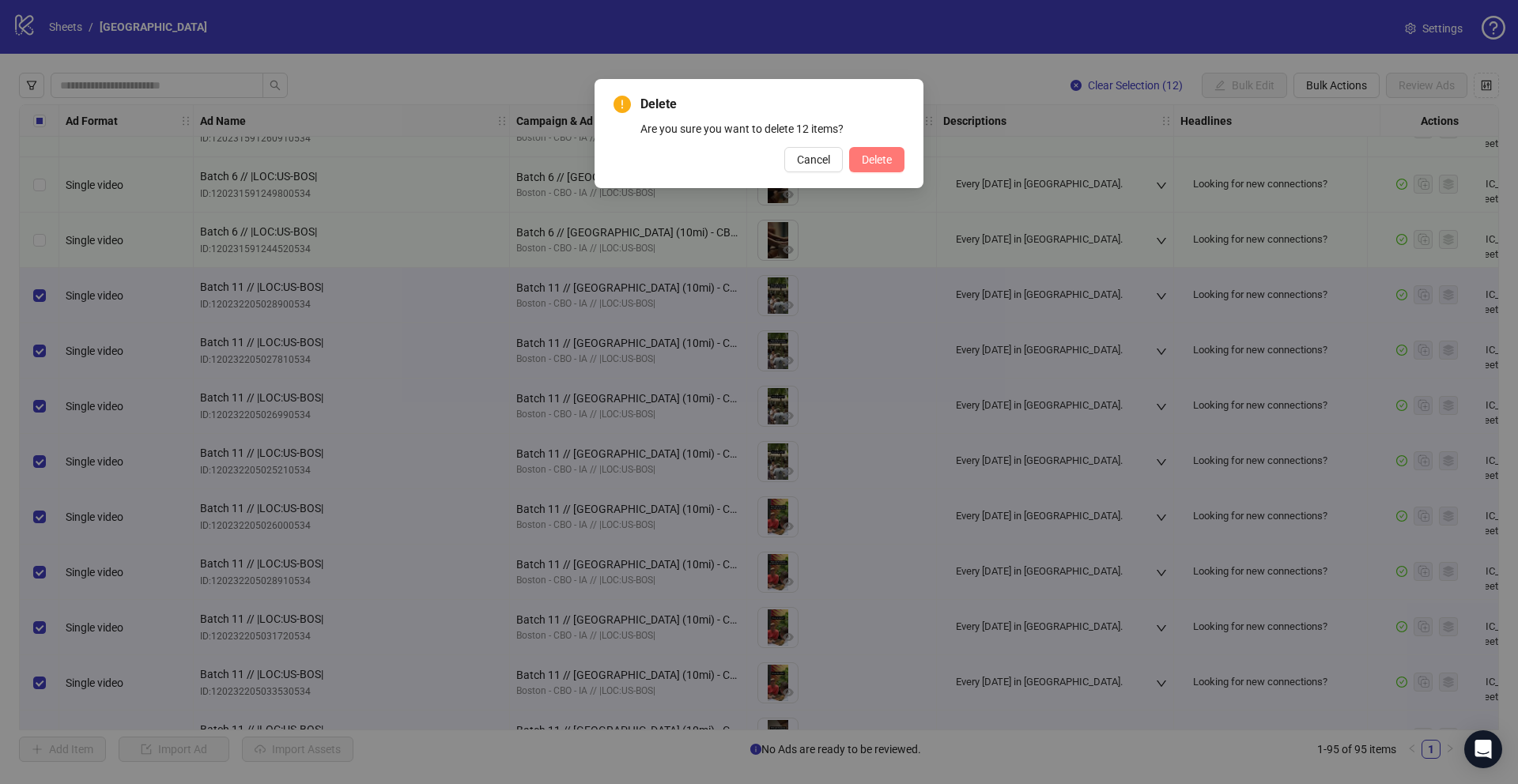
click at [877, 151] on button "Delete" at bounding box center [876, 160] width 56 height 25
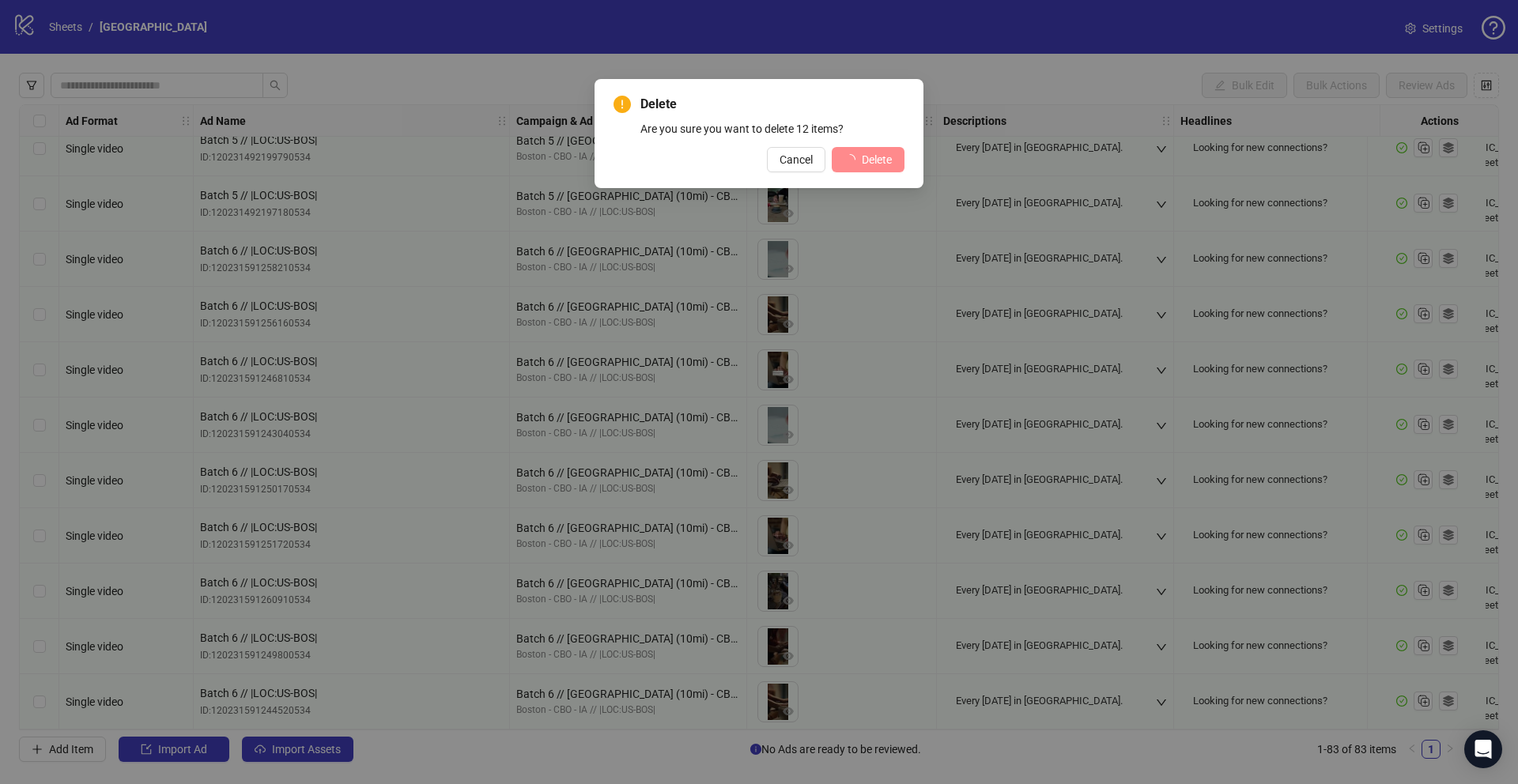
scroll to position [4004, 0]
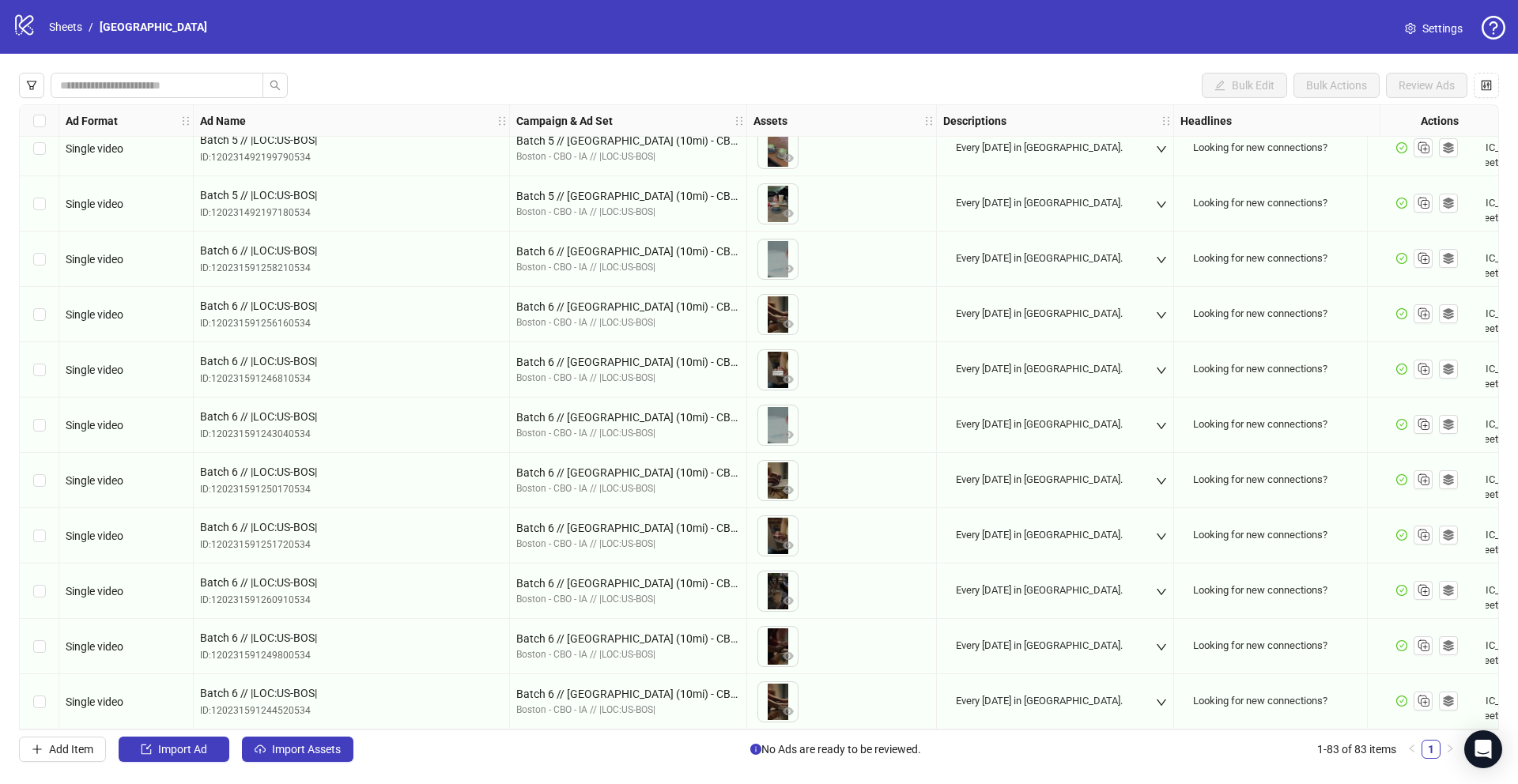
click at [41, 705] on div "Select row 83" at bounding box center [39, 701] width 40 height 56
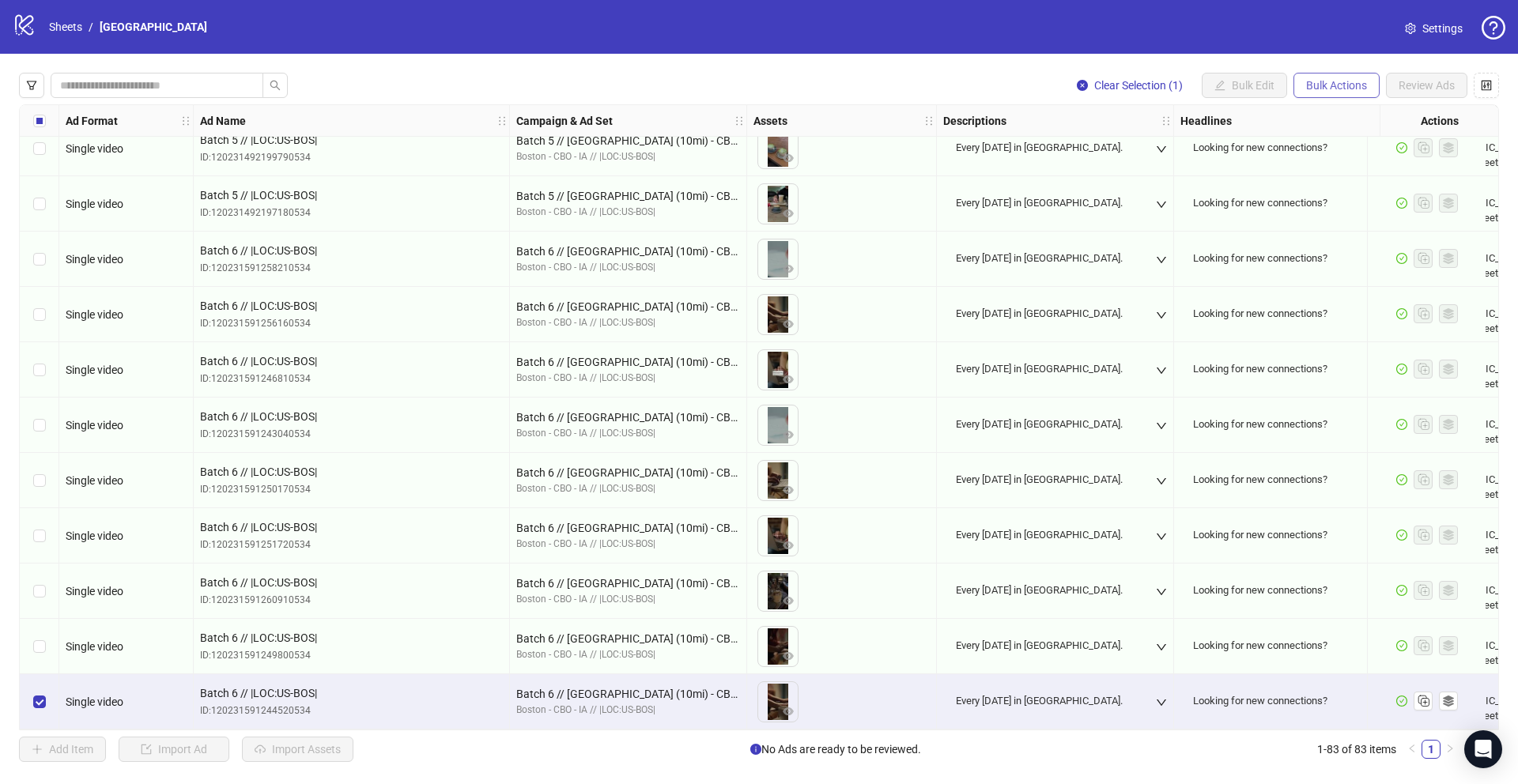
click at [1314, 80] on span "Bulk Actions" at bounding box center [1336, 85] width 60 height 13
click at [1312, 139] on span "Duplicate" at bounding box center [1359, 142] width 110 height 18
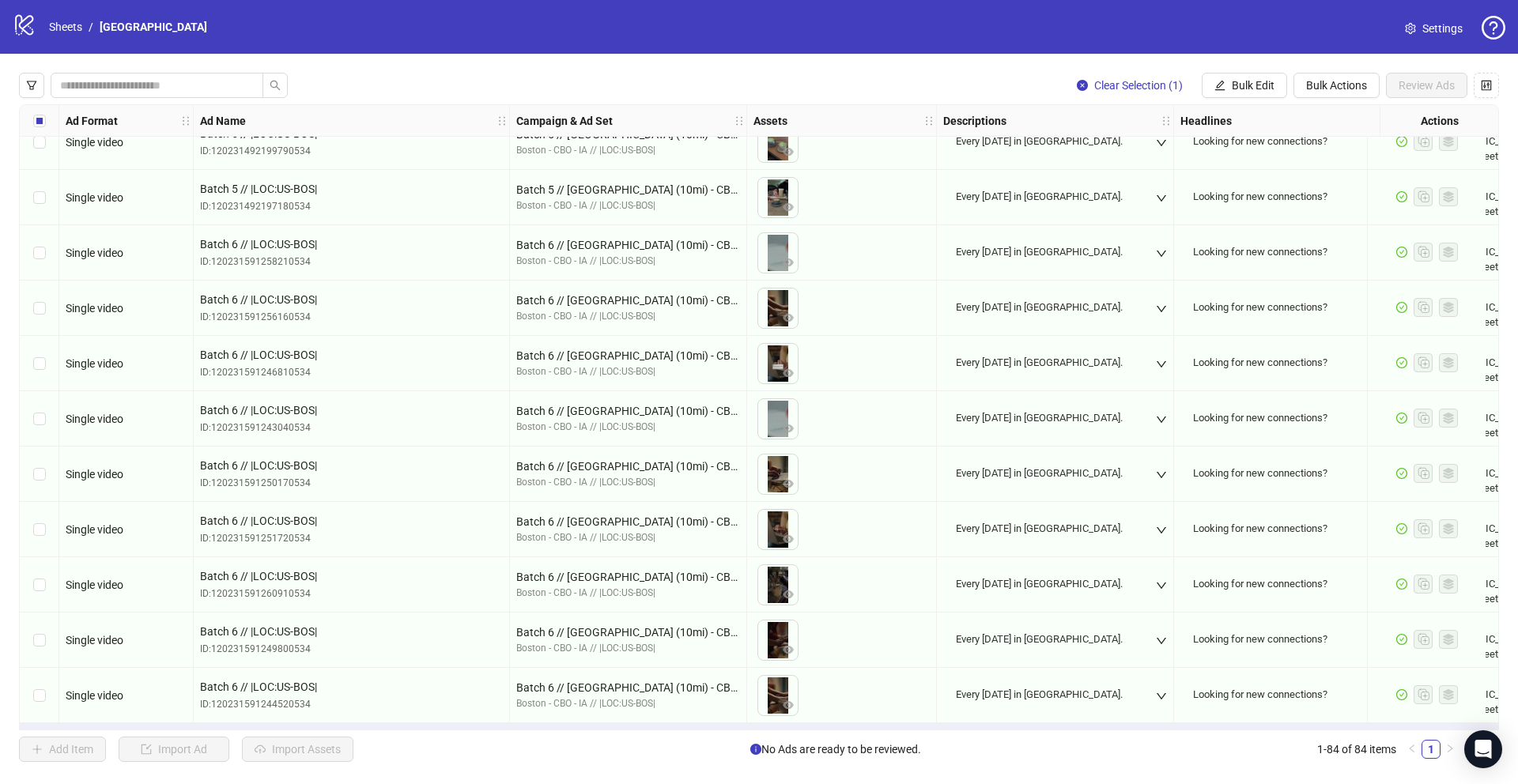
scroll to position [4059, 0]
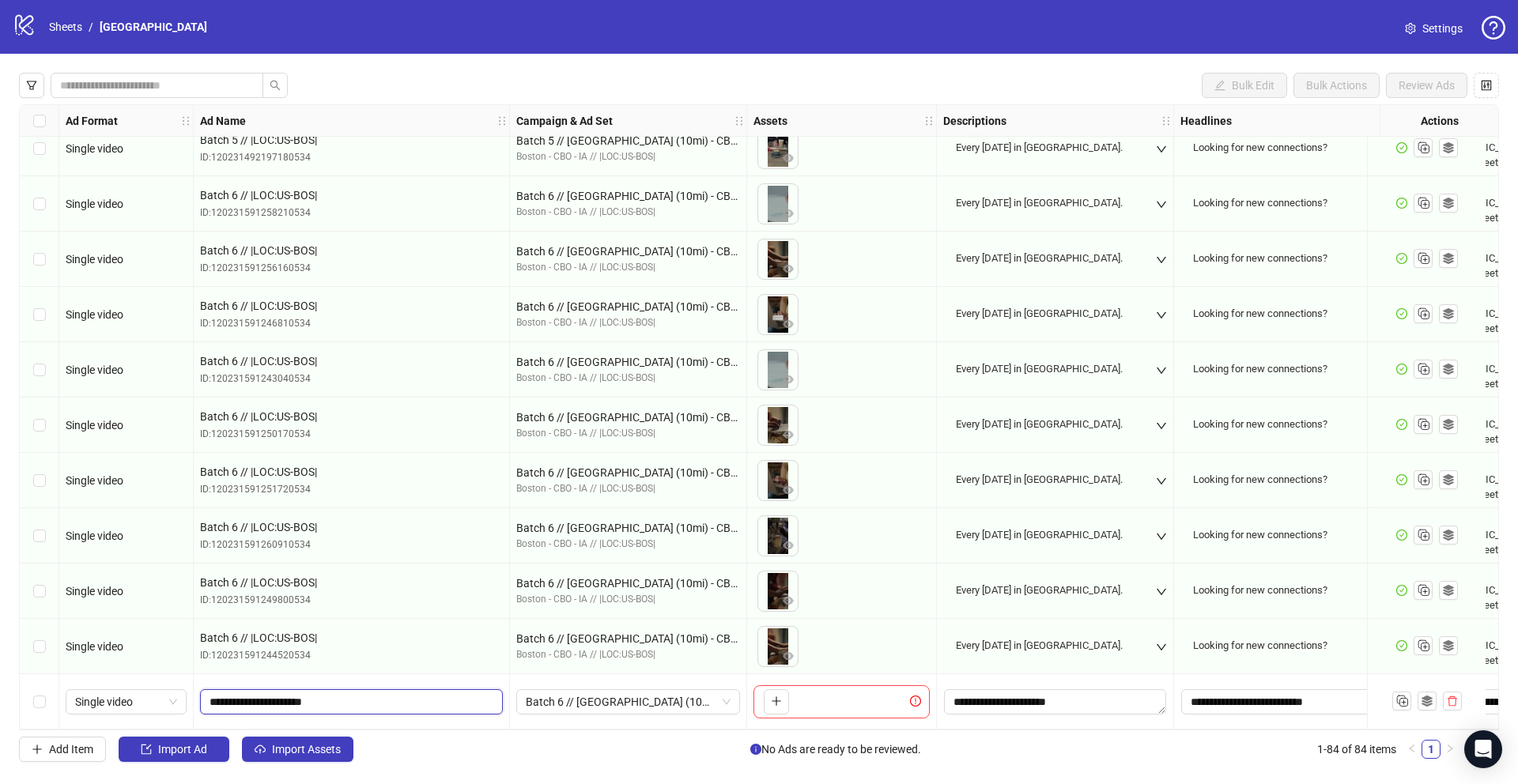
click at [246, 698] on input "**********" at bounding box center [350, 702] width 281 height 18
type input "**********"
click at [637, 696] on span "Batch 6 // [GEOGRAPHIC_DATA] (10mi) - CBO - IA // |LOC:US-BOS| // - English" at bounding box center [628, 701] width 205 height 23
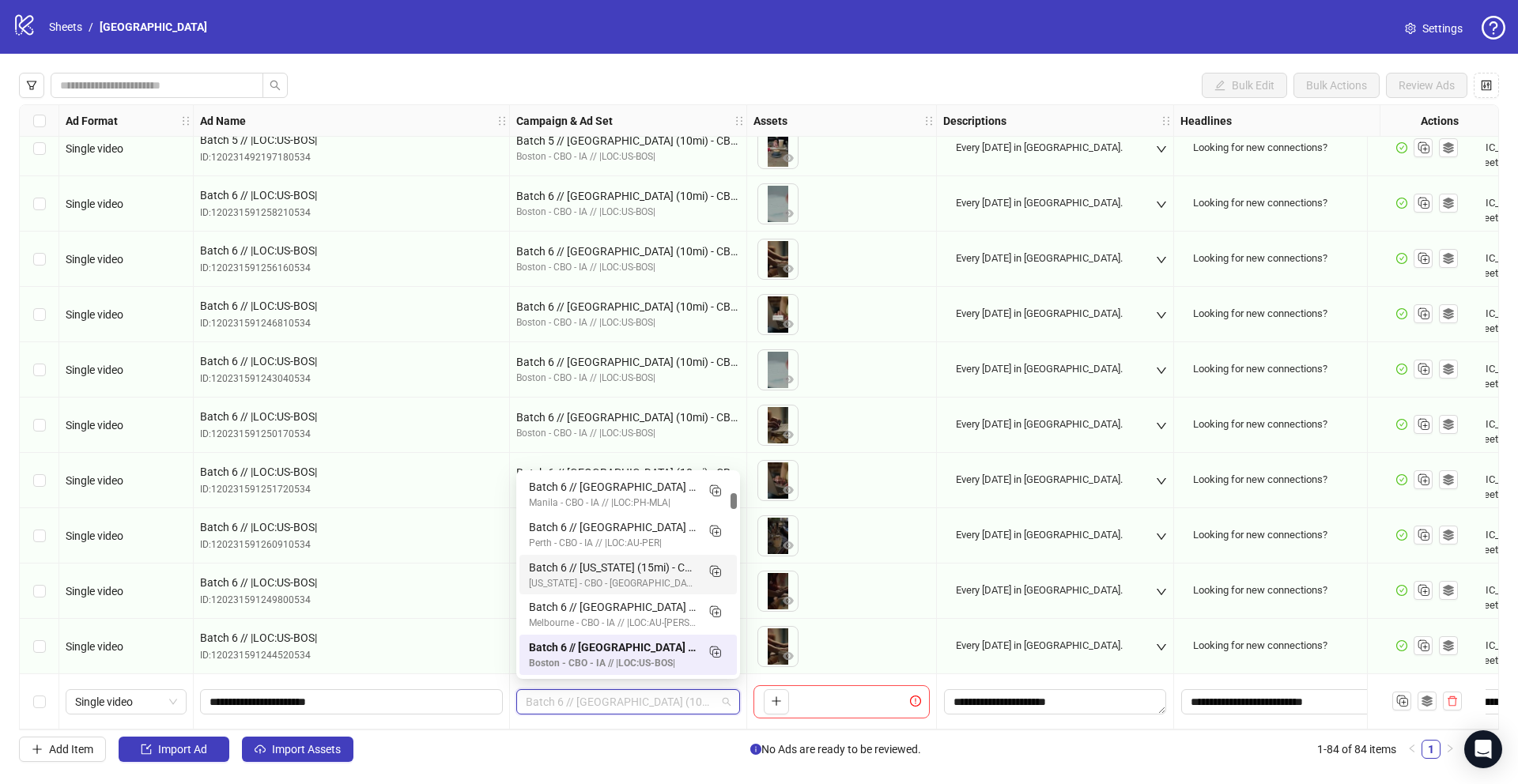
scroll to position [0, 0]
drag, startPoint x: 735, startPoint y: 505, endPoint x: 743, endPoint y: 465, distance: 40.8
click at [743, 465] on body "logo/logo-mobile Sheets / Boston Settings Bulk Edit Bulk Actions Review Ads Ad …" at bounding box center [759, 392] width 1518 height 784
click at [626, 578] on div "Boston - CBO - IA // |LOC:US-BOS|" at bounding box center [612, 582] width 167 height 15
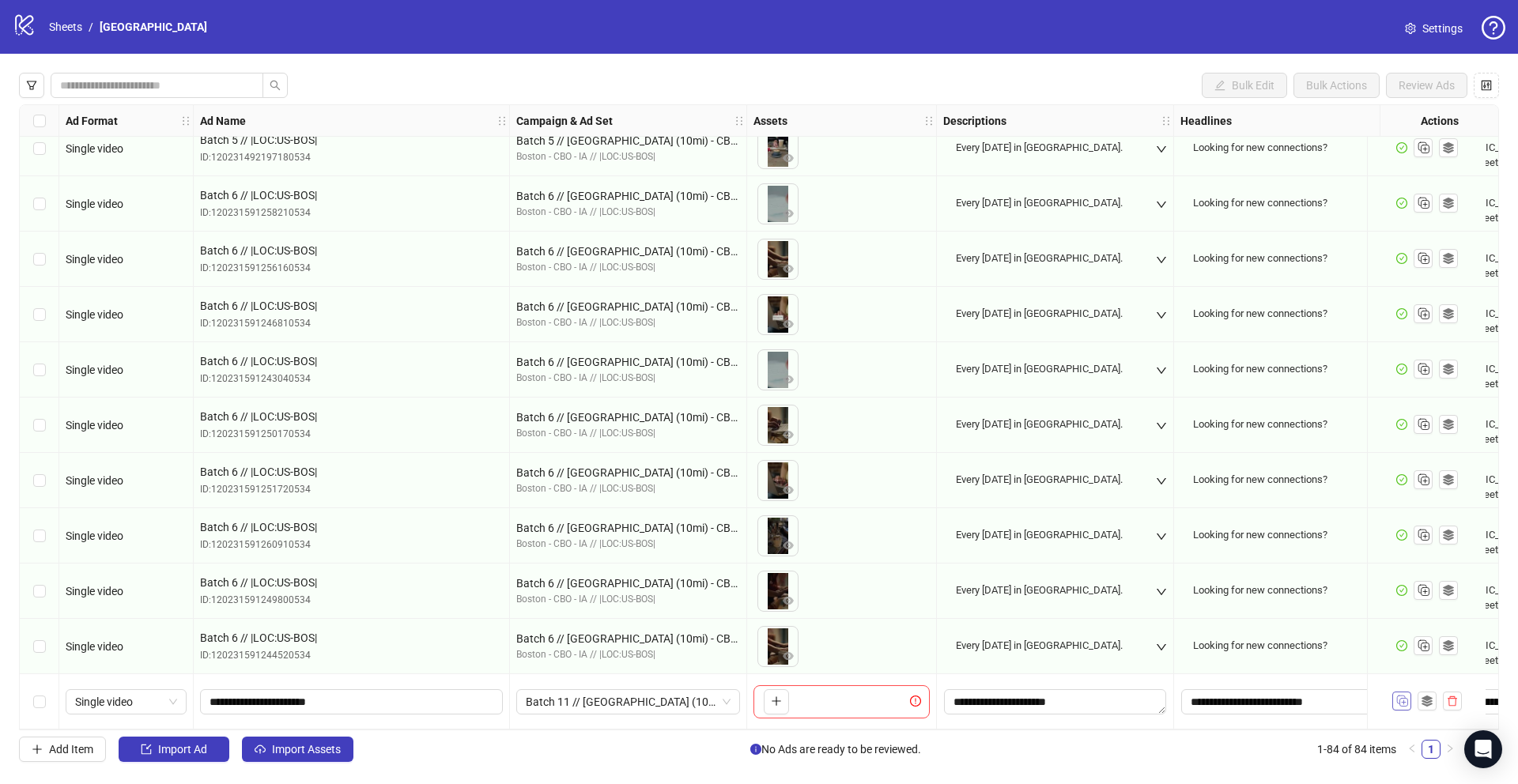
click at [1404, 696] on icon "Duplicate" at bounding box center [1401, 700] width 16 height 16
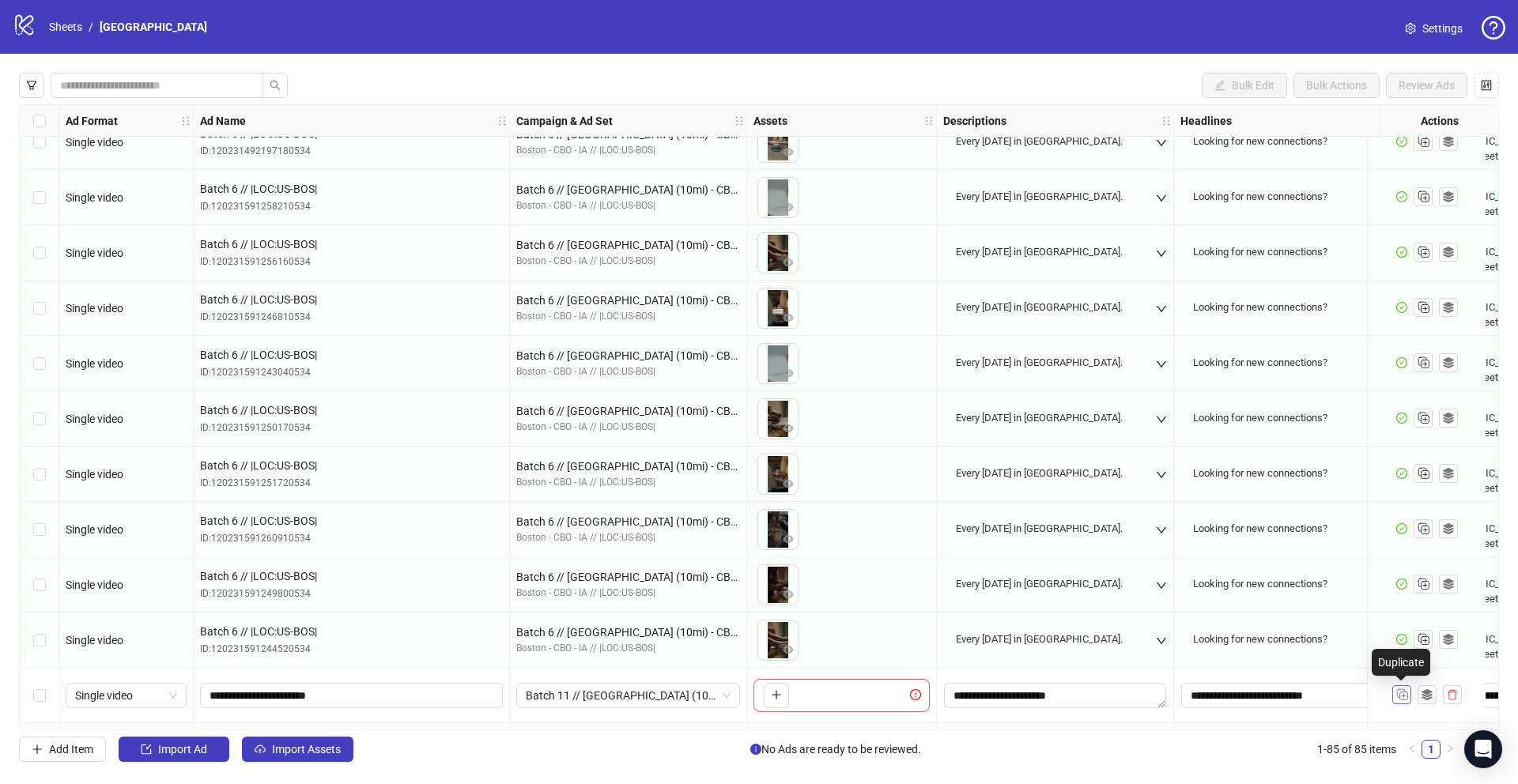
click at [1404, 696] on icon "Duplicate" at bounding box center [1401, 693] width 16 height 16
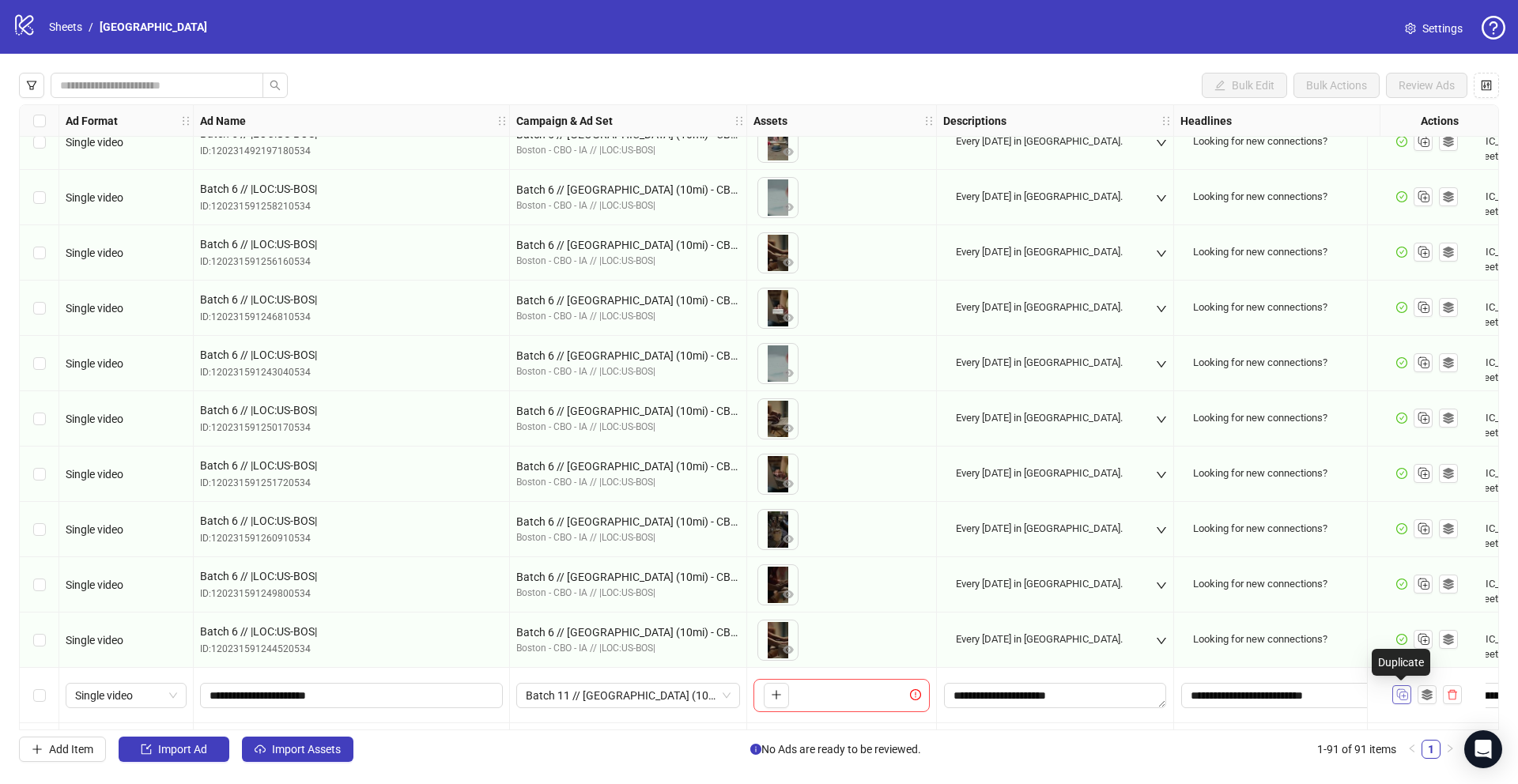
click at [1404, 696] on icon "Duplicate" at bounding box center [1401, 693] width 16 height 16
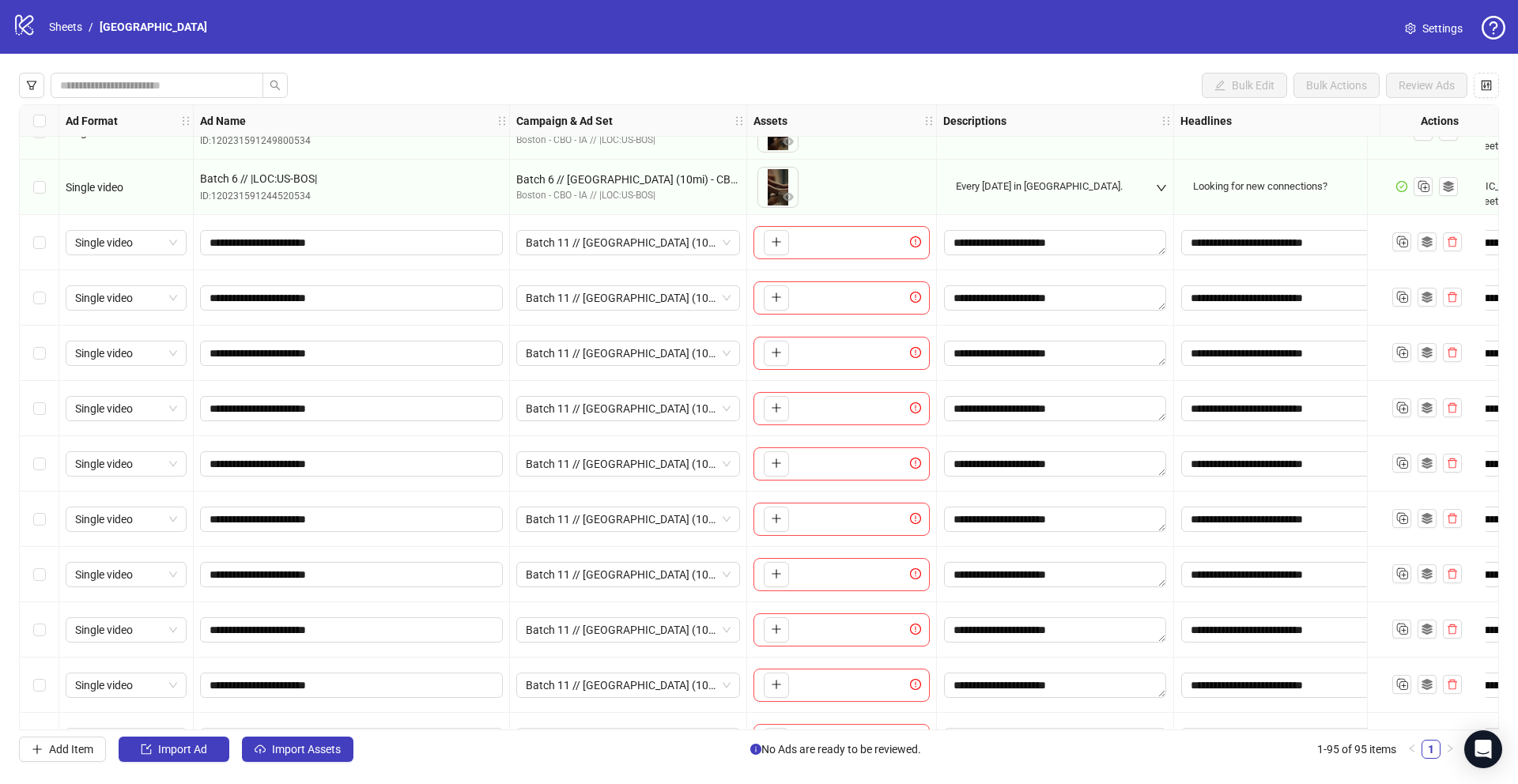
scroll to position [4530, 0]
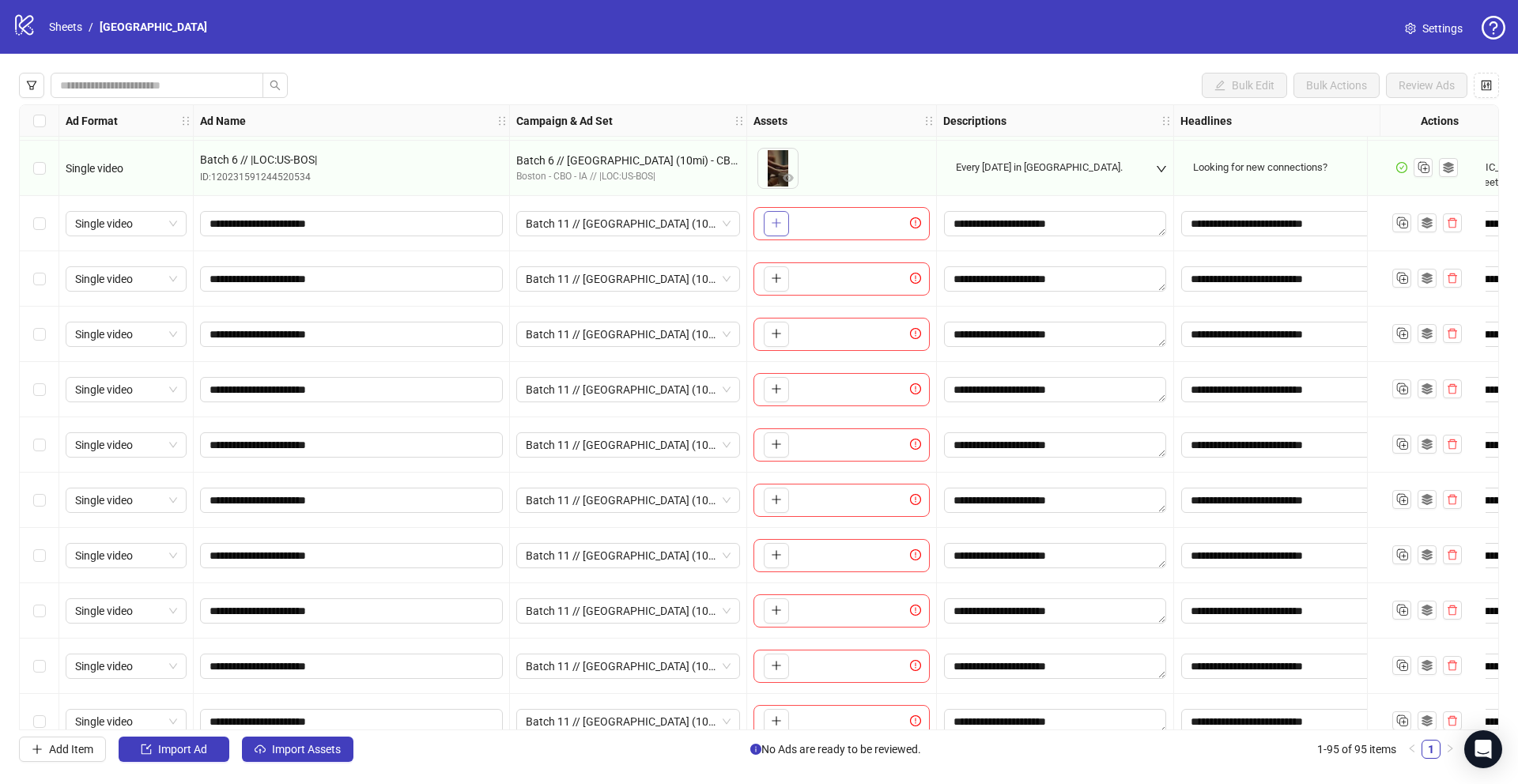
click at [771, 218] on icon "plus" at bounding box center [776, 222] width 11 height 11
click at [777, 280] on icon "plus" at bounding box center [776, 278] width 11 height 11
click at [781, 339] on button "button" at bounding box center [777, 334] width 25 height 25
click at [773, 389] on icon "plus" at bounding box center [776, 388] width 11 height 11
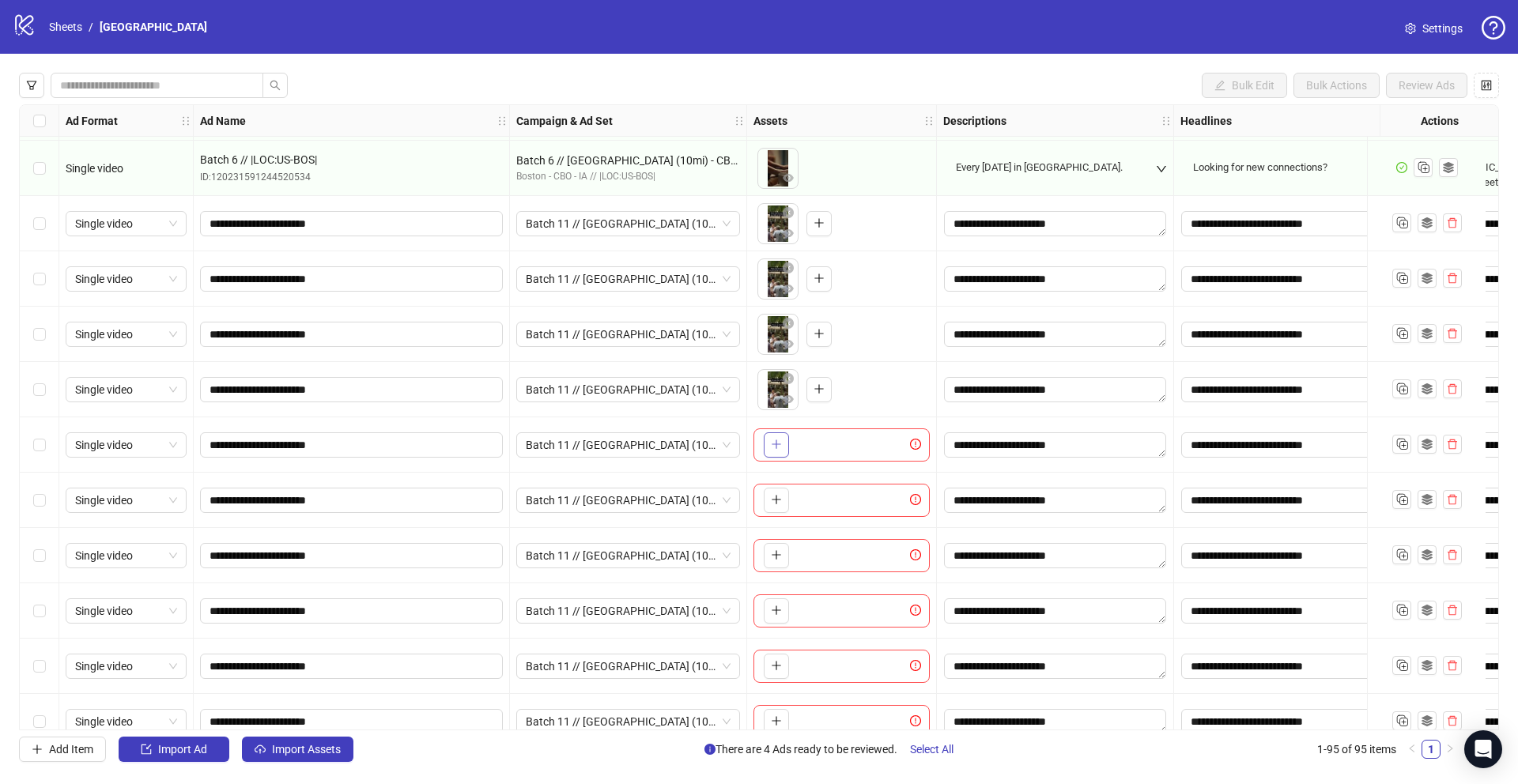
click at [778, 443] on icon "plus" at bounding box center [776, 444] width 11 height 11
click at [773, 505] on icon "plus" at bounding box center [776, 498] width 11 height 11
click at [765, 552] on button "button" at bounding box center [777, 556] width 25 height 25
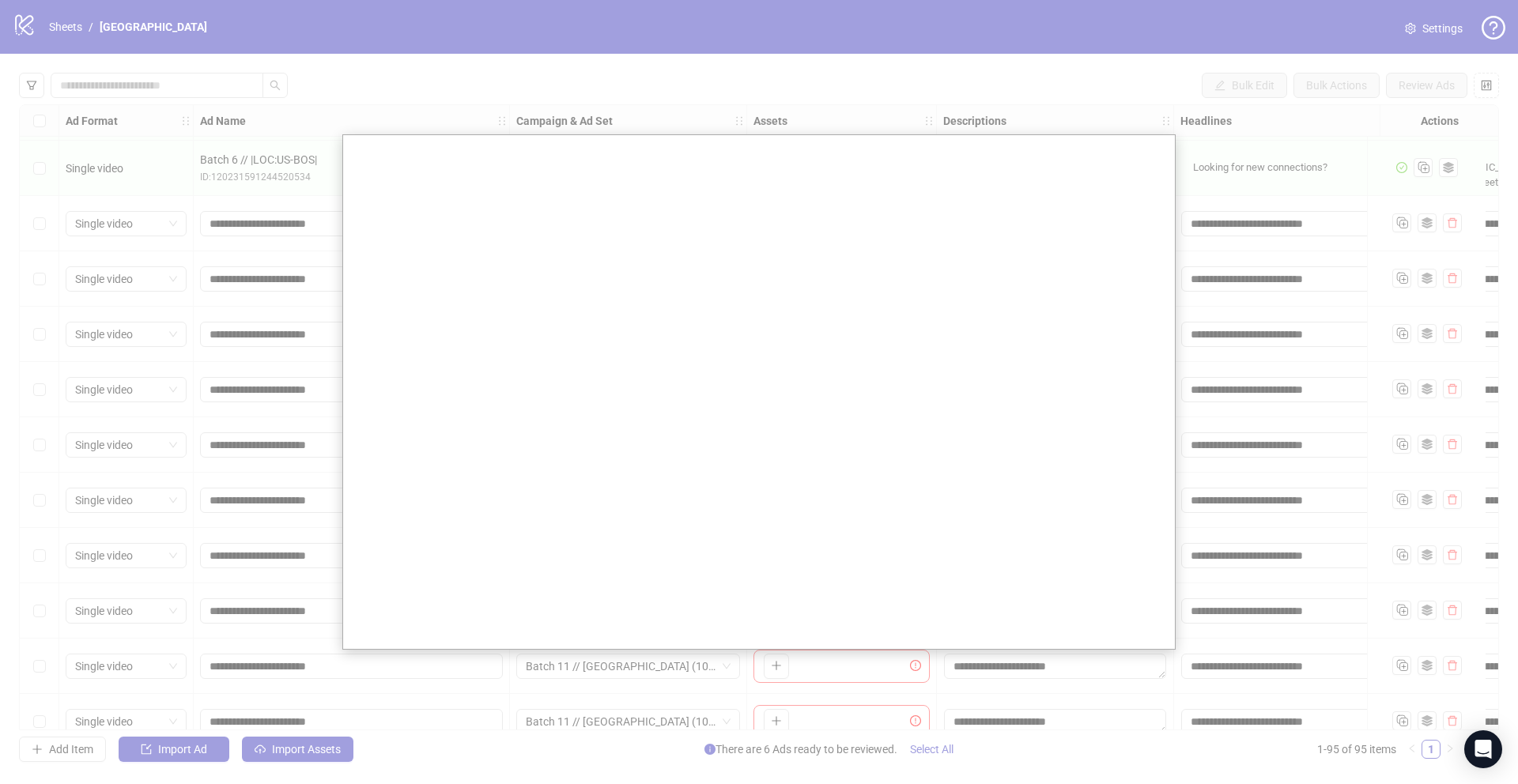
click at [252, 464] on div at bounding box center [759, 392] width 1518 height 784
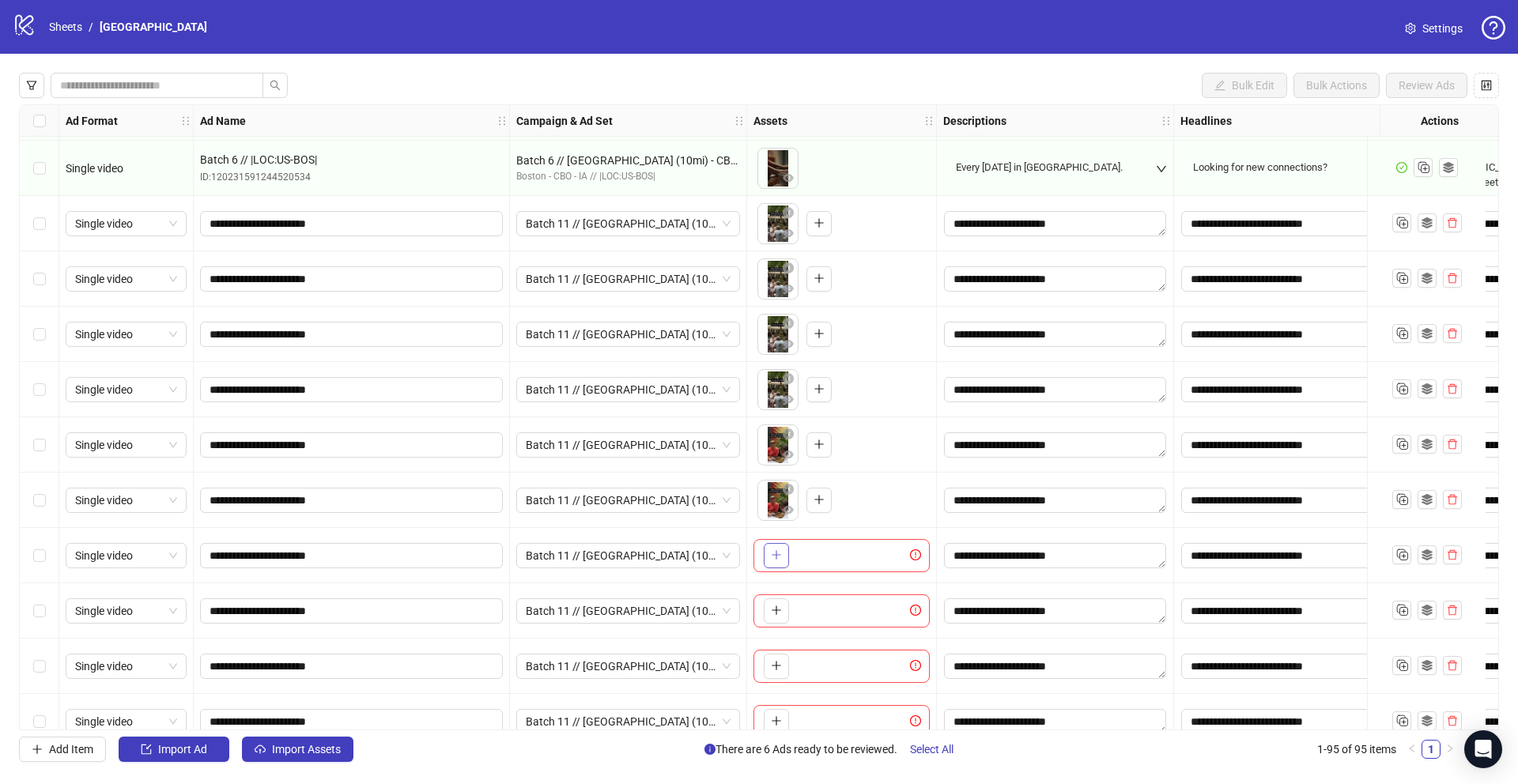
click at [769, 564] on div "To pick up a draggable item, press the space bar. While dragging, use the arrow…" at bounding box center [842, 555] width 189 height 56
click at [771, 561] on span "button" at bounding box center [776, 554] width 11 height 13
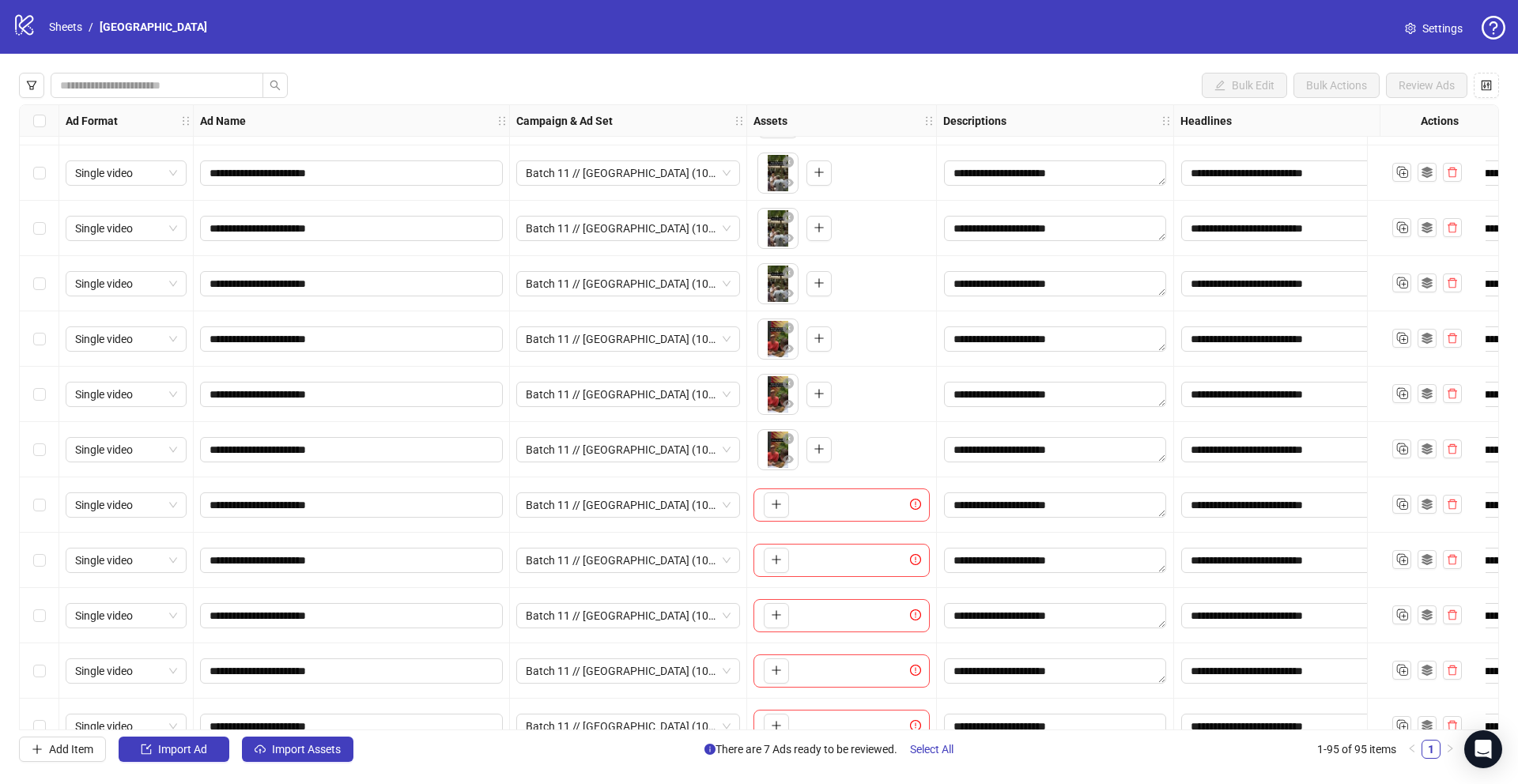
scroll to position [4668, 0]
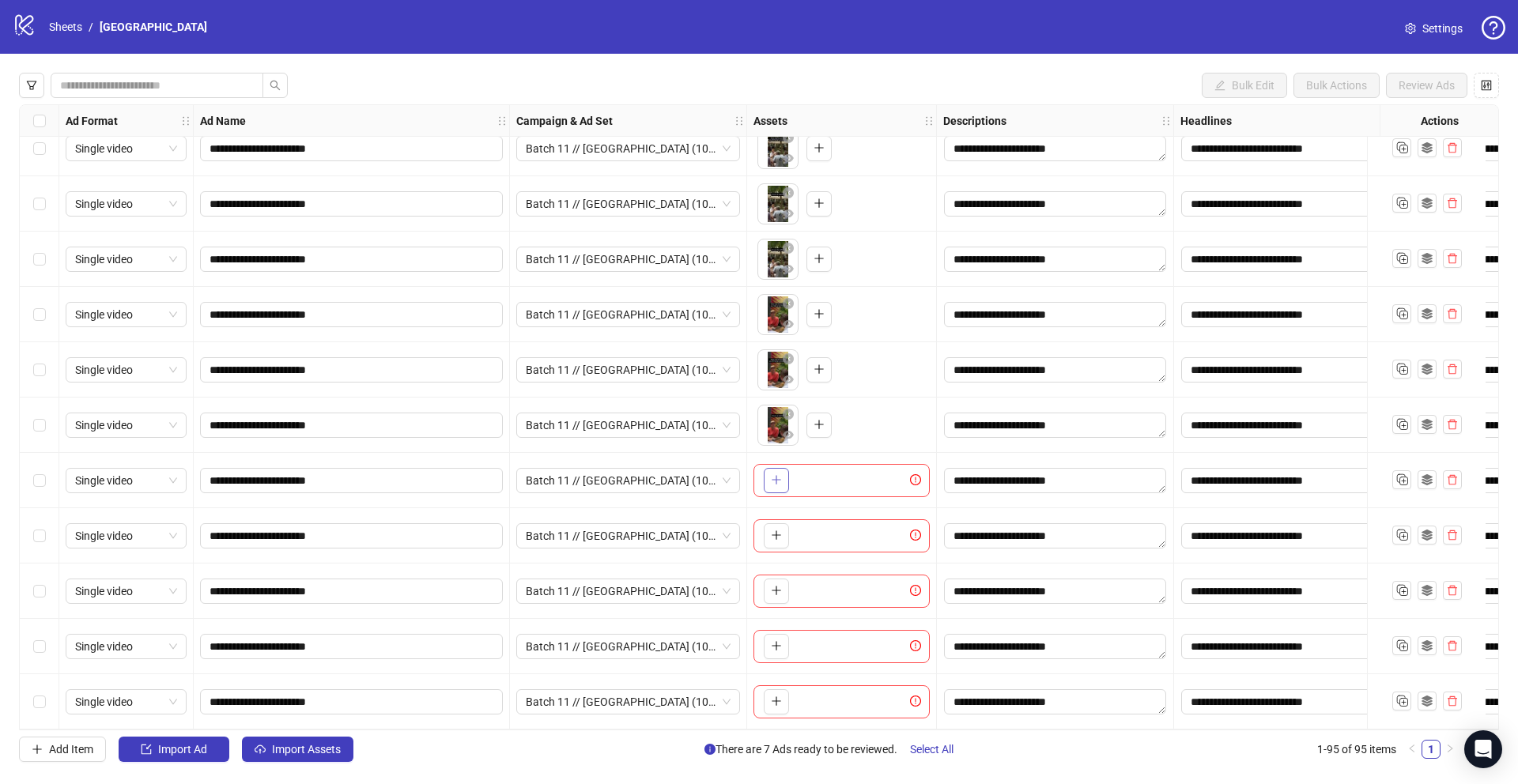
click at [779, 480] on icon "plus" at bounding box center [776, 480] width 9 height 1
click at [774, 534] on icon "plus" at bounding box center [776, 534] width 9 height 1
click at [779, 589] on icon "plus" at bounding box center [776, 590] width 11 height 11
click at [777, 646] on icon "plus" at bounding box center [776, 646] width 9 height 1
click at [774, 694] on span "button" at bounding box center [776, 700] width 11 height 13
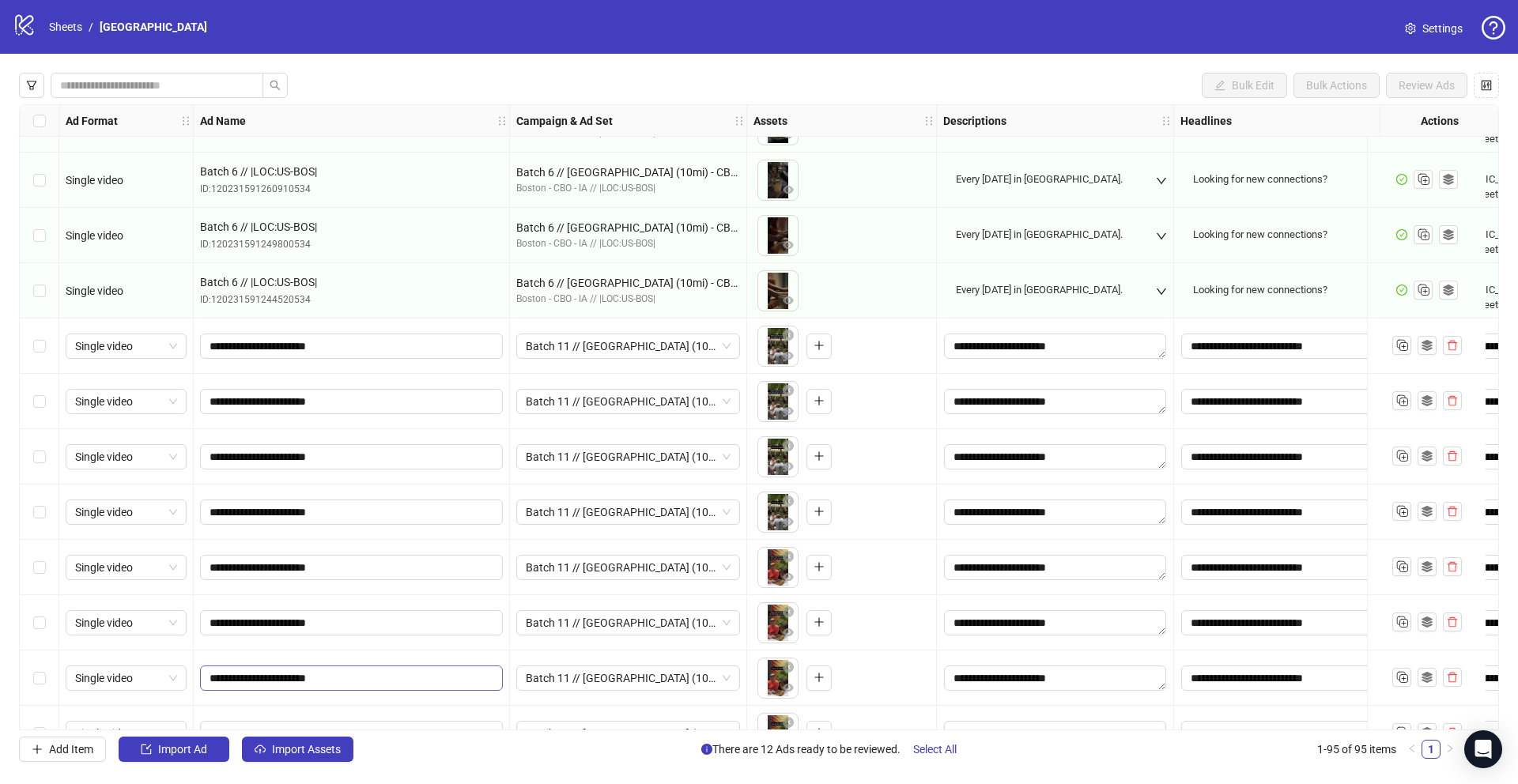
scroll to position [4384, 0]
